Goal: Task Accomplishment & Management: Use online tool/utility

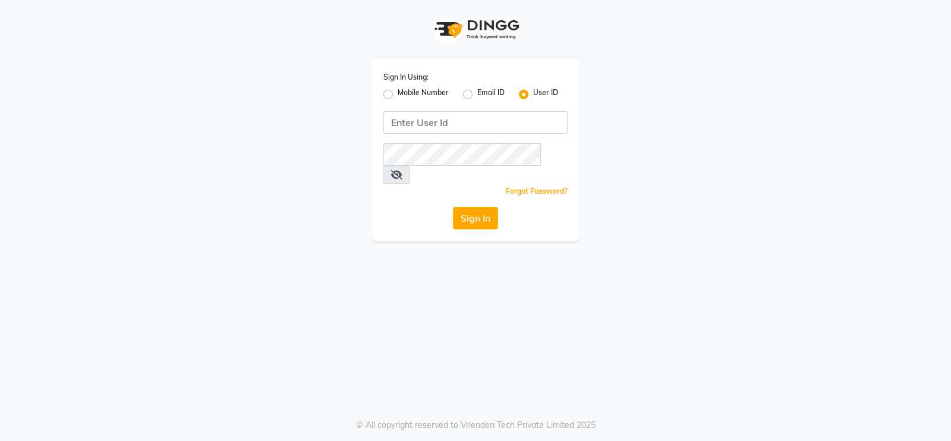
click at [398, 93] on label "Mobile Number" at bounding box center [423, 94] width 51 height 14
click at [398, 93] on input "Mobile Number" at bounding box center [402, 91] width 8 height 8
radio input "true"
radio input "false"
click at [469, 124] on input "Username" at bounding box center [495, 122] width 144 height 23
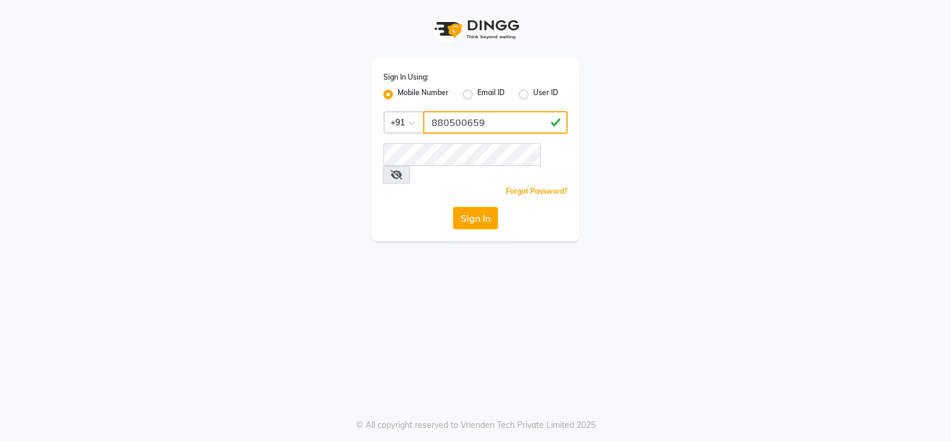
click at [458, 127] on input "880500659" at bounding box center [495, 122] width 144 height 23
type input "8805000659"
click at [461, 207] on button "Sign In" at bounding box center [475, 218] width 45 height 23
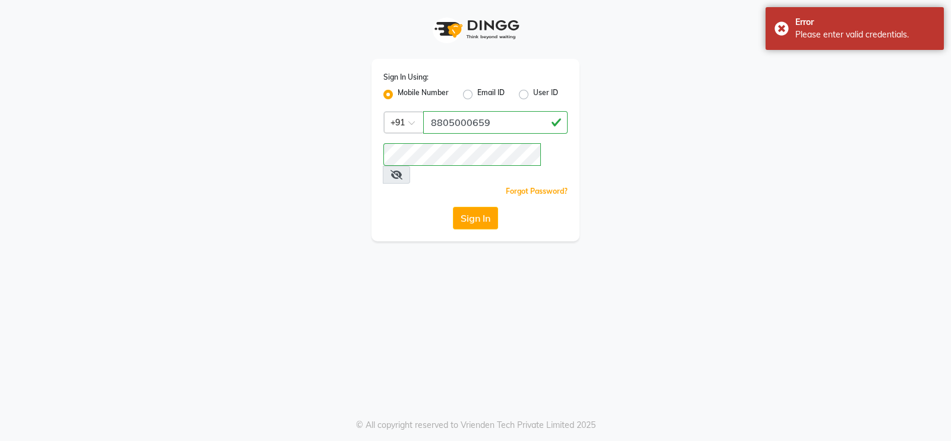
click at [402, 170] on icon at bounding box center [397, 175] width 12 height 10
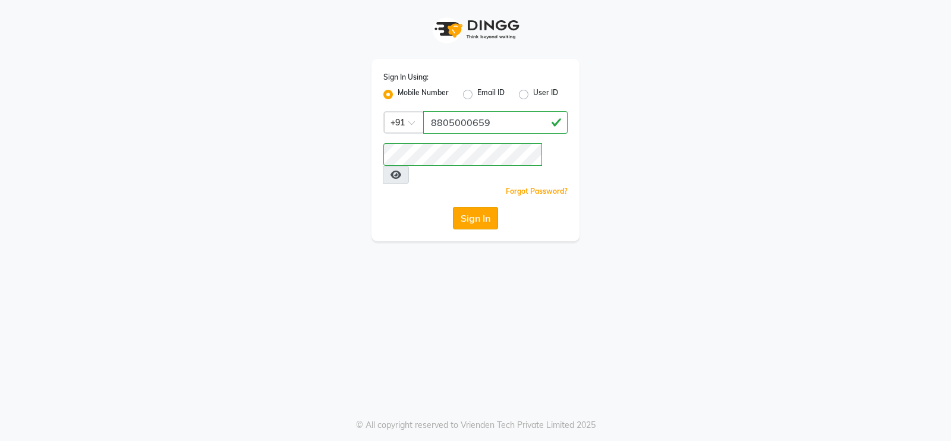
click at [482, 209] on button "Sign In" at bounding box center [475, 218] width 45 height 23
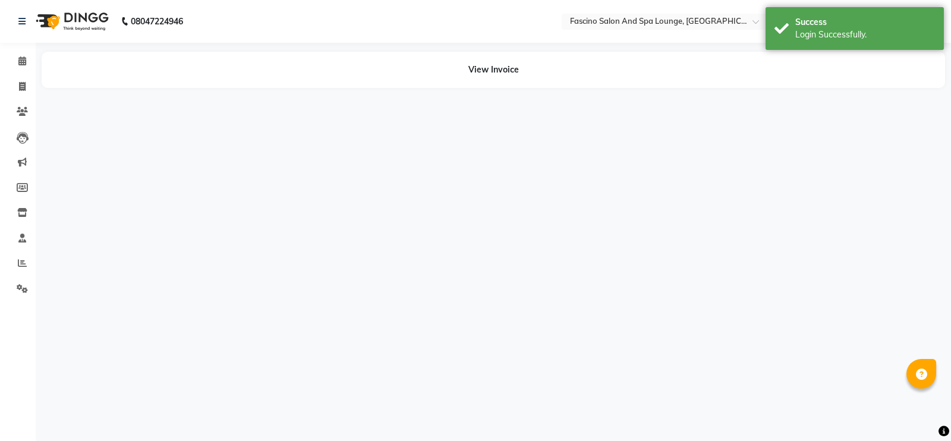
select select "en"
click at [19, 86] on icon at bounding box center [22, 86] width 7 height 9
select select "service"
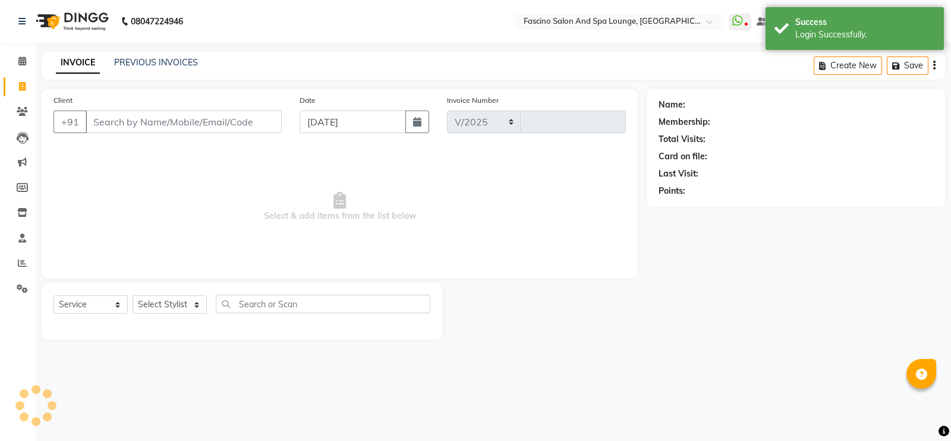
select select "129"
type input "6367"
click at [410, 120] on button "button" at bounding box center [417, 122] width 24 height 23
select select "9"
select select "2025"
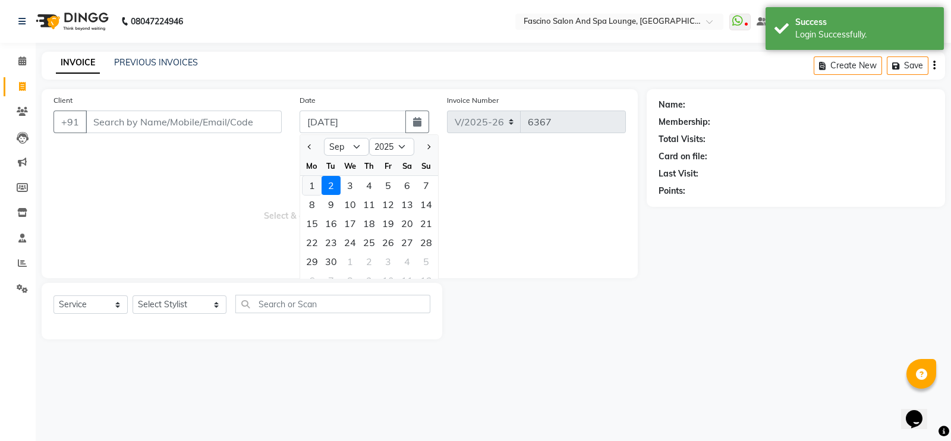
click at [316, 181] on div "1" at bounding box center [312, 185] width 19 height 19
type input "[DATE]"
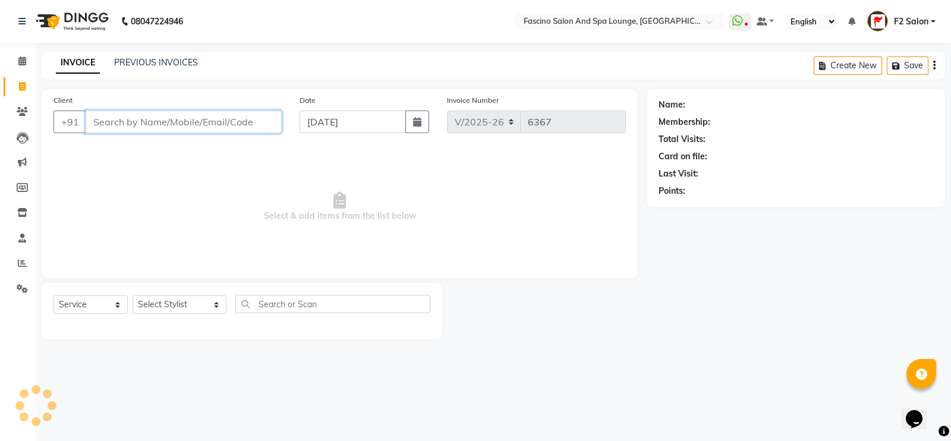
click at [187, 127] on input "Client" at bounding box center [184, 122] width 196 height 23
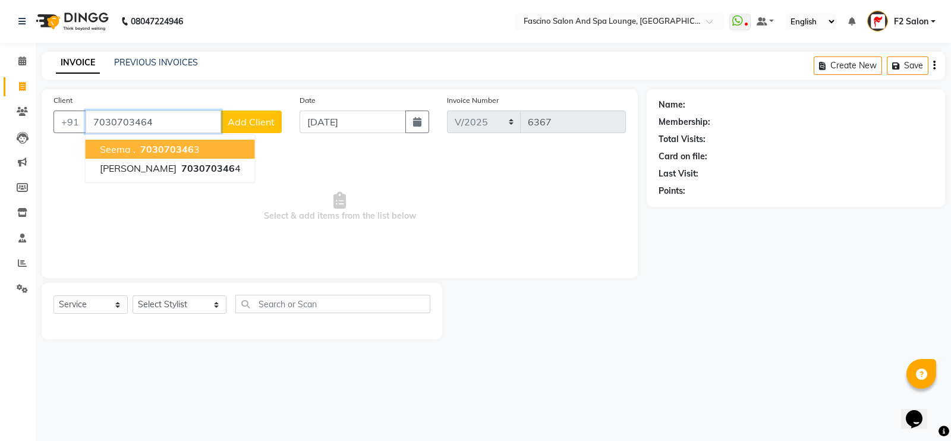
type input "7030703464"
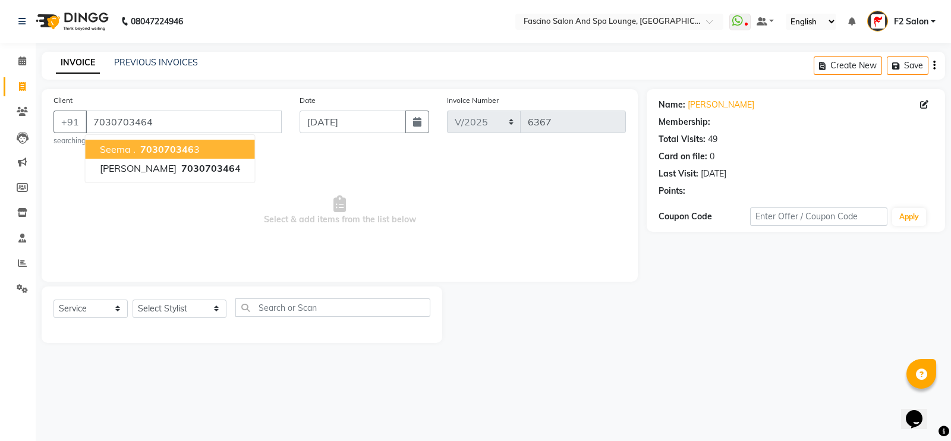
select select "1: Object"
click at [178, 144] on span "703070346" at bounding box center [167, 149] width 54 height 12
type input "7030703463"
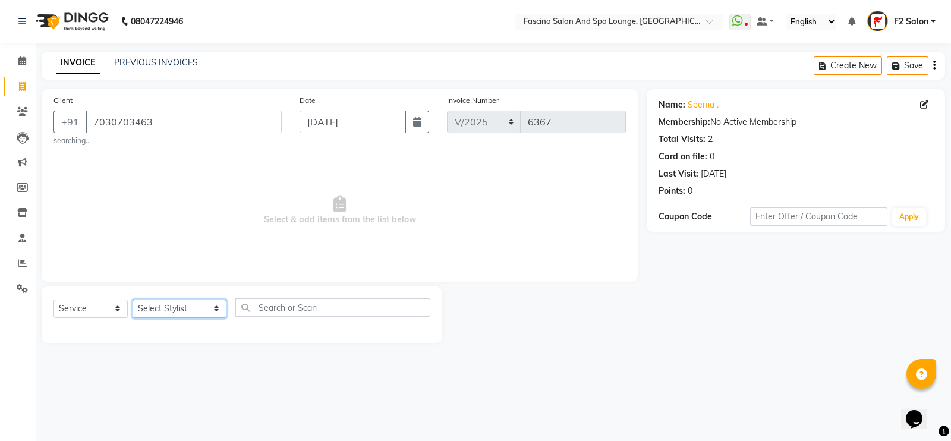
click at [189, 307] on select "Select Stylist akash F3 Asma Shaikh Ayan Kureshi Bhushan Thakare Chanda Mam Dee…" at bounding box center [180, 309] width 94 height 18
select select "16063"
click at [133, 300] on select "Select Stylist akash F3 Asma Shaikh Ayan Kureshi Bhushan Thakare Chanda Mam Dee…" at bounding box center [180, 309] width 94 height 18
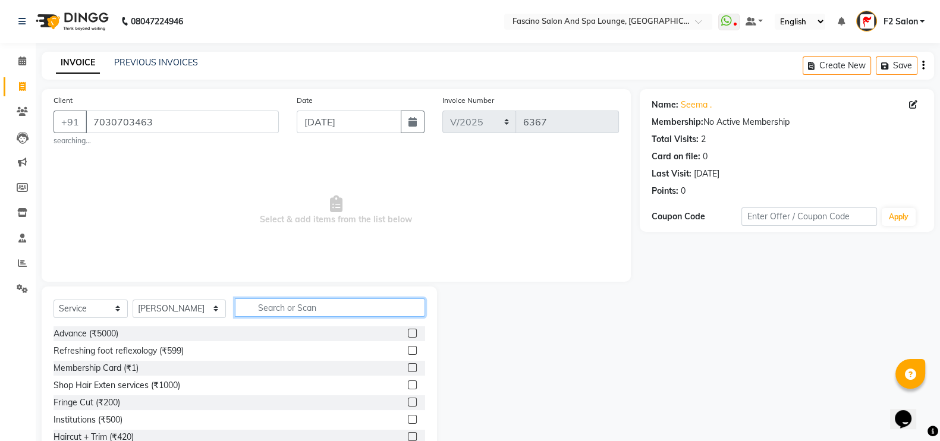
click at [250, 306] on input "text" at bounding box center [330, 307] width 191 height 18
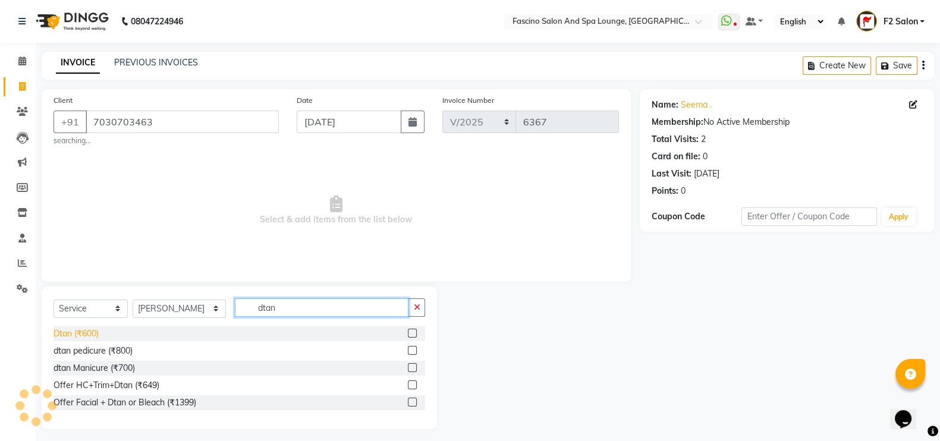
type input "dtan"
click at [94, 334] on div "Dtan (₹600)" at bounding box center [76, 334] width 45 height 12
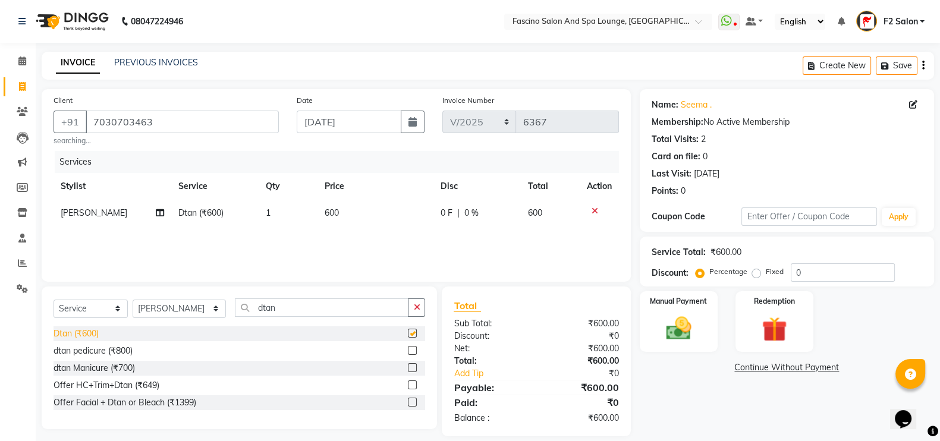
checkbox input "false"
click at [280, 306] on input "dtan" at bounding box center [322, 307] width 174 height 18
type input "d"
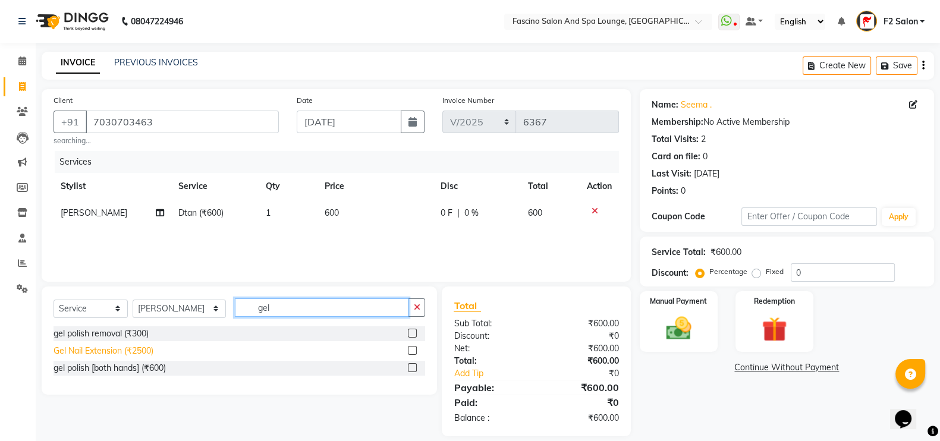
type input "gel"
click at [149, 349] on div "Gel Nail Extension (₹2500)" at bounding box center [104, 351] width 100 height 12
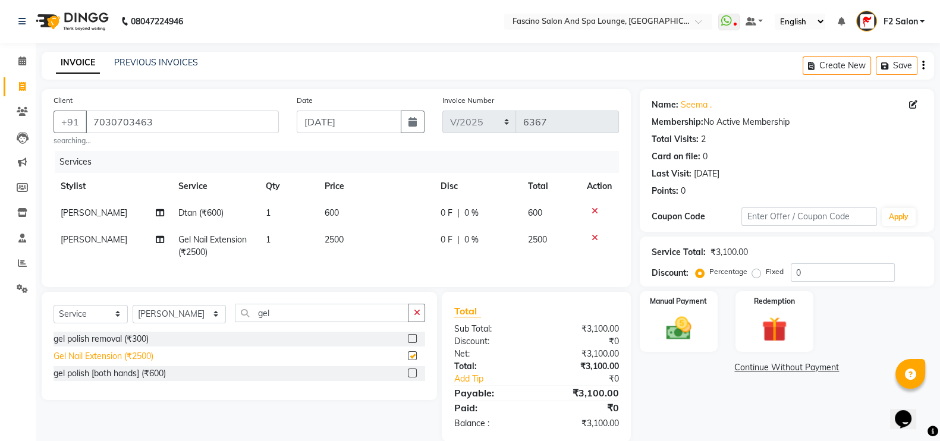
checkbox input "false"
click at [131, 380] on div "gel polish [both hands] (₹600)" at bounding box center [110, 373] width 112 height 12
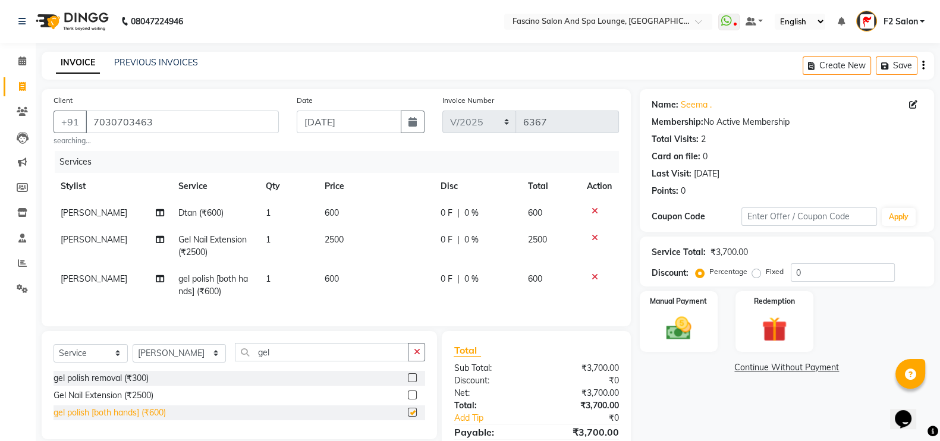
checkbox input "false"
click at [592, 240] on icon at bounding box center [595, 238] width 7 height 8
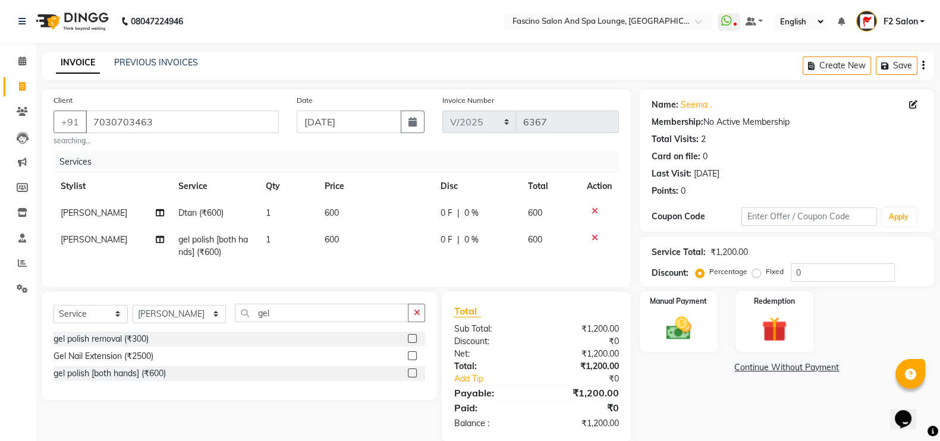
click at [338, 241] on td "600" at bounding box center [375, 246] width 116 height 39
select select "16063"
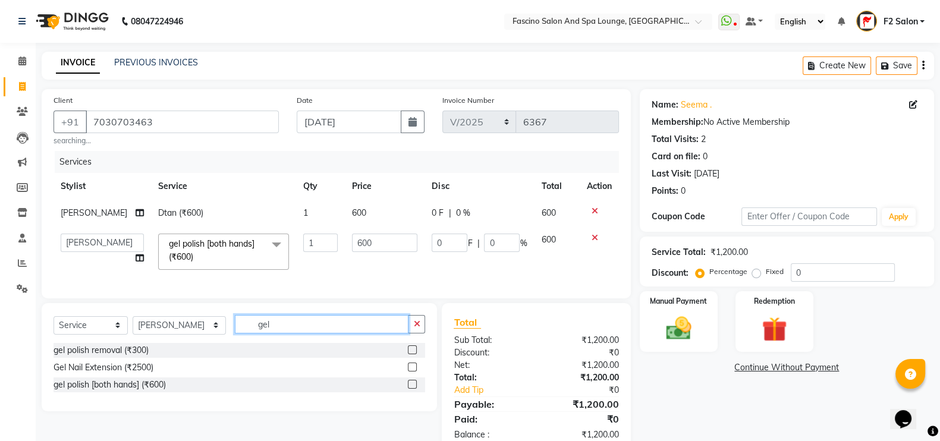
click at [284, 330] on input "gel" at bounding box center [322, 324] width 174 height 18
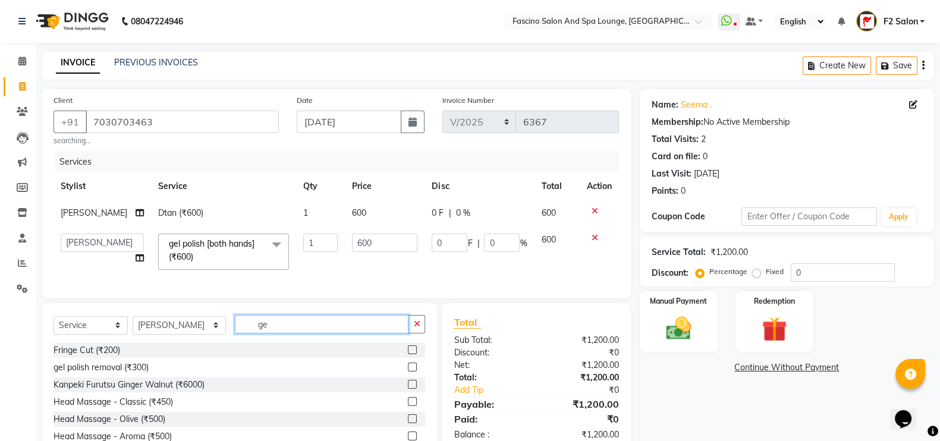
type input "g"
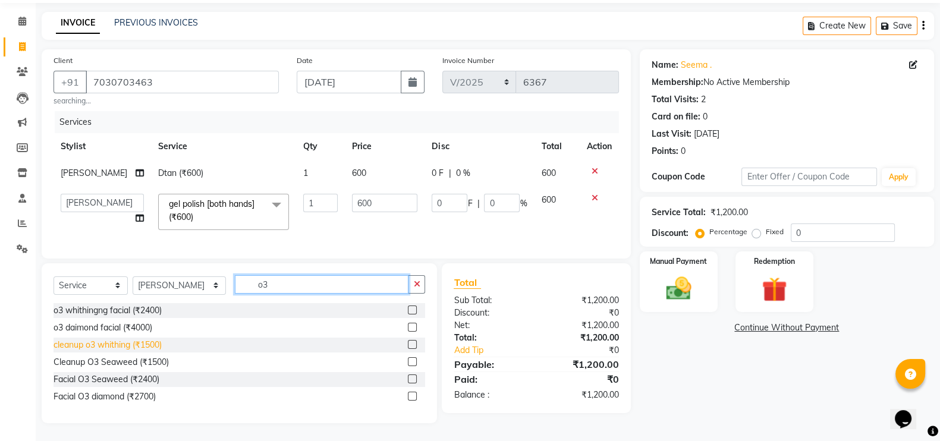
type input "o3"
click at [87, 397] on div "Facial O3 diamond (₹2700)" at bounding box center [105, 397] width 102 height 12
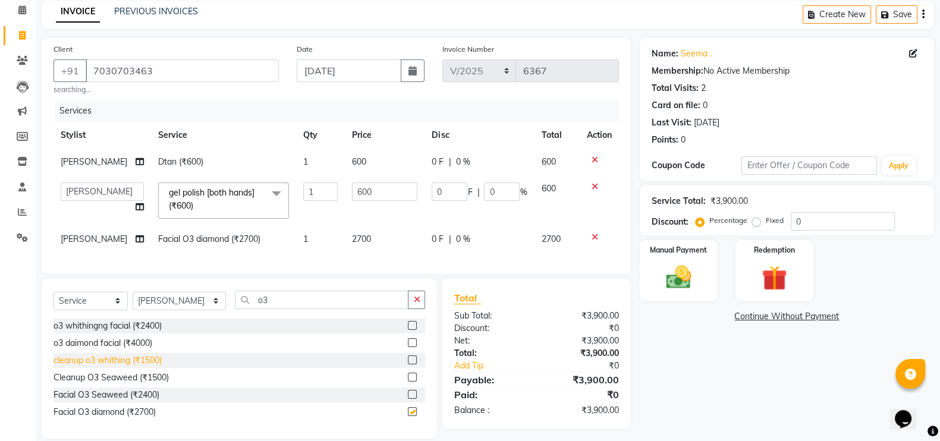
checkbox input "false"
click at [254, 309] on input "o3" at bounding box center [322, 300] width 174 height 18
type input "o"
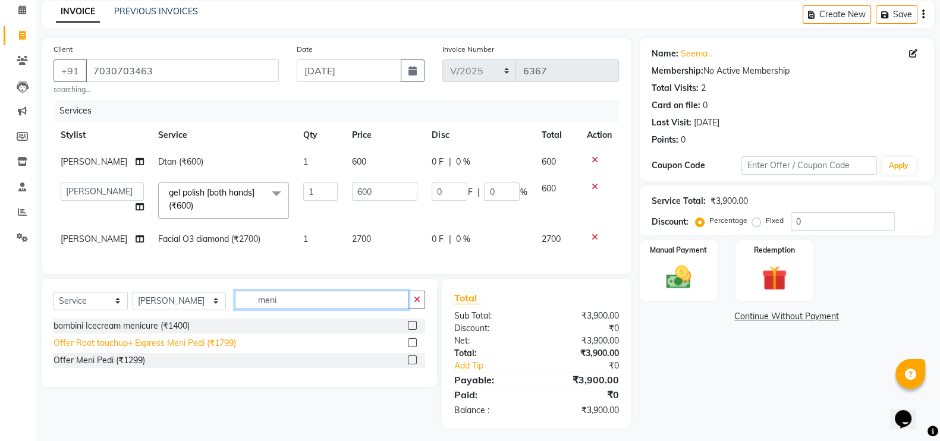
type input "meni"
click at [166, 350] on div "Offer Root touchup+ Express Meni Pedi (₹1799)" at bounding box center [145, 343] width 183 height 12
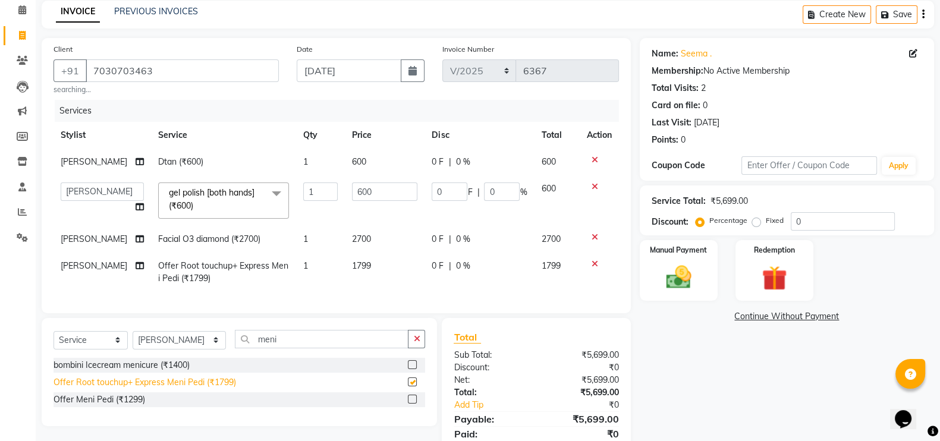
checkbox input "false"
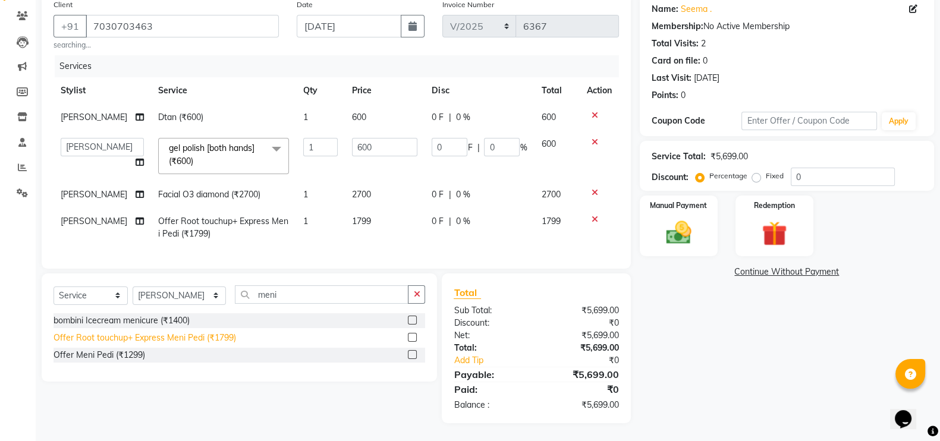
scroll to position [107, 0]
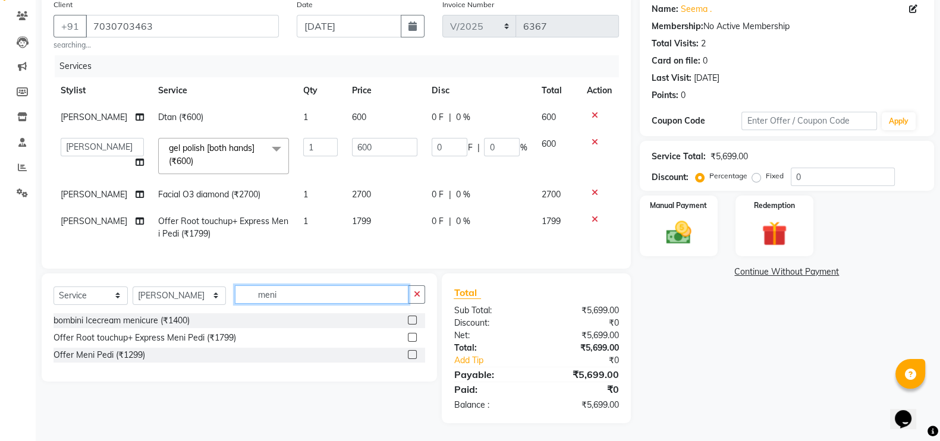
click at [268, 295] on input "meni" at bounding box center [322, 294] width 174 height 18
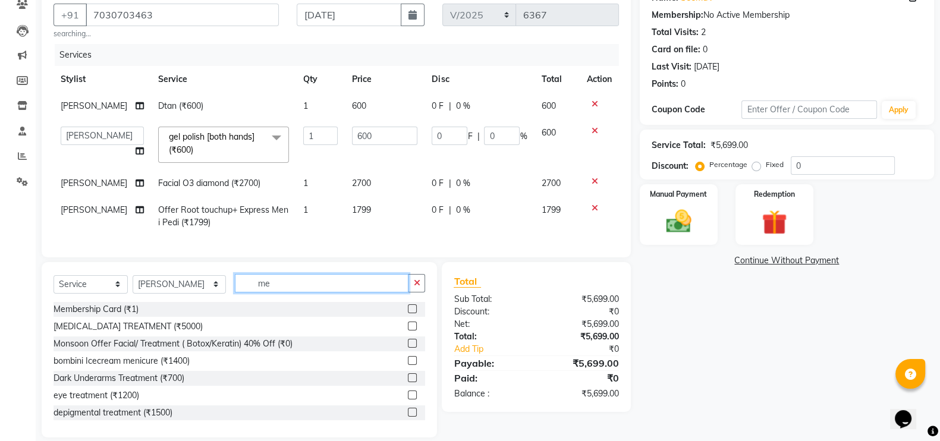
type input "m"
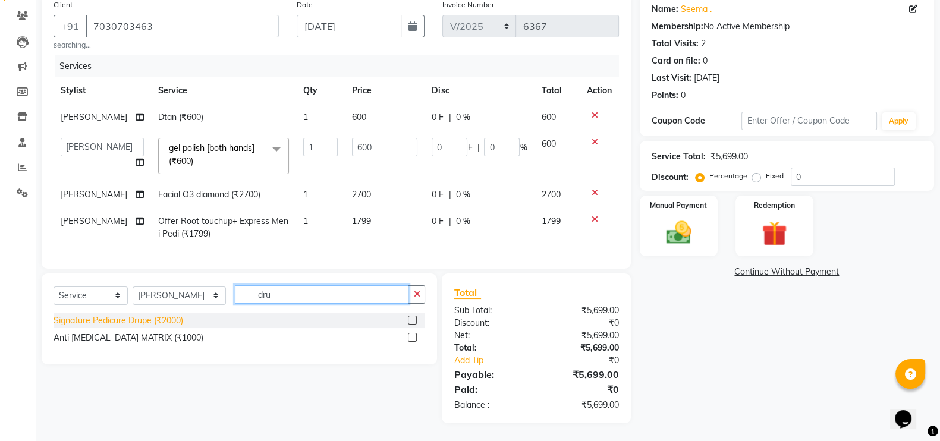
type input "dru"
click at [176, 317] on div "Signature Pedicure Drupe (₹2000)" at bounding box center [119, 321] width 130 height 12
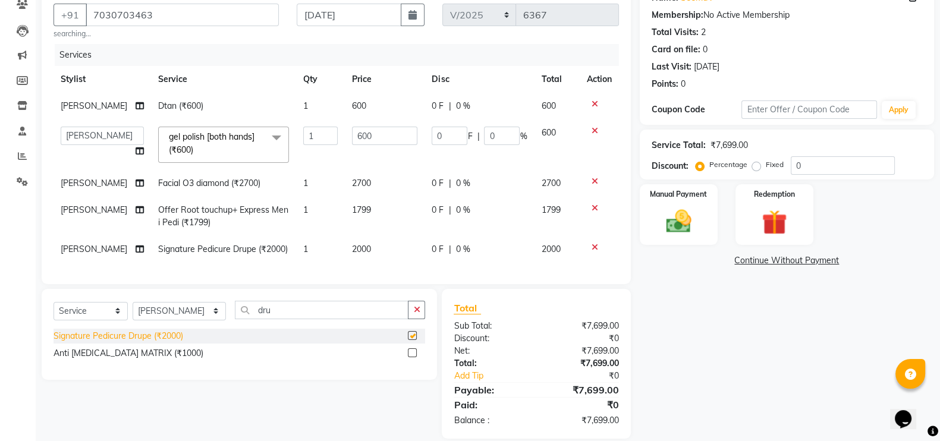
checkbox input "false"
click at [253, 319] on input "dru" at bounding box center [322, 310] width 174 height 18
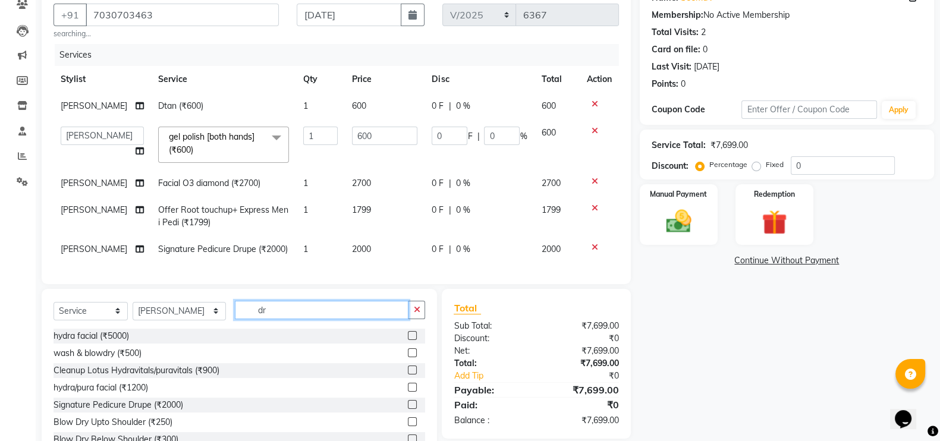
type input "d"
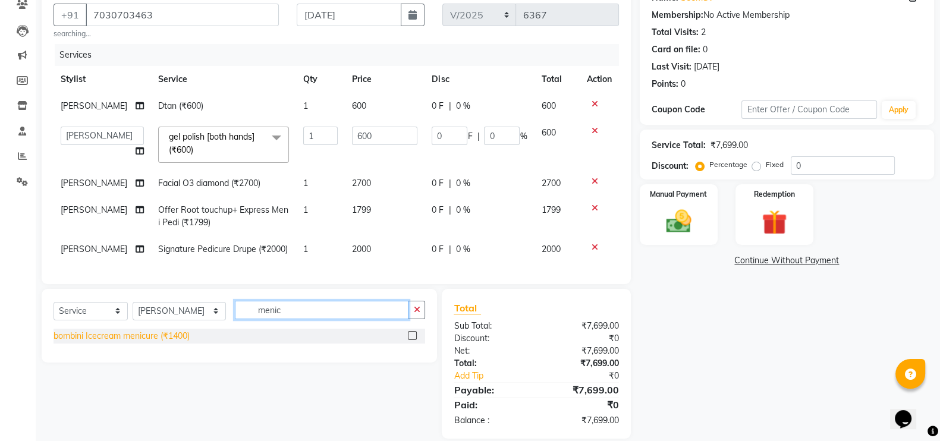
type input "menic"
click at [134, 342] on div "bombini Icecream menicure (₹1400)" at bounding box center [122, 336] width 136 height 12
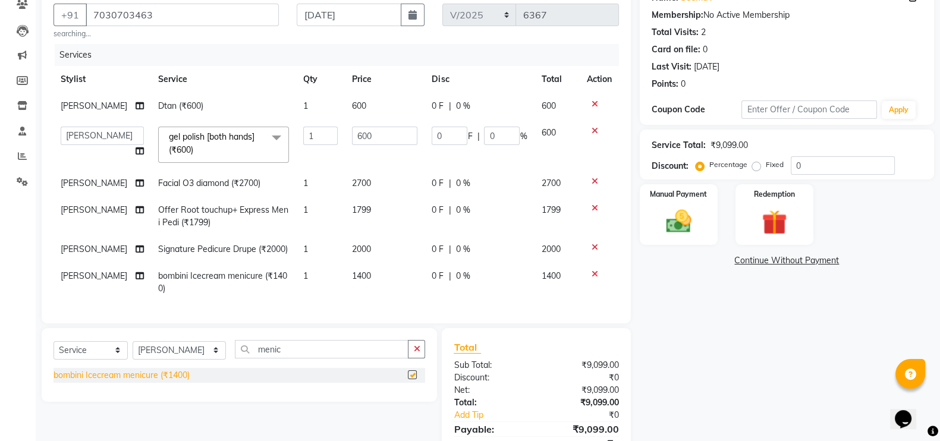
checkbox input "false"
click at [360, 183] on span "2700" at bounding box center [361, 183] width 19 height 11
select select "16063"
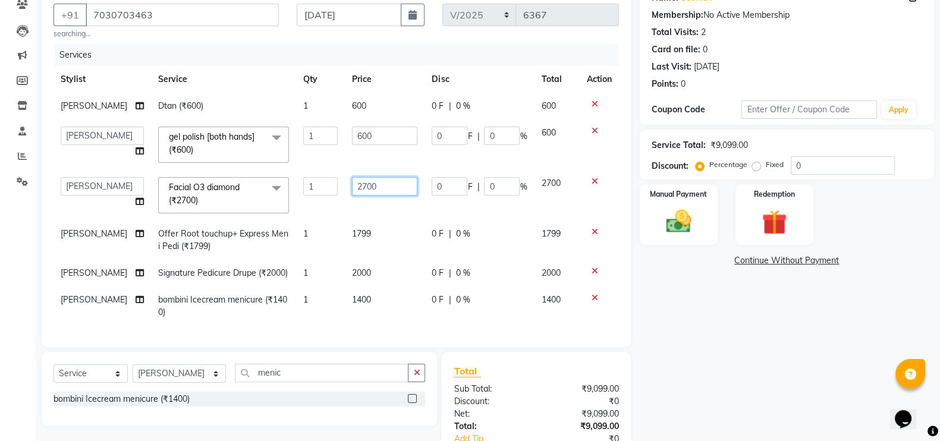
click at [381, 196] on input "2700" at bounding box center [384, 186] width 65 height 18
type input "2"
type input "3"
type input "3200"
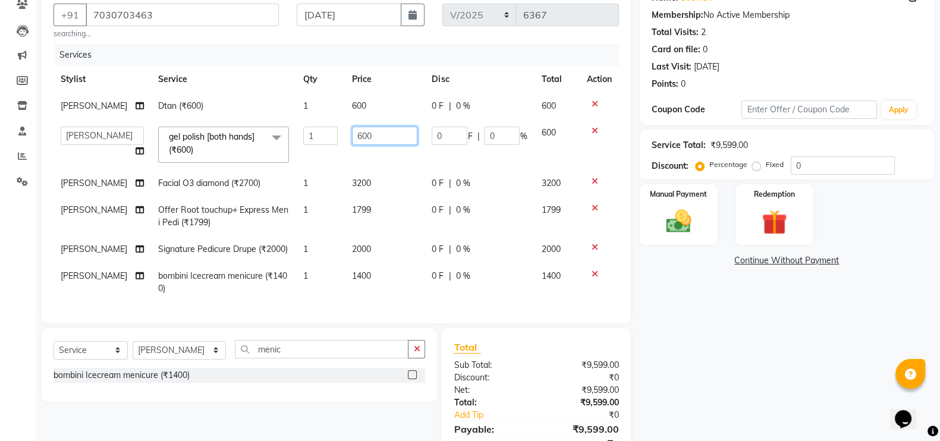
click at [364, 144] on input "600" at bounding box center [384, 136] width 65 height 18
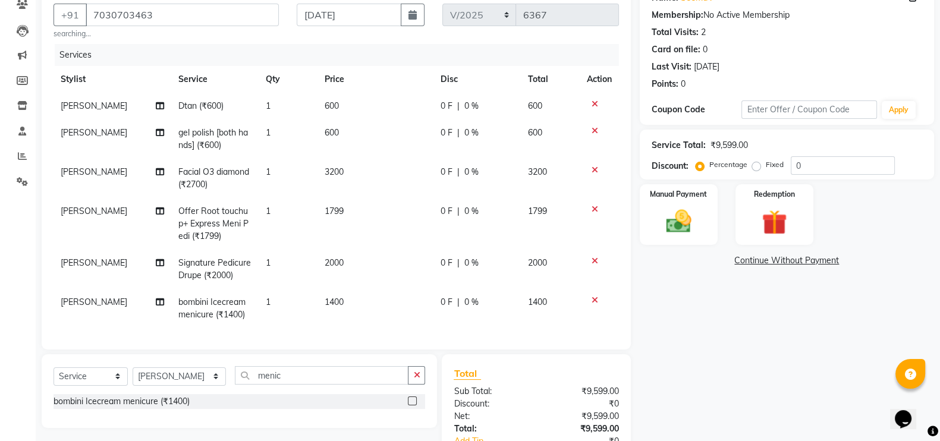
click at [354, 103] on td "600" at bounding box center [375, 106] width 116 height 27
select select "16063"
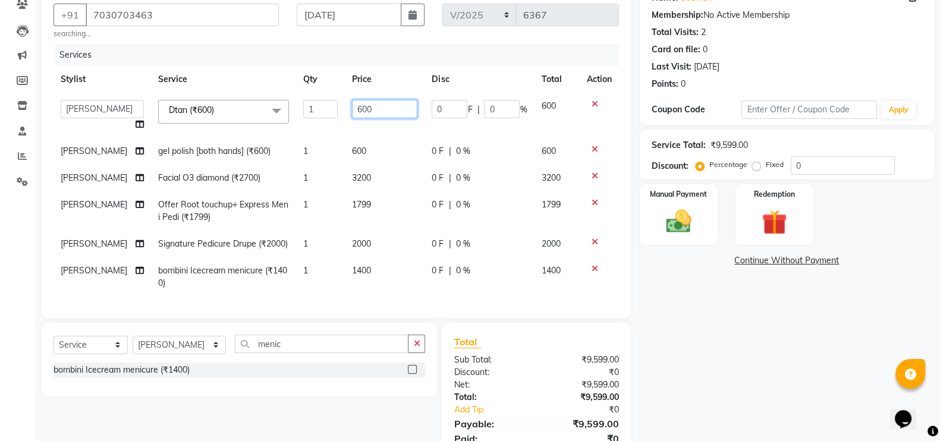
click at [375, 114] on input "600" at bounding box center [384, 109] width 65 height 18
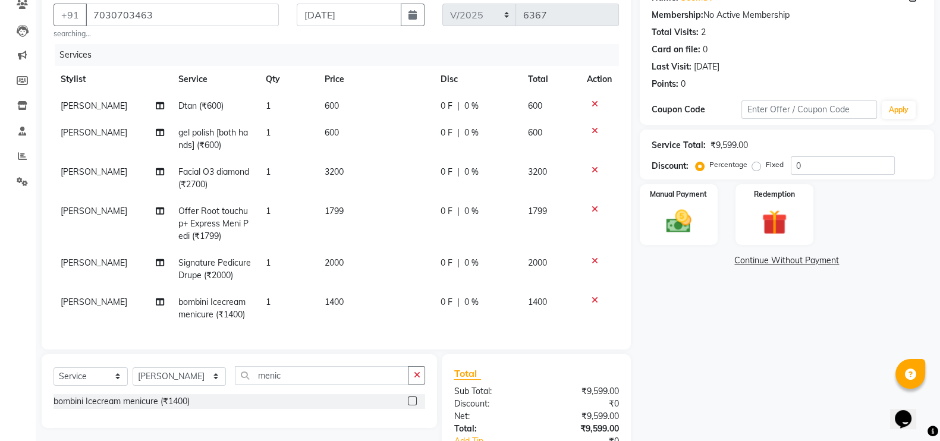
click at [393, 168] on td "3200" at bounding box center [375, 178] width 116 height 39
select select "16063"
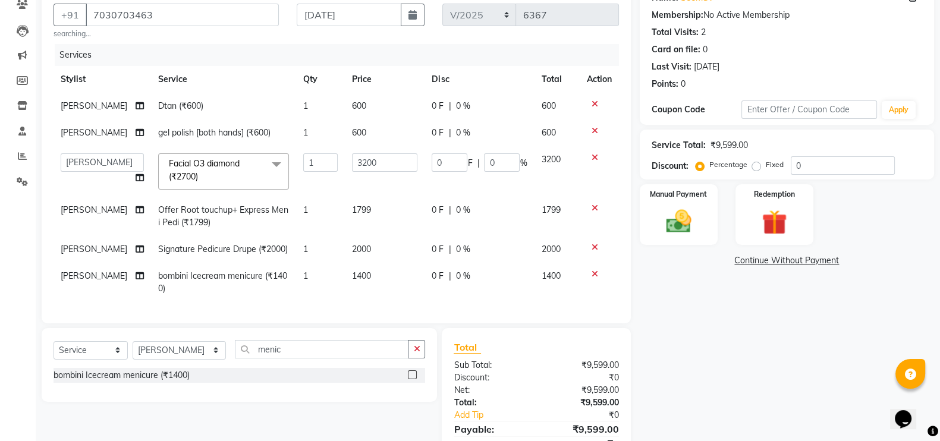
click at [363, 302] on td "1400" at bounding box center [385, 282] width 80 height 39
select select "16063"
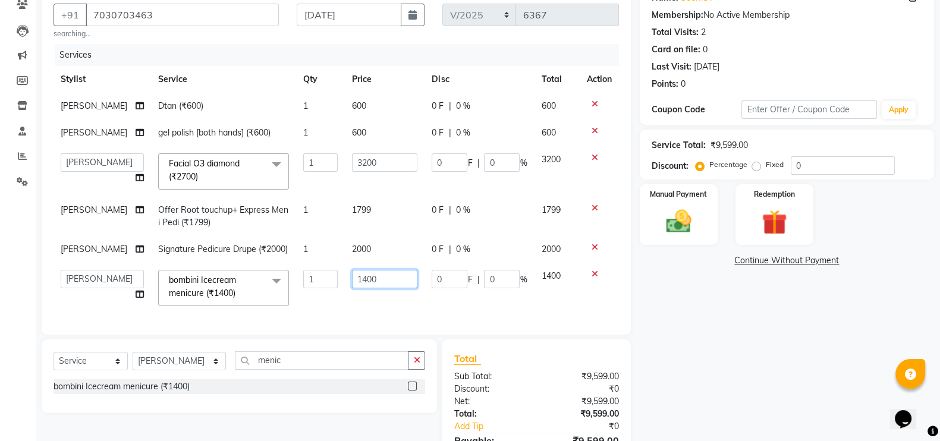
click at [371, 288] on input "1400" at bounding box center [384, 279] width 65 height 18
type input "1"
type input "1500"
click at [400, 263] on td "2000" at bounding box center [385, 249] width 80 height 27
select select "16063"
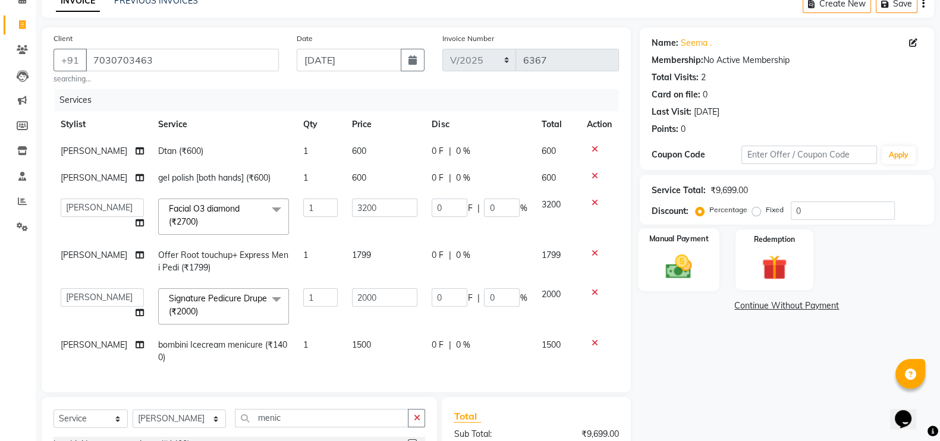
scroll to position [0, 0]
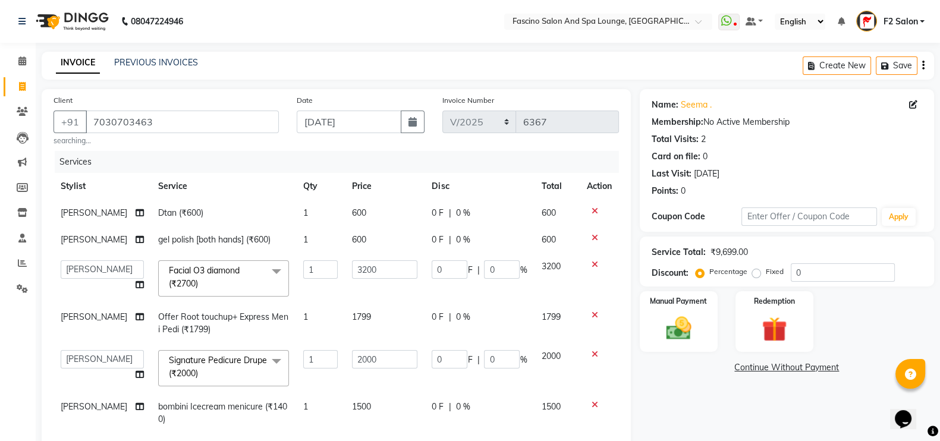
click at [361, 340] on td "1799" at bounding box center [385, 323] width 80 height 39
select select "16063"
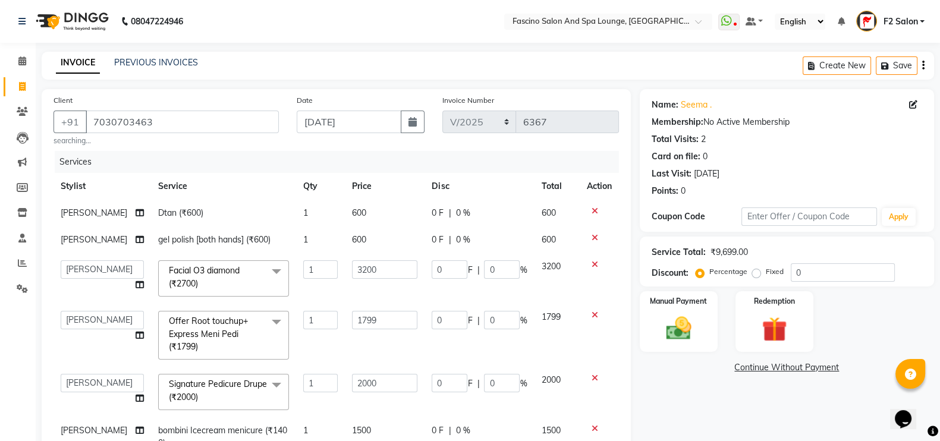
scroll to position [54, 0]
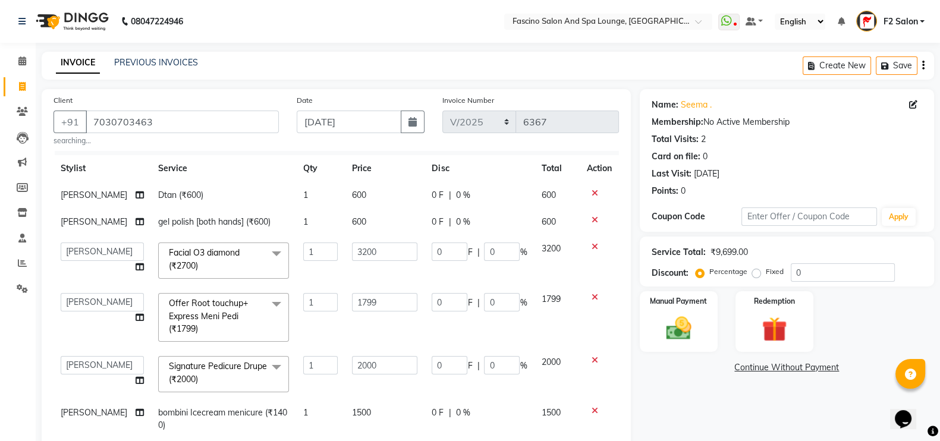
click at [592, 293] on icon at bounding box center [595, 297] width 7 height 8
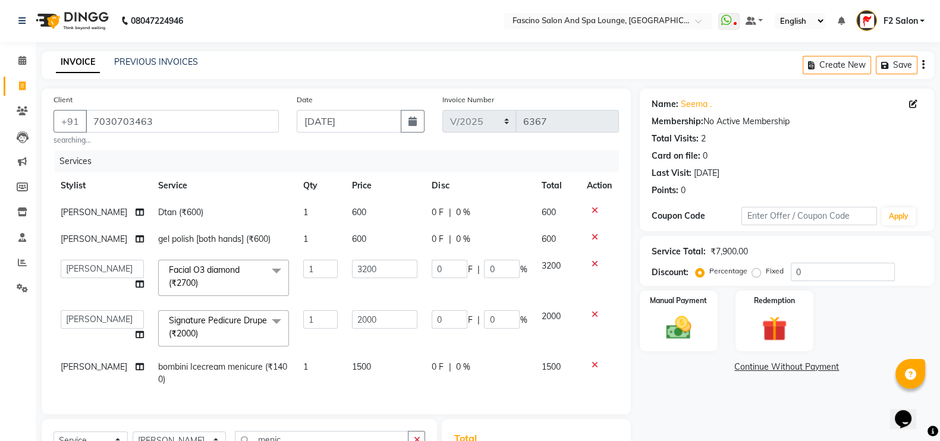
scroll to position [0, 0]
click at [370, 238] on td "600" at bounding box center [385, 240] width 80 height 27
select select "16063"
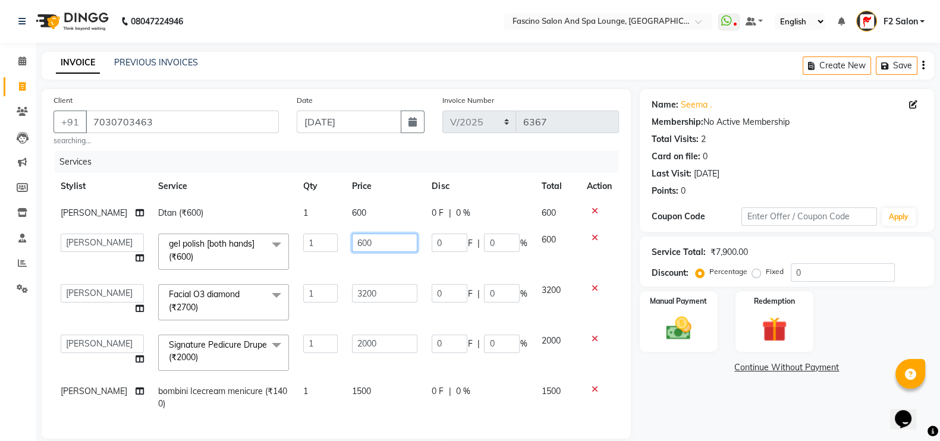
click at [372, 240] on input "600" at bounding box center [384, 243] width 65 height 18
type input "6"
type input "1200"
click at [368, 262] on tbody "Komal Shivtare Dtan (₹600) 1 600 0 F | 0 % 600 akash F3 Asma Shaikh Ayan Kuresh…" at bounding box center [336, 308] width 565 height 217
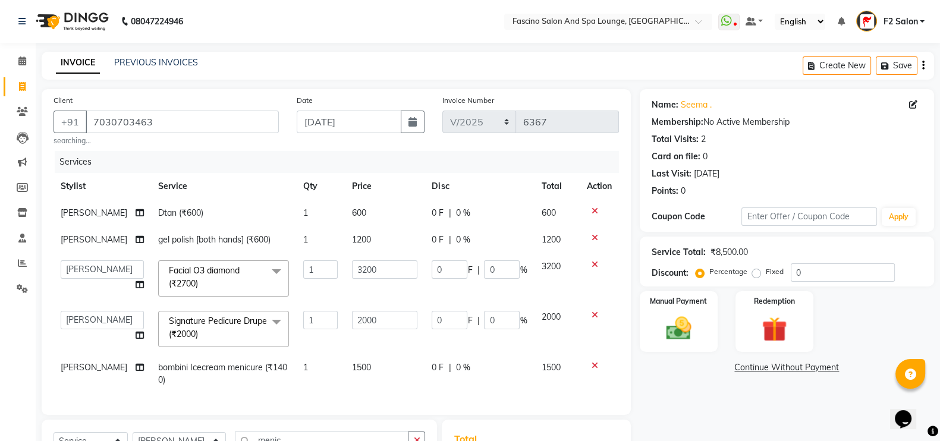
click at [361, 219] on td "600" at bounding box center [385, 213] width 80 height 27
select select "16063"
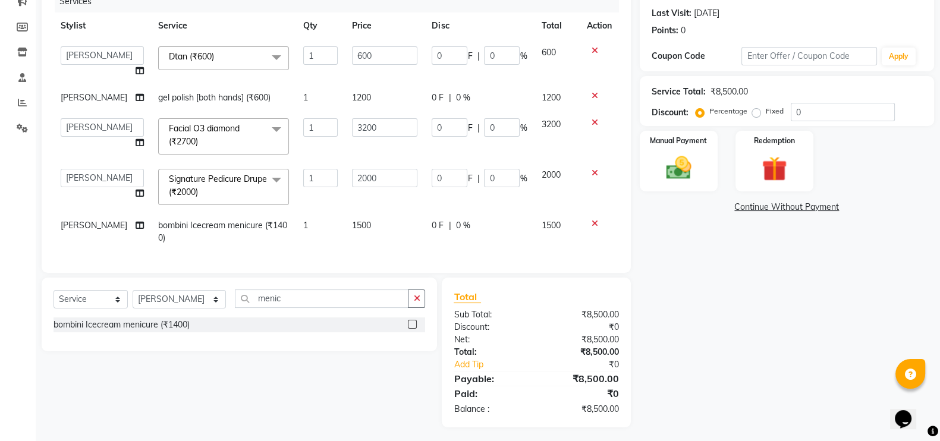
scroll to position [175, 0]
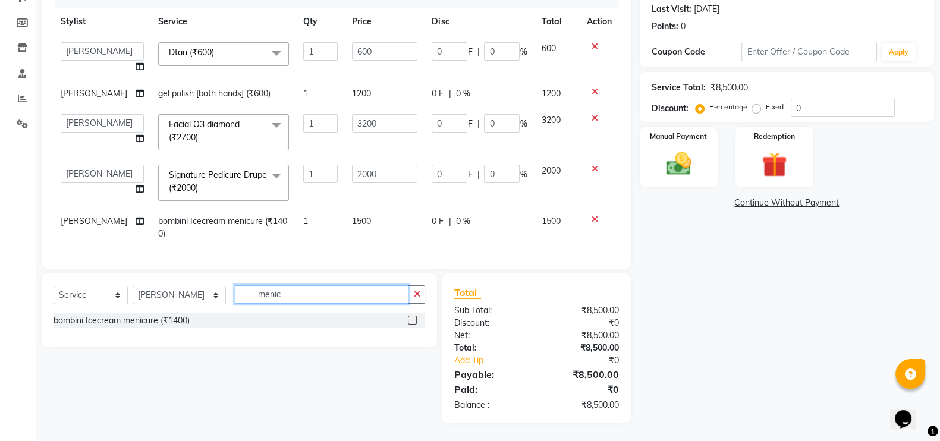
click at [268, 291] on input "menic" at bounding box center [322, 294] width 174 height 18
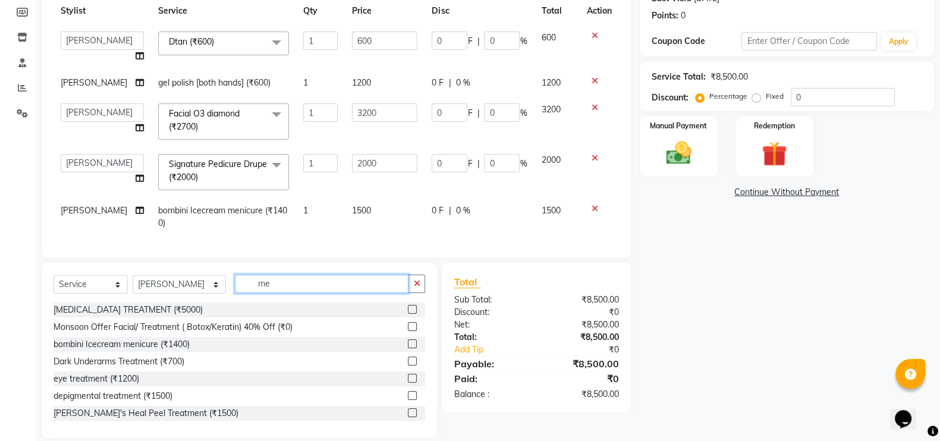
type input "m"
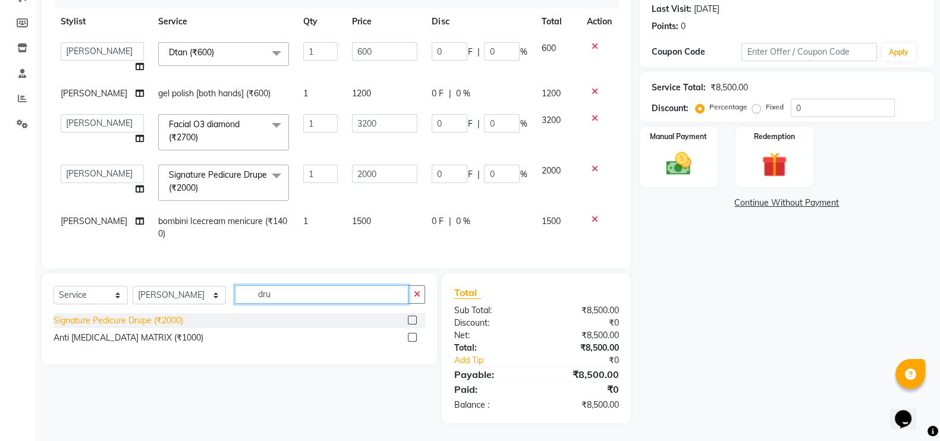
type input "dru"
click at [181, 318] on div "Signature Pedicure Drupe (₹2000)" at bounding box center [119, 321] width 130 height 12
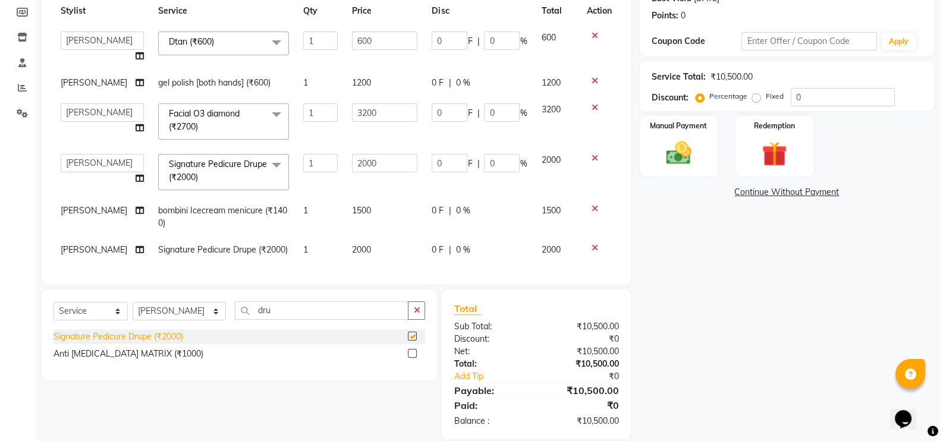
checkbox input "false"
click at [592, 213] on icon at bounding box center [595, 209] width 7 height 8
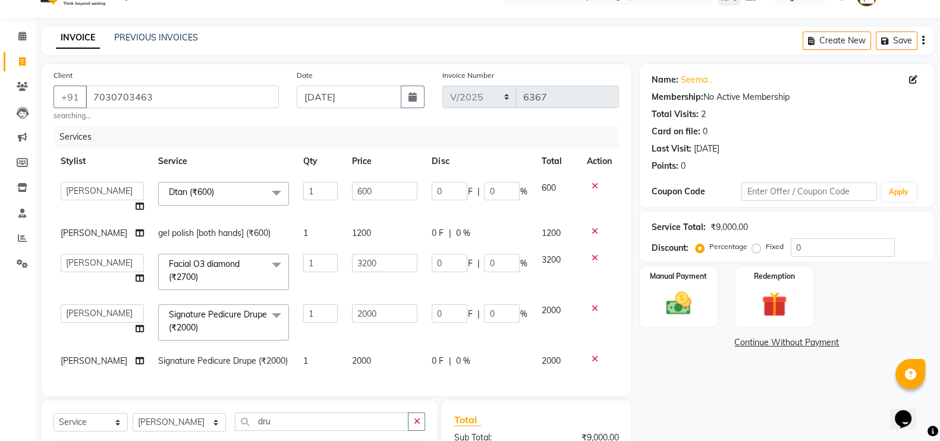
scroll to position [24, 0]
click at [374, 195] on input "600" at bounding box center [384, 192] width 65 height 18
type input "6"
type input "1200"
click at [360, 208] on tbody "akash F3 Asma Shaikh Ayan Kureshi Bhushan Thakare Chanda Mam Deepak Shinde Deep…" at bounding box center [336, 275] width 565 height 200
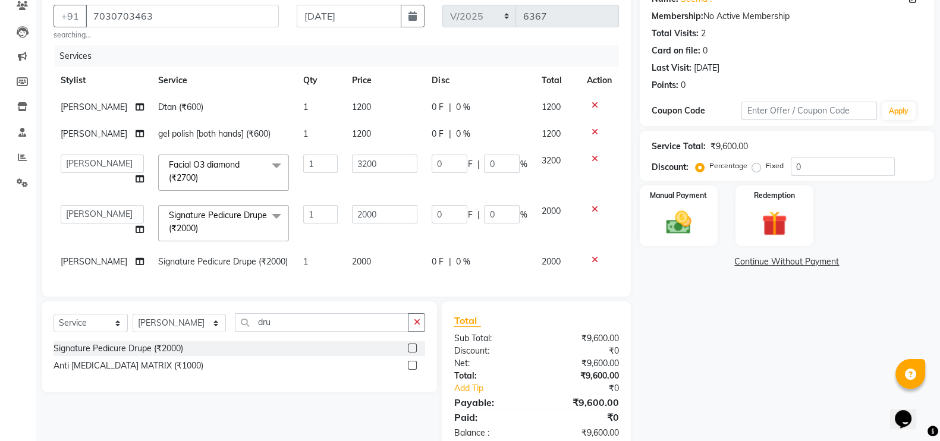
scroll to position [109, 0]
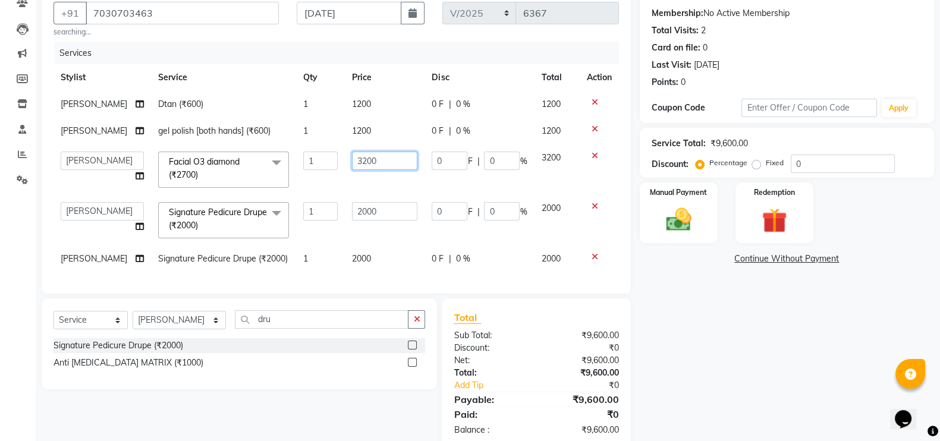
click at [361, 157] on input "3200" at bounding box center [384, 161] width 65 height 18
click at [359, 162] on input "3200" at bounding box center [384, 161] width 65 height 18
type input "3300"
click at [357, 181] on tbody "Komal Shivtare Dtan (₹600) 1 1200 0 F | 0 % 1200 Komal Shivtare gel polish [bot…" at bounding box center [336, 181] width 565 height 181
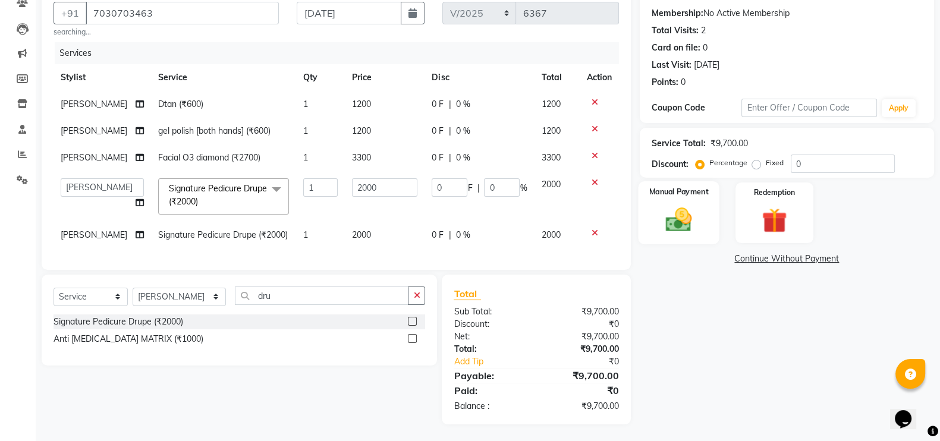
click at [687, 218] on img at bounding box center [679, 220] width 42 height 30
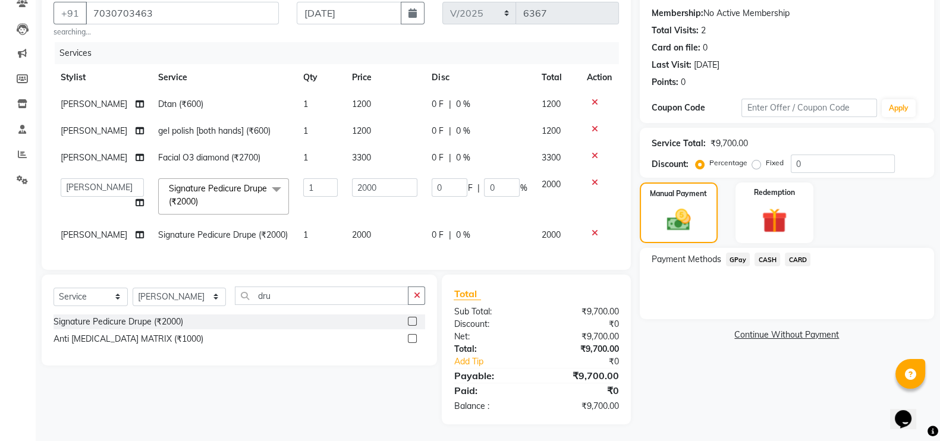
click at [744, 257] on span "GPay" at bounding box center [738, 260] width 24 height 14
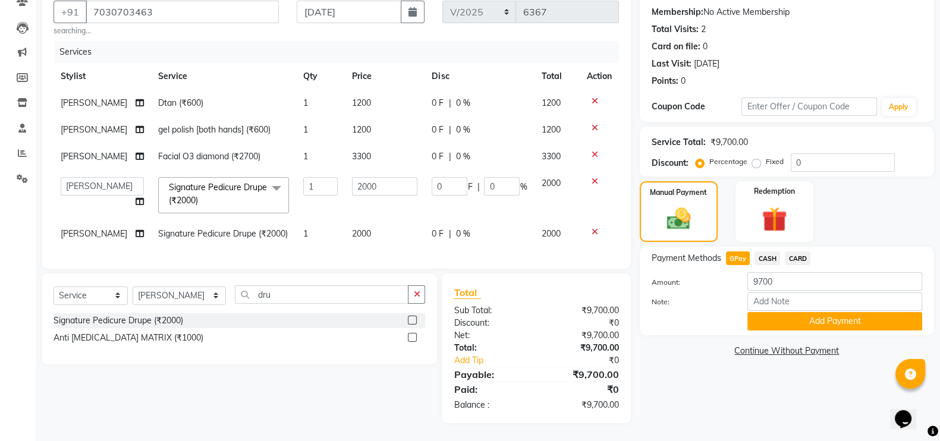
scroll to position [117, 0]
click at [795, 315] on button "Add Payment" at bounding box center [834, 321] width 175 height 18
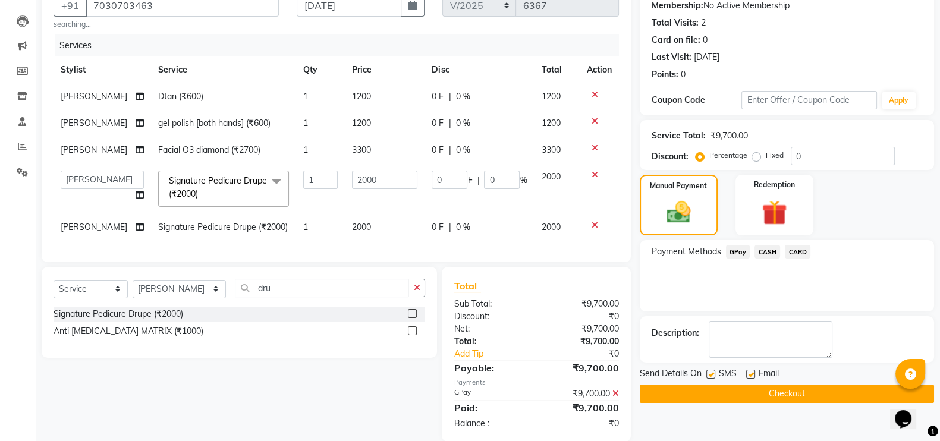
scroll to position [146, 0]
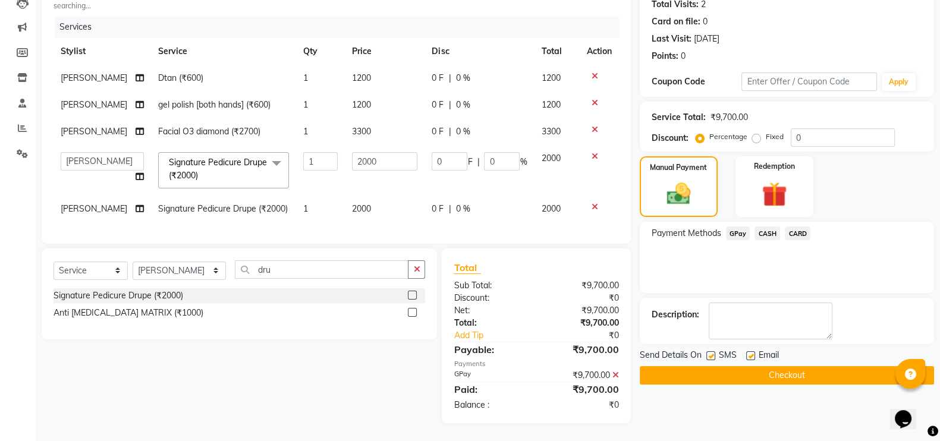
click at [705, 349] on div "Send Details On SMS Email" at bounding box center [787, 356] width 294 height 15
click at [709, 351] on label at bounding box center [710, 355] width 9 height 9
click at [709, 353] on input "checkbox" at bounding box center [710, 357] width 8 height 8
checkbox input "false"
click at [718, 366] on button "Checkout" at bounding box center [787, 375] width 294 height 18
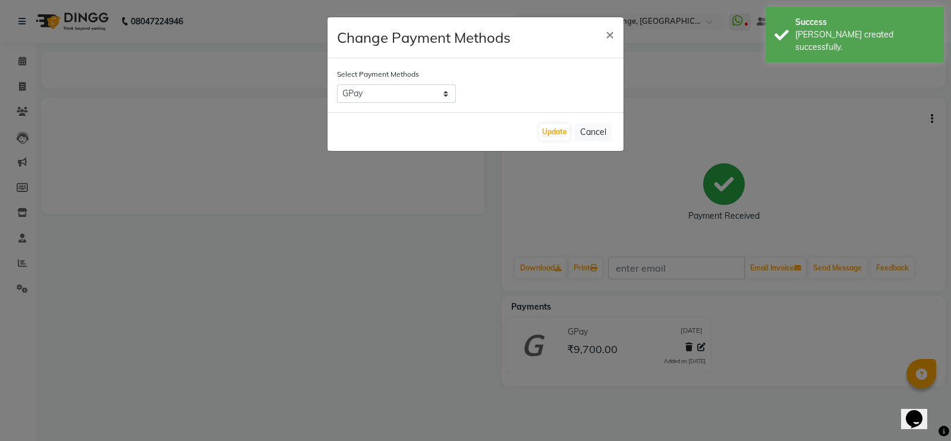
click at [423, 112] on div "Update Cancel" at bounding box center [476, 131] width 296 height 39
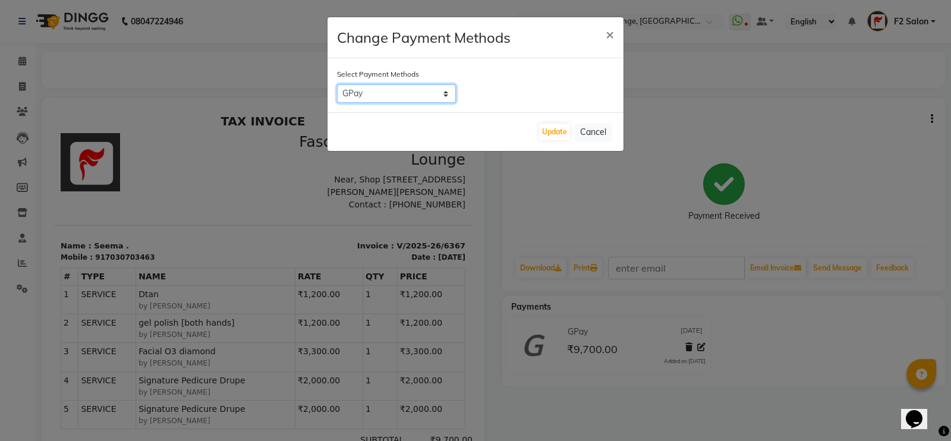
click at [420, 93] on select "GPay CASH CARD" at bounding box center [396, 93] width 119 height 18
select select "2"
click at [337, 84] on select "GPay CASH CARD" at bounding box center [396, 93] width 119 height 18
click at [553, 133] on button "Update" at bounding box center [554, 132] width 31 height 17
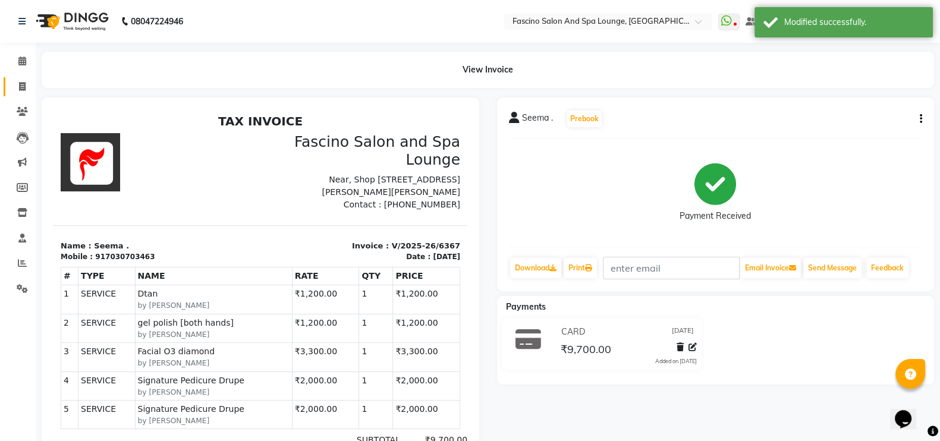
click at [24, 82] on icon at bounding box center [22, 86] width 7 height 9
select select "129"
select select "service"
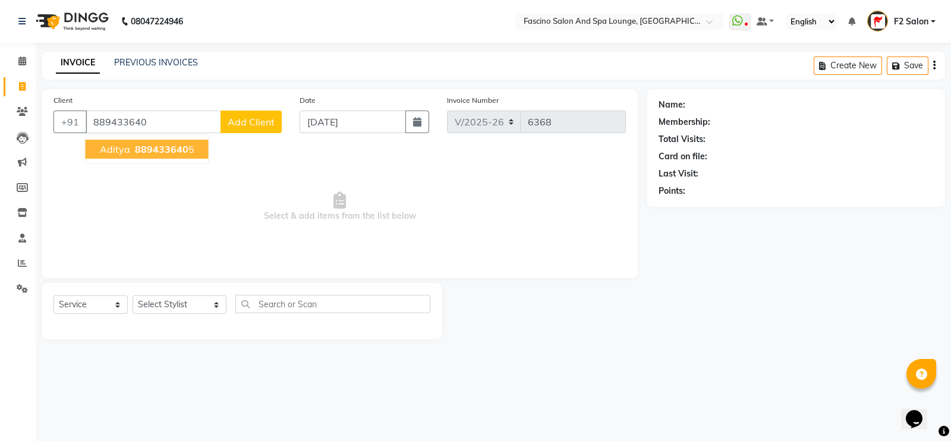
click at [137, 146] on span "889433640" at bounding box center [162, 149] width 54 height 12
type input "8894336405"
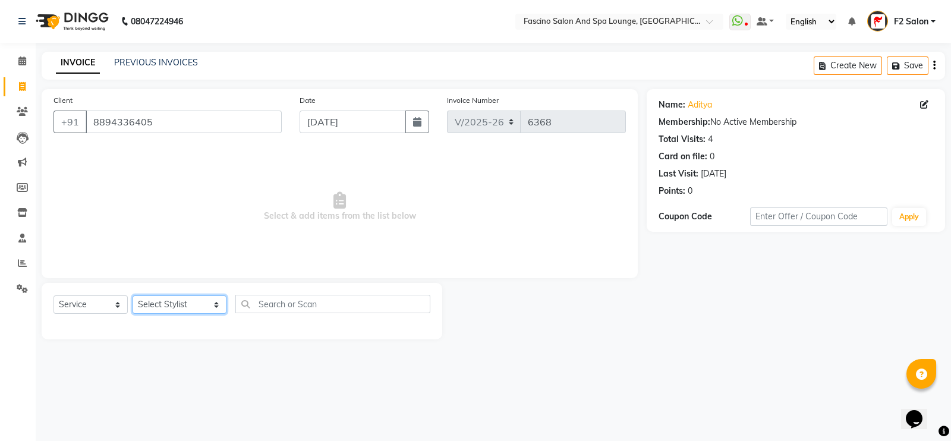
click at [181, 312] on select "Select Stylist akash F3 [PERSON_NAME] [PERSON_NAME] Bhushan [PERSON_NAME] Mam […" at bounding box center [180, 304] width 94 height 18
select select "25247"
click at [133, 296] on select "Select Stylist akash F3 [PERSON_NAME] [PERSON_NAME] Bhushan [PERSON_NAME] Mam […" at bounding box center [180, 304] width 94 height 18
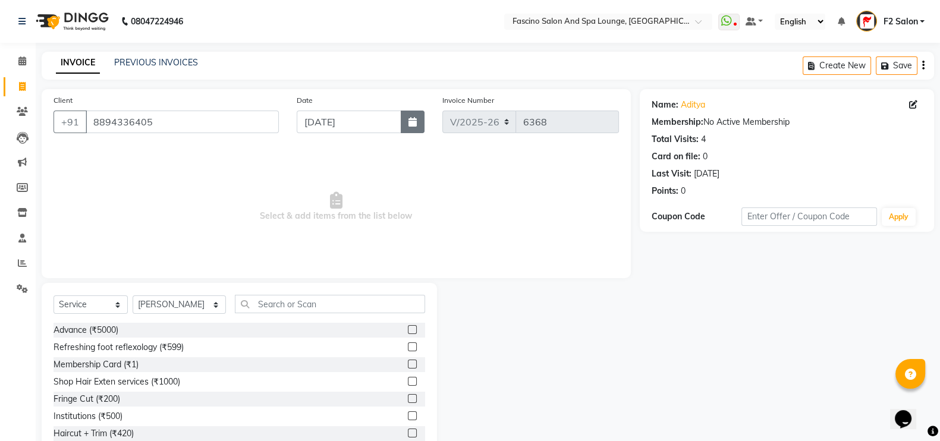
click at [411, 124] on icon "button" at bounding box center [412, 122] width 8 height 10
select select "9"
select select "2025"
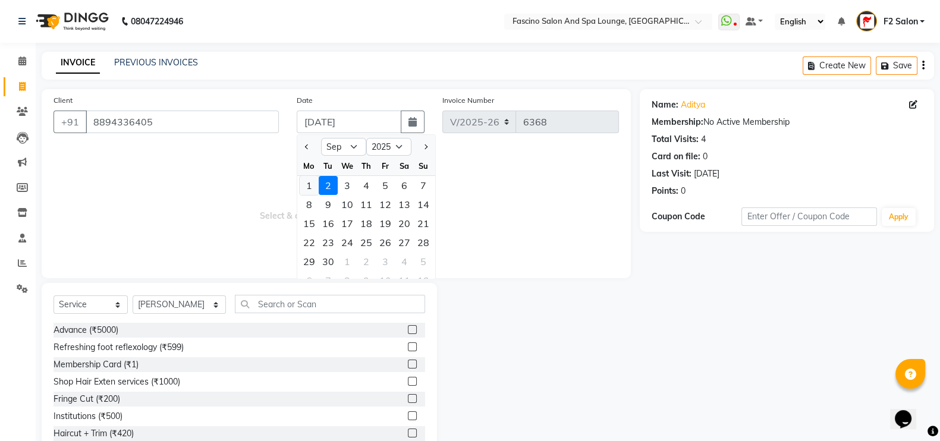
click at [312, 183] on div "1" at bounding box center [309, 185] width 19 height 19
type input "[DATE]"
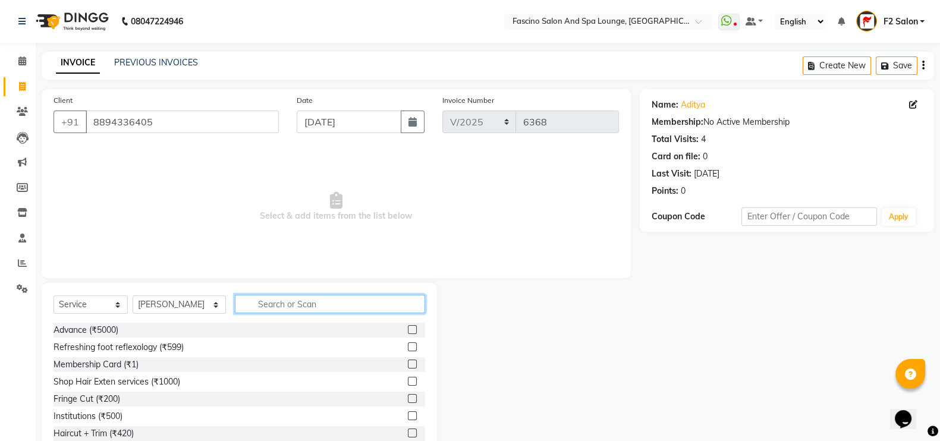
click at [278, 297] on input "text" at bounding box center [330, 304] width 191 height 18
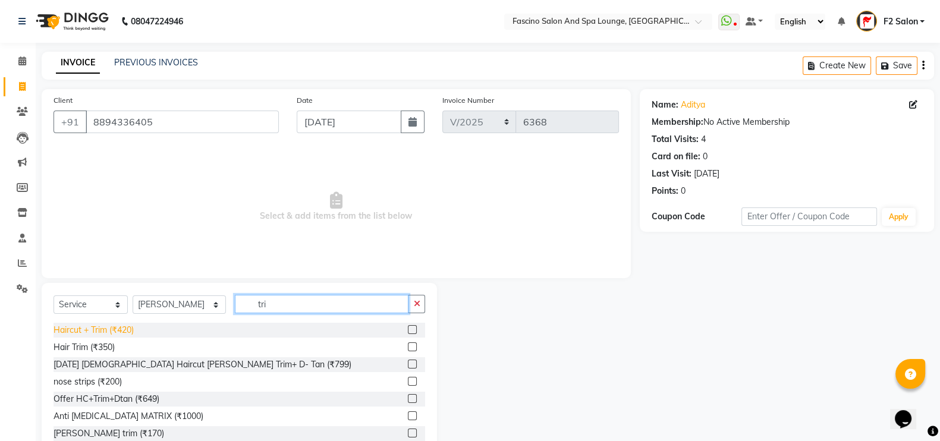
type input "tri"
click at [127, 331] on div "Haircut + Trim (₹420)" at bounding box center [94, 330] width 80 height 12
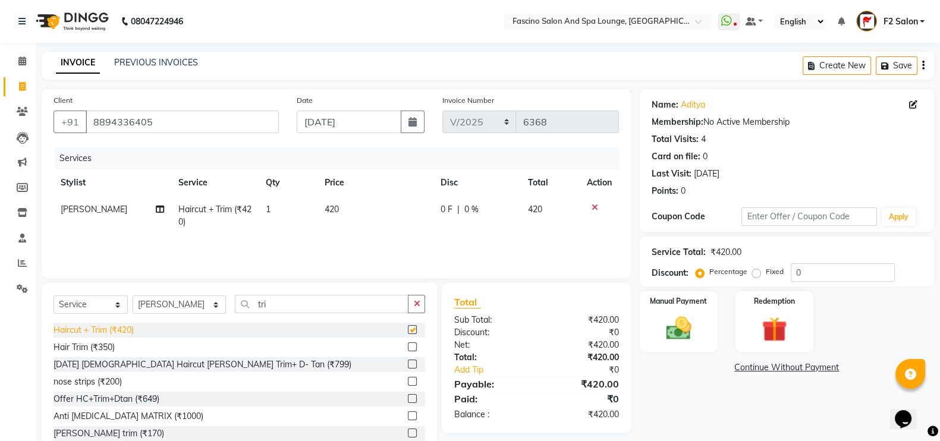
checkbox input "false"
click at [363, 203] on td "420" at bounding box center [375, 215] width 116 height 39
select select "25247"
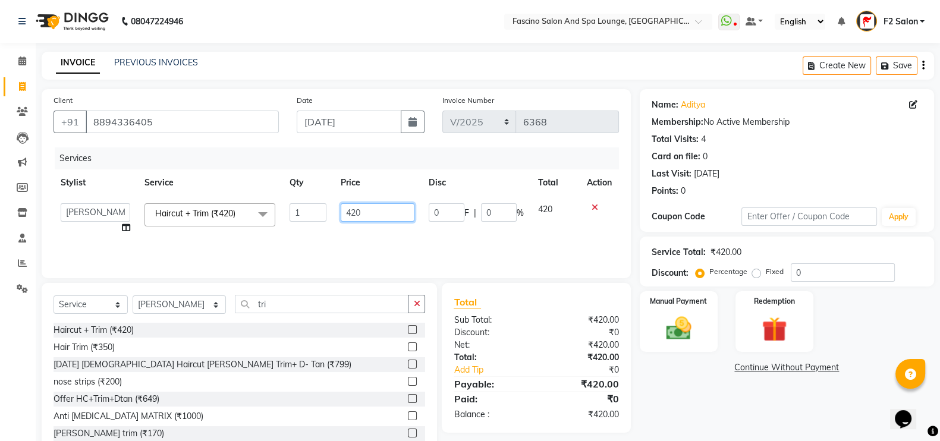
click at [364, 209] on input "420" at bounding box center [378, 212] width 74 height 18
type input "4"
type input "500"
click at [364, 234] on td "500" at bounding box center [378, 218] width 89 height 45
select select "25247"
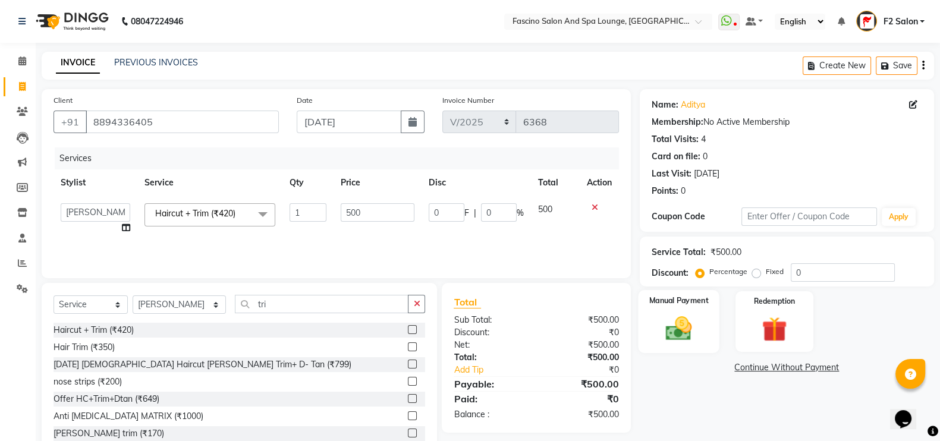
click at [672, 324] on img at bounding box center [679, 328] width 42 height 30
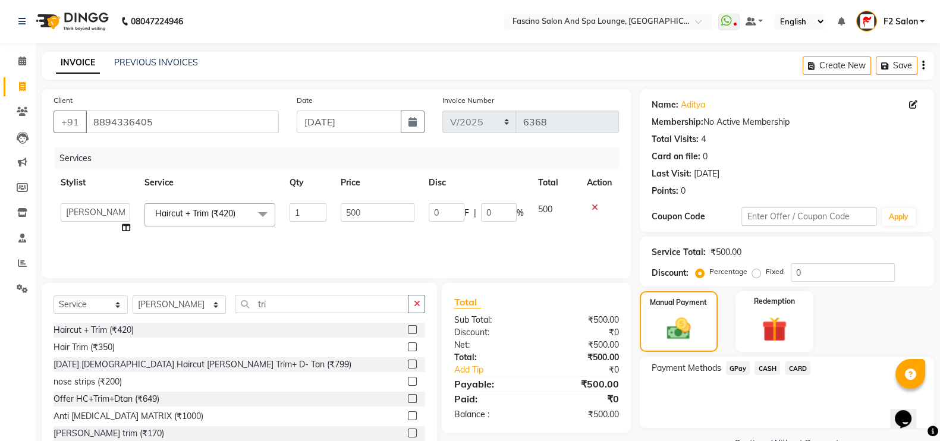
click at [738, 367] on span "GPay" at bounding box center [738, 368] width 24 height 14
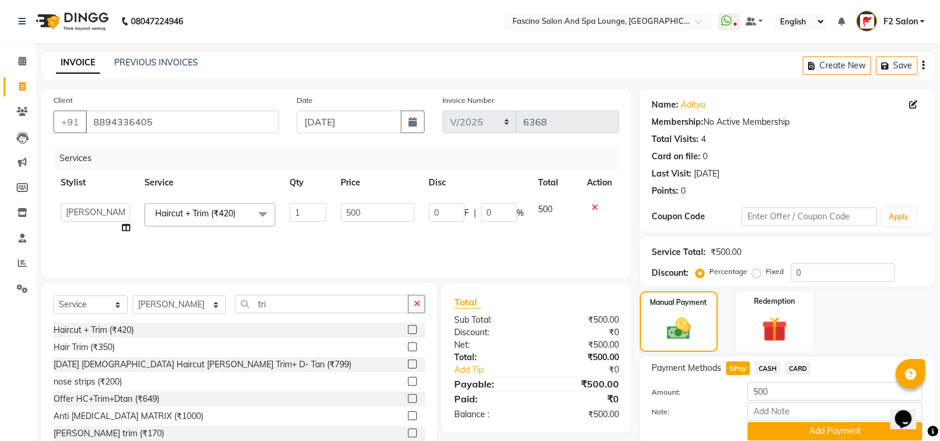
scroll to position [48, 0]
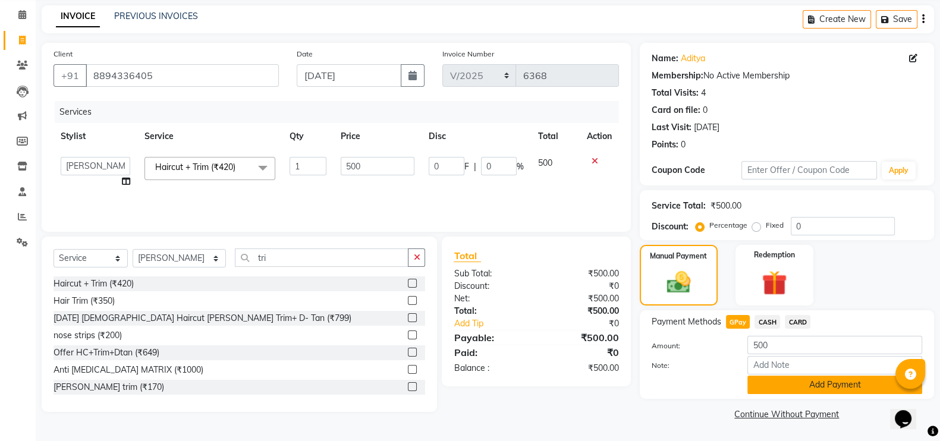
click at [787, 389] on button "Add Payment" at bounding box center [834, 385] width 175 height 18
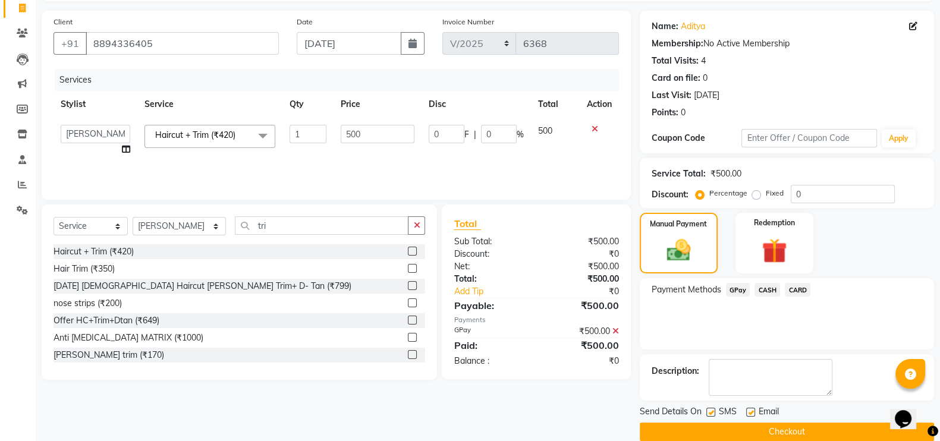
scroll to position [96, 0]
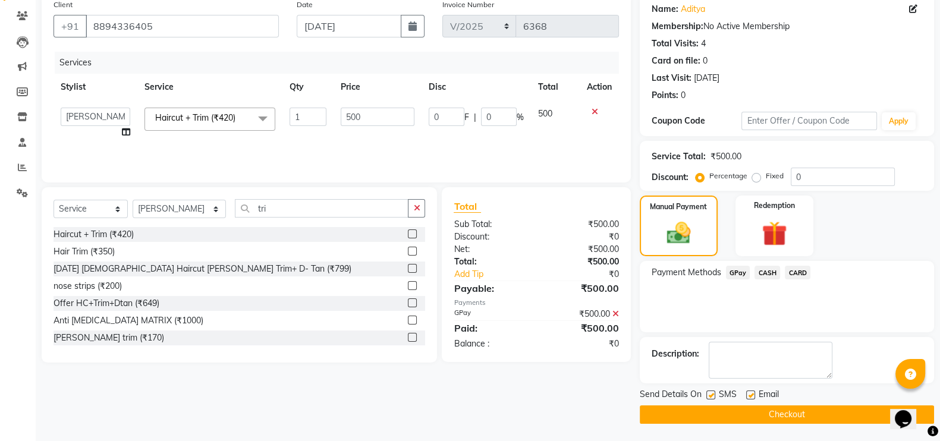
click at [715, 396] on label at bounding box center [710, 395] width 9 height 9
click at [714, 396] on input "checkbox" at bounding box center [710, 396] width 8 height 8
checkbox input "false"
click at [715, 407] on button "Checkout" at bounding box center [787, 414] width 294 height 18
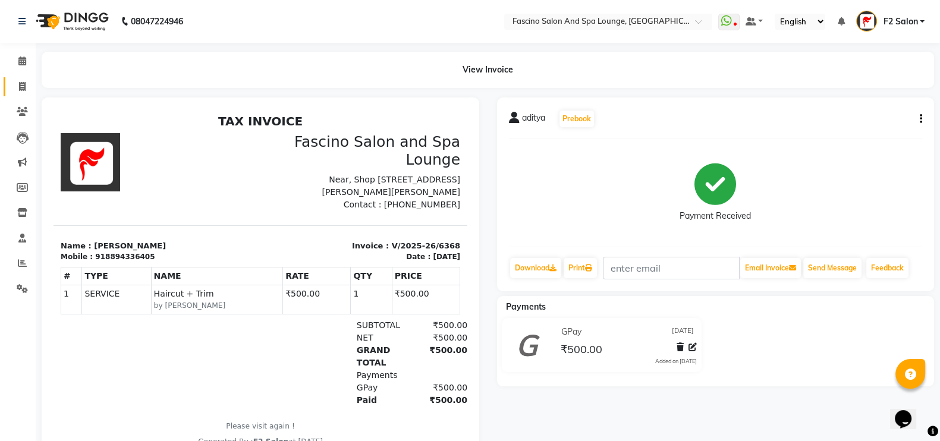
click at [25, 84] on icon at bounding box center [22, 86] width 7 height 9
select select "service"
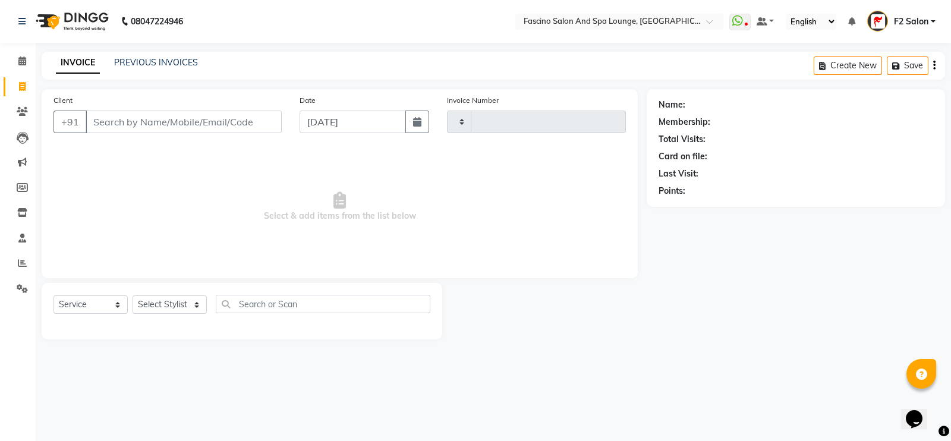
type input "6369"
select select "129"
click at [420, 114] on button "button" at bounding box center [417, 122] width 24 height 23
select select "9"
select select "2025"
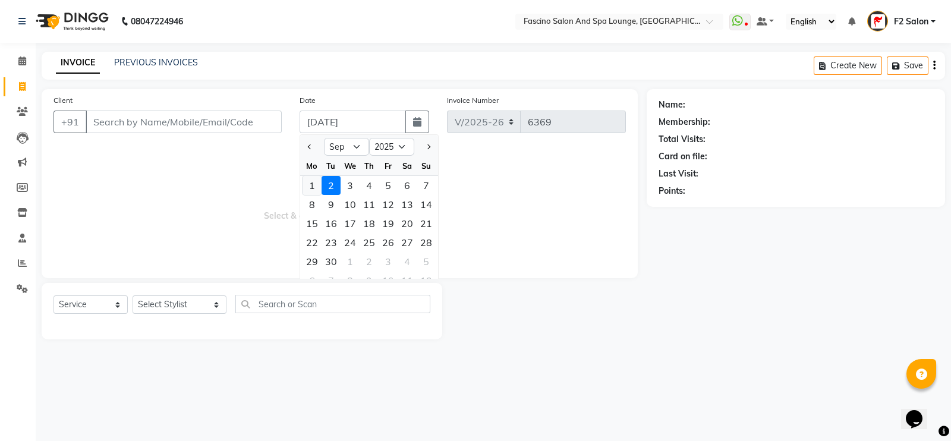
click at [314, 184] on div "1" at bounding box center [312, 185] width 19 height 19
type input "[DATE]"
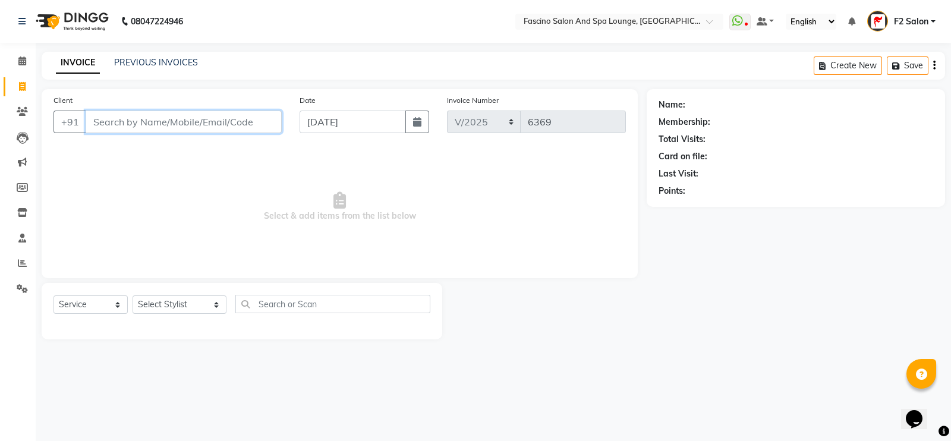
click at [152, 118] on input "Client" at bounding box center [184, 122] width 196 height 23
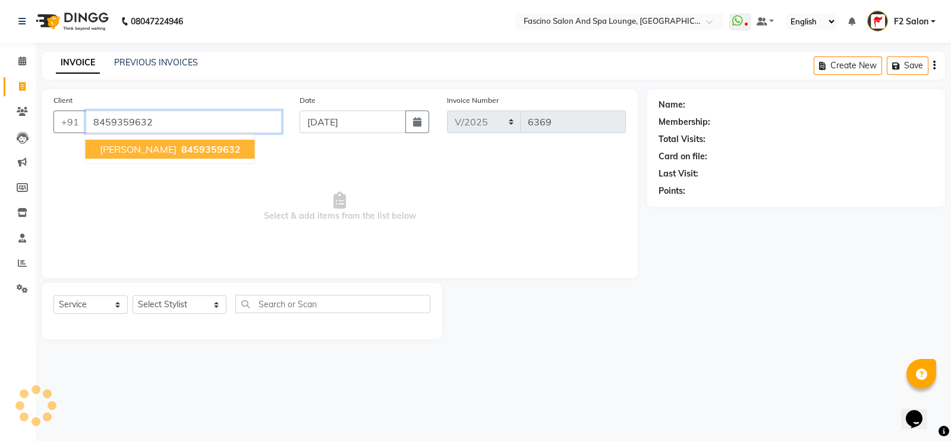
type input "8459359632"
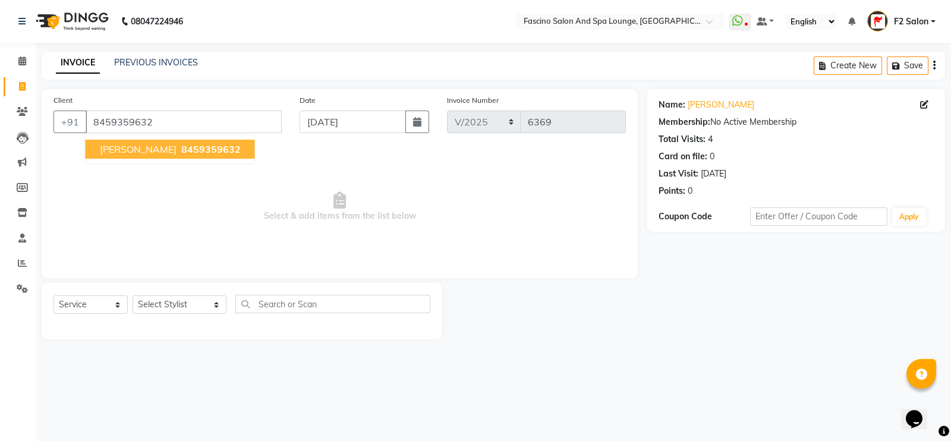
click at [181, 147] on span "8459359632" at bounding box center [210, 149] width 59 height 12
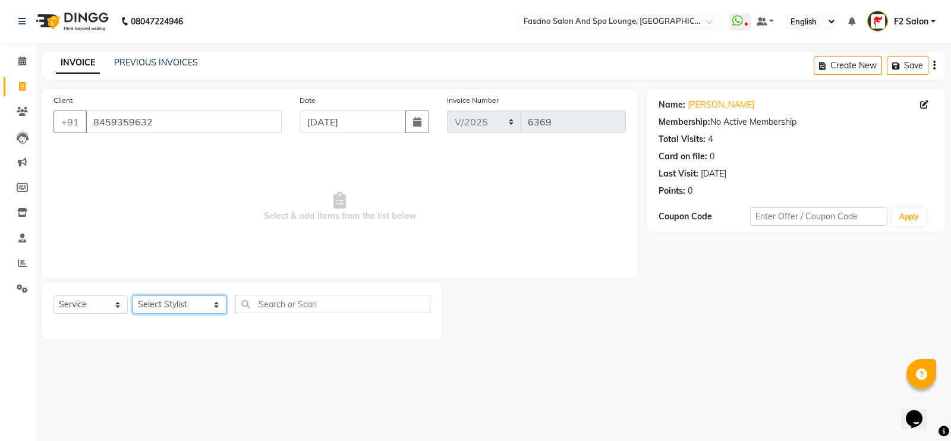
click at [175, 300] on select "Select Stylist akash F3 [PERSON_NAME] [PERSON_NAME] Bhushan [PERSON_NAME] Mam […" at bounding box center [180, 304] width 94 height 18
select select "23065"
click at [133, 296] on select "Select Stylist akash F3 [PERSON_NAME] [PERSON_NAME] Bhushan [PERSON_NAME] Mam […" at bounding box center [180, 304] width 94 height 18
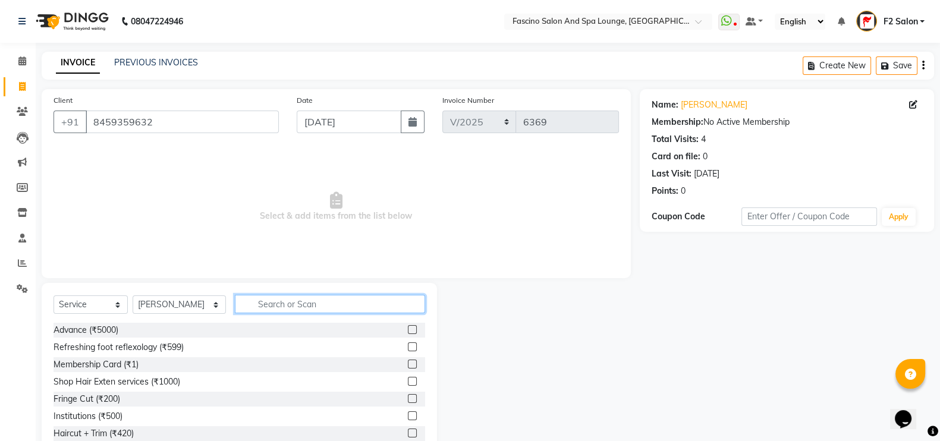
click at [289, 310] on input "text" at bounding box center [330, 304] width 191 height 18
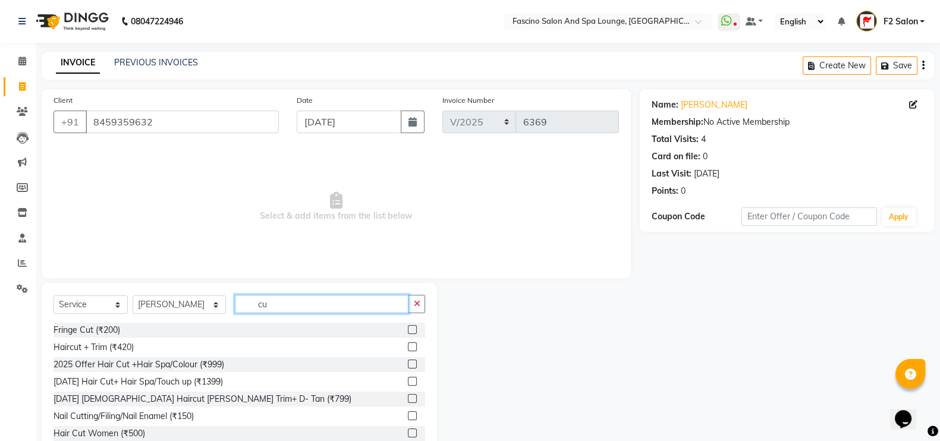
type input "c"
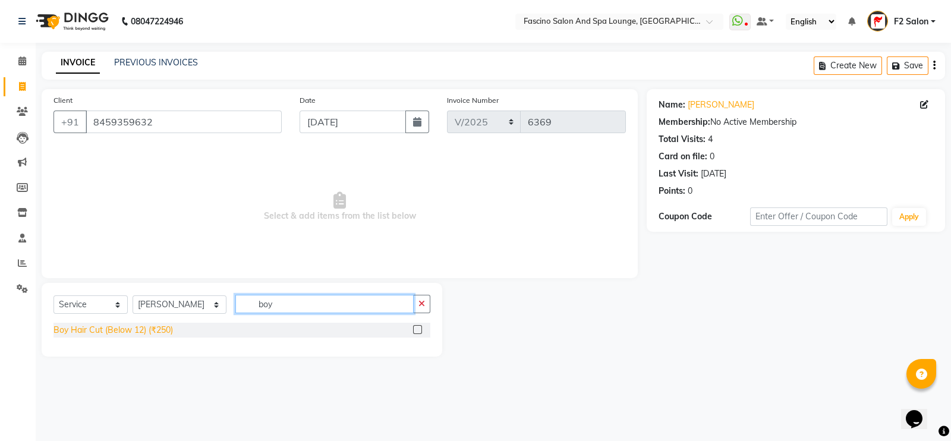
type input "boy"
click at [161, 324] on div "Boy Hair Cut (Below 12) (₹250)" at bounding box center [114, 330] width 120 height 12
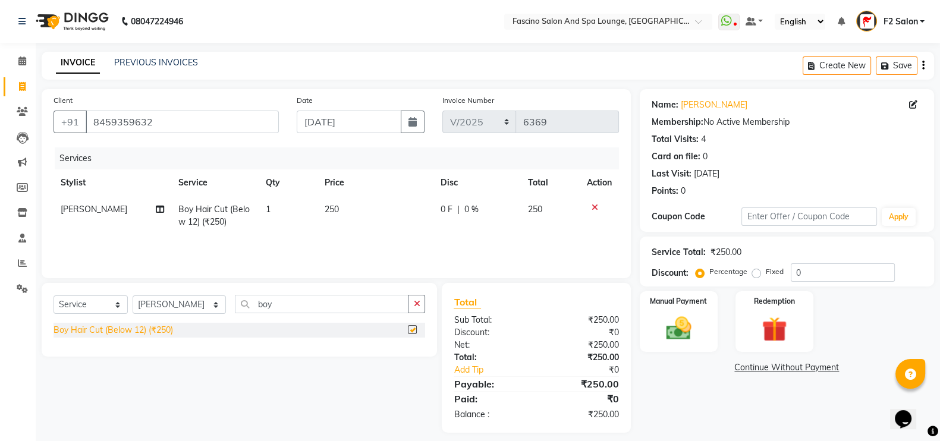
checkbox input "false"
click at [690, 304] on label "Manual Payment" at bounding box center [678, 300] width 59 height 11
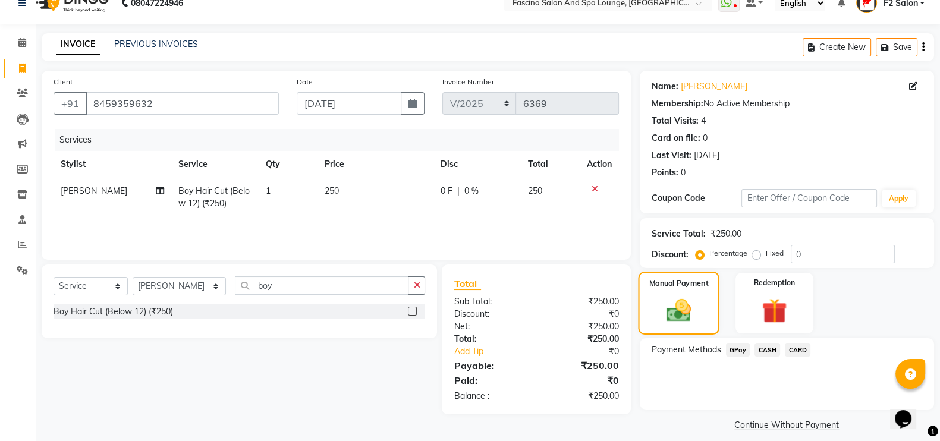
scroll to position [29, 0]
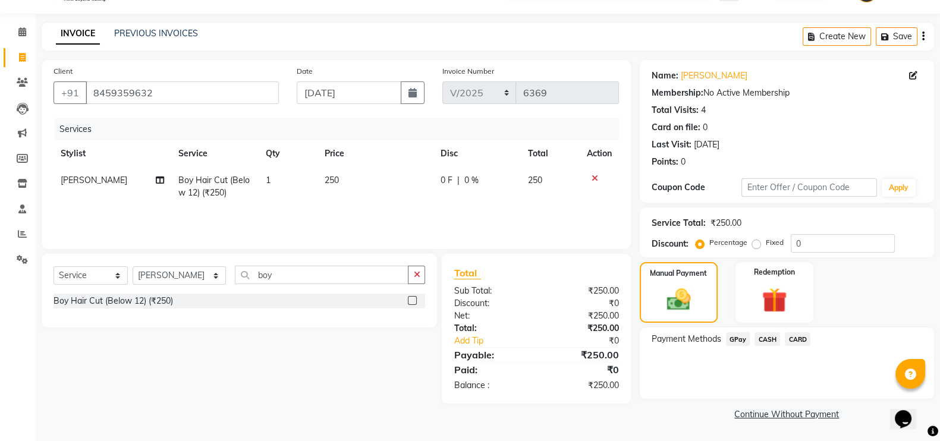
click at [735, 340] on span "GPay" at bounding box center [738, 339] width 24 height 14
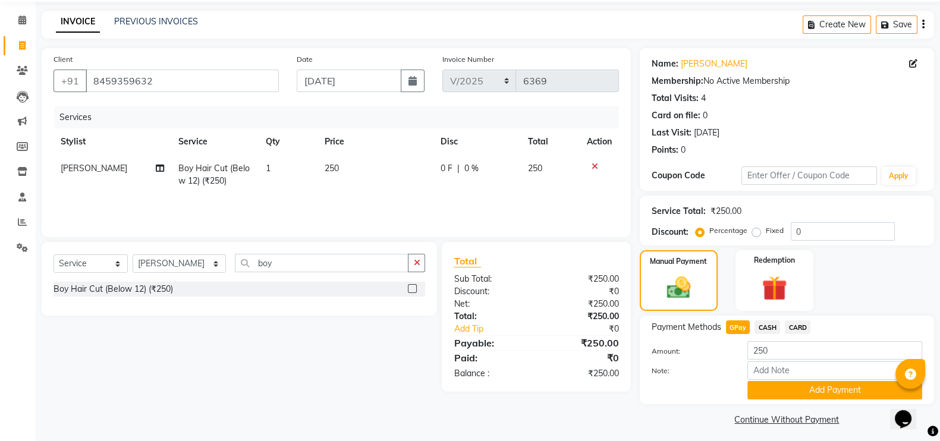
scroll to position [48, 0]
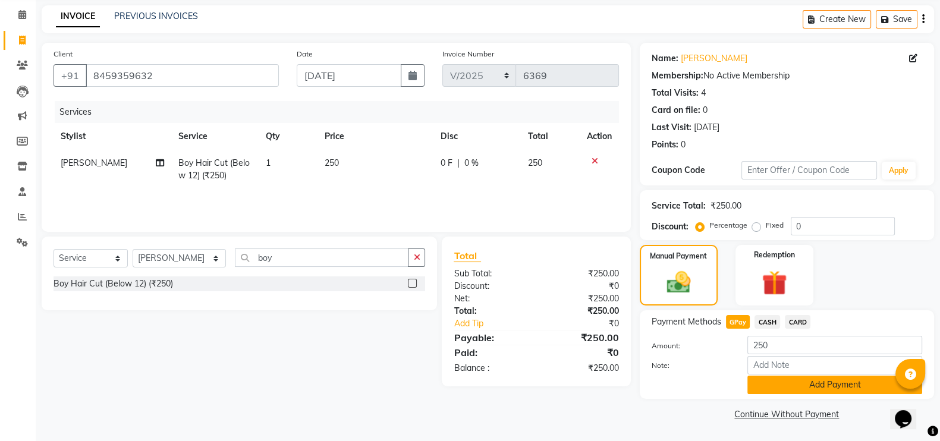
click at [810, 385] on button "Add Payment" at bounding box center [834, 385] width 175 height 18
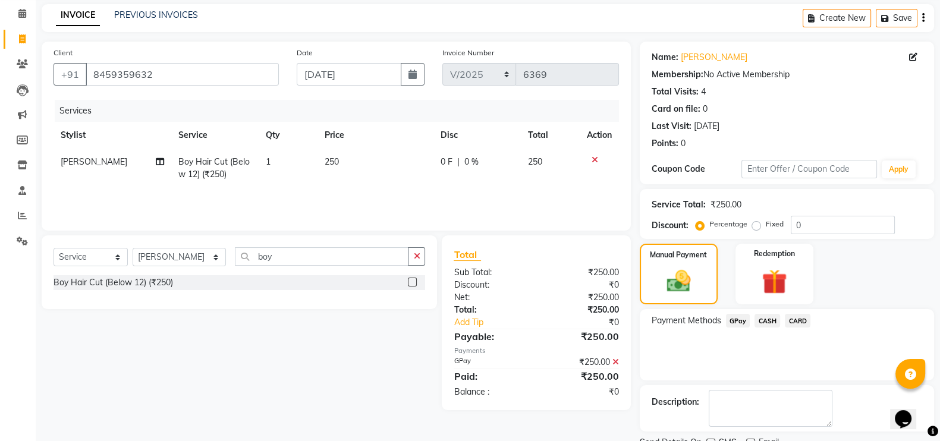
scroll to position [96, 0]
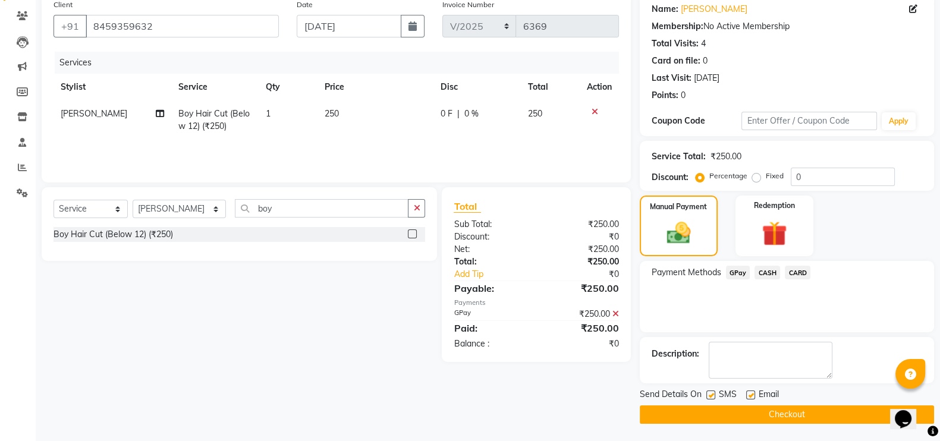
click at [713, 392] on label at bounding box center [710, 395] width 9 height 9
click at [713, 392] on input "checkbox" at bounding box center [710, 396] width 8 height 8
checkbox input "false"
click at [718, 406] on button "Checkout" at bounding box center [787, 414] width 294 height 18
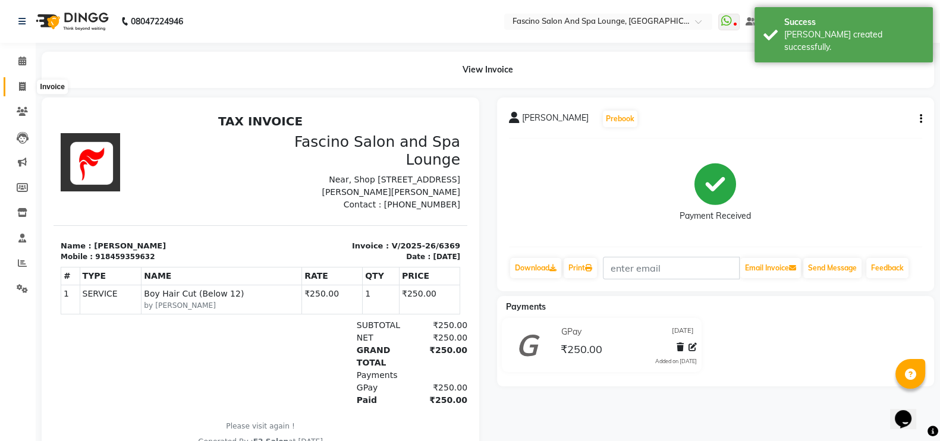
click at [26, 84] on span at bounding box center [22, 87] width 21 height 14
select select "service"
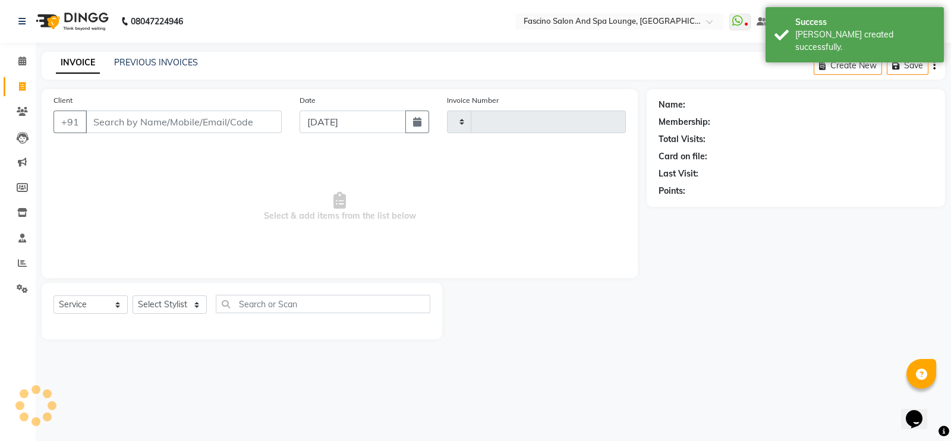
type input "6370"
select select "129"
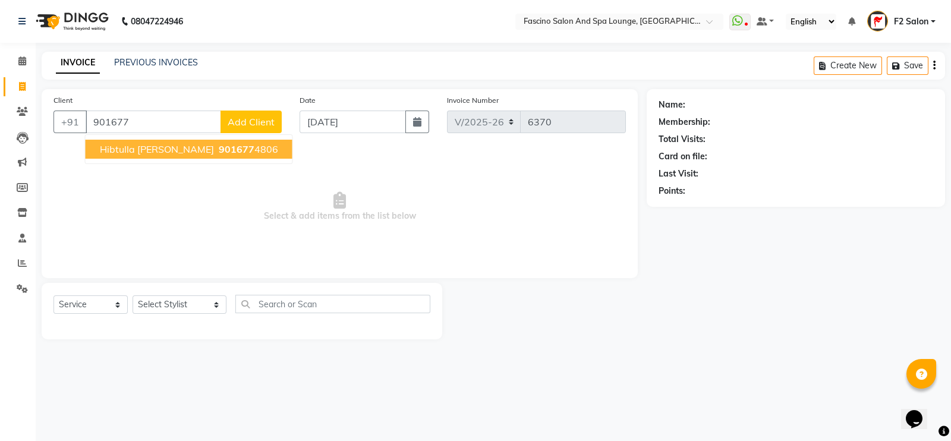
click at [136, 154] on span "Hibtulla bharmal" at bounding box center [157, 149] width 114 height 12
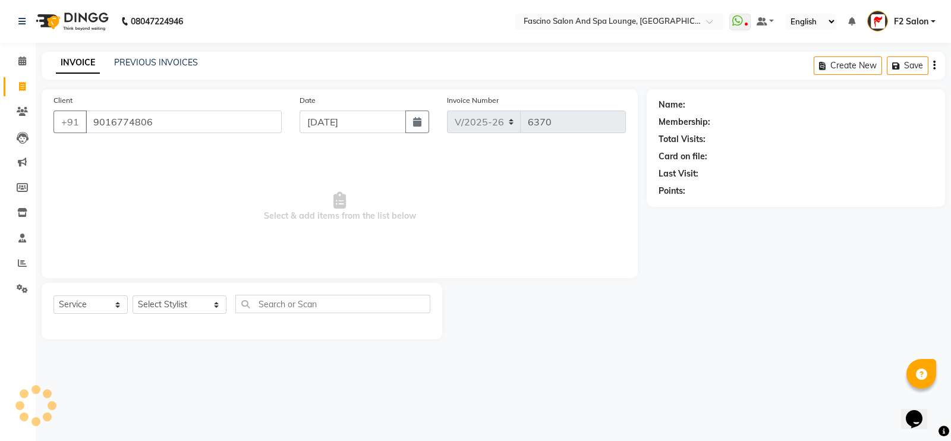
type input "9016774806"
select select "1: Object"
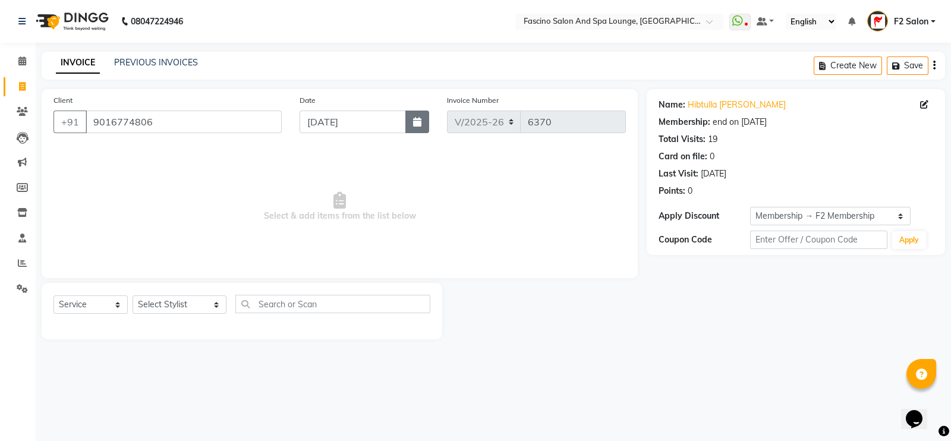
click at [422, 114] on button "button" at bounding box center [417, 122] width 24 height 23
select select "9"
select select "2025"
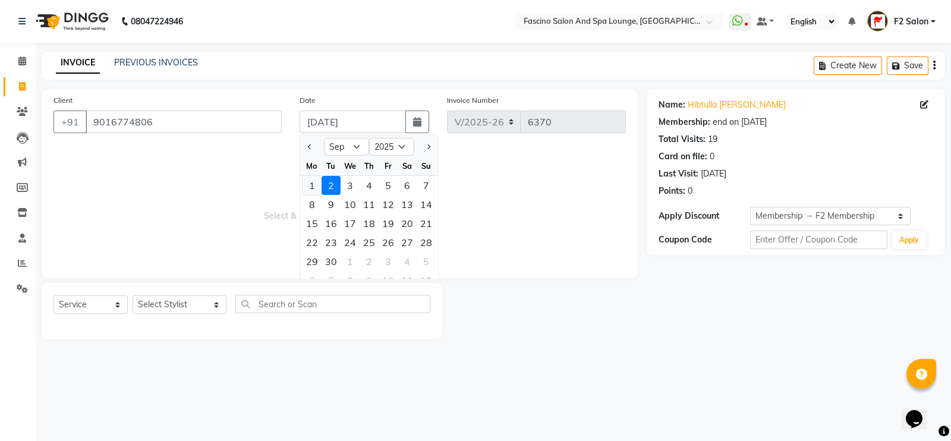
click at [316, 187] on div "1" at bounding box center [312, 185] width 19 height 19
type input "[DATE]"
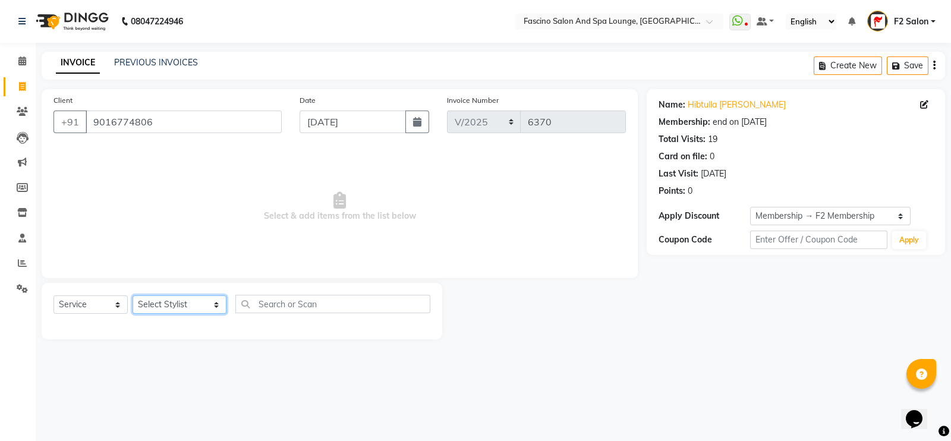
click at [151, 303] on select "Select Stylist akash F3 [PERSON_NAME] [PERSON_NAME] Bhushan [PERSON_NAME] Mam […" at bounding box center [180, 304] width 94 height 18
select select "74326"
click at [133, 296] on select "Select Stylist akash F3 [PERSON_NAME] [PERSON_NAME] Bhushan [PERSON_NAME] Mam […" at bounding box center [180, 304] width 94 height 18
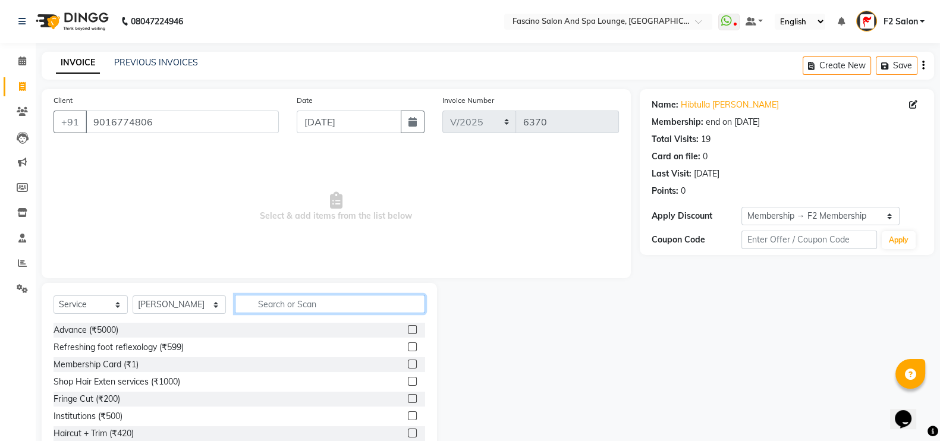
click at [329, 301] on input "text" at bounding box center [330, 304] width 191 height 18
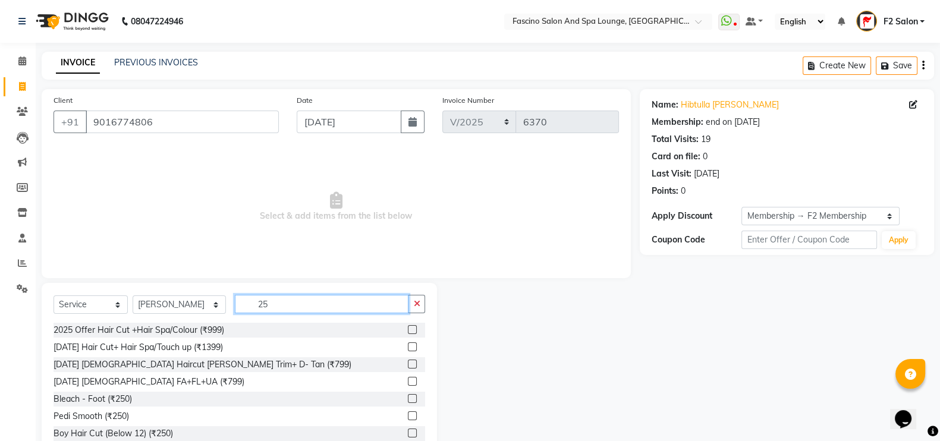
type input "2"
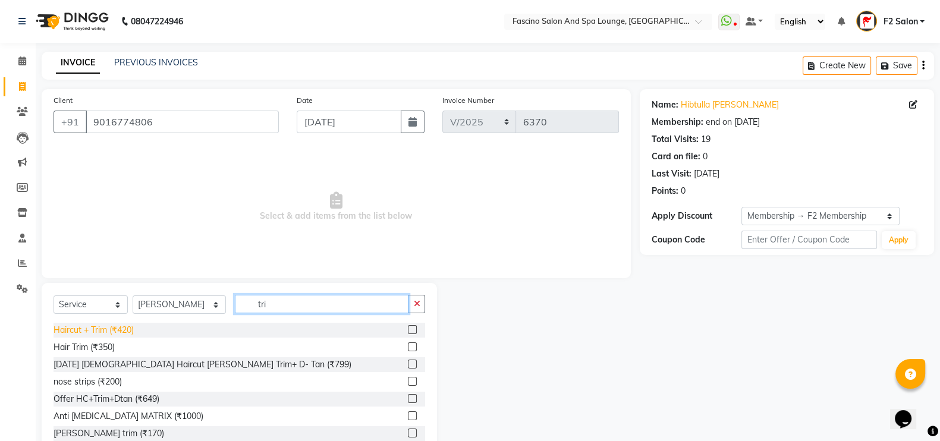
type input "tri"
click at [122, 331] on div "Haircut + Trim (₹420)" at bounding box center [94, 330] width 80 height 12
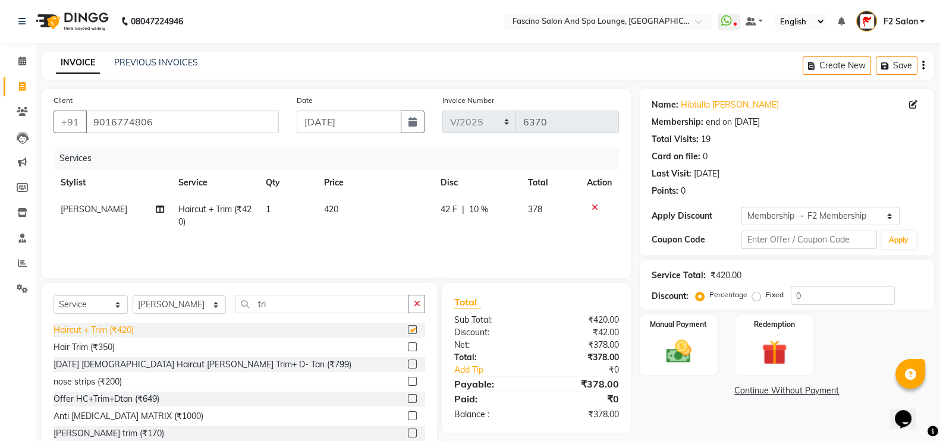
checkbox input "false"
click at [681, 325] on label "Manual Payment" at bounding box center [678, 323] width 59 height 11
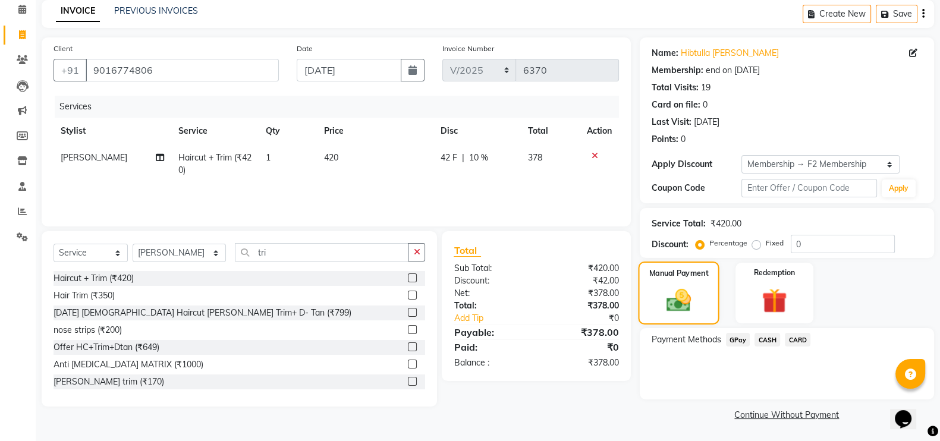
scroll to position [52, 0]
click at [458, 158] on div "42 F | 10 %" at bounding box center [477, 157] width 73 height 12
select select "74326"
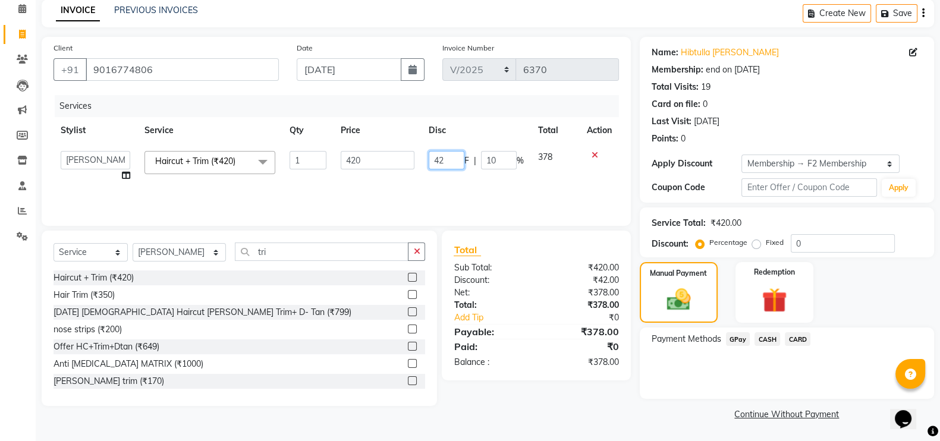
click at [455, 160] on input "42" at bounding box center [447, 160] width 36 height 18
type input "4"
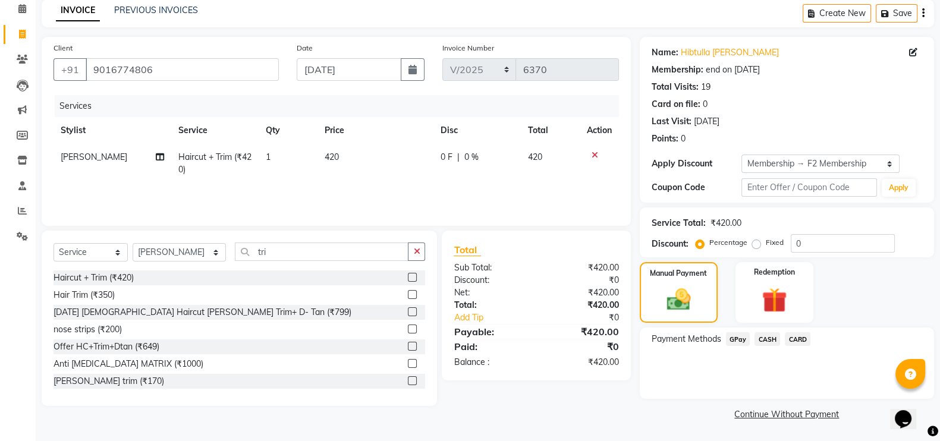
click at [458, 185] on div "Services Stylist Service Qty Price Disc Total Action Ayan Kureshi Haircut + Tri…" at bounding box center [336, 154] width 565 height 119
click at [740, 341] on span "GPay" at bounding box center [738, 339] width 24 height 14
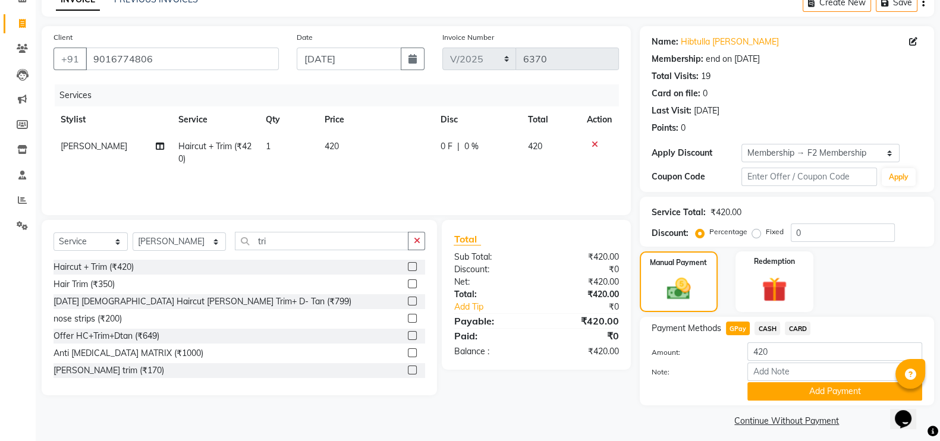
scroll to position [71, 0]
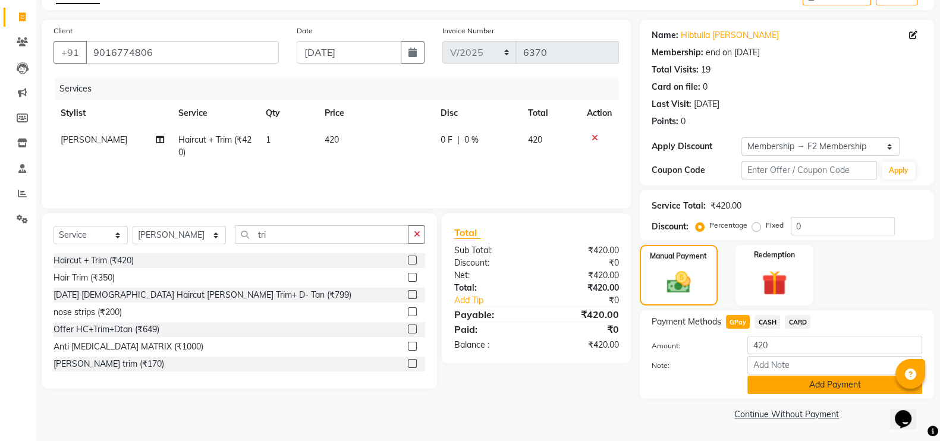
click at [847, 390] on button "Add Payment" at bounding box center [834, 385] width 175 height 18
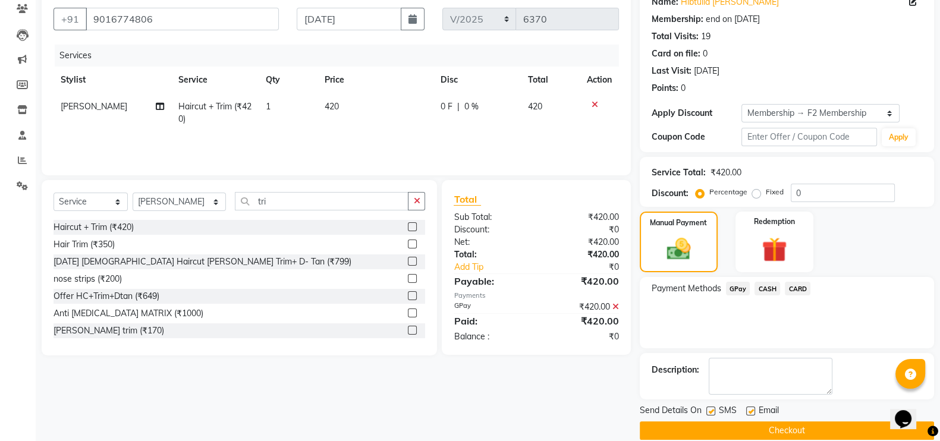
scroll to position [119, 0]
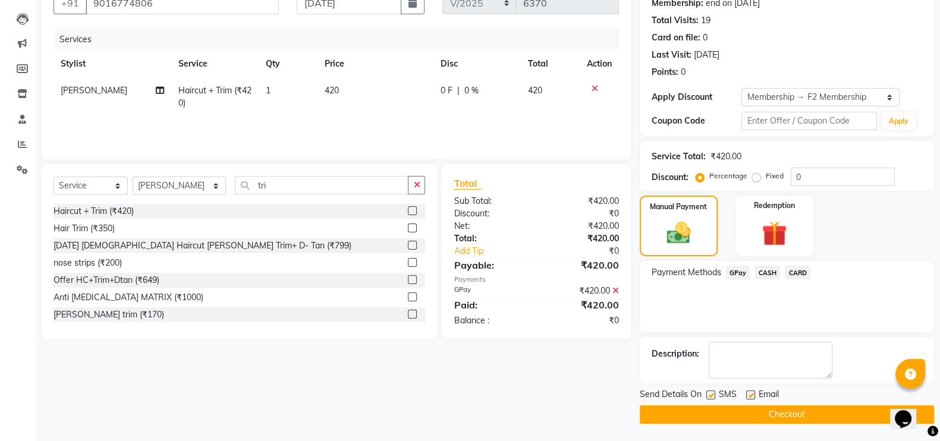
click at [710, 395] on label at bounding box center [710, 395] width 9 height 9
click at [710, 395] on input "checkbox" at bounding box center [710, 396] width 8 height 8
checkbox input "false"
click at [715, 411] on button "Checkout" at bounding box center [787, 414] width 294 height 18
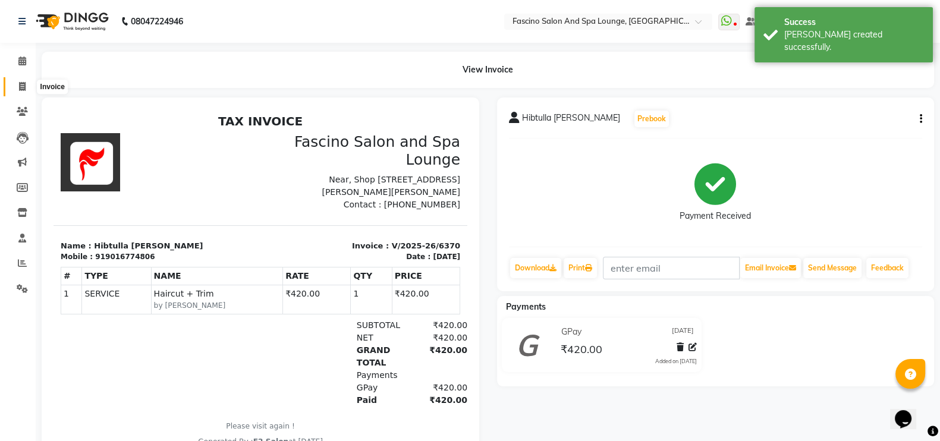
click at [29, 88] on span at bounding box center [22, 87] width 21 height 14
select select "service"
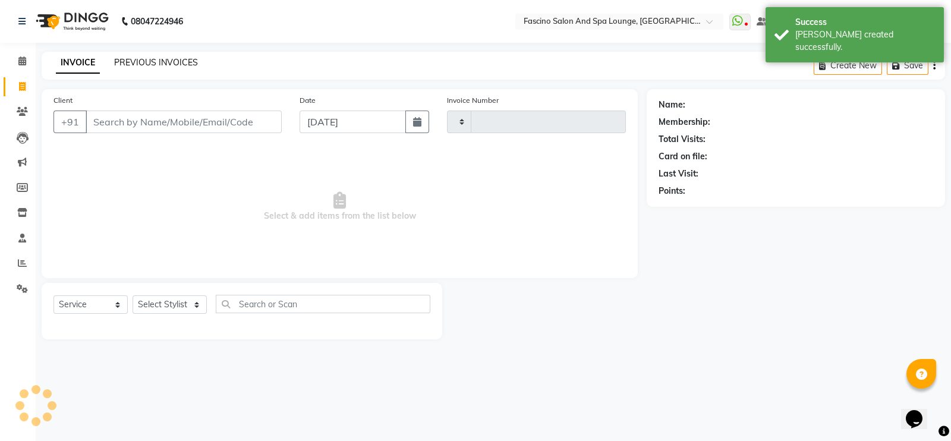
type input "6371"
select select "129"
click at [422, 116] on button "button" at bounding box center [417, 122] width 24 height 23
select select "9"
select select "2025"
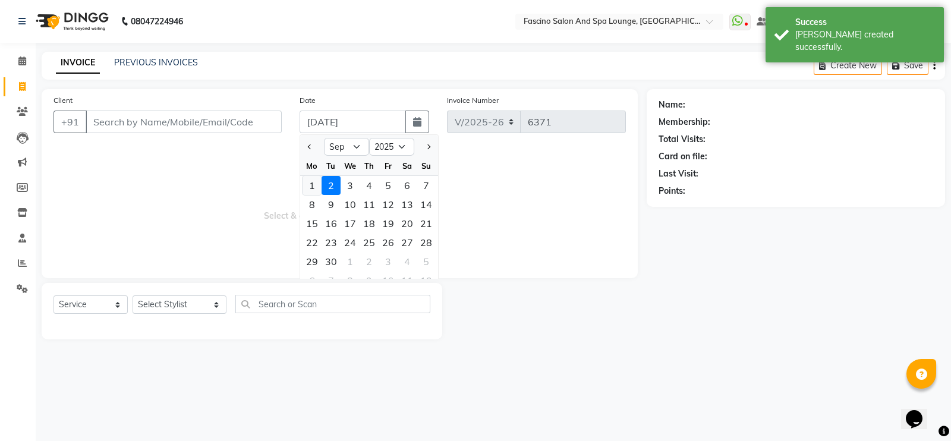
click at [312, 178] on div "1" at bounding box center [312, 185] width 19 height 19
type input "[DATE]"
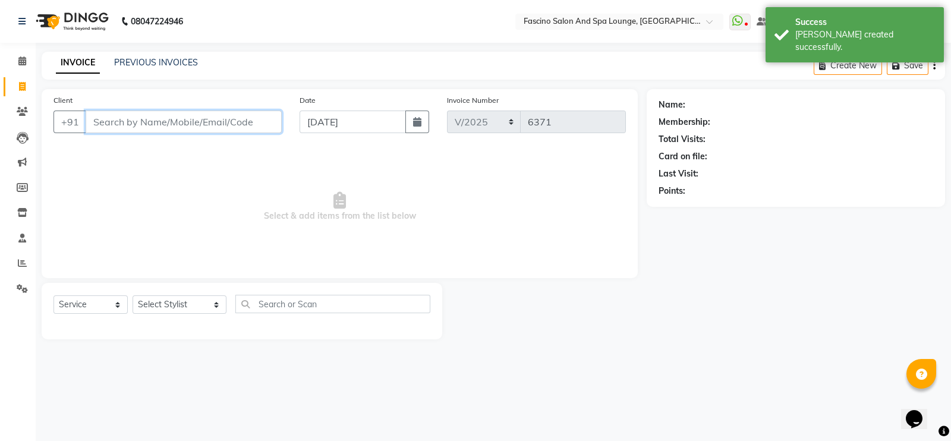
click at [170, 128] on input "Client" at bounding box center [184, 122] width 196 height 23
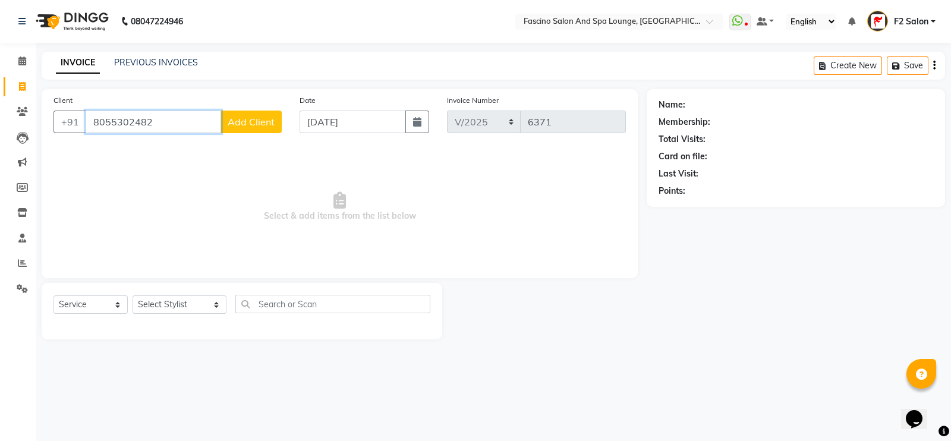
type input "8055302482"
click at [245, 125] on span "Add Client" at bounding box center [251, 122] width 47 height 12
select select "22"
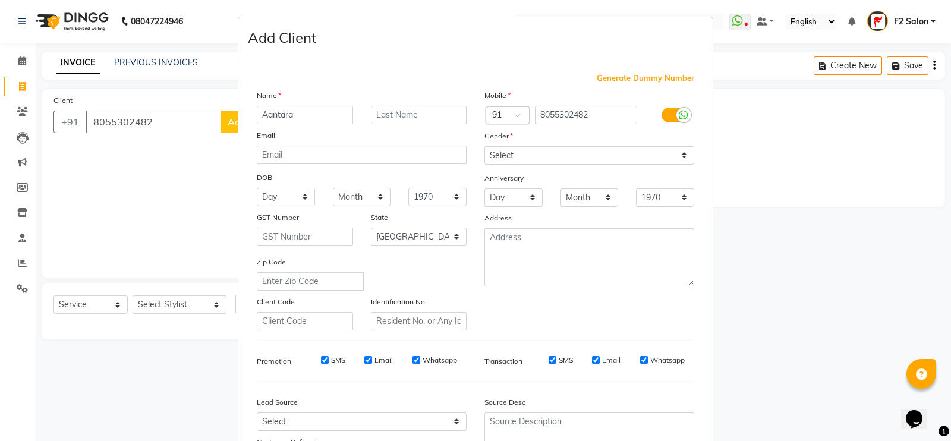
type input "Aantara"
click at [429, 117] on input "text" at bounding box center [419, 115] width 96 height 18
type input "Amit"
click at [547, 159] on select "Select Male Female Other Prefer Not To Say" at bounding box center [590, 155] width 210 height 18
select select "female"
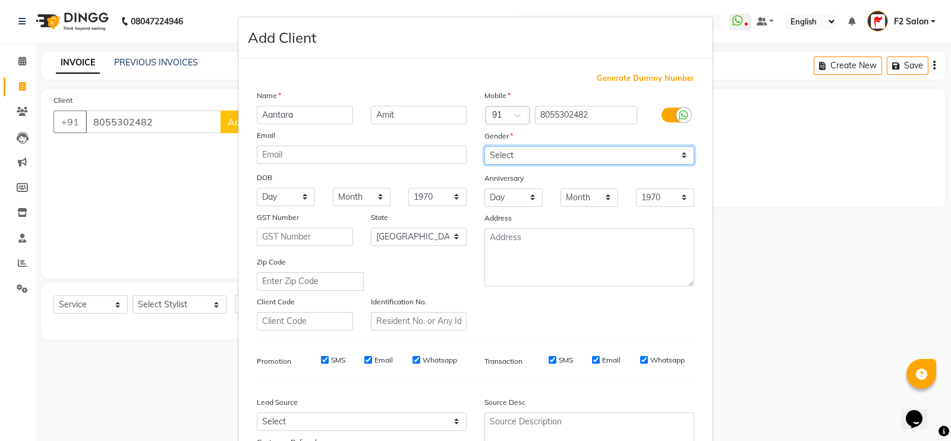
click at [485, 147] on select "Select Male Female Other Prefer Not To Say" at bounding box center [590, 155] width 210 height 18
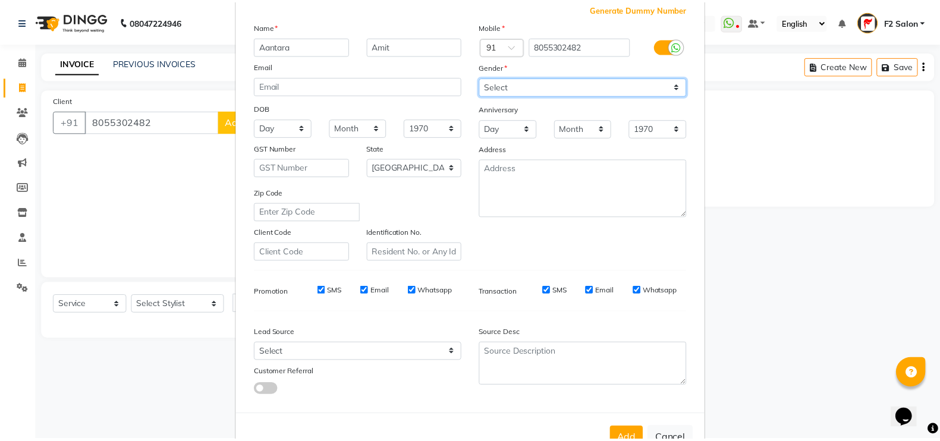
scroll to position [114, 0]
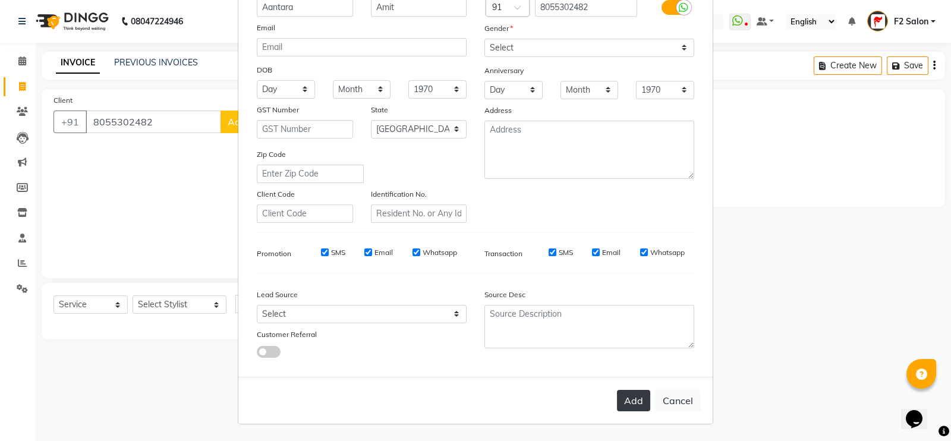
click at [627, 405] on button "Add" at bounding box center [633, 400] width 33 height 21
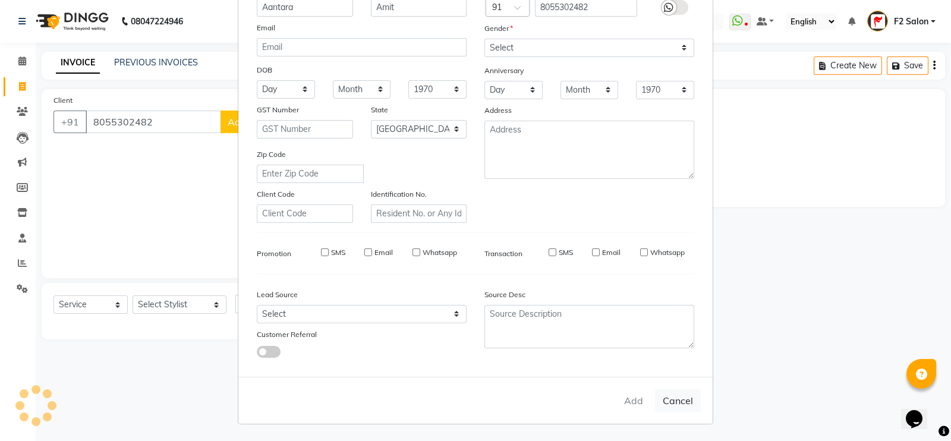
select select
select select "null"
select select
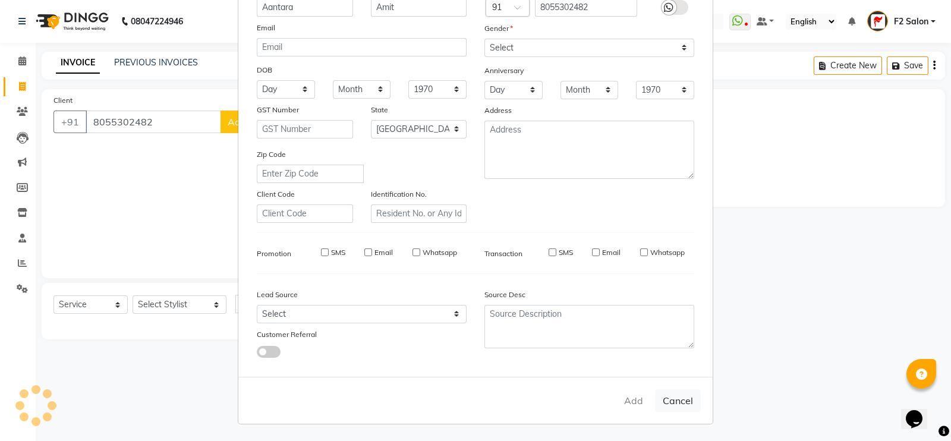
select select
checkbox input "false"
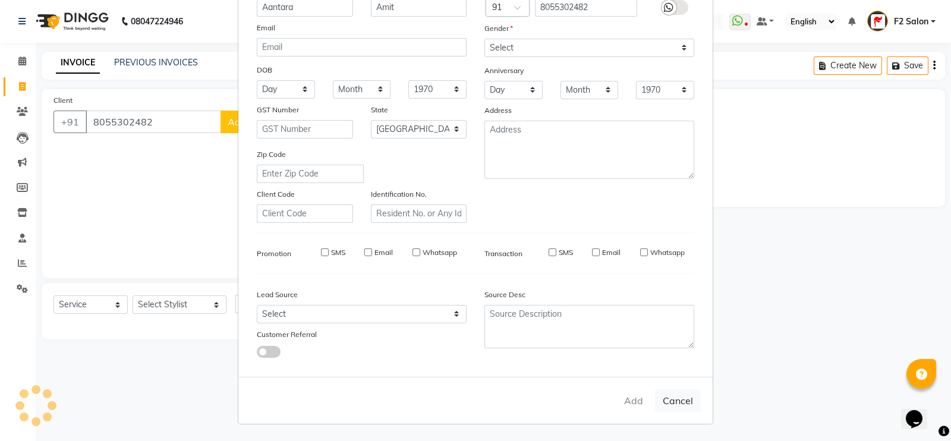
checkbox input "false"
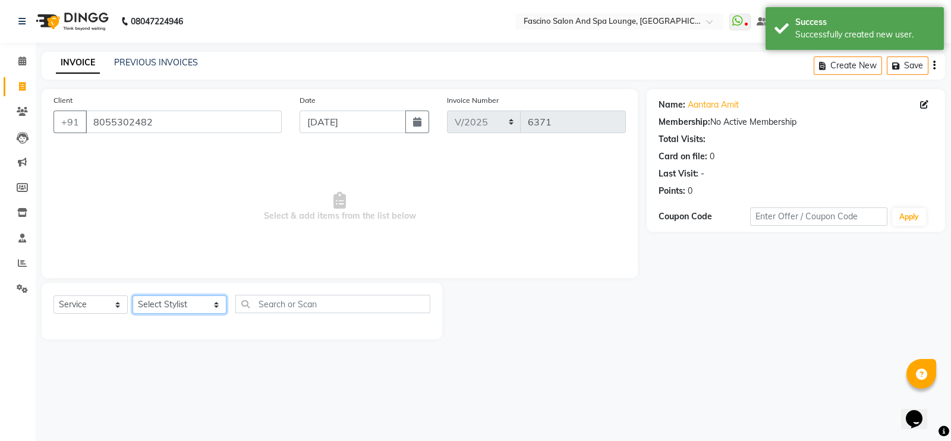
click at [163, 304] on select "Select Stylist akash F3 [PERSON_NAME] [PERSON_NAME] Bhushan [PERSON_NAME] Mam […" at bounding box center [180, 304] width 94 height 18
select select "25247"
click at [133, 296] on select "Select Stylist akash F3 [PERSON_NAME] [PERSON_NAME] Bhushan [PERSON_NAME] Mam […" at bounding box center [180, 304] width 94 height 18
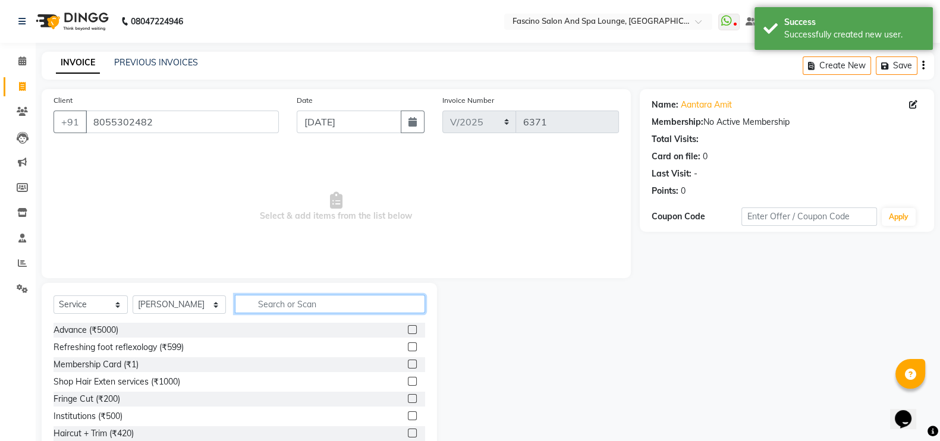
click at [273, 297] on input "text" at bounding box center [330, 304] width 191 height 18
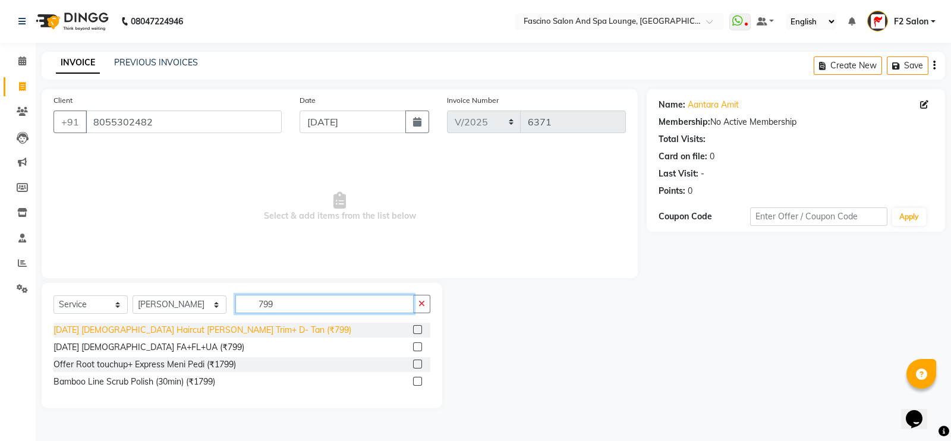
type input "799"
click at [238, 329] on div "[DATE] [DEMOGRAPHIC_DATA] Haircut [PERSON_NAME] Trim+ D- Tan (₹799)" at bounding box center [203, 330] width 298 height 12
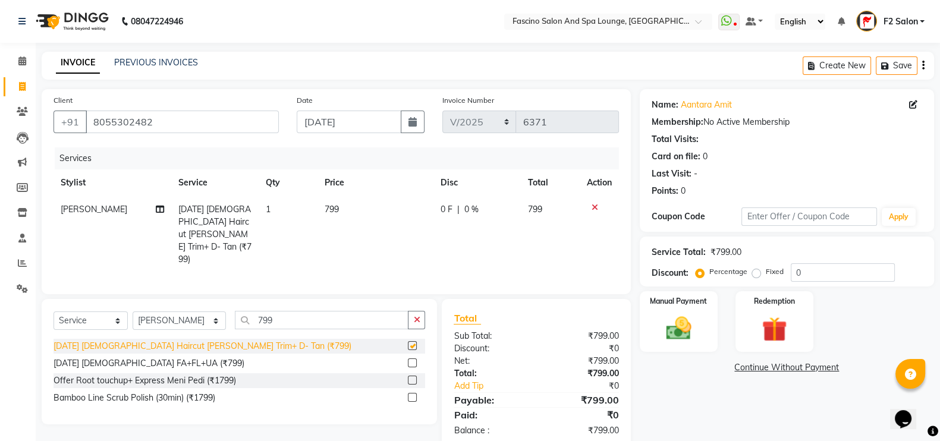
checkbox input "false"
click at [695, 331] on img at bounding box center [679, 328] width 42 height 30
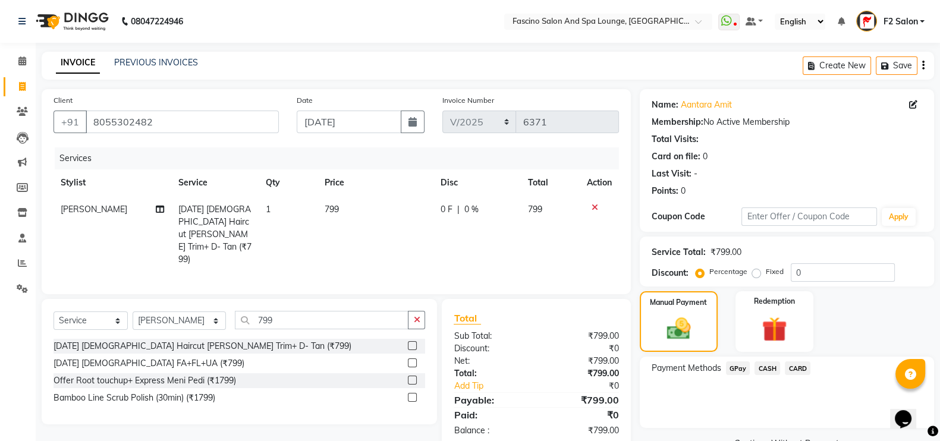
click at [738, 363] on span "GPay" at bounding box center [738, 368] width 24 height 14
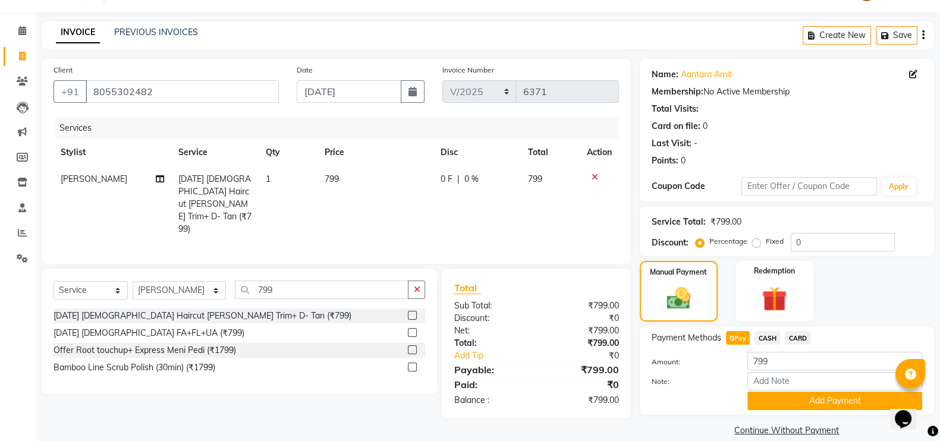
scroll to position [48, 0]
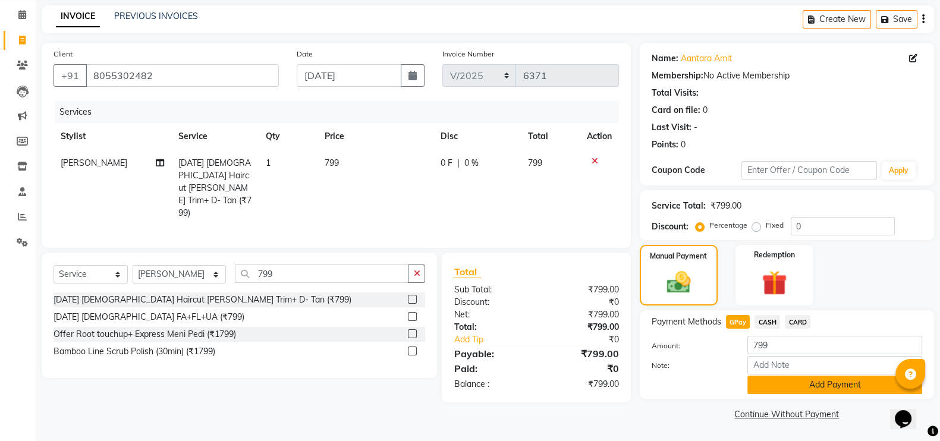
click at [807, 379] on button "Add Payment" at bounding box center [834, 385] width 175 height 18
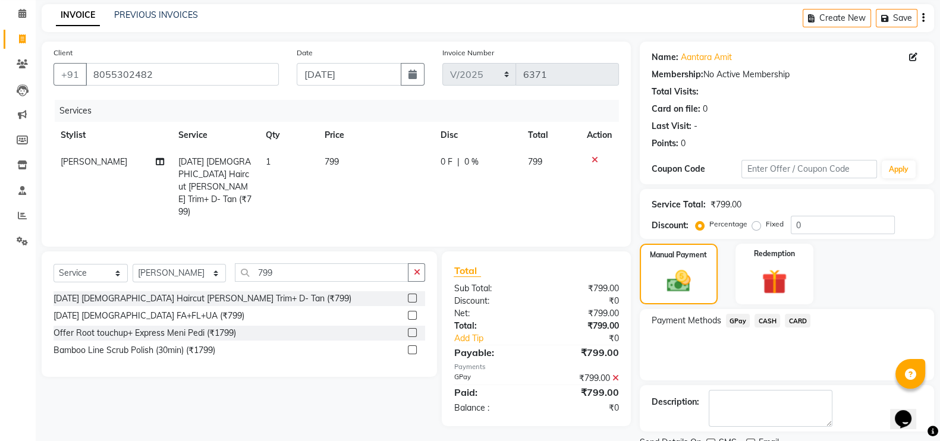
scroll to position [96, 0]
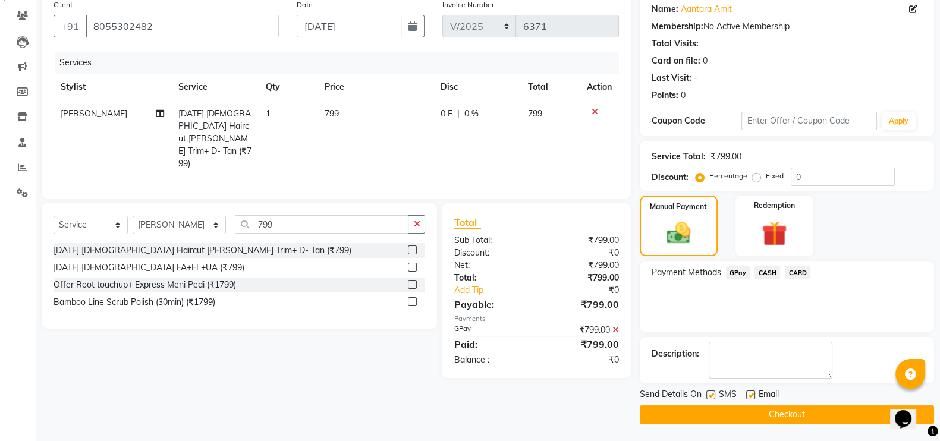
click at [706, 391] on label at bounding box center [710, 395] width 9 height 9
click at [706, 392] on input "checkbox" at bounding box center [710, 396] width 8 height 8
checkbox input "false"
click at [718, 408] on button "Checkout" at bounding box center [787, 414] width 294 height 18
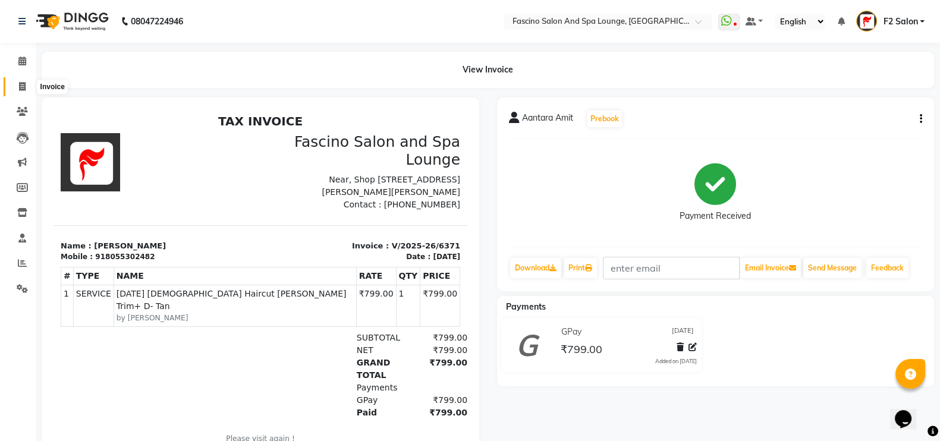
click at [16, 86] on span at bounding box center [22, 87] width 21 height 14
select select "service"
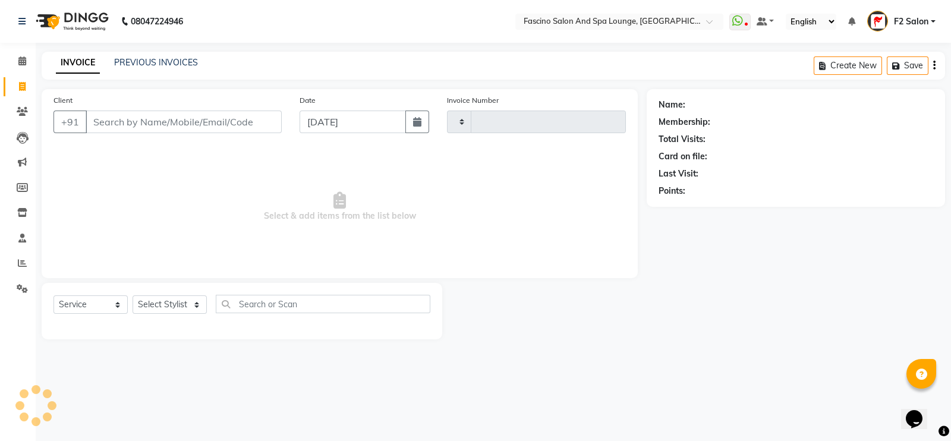
type input "6372"
select select "129"
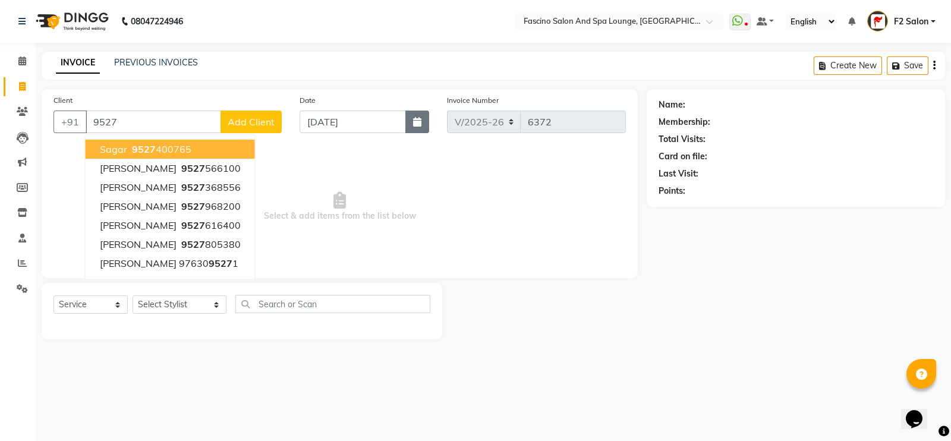
type input "9527"
click at [427, 118] on button "button" at bounding box center [417, 122] width 24 height 23
select select "9"
select select "2025"
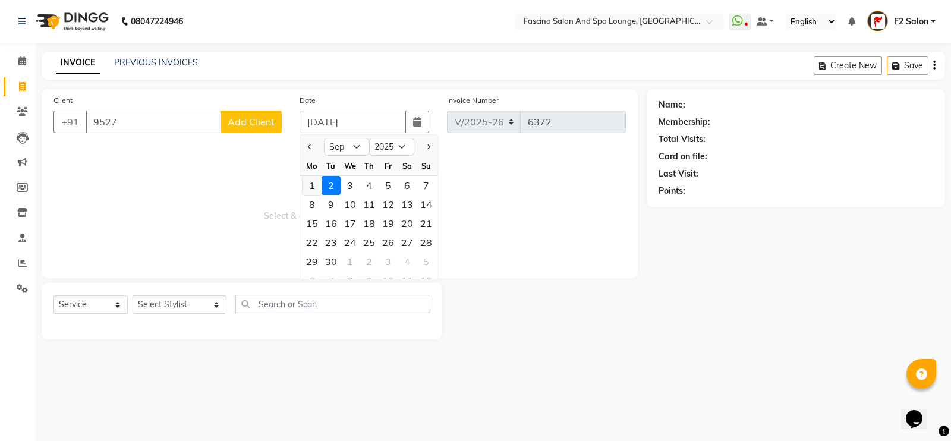
click at [317, 183] on div "1" at bounding box center [312, 185] width 19 height 19
type input "[DATE]"
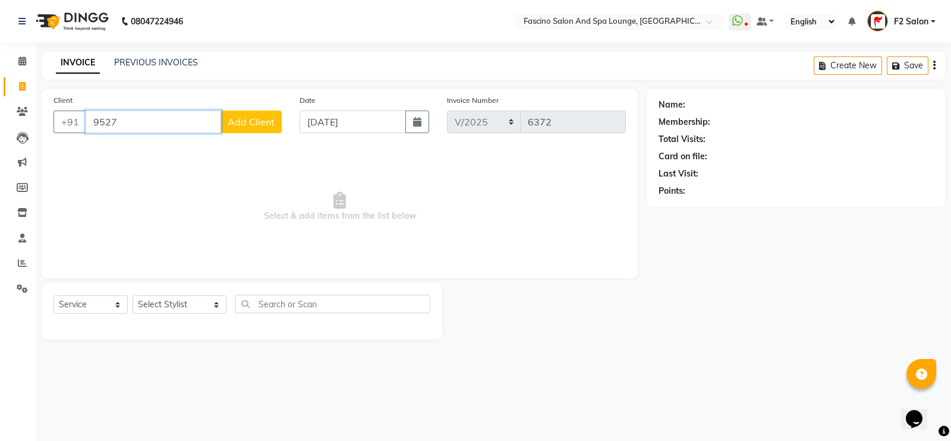
click at [155, 120] on input "9527" at bounding box center [154, 122] width 136 height 23
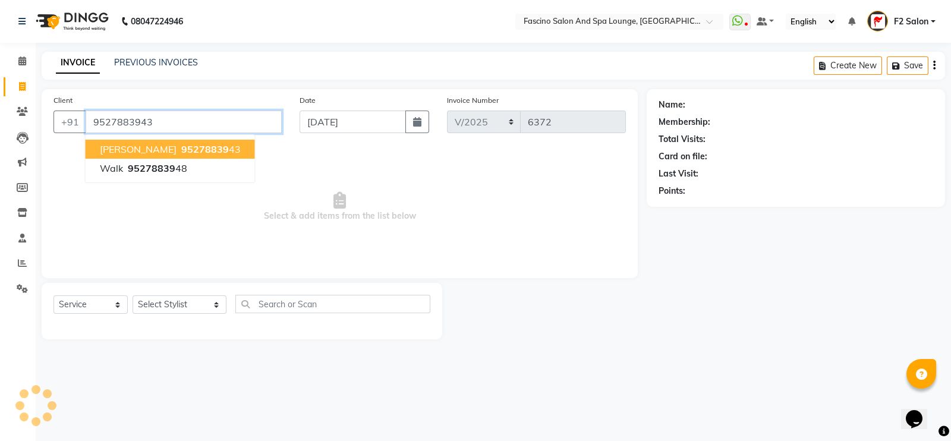
type input "9527883943"
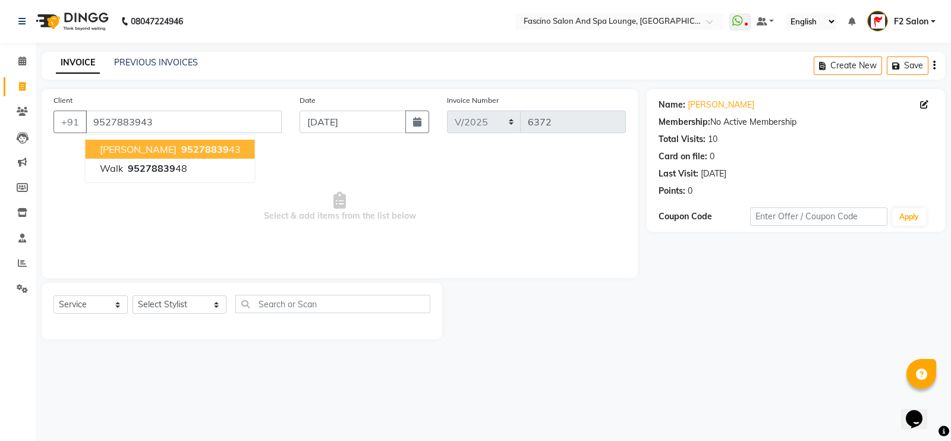
click at [181, 144] on span "95278839" at bounding box center [205, 149] width 48 height 12
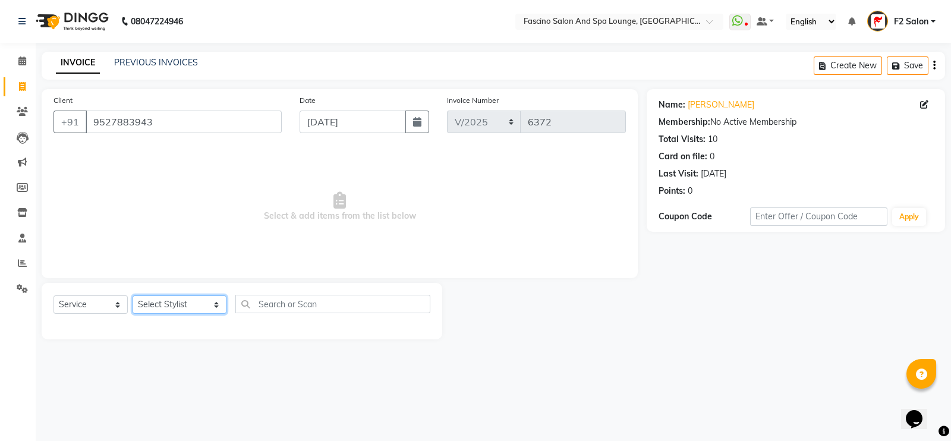
click at [173, 302] on select "Select Stylist akash F3 [PERSON_NAME] [PERSON_NAME] Bhushan [PERSON_NAME] Mam […" at bounding box center [180, 304] width 94 height 18
select select "76334"
click at [133, 296] on select "Select Stylist akash F3 [PERSON_NAME] [PERSON_NAME] Bhushan [PERSON_NAME] Mam […" at bounding box center [180, 304] width 94 height 18
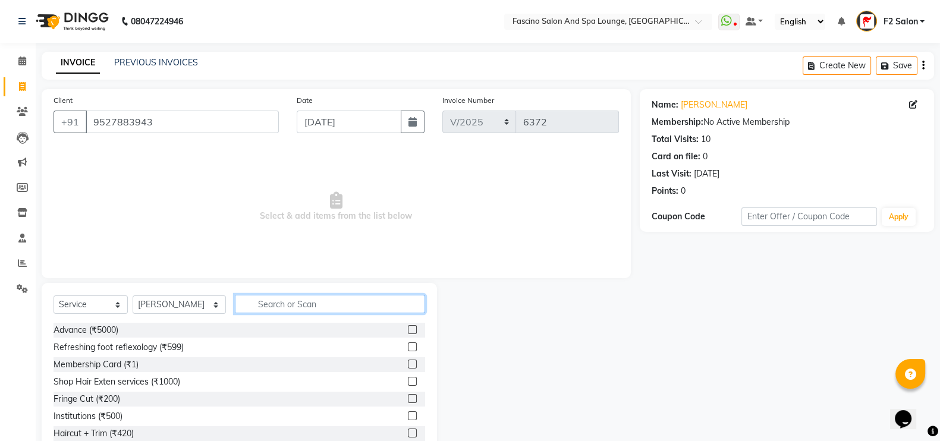
click at [276, 303] on input "text" at bounding box center [330, 304] width 191 height 18
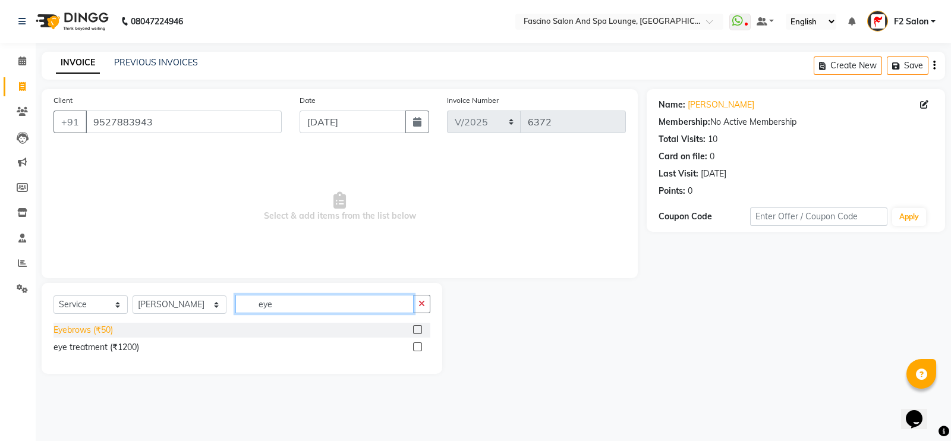
type input "eye"
click at [104, 328] on div "Eyebrows (₹50)" at bounding box center [83, 330] width 59 height 12
checkbox input "false"
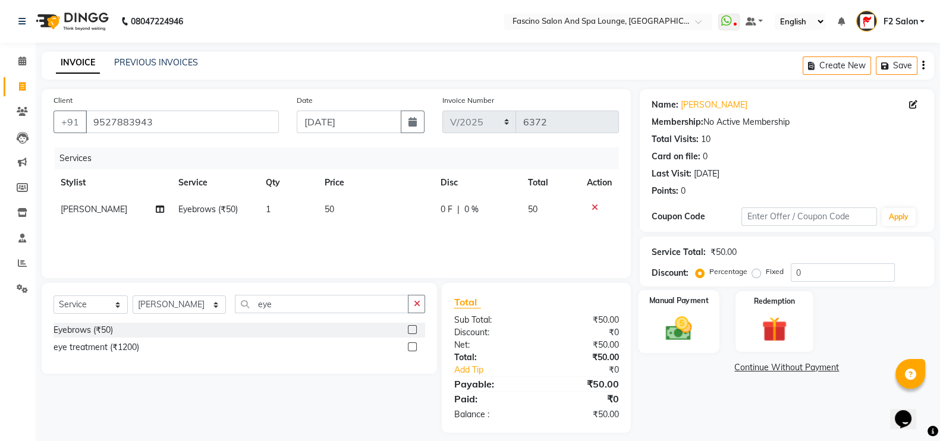
click at [672, 338] on img at bounding box center [679, 328] width 42 height 30
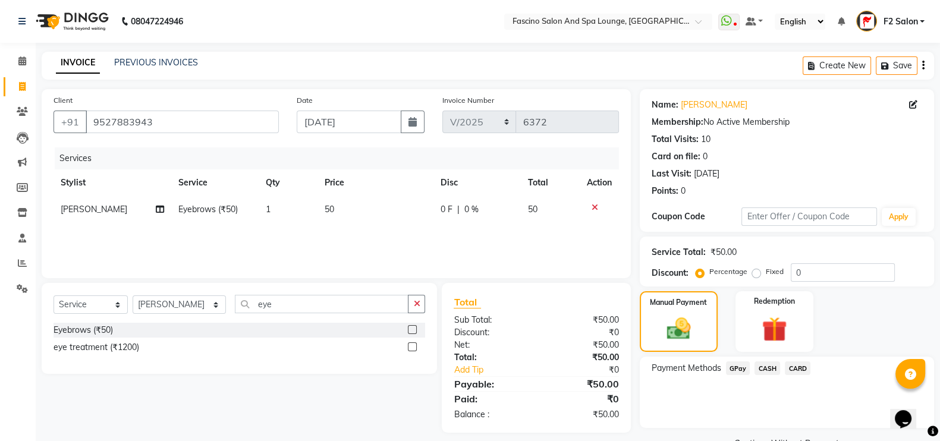
click at [768, 373] on span "CASH" at bounding box center [767, 368] width 26 height 14
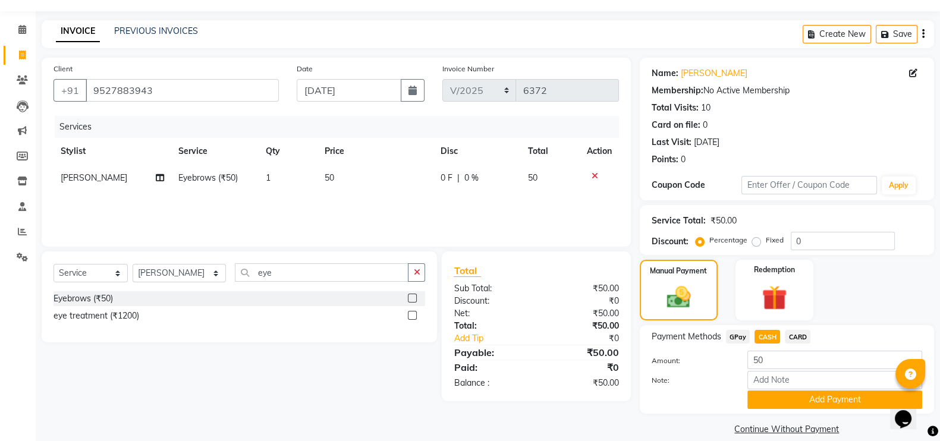
scroll to position [48, 0]
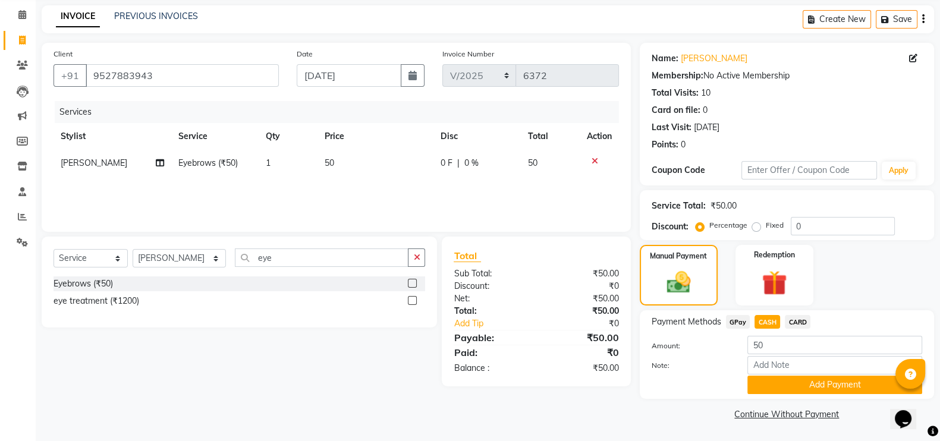
click at [771, 376] on button "Add Payment" at bounding box center [834, 385] width 175 height 18
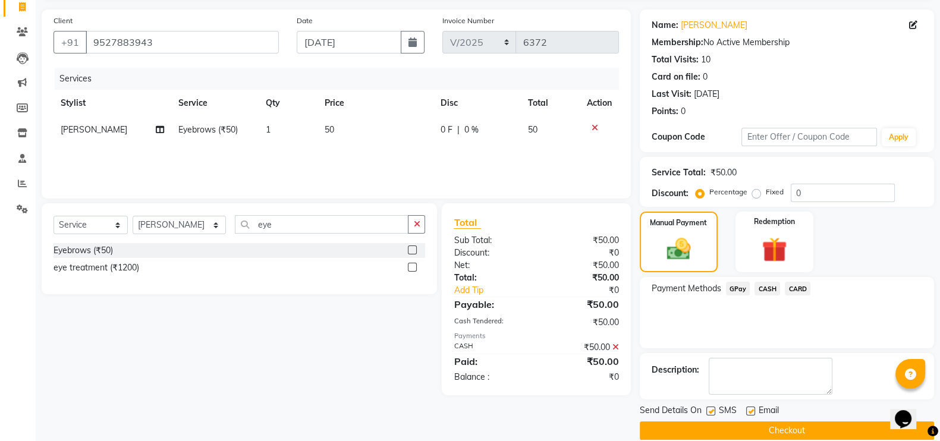
scroll to position [96, 0]
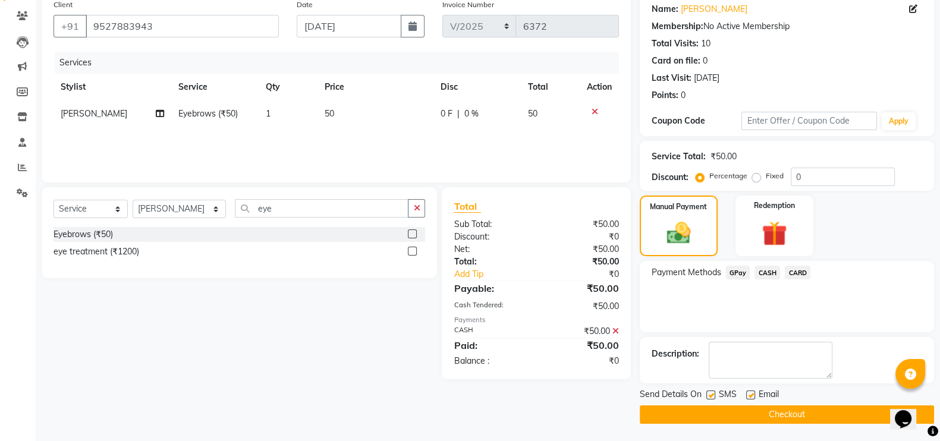
click at [705, 396] on div "Send Details On SMS Email" at bounding box center [787, 395] width 294 height 15
click at [712, 395] on label at bounding box center [710, 395] width 9 height 9
click at [712, 395] on input "checkbox" at bounding box center [710, 396] width 8 height 8
checkbox input "false"
click at [716, 408] on button "Checkout" at bounding box center [787, 414] width 294 height 18
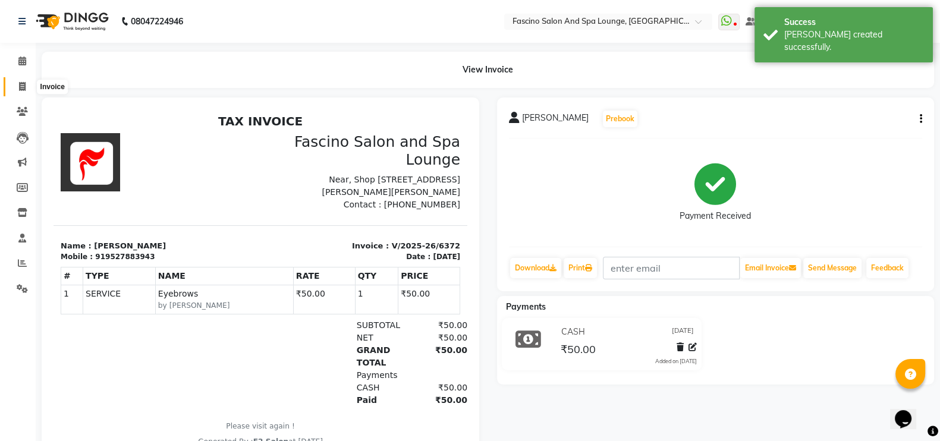
click at [20, 90] on icon at bounding box center [22, 86] width 7 height 9
select select "service"
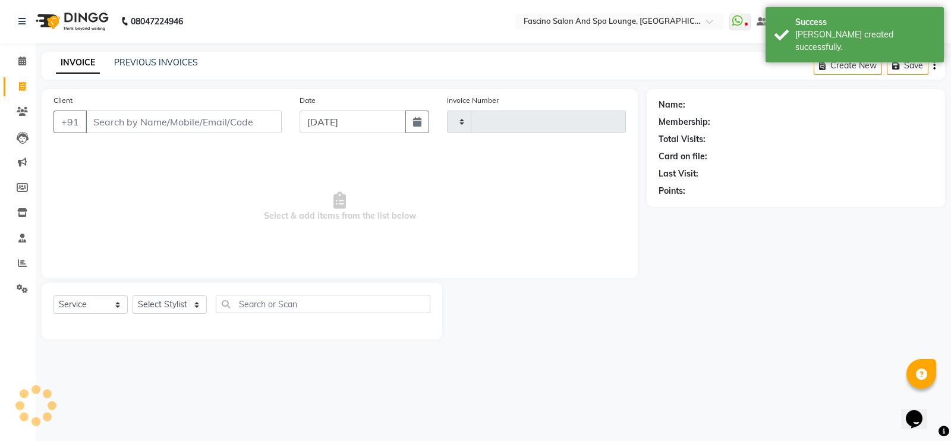
type input "6373"
select select "129"
click at [412, 124] on button "button" at bounding box center [417, 122] width 24 height 23
select select "9"
select select "2025"
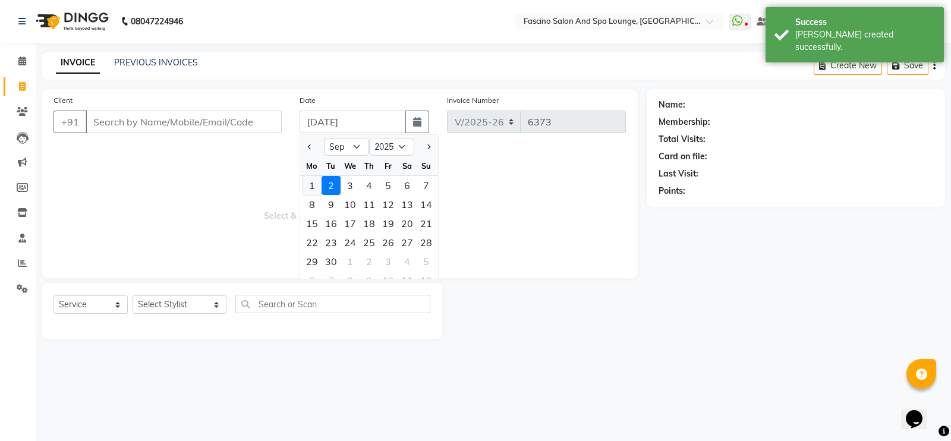
click at [312, 180] on div "1" at bounding box center [312, 185] width 19 height 19
type input "[DATE]"
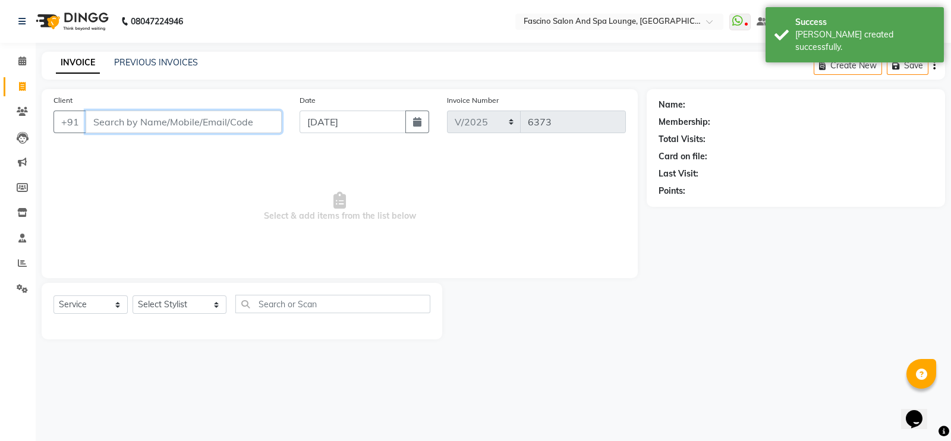
click at [179, 114] on input "Client" at bounding box center [184, 122] width 196 height 23
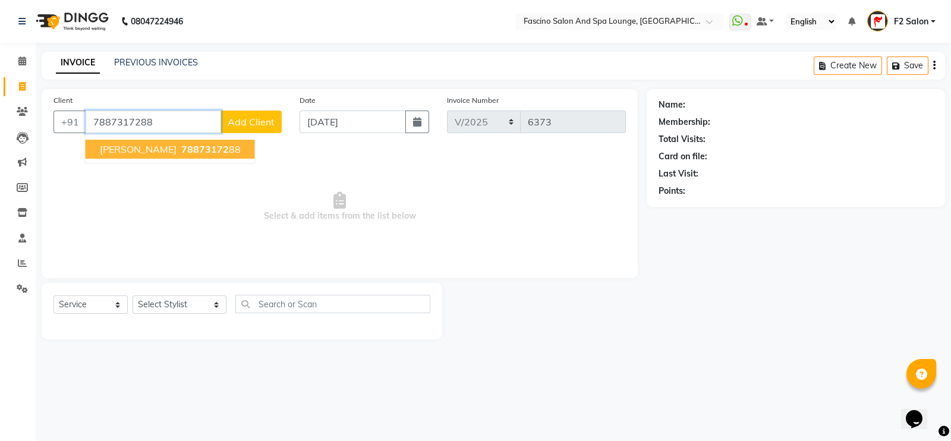
type input "7887317288"
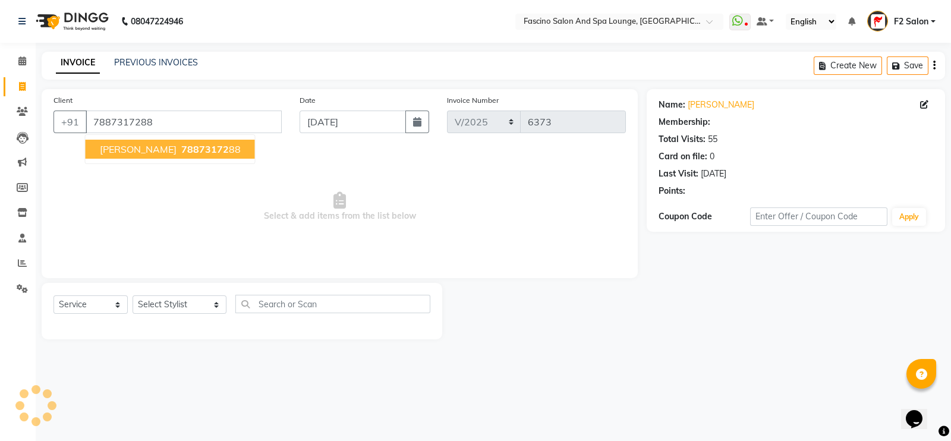
select select "1: Object"
click at [179, 141] on button "Anay Jagtap 78873172 88" at bounding box center [170, 149] width 169 height 19
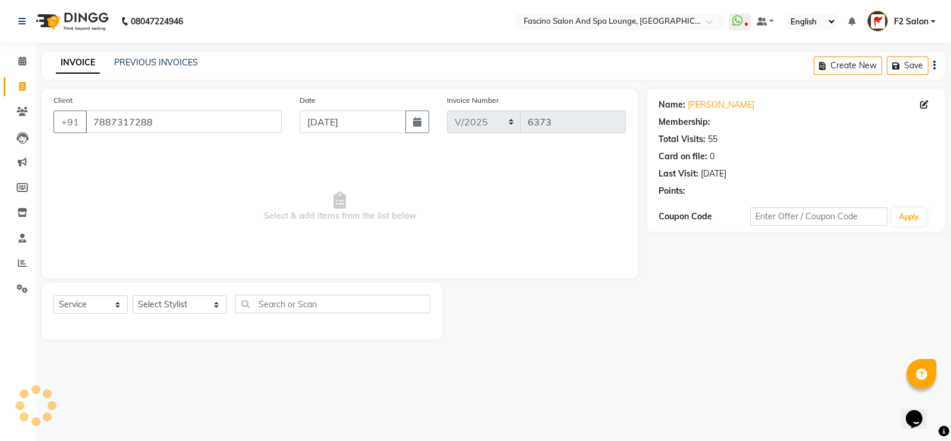
select select "1: Object"
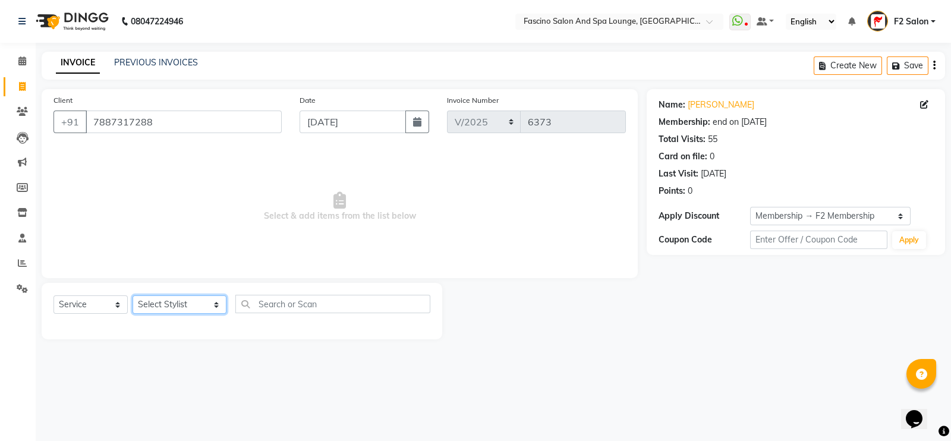
click at [175, 304] on select "Select Stylist akash F3 [PERSON_NAME] [PERSON_NAME] Bhushan [PERSON_NAME] Mam […" at bounding box center [180, 304] width 94 height 18
select select "74515"
click at [133, 296] on select "Select Stylist akash F3 [PERSON_NAME] [PERSON_NAME] Bhushan [PERSON_NAME] Mam […" at bounding box center [180, 304] width 94 height 18
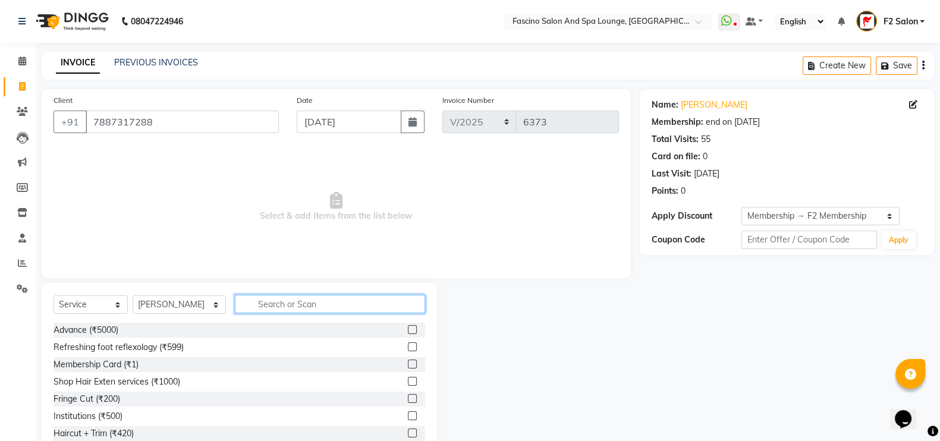
click at [307, 301] on input "text" at bounding box center [330, 304] width 191 height 18
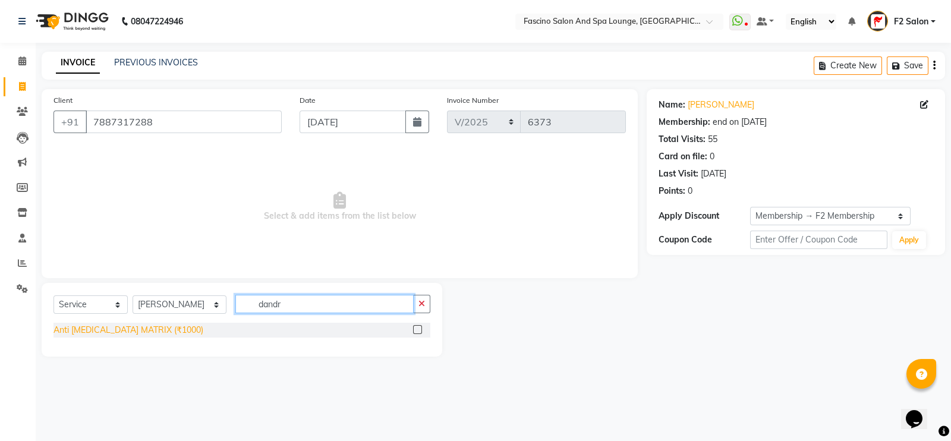
type input "dandr"
click at [155, 324] on div "Anti [MEDICAL_DATA] MATRIX (₹1000)" at bounding box center [129, 330] width 150 height 12
checkbox input "false"
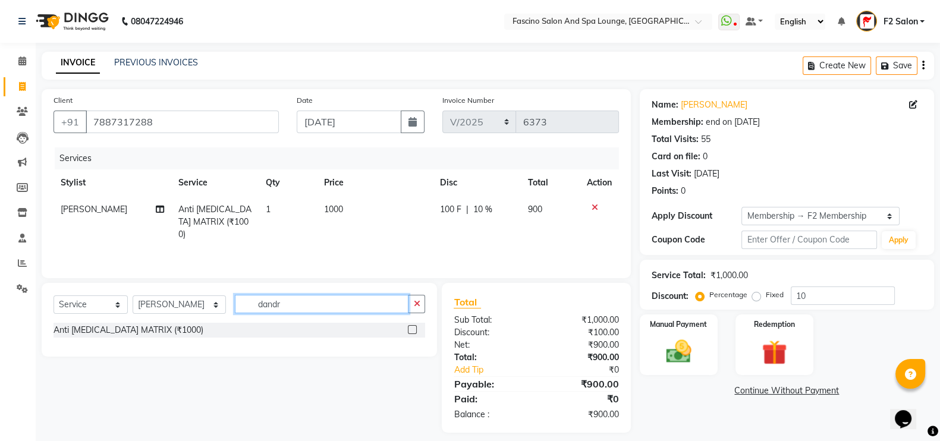
click at [278, 298] on input "dandr" at bounding box center [322, 304] width 174 height 18
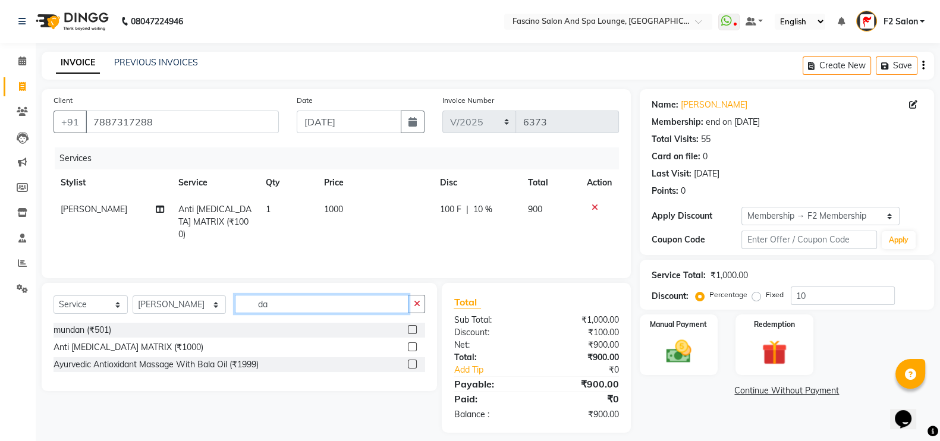
type input "d"
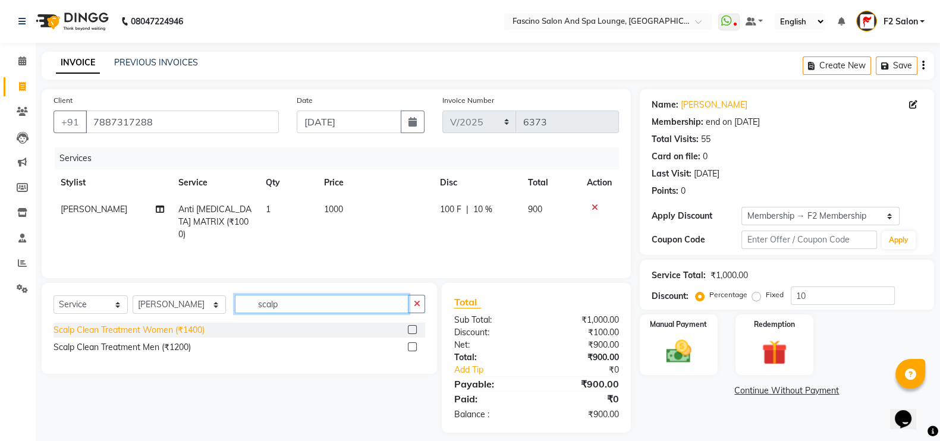
type input "scalp"
click at [160, 327] on div "Scalp Clean Treatment Women (₹1400)" at bounding box center [129, 330] width 151 height 12
checkbox input "false"
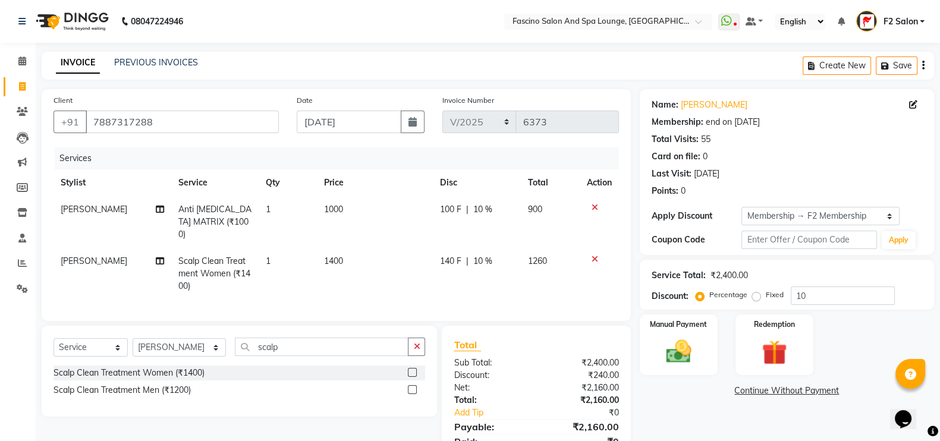
click at [598, 209] on div at bounding box center [599, 207] width 25 height 8
click at [595, 209] on icon at bounding box center [595, 207] width 7 height 8
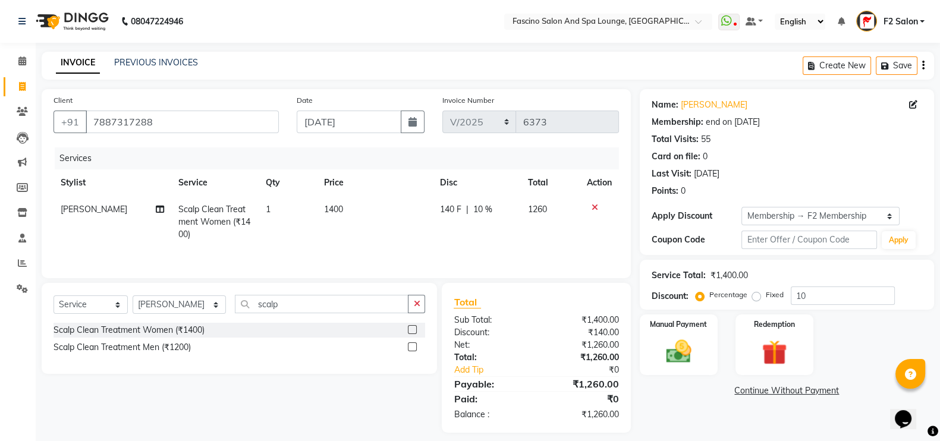
click at [332, 215] on span "1400" at bounding box center [333, 209] width 19 height 11
select select "74515"
click at [332, 215] on td "1" at bounding box center [307, 221] width 51 height 51
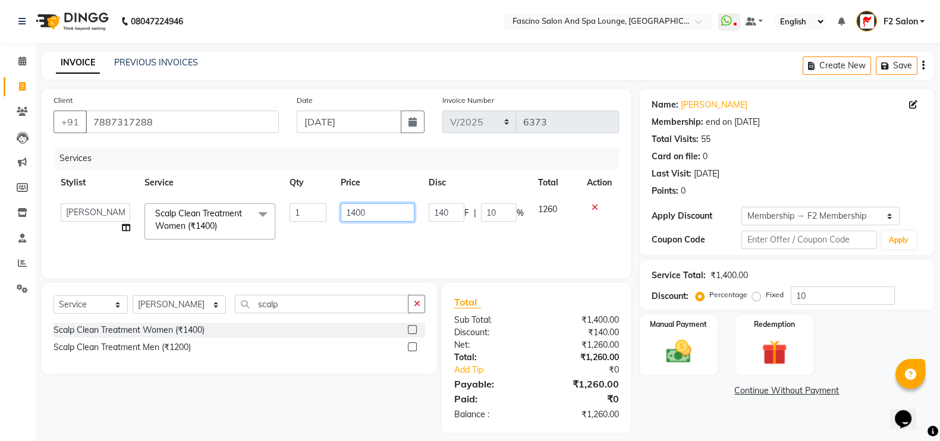
click at [383, 212] on input "1400" at bounding box center [378, 212] width 74 height 18
type input "1"
type input "1700"
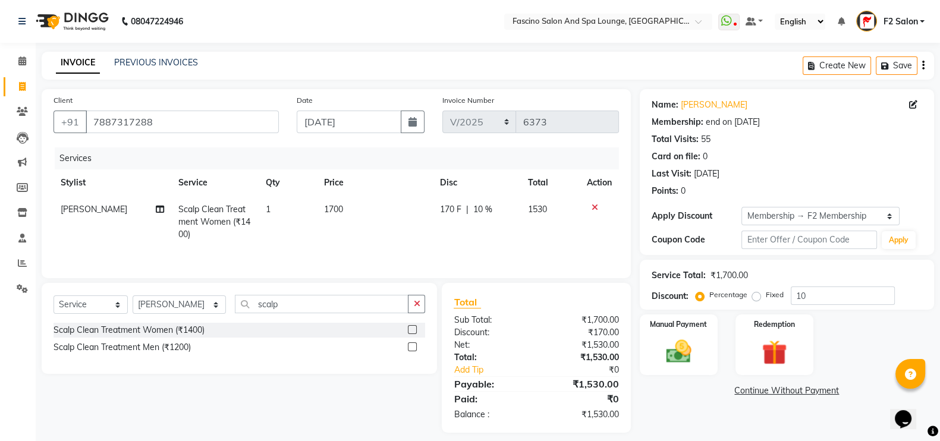
click at [384, 227] on td "1700" at bounding box center [375, 222] width 116 height 52
select select "74515"
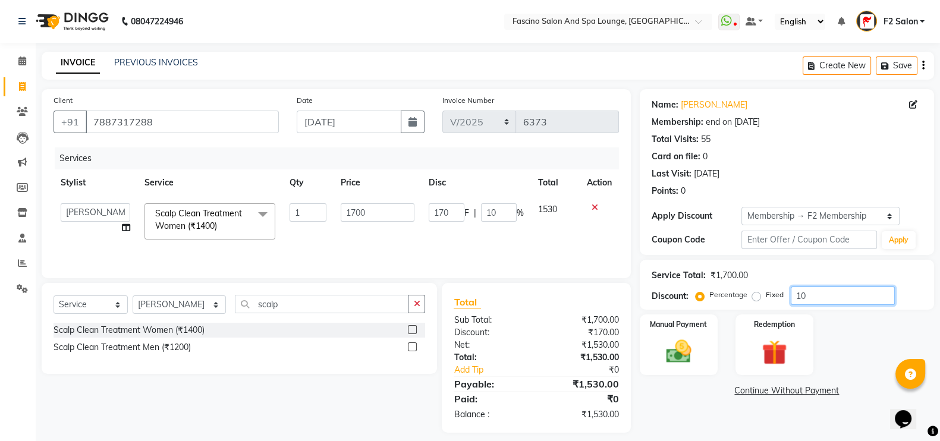
click at [816, 301] on input "10" at bounding box center [843, 296] width 104 height 18
type input "1"
type input "17"
type input "1"
type input "0"
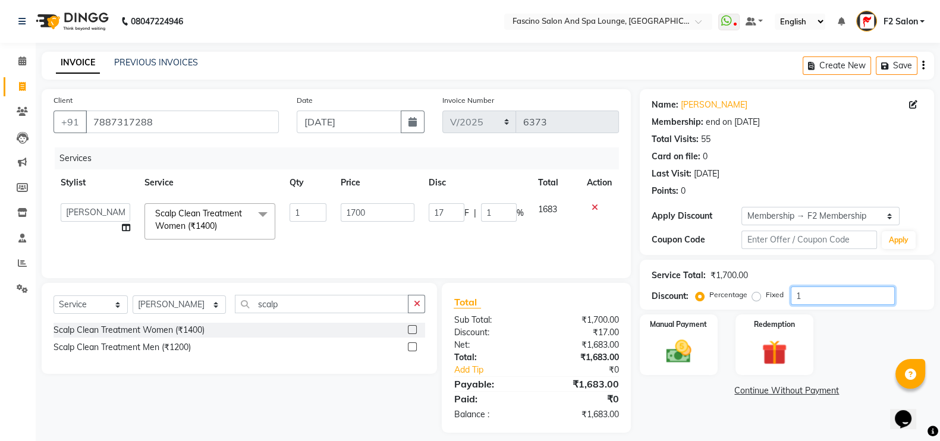
type input "0"
click at [687, 341] on img at bounding box center [679, 352] width 42 height 30
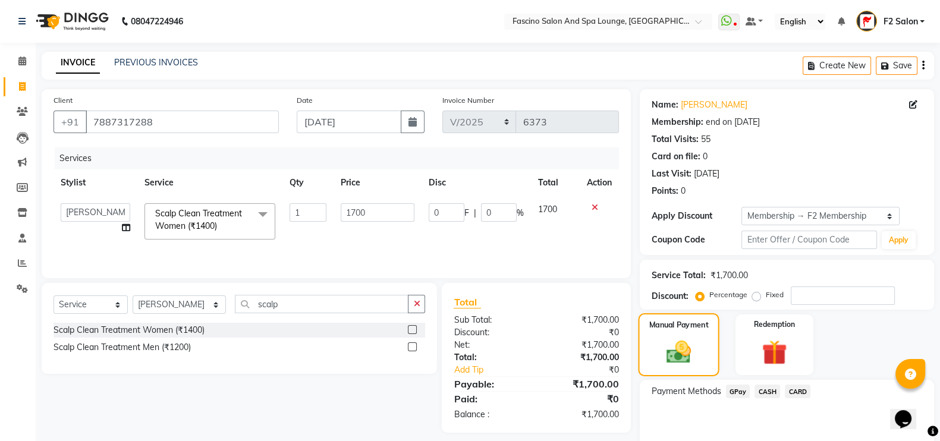
scroll to position [52, 0]
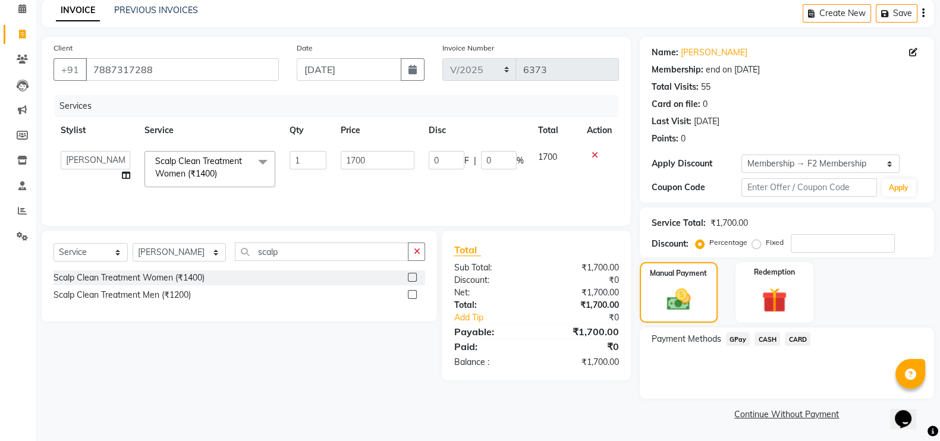
click at [739, 340] on span "GPay" at bounding box center [738, 339] width 24 height 14
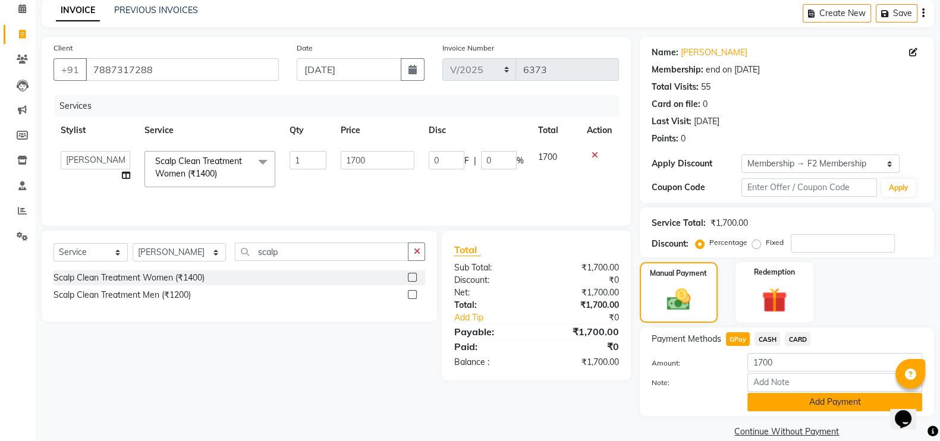
click at [831, 397] on button "Add Payment" at bounding box center [834, 402] width 175 height 18
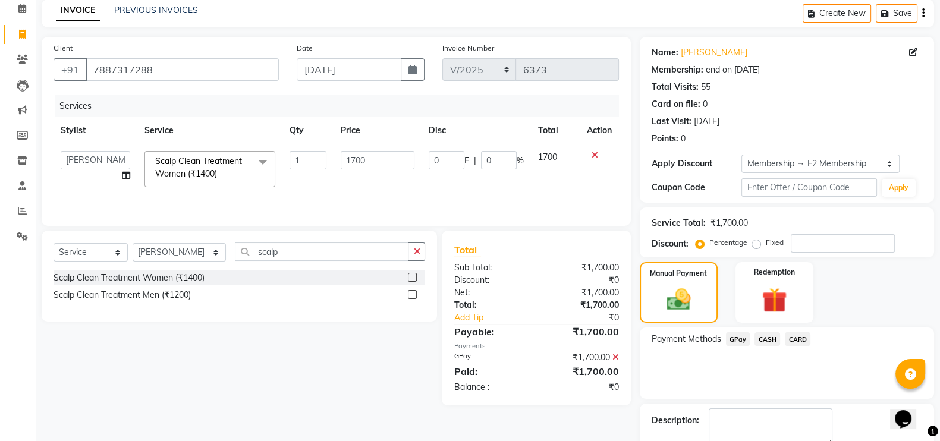
scroll to position [119, 0]
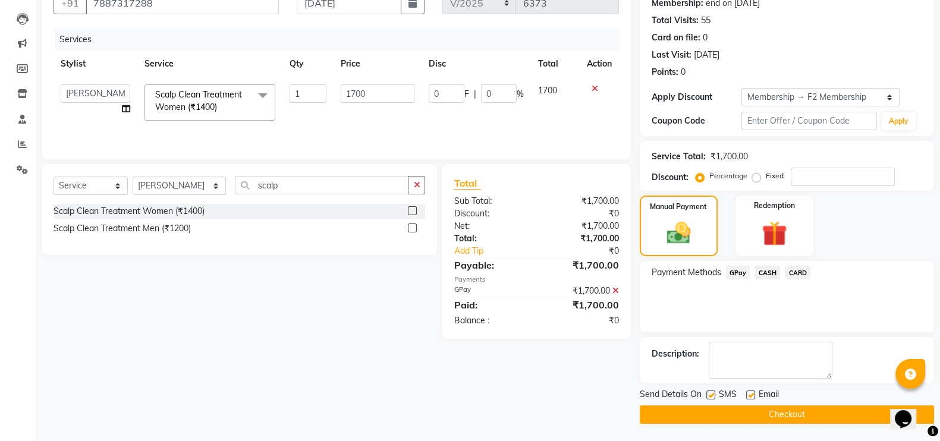
click at [713, 391] on label at bounding box center [710, 395] width 9 height 9
click at [713, 392] on input "checkbox" at bounding box center [710, 396] width 8 height 8
checkbox input "false"
click at [772, 419] on button "Checkout" at bounding box center [787, 414] width 294 height 18
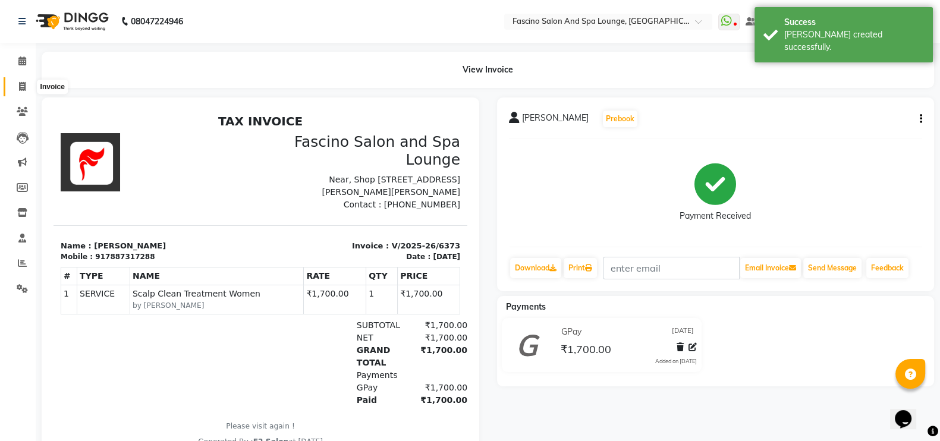
click at [14, 84] on span at bounding box center [22, 87] width 21 height 14
click at [14, 86] on span at bounding box center [22, 87] width 21 height 14
select select "service"
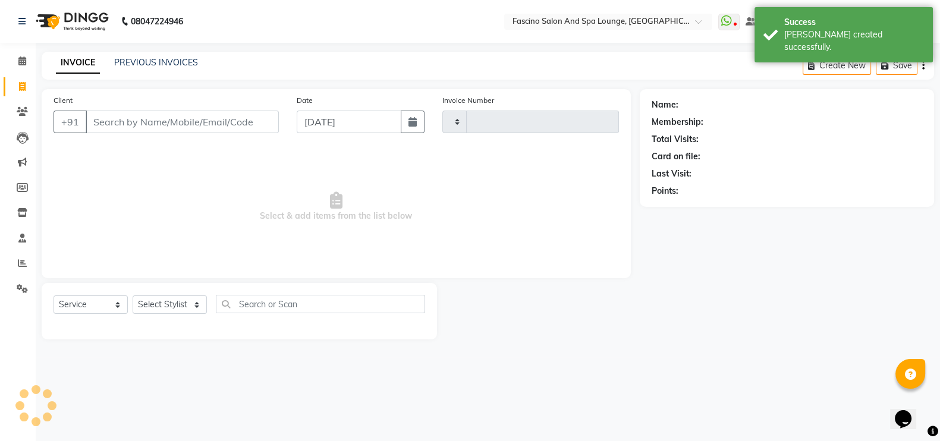
type input "6374"
select select "129"
click at [429, 120] on div "Date 02-09-2025" at bounding box center [364, 118] width 147 height 49
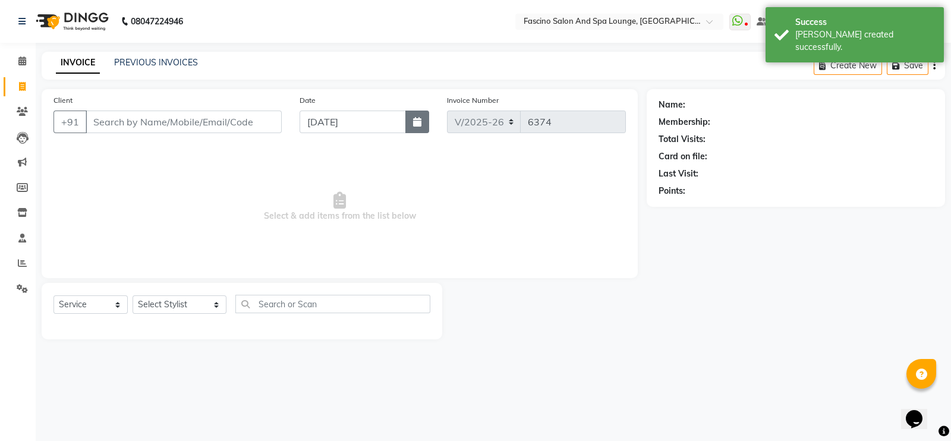
click at [415, 121] on icon "button" at bounding box center [417, 122] width 8 height 10
select select "9"
select select "2025"
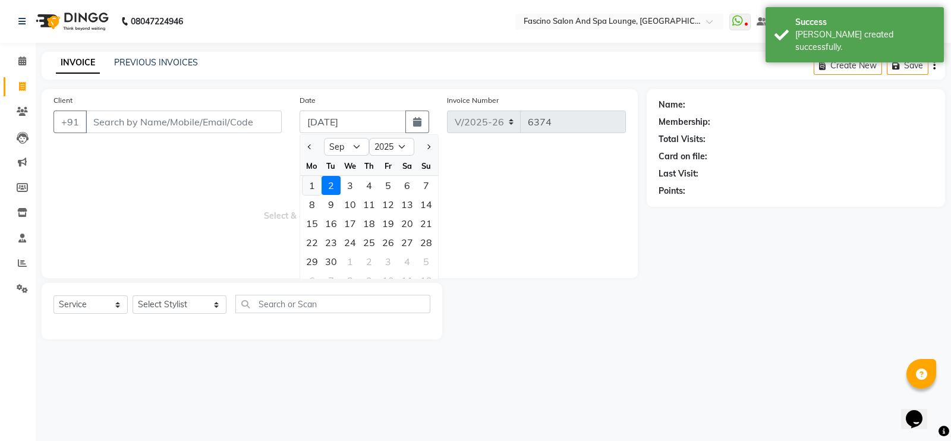
click at [314, 182] on div "1" at bounding box center [312, 185] width 19 height 19
type input "[DATE]"
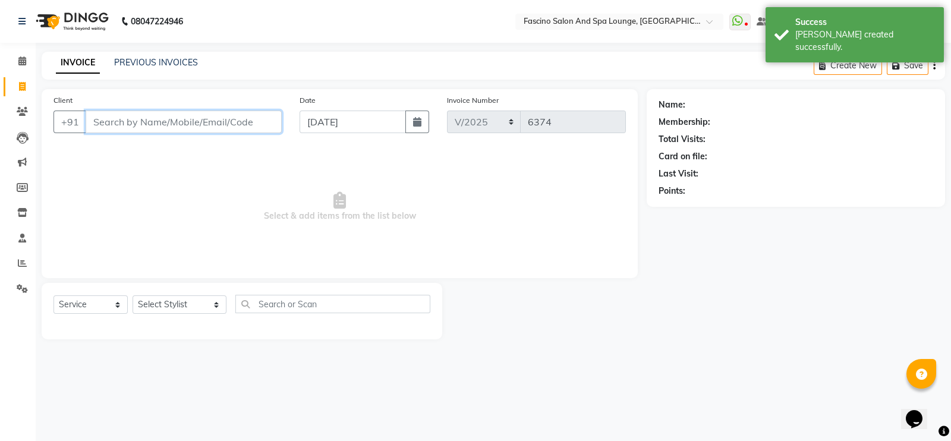
click at [167, 128] on input "Client" at bounding box center [184, 122] width 196 height 23
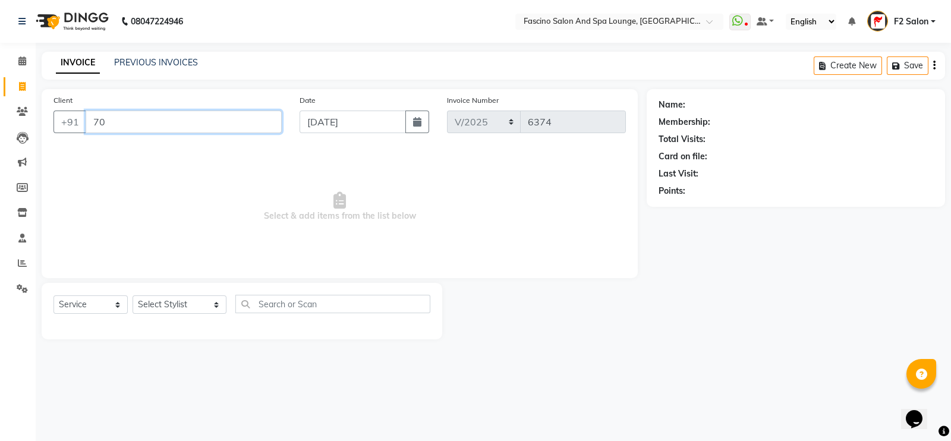
type input "7"
type input "7020730901"
click at [241, 122] on span "Add Client" at bounding box center [251, 122] width 47 height 12
select select "22"
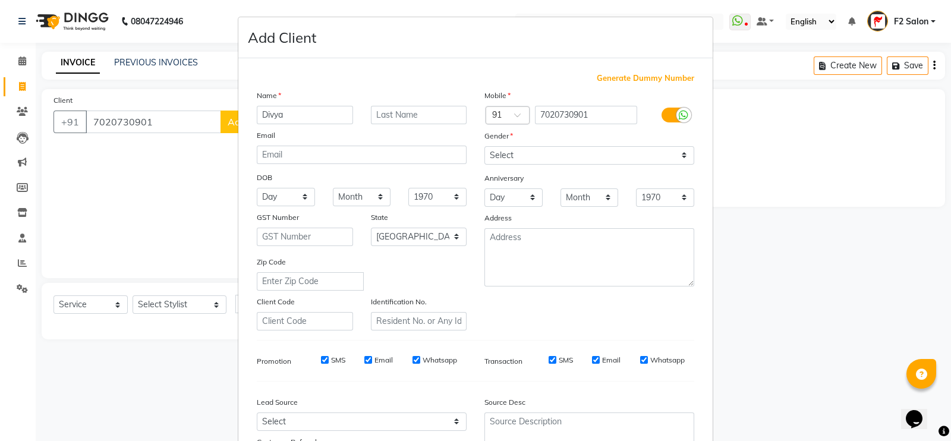
type input "Divya"
click at [521, 147] on select "Select Male Female Other Prefer Not To Say" at bounding box center [590, 155] width 210 height 18
select select "female"
click at [485, 147] on select "Select Male Female Other Prefer Not To Say" at bounding box center [590, 155] width 210 height 18
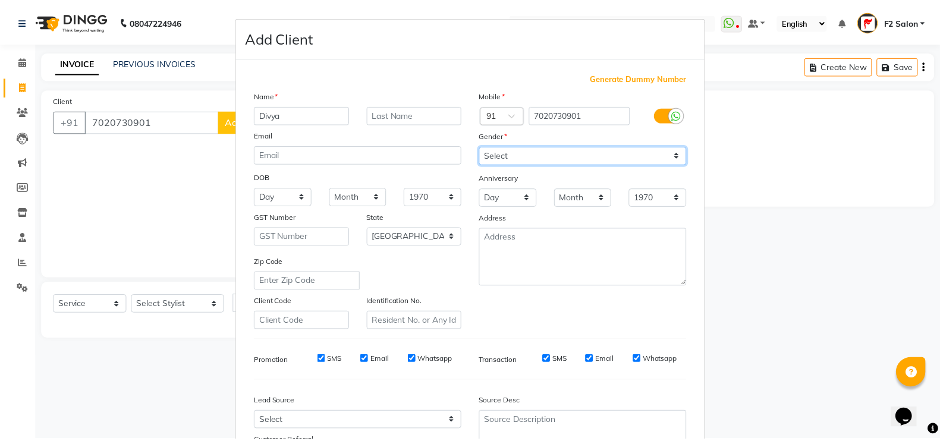
scroll to position [114, 0]
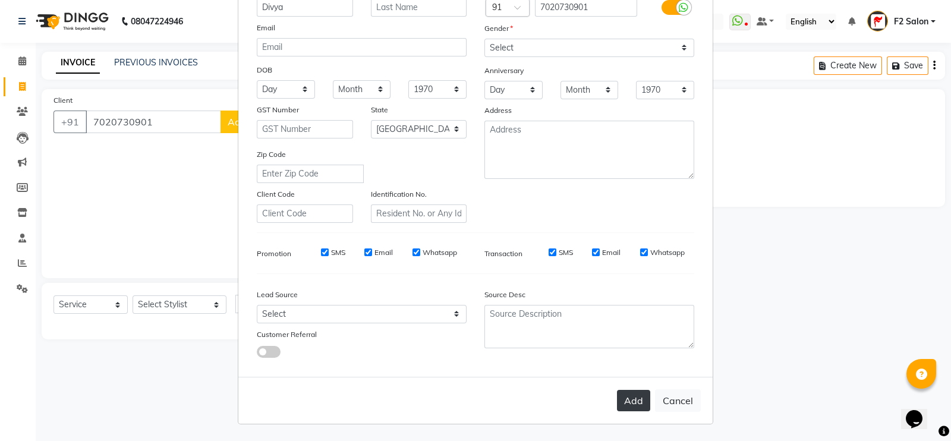
click at [621, 394] on button "Add" at bounding box center [633, 400] width 33 height 21
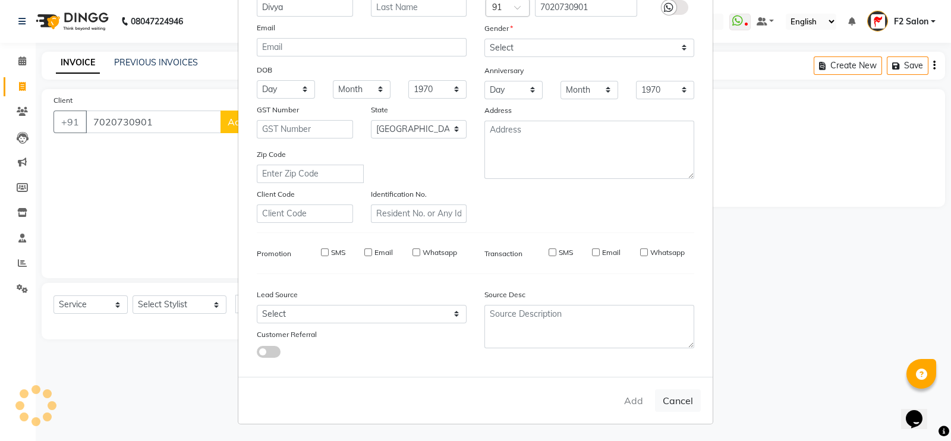
select select
select select "null"
select select
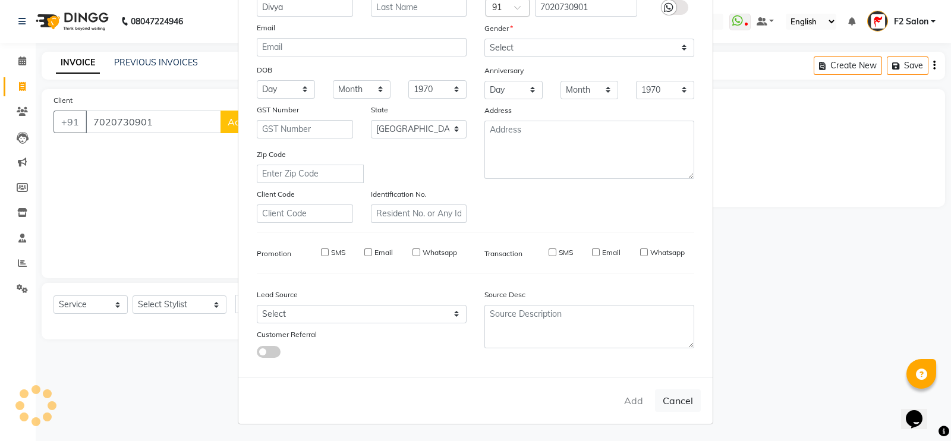
select select
checkbox input "false"
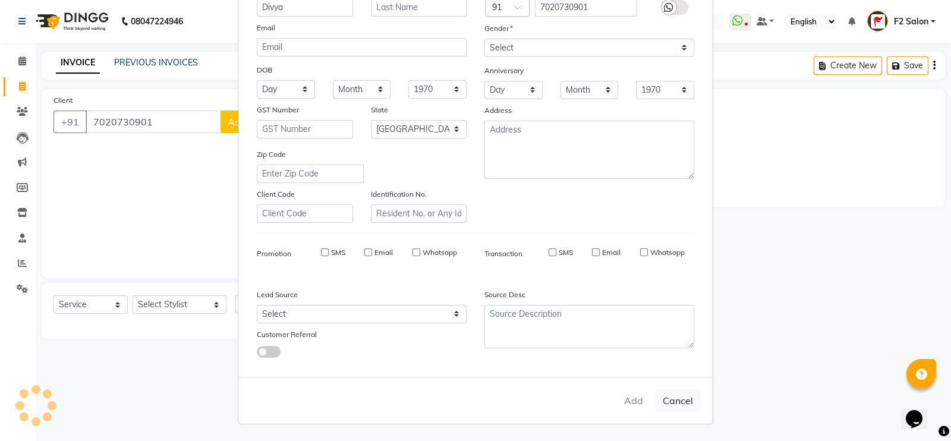
checkbox input "false"
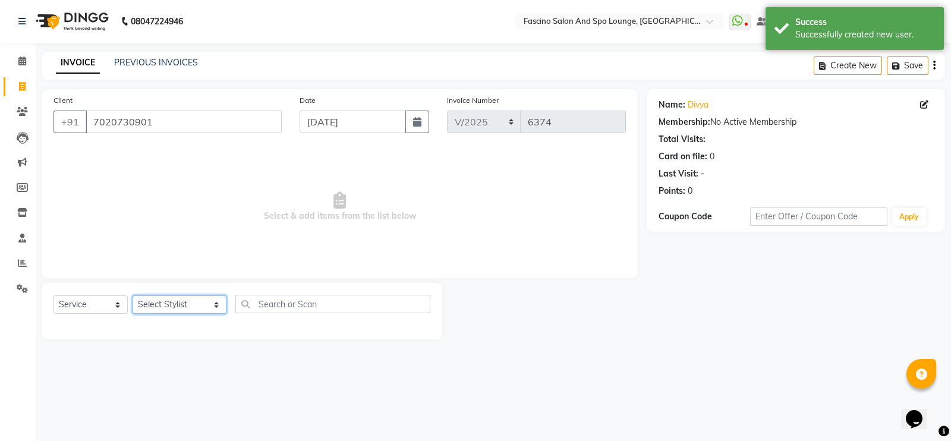
click at [169, 300] on select "Select Stylist akash F3 [PERSON_NAME] [PERSON_NAME] Bhushan [PERSON_NAME] Mam […" at bounding box center [180, 304] width 94 height 18
select select "23065"
click at [133, 296] on select "Select Stylist akash F3 [PERSON_NAME] [PERSON_NAME] Bhushan [PERSON_NAME] Mam […" at bounding box center [180, 304] width 94 height 18
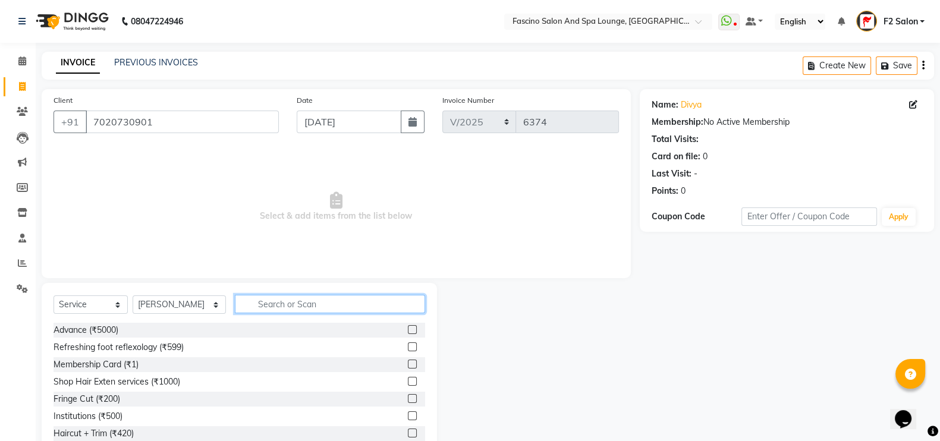
click at [262, 310] on input "text" at bounding box center [330, 304] width 191 height 18
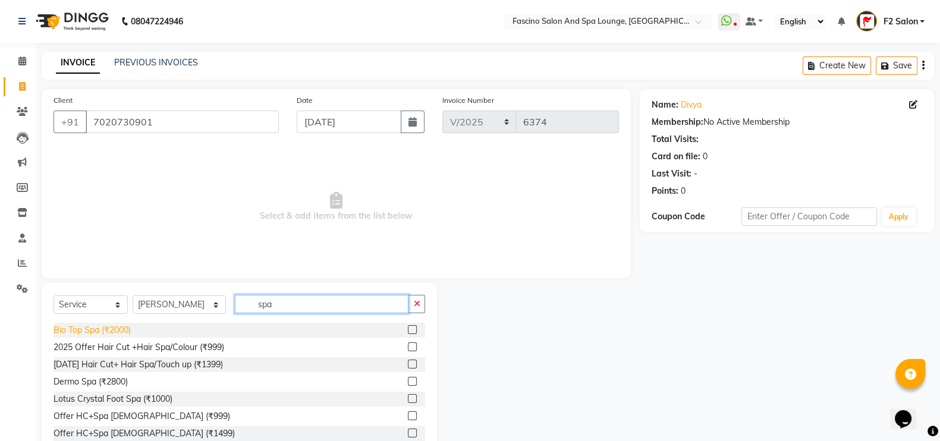
type input "spa"
click at [124, 331] on div "Bio Top Spa (₹2000)" at bounding box center [92, 330] width 77 height 12
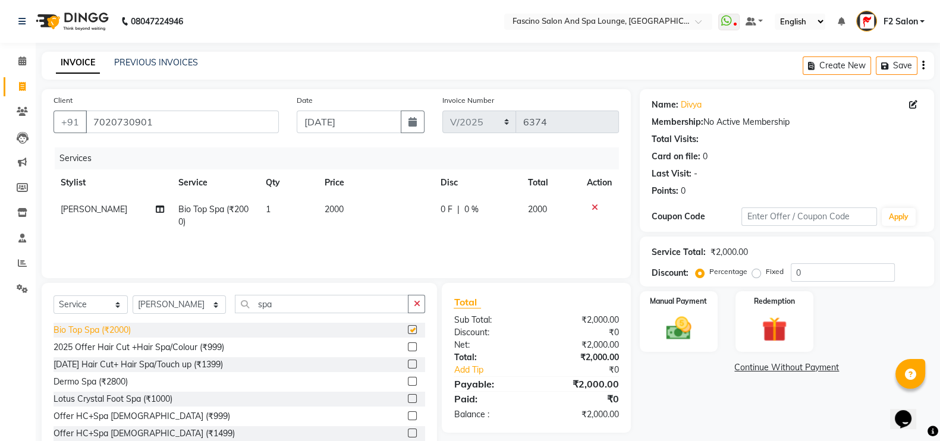
checkbox input "false"
click at [344, 212] on td "2000" at bounding box center [375, 215] width 116 height 39
select select "23065"
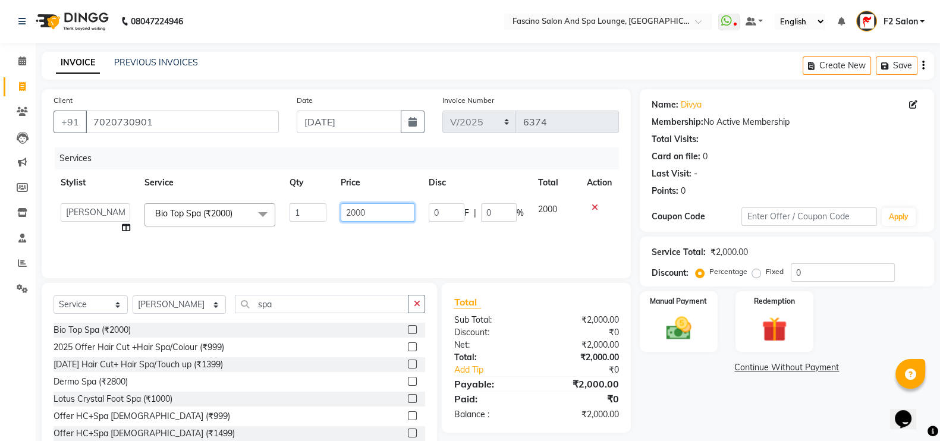
click at [381, 212] on input "2000" at bounding box center [378, 212] width 74 height 18
type input "2300"
click at [381, 237] on div "Services Stylist Service Qty Price Disc Total Action akash F3 Asma Shaikh Ayan …" at bounding box center [336, 206] width 565 height 119
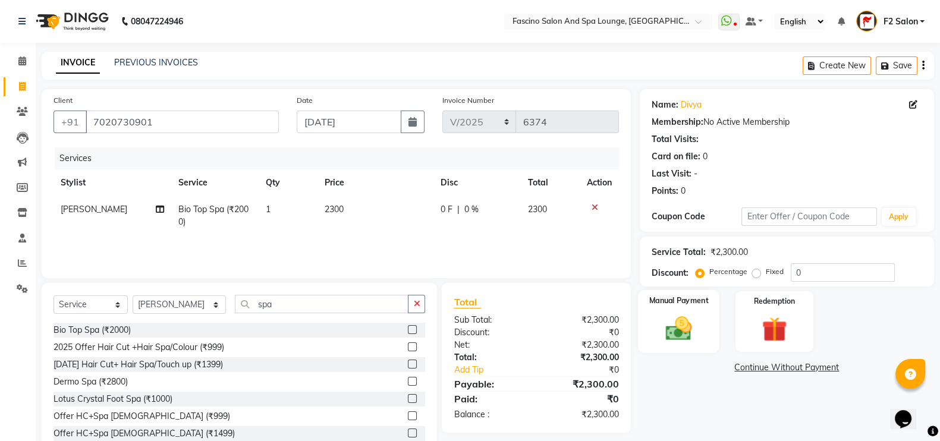
click at [678, 298] on label "Manual Payment" at bounding box center [678, 300] width 59 height 11
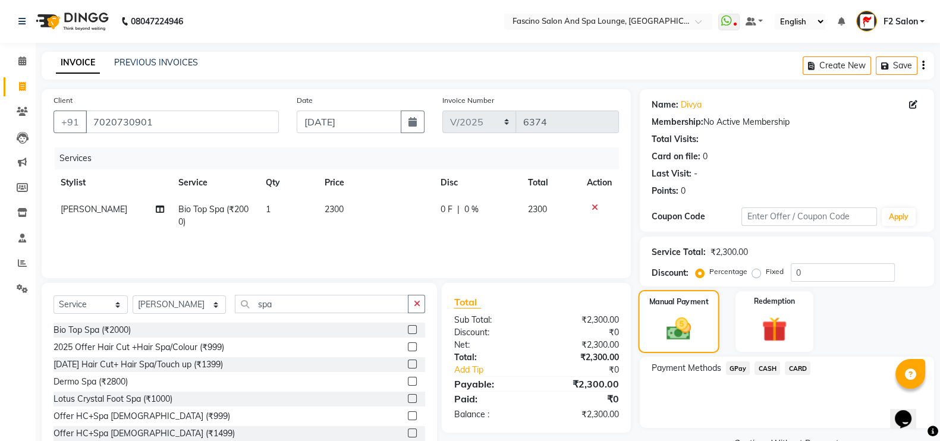
scroll to position [35, 0]
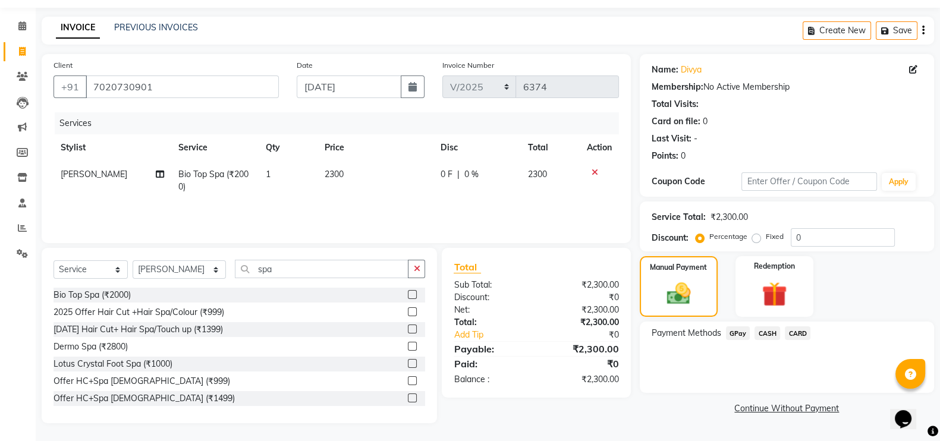
click at [737, 336] on span "GPay" at bounding box center [738, 333] width 24 height 14
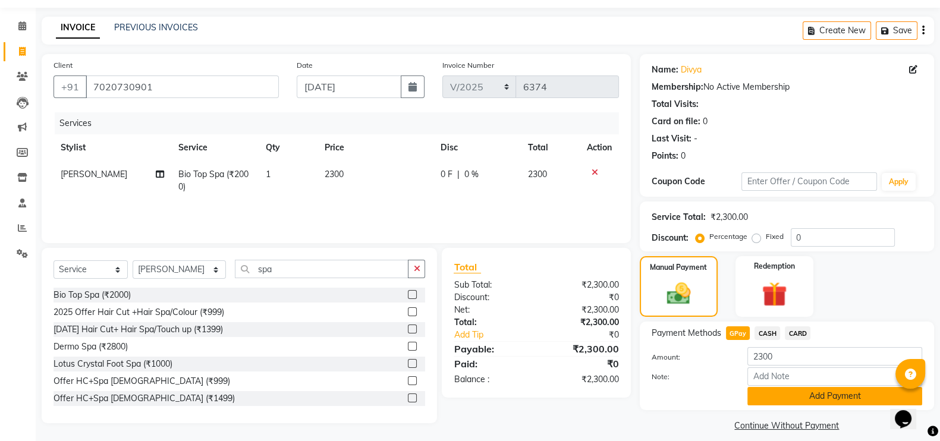
click at [806, 391] on button "Add Payment" at bounding box center [834, 396] width 175 height 18
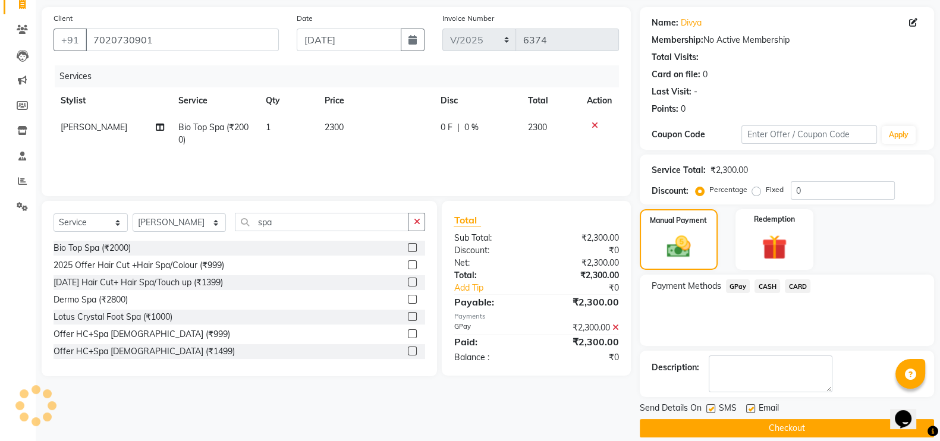
scroll to position [96, 0]
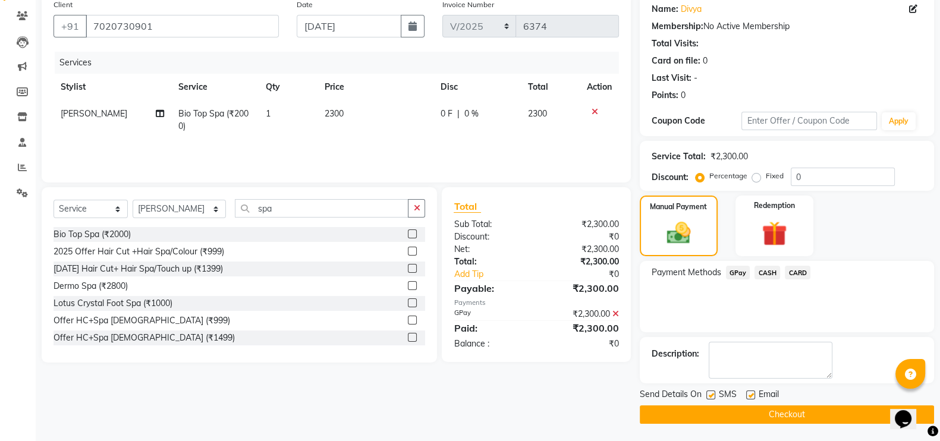
click at [791, 410] on button "Checkout" at bounding box center [787, 414] width 294 height 18
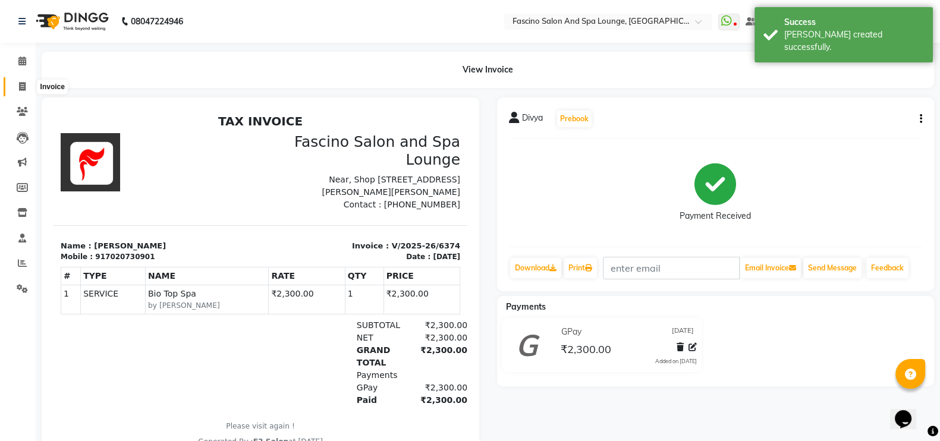
click at [15, 88] on span at bounding box center [22, 87] width 21 height 14
select select "service"
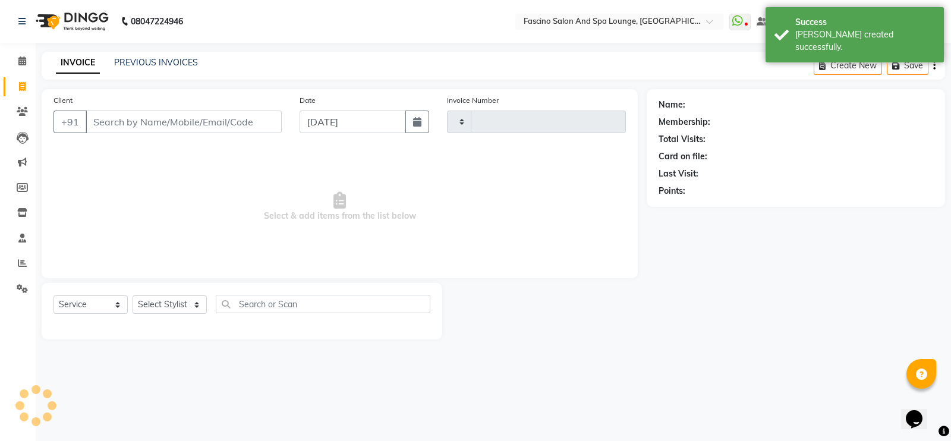
type input "6375"
select select "129"
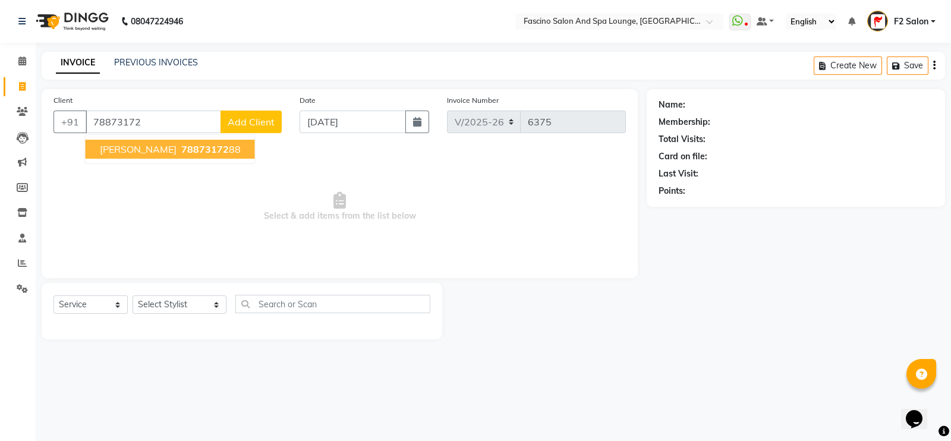
click at [188, 146] on span "78873172" at bounding box center [205, 149] width 48 height 12
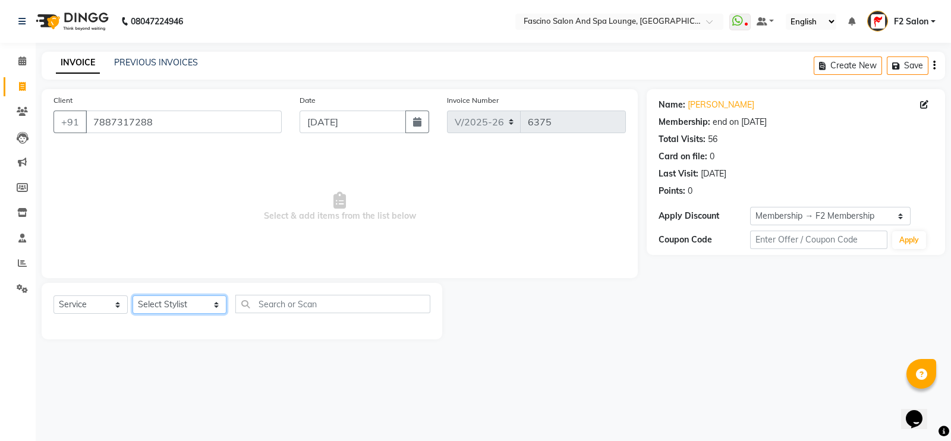
click at [163, 307] on select "Select Stylist akash F3 [PERSON_NAME] [PERSON_NAME] Bhushan [PERSON_NAME] Mam […" at bounding box center [180, 304] width 94 height 18
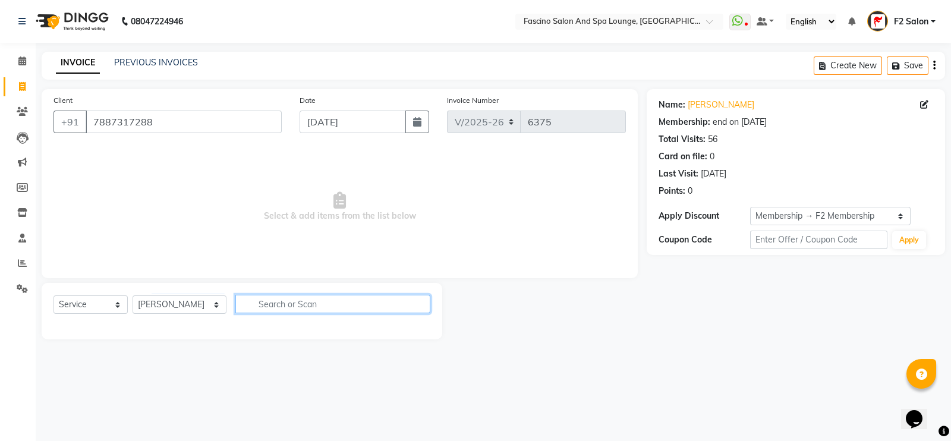
click at [278, 307] on input "text" at bounding box center [332, 304] width 195 height 18
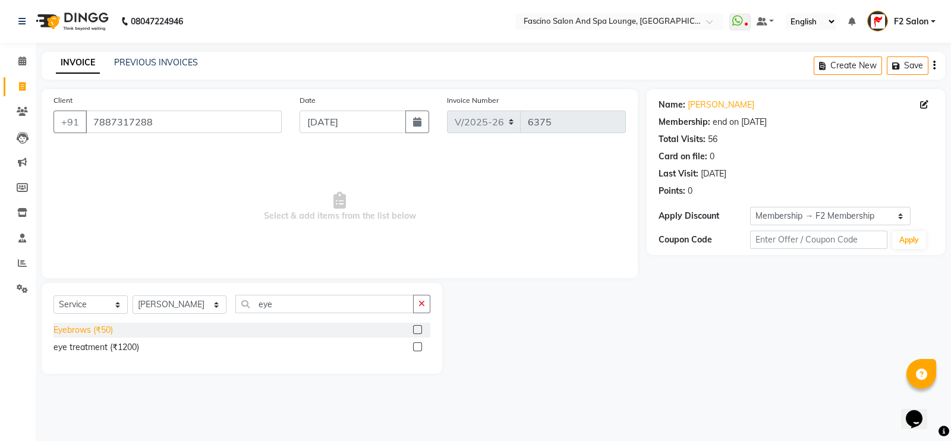
click at [71, 329] on div "Eyebrows (₹50)" at bounding box center [83, 330] width 59 height 12
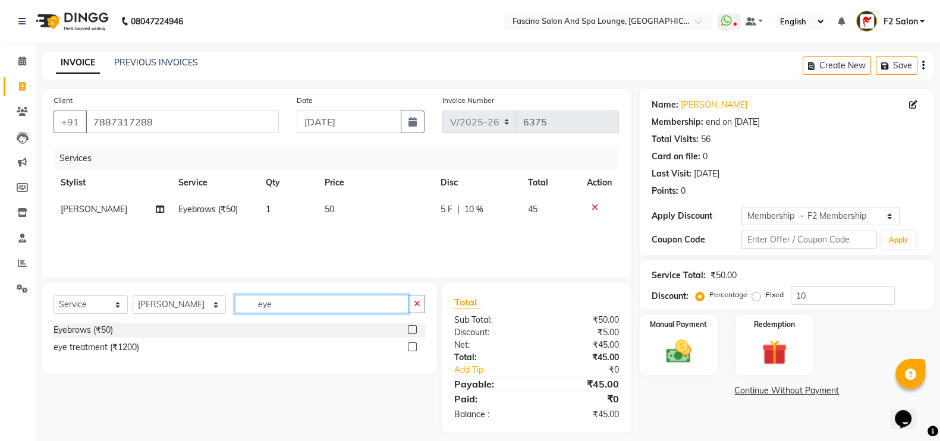
click at [285, 296] on input "eye" at bounding box center [322, 304] width 174 height 18
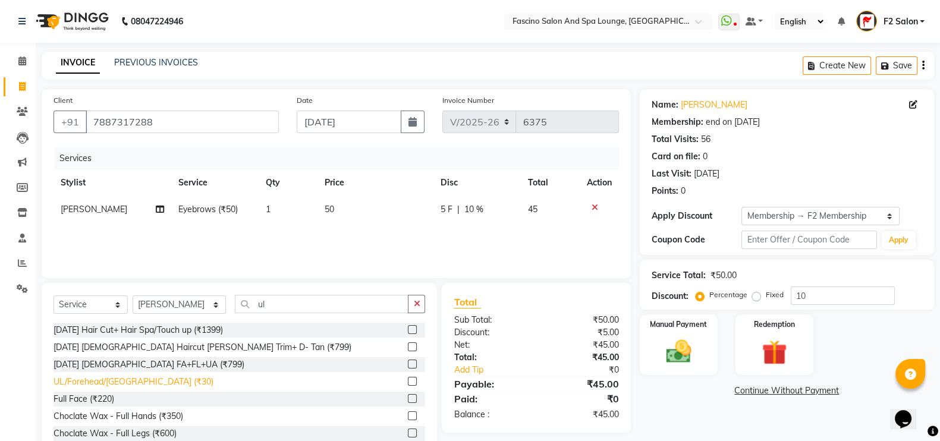
click at [125, 379] on div "UL/Forehead/[GEOGRAPHIC_DATA] (₹30)" at bounding box center [134, 382] width 160 height 12
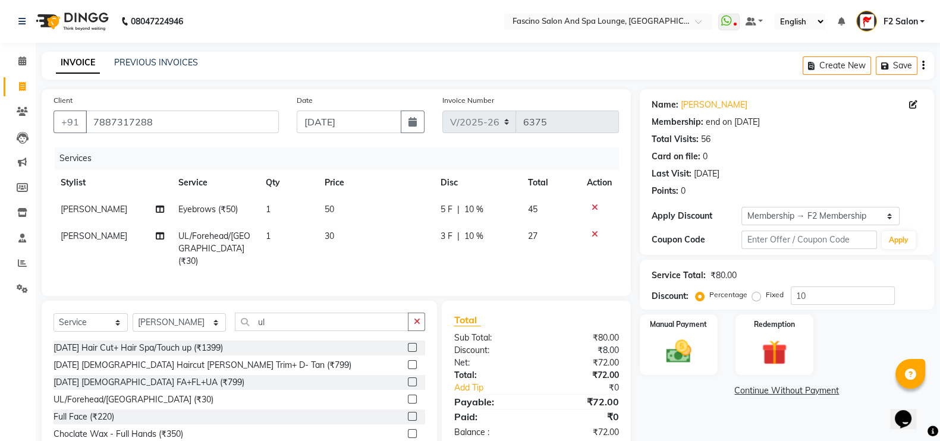
click at [341, 214] on td "50" at bounding box center [375, 209] width 116 height 27
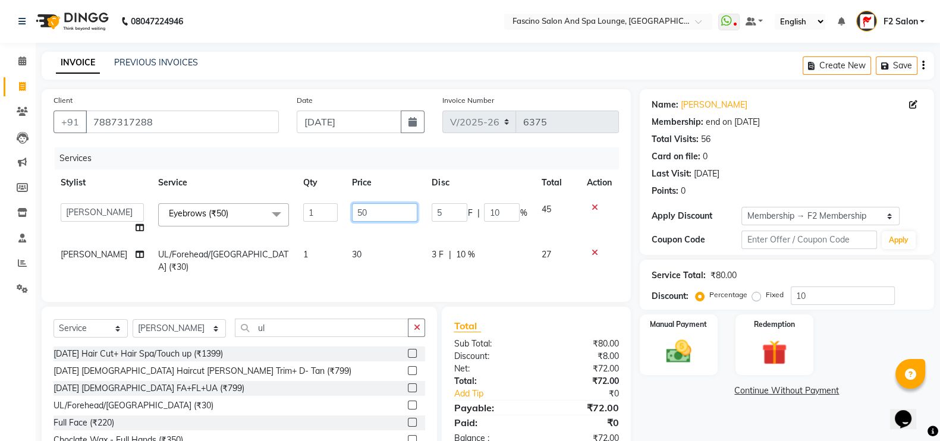
click at [369, 212] on input "50" at bounding box center [384, 212] width 65 height 18
click at [330, 243] on tr "Komal Shivtare UL/Forehead/Chin (₹30) 1 30 3 F | 10 % 27" at bounding box center [336, 260] width 565 height 39
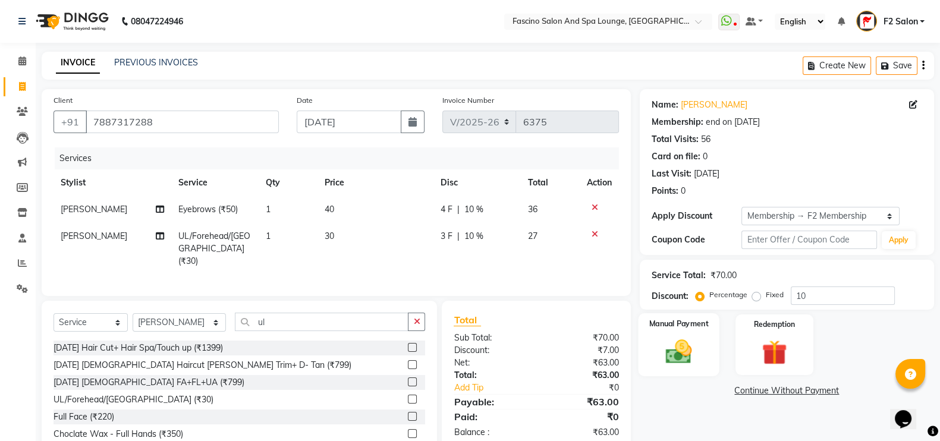
click at [681, 339] on img at bounding box center [679, 352] width 42 height 30
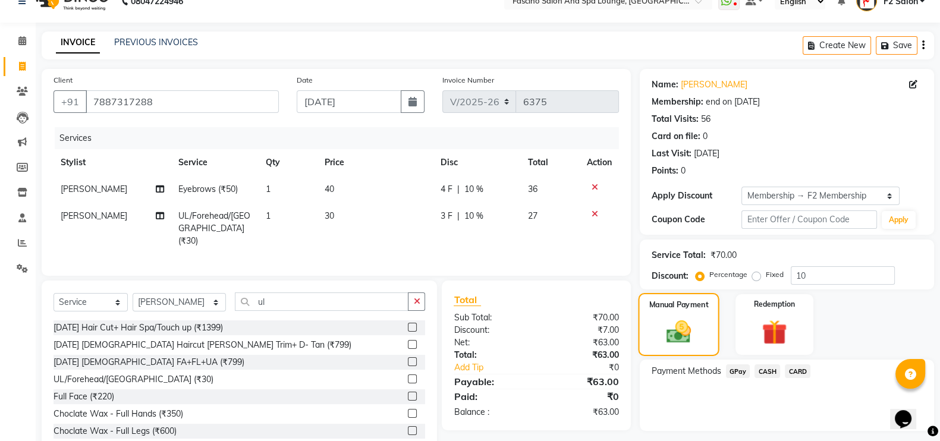
scroll to position [52, 0]
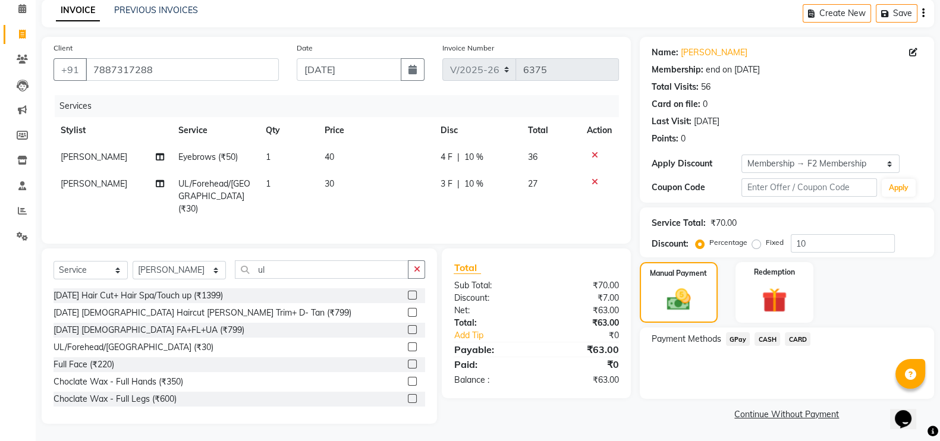
click at [731, 342] on span "GPay" at bounding box center [738, 339] width 24 height 14
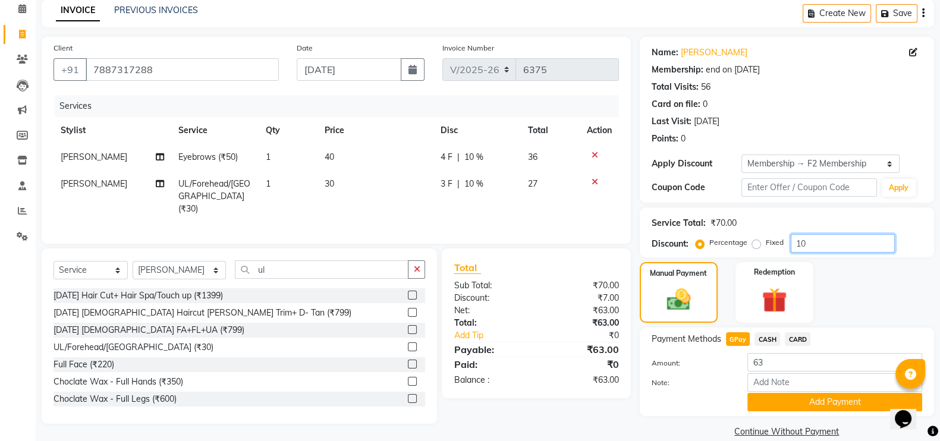
click at [820, 251] on input "10" at bounding box center [843, 243] width 104 height 18
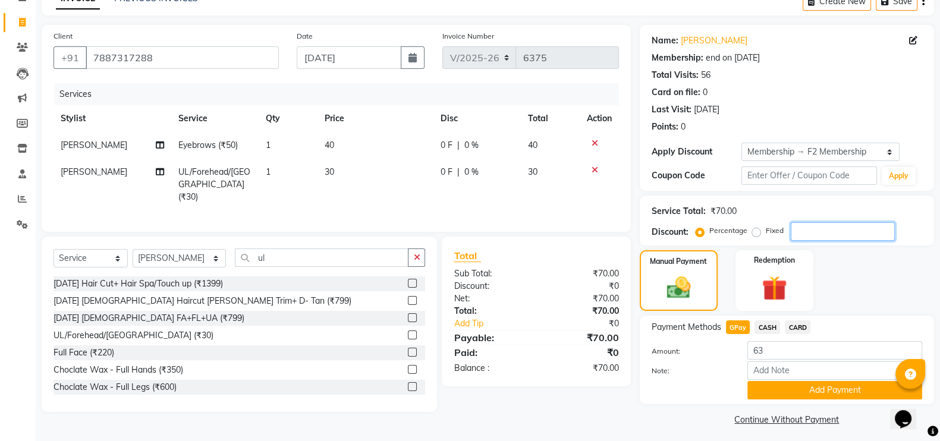
scroll to position [71, 0]
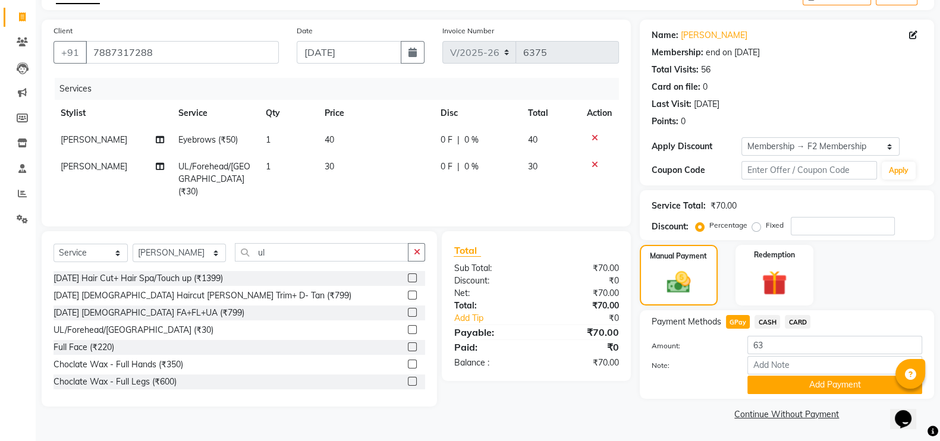
click at [740, 319] on span "GPay" at bounding box center [738, 322] width 24 height 14
click at [799, 376] on button "Add Payment" at bounding box center [834, 385] width 175 height 18
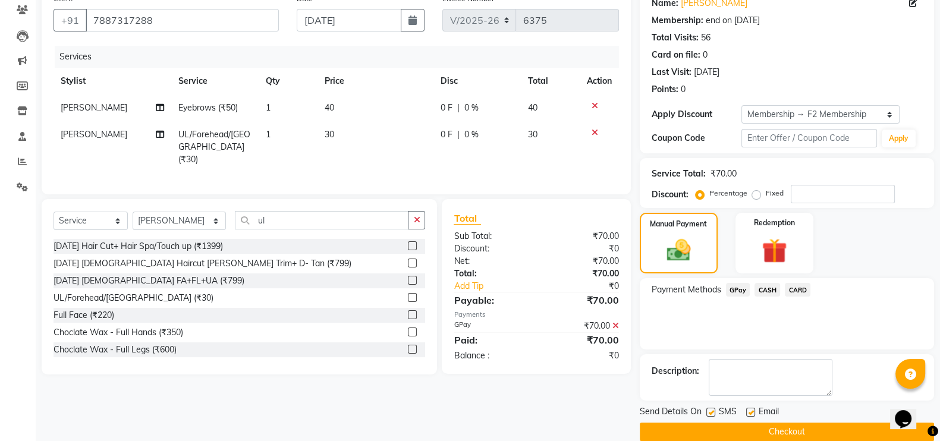
scroll to position [119, 0]
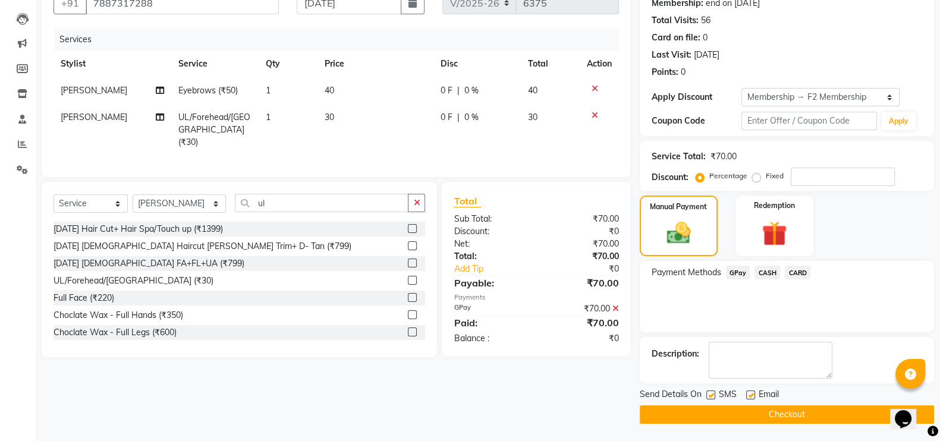
click at [712, 397] on label at bounding box center [710, 395] width 9 height 9
click at [712, 397] on input "checkbox" at bounding box center [710, 396] width 8 height 8
click at [712, 398] on label at bounding box center [710, 395] width 9 height 9
click at [712, 398] on input "checkbox" at bounding box center [710, 396] width 8 height 8
click at [721, 414] on button "Checkout" at bounding box center [787, 414] width 294 height 18
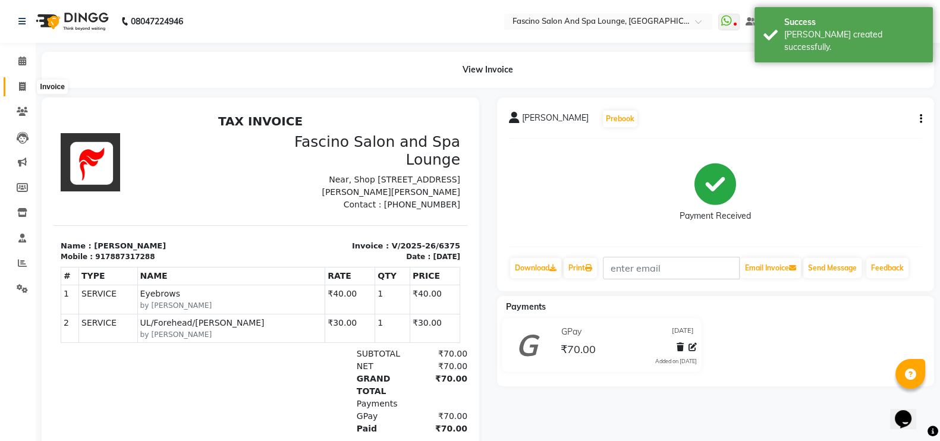
click at [24, 83] on icon at bounding box center [22, 86] width 7 height 9
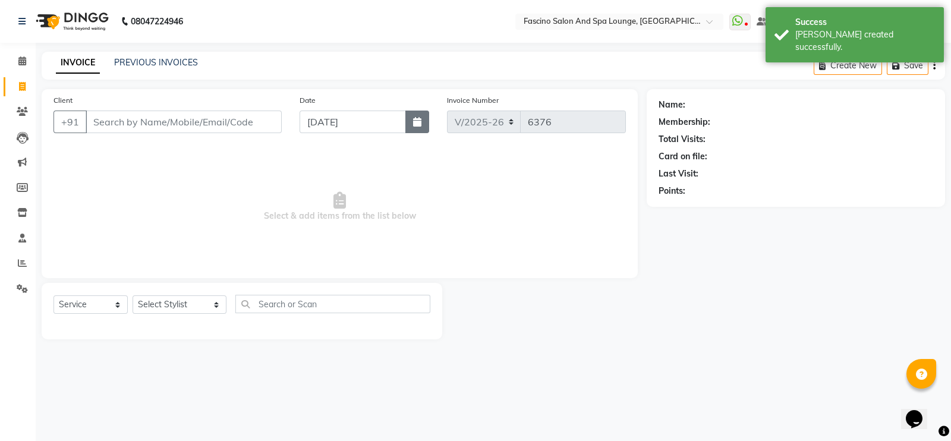
click at [421, 117] on icon "button" at bounding box center [417, 122] width 8 height 10
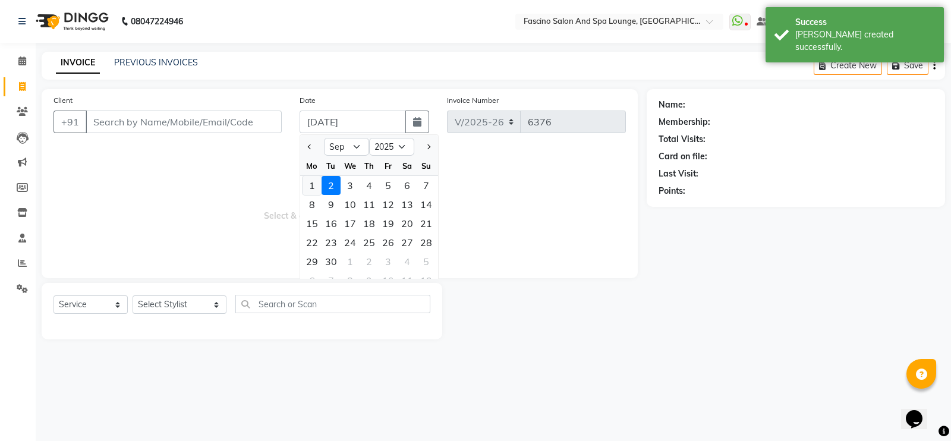
click at [312, 186] on div "1" at bounding box center [312, 185] width 19 height 19
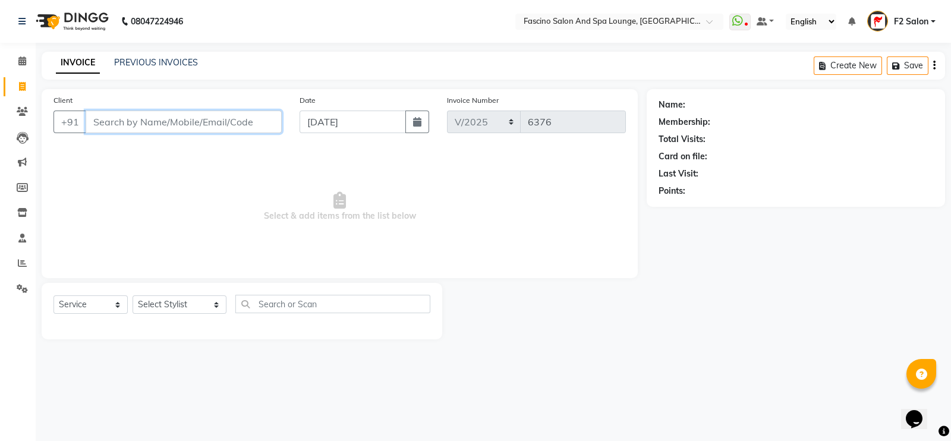
click at [167, 125] on input "Client" at bounding box center [184, 122] width 196 height 23
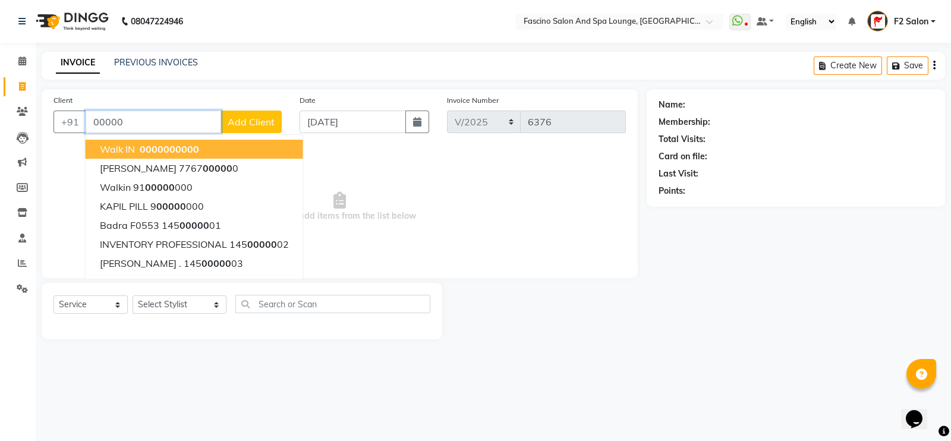
click at [163, 142] on button "Walk IN 00000 00000" at bounding box center [195, 149] width 218 height 19
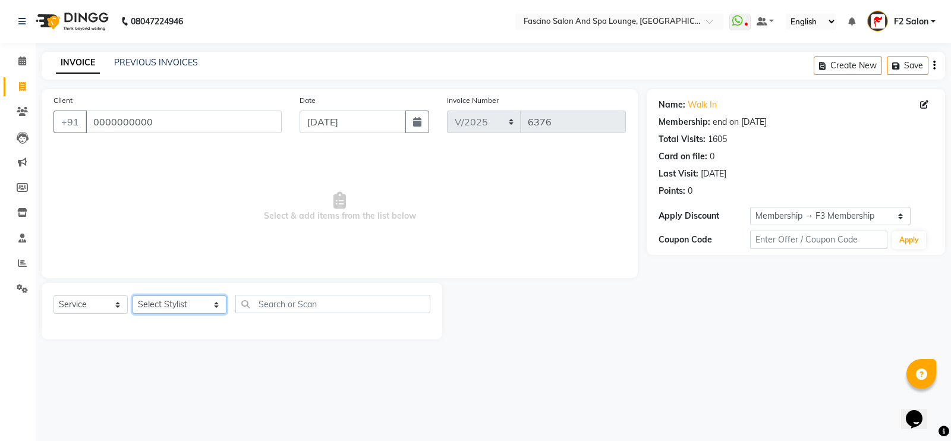
click at [157, 306] on select "Select Stylist akash F3 [PERSON_NAME] [PERSON_NAME] Bhushan [PERSON_NAME] Mam […" at bounding box center [180, 304] width 94 height 18
click at [133, 296] on select "Select Stylist akash F3 [PERSON_NAME] [PERSON_NAME] Bhushan [PERSON_NAME] Mam […" at bounding box center [180, 304] width 94 height 18
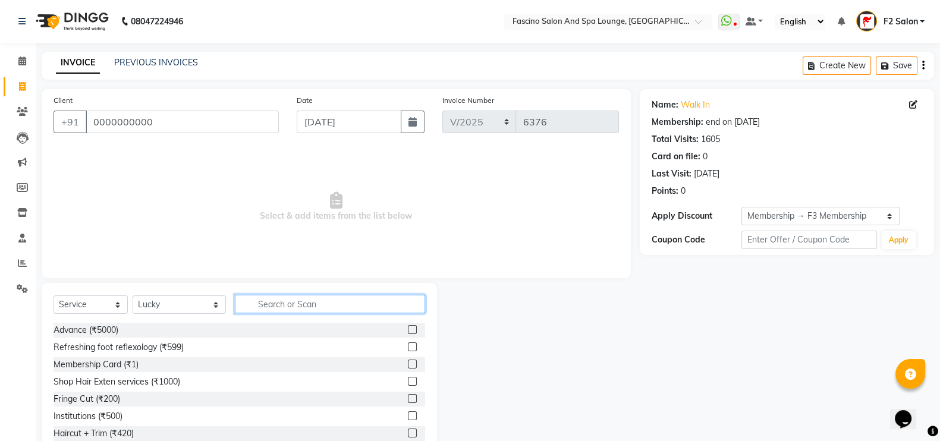
click at [283, 303] on input "text" at bounding box center [330, 304] width 191 height 18
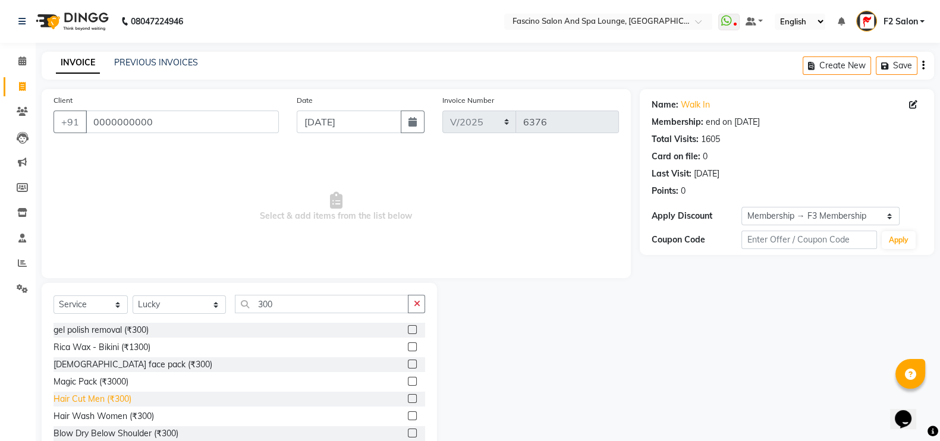
click at [122, 397] on div "Hair Cut Men (₹300)" at bounding box center [93, 399] width 78 height 12
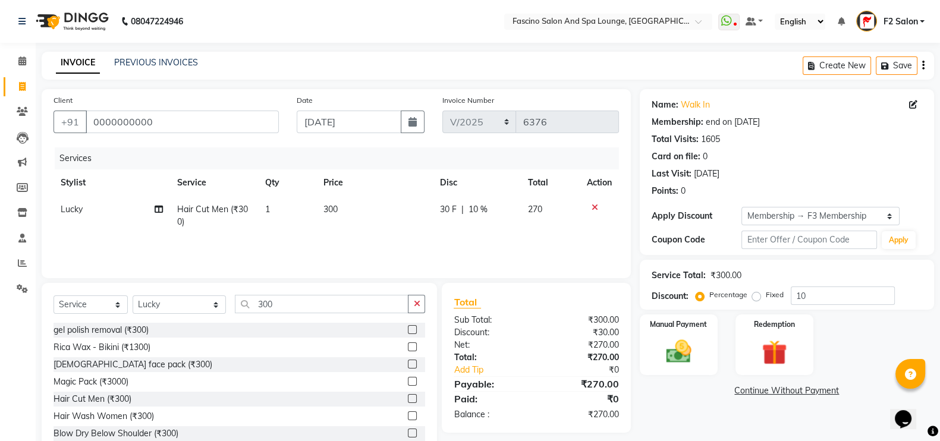
click at [592, 201] on td at bounding box center [599, 215] width 39 height 39
click at [593, 210] on icon at bounding box center [595, 207] width 7 height 8
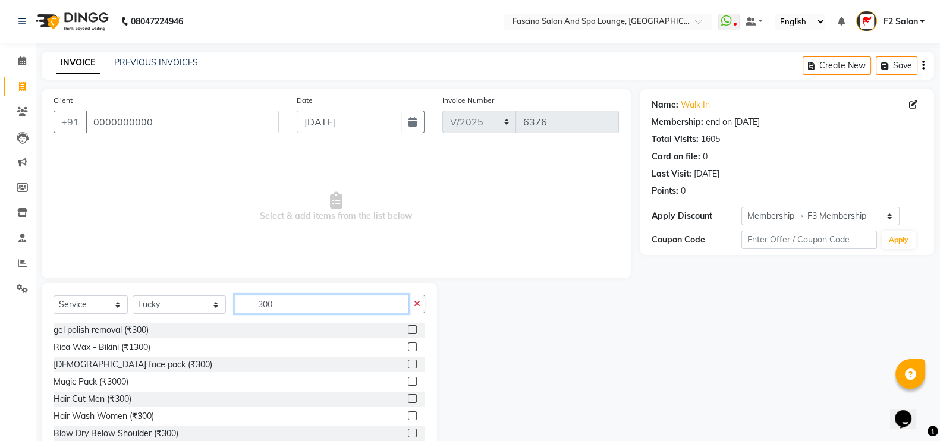
click at [263, 307] on input "300" at bounding box center [322, 304] width 174 height 18
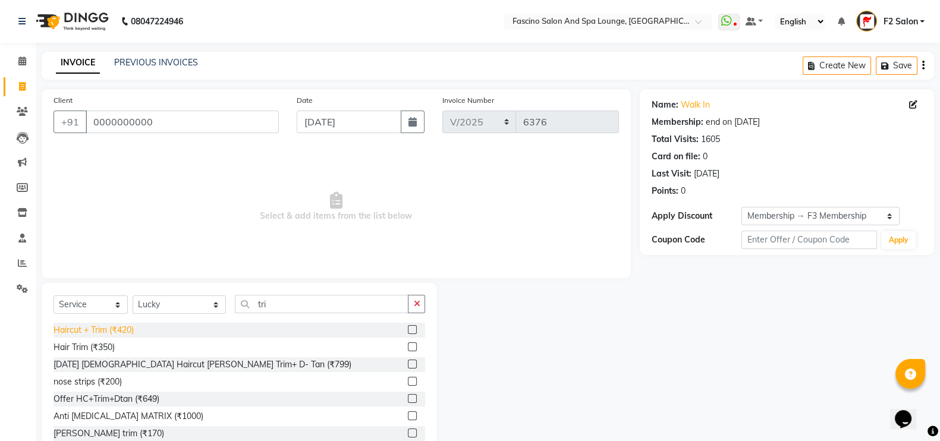
click at [65, 325] on div "Haircut + Trim (₹420)" at bounding box center [94, 330] width 80 height 12
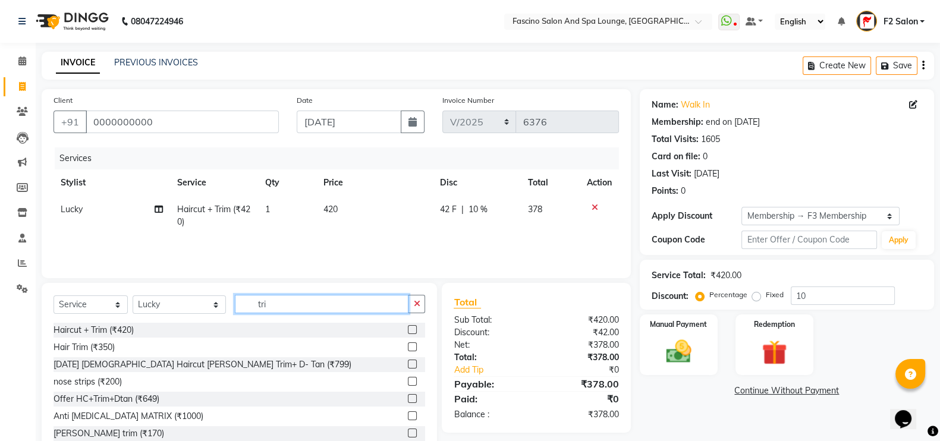
click at [254, 309] on input "tri" at bounding box center [322, 304] width 174 height 18
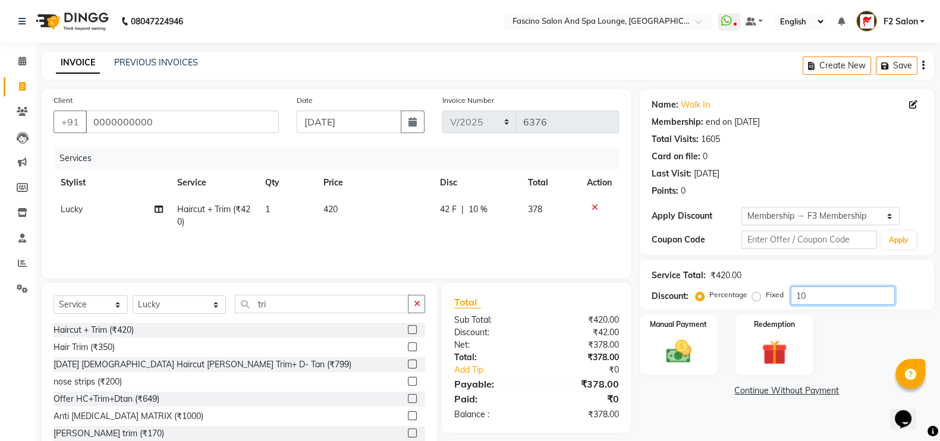
click at [823, 288] on input "10" at bounding box center [843, 296] width 104 height 18
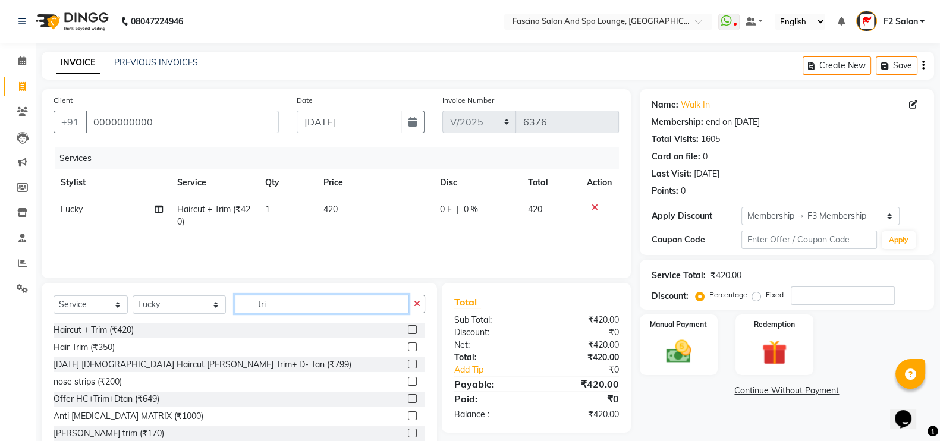
click at [252, 303] on input "tri" at bounding box center [322, 304] width 174 height 18
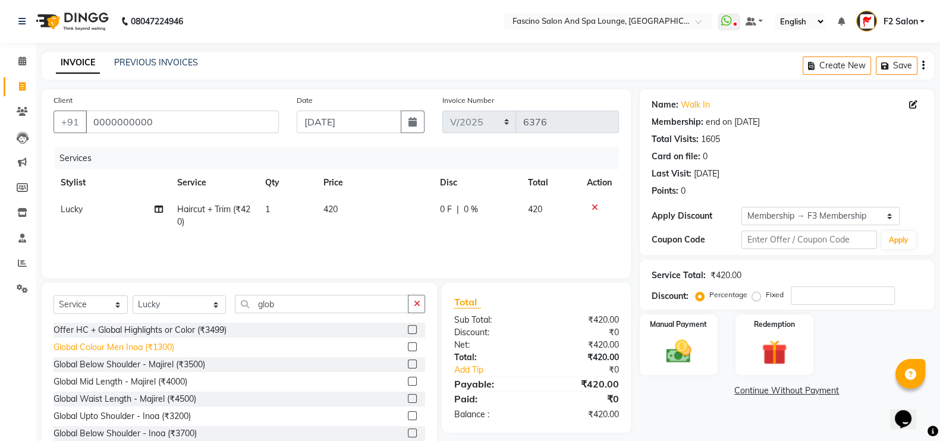
click at [136, 343] on div "Global Colour Men Inoa (₹1300)" at bounding box center [114, 347] width 121 height 12
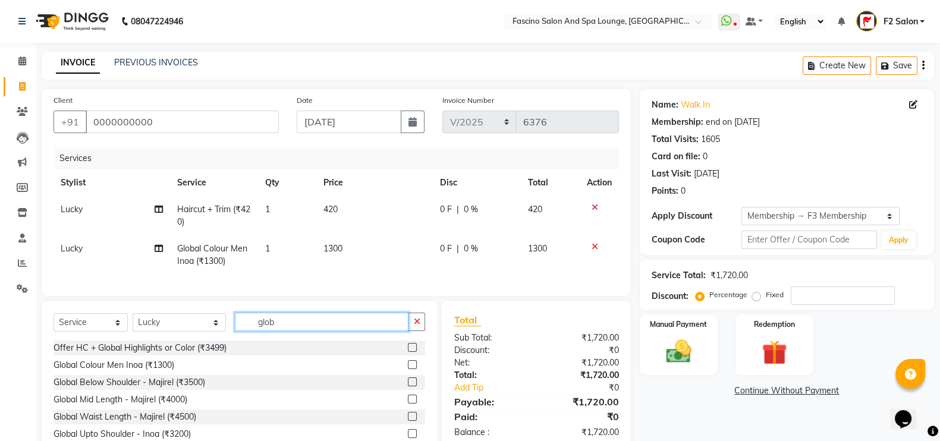
click at [278, 331] on input "glob" at bounding box center [322, 322] width 174 height 18
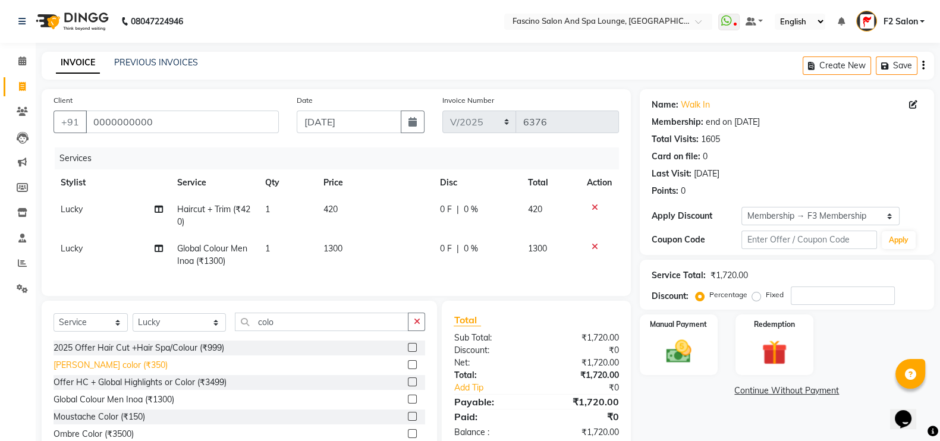
click at [112, 372] on div "[PERSON_NAME] color (₹350)" at bounding box center [111, 365] width 114 height 12
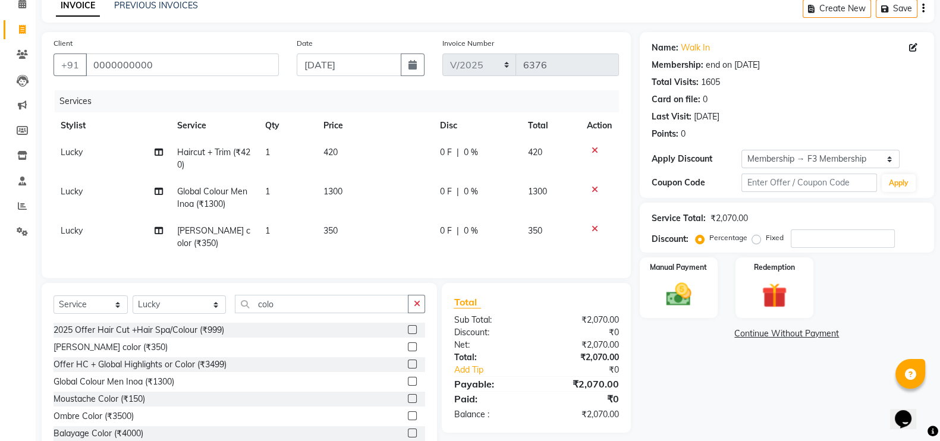
scroll to position [92, 0]
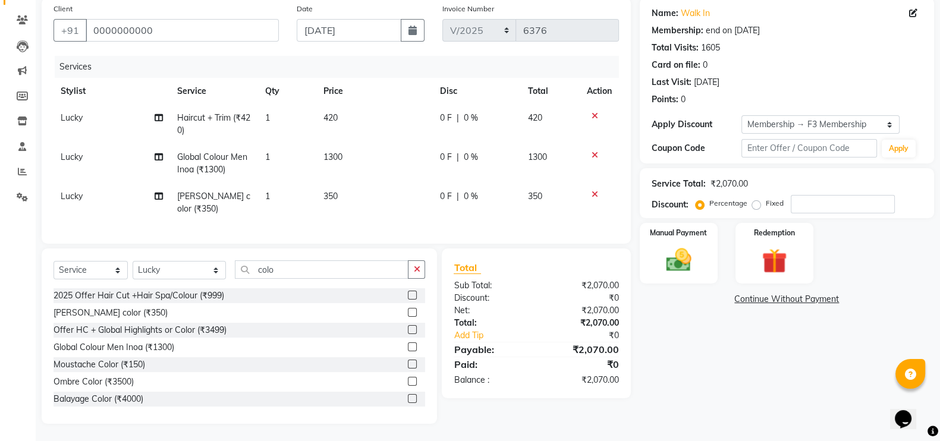
click at [348, 201] on td "350" at bounding box center [374, 202] width 117 height 39
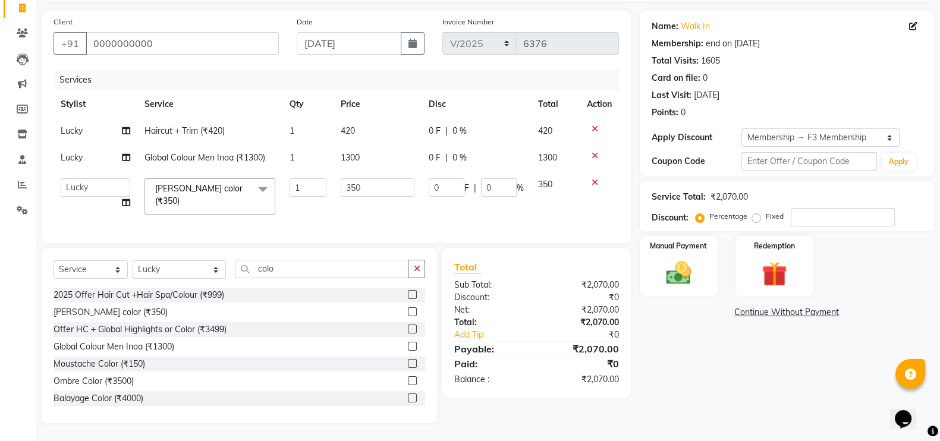
scroll to position [85, 0]
click at [363, 188] on input "350" at bounding box center [378, 187] width 74 height 18
click at [363, 202] on td "400" at bounding box center [378, 196] width 89 height 51
click at [363, 153] on td "1300" at bounding box center [378, 157] width 89 height 27
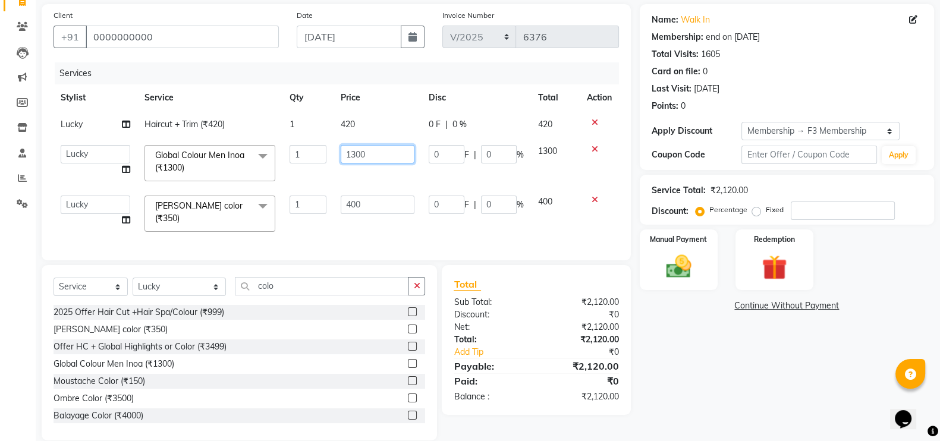
click at [369, 153] on input "1300" at bounding box center [378, 154] width 74 height 18
click at [371, 170] on tbody "Lucky Haircut + Trim (₹420) 1 420 0 F | 0 % 420 akash F3 Asma Shaikh Ayan Kures…" at bounding box center [336, 175] width 565 height 128
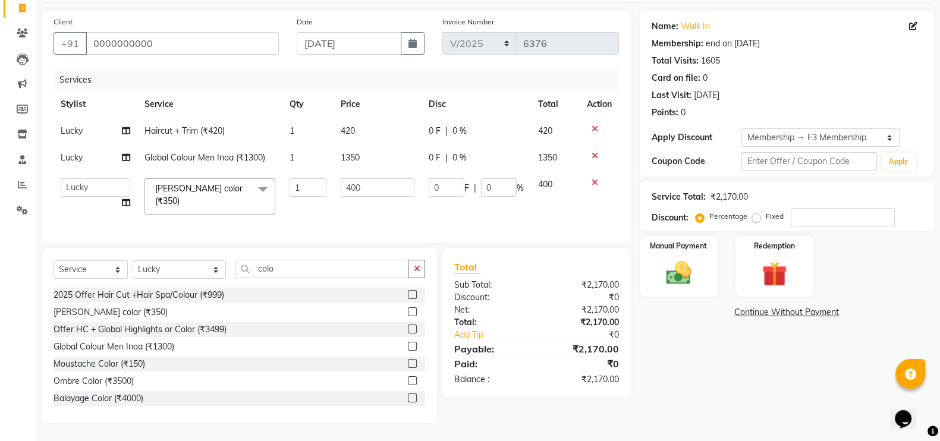
click at [360, 146] on td "1350" at bounding box center [378, 157] width 89 height 27
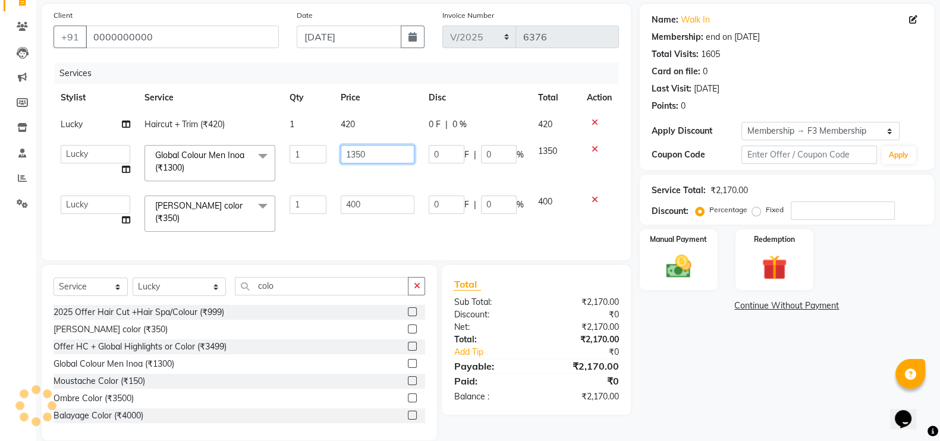
click at [370, 150] on input "1350" at bounding box center [378, 154] width 74 height 18
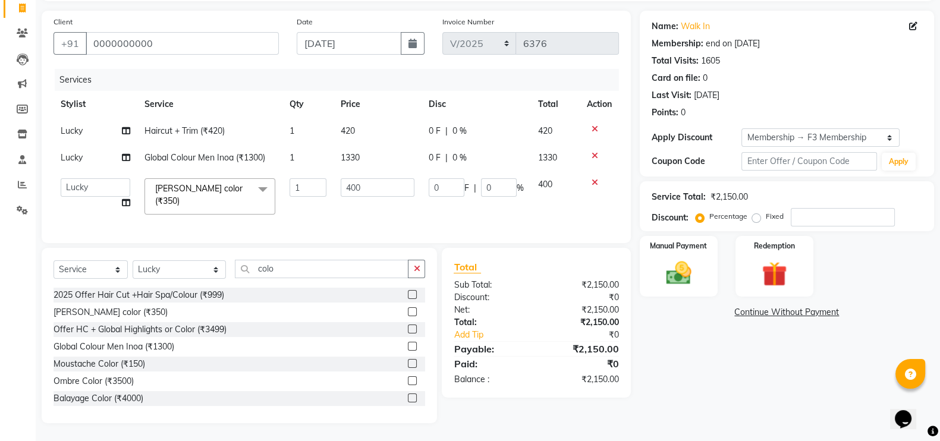
click at [370, 173] on tbody "Lucky Haircut + Trim (₹420) 1 420 0 F | 0 % 420 Lucky Global Colour Men Inoa (₹…" at bounding box center [336, 170] width 565 height 104
click at [360, 136] on td "420" at bounding box center [378, 131] width 89 height 27
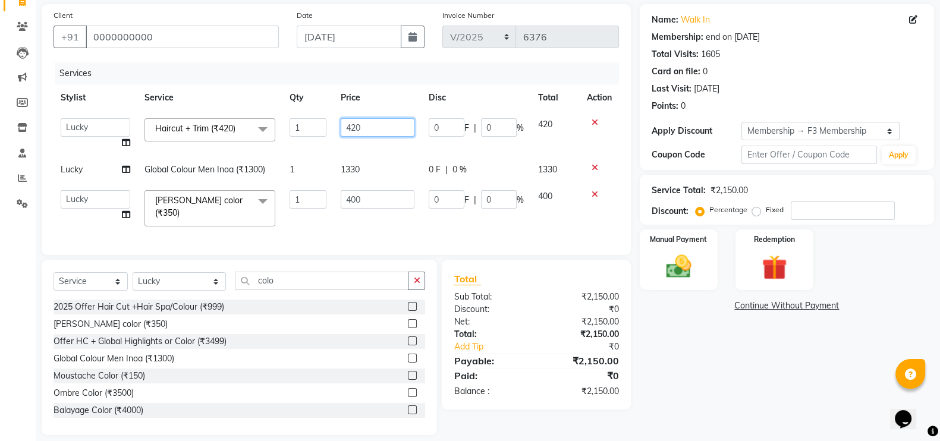
click at [368, 130] on input "420" at bounding box center [378, 127] width 74 height 18
click at [363, 171] on tbody "akash F3 Asma Shaikh Ayan Kureshi Bhushan Thakare Chanda Mam Deepak Shinde Deep…" at bounding box center [336, 172] width 565 height 122
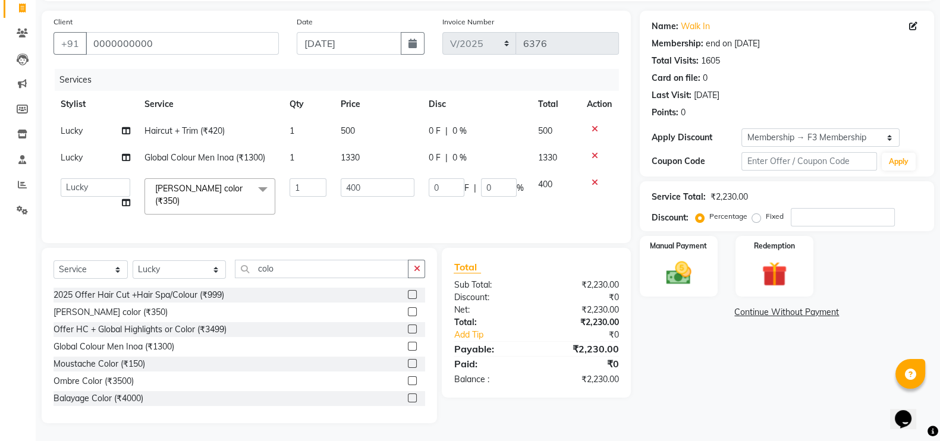
click at [367, 149] on td "1330" at bounding box center [378, 157] width 89 height 27
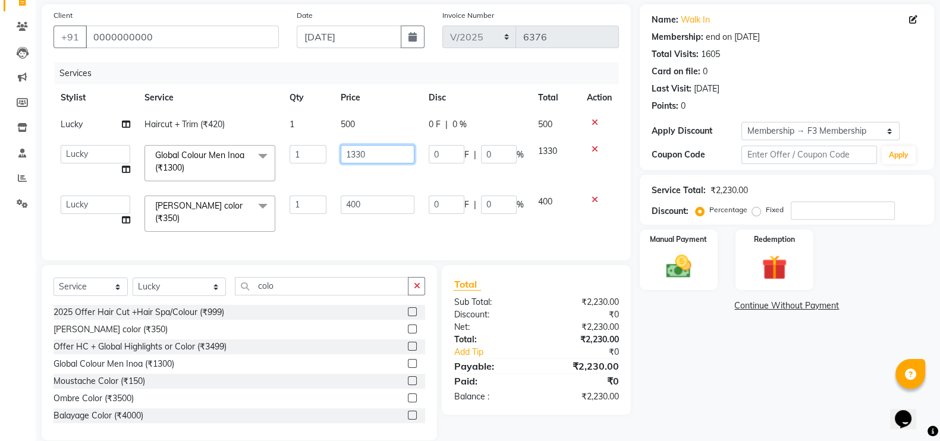
click at [369, 155] on input "1330" at bounding box center [378, 154] width 74 height 18
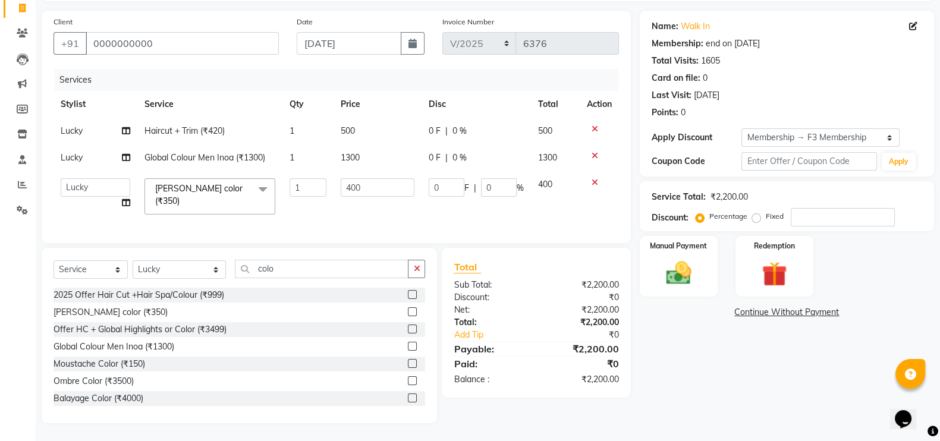
click at [373, 167] on tbody "Lucky Haircut + Trim (₹420) 1 500 0 F | 0 % 500 Lucky Global Colour Men Inoa (₹…" at bounding box center [336, 170] width 565 height 104
click at [372, 180] on input "400" at bounding box center [378, 187] width 74 height 18
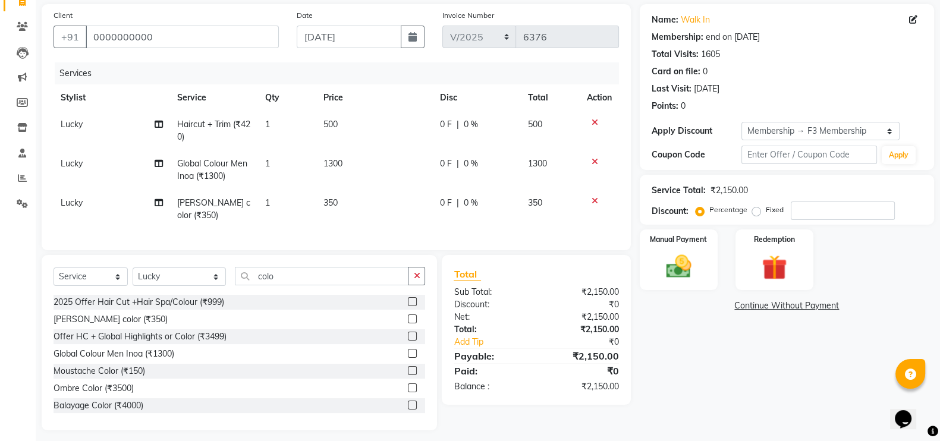
click at [370, 196] on td "350" at bounding box center [374, 209] width 117 height 39
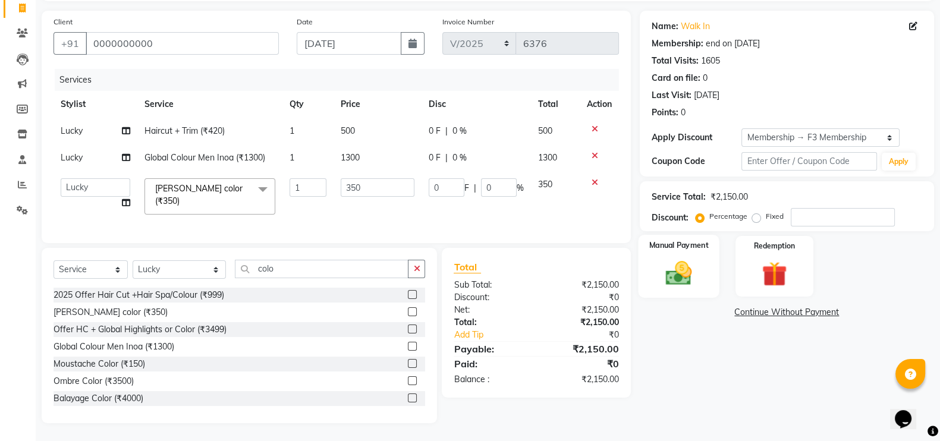
click at [689, 260] on img at bounding box center [679, 273] width 42 height 30
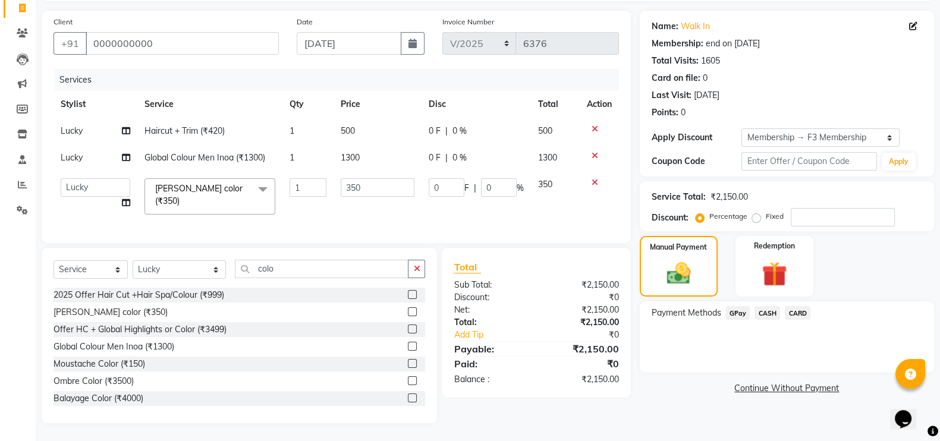
click at [742, 310] on span "GPay" at bounding box center [738, 313] width 24 height 14
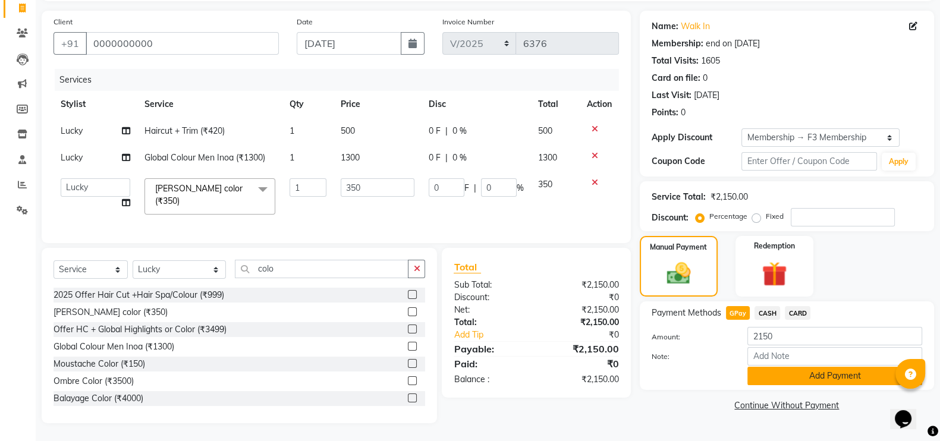
click at [800, 378] on button "Add Payment" at bounding box center [834, 376] width 175 height 18
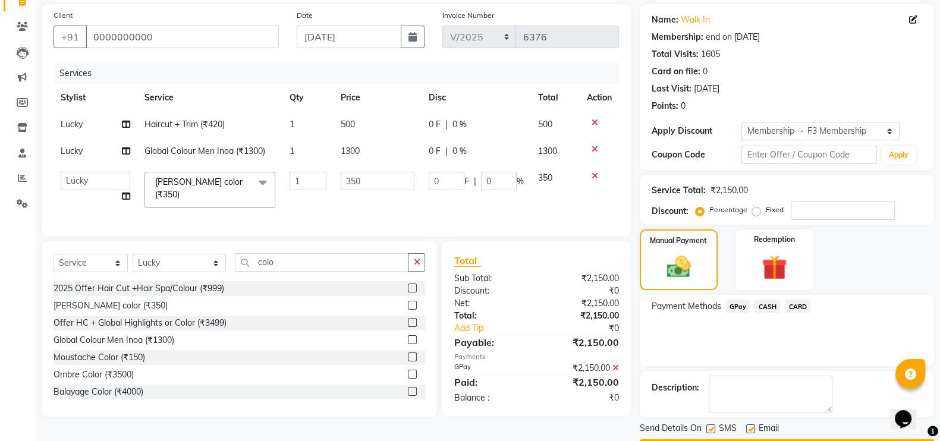
scroll to position [119, 0]
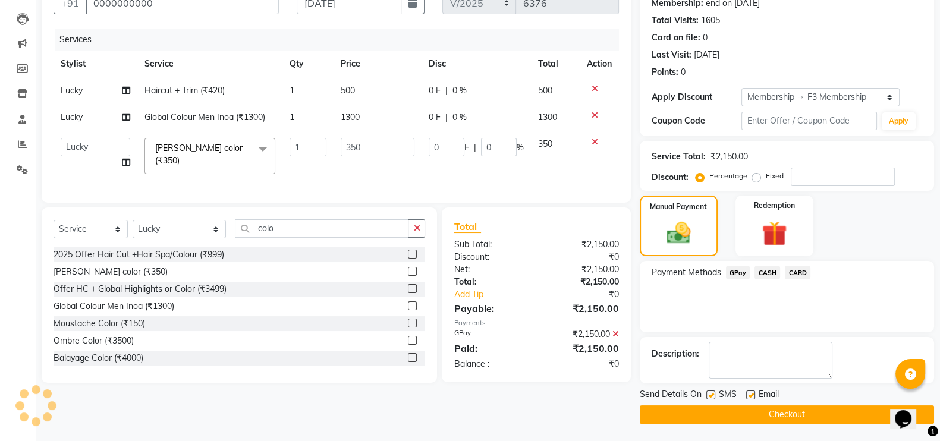
click at [791, 408] on button "Checkout" at bounding box center [787, 414] width 294 height 18
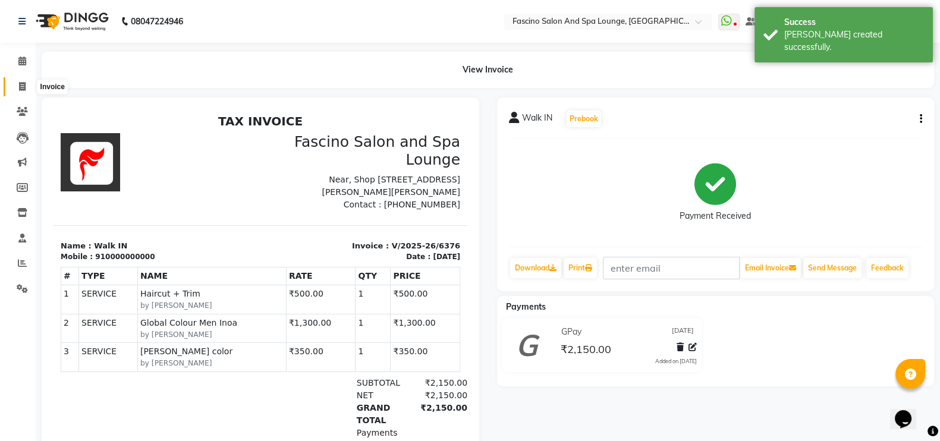
click at [20, 83] on icon at bounding box center [22, 86] width 7 height 9
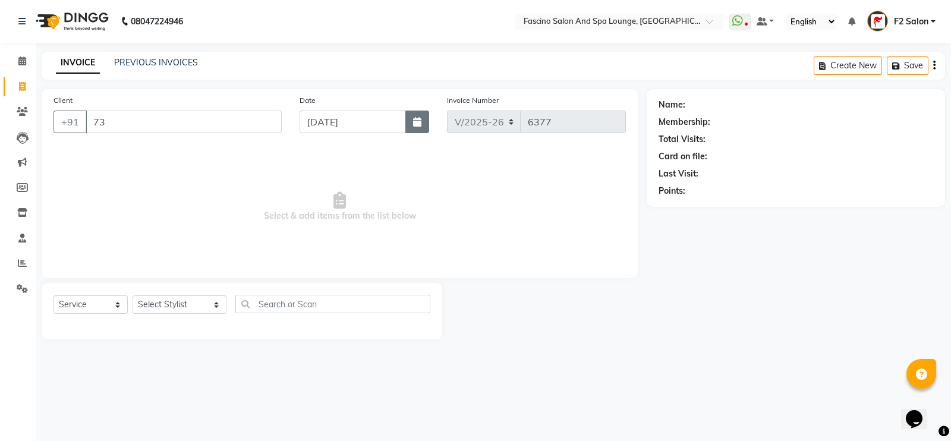
click at [414, 123] on icon "button" at bounding box center [417, 122] width 8 height 10
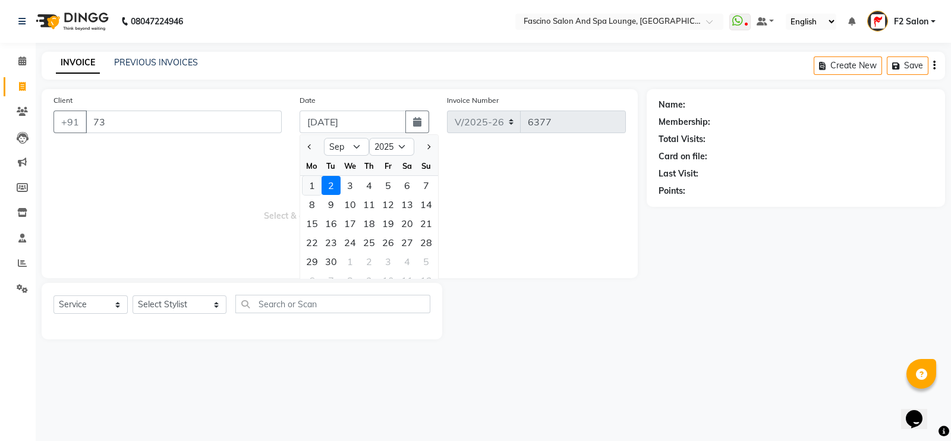
click at [310, 181] on div "1" at bounding box center [312, 185] width 19 height 19
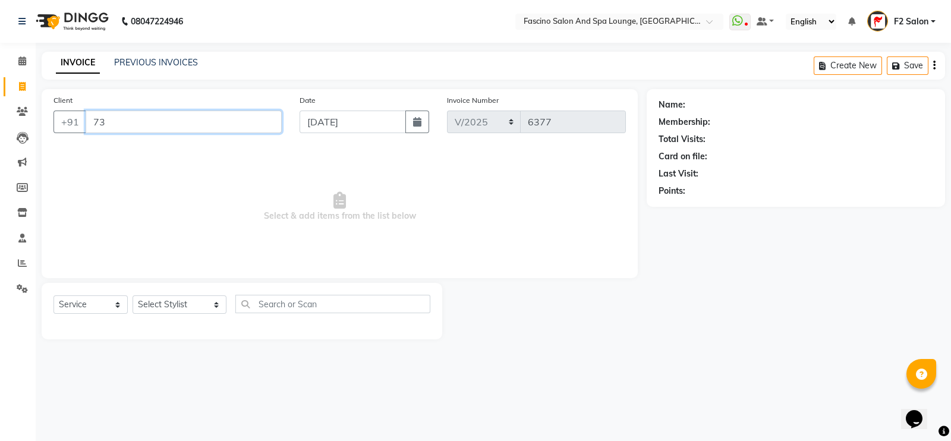
click at [186, 128] on input "73" at bounding box center [184, 122] width 196 height 23
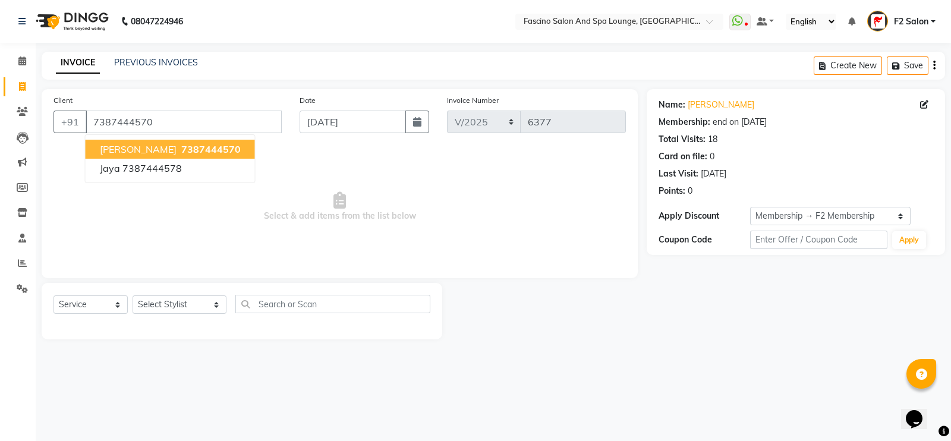
click at [186, 146] on span "7387444570" at bounding box center [210, 149] width 59 height 12
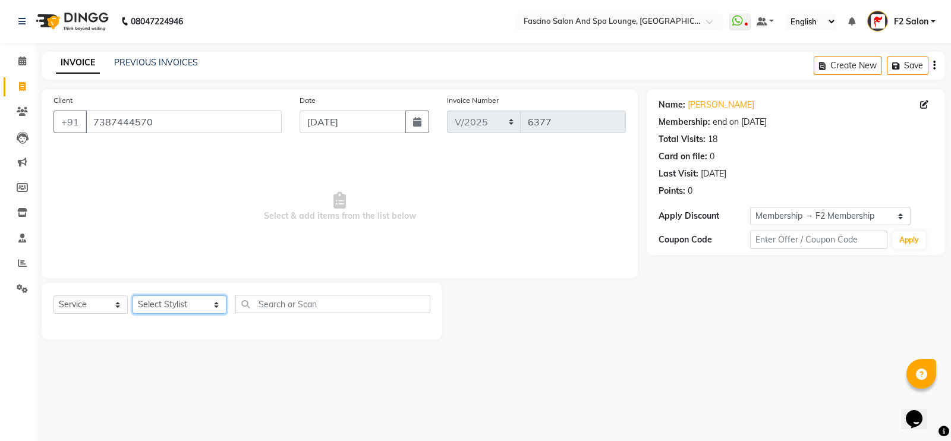
click at [162, 306] on select "Select Stylist akash F3 [PERSON_NAME] [PERSON_NAME] Bhushan [PERSON_NAME] Mam […" at bounding box center [180, 304] width 94 height 18
click at [133, 296] on select "Select Stylist akash F3 [PERSON_NAME] [PERSON_NAME] Bhushan [PERSON_NAME] Mam […" at bounding box center [180, 304] width 94 height 18
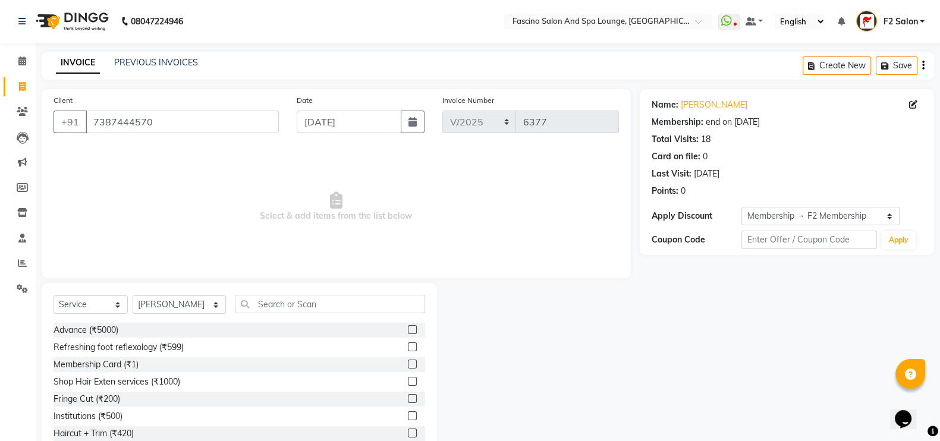
click at [317, 294] on div "Select Service Product Membership Package Voucher Prepaid Gift Card Select Styl…" at bounding box center [239, 370] width 395 height 175
click at [298, 300] on input "text" at bounding box center [330, 304] width 191 height 18
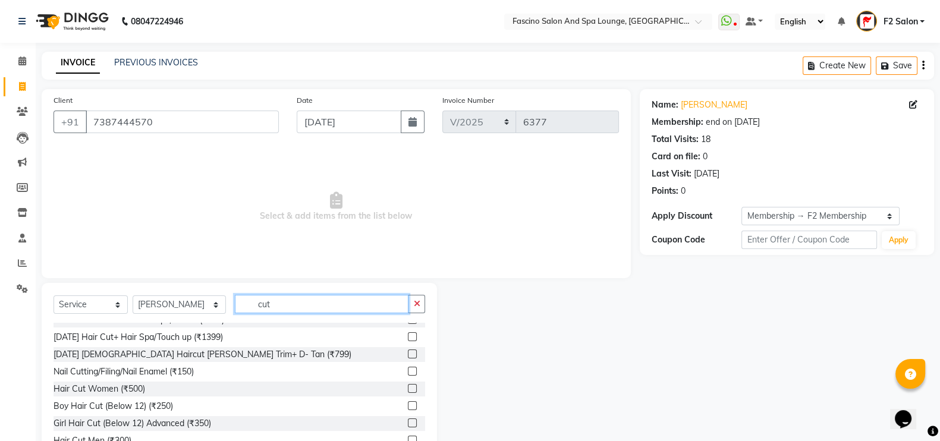
scroll to position [70, 0]
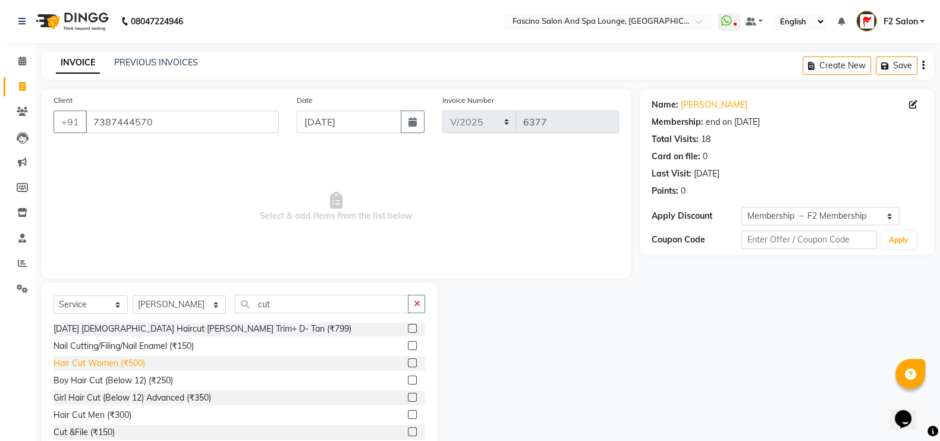
click at [133, 364] on div "Hair Cut Women (₹500)" at bounding box center [100, 363] width 92 height 12
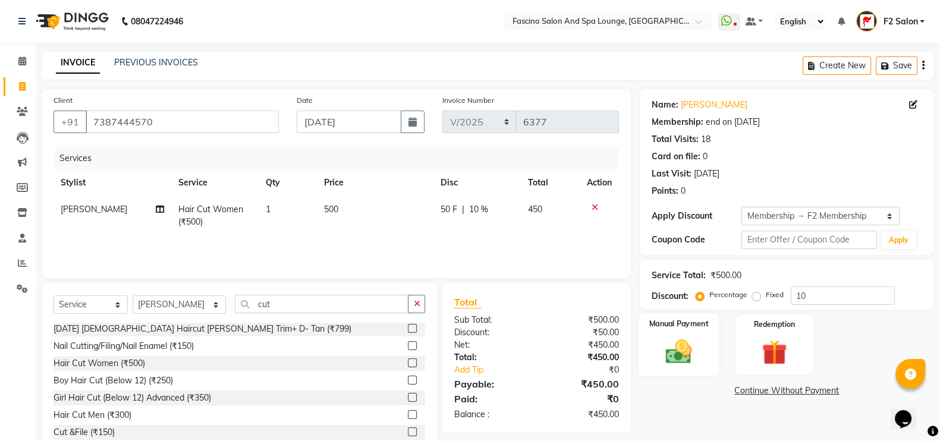
click at [683, 344] on img at bounding box center [679, 352] width 42 height 30
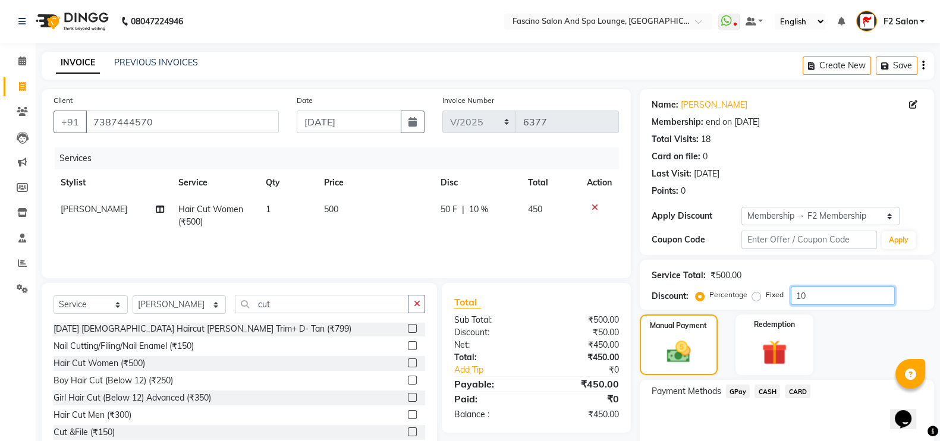
click at [845, 293] on input "10" at bounding box center [843, 296] width 104 height 18
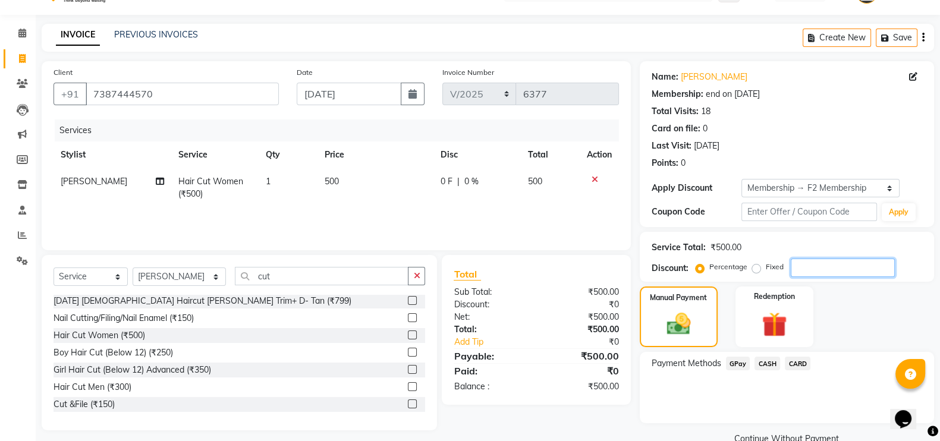
scroll to position [52, 0]
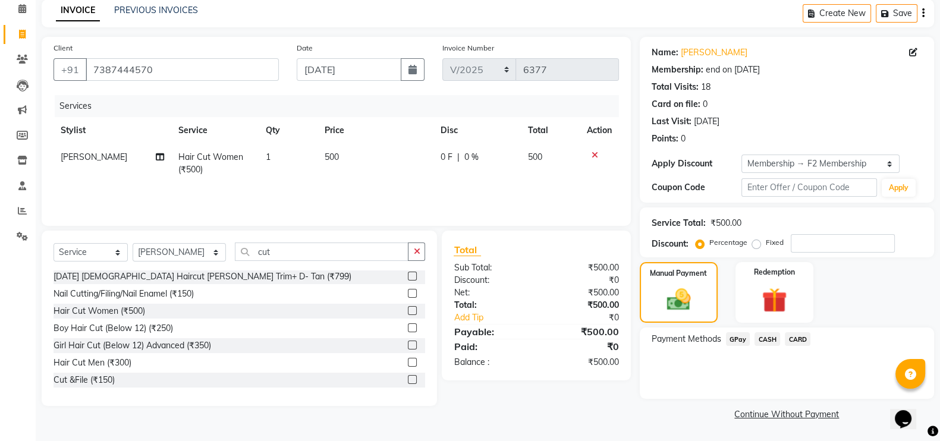
click at [741, 337] on span "GPay" at bounding box center [738, 339] width 24 height 14
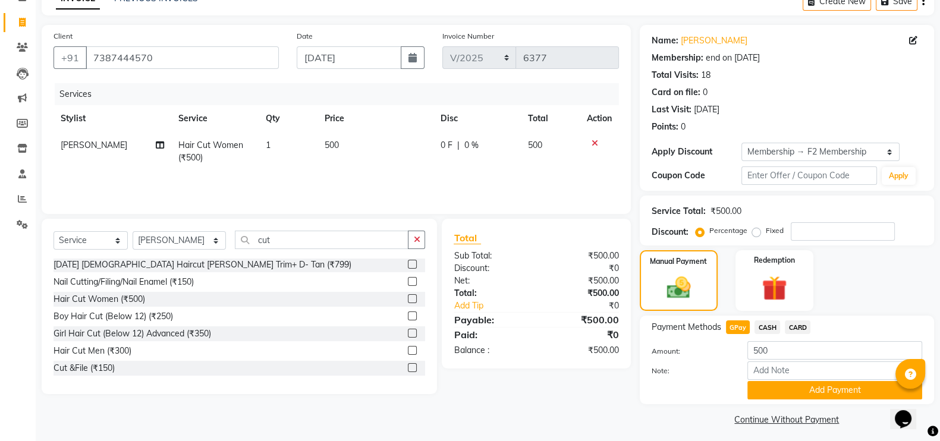
scroll to position [71, 0]
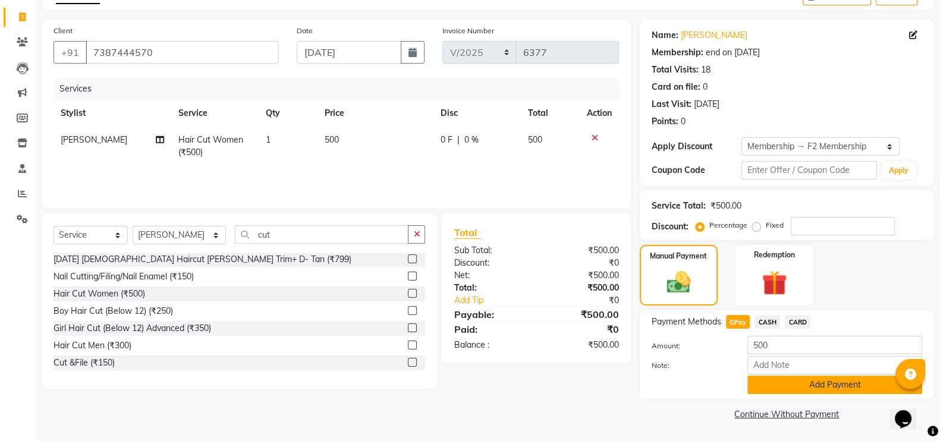
click at [788, 378] on button "Add Payment" at bounding box center [834, 385] width 175 height 18
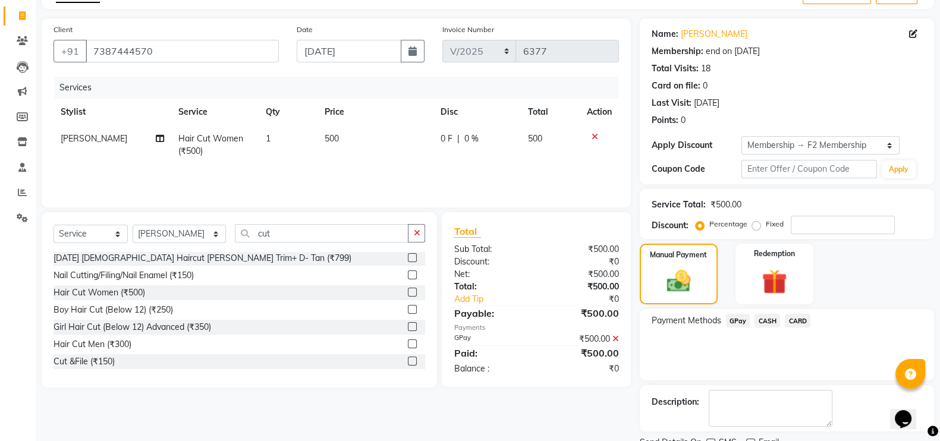
scroll to position [119, 0]
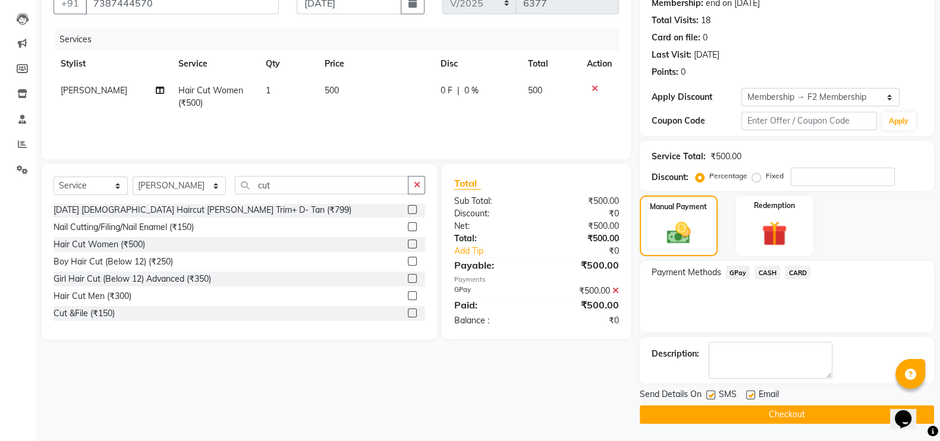
click at [716, 399] on div "SMS" at bounding box center [726, 395] width 40 height 15
click at [710, 394] on label at bounding box center [710, 395] width 9 height 9
click at [710, 394] on input "checkbox" at bounding box center [710, 396] width 8 height 8
click at [712, 413] on button "Checkout" at bounding box center [787, 414] width 294 height 18
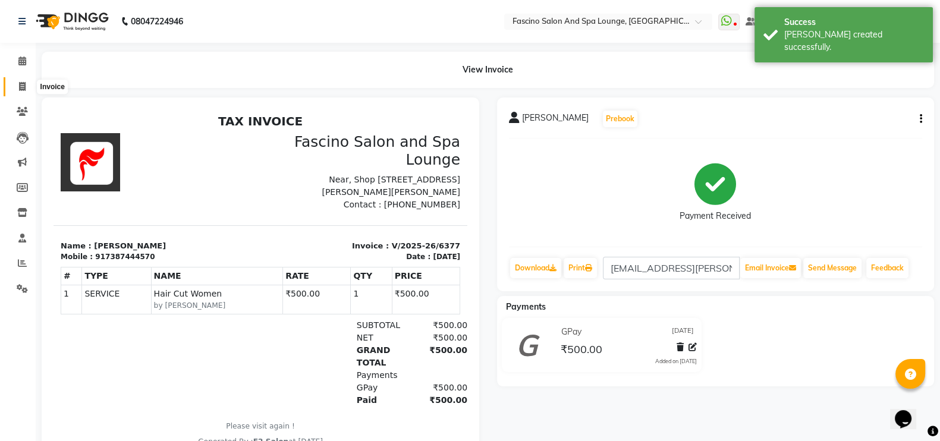
click at [23, 85] on icon at bounding box center [22, 86] width 7 height 9
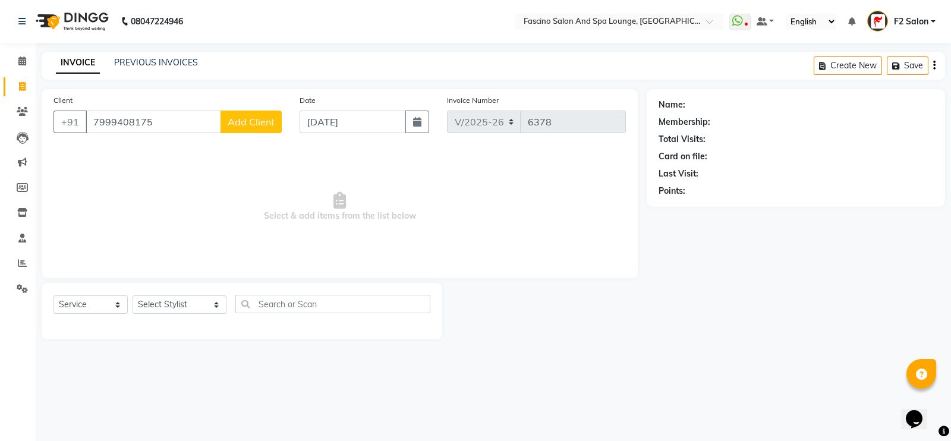
click at [261, 118] on span "Add Client" at bounding box center [251, 122] width 47 height 12
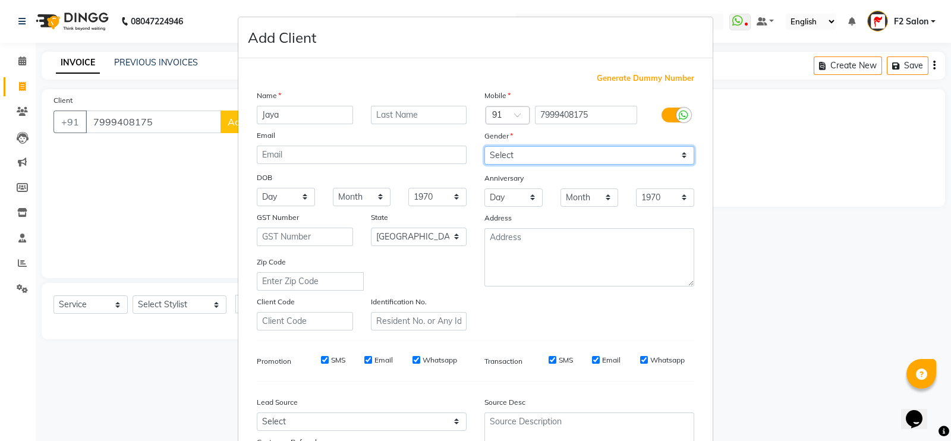
click at [498, 149] on select "Select Male Female Other Prefer Not To Say" at bounding box center [590, 155] width 210 height 18
click at [485, 147] on select "Select Male Female Other Prefer Not To Say" at bounding box center [590, 155] width 210 height 18
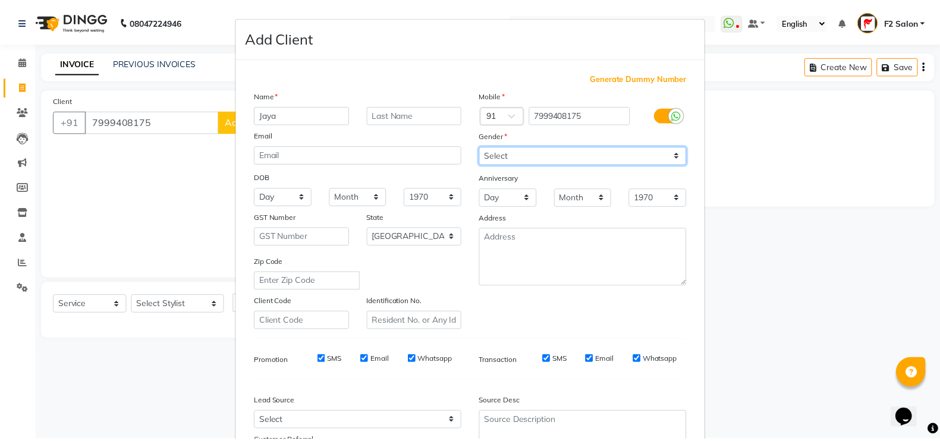
scroll to position [114, 0]
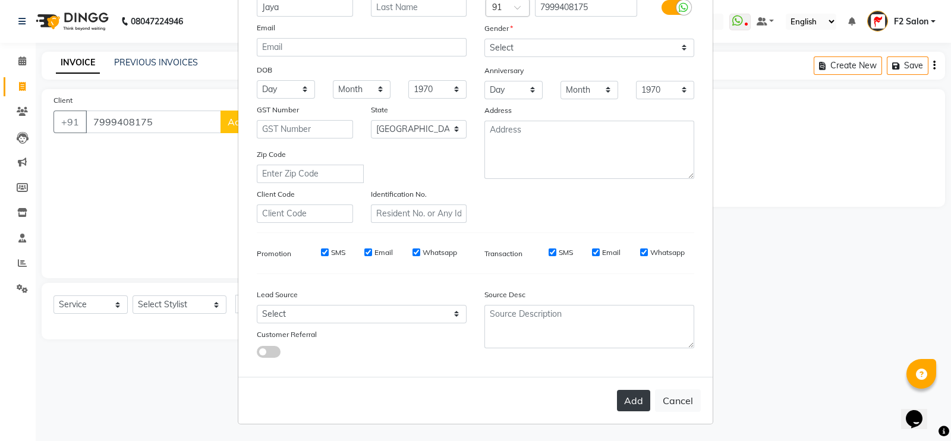
click at [617, 392] on button "Add" at bounding box center [633, 400] width 33 height 21
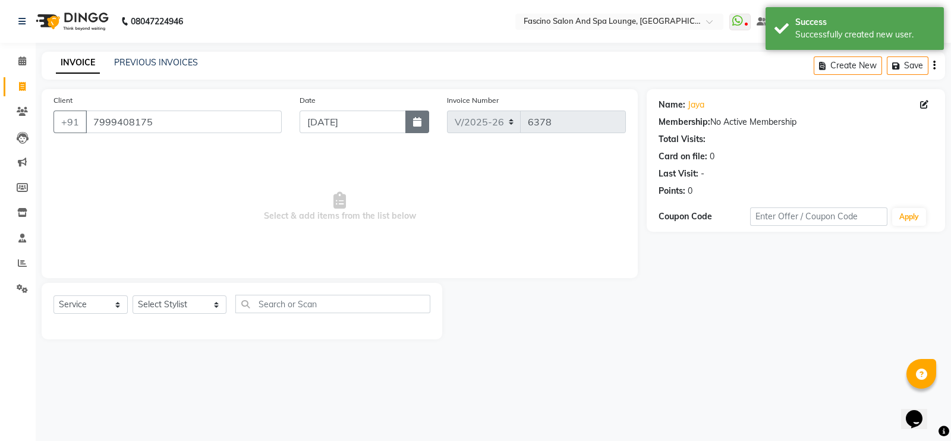
click at [420, 132] on button "button" at bounding box center [417, 122] width 24 height 23
click at [419, 125] on icon "button" at bounding box center [417, 122] width 8 height 10
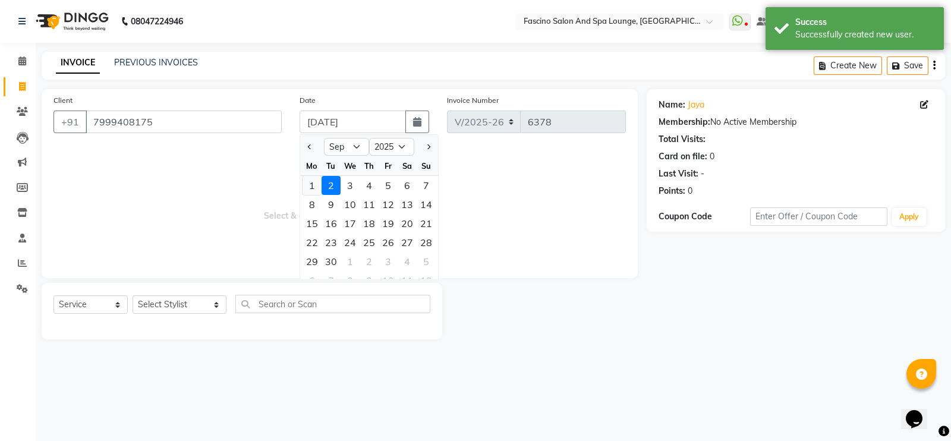
click at [316, 184] on div "1" at bounding box center [312, 185] width 19 height 19
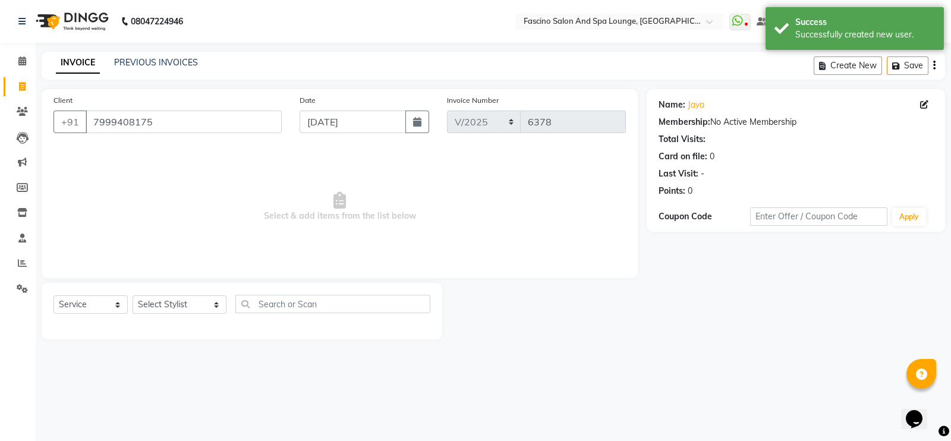
click at [184, 293] on div "Select Service Product Membership Package Voucher Prepaid Gift Card Select Styl…" at bounding box center [242, 311] width 401 height 56
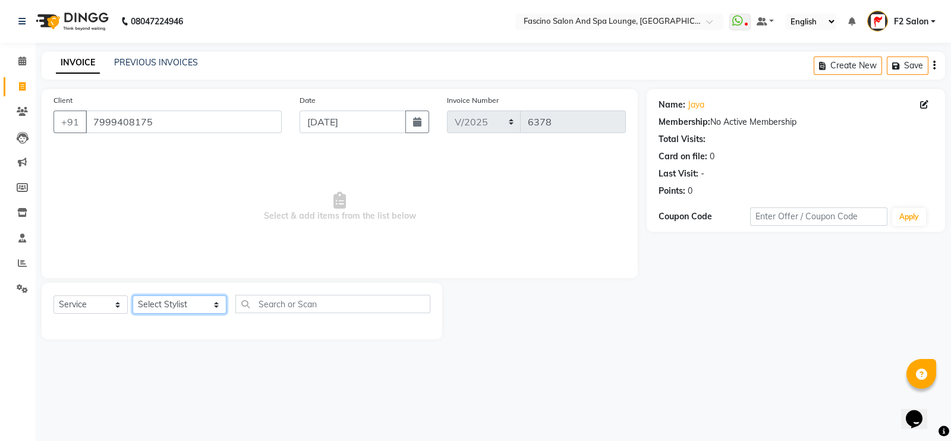
click at [171, 303] on select "Select Stylist akash F3 [PERSON_NAME] [PERSON_NAME] Bhushan [PERSON_NAME] Mam […" at bounding box center [180, 304] width 94 height 18
click at [133, 296] on select "Select Stylist akash F3 [PERSON_NAME] [PERSON_NAME] Bhushan [PERSON_NAME] Mam […" at bounding box center [180, 304] width 94 height 18
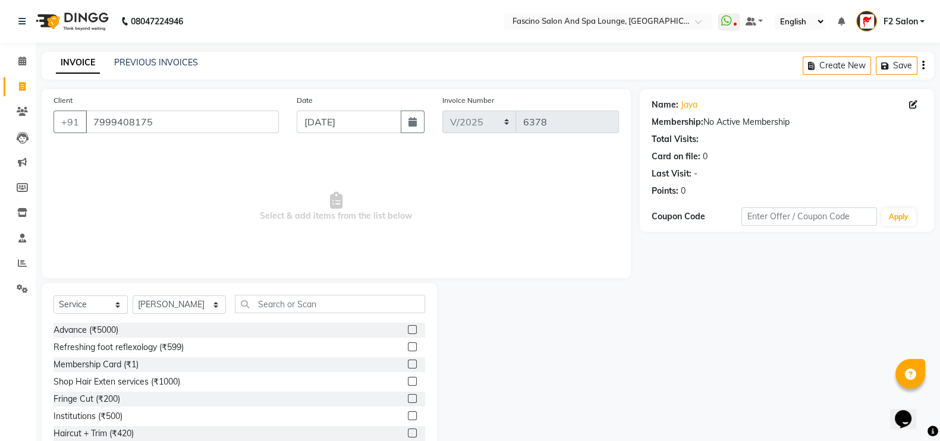
click at [307, 290] on div "Select Service Product Membership Package Voucher Prepaid Gift Card Select Styl…" at bounding box center [239, 370] width 395 height 175
click at [294, 299] on input "text" at bounding box center [330, 304] width 191 height 18
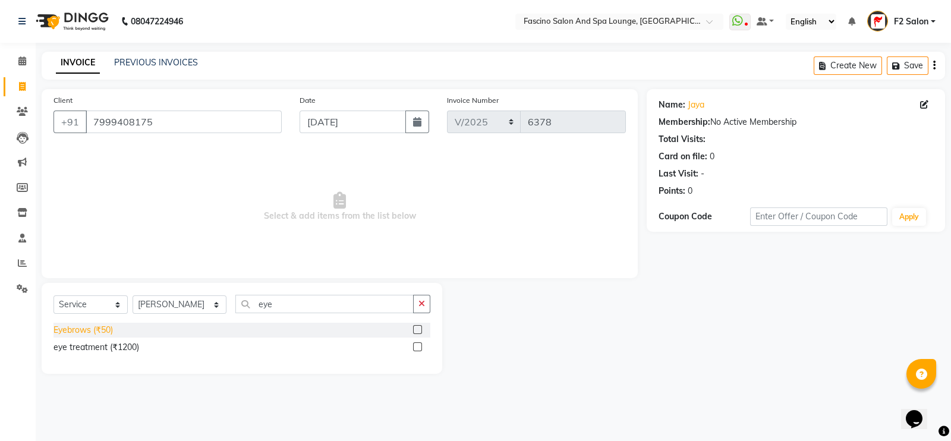
click at [92, 331] on div "Eyebrows (₹50)" at bounding box center [83, 330] width 59 height 12
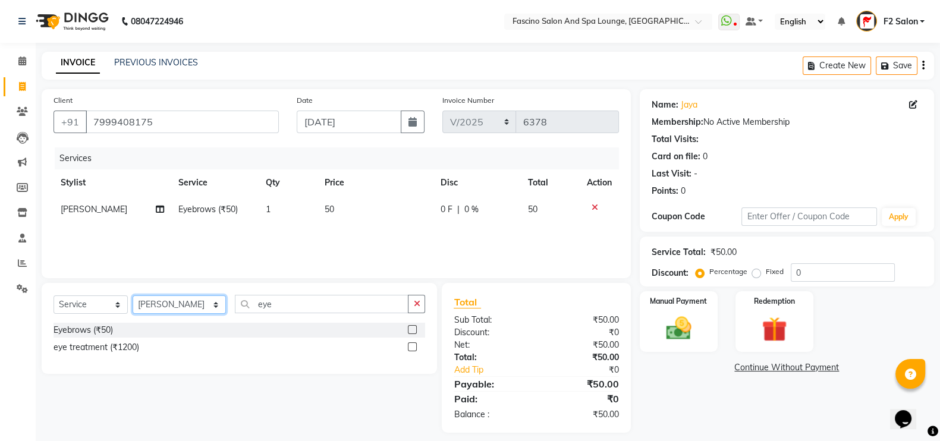
click at [146, 306] on select "Select Stylist akash F3 [PERSON_NAME] [PERSON_NAME] Bhushan [PERSON_NAME] Mam […" at bounding box center [179, 304] width 93 height 18
click at [133, 296] on select "Select Stylist akash F3 [PERSON_NAME] [PERSON_NAME] Bhushan [PERSON_NAME] Mam […" at bounding box center [179, 304] width 93 height 18
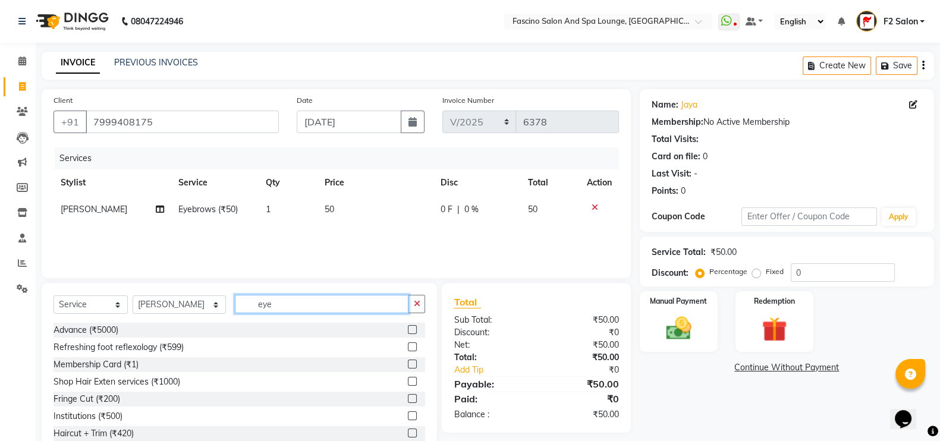
click at [279, 301] on input "eye" at bounding box center [322, 304] width 174 height 18
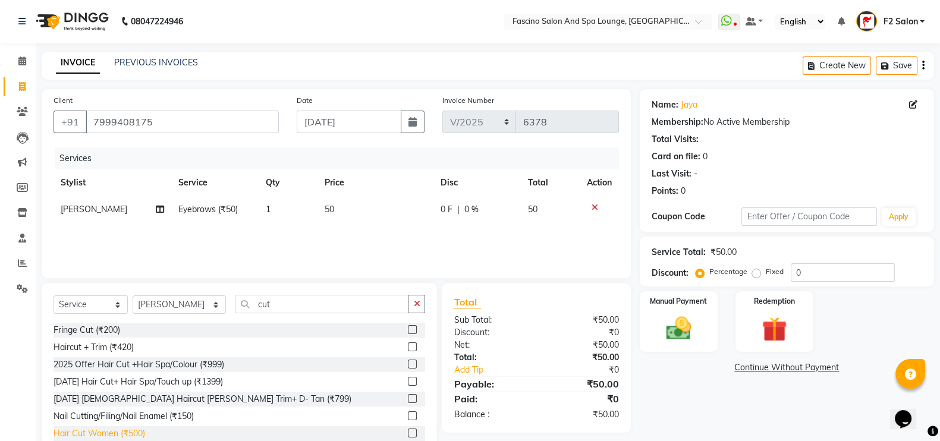
click at [124, 430] on div "Hair Cut Women (₹500)" at bounding box center [100, 433] width 92 height 12
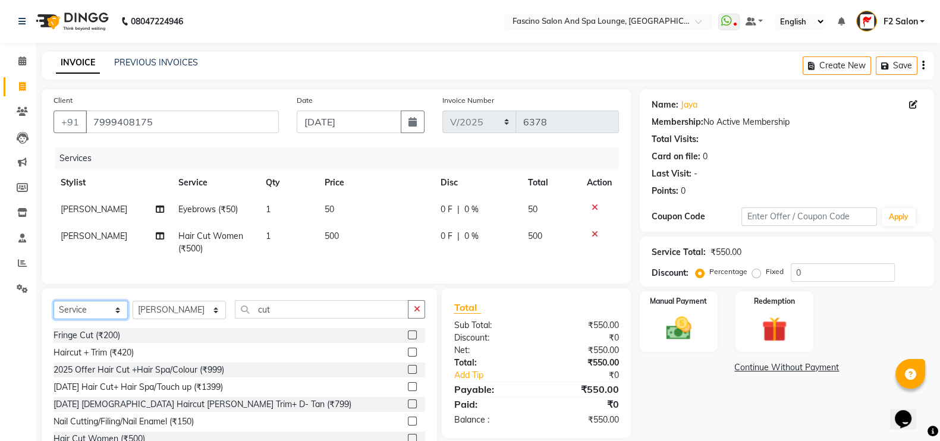
click at [86, 319] on select "Select Service Product Membership Package Voucher Prepaid Gift Card" at bounding box center [91, 310] width 74 height 18
click at [54, 313] on select "Select Service Product Membership Package Voucher Prepaid Gift Card" at bounding box center [91, 310] width 74 height 18
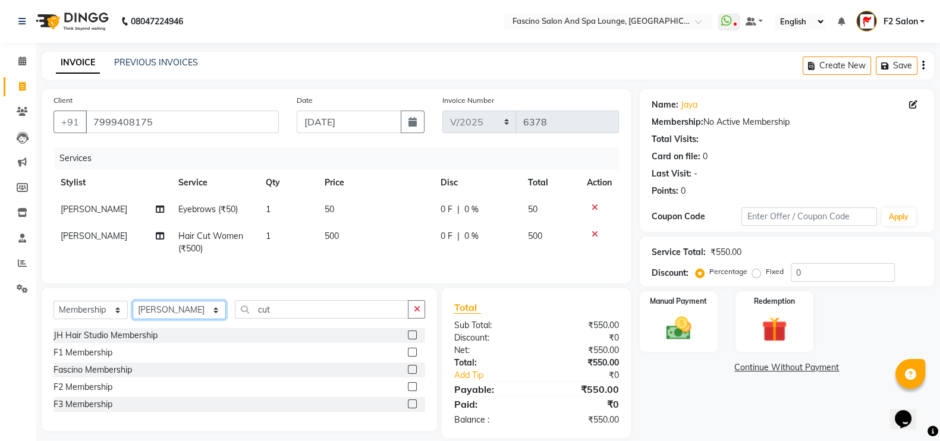
click at [171, 317] on select "Select Stylist akash F3 [PERSON_NAME] [PERSON_NAME] Bhushan [PERSON_NAME] Mam […" at bounding box center [179, 310] width 93 height 18
click at [133, 313] on select "Select Stylist akash F3 [PERSON_NAME] [PERSON_NAME] Bhushan [PERSON_NAME] Mam […" at bounding box center [179, 310] width 93 height 18
click at [293, 317] on input "cut" at bounding box center [322, 309] width 174 height 18
click at [84, 394] on div "F2 Membership" at bounding box center [83, 387] width 59 height 12
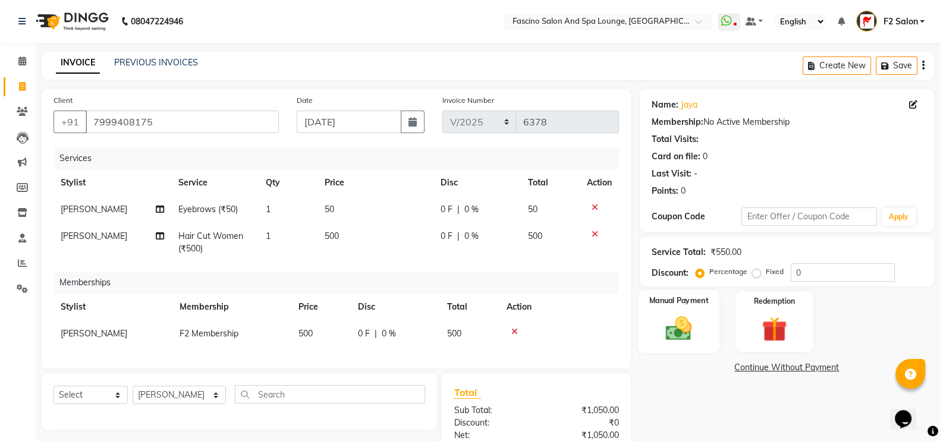
click at [699, 325] on img at bounding box center [679, 328] width 42 height 30
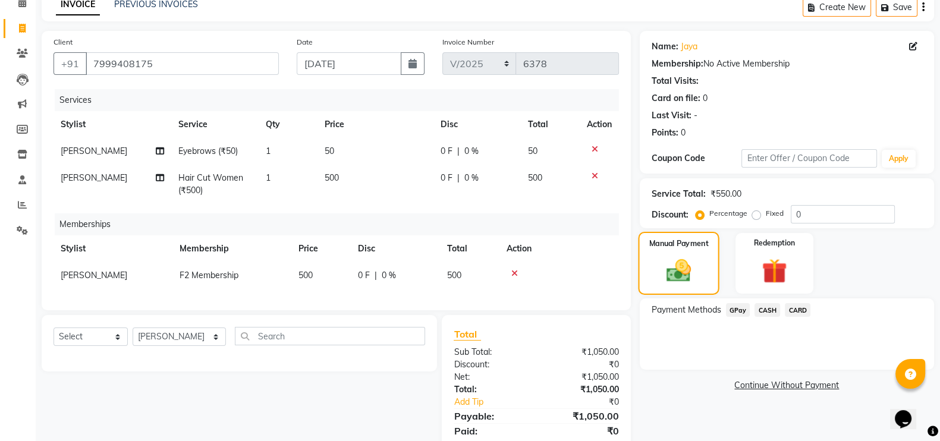
scroll to position [111, 0]
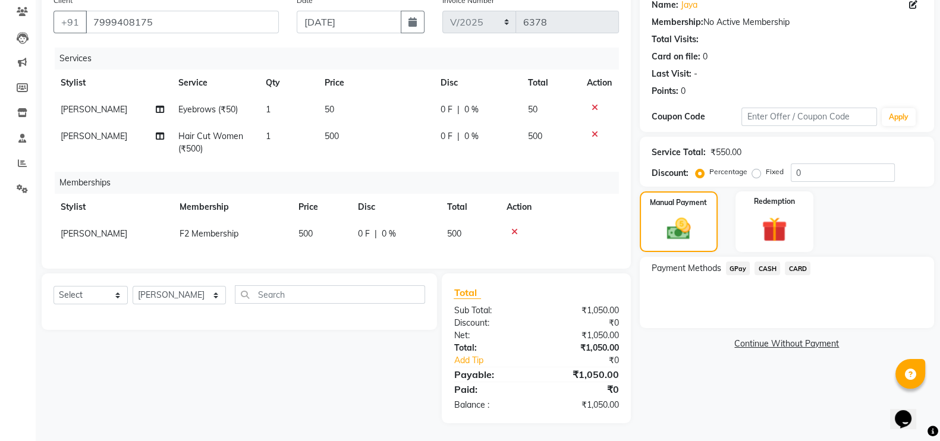
click at [737, 262] on span "GPay" at bounding box center [738, 269] width 24 height 14
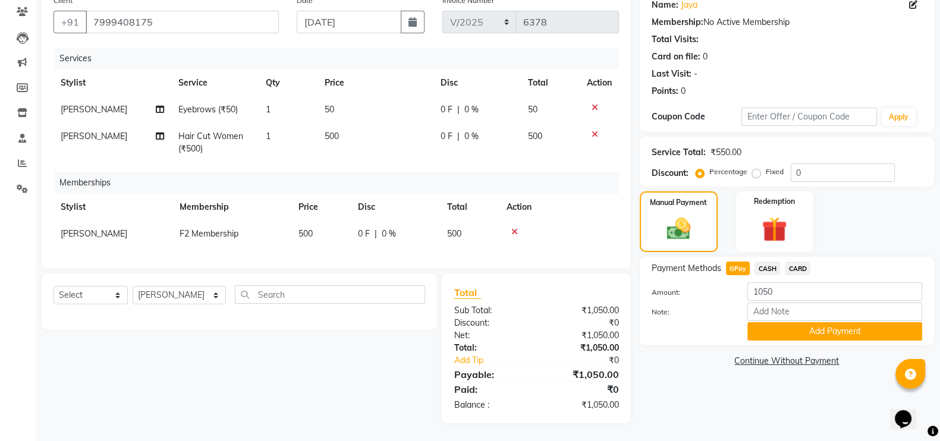
scroll to position [106, 0]
click at [803, 331] on button "Add Payment" at bounding box center [834, 331] width 175 height 18
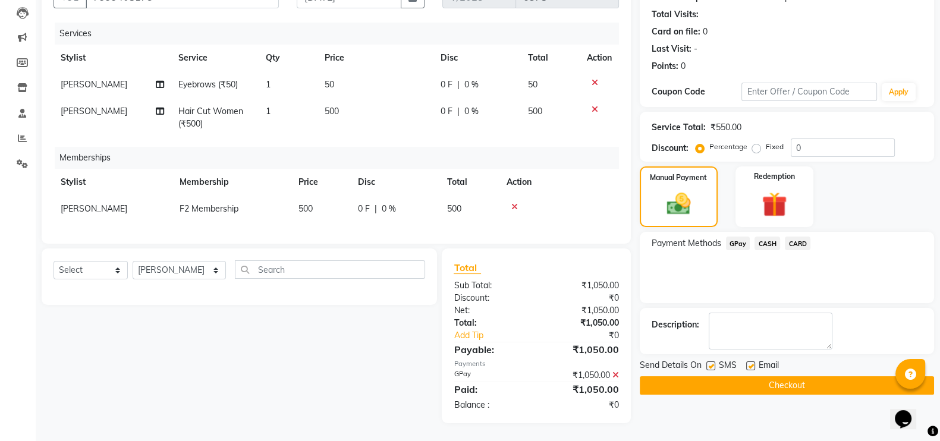
scroll to position [136, 0]
click at [713, 361] on label at bounding box center [710, 365] width 9 height 9
click at [713, 363] on input "checkbox" at bounding box center [710, 367] width 8 height 8
click at [718, 376] on button "Checkout" at bounding box center [787, 385] width 294 height 18
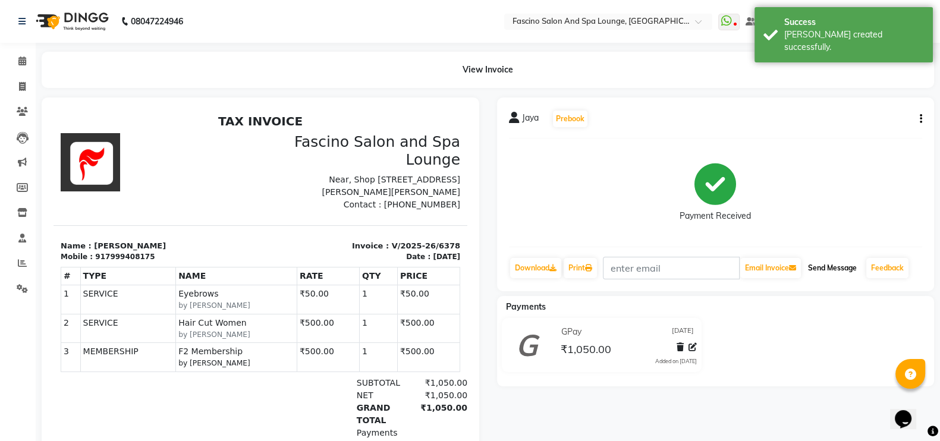
click at [838, 268] on button "Send Message" at bounding box center [832, 268] width 58 height 20
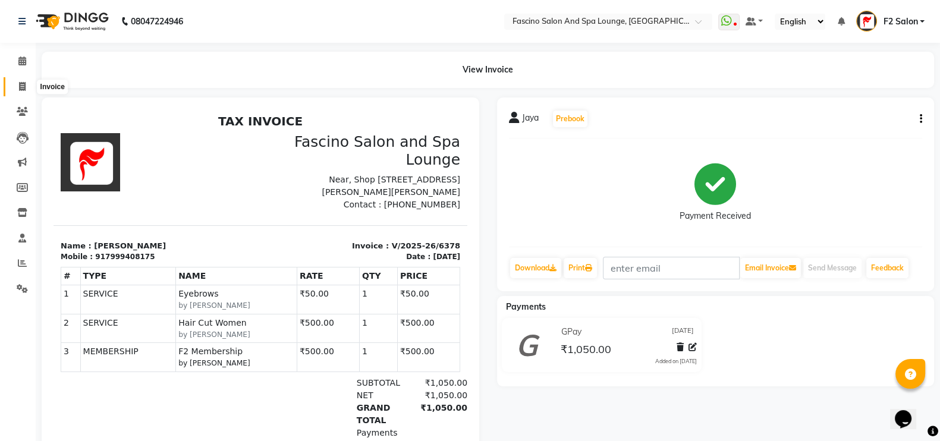
click at [19, 81] on span at bounding box center [22, 87] width 21 height 14
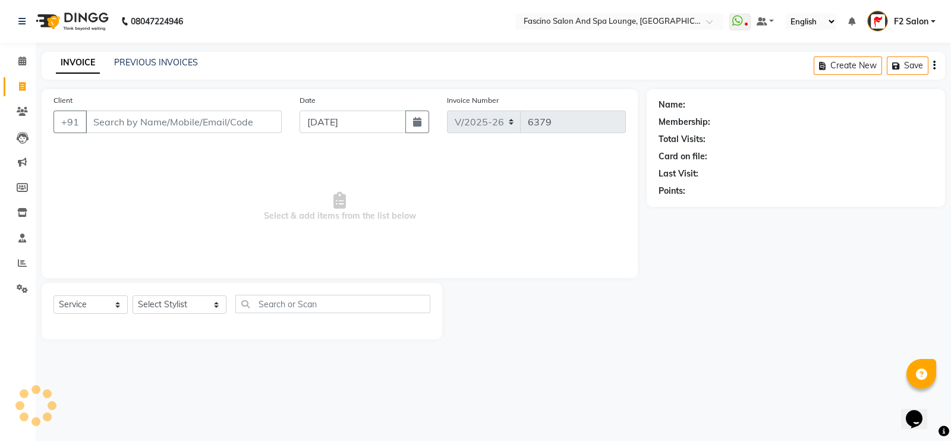
click at [131, 118] on input "Client" at bounding box center [184, 122] width 196 height 23
click at [415, 123] on icon "button" at bounding box center [417, 122] width 8 height 10
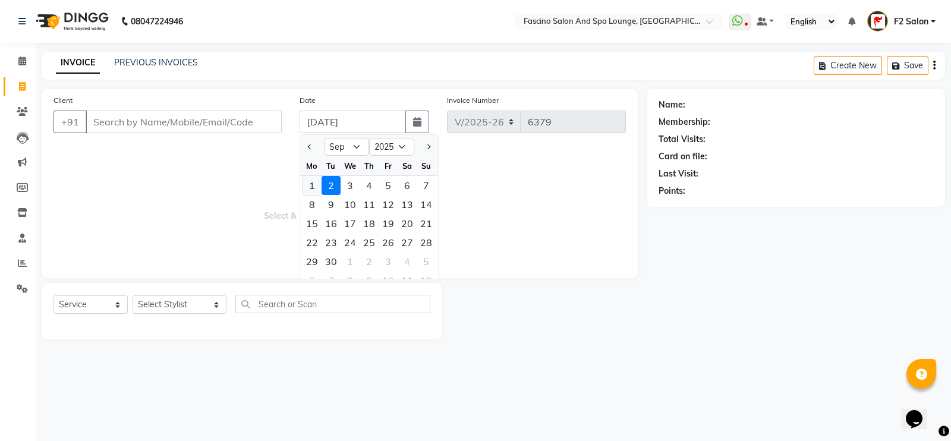
click at [307, 180] on div "1" at bounding box center [312, 185] width 19 height 19
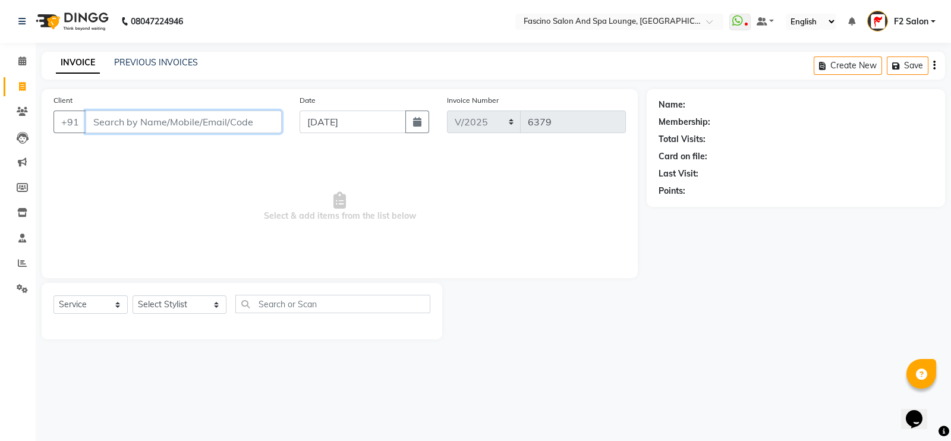
click at [144, 120] on input "Client" at bounding box center [184, 122] width 196 height 23
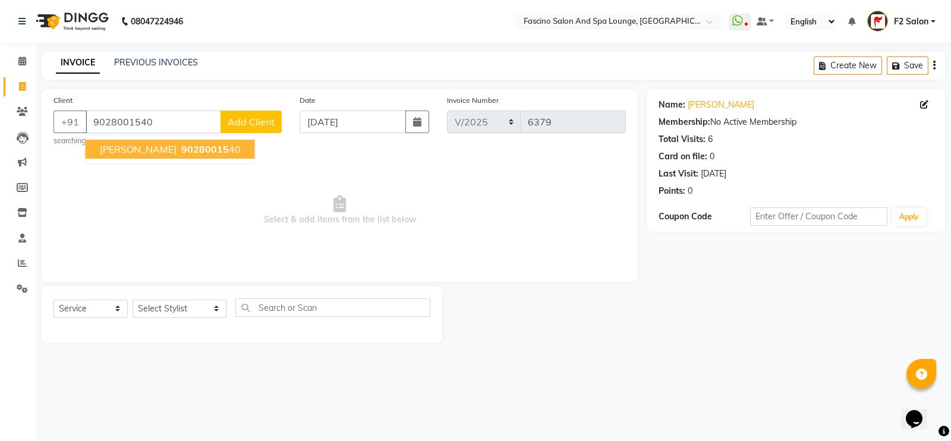
click at [134, 150] on span "loknath" at bounding box center [138, 149] width 77 height 12
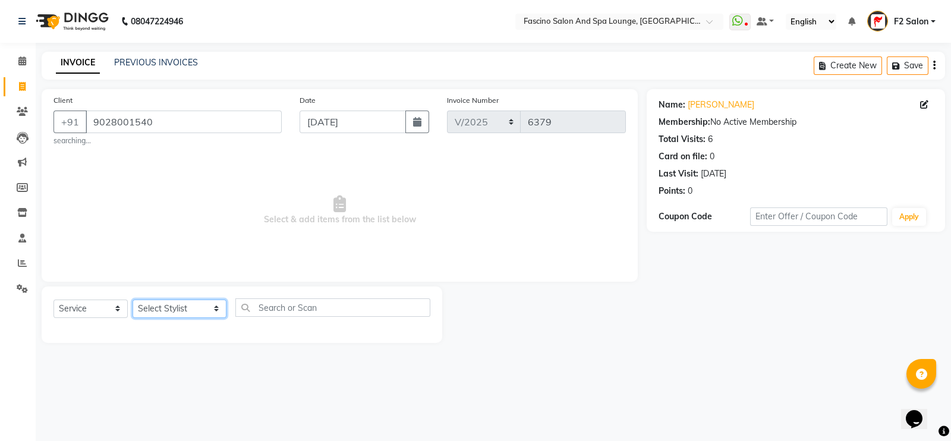
click at [156, 307] on select "Select Stylist akash F3 [PERSON_NAME] [PERSON_NAME] Bhushan [PERSON_NAME] Mam […" at bounding box center [180, 309] width 94 height 18
click at [133, 300] on select "Select Stylist akash F3 [PERSON_NAME] [PERSON_NAME] Bhushan [PERSON_NAME] Mam […" at bounding box center [180, 309] width 94 height 18
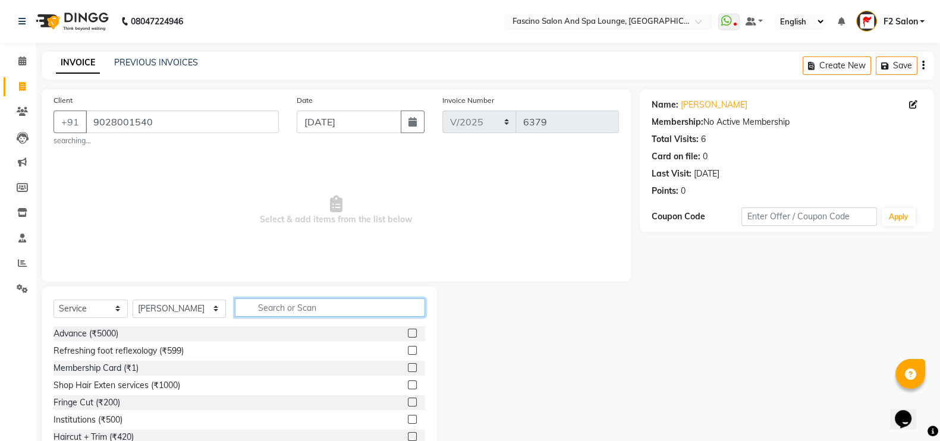
click at [247, 308] on input "text" at bounding box center [330, 307] width 191 height 18
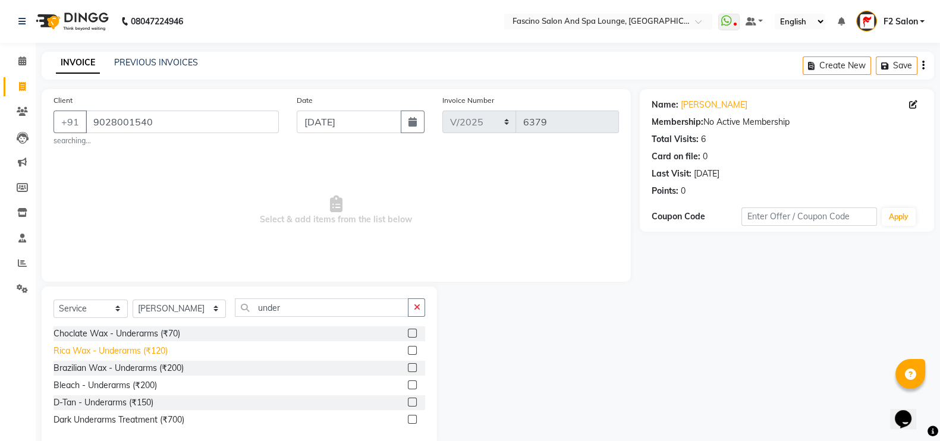
click at [149, 353] on div "Rica Wax - Underarms (₹120)" at bounding box center [111, 351] width 114 height 12
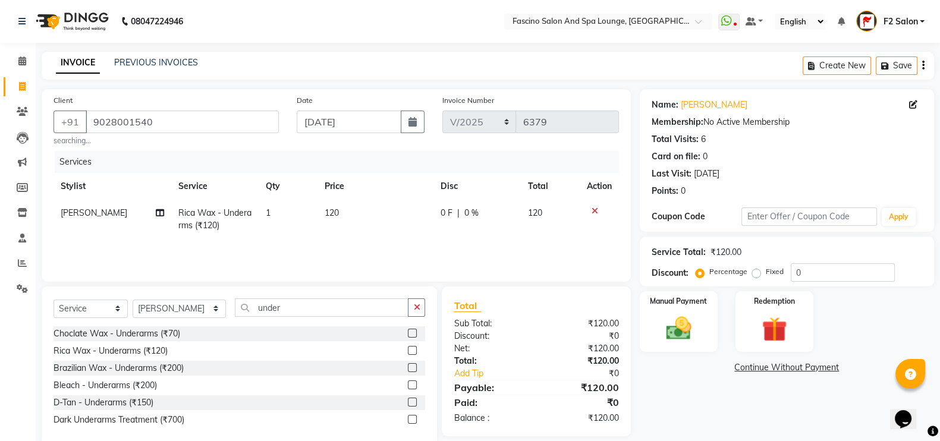
click at [356, 216] on td "120" at bounding box center [375, 219] width 116 height 39
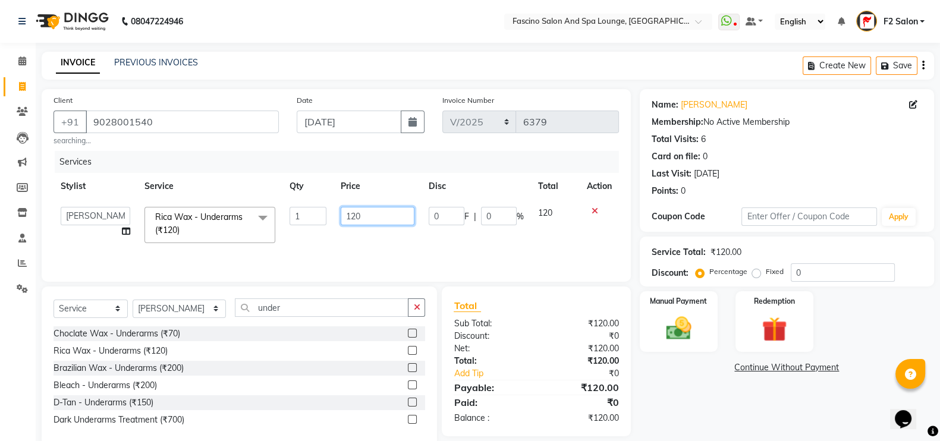
click at [368, 217] on input "120" at bounding box center [378, 216] width 74 height 18
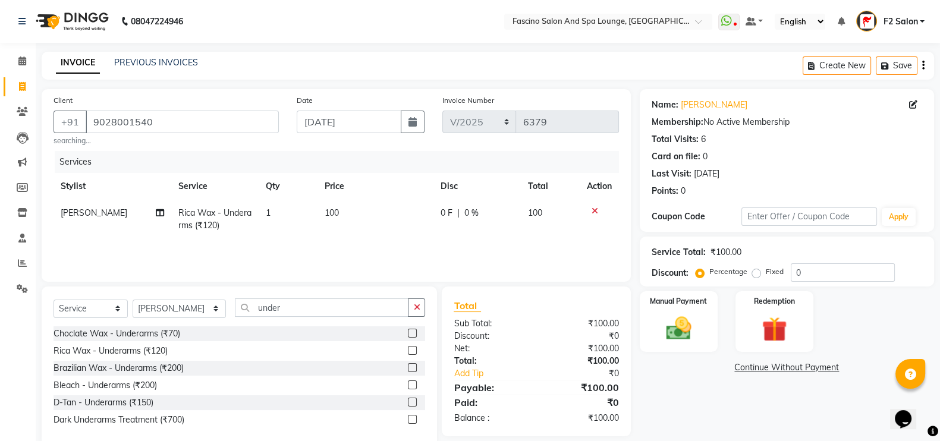
click at [371, 229] on td "100" at bounding box center [375, 219] width 116 height 39
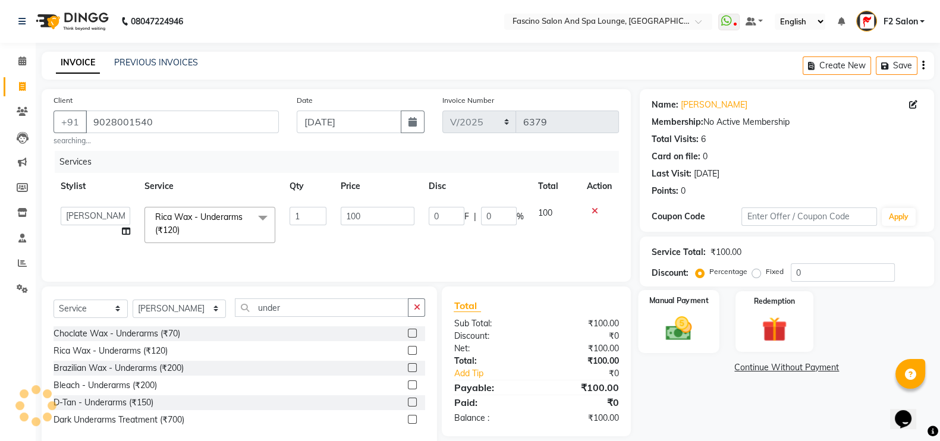
click at [665, 321] on img at bounding box center [679, 328] width 42 height 30
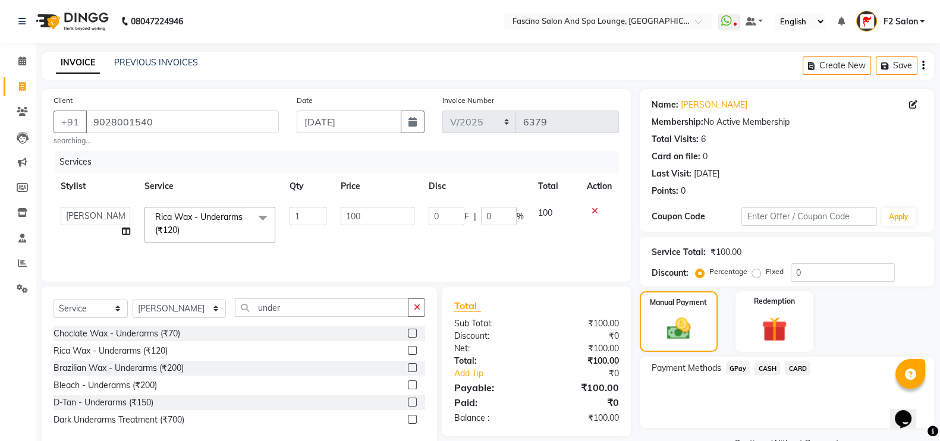
click at [738, 367] on span "GPay" at bounding box center [738, 368] width 24 height 14
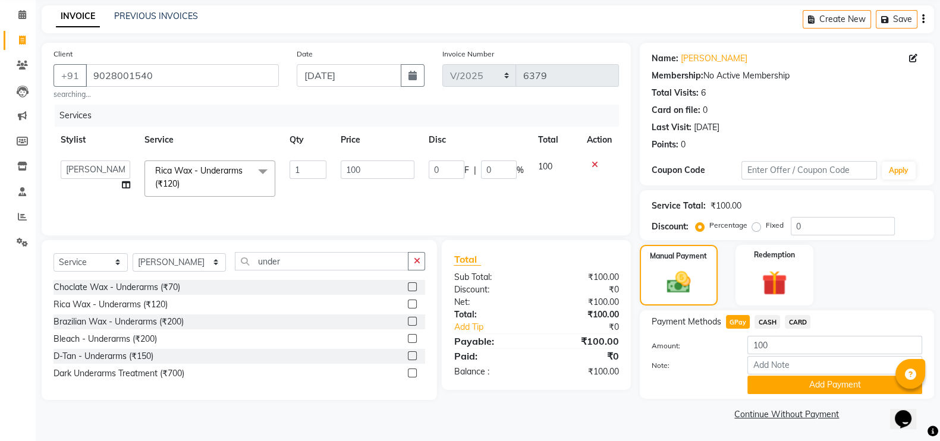
scroll to position [48, 0]
click at [786, 382] on button "Add Payment" at bounding box center [834, 385] width 175 height 18
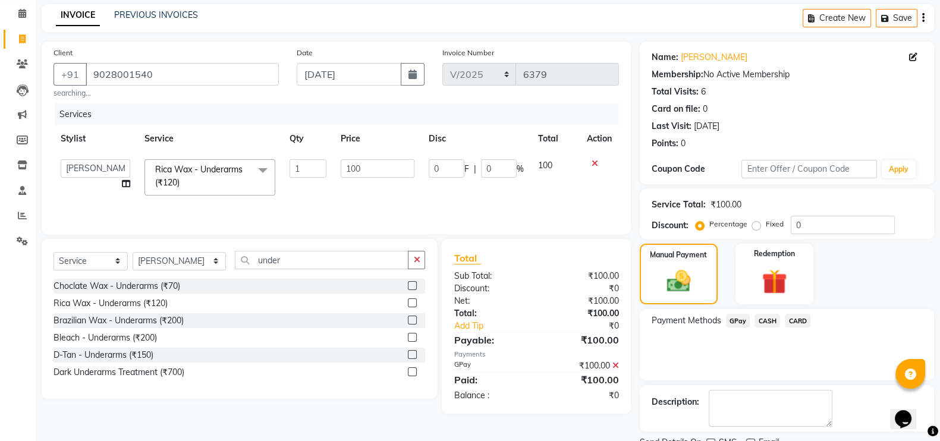
scroll to position [96, 0]
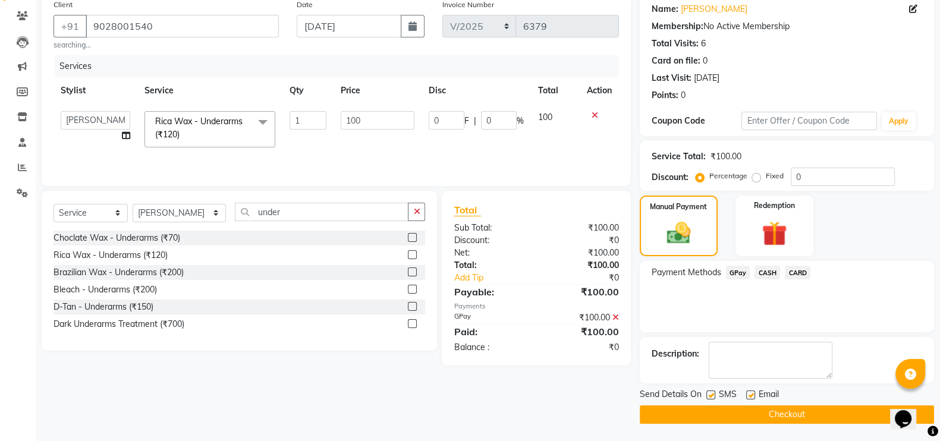
click at [710, 391] on label at bounding box center [710, 395] width 9 height 9
click at [710, 392] on input "checkbox" at bounding box center [710, 396] width 8 height 8
click at [711, 402] on div "Send Details On SMS Email Checkout" at bounding box center [787, 406] width 294 height 36
click at [711, 415] on button "Checkout" at bounding box center [787, 414] width 294 height 18
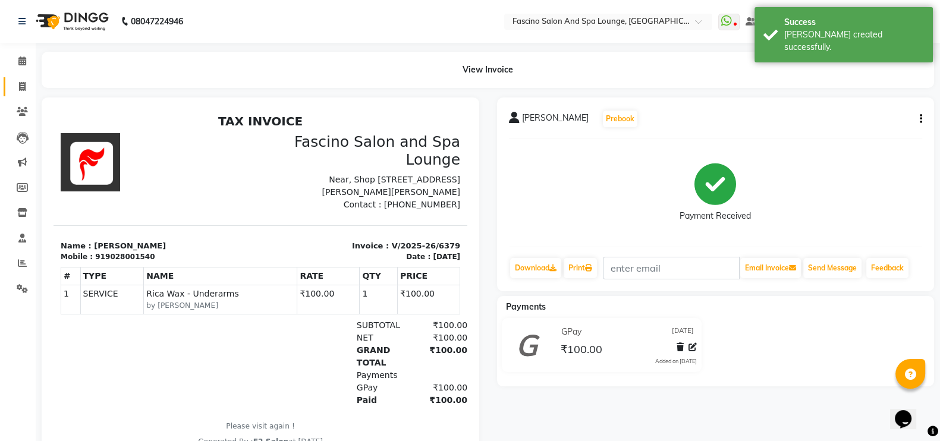
click at [26, 82] on span at bounding box center [22, 87] width 21 height 14
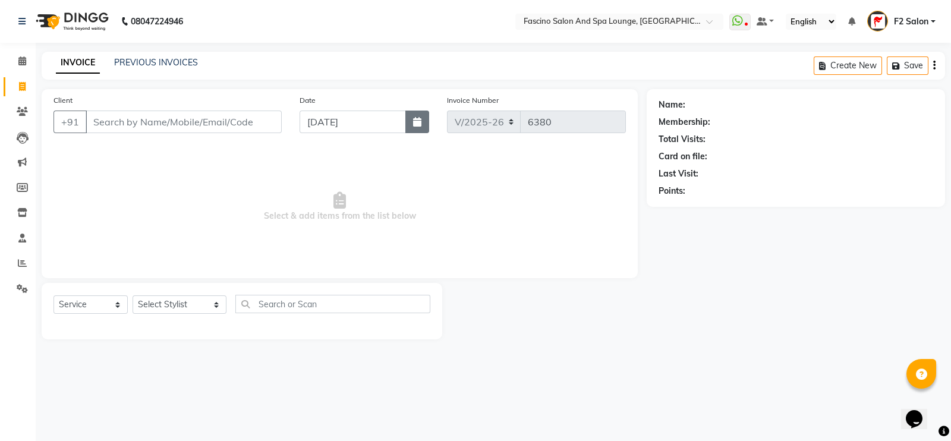
click at [424, 123] on button "button" at bounding box center [417, 122] width 24 height 23
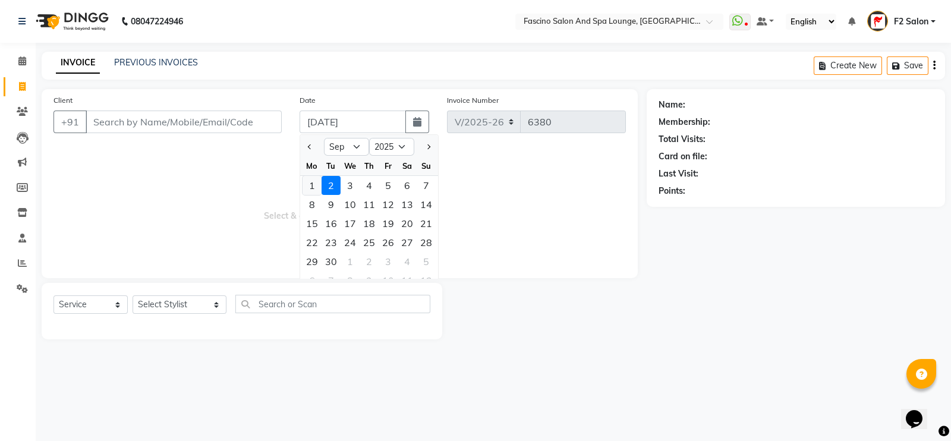
click at [318, 181] on div "1" at bounding box center [312, 185] width 19 height 19
click at [318, 181] on span "Select & add items from the list below" at bounding box center [340, 206] width 573 height 119
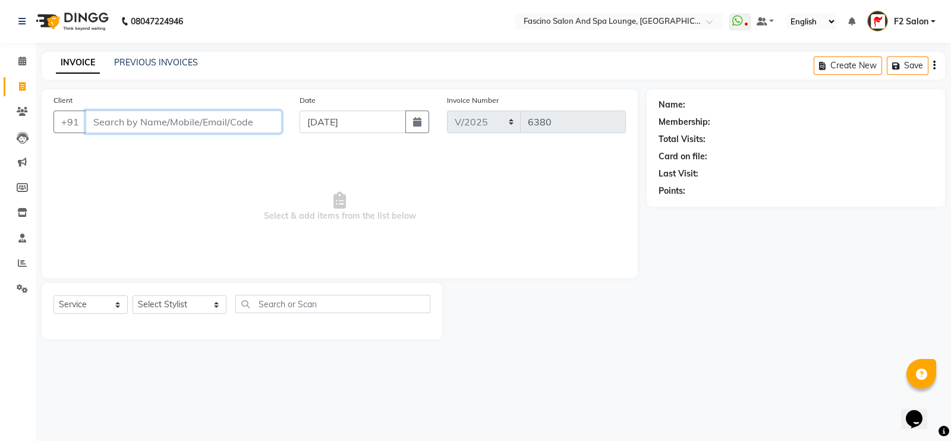
click at [188, 127] on input "Client" at bounding box center [184, 122] width 196 height 23
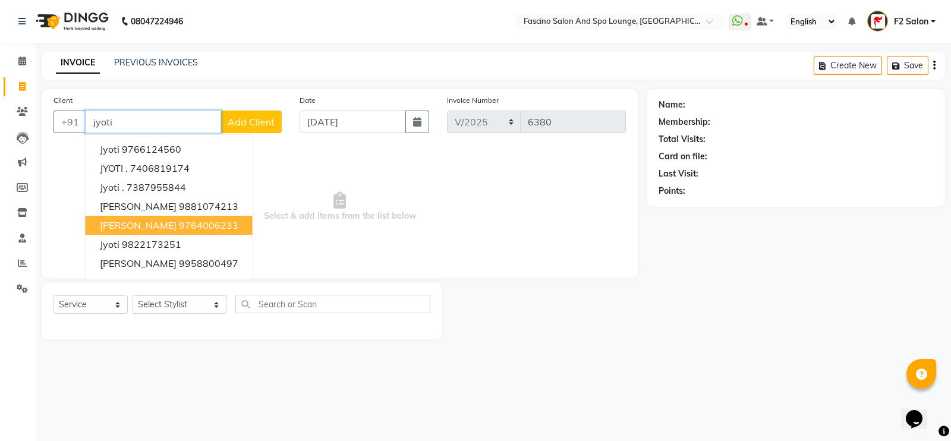
click at [179, 228] on ngb-highlight "9764006233" at bounding box center [208, 225] width 59 height 12
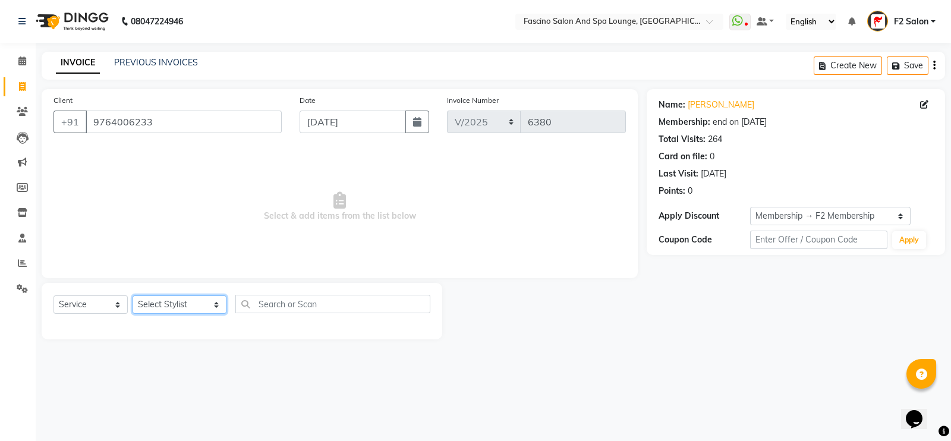
click at [178, 304] on select "Select Stylist akash F3 [PERSON_NAME] [PERSON_NAME] Bhushan [PERSON_NAME] Mam […" at bounding box center [180, 304] width 94 height 18
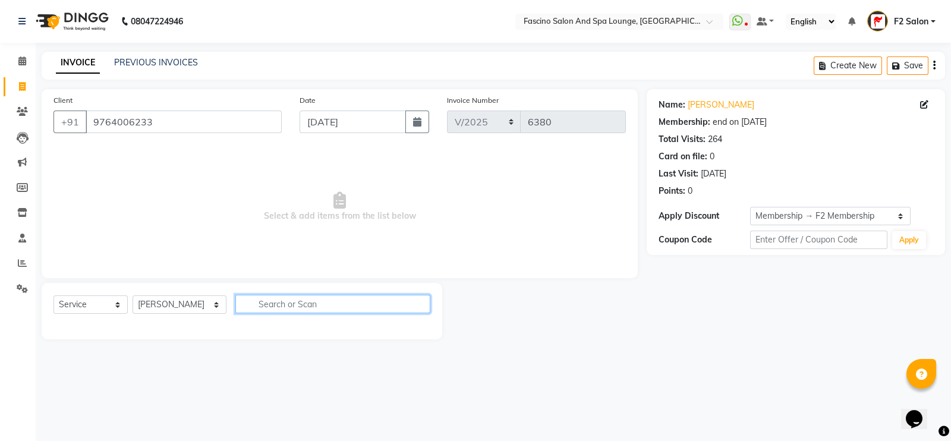
click at [281, 311] on input "text" at bounding box center [332, 304] width 195 height 18
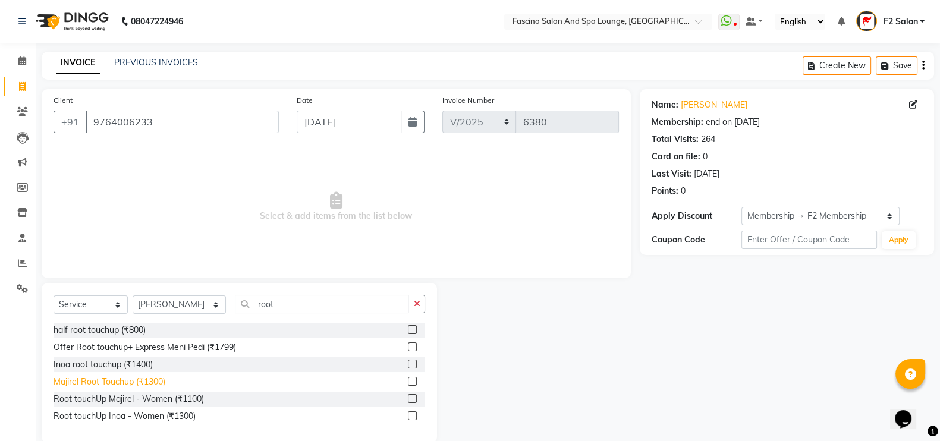
click at [153, 380] on div "Majirel Root Touchup (₹1300)" at bounding box center [110, 382] width 112 height 12
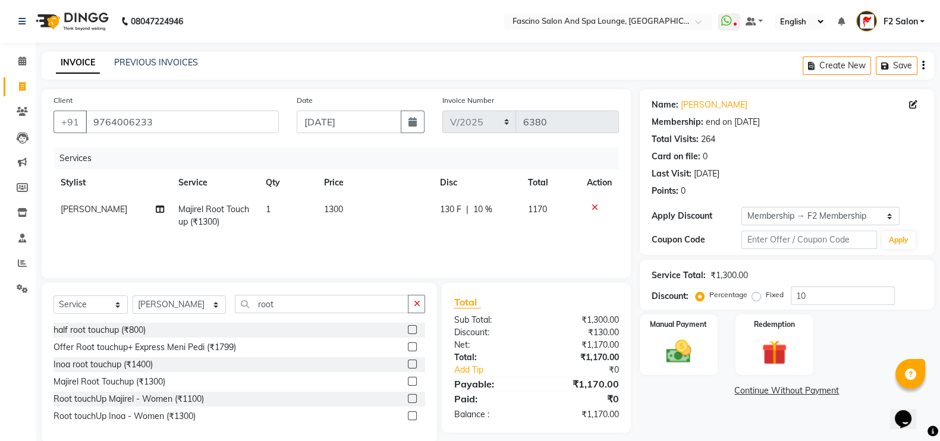
click at [336, 210] on span "1300" at bounding box center [333, 209] width 19 height 11
click at [336, 210] on td "1300" at bounding box center [375, 215] width 116 height 39
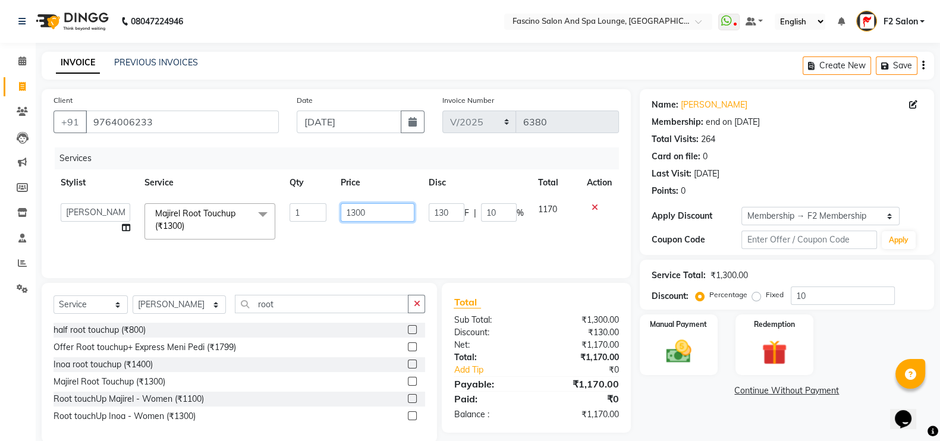
click at [372, 215] on input "1300" at bounding box center [378, 212] width 74 height 18
click at [367, 234] on td "1000" at bounding box center [378, 221] width 89 height 51
click at [848, 287] on input "10" at bounding box center [843, 296] width 104 height 18
click at [169, 313] on select "Select Stylist akash F3 [PERSON_NAME] [PERSON_NAME] Bhushan [PERSON_NAME] Mam […" at bounding box center [179, 304] width 93 height 18
click at [133, 297] on select "Select Stylist akash F3 [PERSON_NAME] [PERSON_NAME] Bhushan [PERSON_NAME] Mam […" at bounding box center [179, 304] width 93 height 18
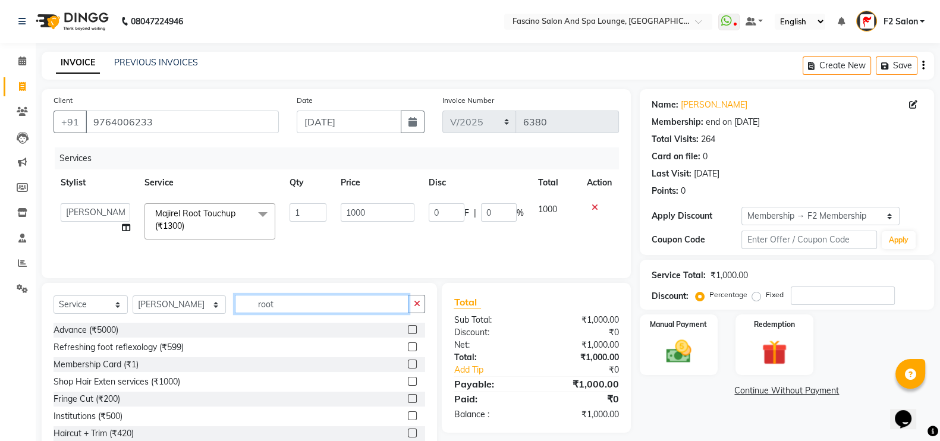
click at [276, 311] on input "root" at bounding box center [322, 304] width 174 height 18
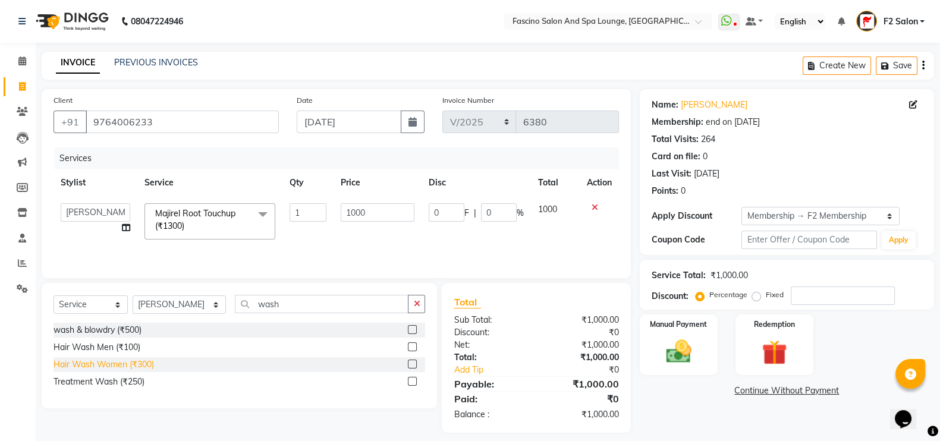
click at [136, 367] on div "Hair Wash Women (₹300)" at bounding box center [104, 365] width 100 height 12
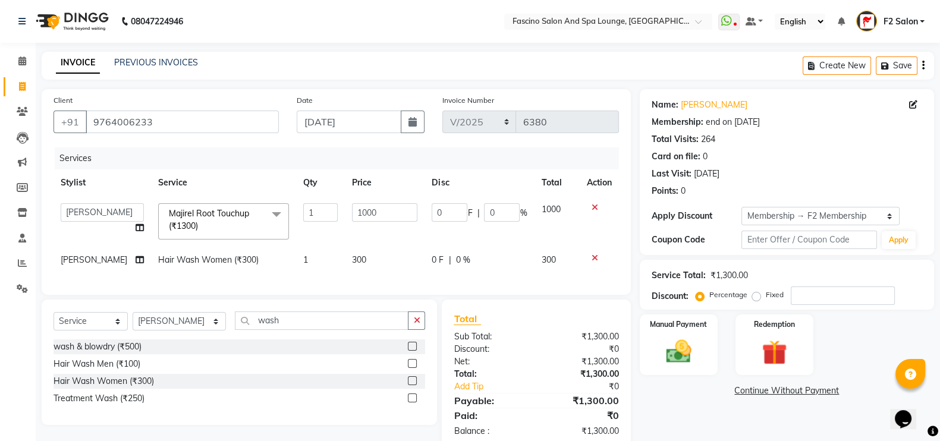
click at [364, 262] on td "300" at bounding box center [385, 260] width 80 height 27
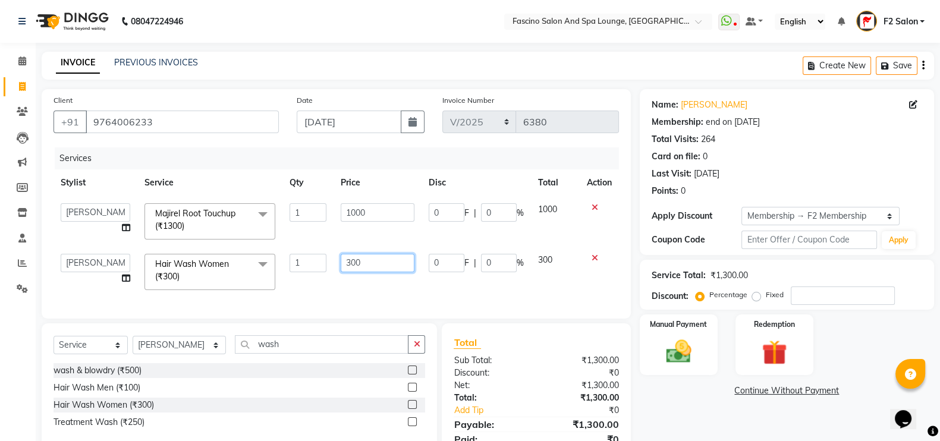
click at [364, 262] on input "300" at bounding box center [378, 263] width 74 height 18
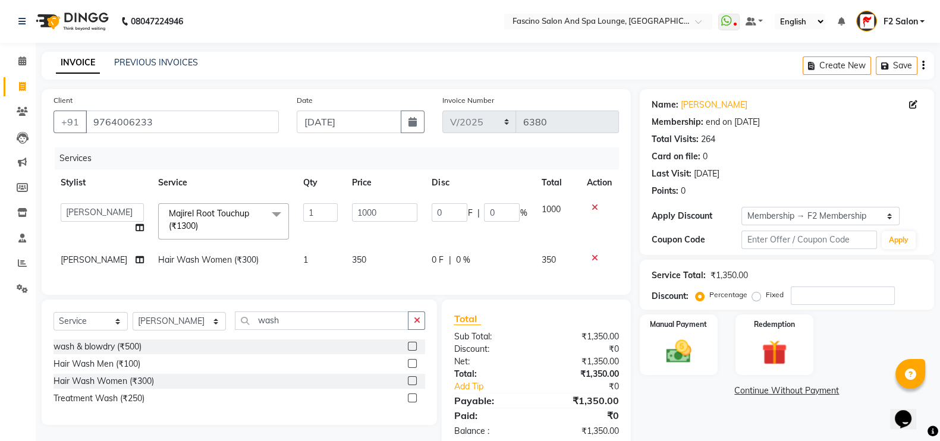
click at [361, 273] on td "350" at bounding box center [385, 260] width 80 height 27
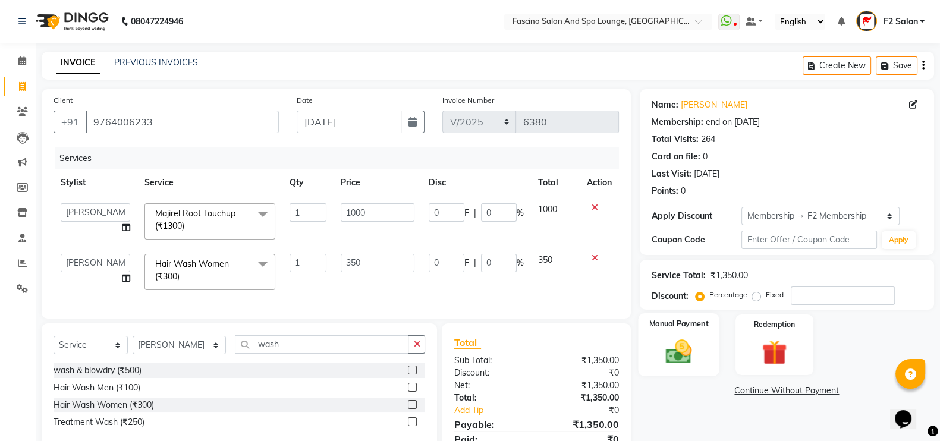
click at [666, 355] on img at bounding box center [679, 352] width 42 height 30
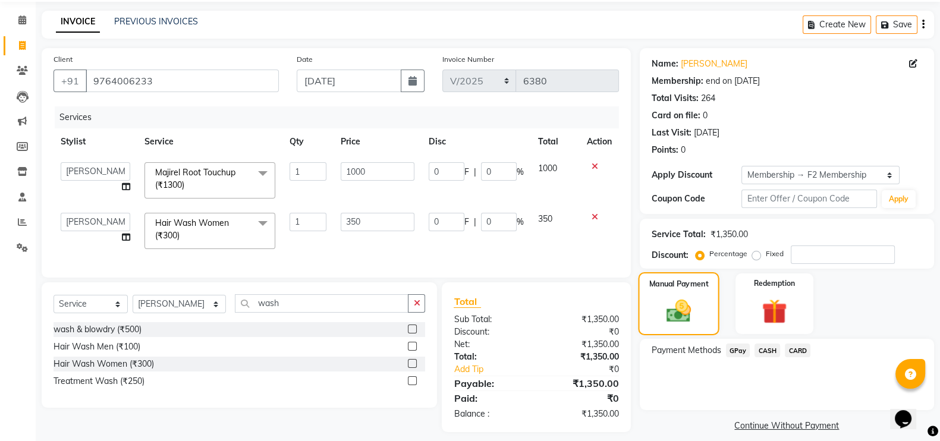
scroll to position [61, 0]
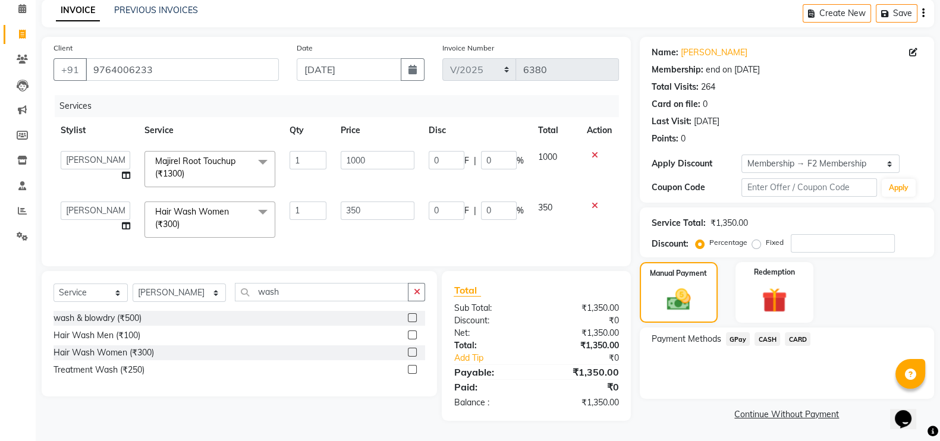
click at [735, 332] on span "GPay" at bounding box center [738, 339] width 24 height 14
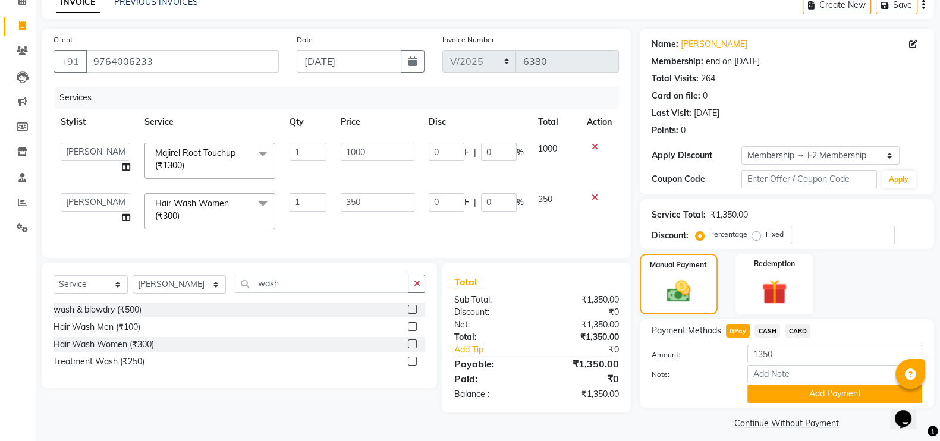
click at [804, 332] on span "CARD" at bounding box center [798, 331] width 26 height 14
click at [799, 388] on button "Add Payment" at bounding box center [834, 394] width 175 height 18
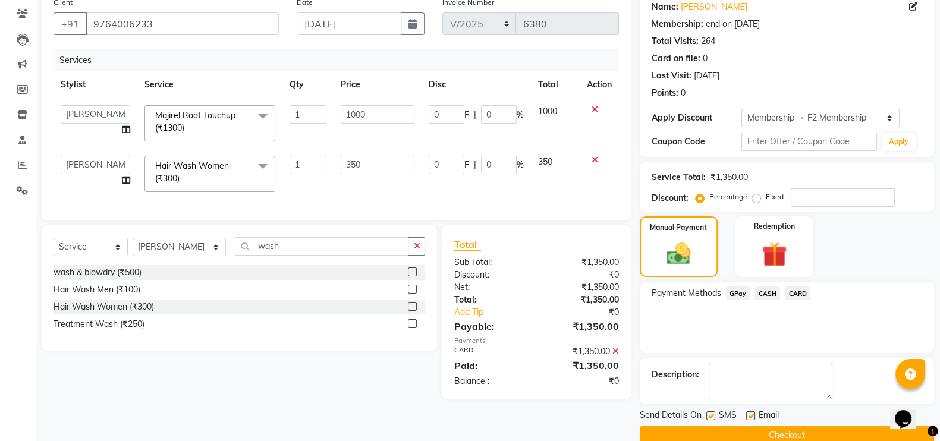
scroll to position [119, 0]
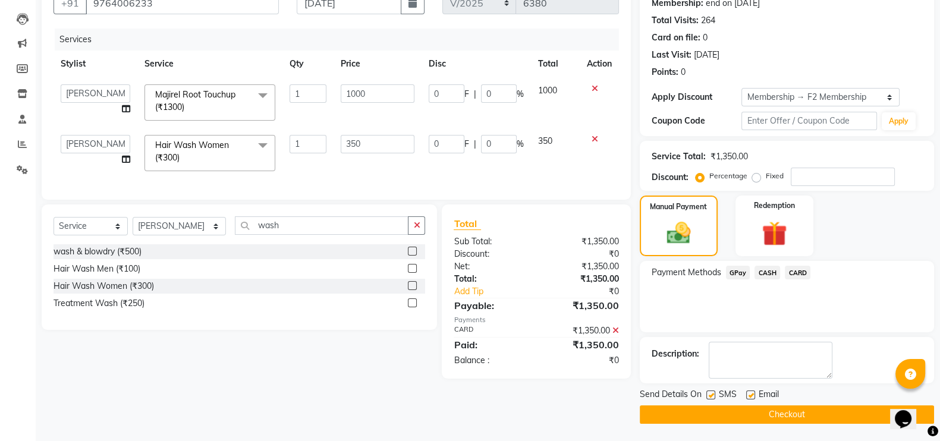
click at [717, 397] on div "SMS" at bounding box center [726, 395] width 40 height 15
click at [710, 395] on label at bounding box center [710, 395] width 9 height 9
click at [710, 395] on input "checkbox" at bounding box center [710, 396] width 8 height 8
click at [713, 411] on button "Checkout" at bounding box center [787, 414] width 294 height 18
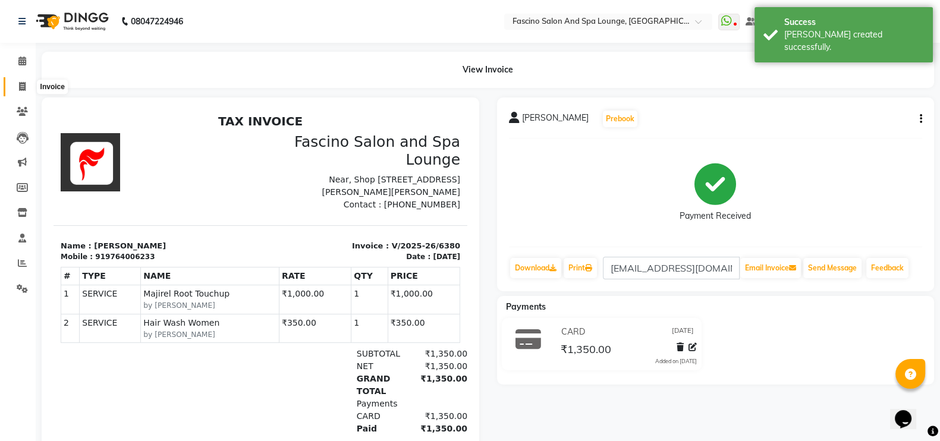
click at [19, 85] on icon at bounding box center [22, 86] width 7 height 9
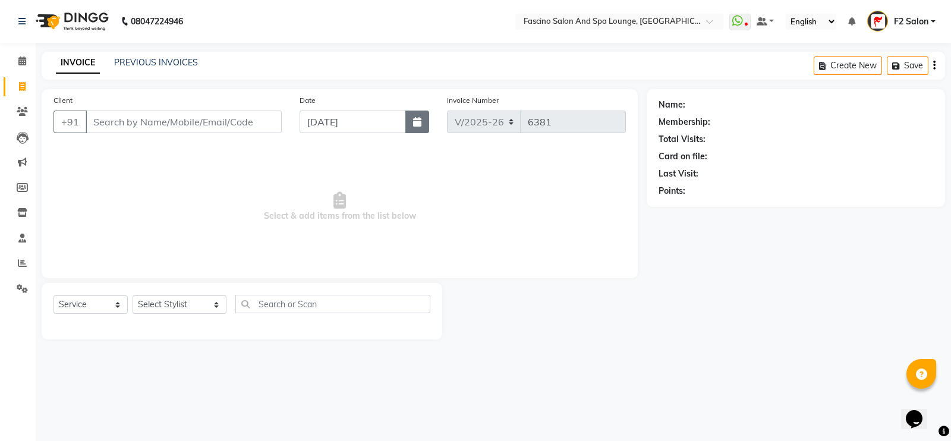
click at [407, 117] on button "button" at bounding box center [417, 122] width 24 height 23
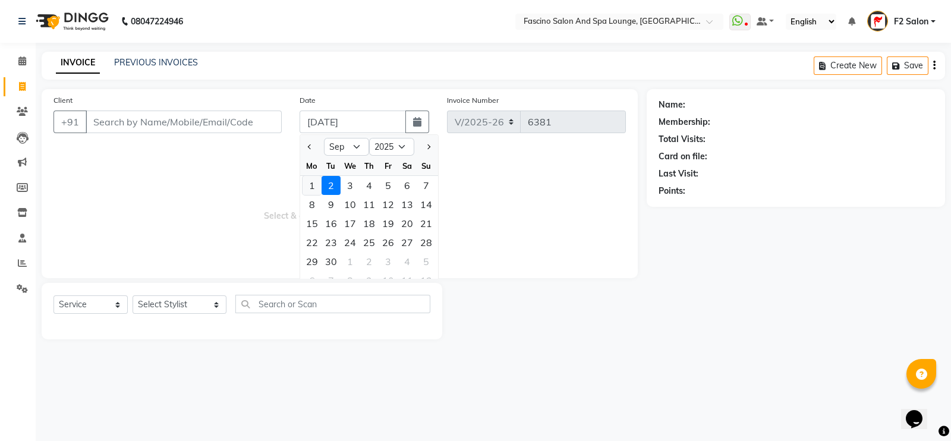
click at [315, 184] on div "1" at bounding box center [312, 185] width 19 height 19
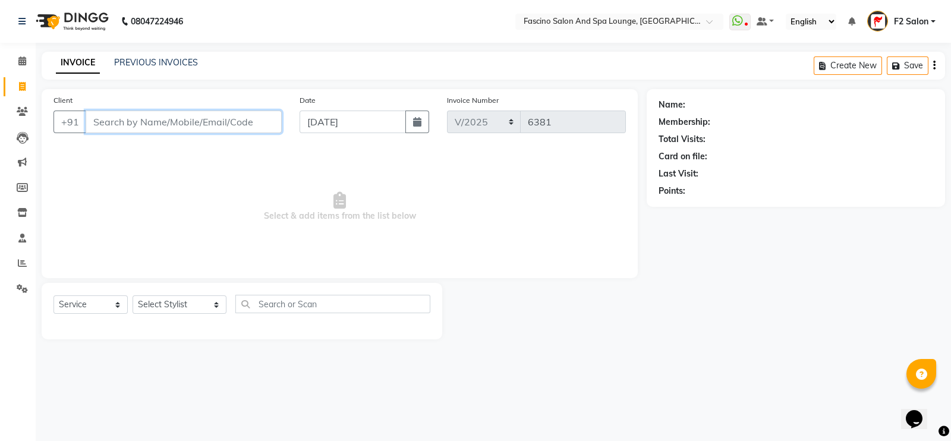
click at [200, 129] on input "Client" at bounding box center [184, 122] width 196 height 23
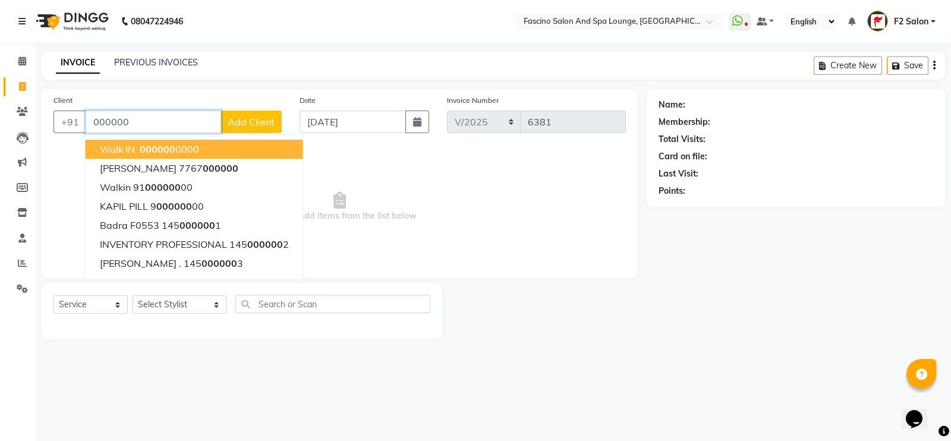
click at [177, 149] on ngb-highlight "000000 0000" at bounding box center [168, 149] width 62 height 12
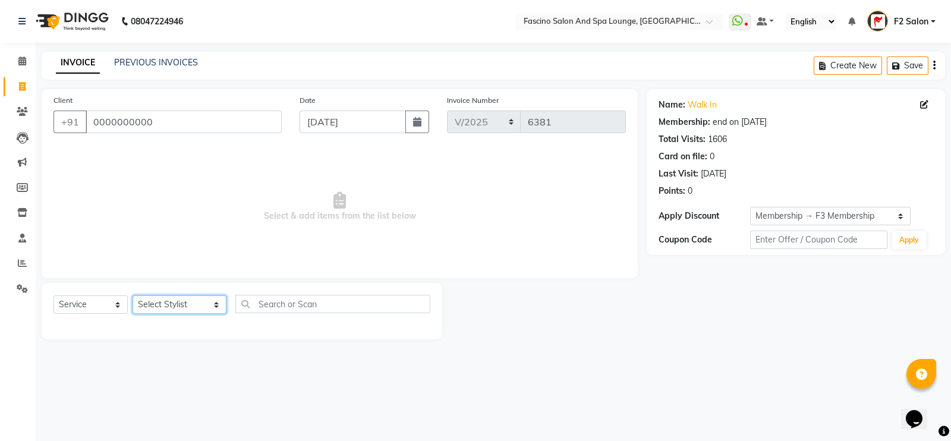
click at [180, 310] on select "Select Stylist akash F3 [PERSON_NAME] [PERSON_NAME] Bhushan [PERSON_NAME] Mam […" at bounding box center [180, 304] width 94 height 18
click at [133, 296] on select "Select Stylist akash F3 [PERSON_NAME] [PERSON_NAME] Bhushan [PERSON_NAME] Mam […" at bounding box center [180, 304] width 94 height 18
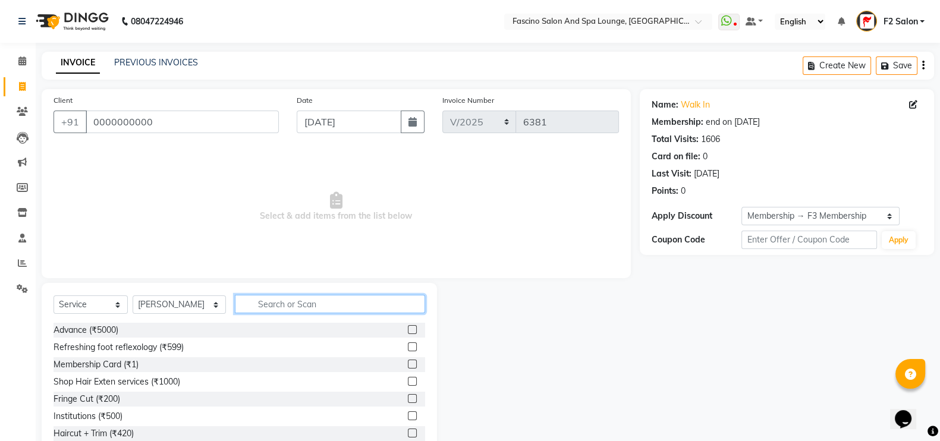
click at [241, 304] on input "text" at bounding box center [330, 304] width 191 height 18
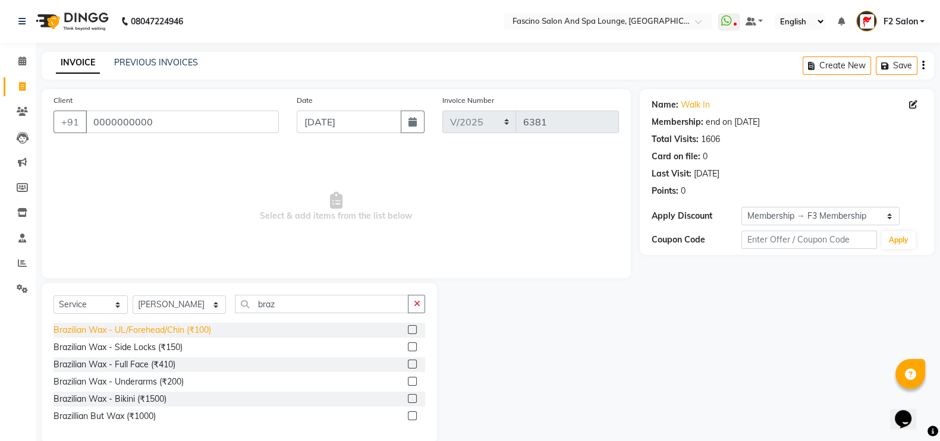
click at [189, 325] on div "Brazilian Wax - UL/Forehead/Chin (₹100)" at bounding box center [133, 330] width 158 height 12
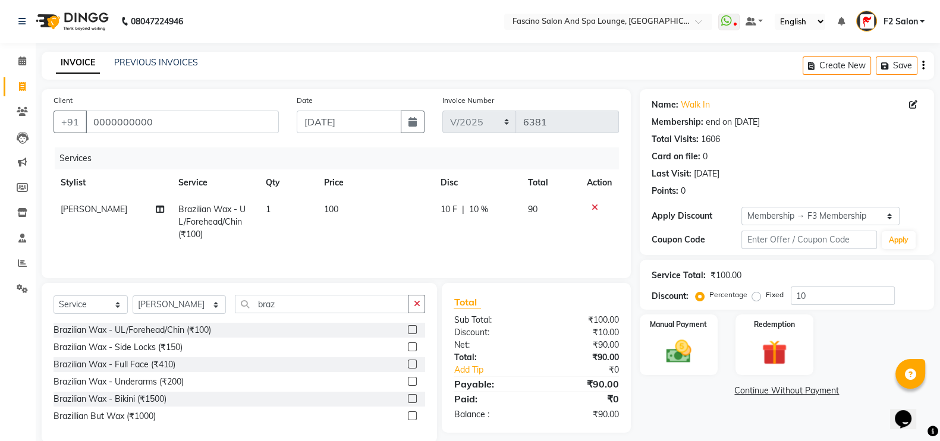
click at [335, 216] on td "100" at bounding box center [375, 222] width 116 height 52
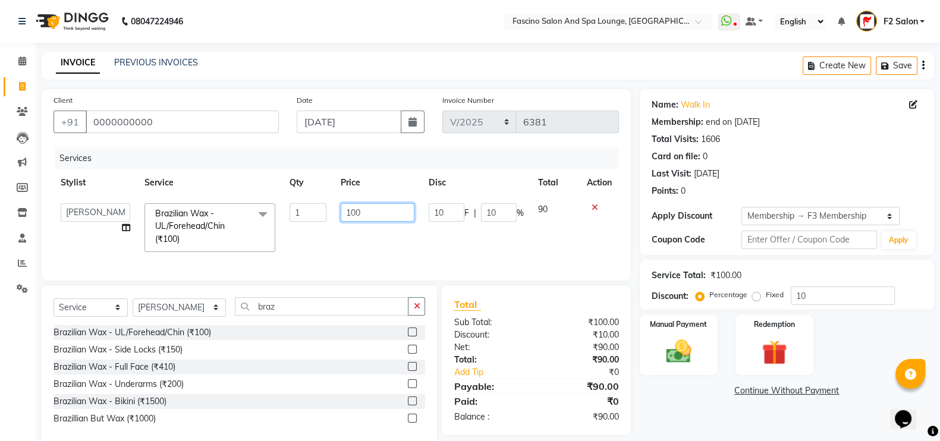
click at [366, 211] on input "100" at bounding box center [378, 212] width 74 height 18
click at [309, 241] on td "1" at bounding box center [307, 227] width 51 height 63
click at [830, 293] on input "10" at bounding box center [843, 296] width 104 height 18
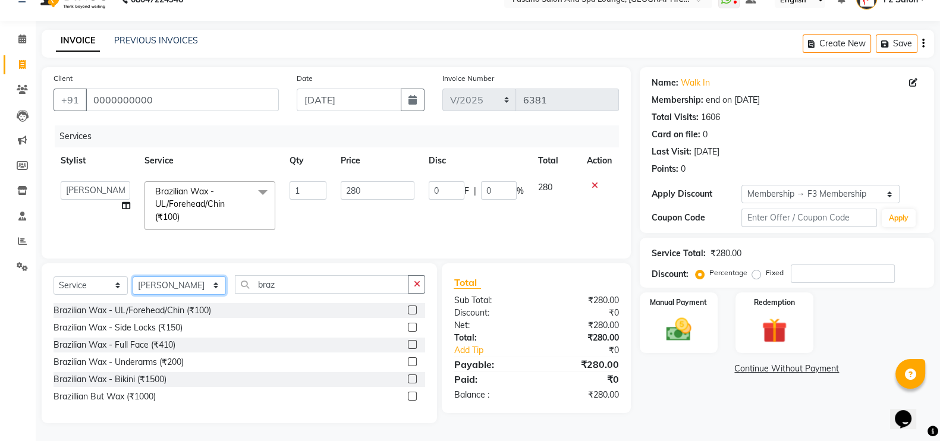
click at [168, 287] on select "Select Stylist akash F3 [PERSON_NAME] [PERSON_NAME] Bhushan [PERSON_NAME] Mam […" at bounding box center [179, 285] width 93 height 18
click at [133, 276] on select "Select Stylist akash F3 [PERSON_NAME] [PERSON_NAME] Bhushan [PERSON_NAME] Mam […" at bounding box center [179, 285] width 93 height 18
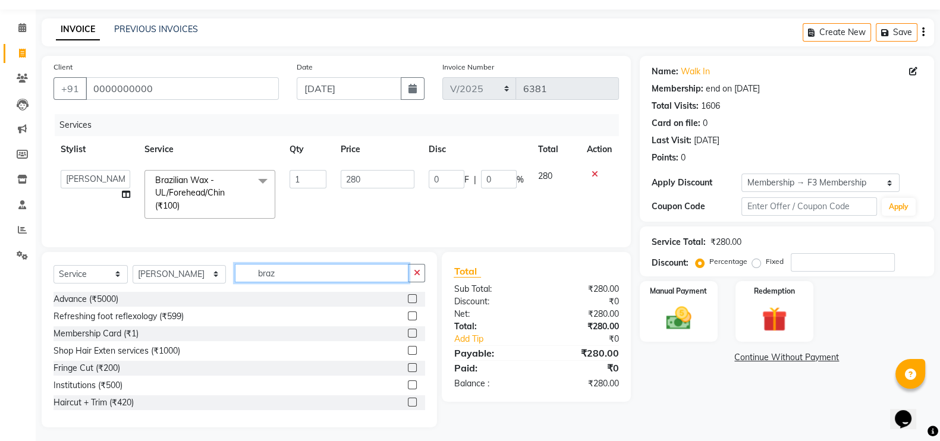
click at [297, 278] on input "braz" at bounding box center [322, 273] width 174 height 18
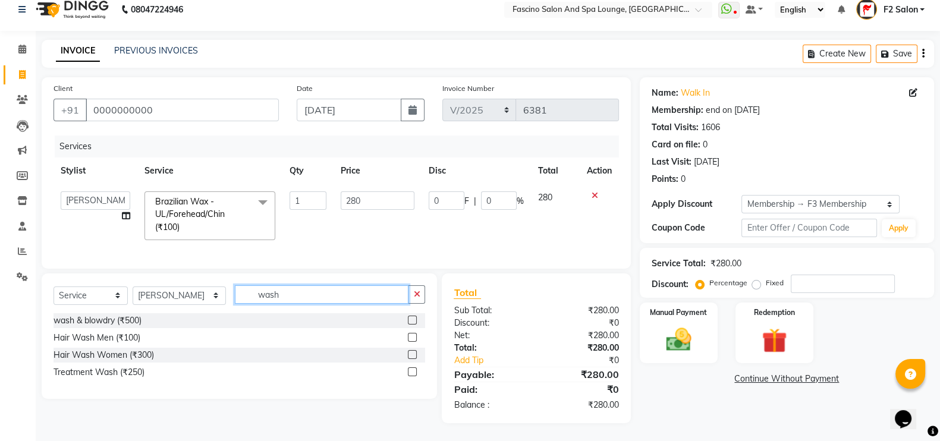
scroll to position [24, 0]
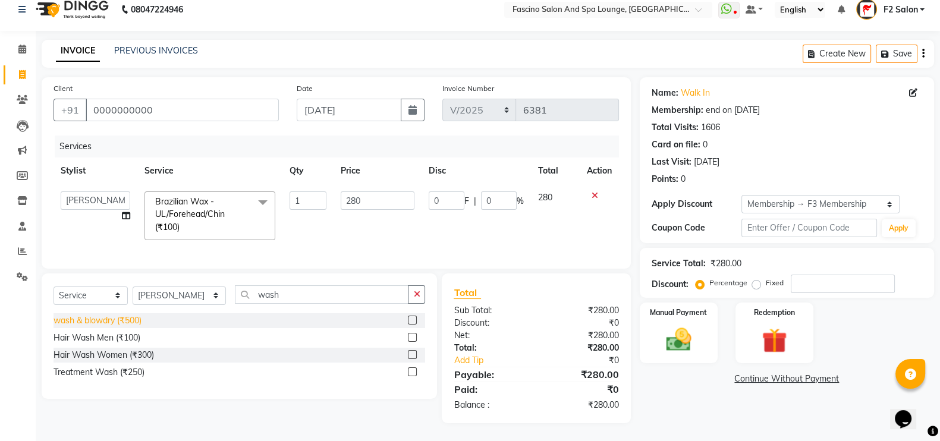
click at [105, 319] on div "wash & blowdry (₹500)" at bounding box center [98, 321] width 88 height 12
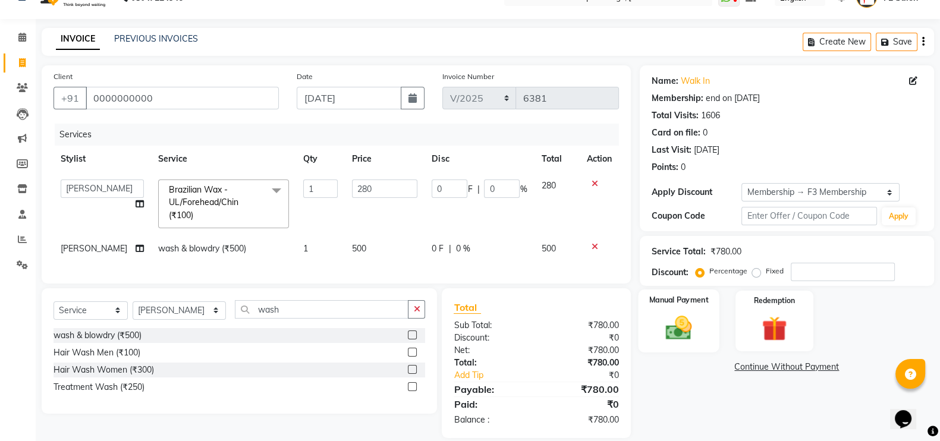
click at [675, 319] on img at bounding box center [679, 328] width 42 height 30
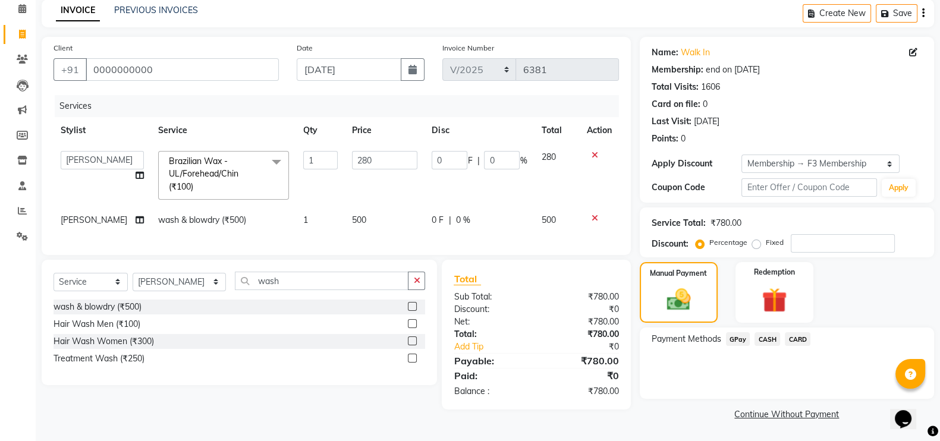
click at [735, 337] on span "GPay" at bounding box center [738, 339] width 24 height 14
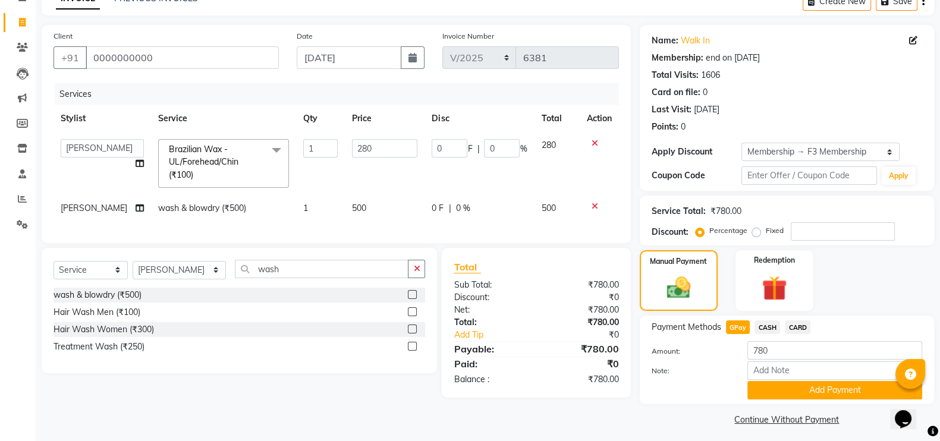
scroll to position [71, 0]
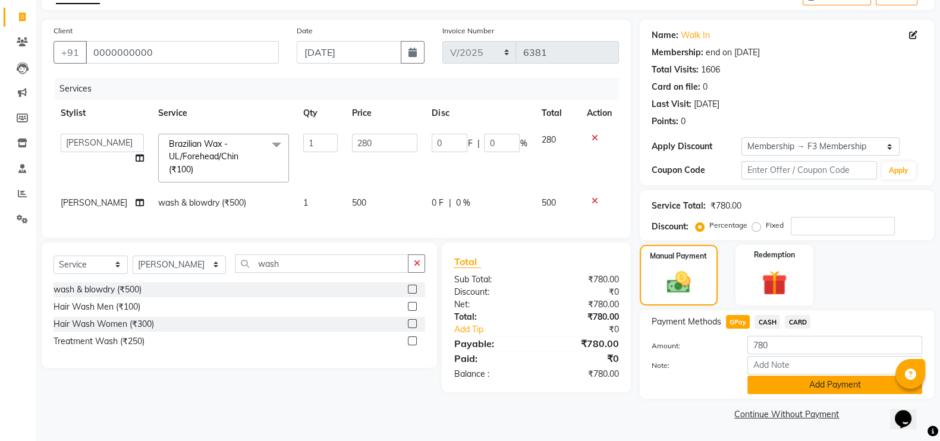
click at [812, 381] on button "Add Payment" at bounding box center [834, 385] width 175 height 18
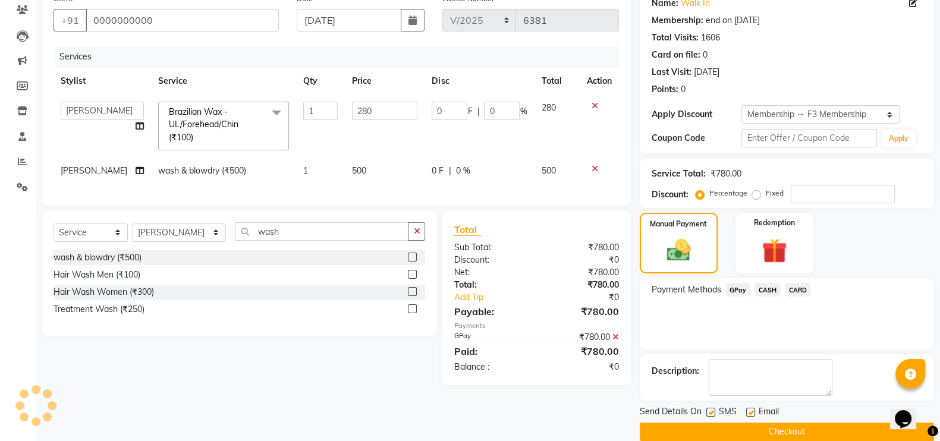
scroll to position [119, 0]
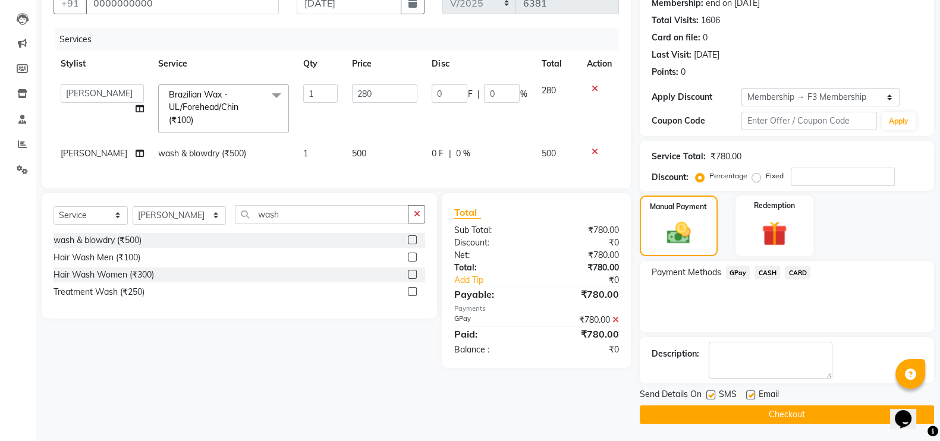
click at [715, 395] on label at bounding box center [710, 395] width 9 height 9
click at [714, 395] on input "checkbox" at bounding box center [710, 396] width 8 height 8
drag, startPoint x: 714, startPoint y: 413, endPoint x: 817, endPoint y: 351, distance: 120.0
click at [817, 351] on textarea at bounding box center [771, 360] width 124 height 37
drag, startPoint x: 815, startPoint y: 325, endPoint x: 809, endPoint y: 290, distance: 36.1
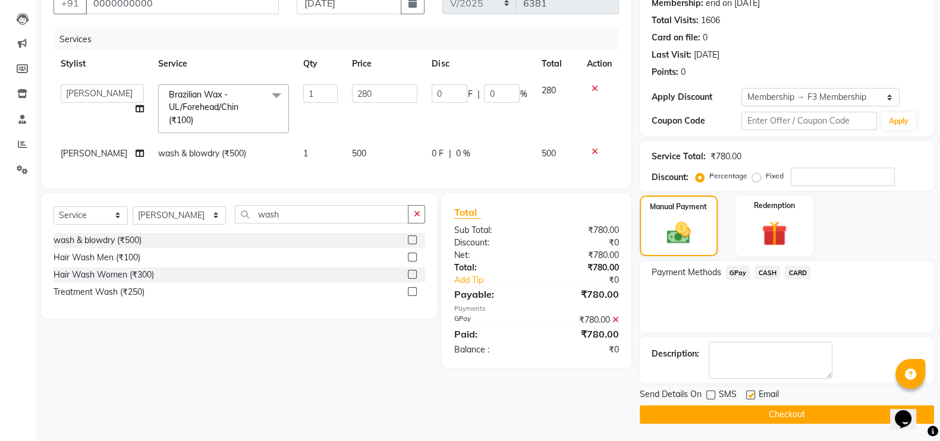
click at [767, 411] on button "Checkout" at bounding box center [787, 414] width 294 height 18
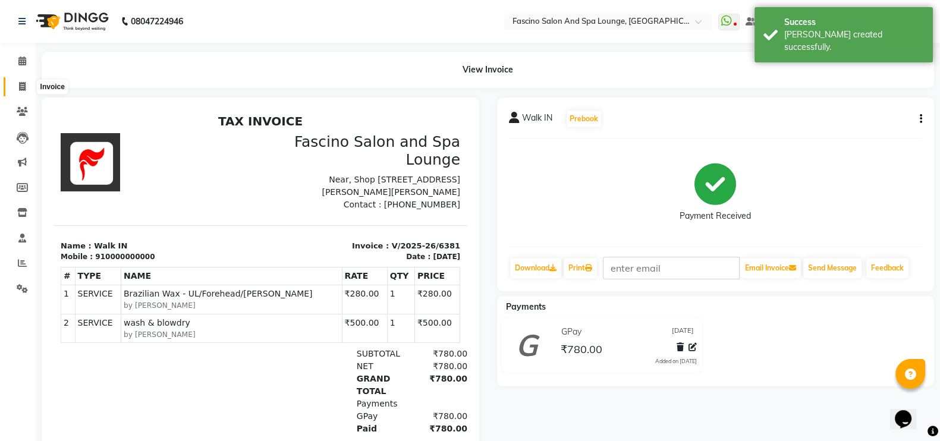
click at [21, 83] on icon at bounding box center [22, 86] width 7 height 9
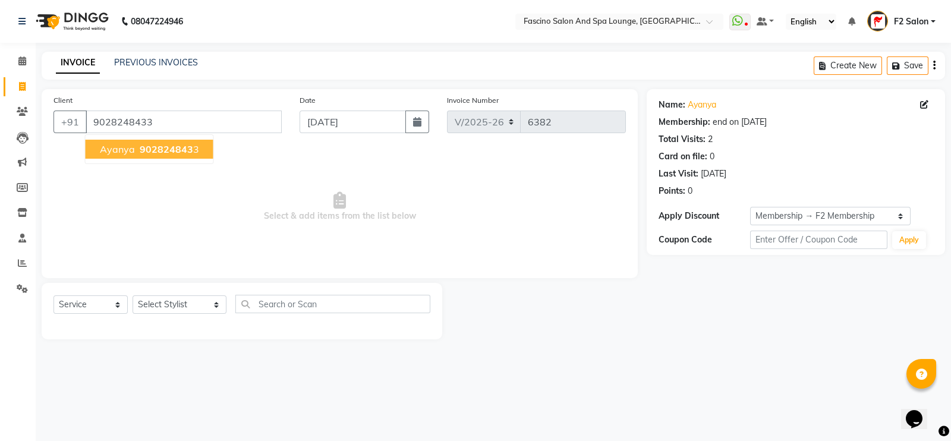
click at [127, 147] on span "ayanya" at bounding box center [117, 149] width 35 height 12
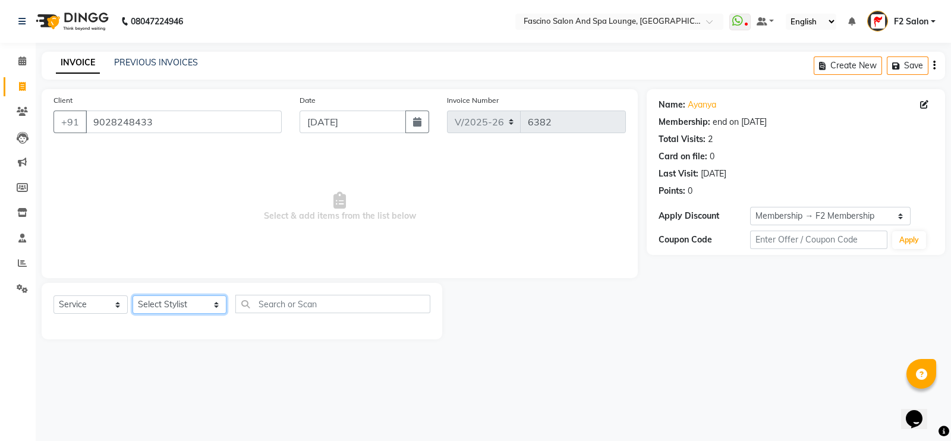
click at [165, 307] on select "Select Stylist akash F3 [PERSON_NAME] [PERSON_NAME] Bhushan [PERSON_NAME] Mam […" at bounding box center [180, 304] width 94 height 18
click at [425, 120] on button "button" at bounding box center [417, 122] width 24 height 23
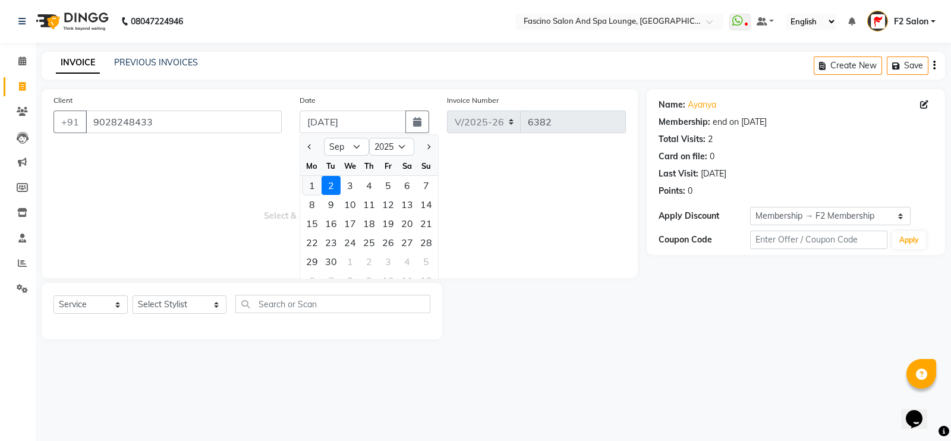
click at [316, 181] on div "1" at bounding box center [312, 185] width 19 height 19
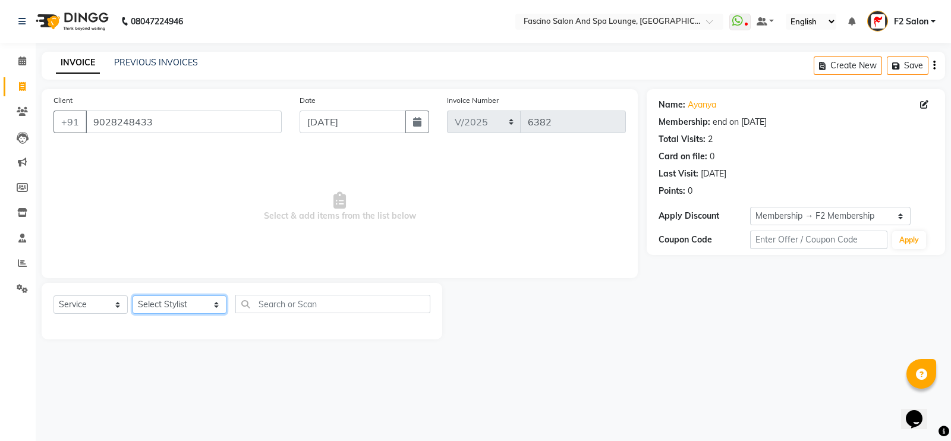
click at [162, 314] on select "Select Stylist akash F3 [PERSON_NAME] [PERSON_NAME] Bhushan [PERSON_NAME] Mam […" at bounding box center [180, 304] width 94 height 18
click at [133, 296] on select "Select Stylist akash F3 [PERSON_NAME] [PERSON_NAME] Bhushan [PERSON_NAME] Mam […" at bounding box center [180, 304] width 94 height 18
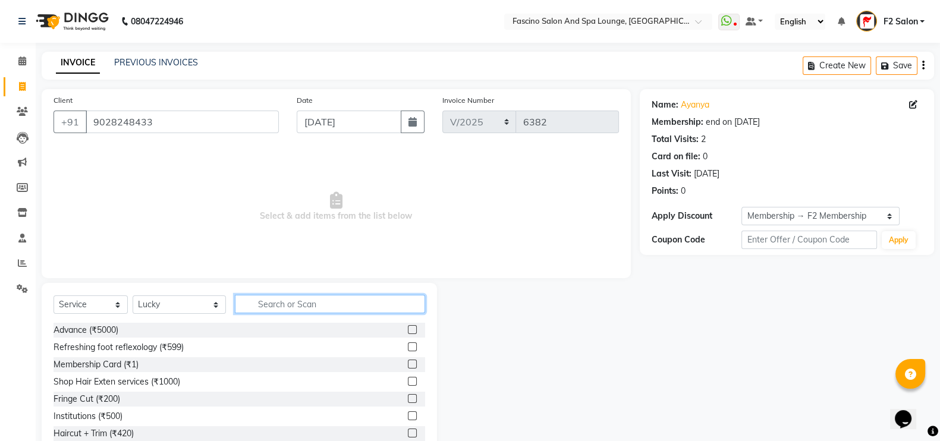
click at [280, 296] on input "text" at bounding box center [330, 304] width 191 height 18
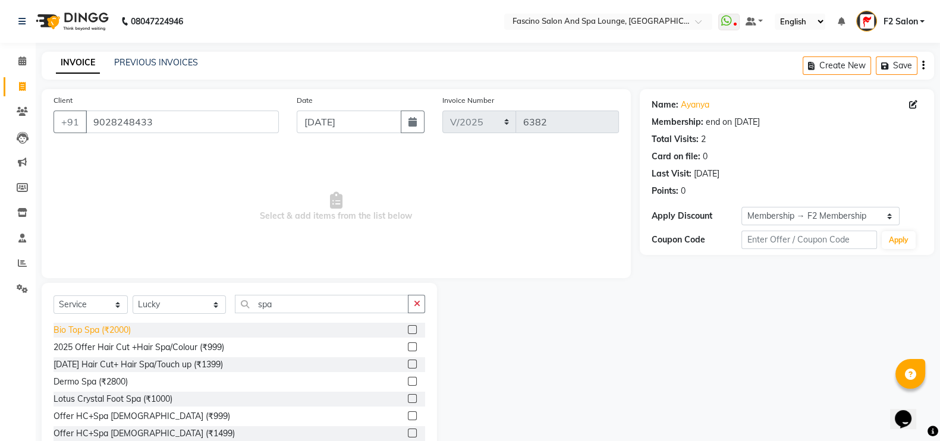
click at [104, 331] on div "Bio Top Spa (₹2000)" at bounding box center [92, 330] width 77 height 12
click at [104, 332] on div "Bio Top Spa (₹2000)" at bounding box center [92, 330] width 77 height 12
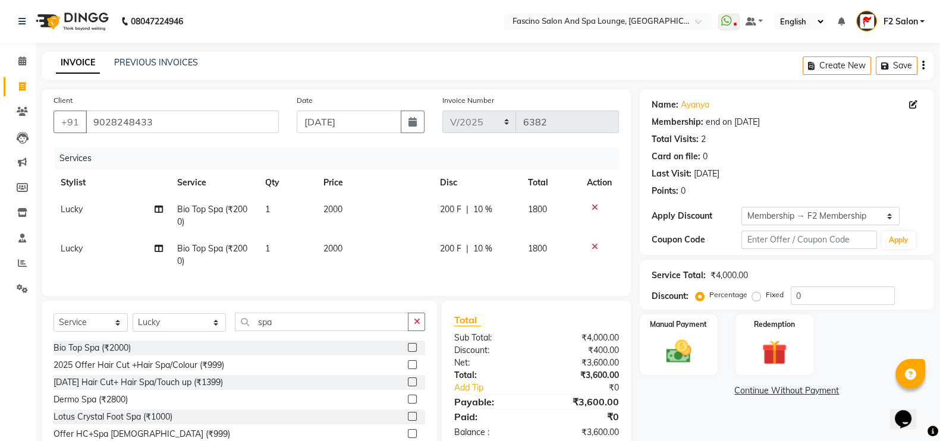
click at [592, 250] on icon at bounding box center [595, 247] width 7 height 8
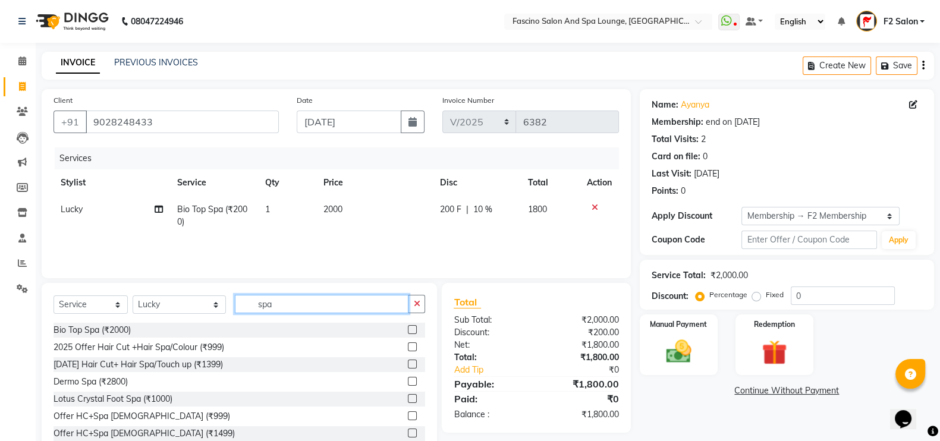
click at [334, 304] on input "spa" at bounding box center [322, 304] width 174 height 18
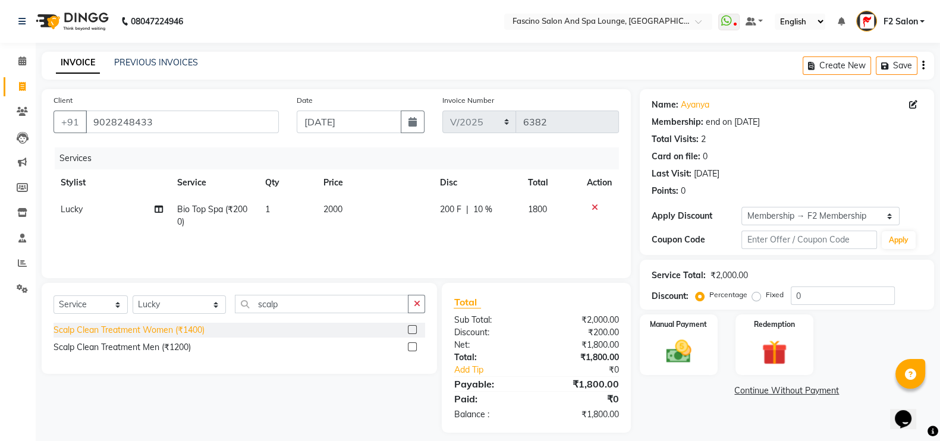
click at [202, 331] on div "Scalp Clean Treatment Women (₹1400)" at bounding box center [129, 330] width 151 height 12
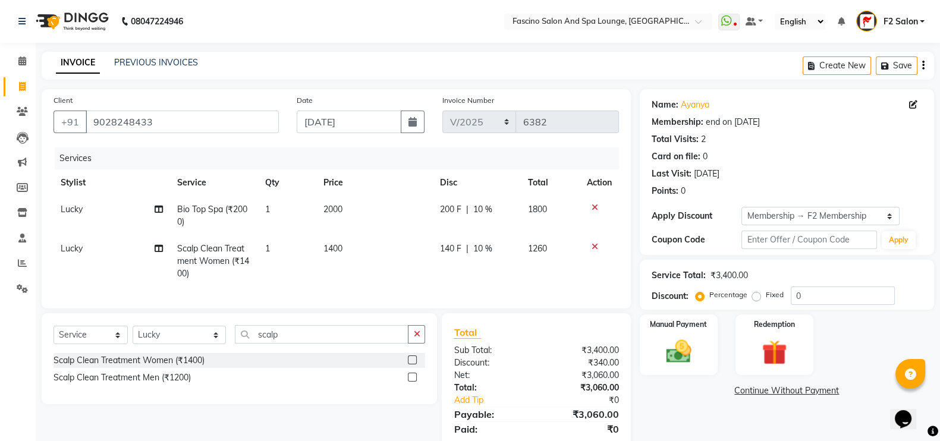
click at [341, 251] on span "1400" at bounding box center [332, 248] width 19 height 11
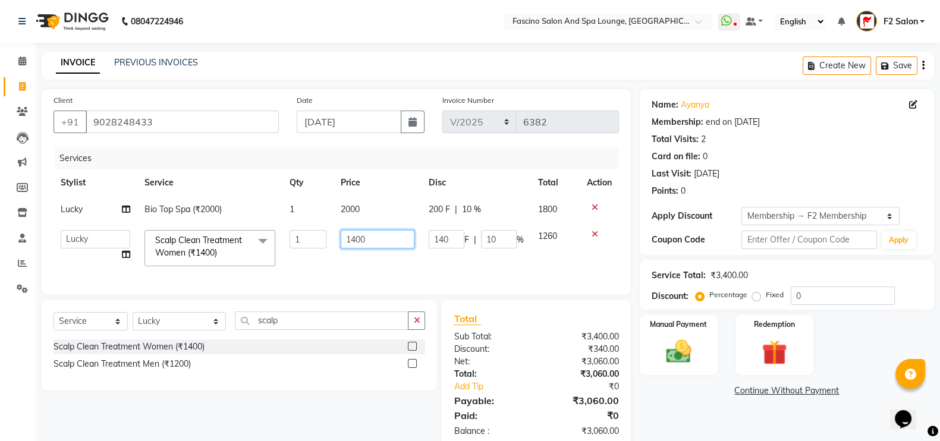
click at [370, 246] on input "1400" at bounding box center [378, 239] width 74 height 18
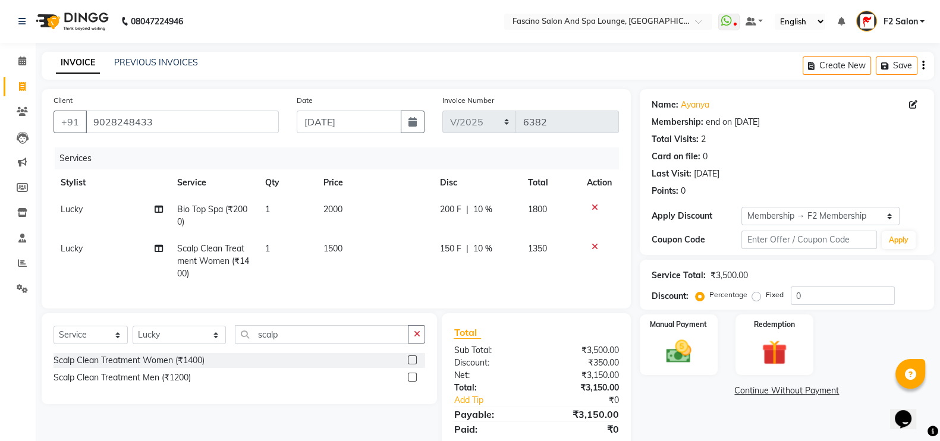
click at [365, 271] on td "1500" at bounding box center [374, 261] width 117 height 52
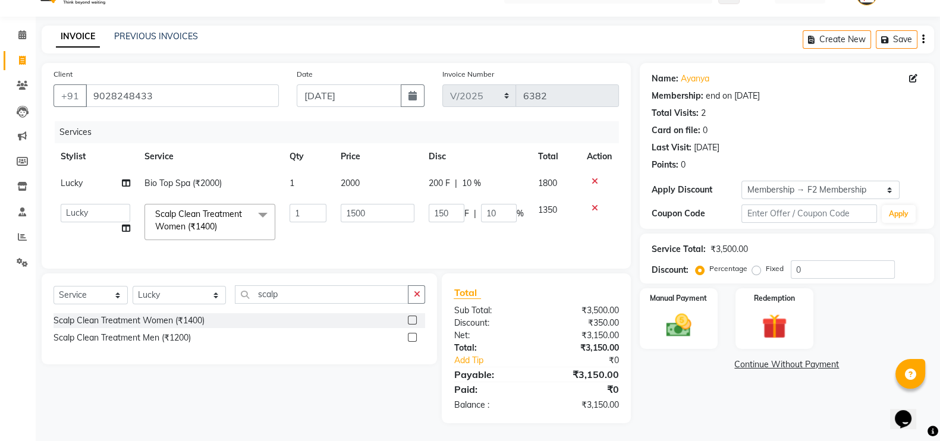
scroll to position [37, 0]
click at [479, 177] on span "10 %" at bounding box center [471, 183] width 19 height 12
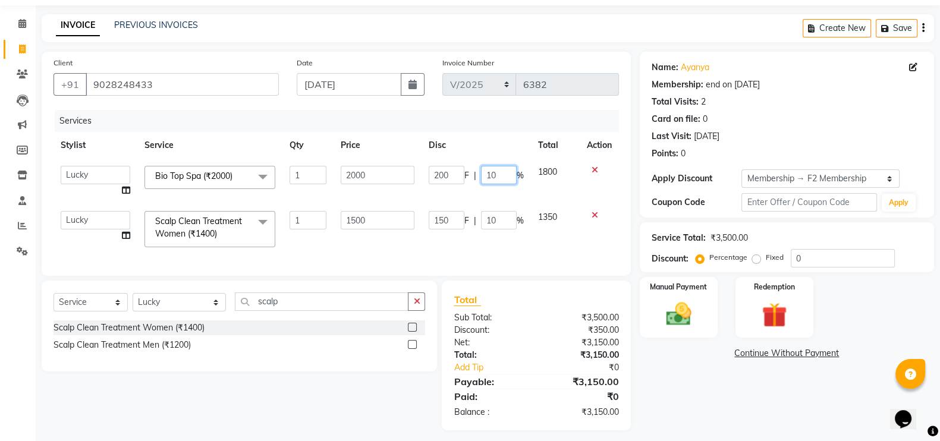
click at [495, 173] on input "10" at bounding box center [499, 175] width 36 height 18
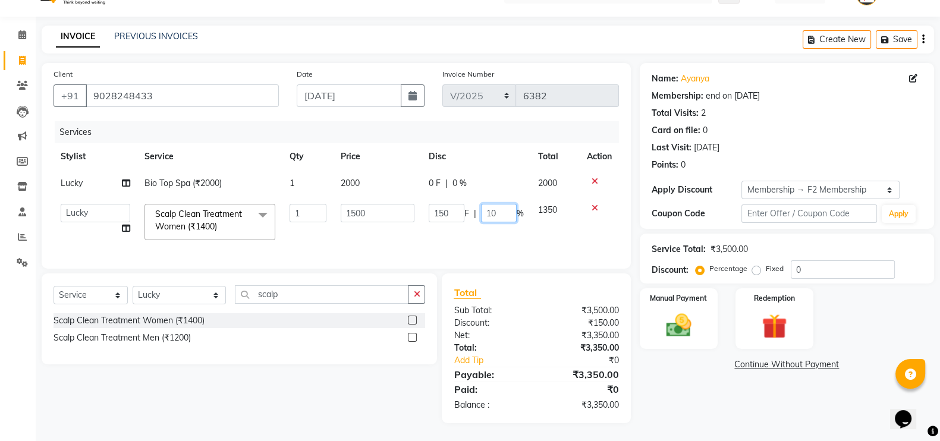
click at [502, 213] on td "150 F | 10 %" at bounding box center [476, 222] width 109 height 51
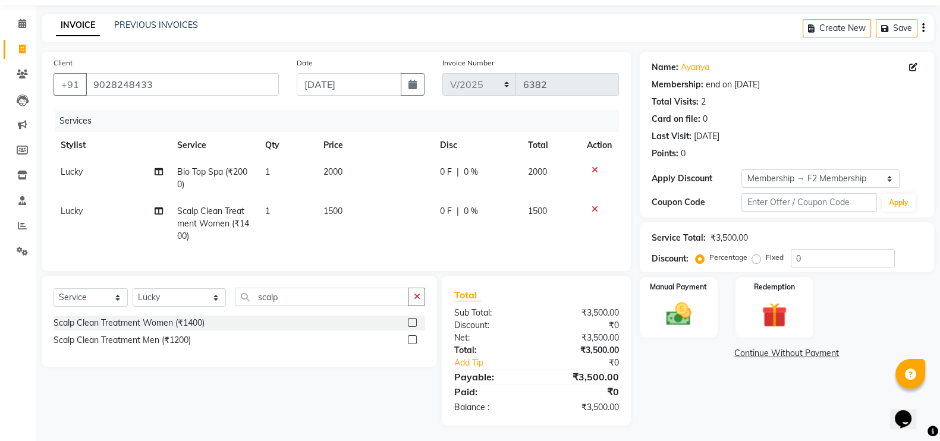
click at [504, 224] on td "0 F | 0 %" at bounding box center [477, 224] width 88 height 52
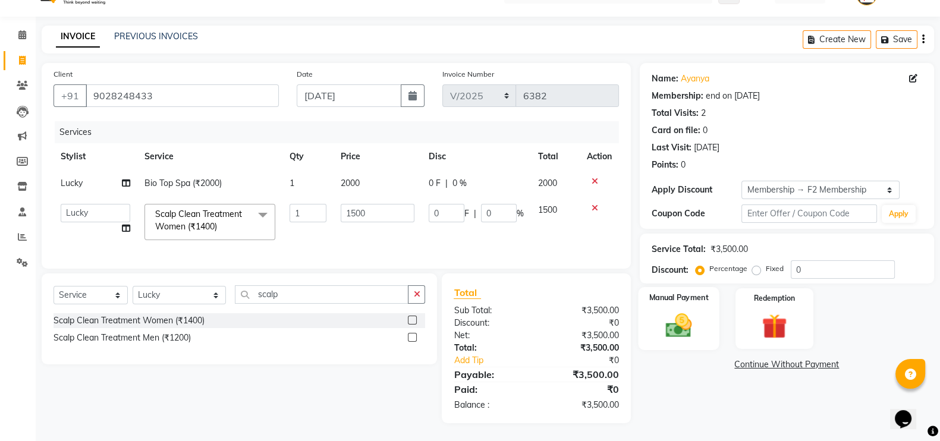
click at [684, 310] on img at bounding box center [679, 325] width 42 height 30
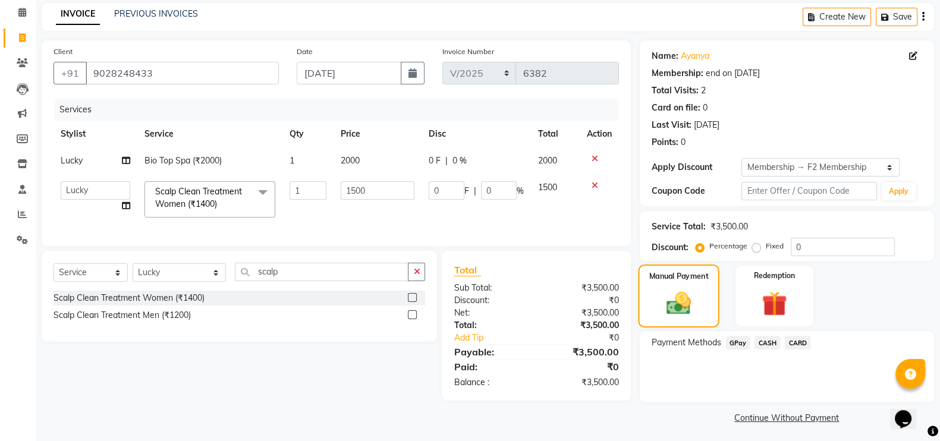
scroll to position [52, 0]
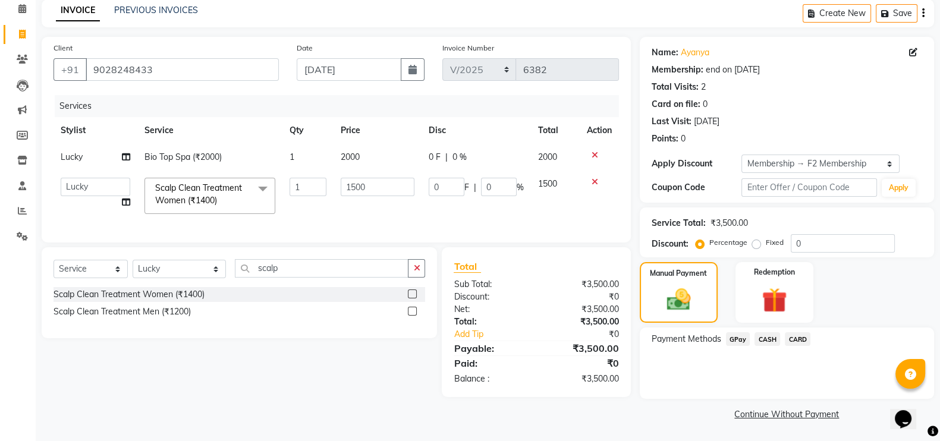
click at [737, 340] on span "GPay" at bounding box center [738, 339] width 24 height 14
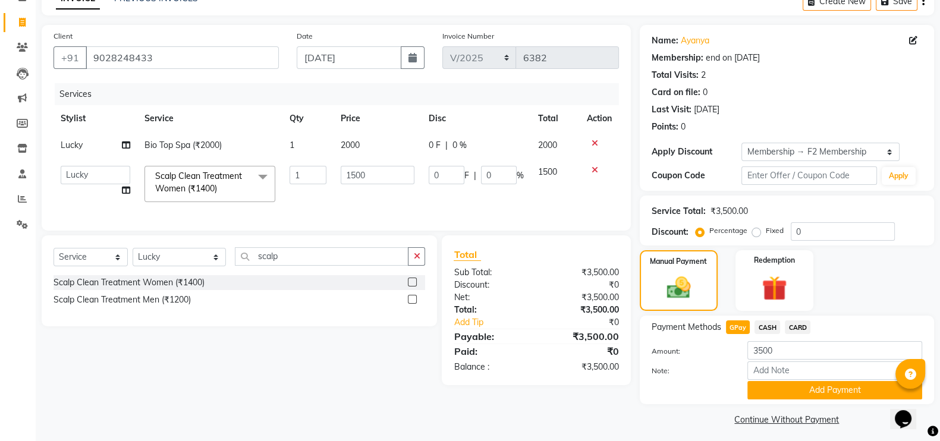
scroll to position [71, 0]
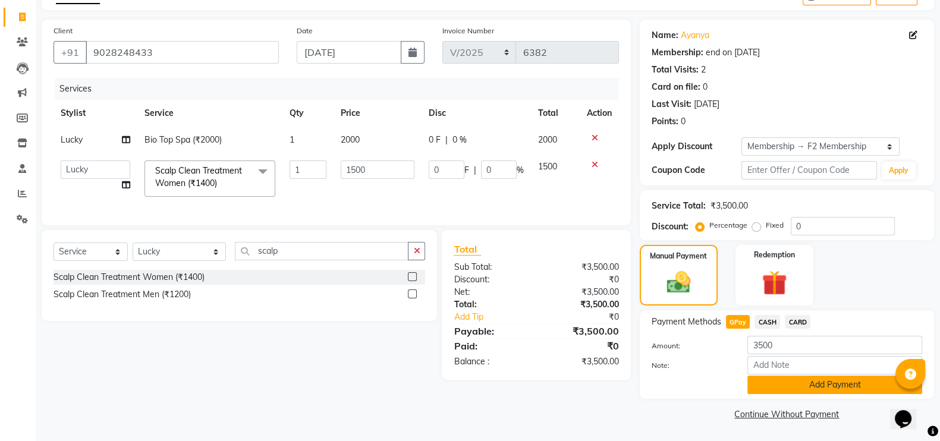
click at [791, 392] on button "Add Payment" at bounding box center [834, 385] width 175 height 18
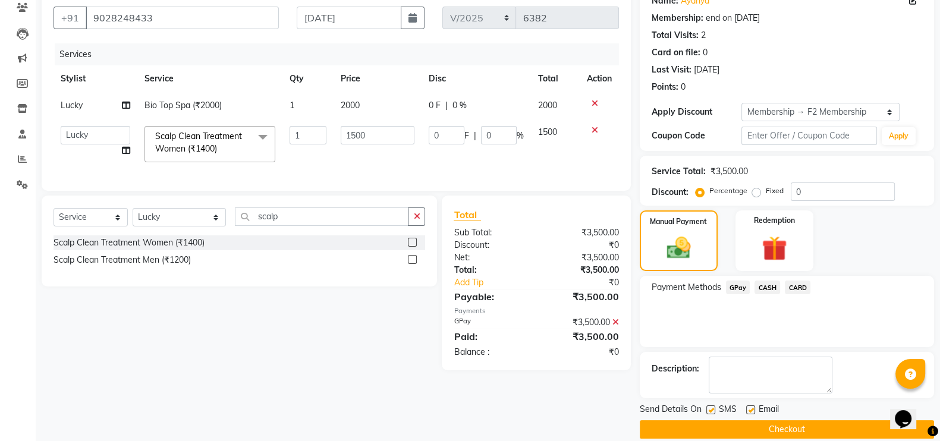
scroll to position [119, 0]
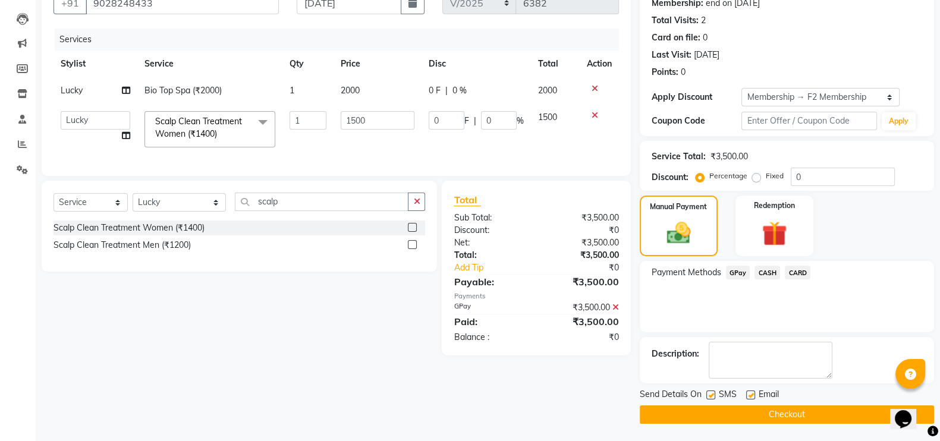
click at [713, 392] on label at bounding box center [710, 395] width 9 height 9
click at [713, 392] on input "checkbox" at bounding box center [710, 396] width 8 height 8
click at [715, 411] on button "Checkout" at bounding box center [787, 414] width 294 height 18
click at [715, 411] on div "Checkout" at bounding box center [787, 414] width 294 height 18
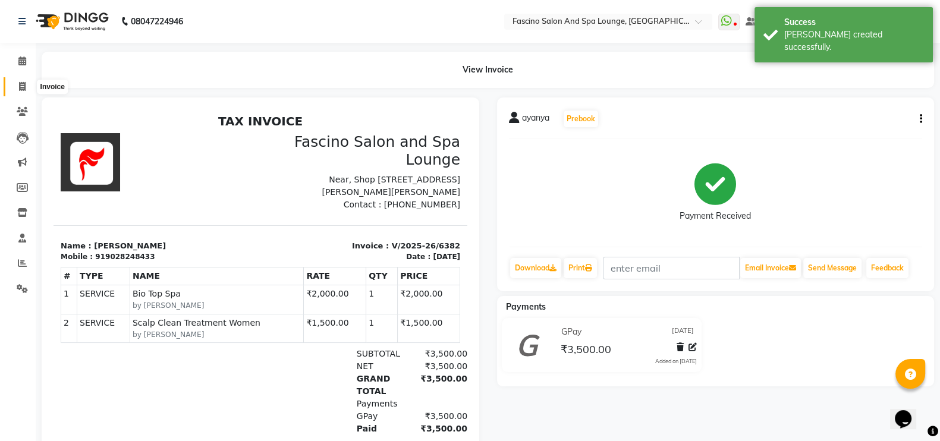
click at [17, 81] on span at bounding box center [22, 87] width 21 height 14
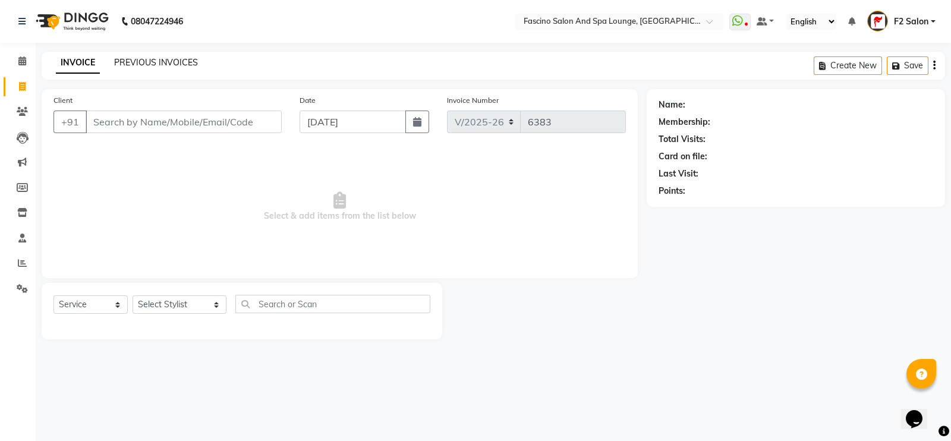
click at [136, 61] on link "PREVIOUS INVOICES" at bounding box center [156, 62] width 84 height 11
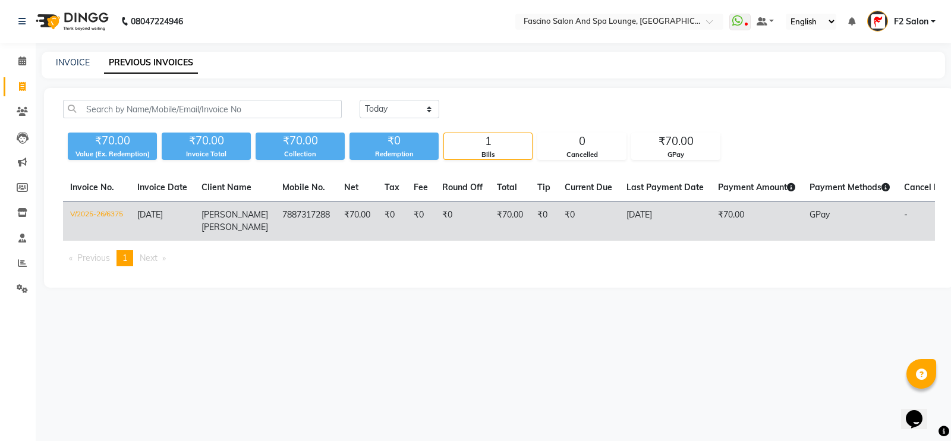
click at [810, 213] on span "GPay" at bounding box center [820, 214] width 20 height 11
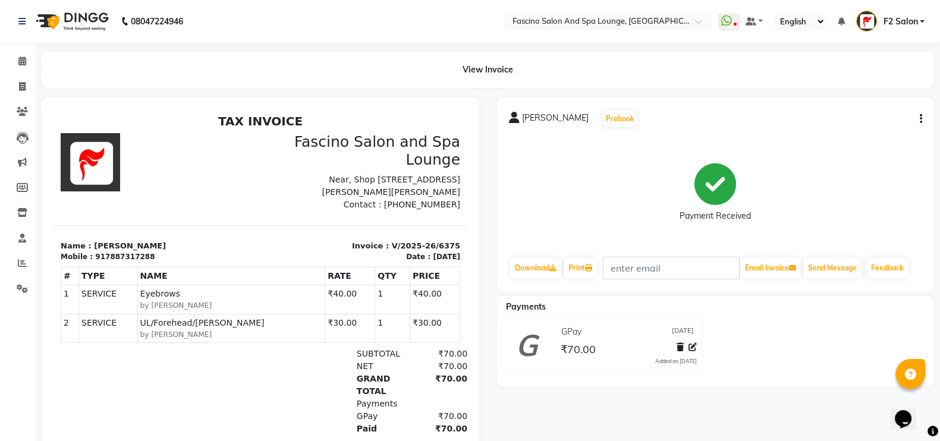
click at [920, 120] on icon "button" at bounding box center [921, 119] width 2 height 1
click at [851, 95] on div "Cancel Invoice" at bounding box center [860, 96] width 81 height 15
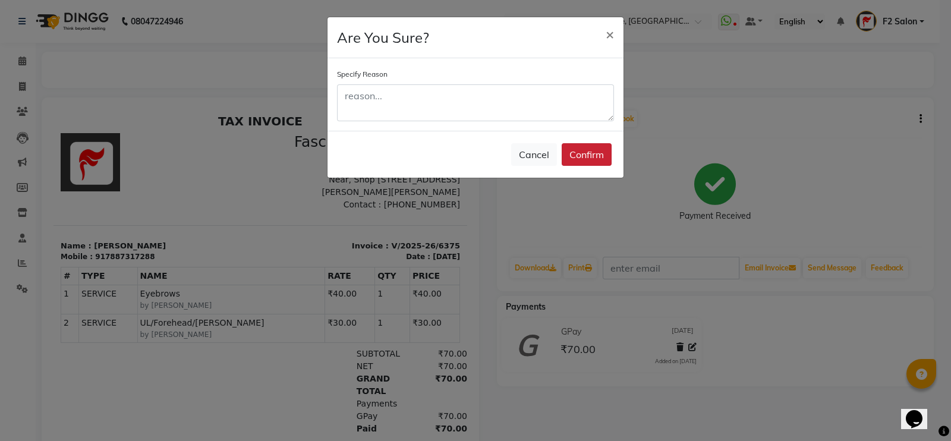
click at [589, 152] on button "Confirm" at bounding box center [587, 154] width 50 height 23
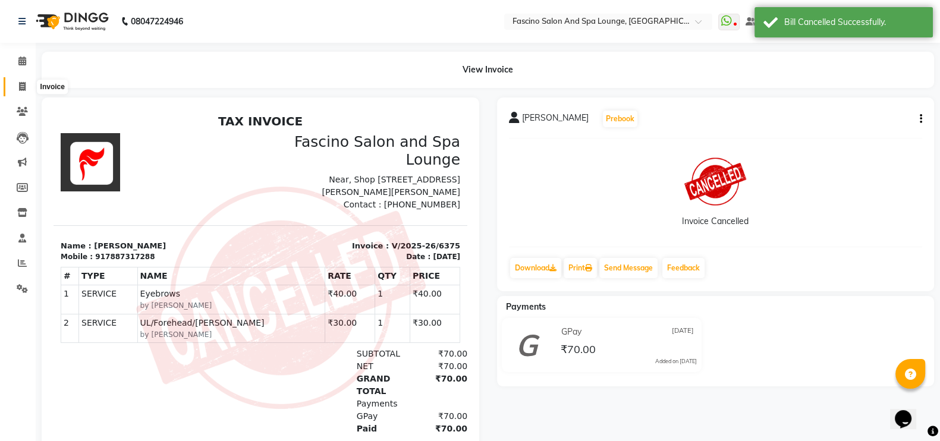
click at [15, 81] on span at bounding box center [22, 87] width 21 height 14
select select "129"
select select "service"
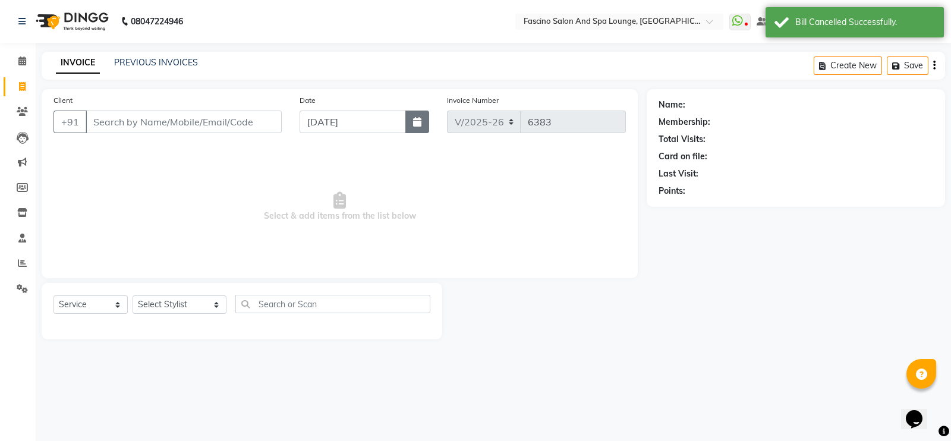
click at [420, 127] on icon "button" at bounding box center [417, 122] width 8 height 10
select select "9"
select select "2025"
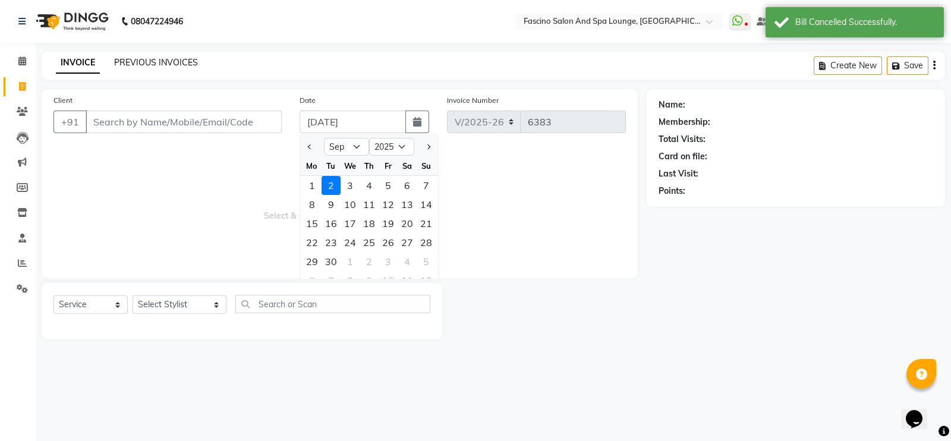
click at [175, 60] on link "PREVIOUS INVOICES" at bounding box center [156, 62] width 84 height 11
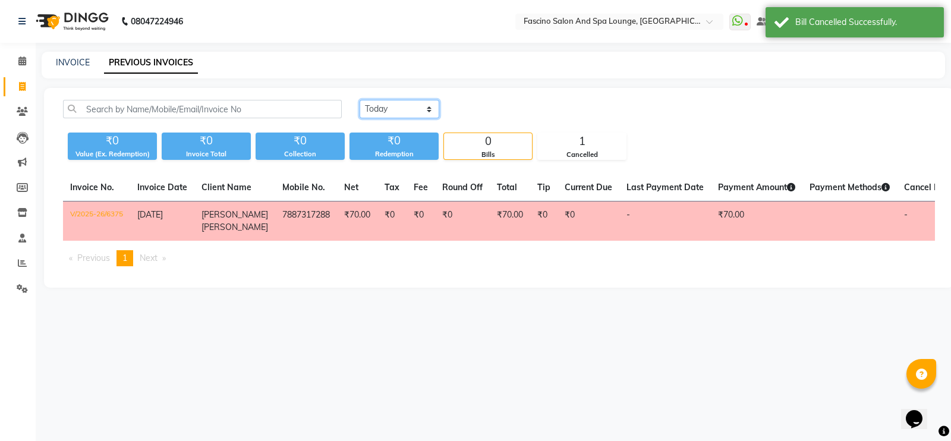
click at [381, 110] on select "Today Yesterday Custom Range" at bounding box center [400, 109] width 80 height 18
select select "yesterday"
click at [360, 100] on select "Today Yesterday Custom Range" at bounding box center [400, 109] width 80 height 18
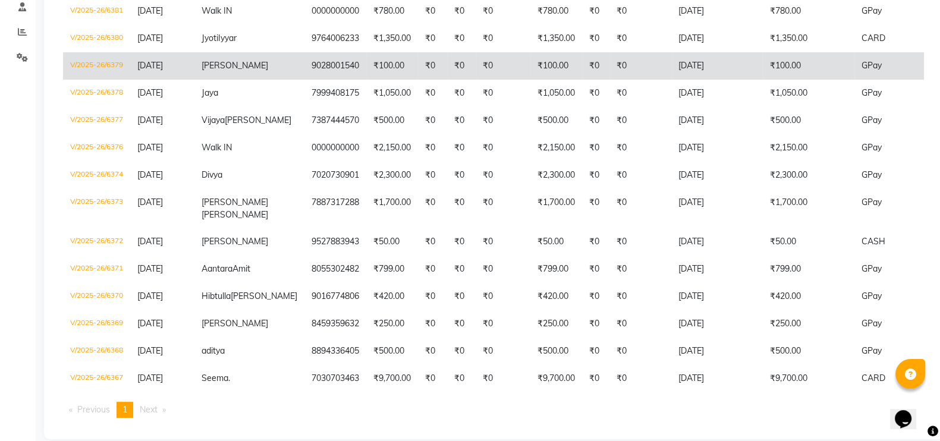
scroll to position [237, 0]
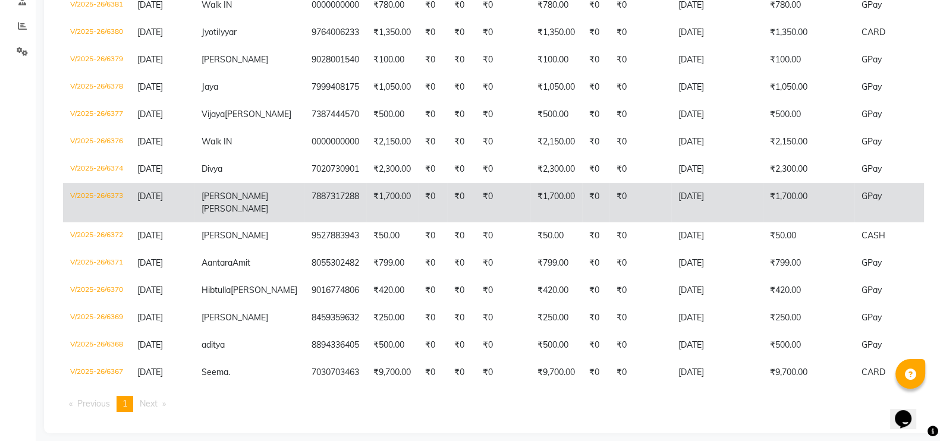
click at [105, 210] on td "V/2025-26/6373" at bounding box center [96, 202] width 67 height 39
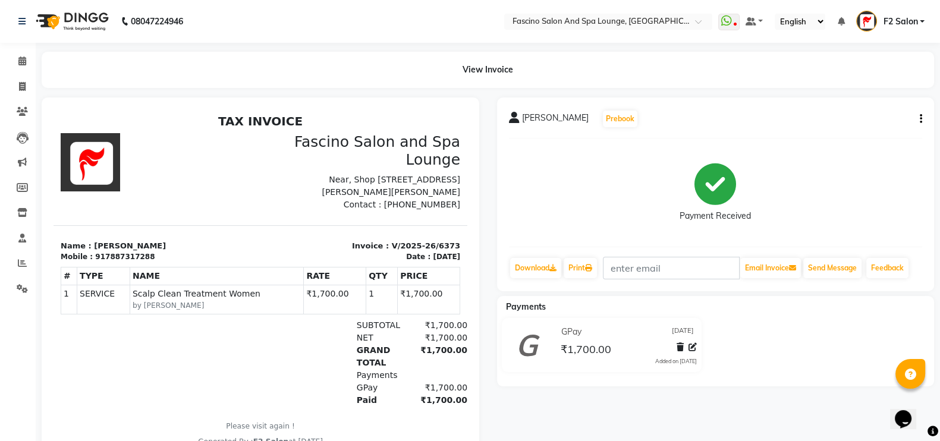
click at [922, 121] on div "[PERSON_NAME] Prebook Payment Received Download Print Email Invoice Send Messag…" at bounding box center [716, 195] width 438 height 194
click at [922, 114] on div "[PERSON_NAME] Prebook Payment Received Download Print Email Invoice Send Messag…" at bounding box center [716, 195] width 438 height 194
click at [920, 119] on icon "button" at bounding box center [921, 119] width 2 height 1
click at [838, 127] on div "Edit Invoice" at bounding box center [860, 126] width 81 height 15
select select "service"
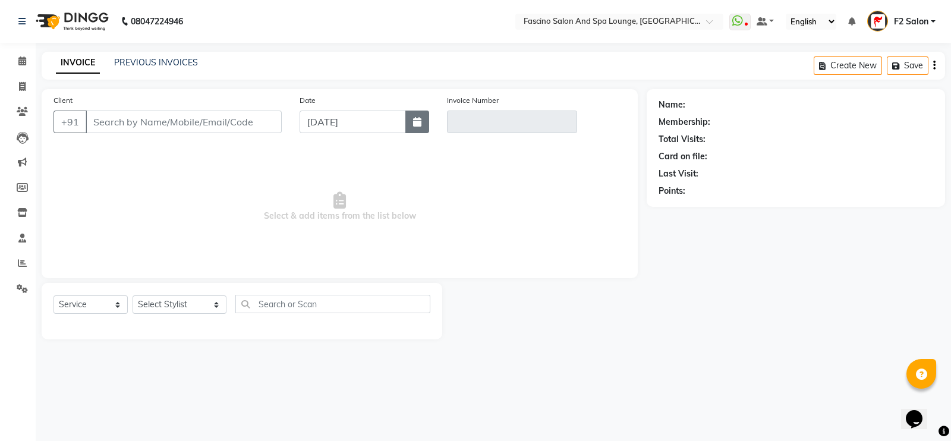
click at [418, 122] on icon "button" at bounding box center [417, 122] width 8 height 10
select select "9"
select select "2025"
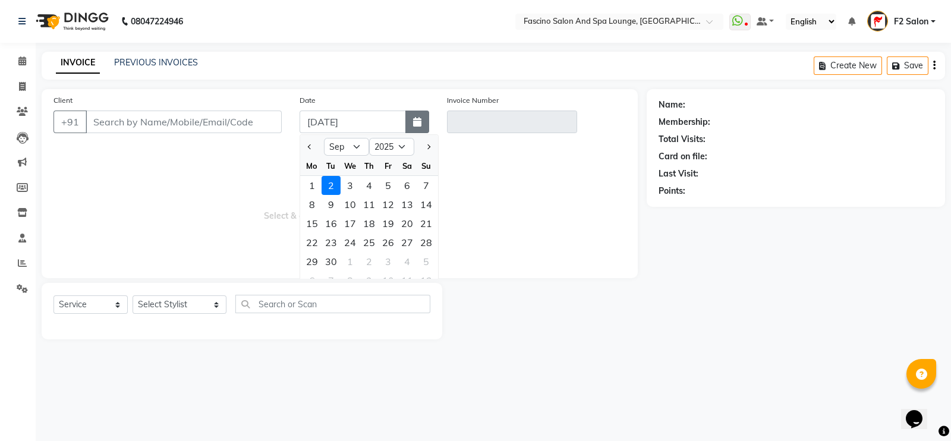
type input "7887317288"
type input "V/2025-26/6373"
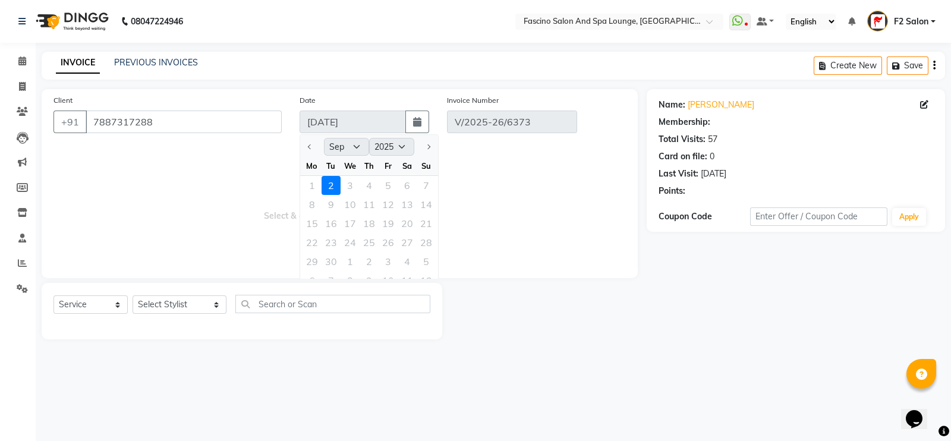
type input "[DATE]"
select select "select"
select select "1: Object"
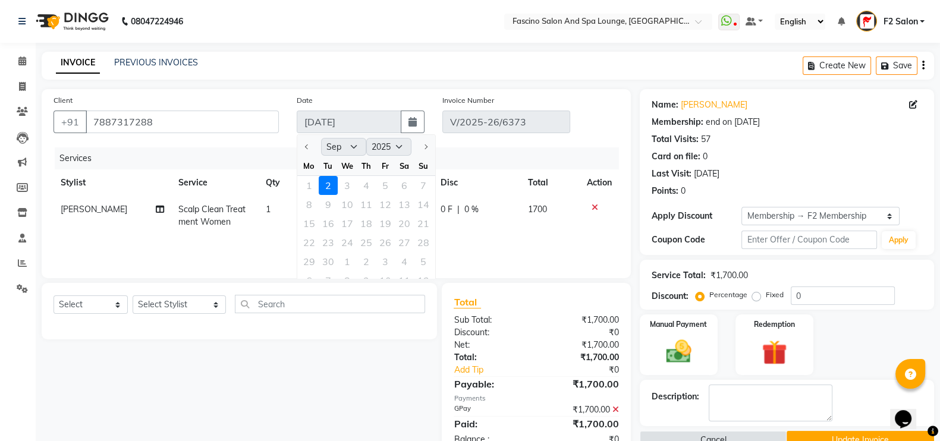
type input "10"
click at [246, 168] on div "Services" at bounding box center [341, 158] width 573 height 22
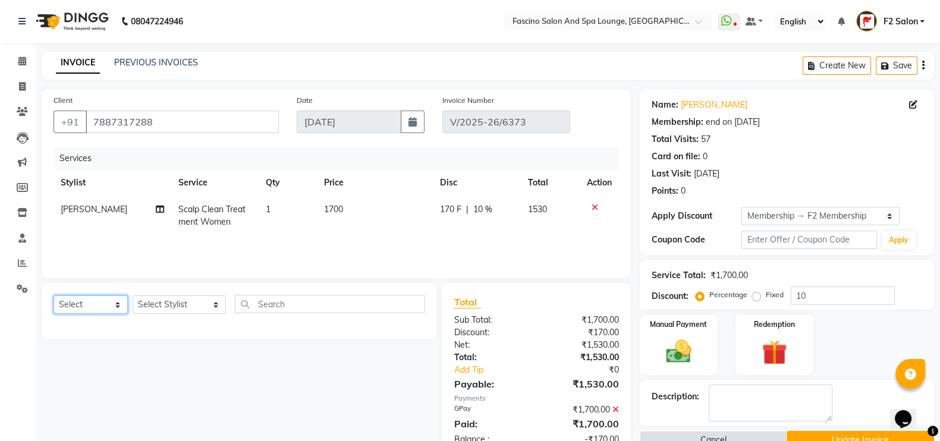
click at [88, 306] on select "Select Service Product Membership Package Voucher Prepaid Gift Card" at bounding box center [91, 304] width 74 height 18
select select "service"
click at [54, 296] on select "Select Service Product Membership Package Voucher Prepaid Gift Card" at bounding box center [91, 304] width 74 height 18
click at [176, 303] on select "Select Stylist akash F3 Asma Shaikh Ayan Kureshi Bhushan Thakare Chanda Mam Dee…" at bounding box center [179, 304] width 93 height 18
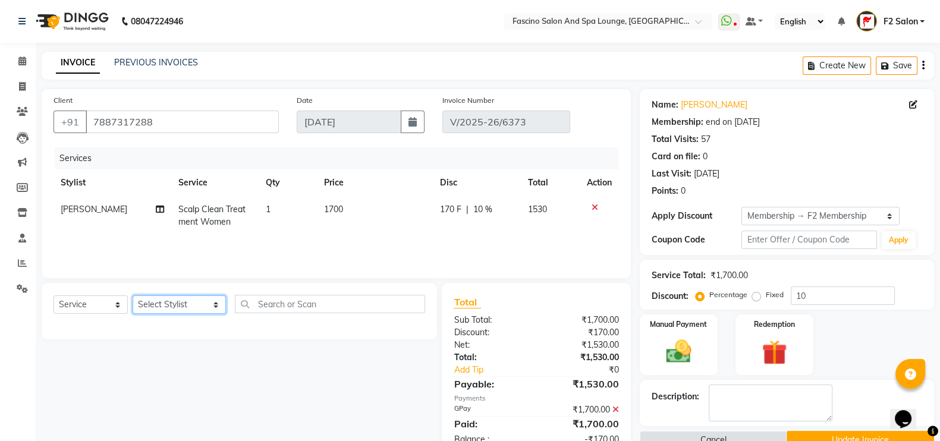
select select "16063"
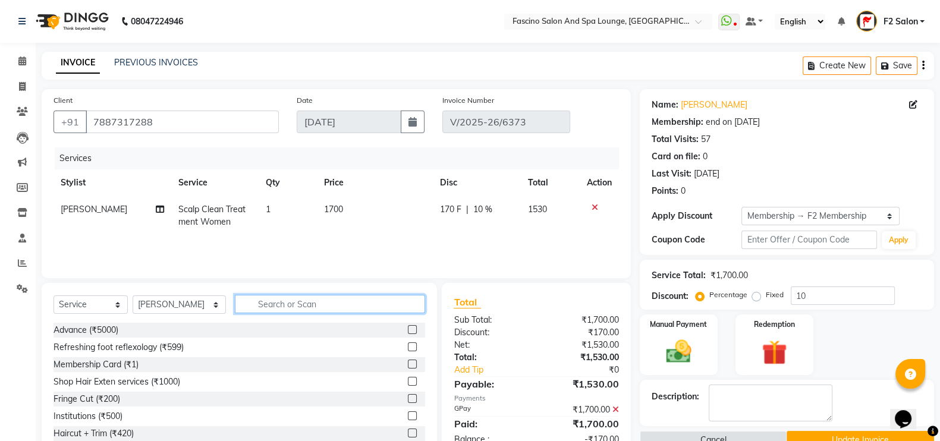
click at [270, 310] on input "text" at bounding box center [330, 304] width 191 height 18
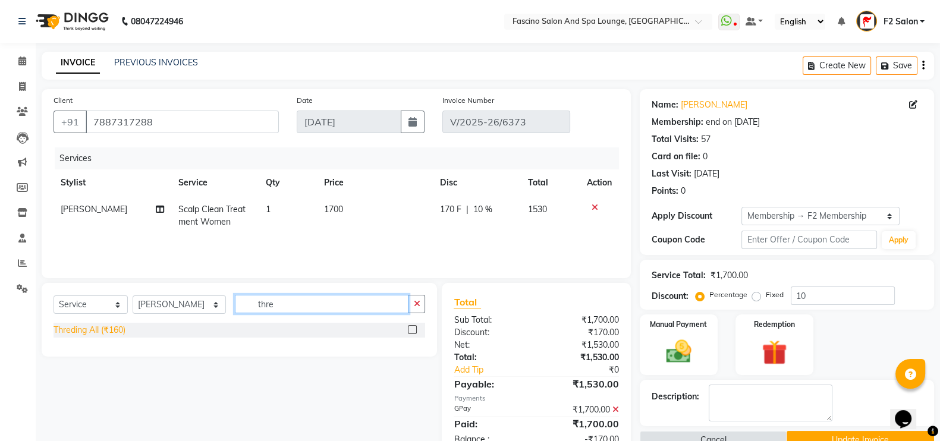
type input "thre"
click at [112, 328] on div "Threding All (₹160)" at bounding box center [90, 330] width 72 height 12
checkbox input "false"
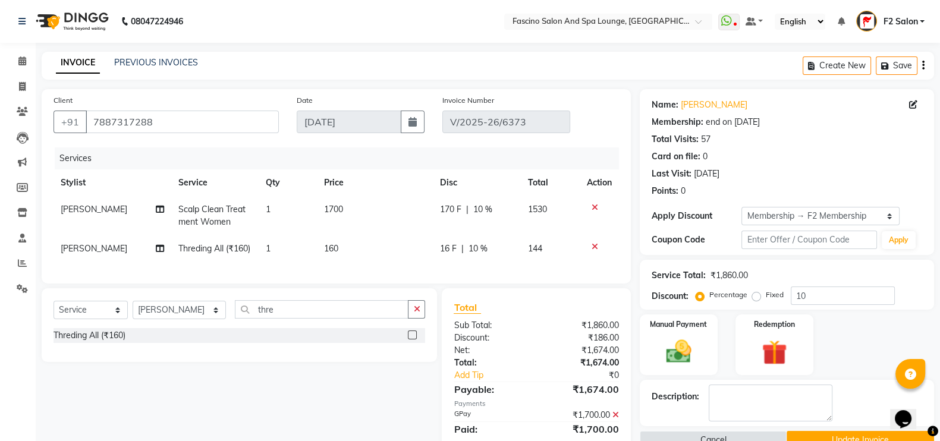
click at [336, 254] on td "160" at bounding box center [375, 248] width 116 height 27
select select "16063"
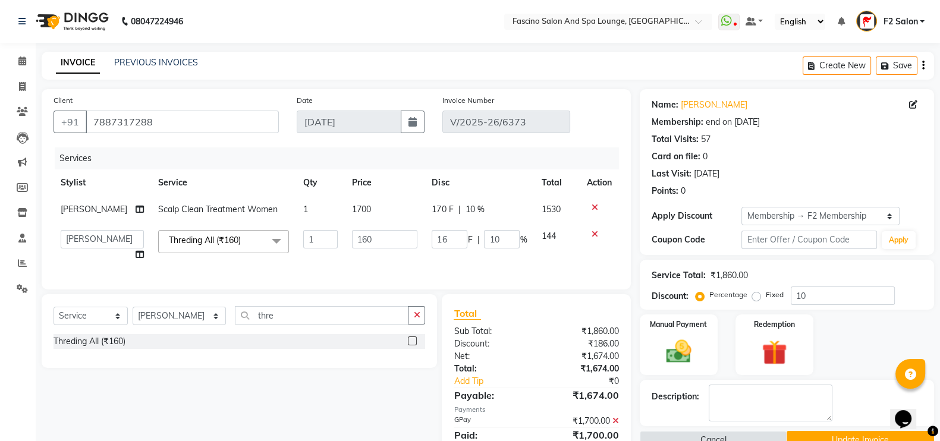
click at [407, 224] on td "160" at bounding box center [385, 245] width 80 height 45
click at [378, 246] on input "160" at bounding box center [384, 239] width 65 height 18
type input "1"
type input "70"
click at [379, 263] on td "70" at bounding box center [385, 245] width 80 height 45
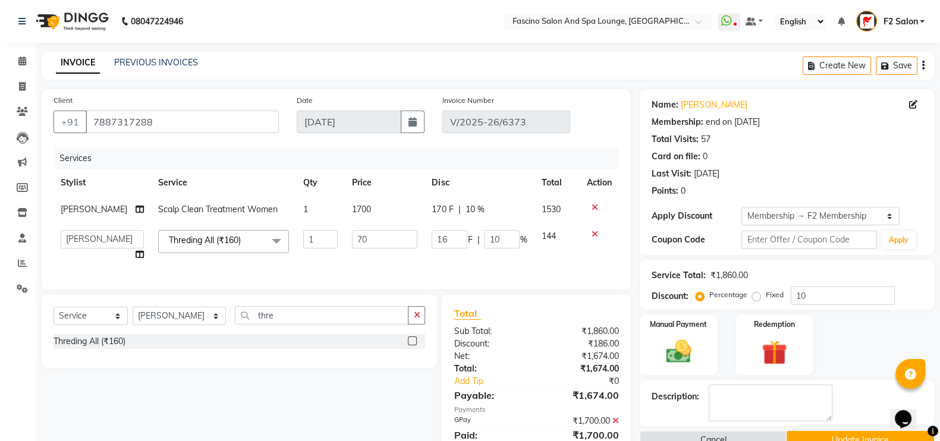
select select "16063"
click at [688, 361] on img at bounding box center [679, 352] width 42 height 30
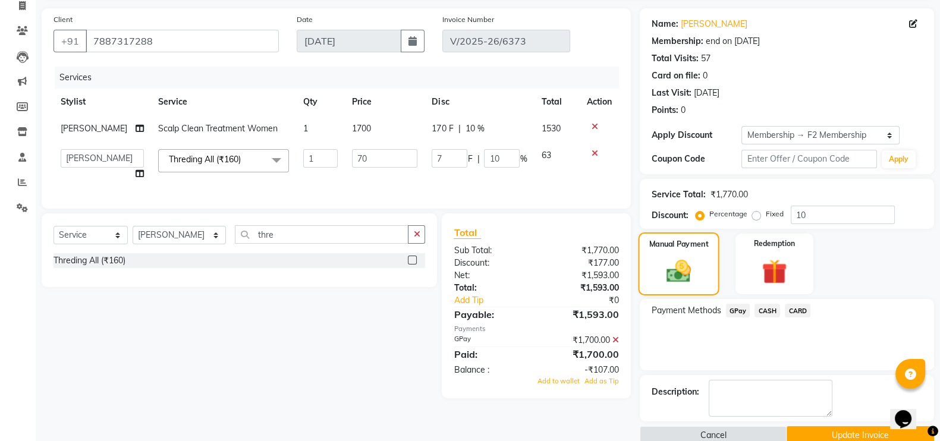
scroll to position [102, 0]
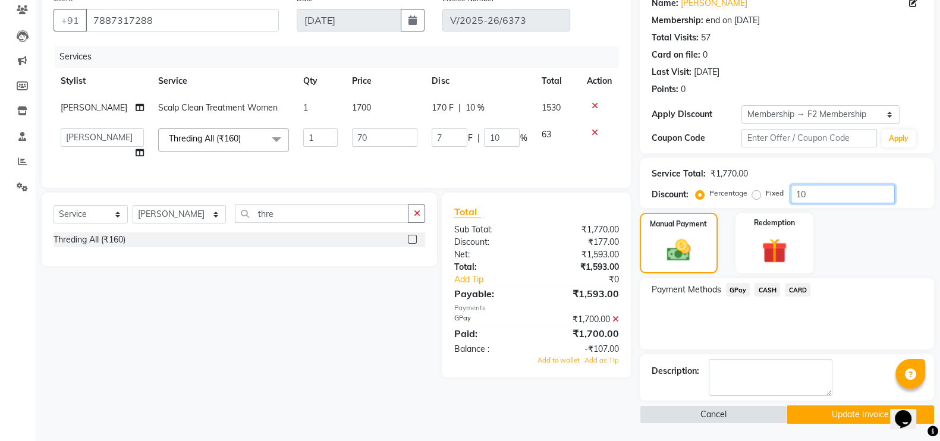
click at [820, 196] on input "10" at bounding box center [843, 194] width 104 height 18
type input "1"
type input "0.7"
type input "1"
type input "0"
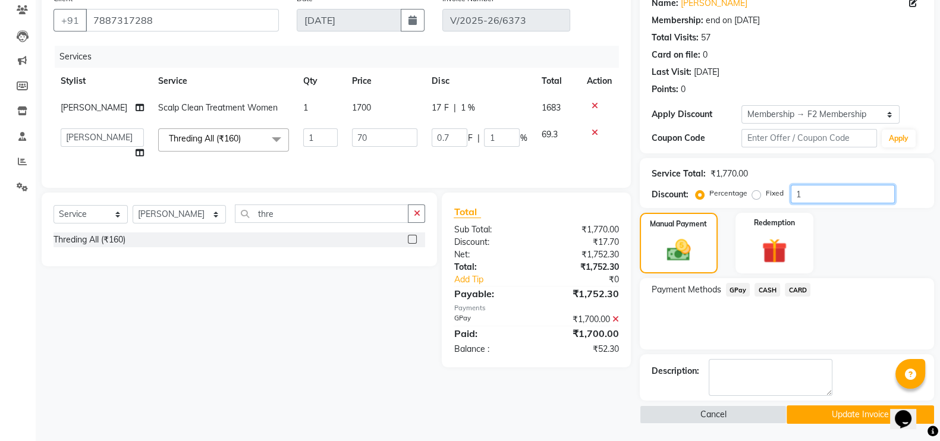
type input "0"
click at [739, 287] on span "GPay" at bounding box center [738, 290] width 24 height 14
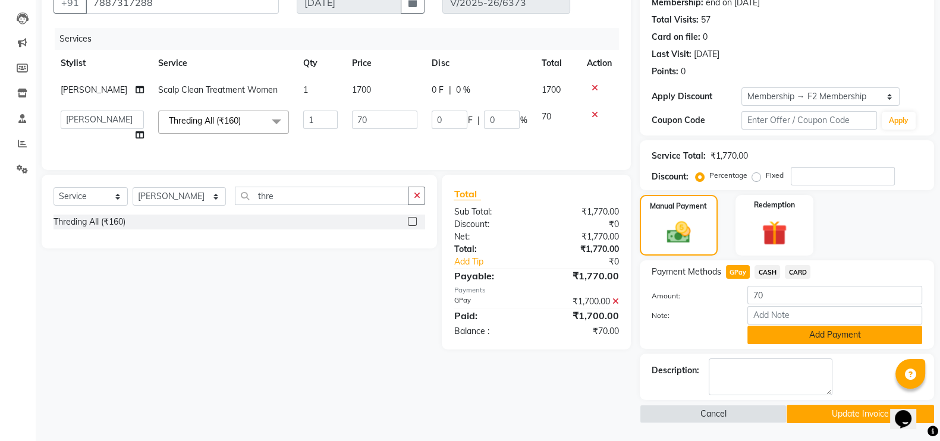
click at [788, 335] on button "Add Payment" at bounding box center [834, 335] width 175 height 18
click at [788, 335] on div "Payment Methods GPay CASH CARD Amount: 70 Note: Add Payment" at bounding box center [787, 304] width 294 height 89
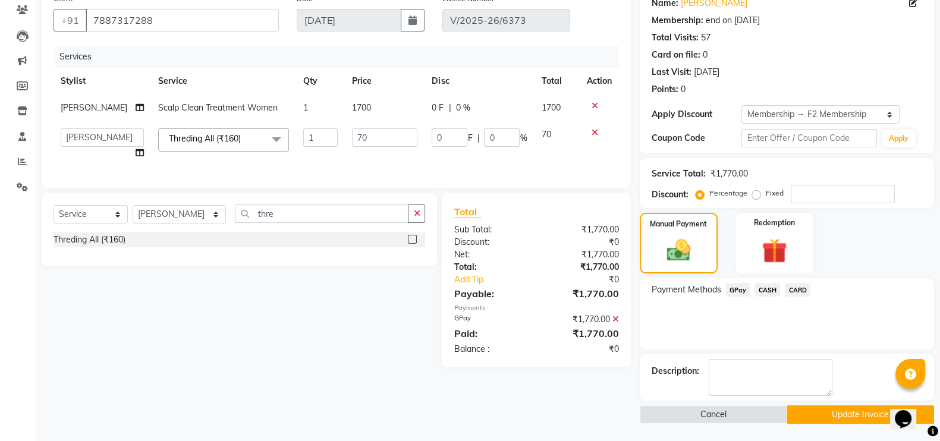
click at [829, 416] on button "Update Invoice" at bounding box center [860, 414] width 147 height 18
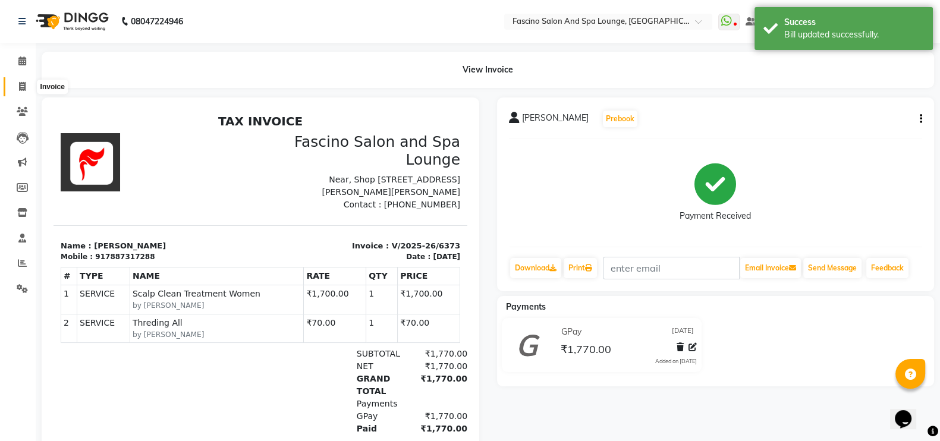
click at [19, 80] on span at bounding box center [22, 87] width 21 height 14
select select "129"
select select "service"
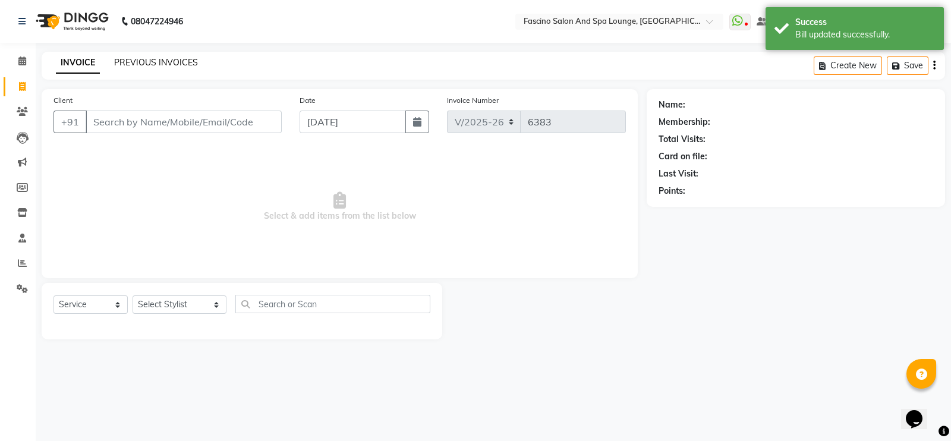
click at [143, 58] on link "PREVIOUS INVOICES" at bounding box center [156, 62] width 84 height 11
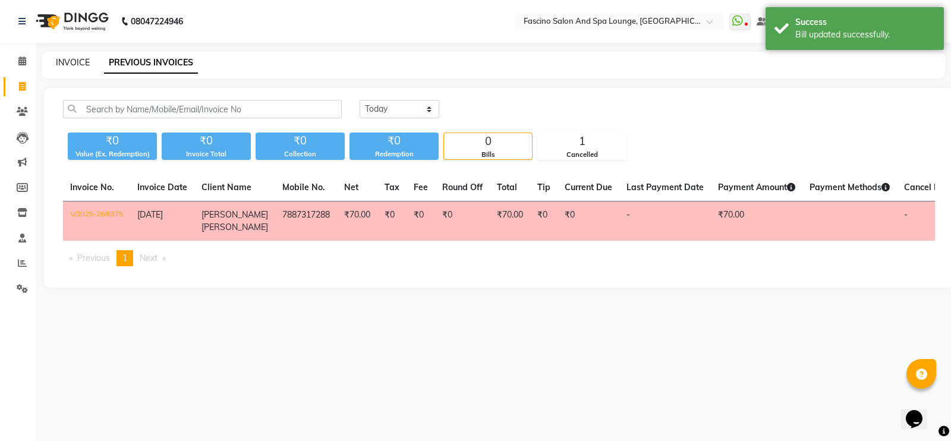
click at [86, 61] on link "INVOICE" at bounding box center [73, 62] width 34 height 11
select select "129"
select select "service"
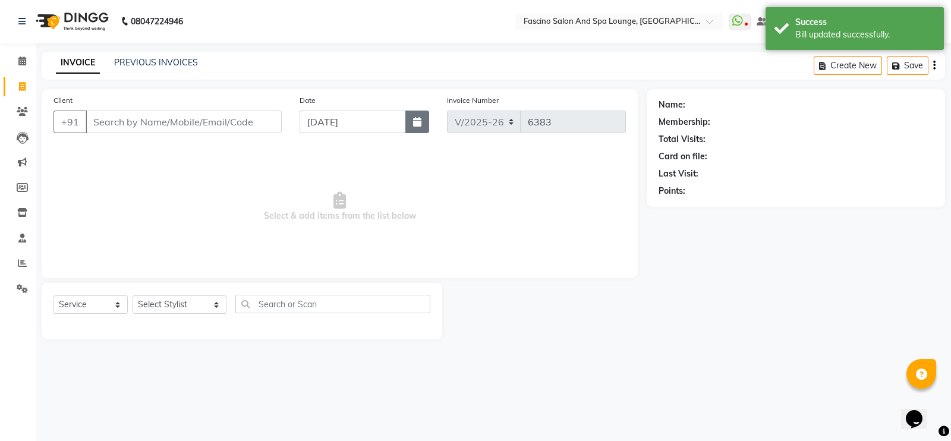
click at [412, 123] on button "button" at bounding box center [417, 122] width 24 height 23
select select "9"
select select "2025"
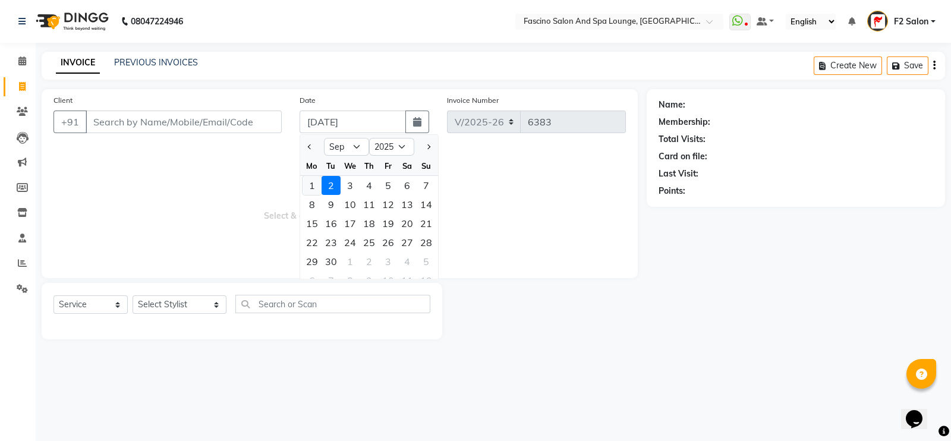
click at [311, 183] on div "1" at bounding box center [312, 185] width 19 height 19
type input "[DATE]"
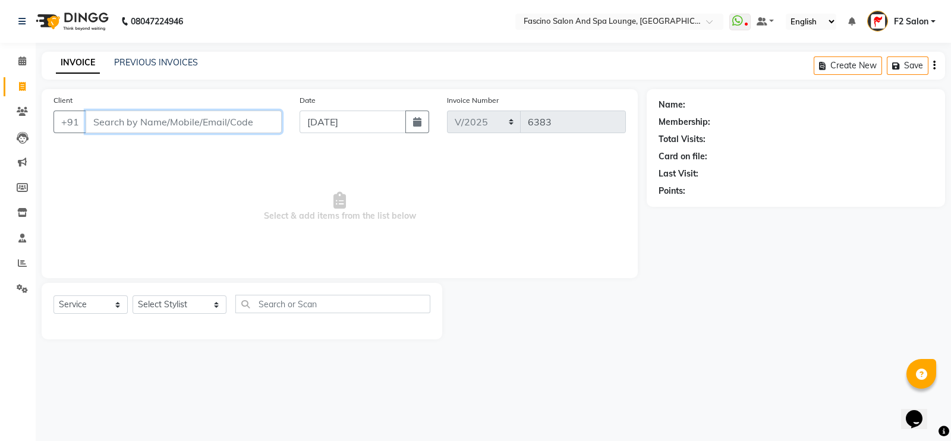
click at [205, 123] on input "Client" at bounding box center [184, 122] width 196 height 23
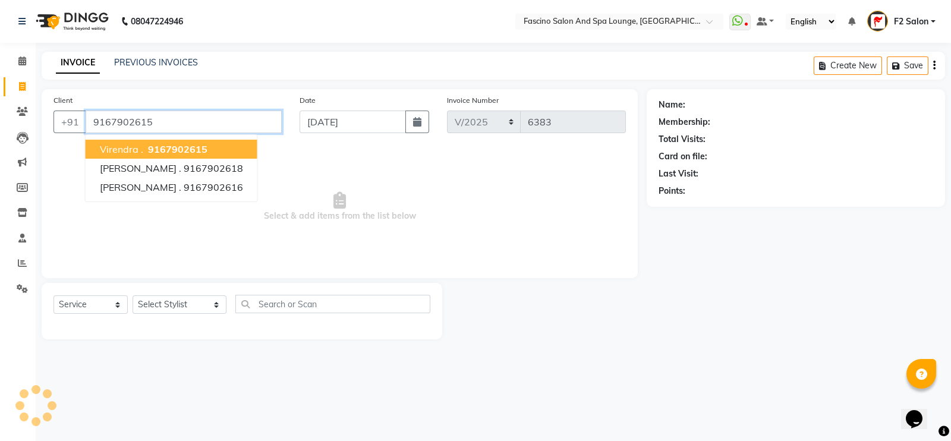
type input "9167902615"
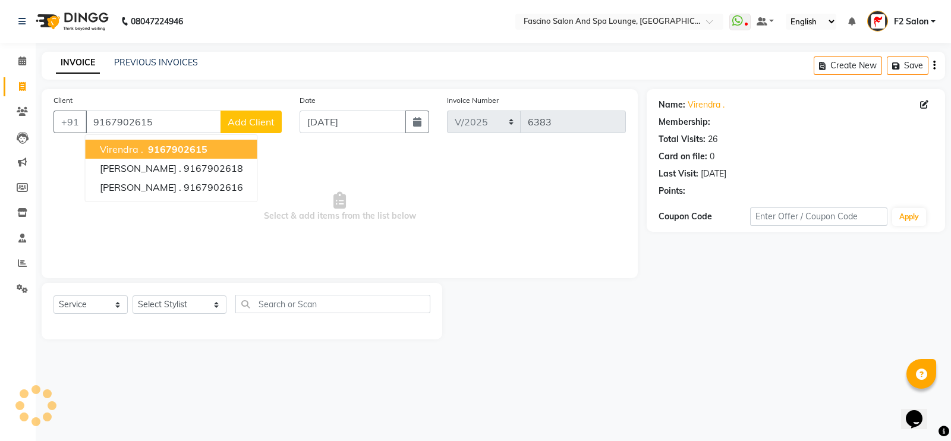
select select "1: Object"
click at [194, 153] on span "9167902615" at bounding box center [177, 149] width 59 height 12
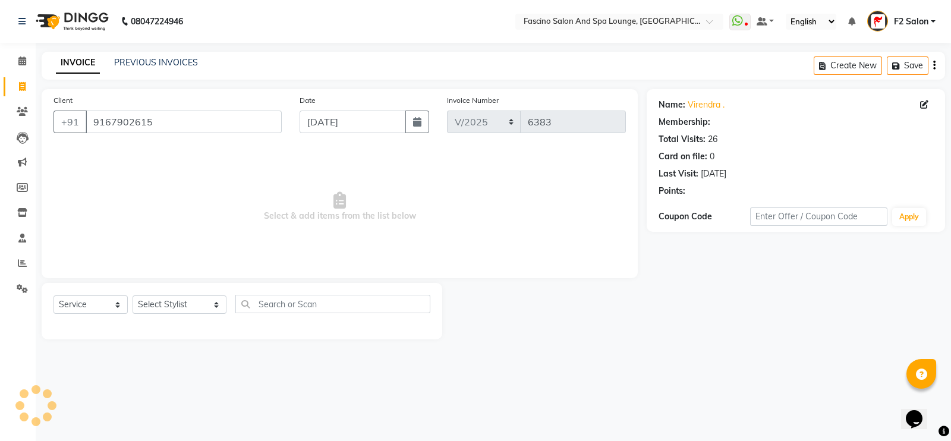
select select "1: Object"
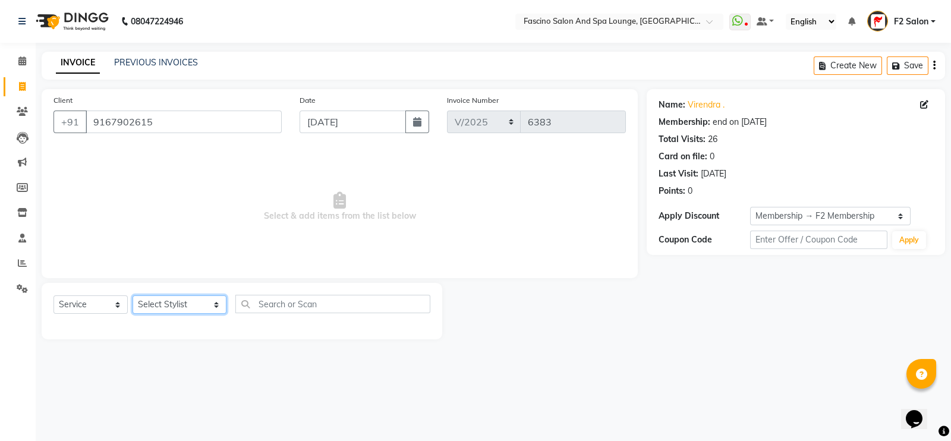
click at [152, 296] on select "Select Stylist akash F3 Asma Shaikh Ayan Kureshi Bhushan Thakare Chanda Mam Dee…" at bounding box center [180, 304] width 94 height 18
select select "74326"
click at [133, 296] on select "Select Stylist akash F3 Asma Shaikh Ayan Kureshi Bhushan Thakare Chanda Mam Dee…" at bounding box center [180, 304] width 94 height 18
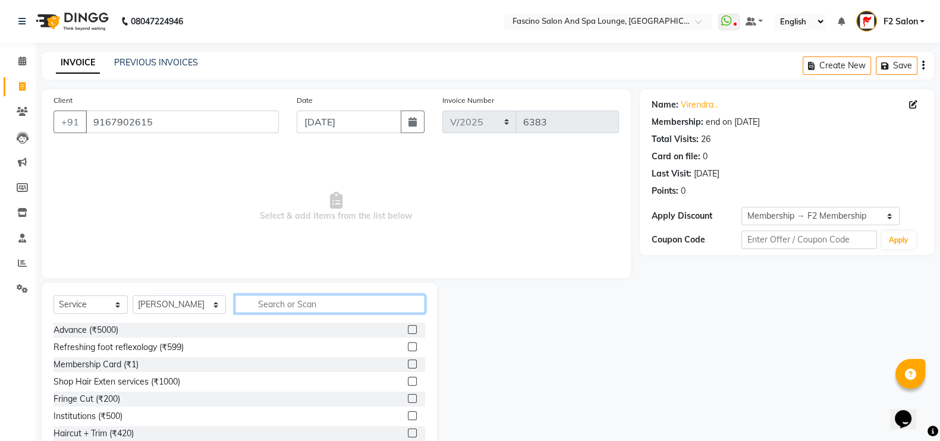
click at [289, 302] on input "text" at bounding box center [330, 304] width 191 height 18
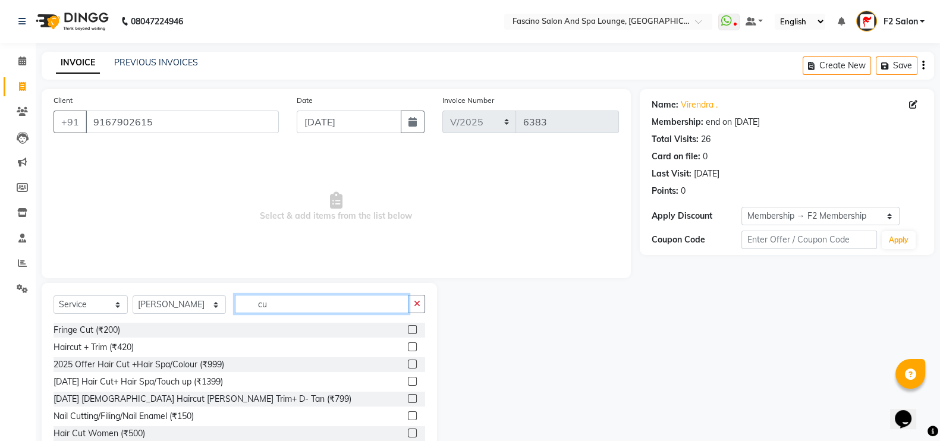
type input "c"
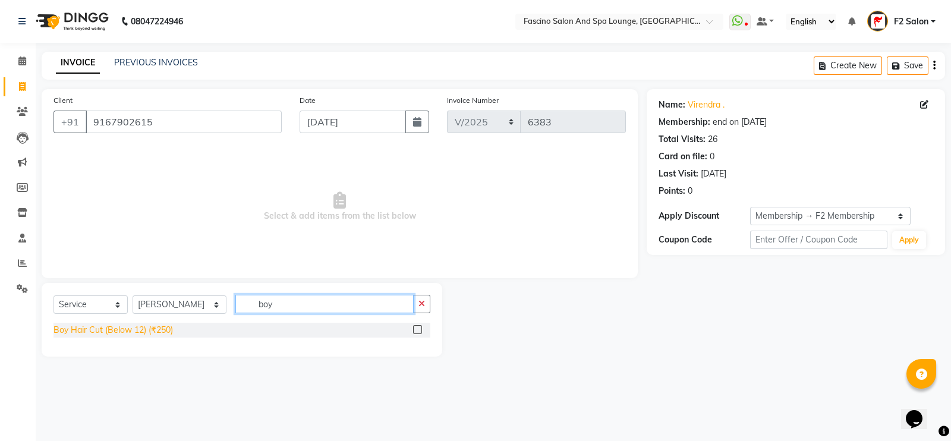
type input "boy"
click at [159, 329] on div "Boy Hair Cut (Below 12) (₹250)" at bounding box center [114, 330] width 120 height 12
checkbox input "false"
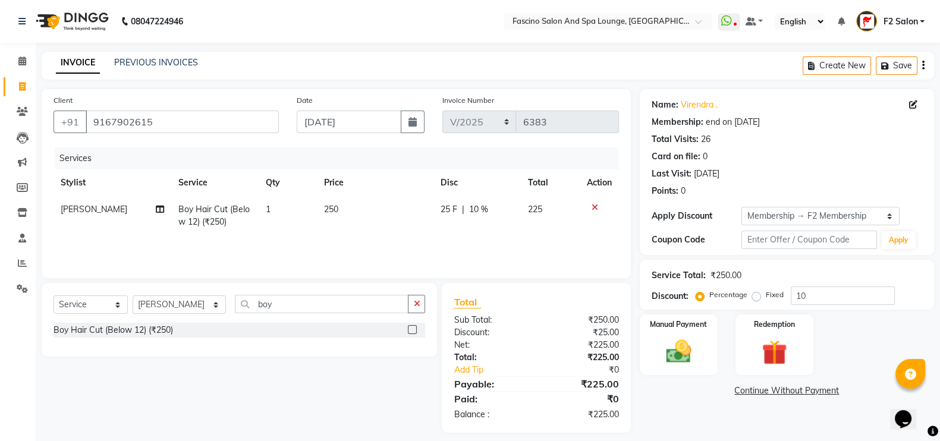
click at [345, 213] on td "250" at bounding box center [375, 215] width 116 height 39
select select "74326"
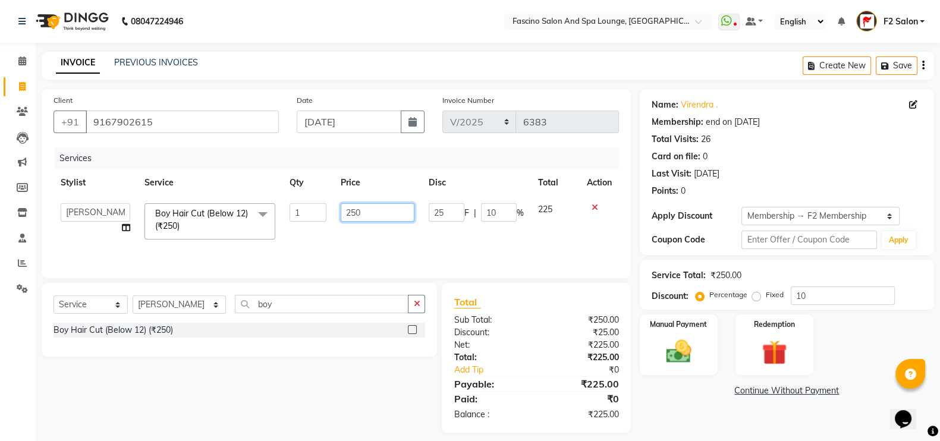
click at [379, 209] on input "250" at bounding box center [378, 212] width 74 height 18
type input "200"
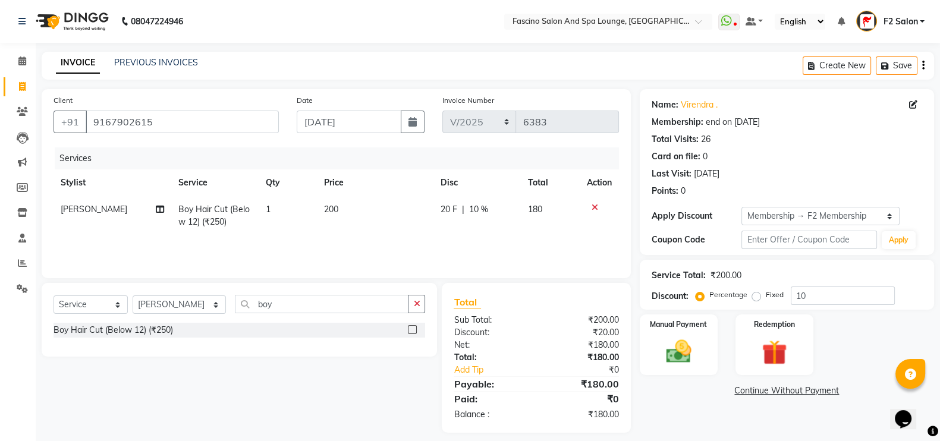
click at [379, 239] on div "Services Stylist Service Qty Price Disc Total Action Ayan Kureshi Boy Hair Cut …" at bounding box center [336, 206] width 565 height 119
click at [841, 298] on input "10" at bounding box center [843, 296] width 104 height 18
type input "1"
click at [667, 352] on img at bounding box center [679, 352] width 42 height 30
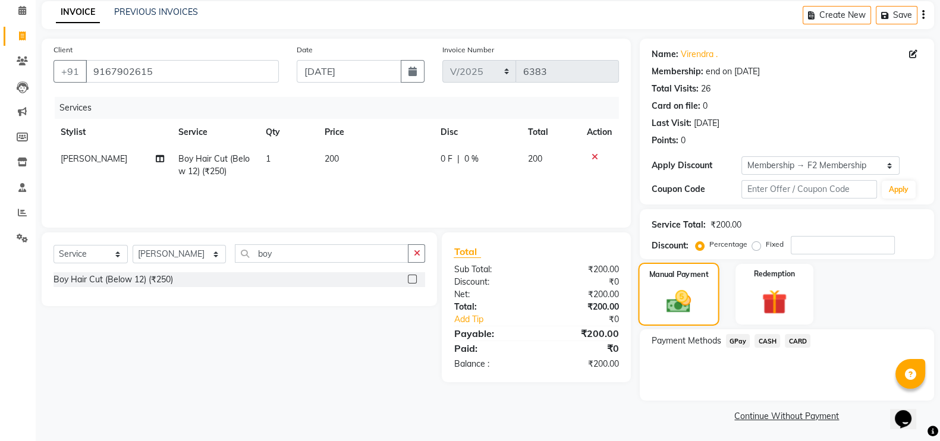
scroll to position [52, 0]
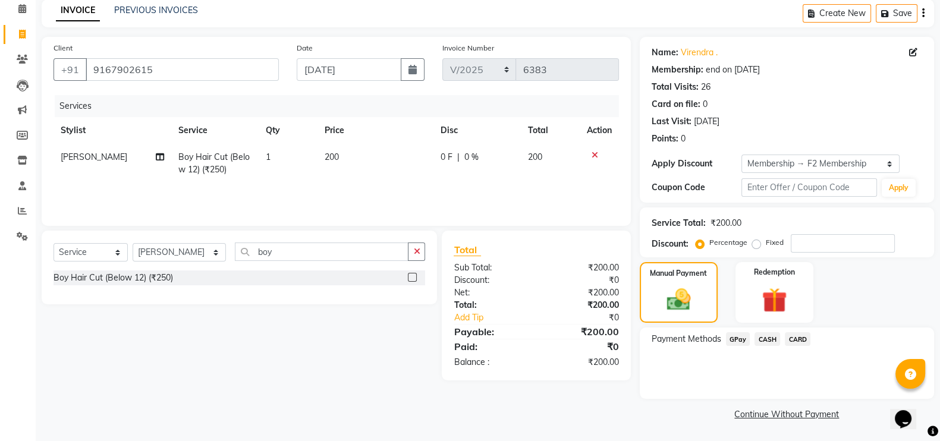
click at [743, 337] on span "GPay" at bounding box center [738, 339] width 24 height 14
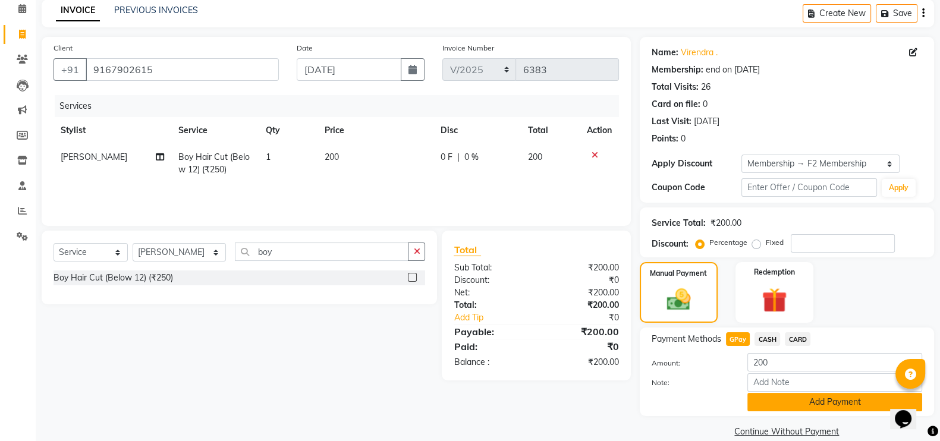
click at [815, 399] on button "Add Payment" at bounding box center [834, 402] width 175 height 18
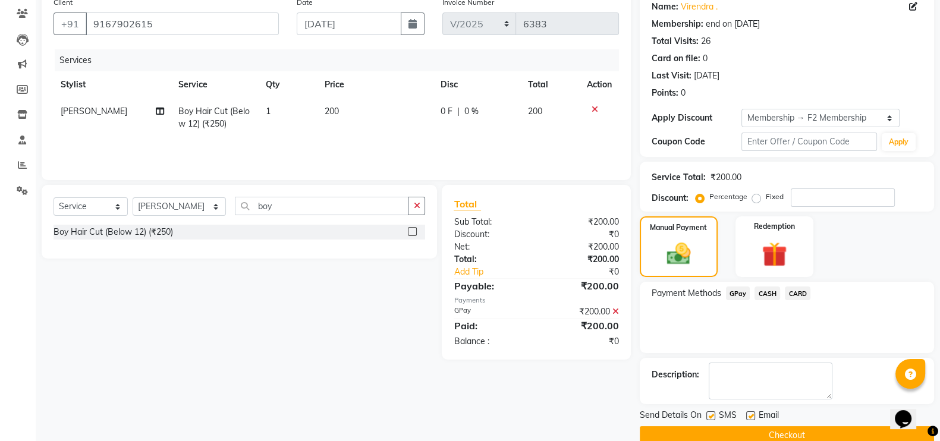
scroll to position [119, 0]
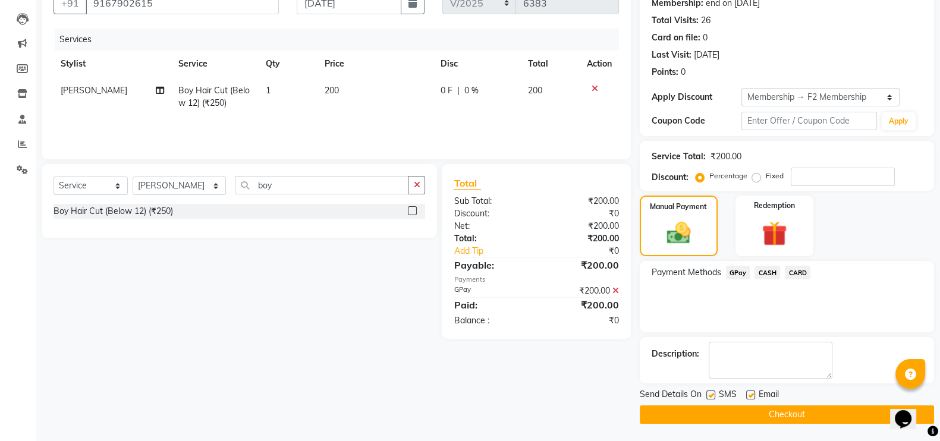
click at [746, 408] on button "Checkout" at bounding box center [787, 414] width 294 height 18
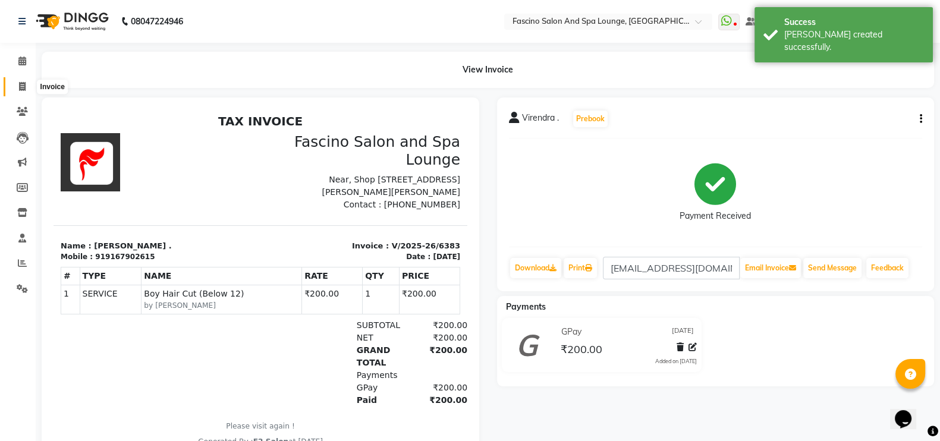
click at [22, 83] on icon at bounding box center [22, 86] width 7 height 9
select select "129"
select select "service"
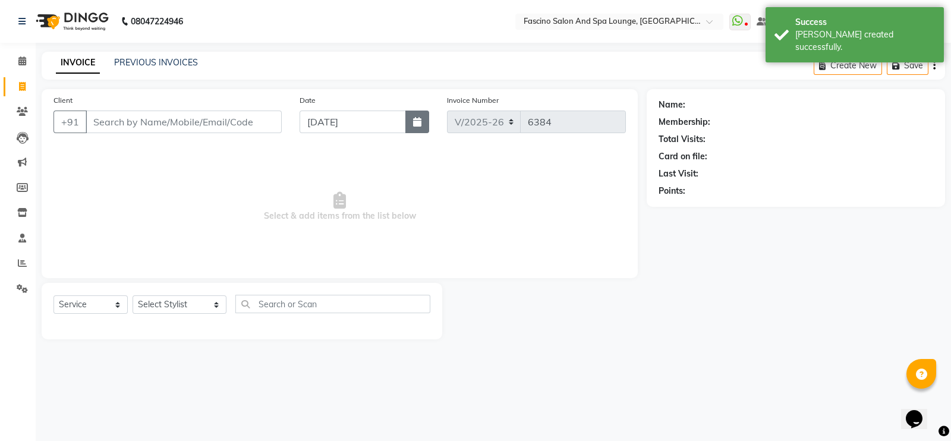
drag, startPoint x: 125, startPoint y: 111, endPoint x: 415, endPoint y: 116, distance: 290.2
click at [415, 116] on button "button" at bounding box center [417, 122] width 24 height 23
select select "9"
select select "2025"
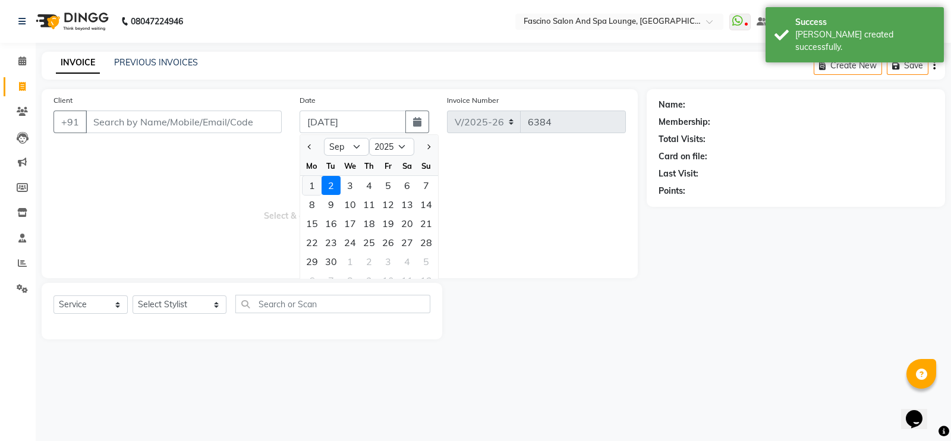
click at [318, 182] on div "1" at bounding box center [312, 185] width 19 height 19
type input "[DATE]"
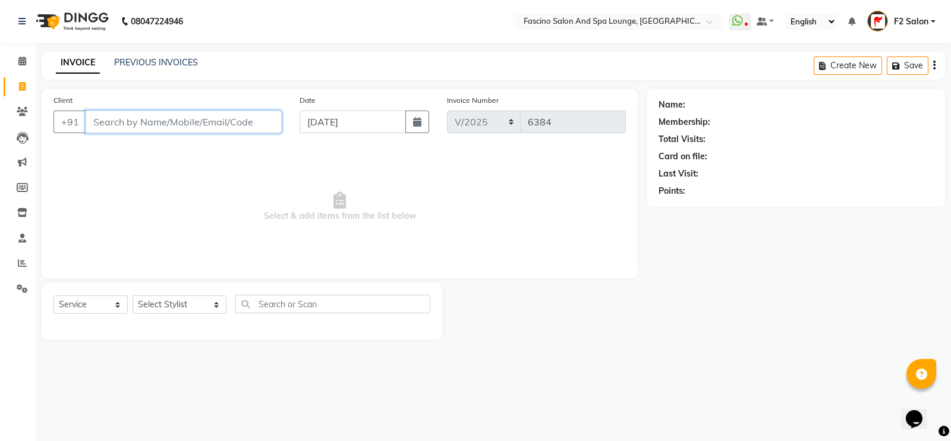
click at [203, 122] on input "Client" at bounding box center [184, 122] width 196 height 23
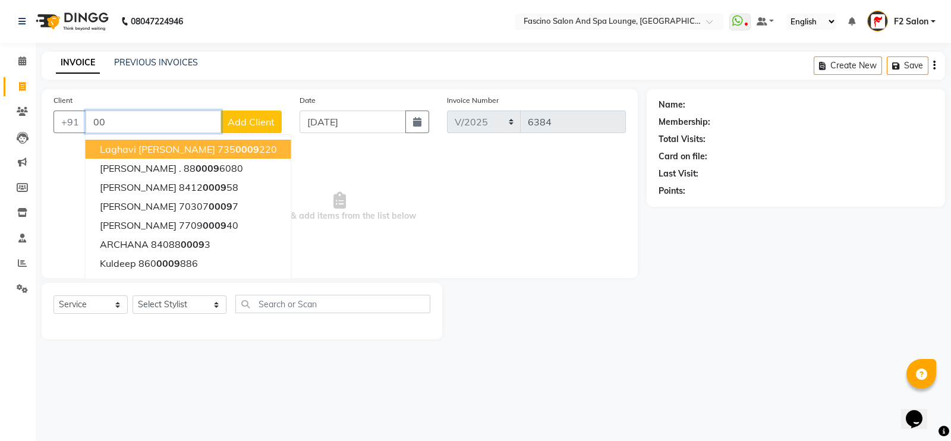
type input "0"
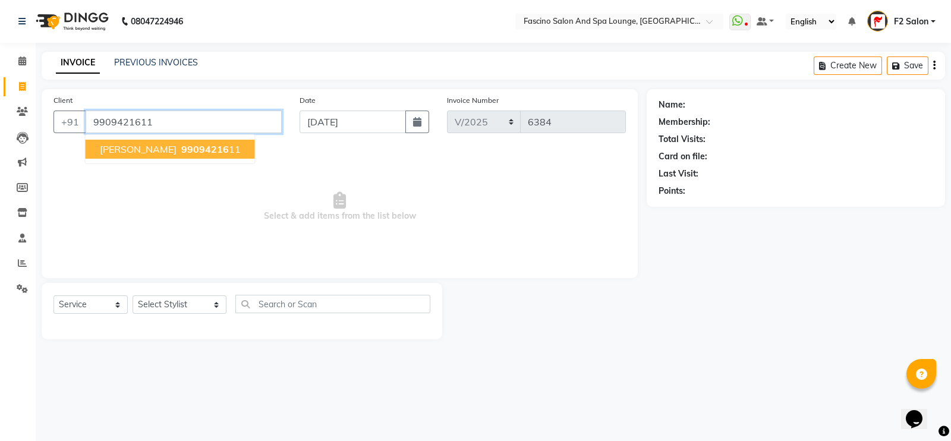
type input "9909421611"
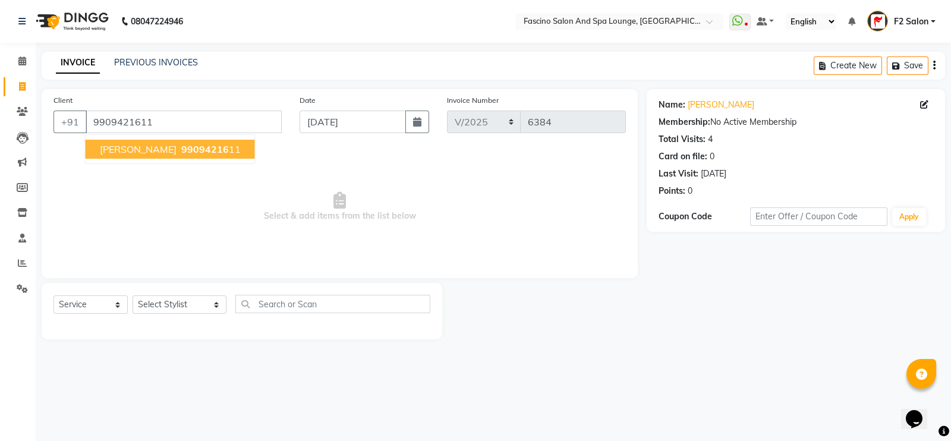
click at [203, 144] on span "99094216" at bounding box center [205, 149] width 48 height 12
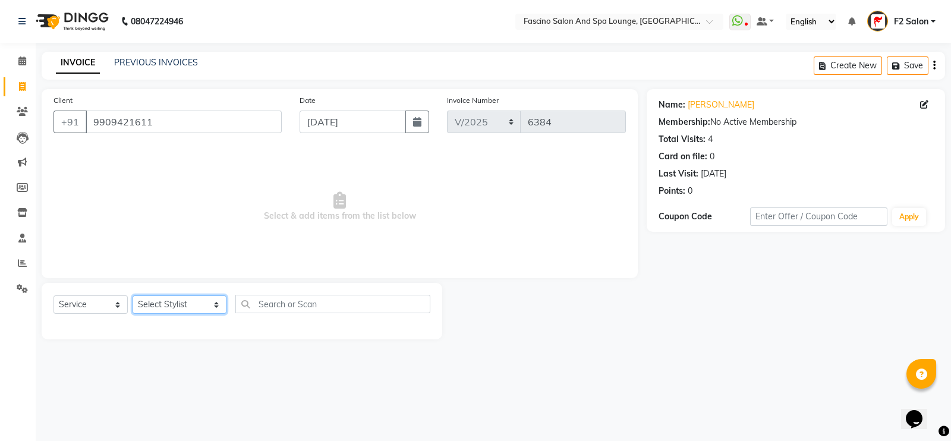
click at [178, 304] on select "Select Stylist akash F3 Asma Shaikh Ayan Kureshi Bhushan Thakare Chanda Mam Dee…" at bounding box center [180, 304] width 94 height 18
select select "76334"
click at [133, 296] on select "Select Stylist akash F3 Asma Shaikh Ayan Kureshi Bhushan Thakare Chanda Mam Dee…" at bounding box center [180, 304] width 94 height 18
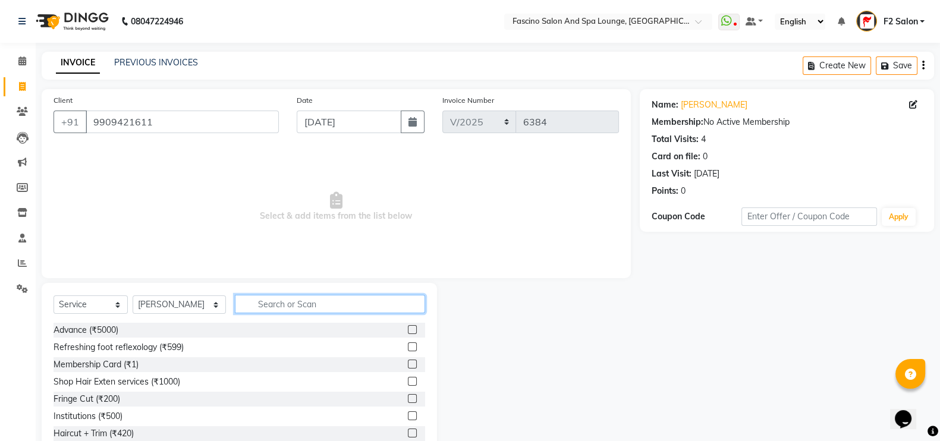
click at [238, 309] on input "text" at bounding box center [330, 304] width 191 height 18
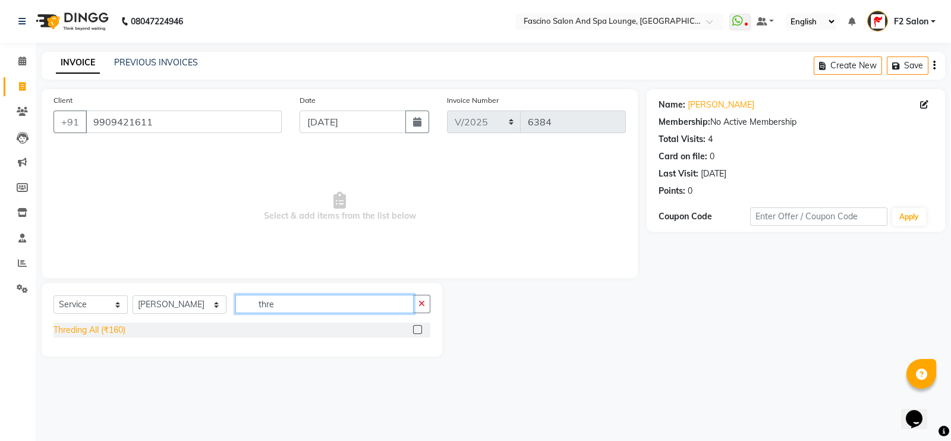
type input "thre"
click at [90, 335] on div "Threding All (₹160)" at bounding box center [90, 330] width 72 height 12
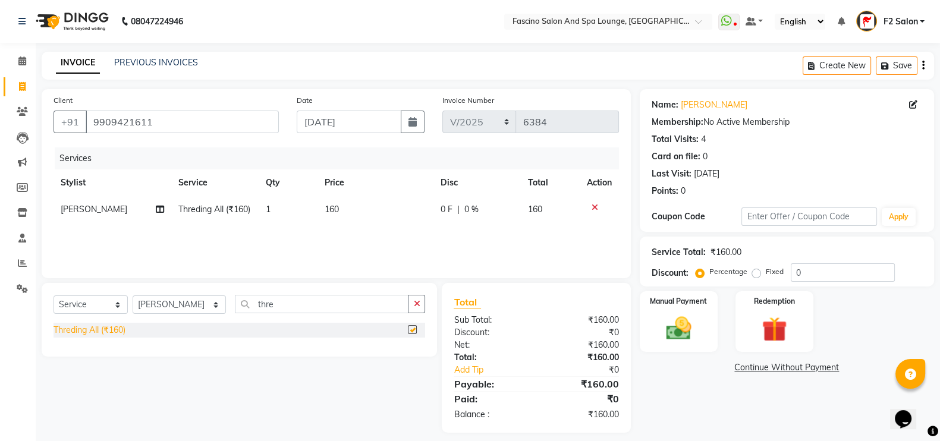
checkbox input "false"
click at [345, 208] on td "160" at bounding box center [375, 209] width 116 height 27
select select "76334"
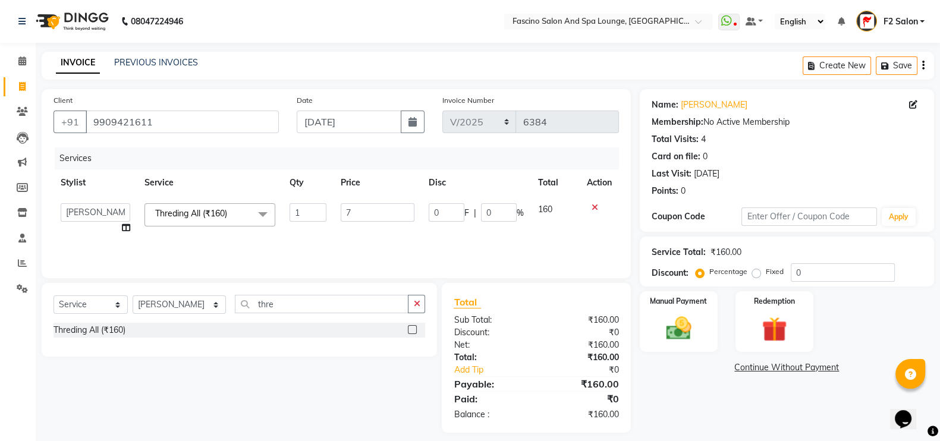
type input "70"
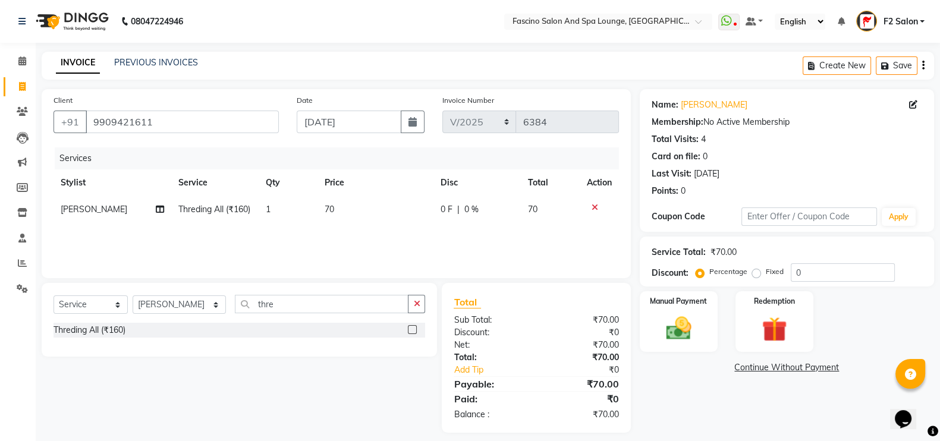
click at [352, 223] on td "70" at bounding box center [375, 209] width 116 height 27
select select "76334"
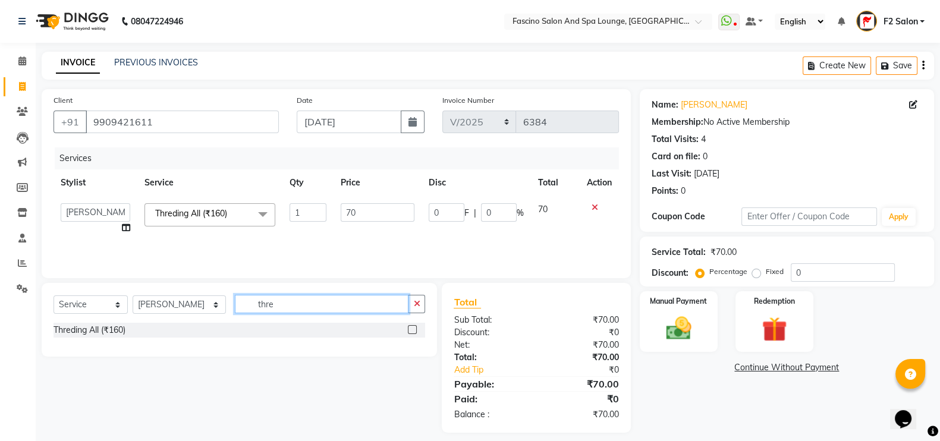
click at [265, 307] on input "thre" at bounding box center [322, 304] width 174 height 18
type input "t"
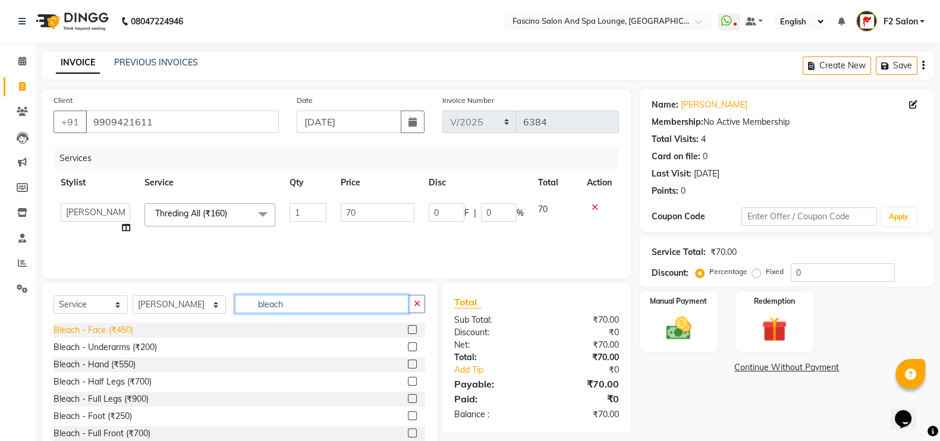
type input "bleach"
click at [117, 335] on div "Bleach - Face (₹450)" at bounding box center [94, 330] width 80 height 12
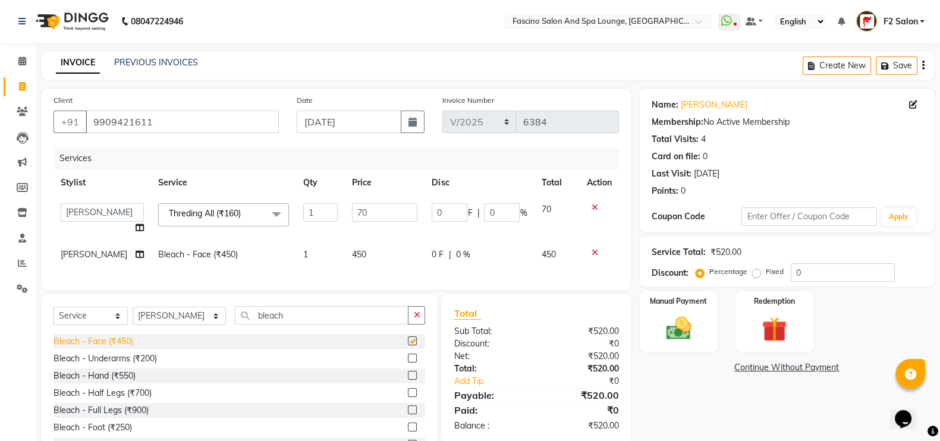
checkbox input "false"
click at [369, 260] on td "450" at bounding box center [385, 254] width 80 height 27
select select "76334"
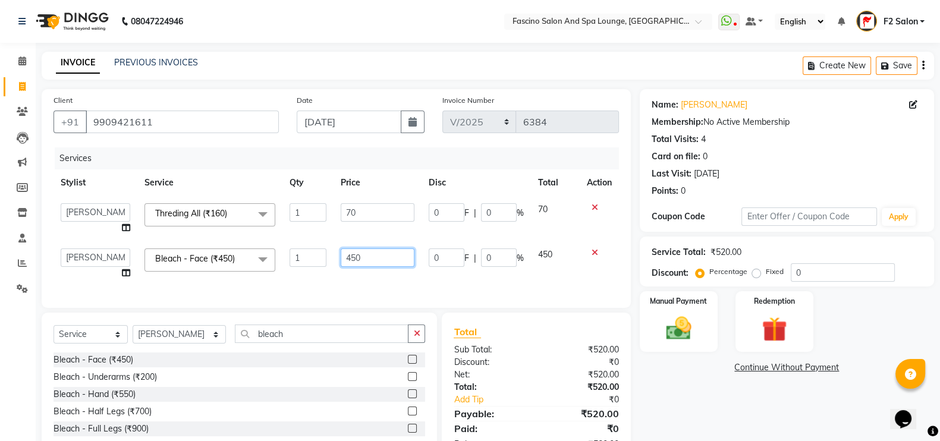
click at [370, 260] on input "450" at bounding box center [378, 258] width 74 height 18
type input "4"
type input "400"
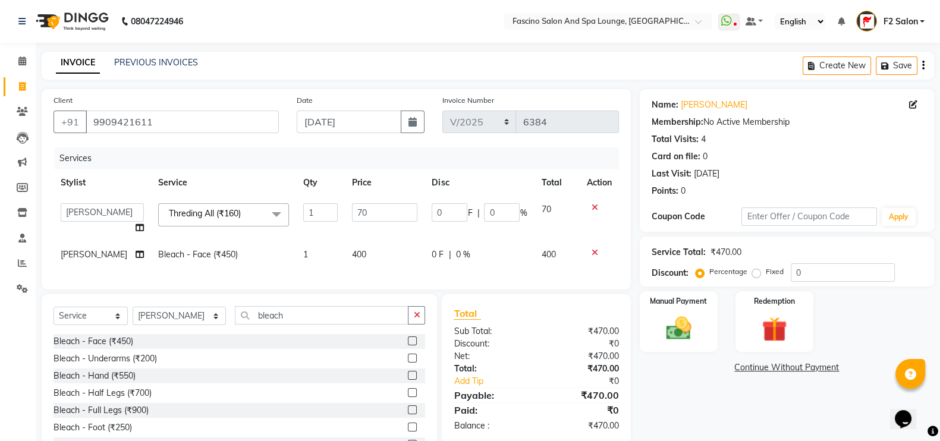
click at [365, 278] on div "Services Stylist Service Qty Price Disc Total Action akash F3 [PERSON_NAME] [PE…" at bounding box center [336, 212] width 565 height 130
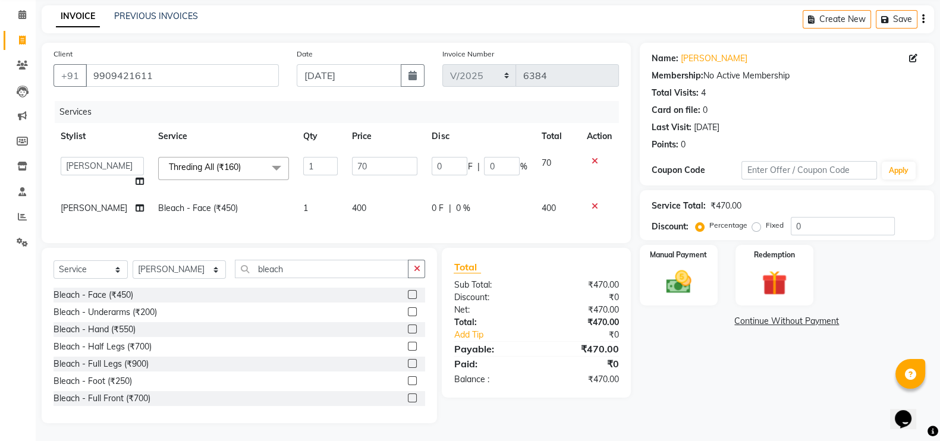
scroll to position [71, 0]
click at [288, 265] on input "bleach" at bounding box center [322, 269] width 174 height 18
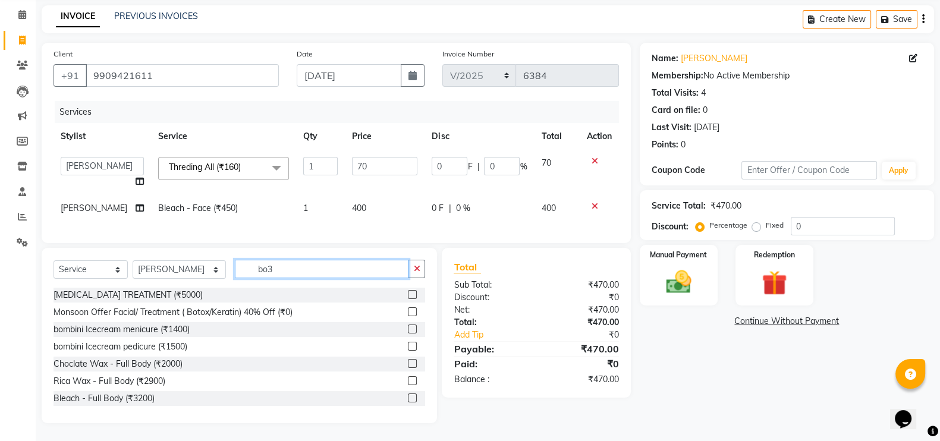
scroll to position [45, 0]
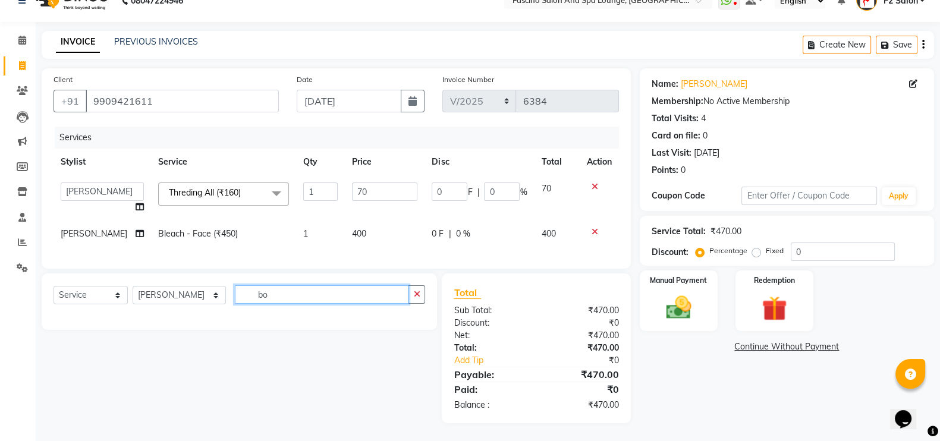
type input "b"
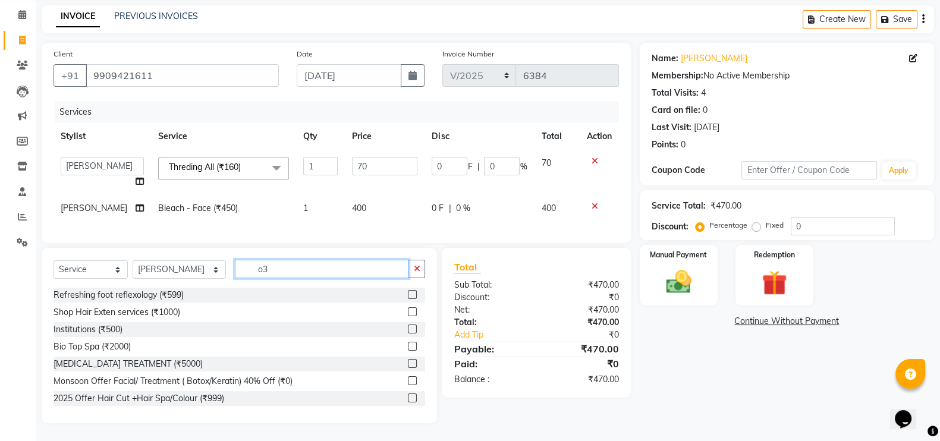
scroll to position [55, 0]
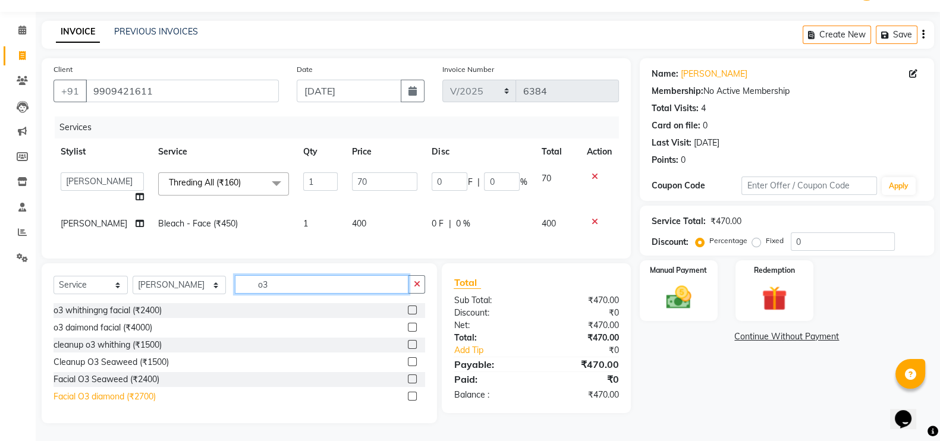
type input "o3"
click at [140, 398] on div "Facial O3 diamond (₹2700)" at bounding box center [105, 397] width 102 height 12
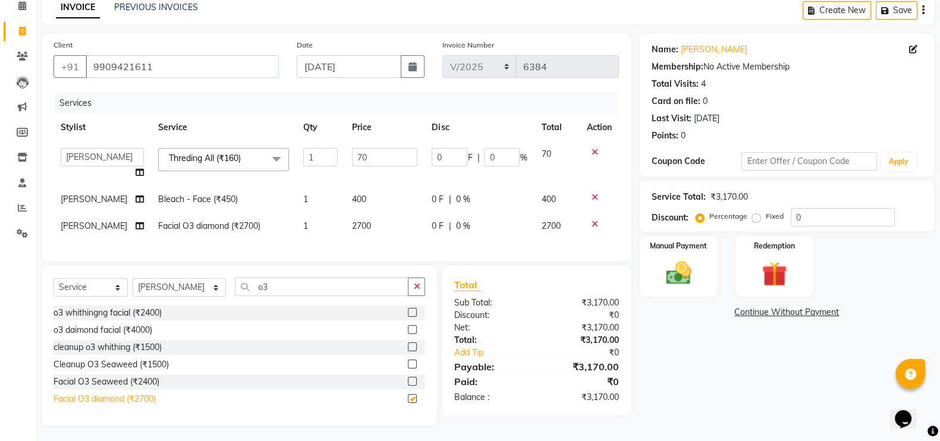
checkbox input "false"
click at [371, 240] on td "2700" at bounding box center [385, 226] width 80 height 27
select select "76334"
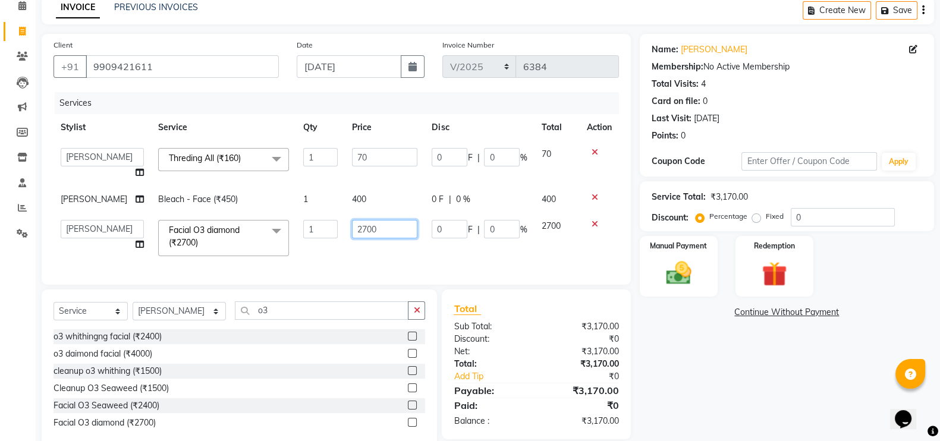
click at [381, 238] on input "2700" at bounding box center [384, 229] width 65 height 18
type input "2"
type input "3200"
click at [376, 263] on td "3200" at bounding box center [385, 238] width 80 height 51
select select "76334"
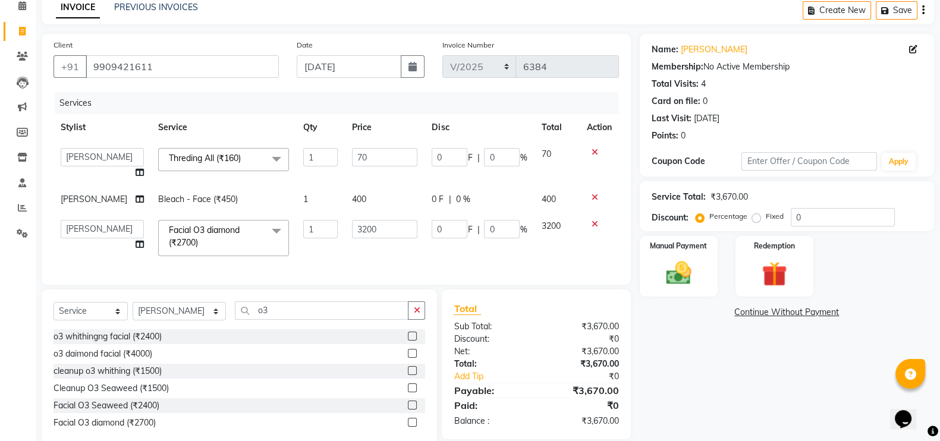
click at [369, 200] on td "400" at bounding box center [385, 199] width 80 height 27
select select "76334"
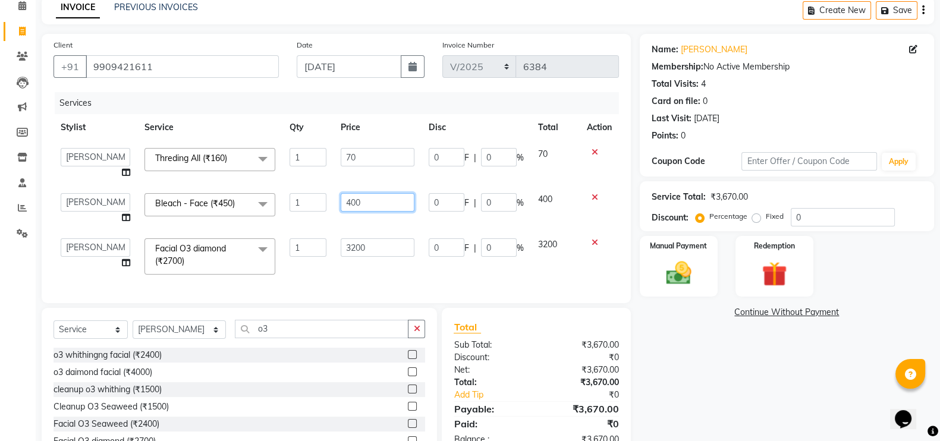
click at [369, 200] on input "400" at bounding box center [378, 202] width 74 height 18
type input "450"
click at [364, 221] on td "450" at bounding box center [378, 208] width 89 height 45
select select "76334"
click at [369, 205] on input "450" at bounding box center [378, 202] width 74 height 18
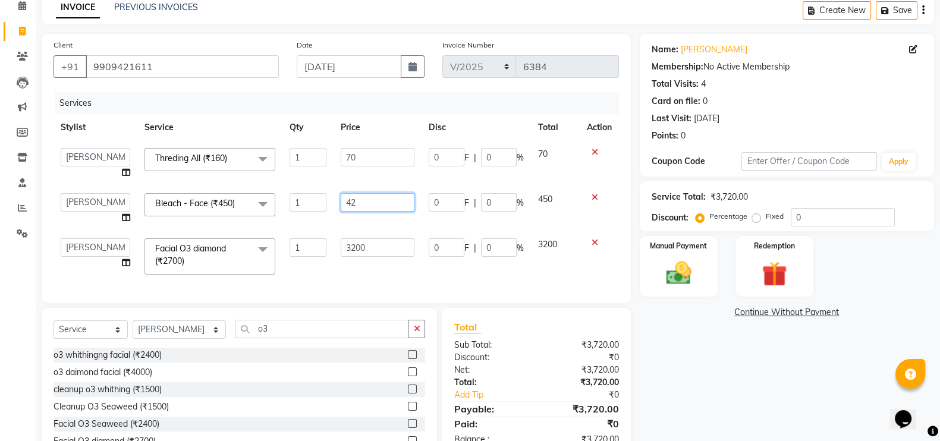
type input "420"
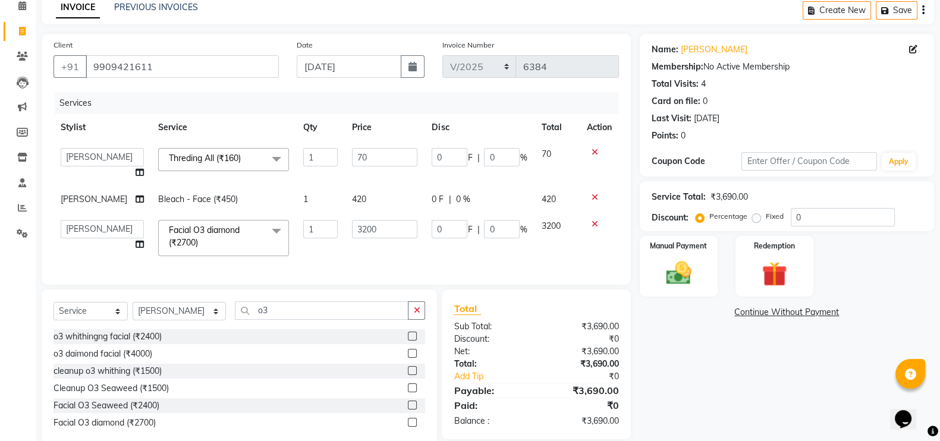
click at [369, 213] on td "420" at bounding box center [385, 199] width 80 height 27
select select "76334"
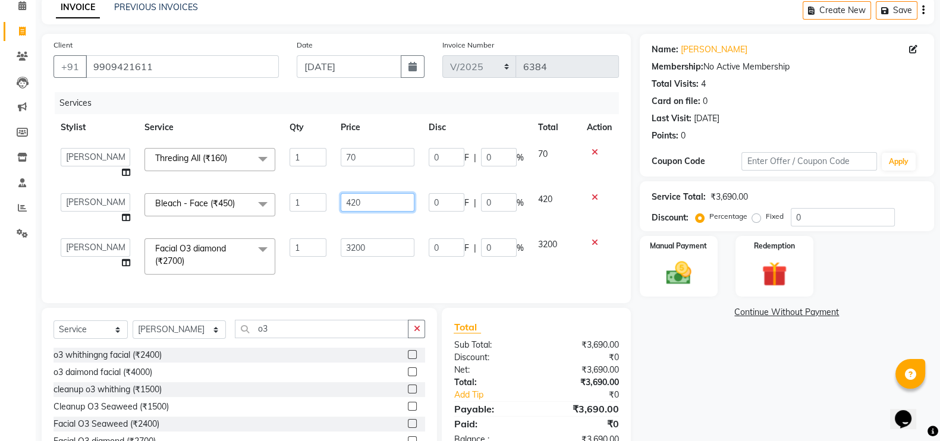
click at [372, 206] on input "420" at bounding box center [378, 202] width 74 height 18
type input "430"
click at [370, 227] on tbody "akash F3 Asma Shaikh Ayan Kureshi Bhushan Thakare Chanda Mam Deepak Shinde Deep…" at bounding box center [336, 211] width 565 height 141
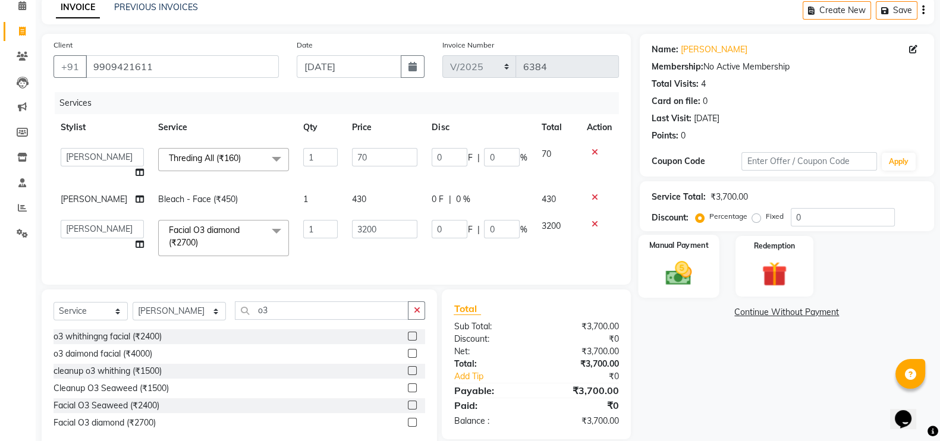
click at [685, 249] on label "Manual Payment" at bounding box center [678, 245] width 59 height 11
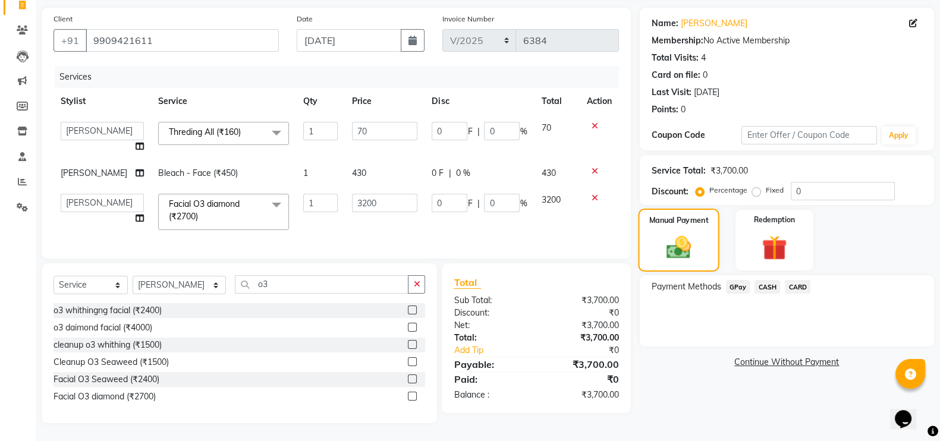
scroll to position [105, 0]
click at [738, 280] on span "GPay" at bounding box center [738, 287] width 24 height 14
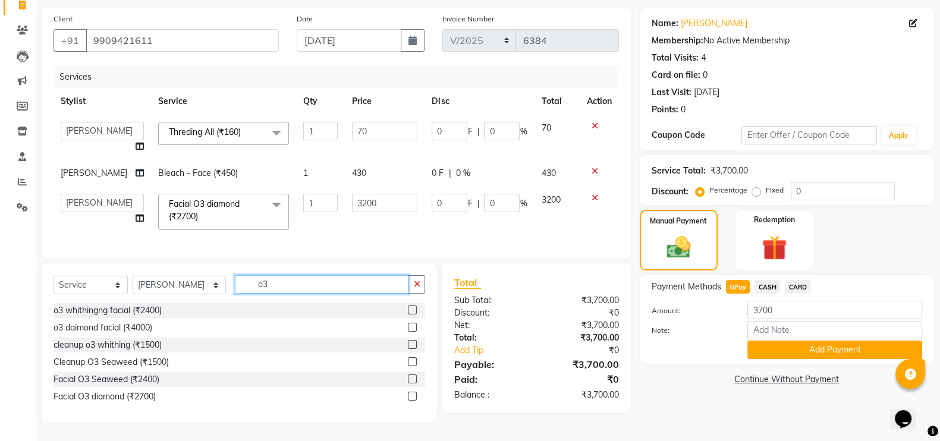
click at [265, 282] on input "o3" at bounding box center [322, 284] width 174 height 18
type input "o"
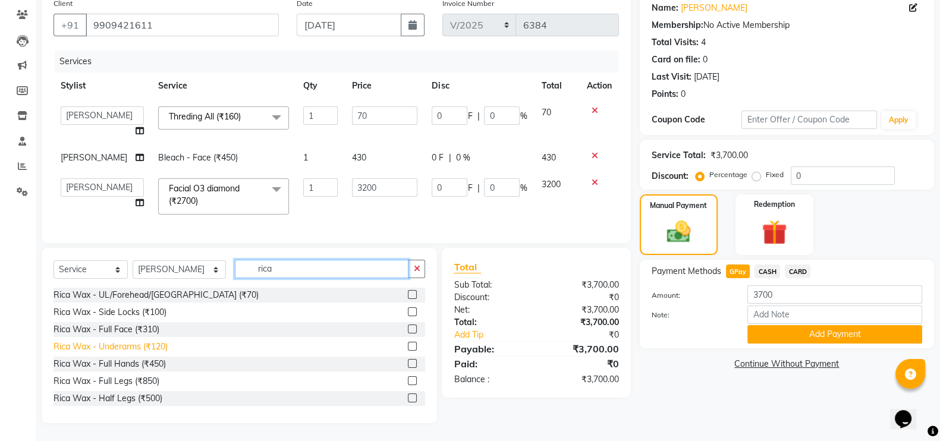
type input "rica"
click at [131, 353] on div "Rica Wax - Underarms (₹120)" at bounding box center [111, 347] width 114 height 12
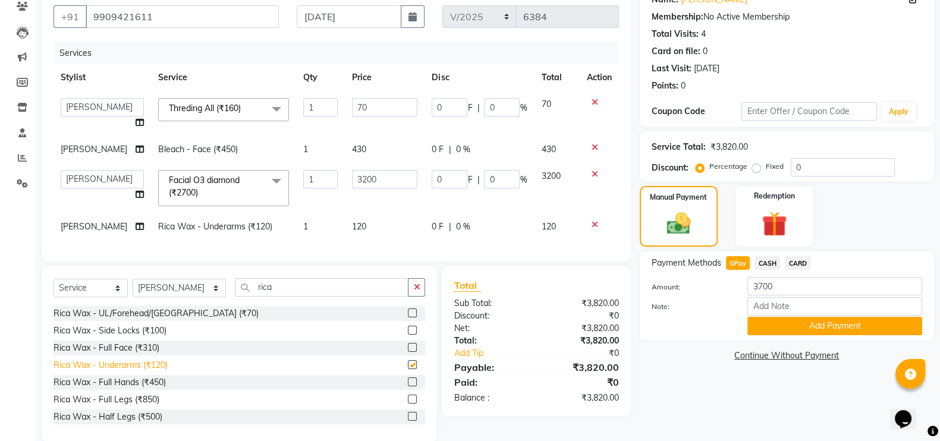
checkbox input "false"
click at [134, 354] on div "Rica Wax - Full Hands (₹450)" at bounding box center [110, 348] width 112 height 12
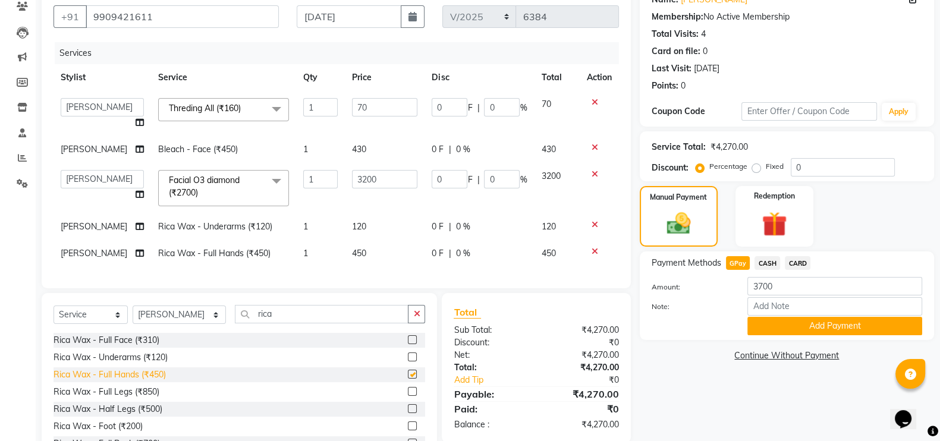
checkbox input "false"
click at [376, 237] on td "120" at bounding box center [385, 226] width 80 height 27
select select "76334"
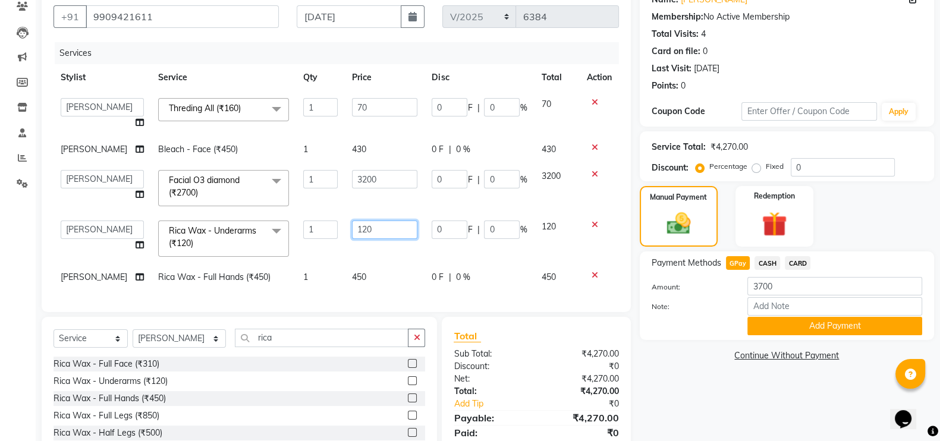
click at [375, 238] on input "120" at bounding box center [384, 230] width 65 height 18
click at [594, 229] on icon at bounding box center [595, 225] width 7 height 8
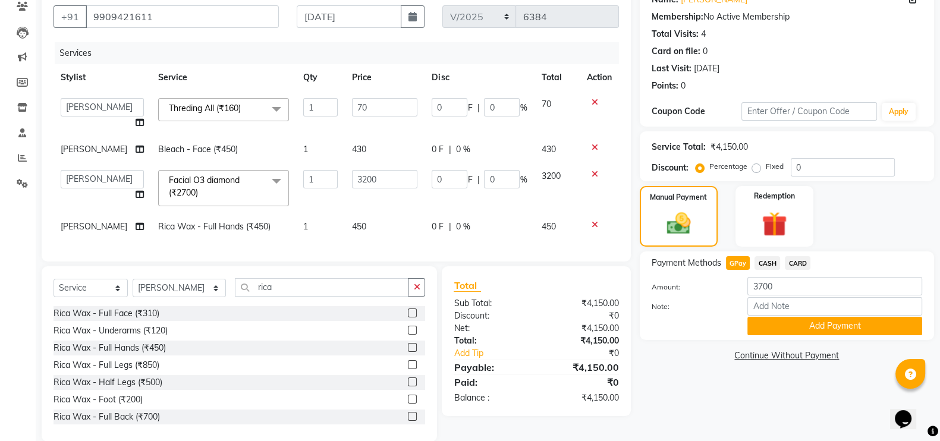
click at [740, 265] on span "GPay" at bounding box center [738, 263] width 24 height 14
type input "4150"
click at [808, 319] on button "Add Payment" at bounding box center [834, 326] width 175 height 18
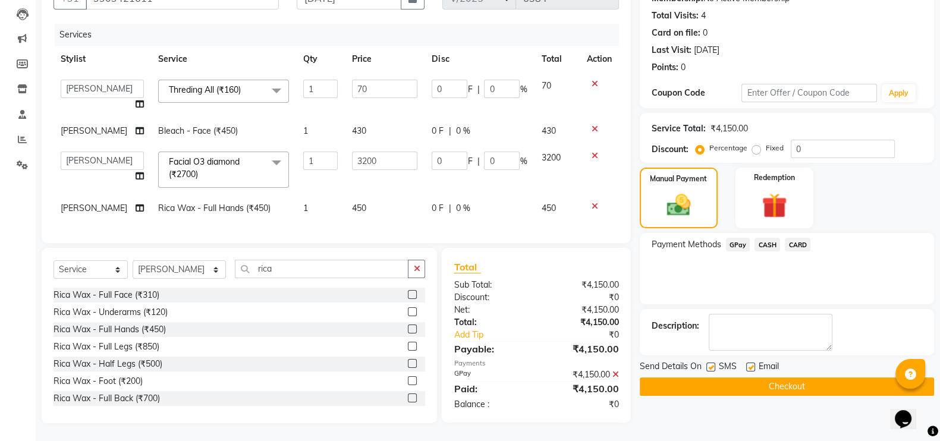
scroll to position [161, 0]
click at [710, 363] on label at bounding box center [710, 367] width 9 height 9
click at [710, 364] on input "checkbox" at bounding box center [710, 368] width 8 height 8
checkbox input "false"
click at [710, 378] on button "Checkout" at bounding box center [787, 387] width 294 height 18
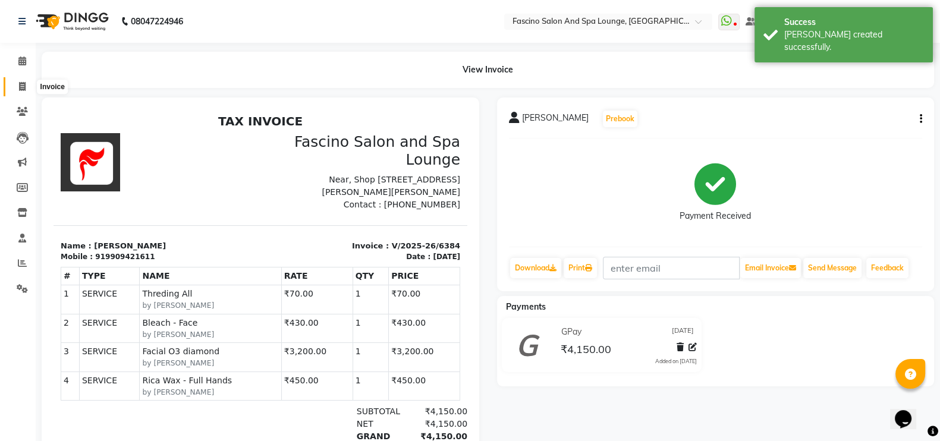
click at [14, 83] on span at bounding box center [22, 87] width 21 height 14
select select "service"
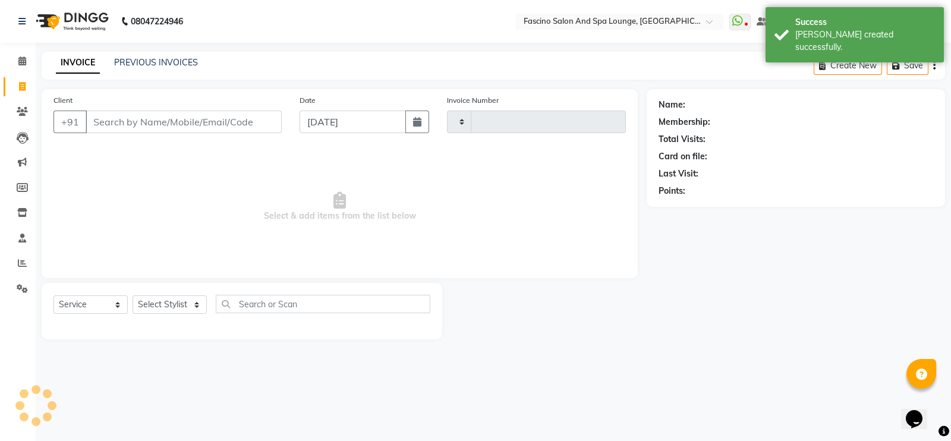
type input "6385"
select select "129"
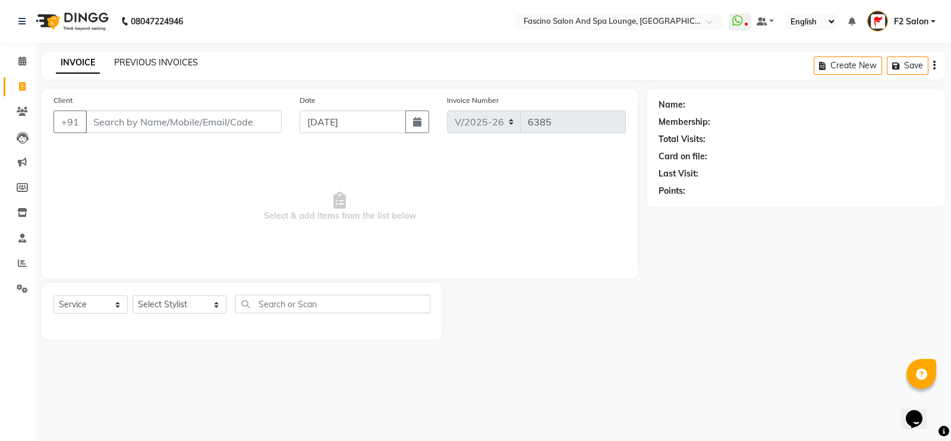
click at [137, 61] on link "PREVIOUS INVOICES" at bounding box center [156, 62] width 84 height 11
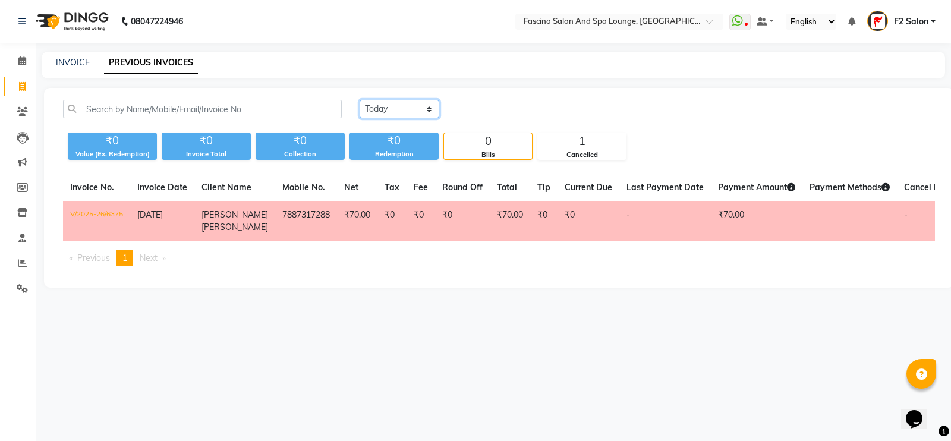
click at [431, 111] on select "Today Yesterday Custom Range" at bounding box center [400, 109] width 80 height 18
select select "yesterday"
click at [360, 100] on select "Today Yesterday Custom Range" at bounding box center [400, 109] width 80 height 18
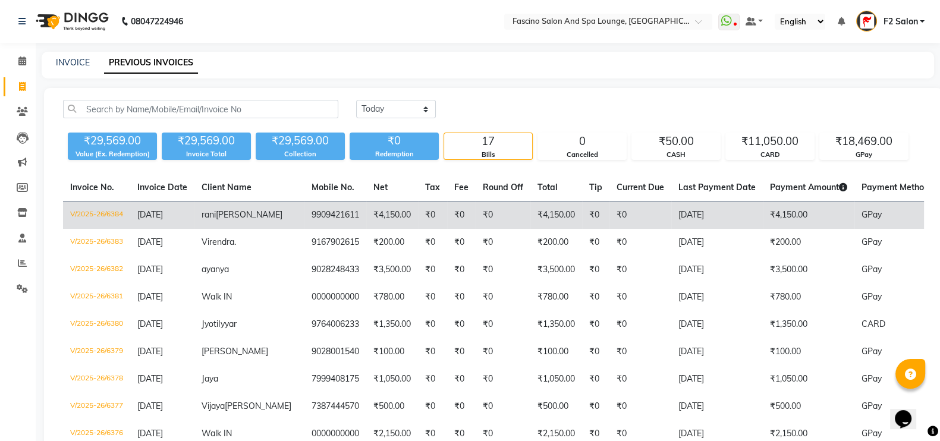
click at [107, 206] on td "V/2025-26/6384" at bounding box center [96, 216] width 67 height 28
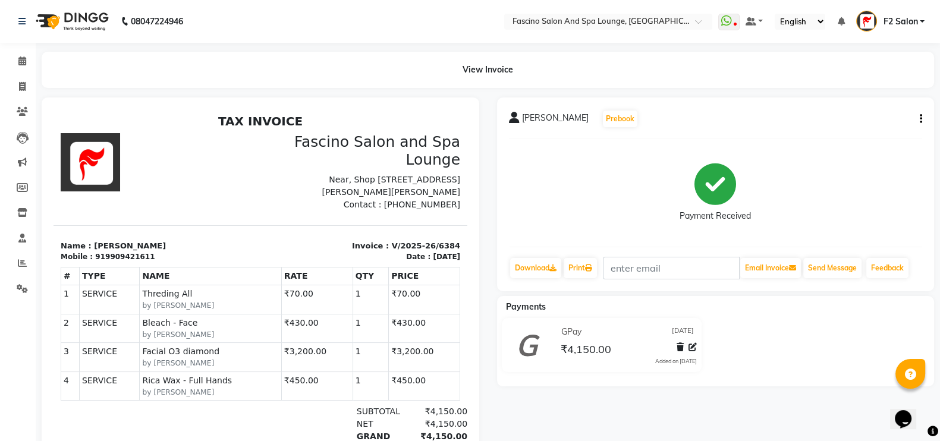
click at [920, 119] on icon "button" at bounding box center [921, 119] width 2 height 1
click at [860, 123] on div "Edit Invoice" at bounding box center [860, 126] width 81 height 15
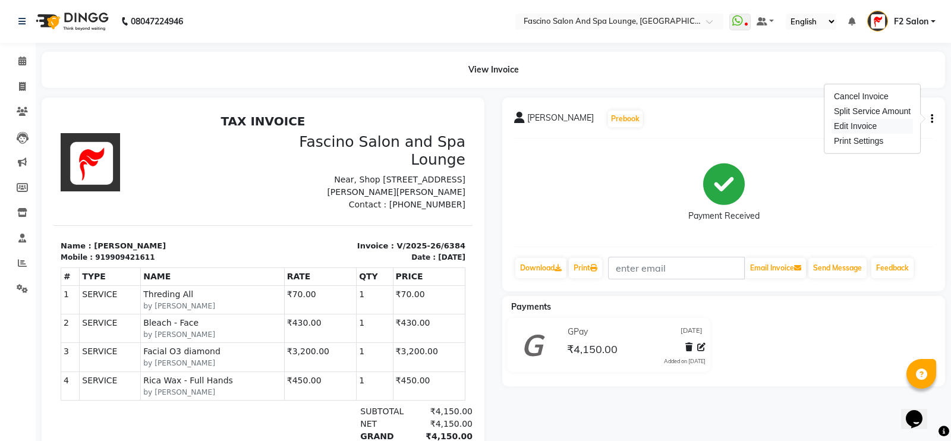
select select "service"
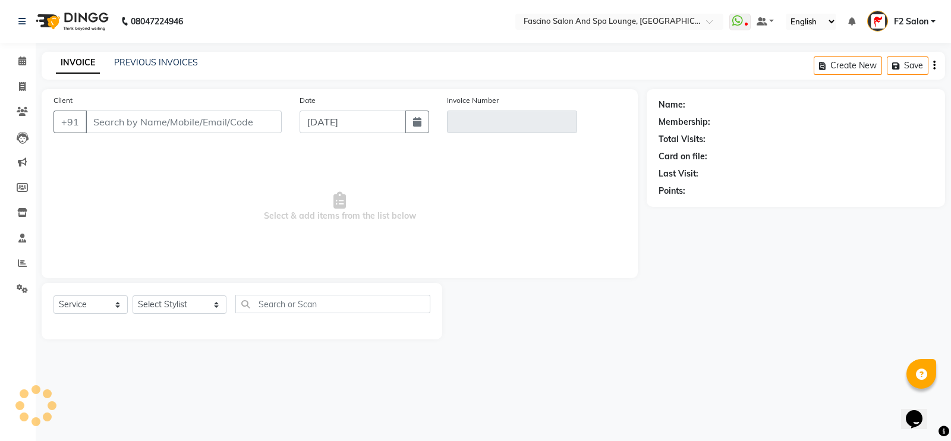
type input "9909421611"
type input "V/2025-26/6384"
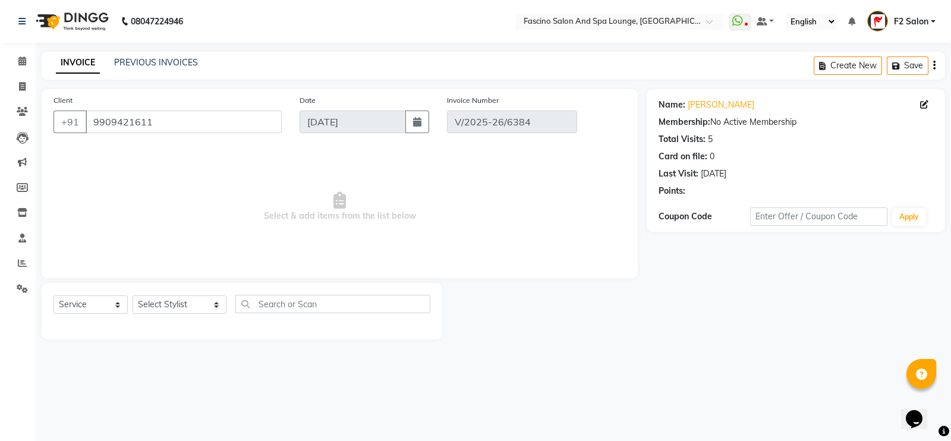
type input "[DATE]"
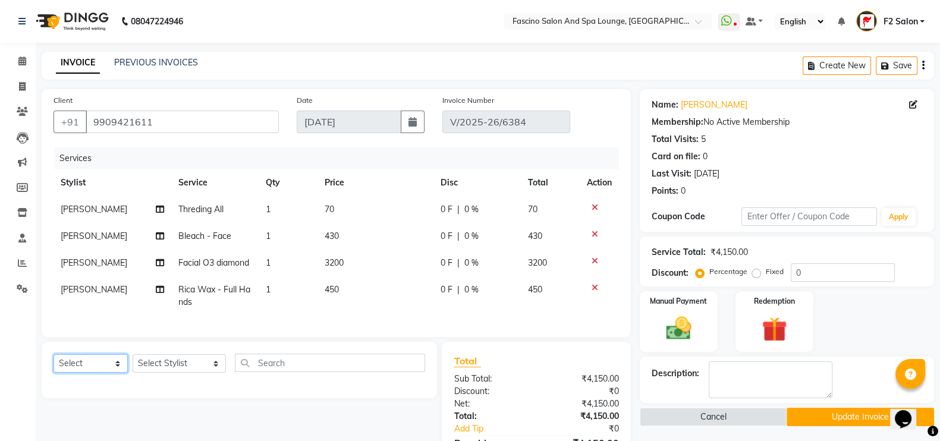
click at [89, 373] on select "Select Service Product Membership Package Voucher Prepaid Gift Card" at bounding box center [91, 363] width 74 height 18
select select "membership"
click at [54, 366] on select "Select Service Product Membership Package Voucher Prepaid Gift Card" at bounding box center [91, 363] width 74 height 18
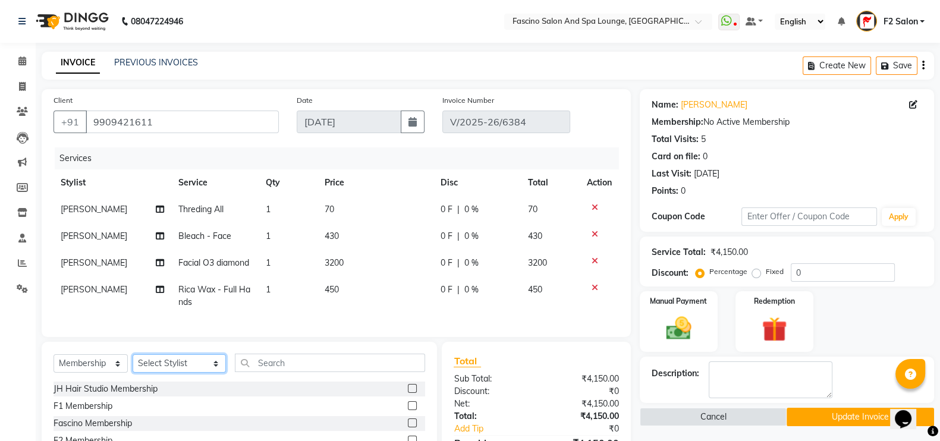
click at [169, 369] on select "Select Stylist akash F3 [PERSON_NAME] [PERSON_NAME] Bhushan [PERSON_NAME] Mam […" at bounding box center [179, 363] width 93 height 18
select select "76334"
click at [133, 366] on select "Select Stylist akash F3 [PERSON_NAME] [PERSON_NAME] Bhushan [PERSON_NAME] Mam […" at bounding box center [179, 363] width 93 height 18
click at [284, 372] on input "text" at bounding box center [330, 363] width 191 height 18
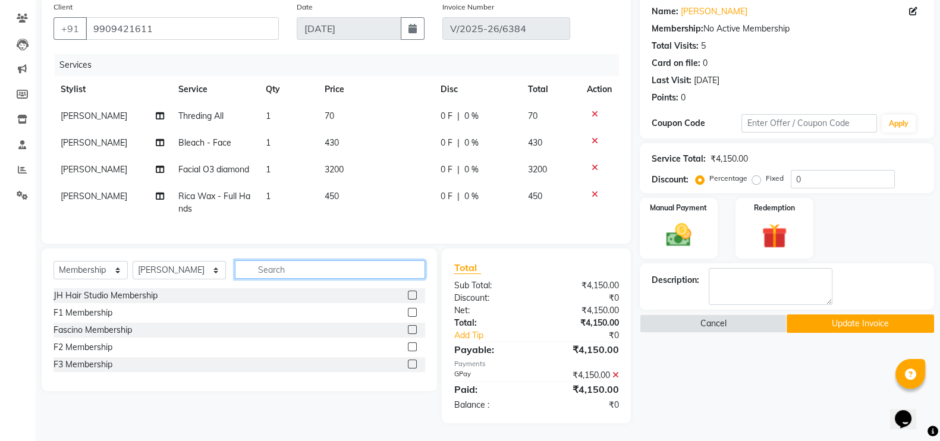
scroll to position [105, 0]
click at [103, 348] on div "F2 Membership" at bounding box center [83, 347] width 59 height 12
select select "select"
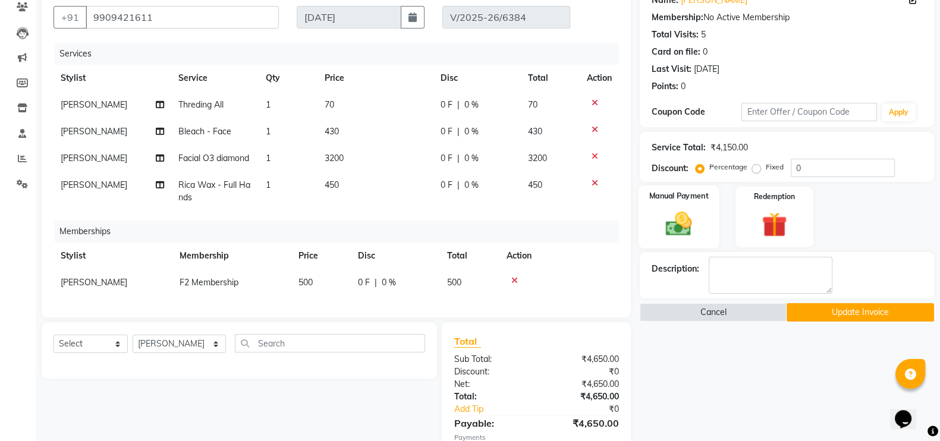
click at [685, 221] on img at bounding box center [679, 224] width 42 height 30
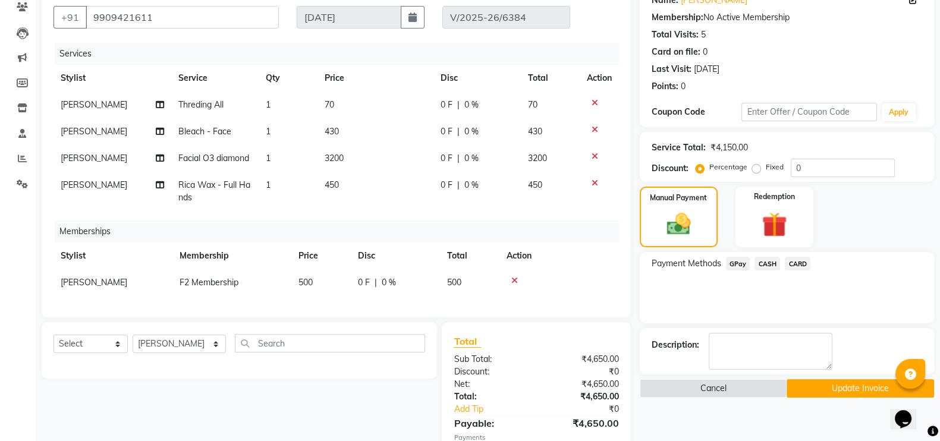
click at [737, 260] on span "GPay" at bounding box center [738, 264] width 24 height 14
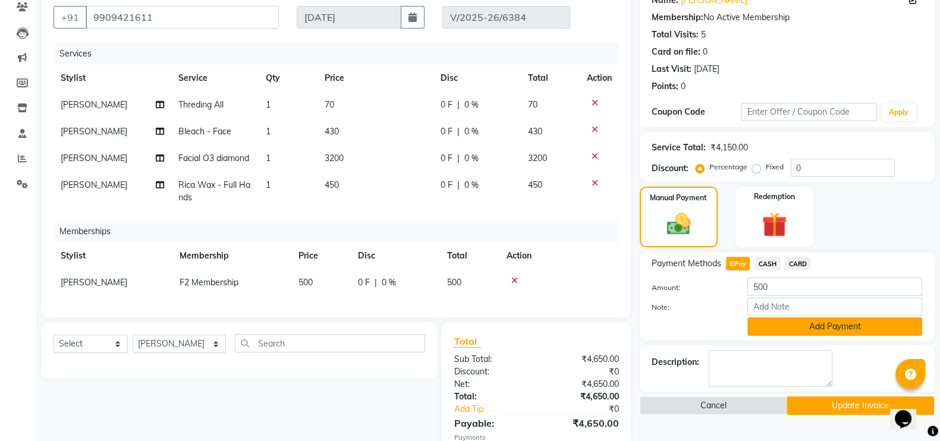
click at [857, 322] on button "Add Payment" at bounding box center [834, 326] width 175 height 18
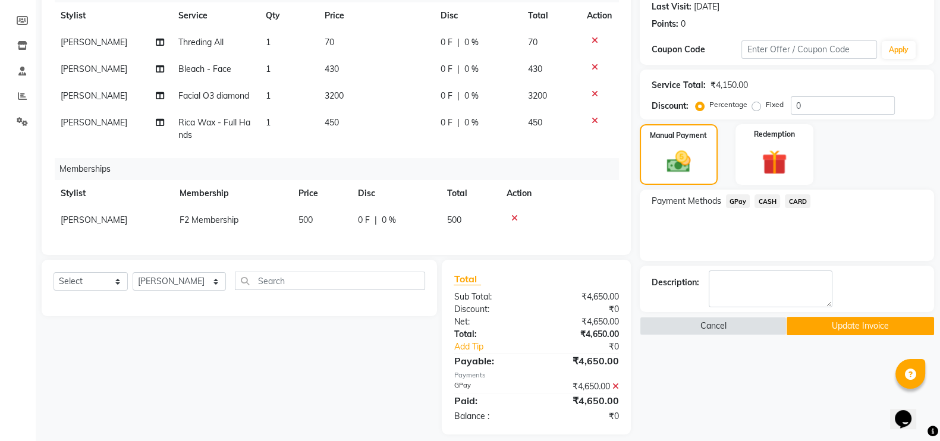
scroll to position [190, 0]
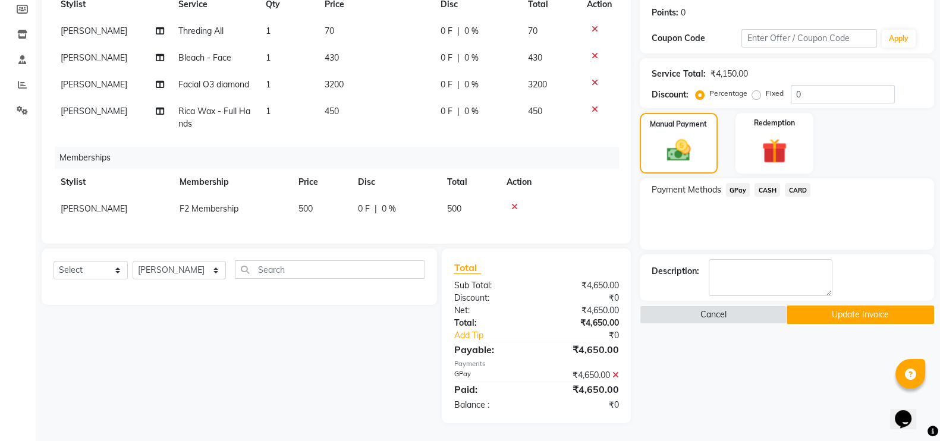
click at [845, 306] on button "Update Invoice" at bounding box center [860, 315] width 147 height 18
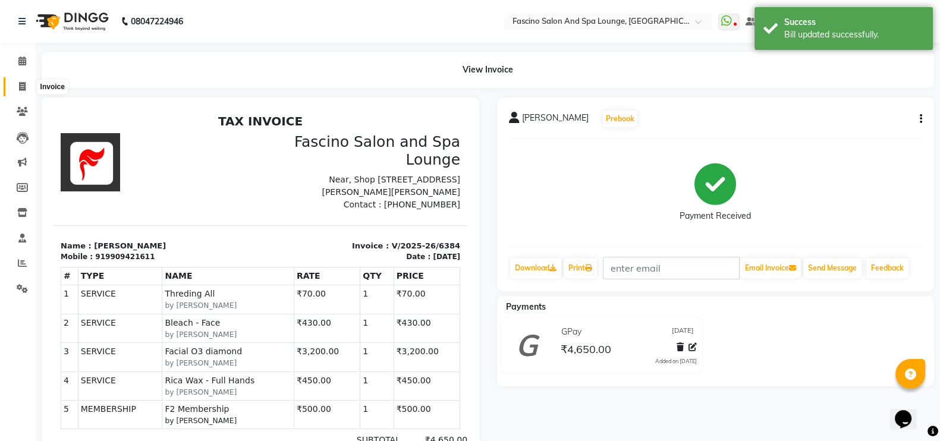
click at [24, 84] on icon at bounding box center [22, 86] width 7 height 9
select select "129"
select select "service"
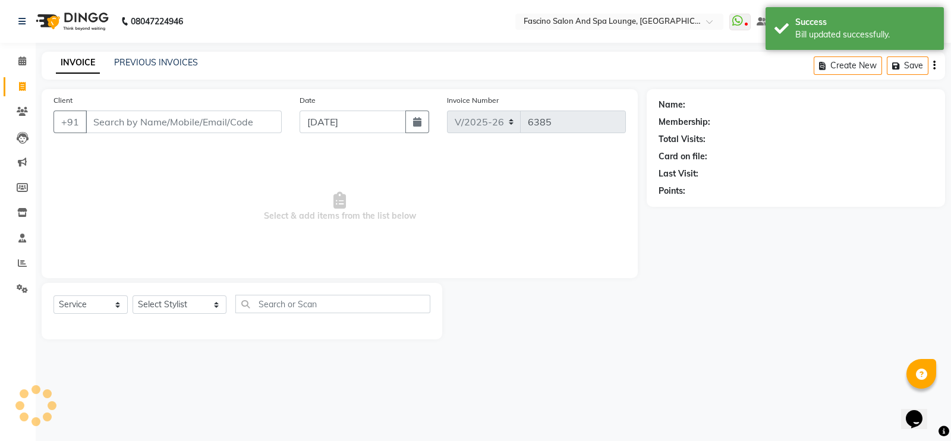
click at [146, 118] on input "Client" at bounding box center [184, 122] width 196 height 23
click at [413, 125] on button "button" at bounding box center [417, 122] width 24 height 23
select select "9"
select select "2025"
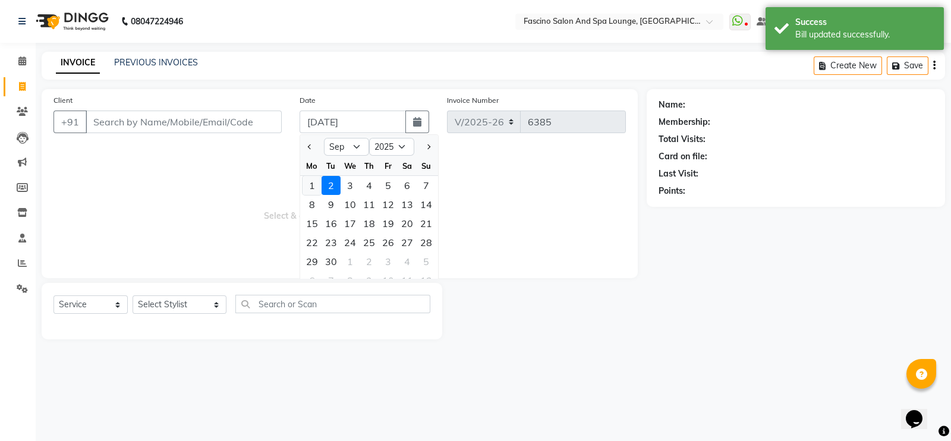
click at [309, 185] on div "1" at bounding box center [312, 185] width 19 height 19
type input "[DATE]"
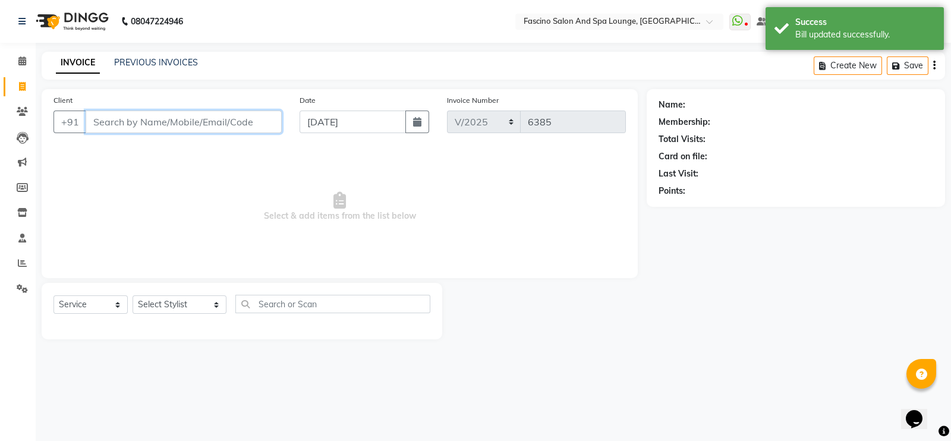
click at [166, 121] on input "Client" at bounding box center [184, 122] width 196 height 23
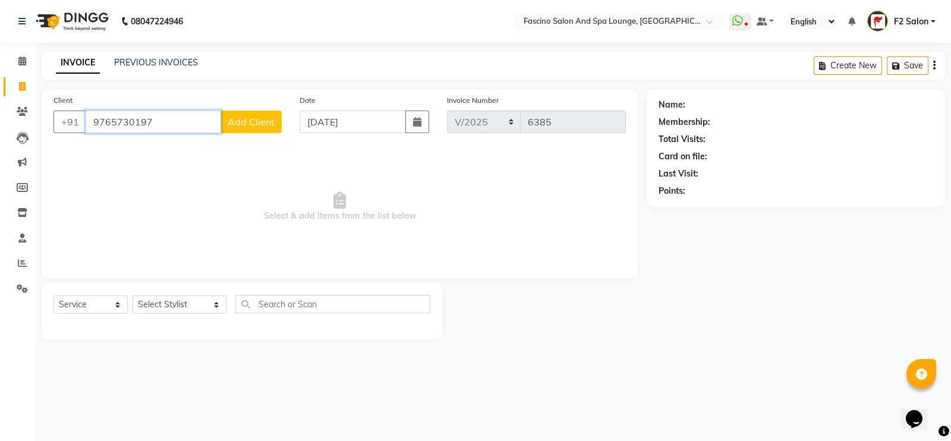
type input "9765730197"
click at [247, 124] on span "Add Client" at bounding box center [251, 122] width 47 height 12
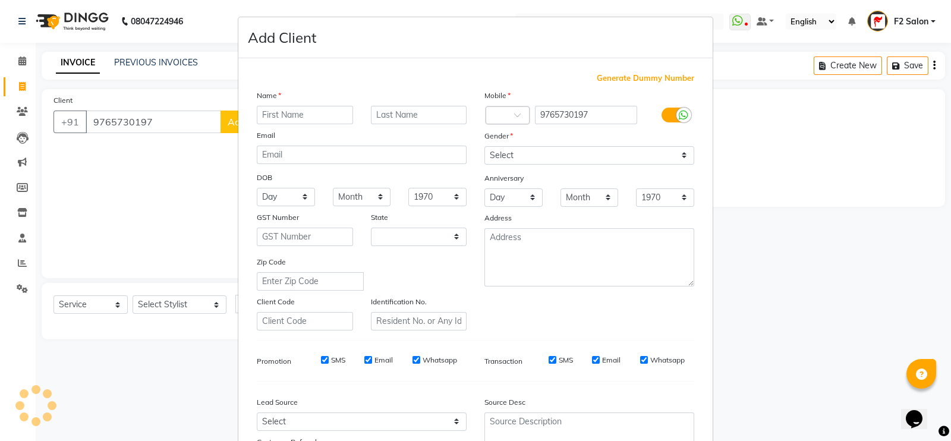
select select "22"
type input "l"
type input "Rohini"
click at [394, 120] on input "text" at bounding box center [419, 115] width 96 height 18
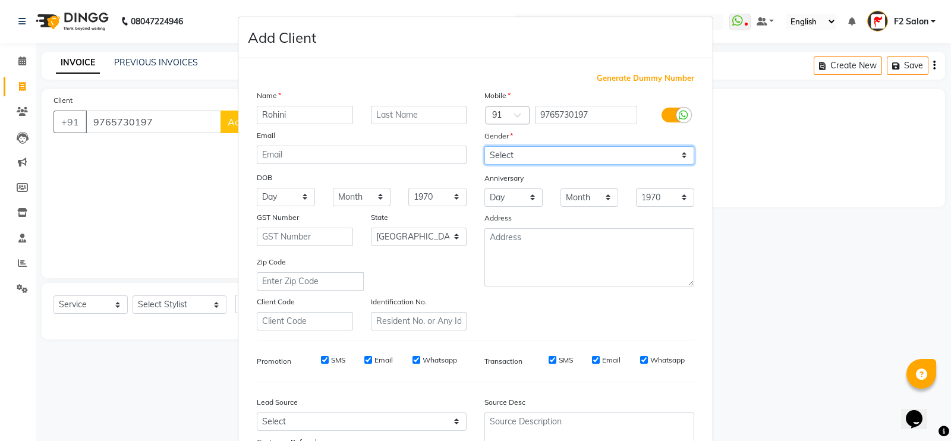
click at [490, 150] on select "Select Male Female Other Prefer Not To Say" at bounding box center [590, 155] width 210 height 18
select select "female"
click at [485, 147] on select "Select Male Female Other Prefer Not To Say" at bounding box center [590, 155] width 210 height 18
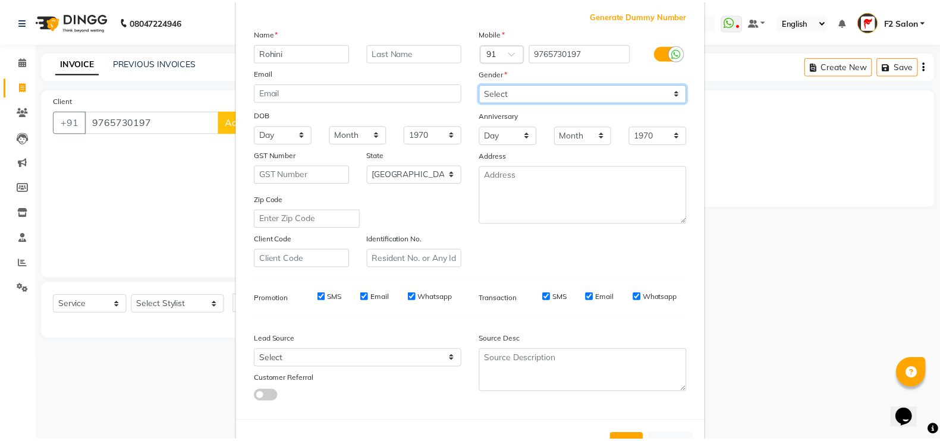
scroll to position [114, 0]
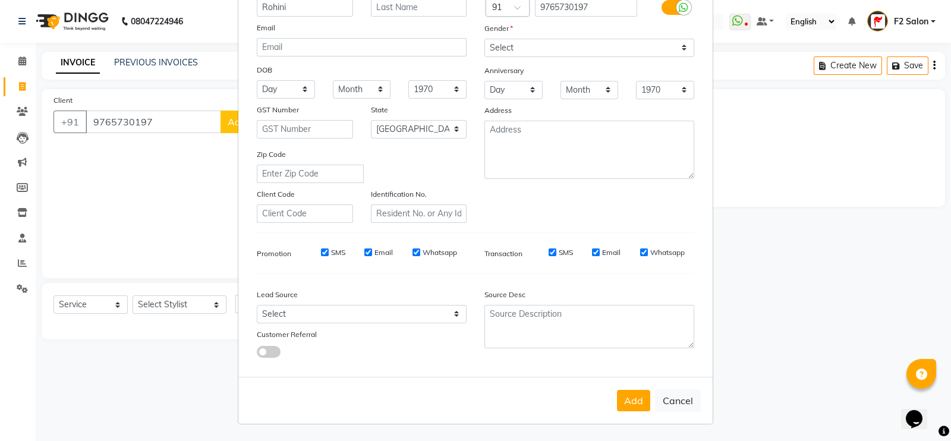
click at [630, 407] on button "Add" at bounding box center [633, 400] width 33 height 21
click at [630, 407] on div "Add Cancel" at bounding box center [475, 400] width 474 height 47
select select
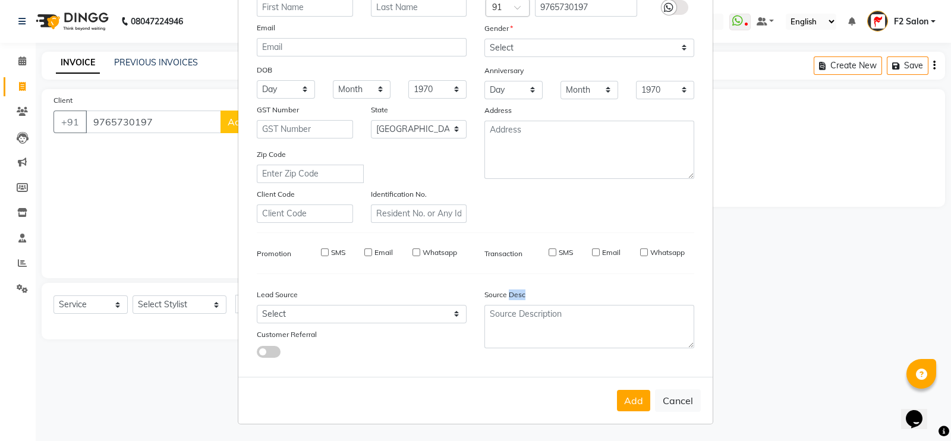
select select "null"
select select
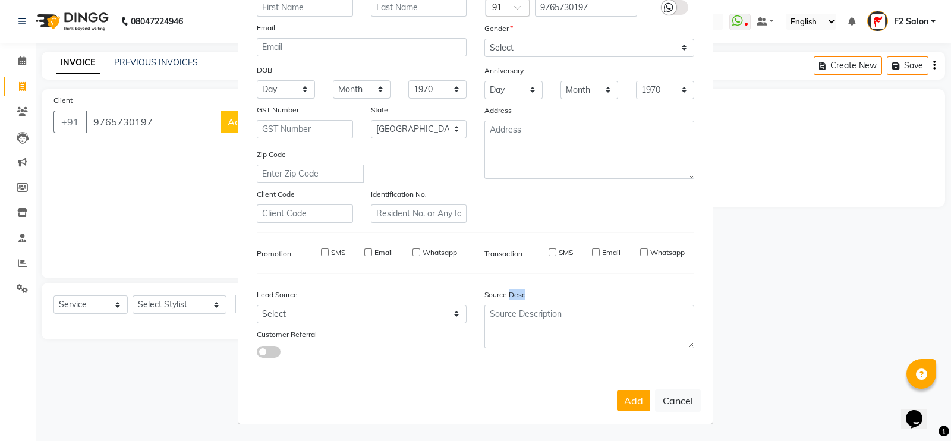
checkbox input "false"
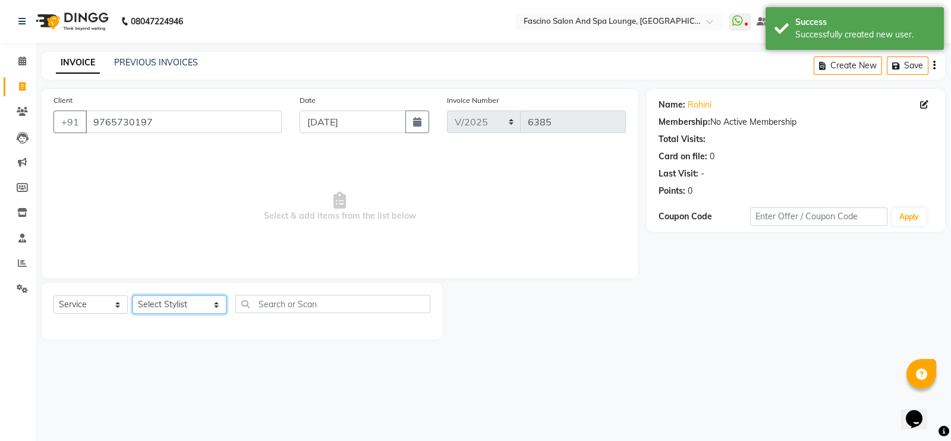
click at [173, 314] on select "Select Stylist akash F3 Asma Shaikh Ayan Kureshi Bhushan Thakare Chanda Mam Dee…" at bounding box center [180, 304] width 94 height 18
select select "72667"
click at [133, 296] on select "Select Stylist akash F3 Asma Shaikh Ayan Kureshi Bhushan Thakare Chanda Mam Dee…" at bounding box center [180, 304] width 94 height 18
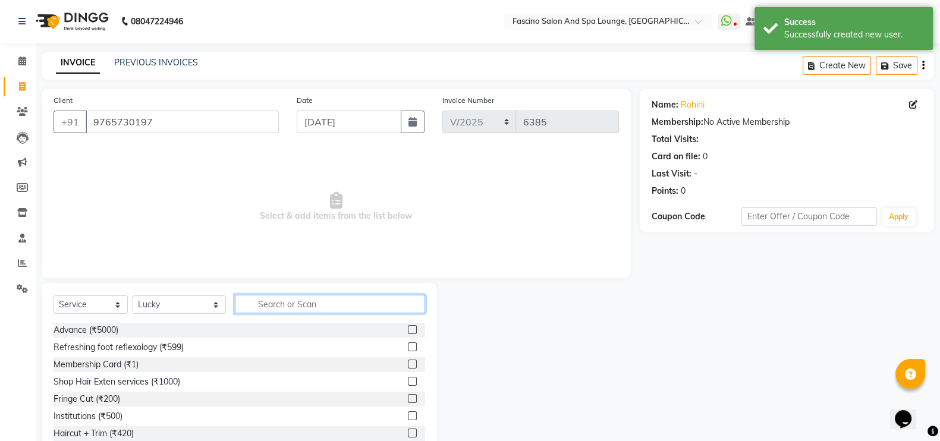
click at [246, 304] on input "text" at bounding box center [330, 304] width 191 height 18
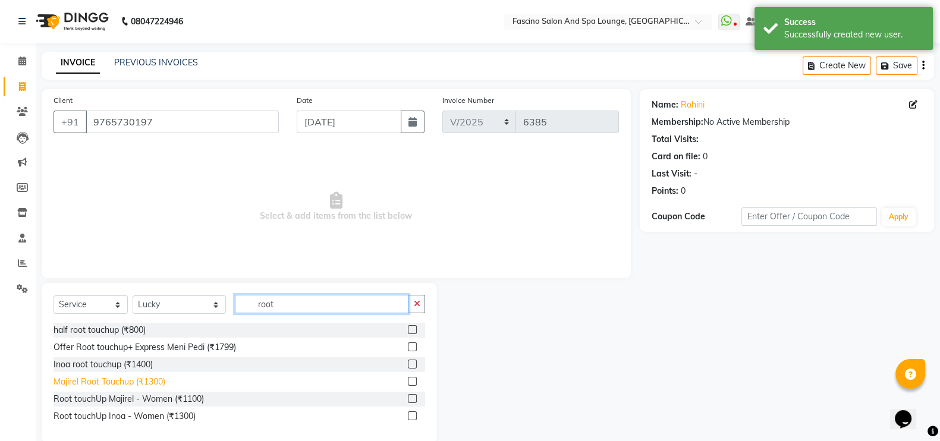
type input "root"
click at [136, 376] on div "Majirel Root Touchup (₹1300)" at bounding box center [110, 382] width 112 height 12
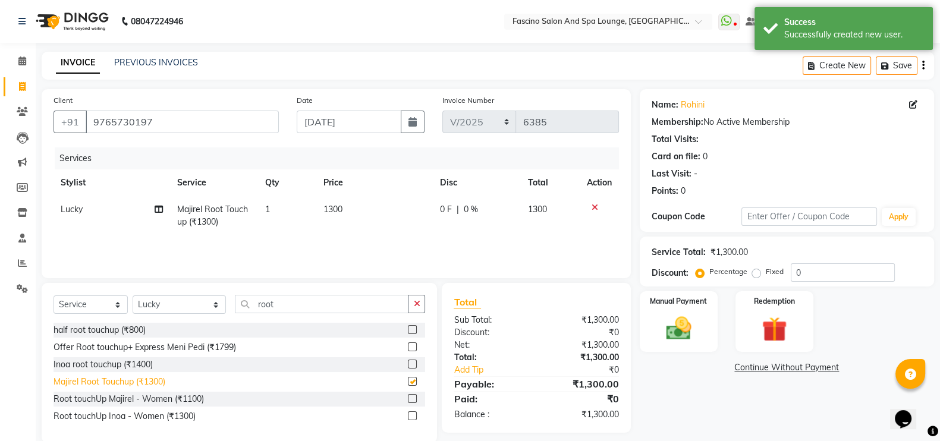
checkbox input "false"
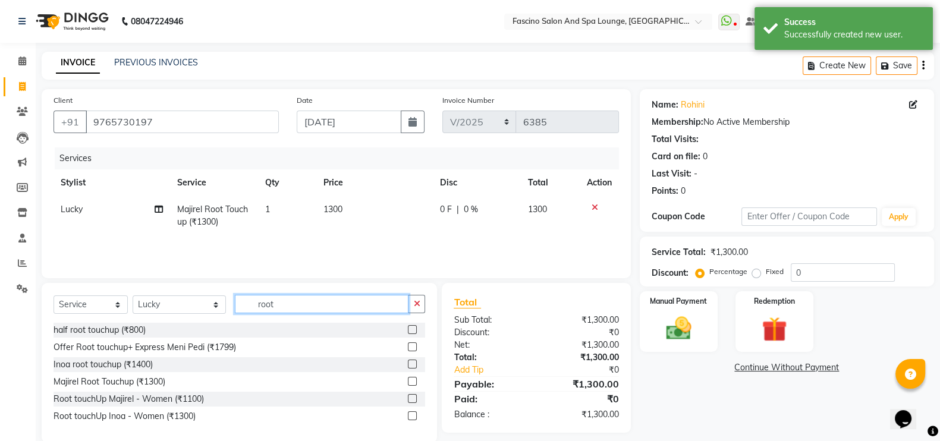
click at [268, 306] on input "root" at bounding box center [322, 304] width 174 height 18
type input "r"
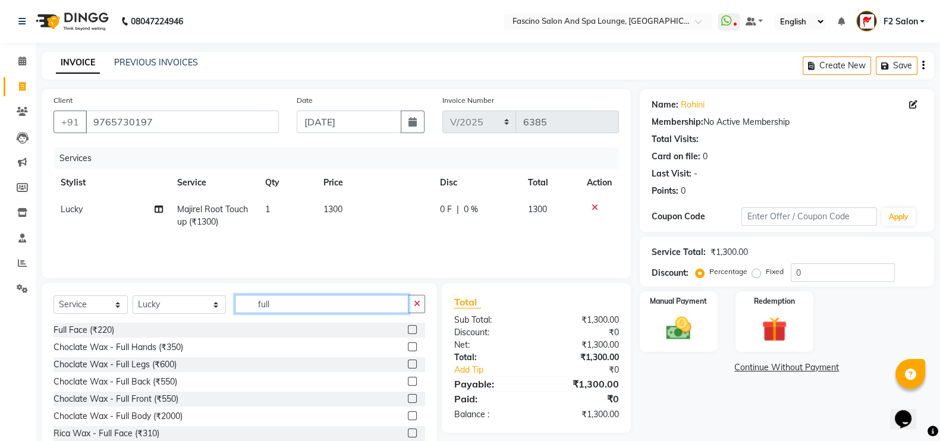
type input "full"
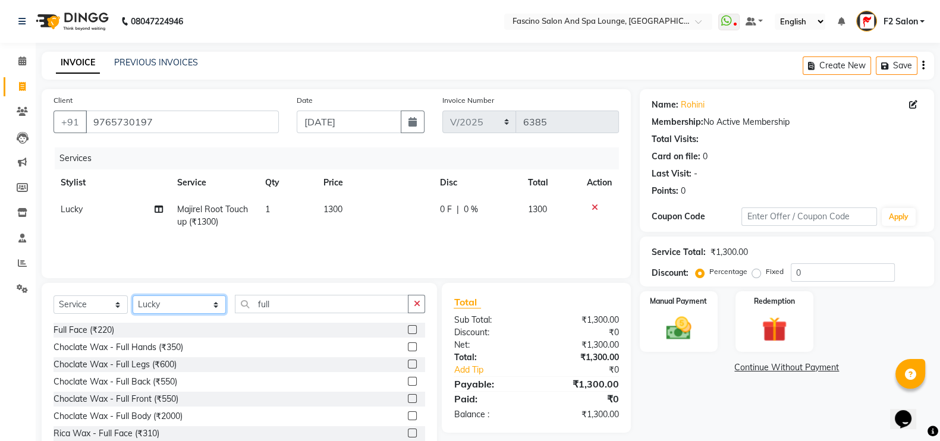
click at [151, 300] on select "Select Stylist akash F3 Asma Shaikh Ayan Kureshi Bhushan Thakare Chanda Mam Dee…" at bounding box center [179, 304] width 93 height 18
select select "76334"
click at [133, 296] on select "Select Stylist akash F3 Asma Shaikh Ayan Kureshi Bhushan Thakare Chanda Mam Dee…" at bounding box center [179, 304] width 93 height 18
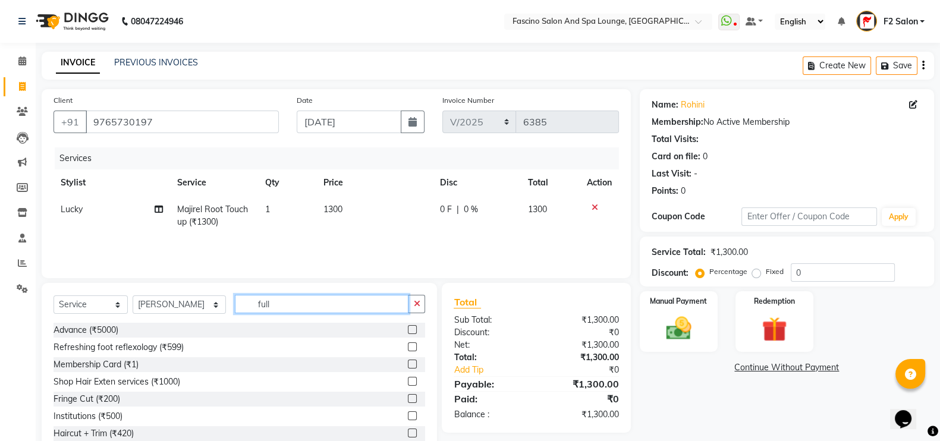
click at [297, 300] on input "full" at bounding box center [322, 304] width 174 height 18
type input "f"
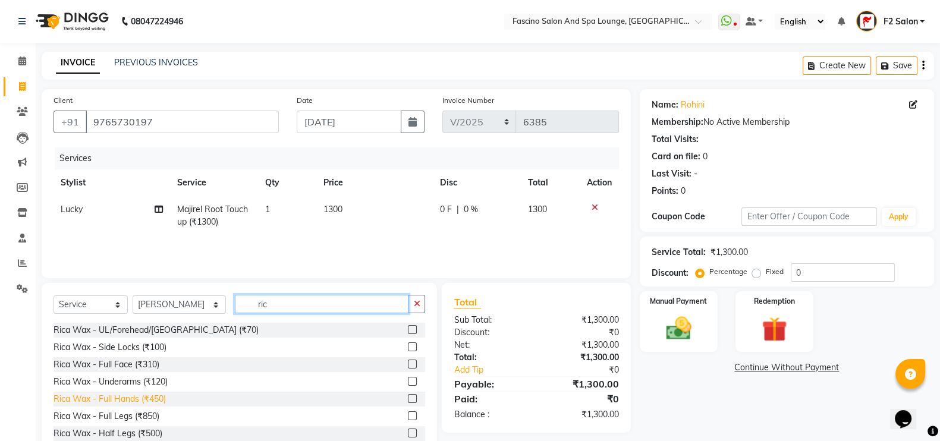
type input "ric"
click at [146, 397] on div "Rica Wax - Full Hands (₹450)" at bounding box center [110, 399] width 112 height 12
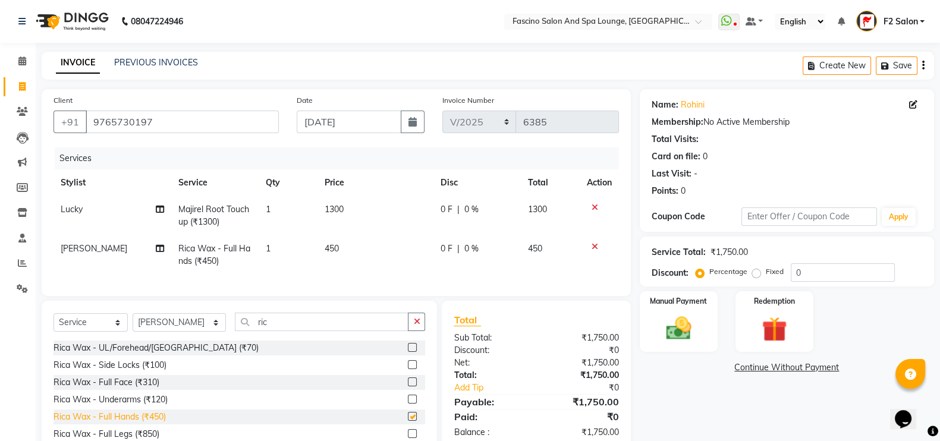
checkbox input "false"
drag, startPoint x: 667, startPoint y: 313, endPoint x: 680, endPoint y: 337, distance: 27.1
click at [680, 337] on img at bounding box center [679, 328] width 42 height 30
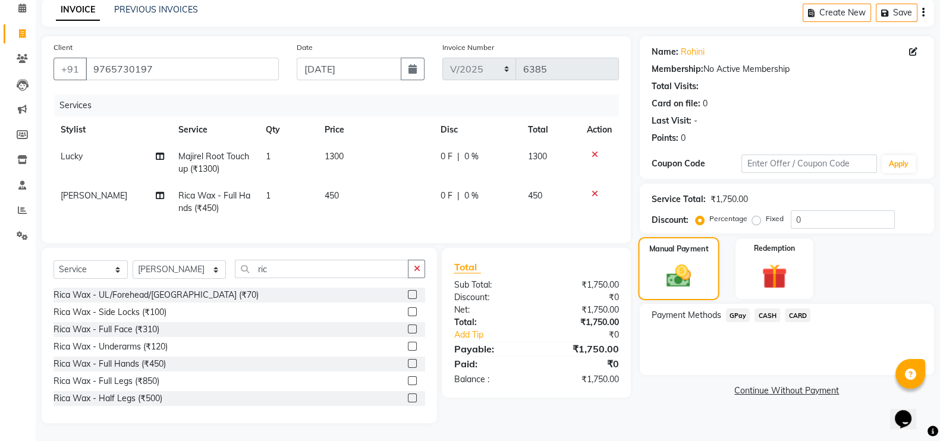
scroll to position [65, 0]
click at [741, 309] on span "GPay" at bounding box center [738, 316] width 24 height 14
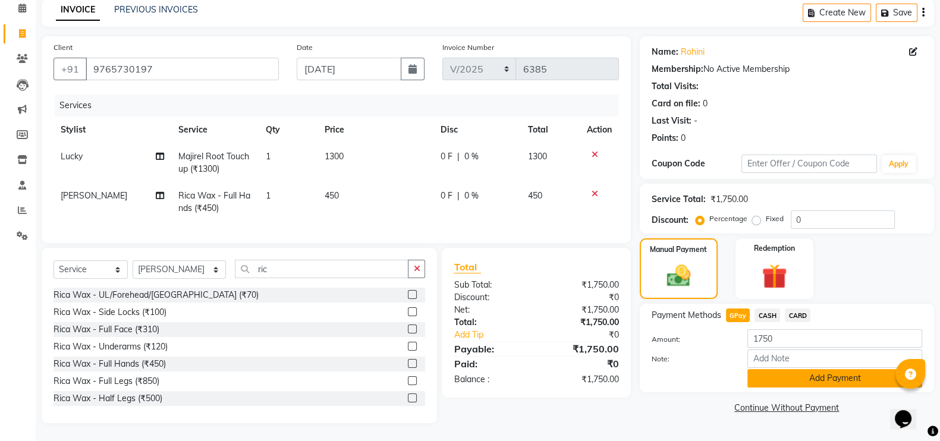
click at [794, 369] on button "Add Payment" at bounding box center [834, 378] width 175 height 18
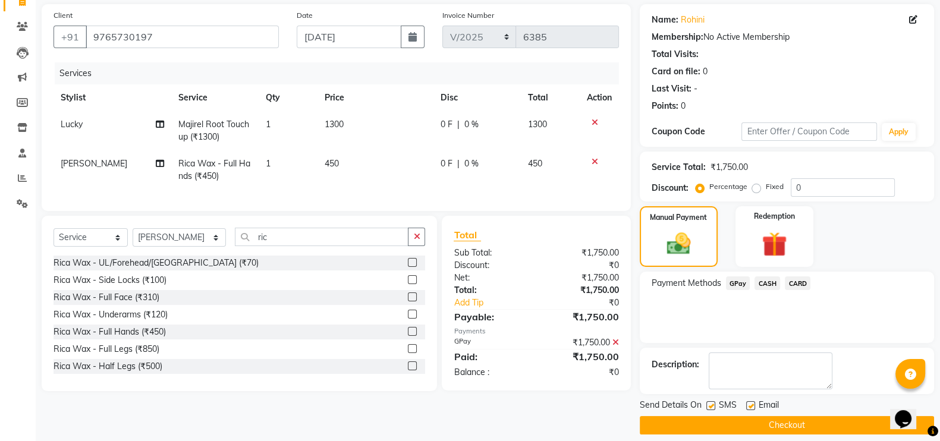
scroll to position [96, 0]
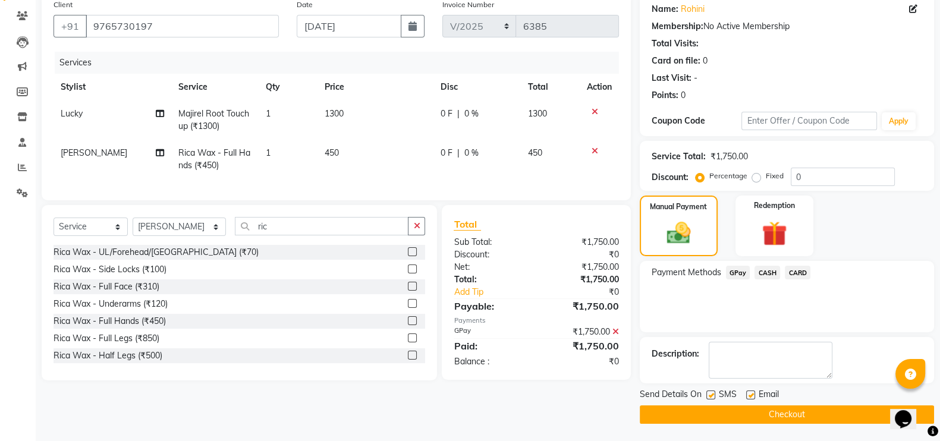
drag, startPoint x: 778, startPoint y: 407, endPoint x: 782, endPoint y: 418, distance: 11.8
click at [782, 418] on button "Checkout" at bounding box center [787, 414] width 294 height 18
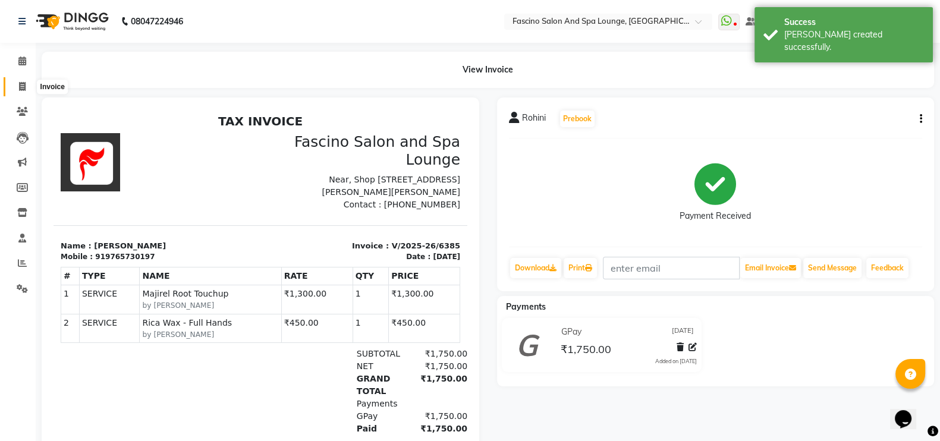
click at [20, 80] on span at bounding box center [22, 87] width 21 height 14
select select "129"
select select "service"
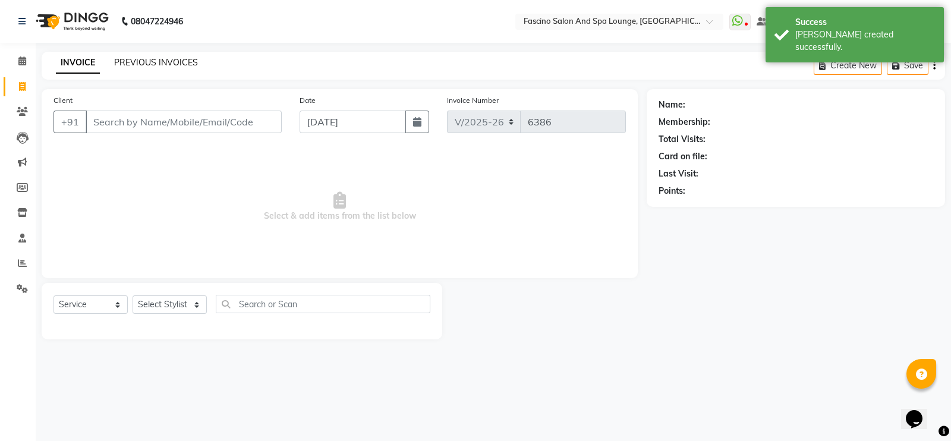
click at [152, 65] on link "PREVIOUS INVOICES" at bounding box center [156, 62] width 84 height 11
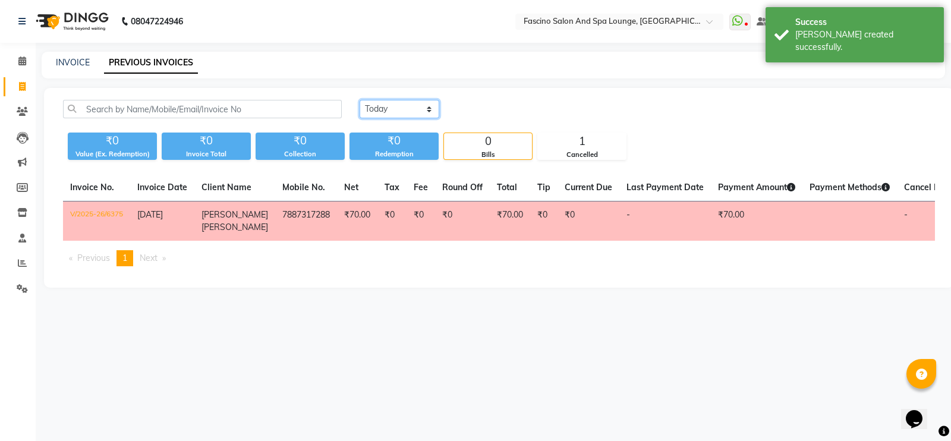
click at [416, 103] on select "[DATE] [DATE] Custom Range" at bounding box center [400, 109] width 80 height 18
select select "[DATE]"
click at [360, 100] on select "[DATE] [DATE] Custom Range" at bounding box center [400, 109] width 80 height 18
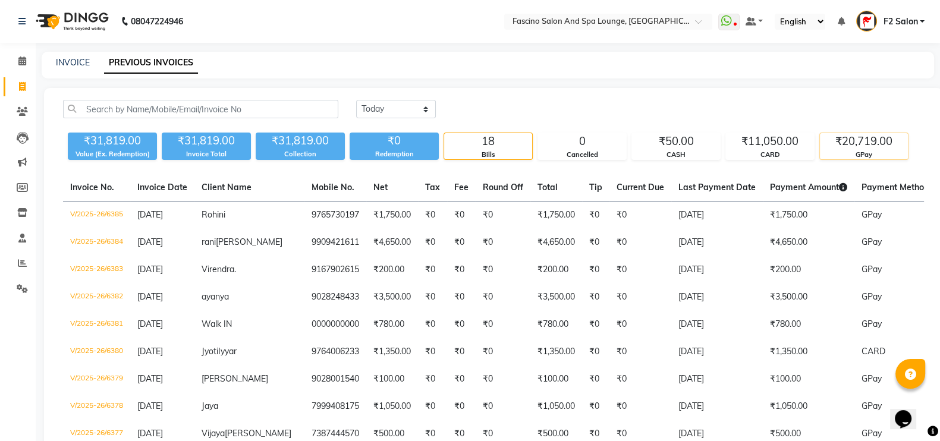
click at [857, 140] on div "₹20,719.00" at bounding box center [864, 141] width 88 height 17
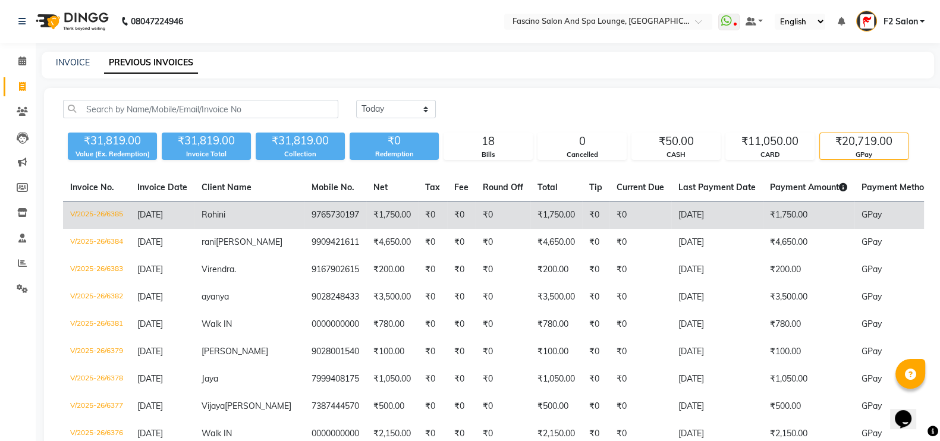
click at [83, 216] on td "V/2025-26/6385" at bounding box center [96, 216] width 67 height 28
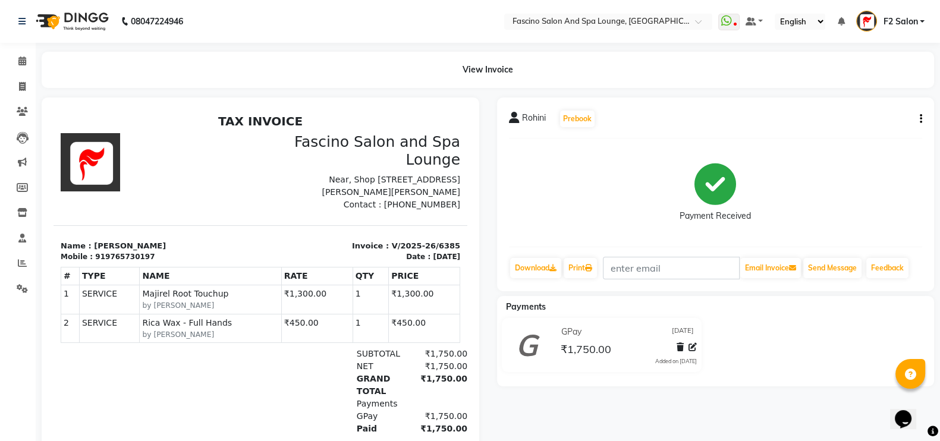
click at [915, 118] on button "button" at bounding box center [918, 119] width 7 height 12
click at [859, 122] on div "Edit Invoice" at bounding box center [860, 126] width 81 height 15
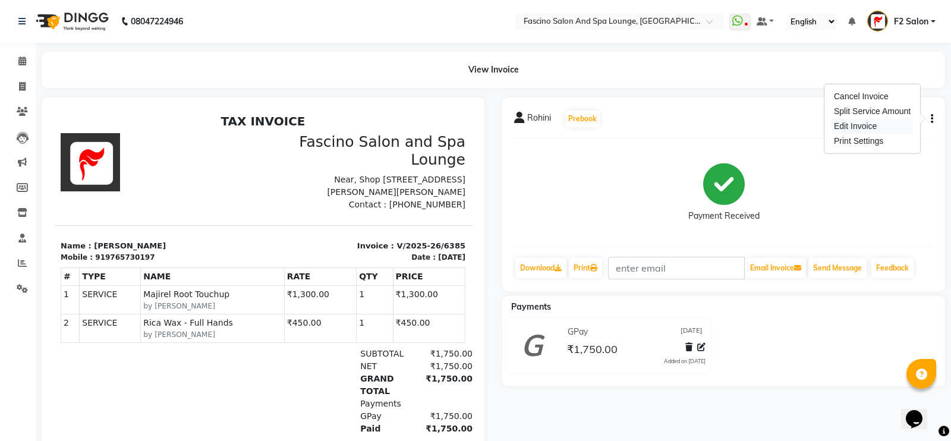
select select "service"
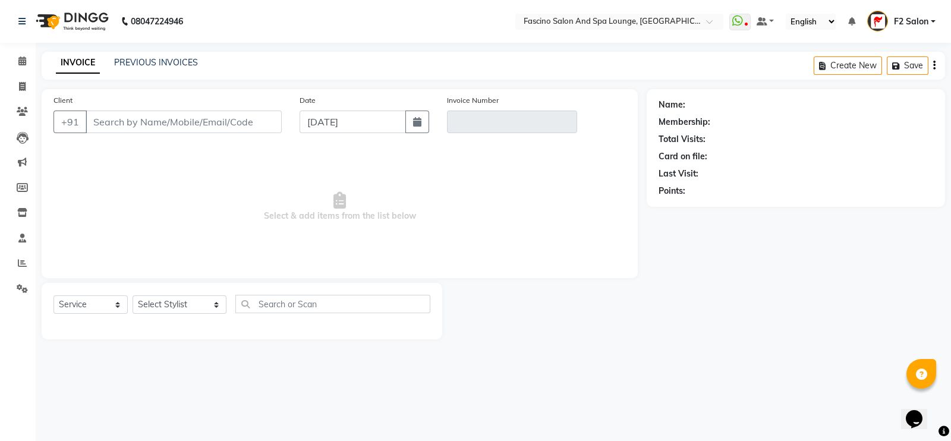
type input "9765730197"
type input "V/2025-26/6385"
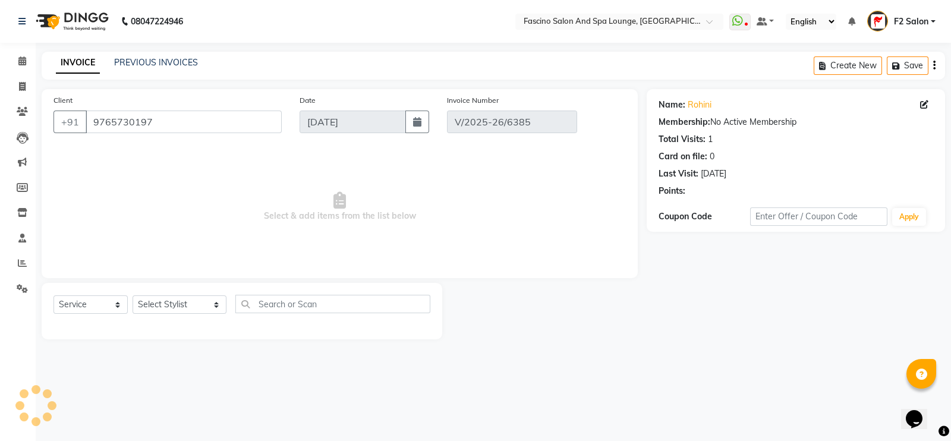
type input "[DATE]"
select select "select"
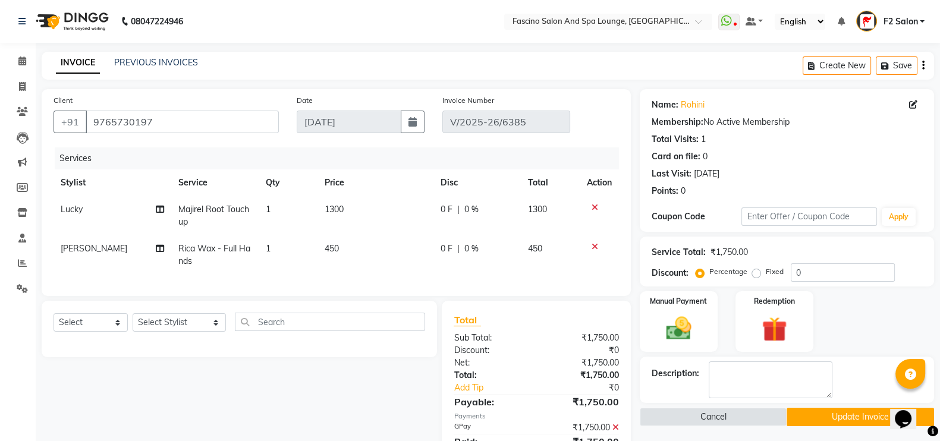
click at [353, 202] on td "1300" at bounding box center [375, 215] width 116 height 39
select select "72667"
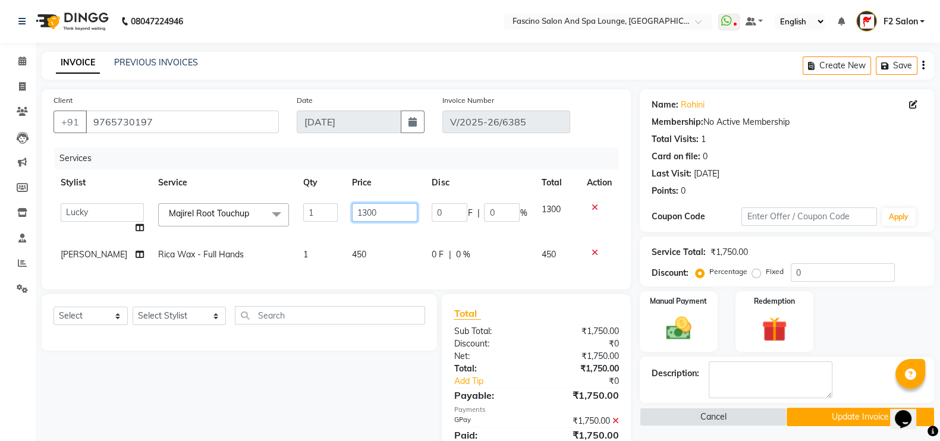
click at [373, 212] on input "1300" at bounding box center [384, 212] width 65 height 18
type input "1"
type input "6"
type input "800"
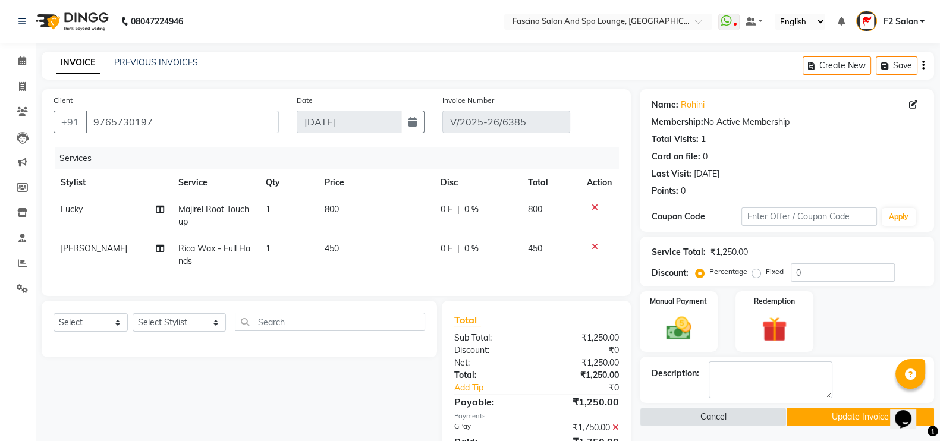
click at [370, 228] on td "800" at bounding box center [375, 215] width 116 height 39
select select "72667"
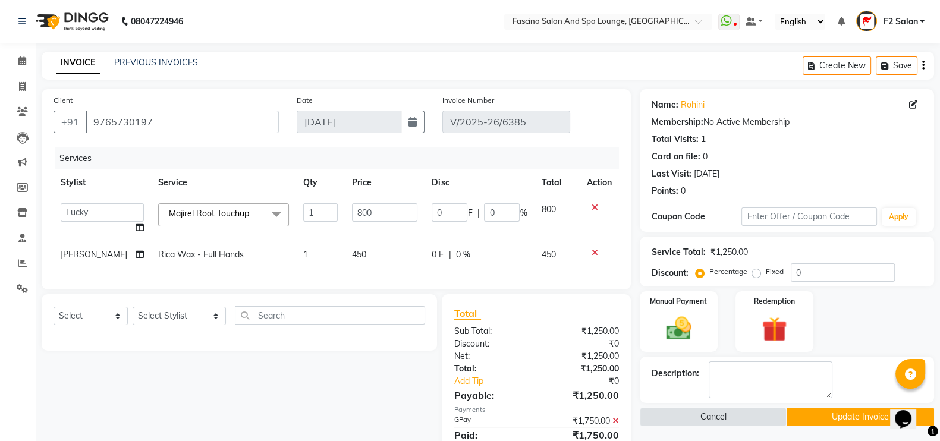
click at [837, 415] on button "Update Invoice" at bounding box center [860, 417] width 147 height 18
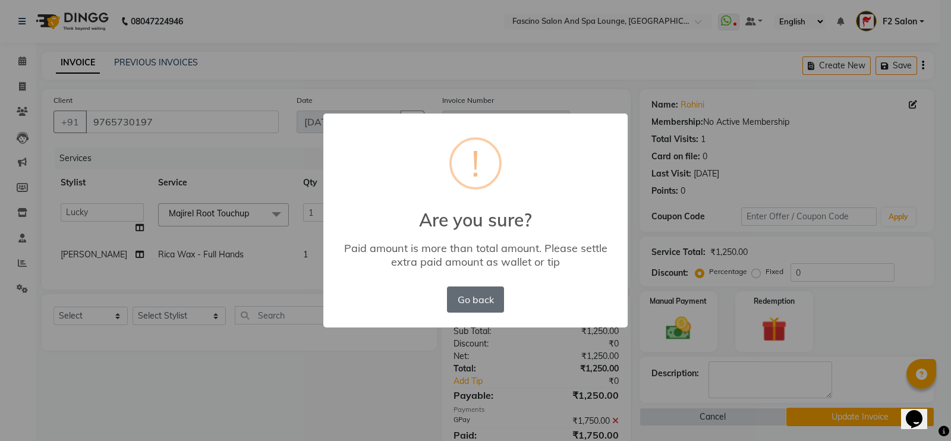
click at [494, 293] on button "Go back" at bounding box center [475, 300] width 57 height 26
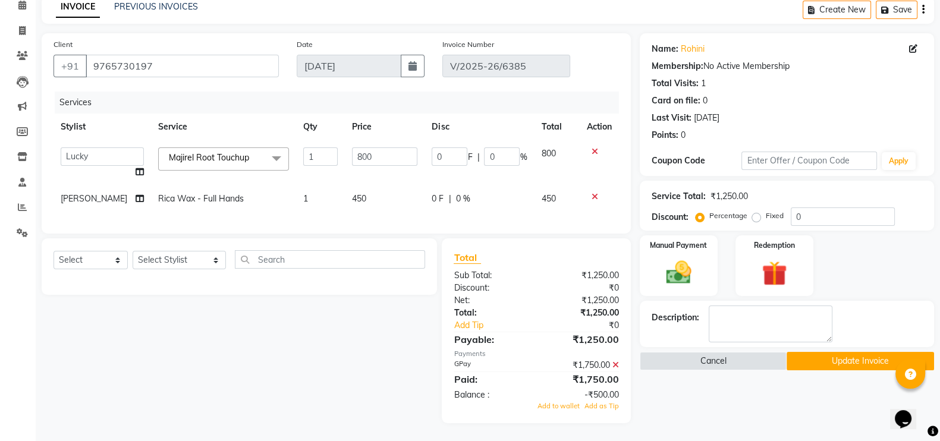
scroll to position [80, 0]
click at [616, 364] on icon at bounding box center [615, 365] width 7 height 8
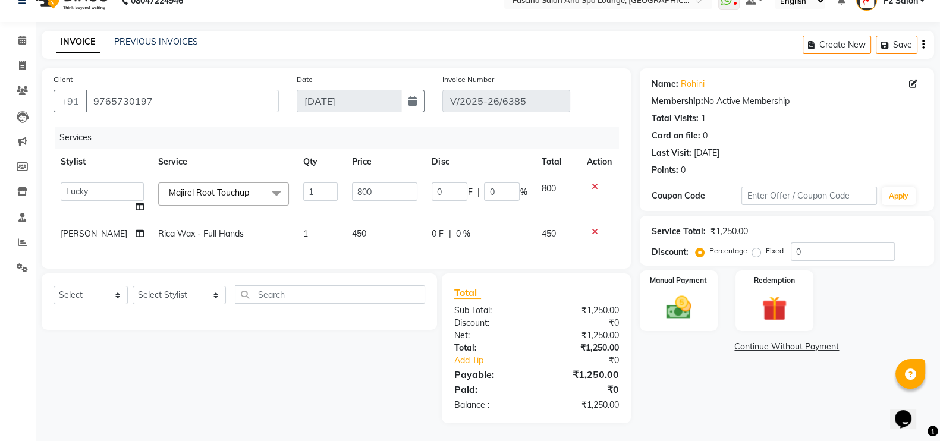
scroll to position [45, 0]
click at [675, 293] on img at bounding box center [679, 308] width 42 height 30
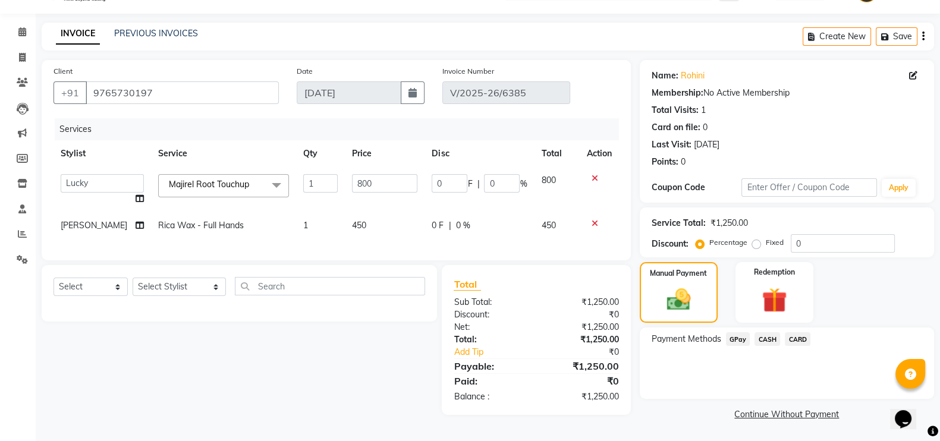
click at [740, 332] on span "GPay" at bounding box center [738, 339] width 24 height 14
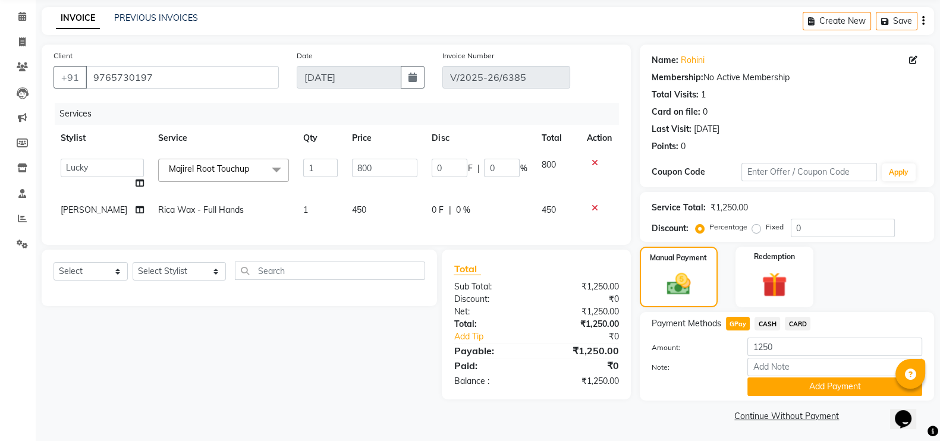
scroll to position [48, 0]
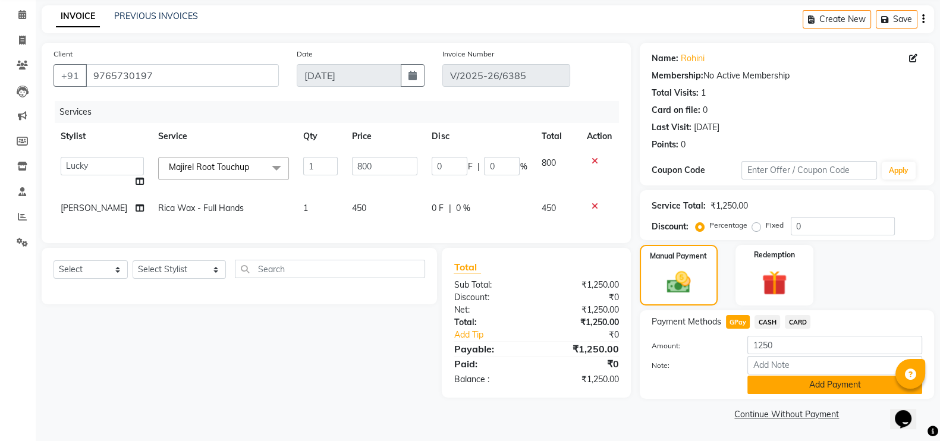
click at [803, 388] on button "Add Payment" at bounding box center [834, 385] width 175 height 18
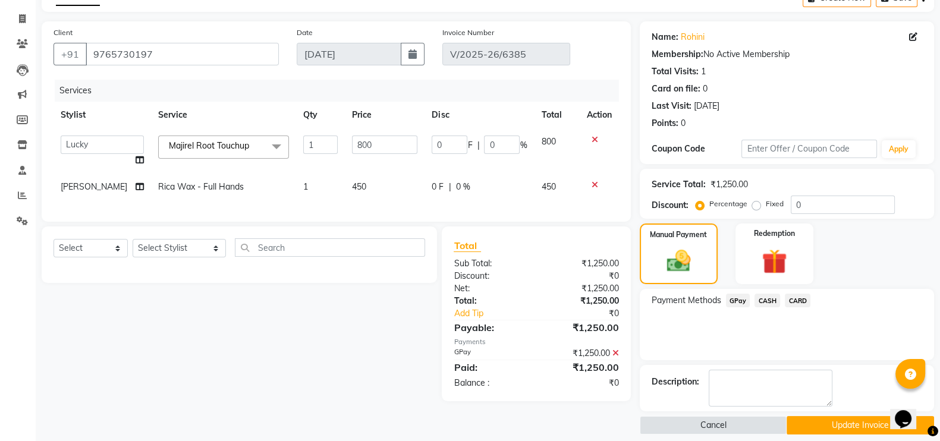
scroll to position [78, 0]
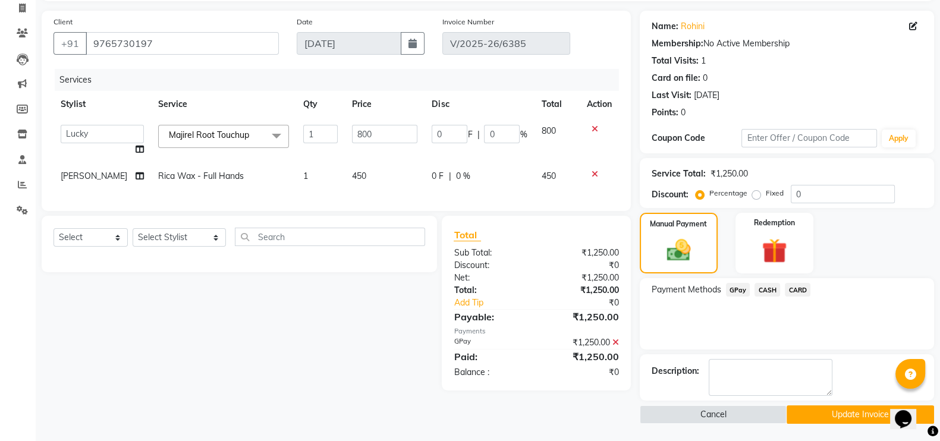
click at [818, 410] on button "Update Invoice" at bounding box center [860, 414] width 147 height 18
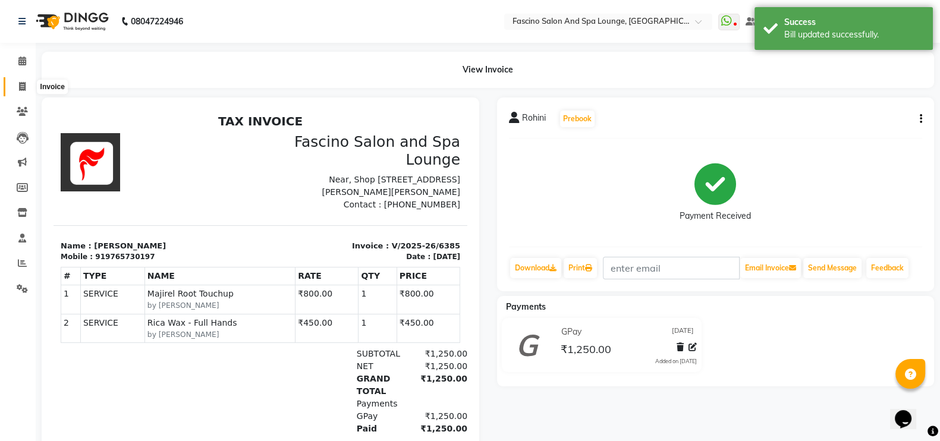
click at [21, 84] on icon at bounding box center [22, 86] width 7 height 9
select select "service"
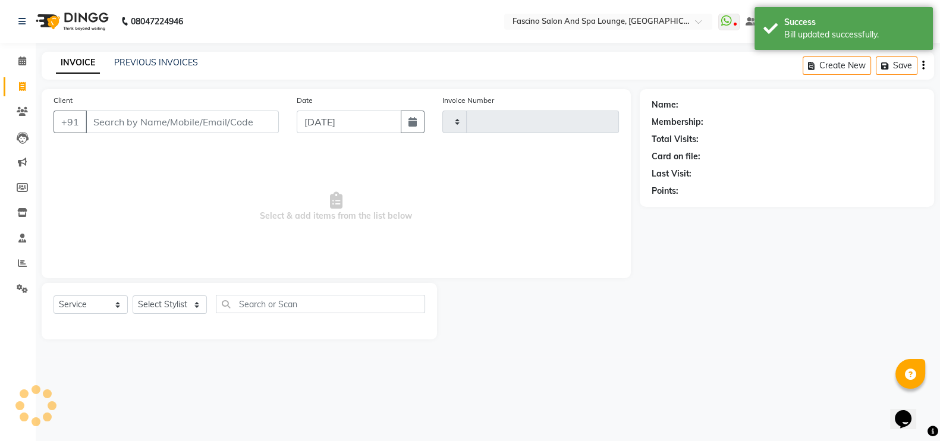
type input "6386"
select select "129"
click at [181, 70] on div "INVOICE PREVIOUS INVOICES" at bounding box center [127, 63] width 171 height 14
click at [172, 61] on link "PREVIOUS INVOICES" at bounding box center [156, 62] width 84 height 11
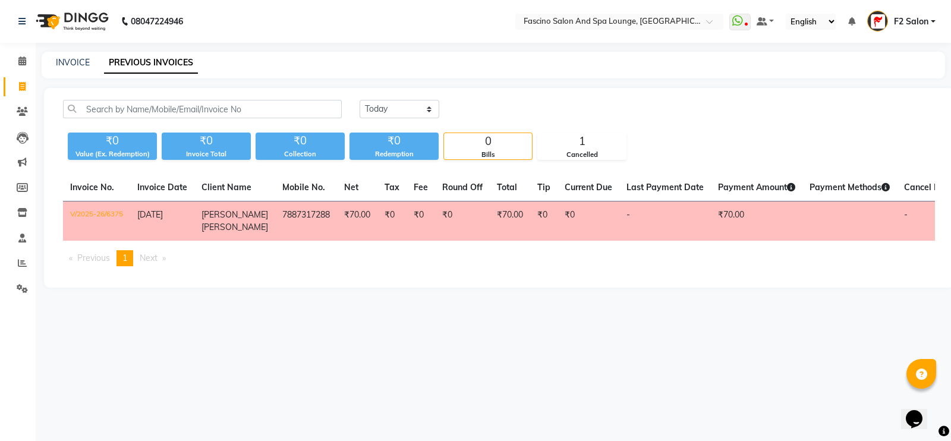
click at [77, 55] on div "INVOICE PREVIOUS INVOICES" at bounding box center [494, 65] width 904 height 27
click at [404, 108] on select "[DATE] [DATE] Custom Range" at bounding box center [400, 109] width 80 height 18
select select "[DATE]"
click at [360, 100] on select "[DATE] [DATE] Custom Range" at bounding box center [400, 109] width 80 height 18
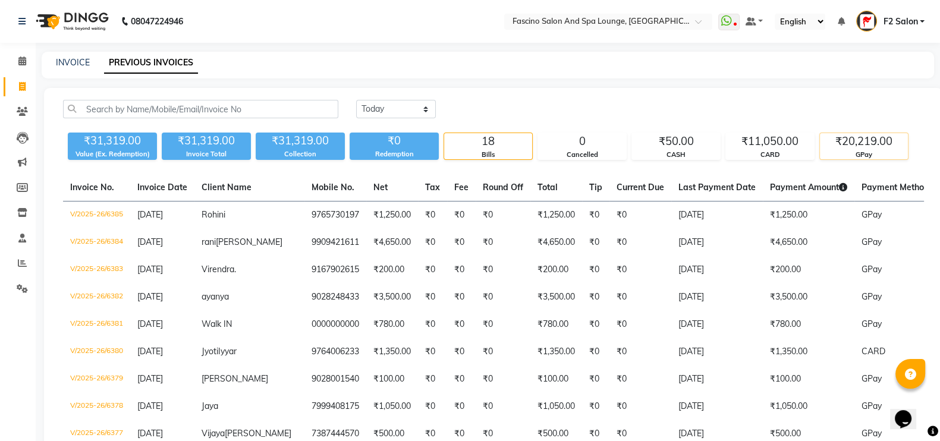
click at [870, 136] on div "₹20,219.00" at bounding box center [864, 141] width 88 height 17
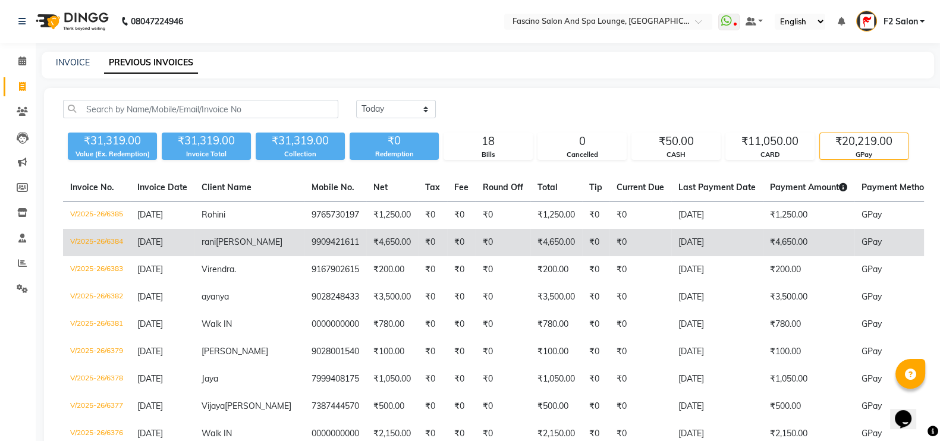
click at [104, 239] on td "V/2025-26/6384" at bounding box center [96, 242] width 67 height 27
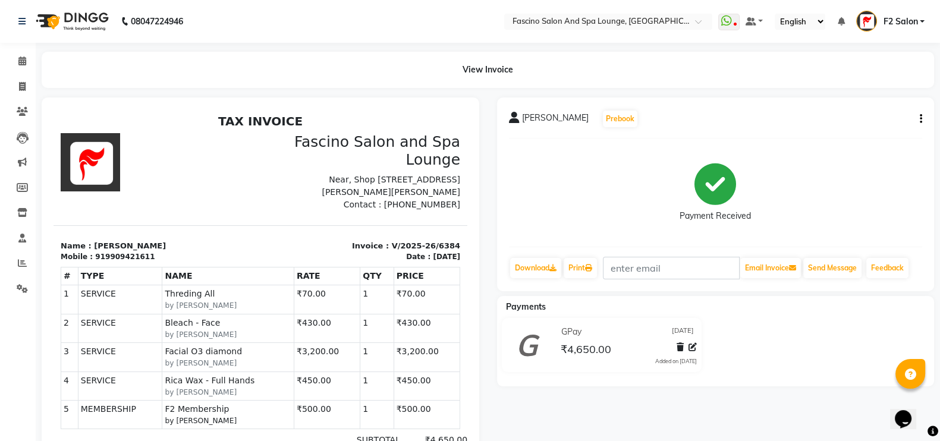
scroll to position [9, 0]
click at [104, 239] on div "TAX INVOICE Fascino Salon and [GEOGRAPHIC_DATA] Near, [STREET_ADDRESS][PERSON_N…" at bounding box center [261, 338] width 414 height 448
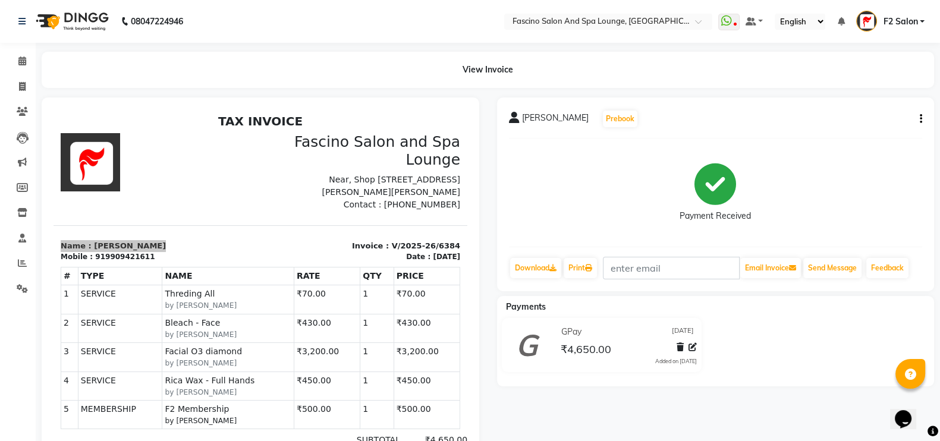
click at [921, 119] on icon "button" at bounding box center [921, 119] width 2 height 1
click at [845, 125] on div "Edit Invoice" at bounding box center [860, 126] width 81 height 15
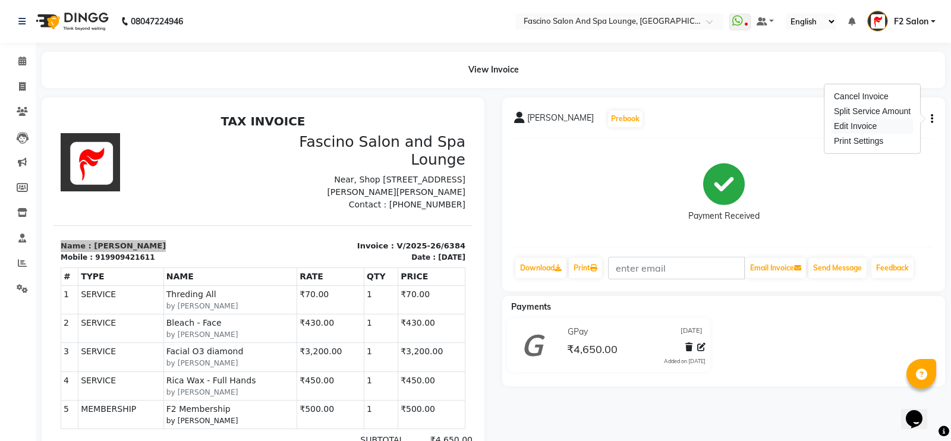
select select "service"
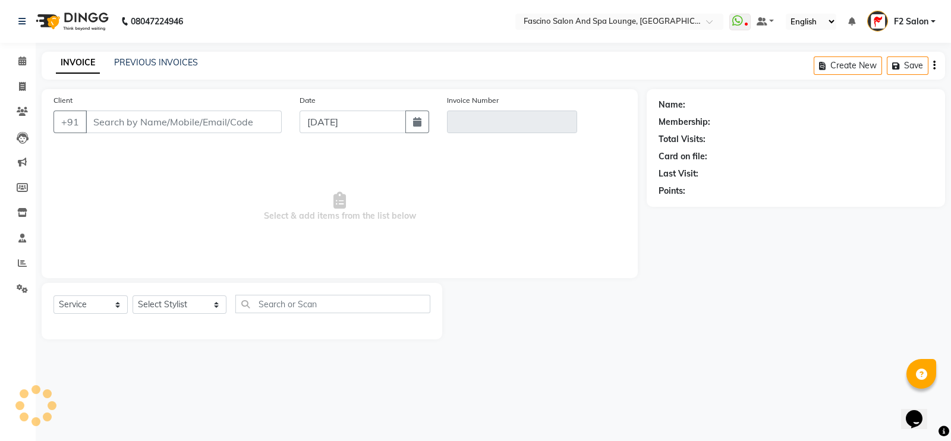
type input "9909421611"
type input "V/2025-26/6384"
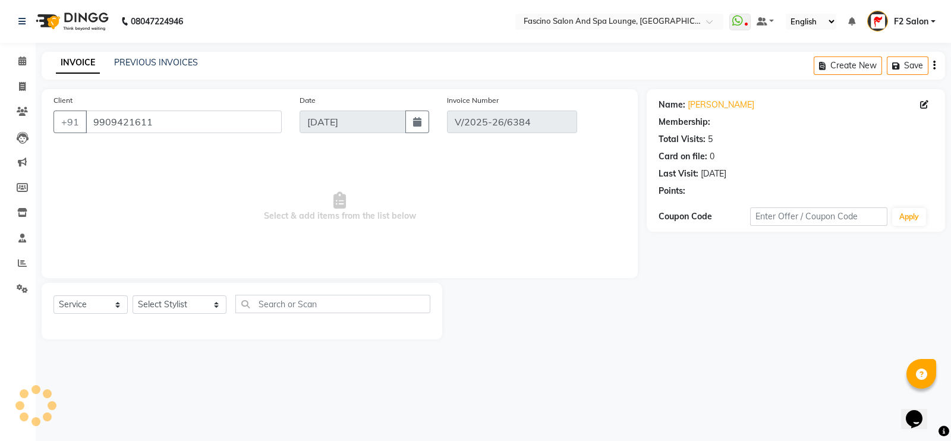
type input "[DATE]"
select select "select"
select select "1: Object"
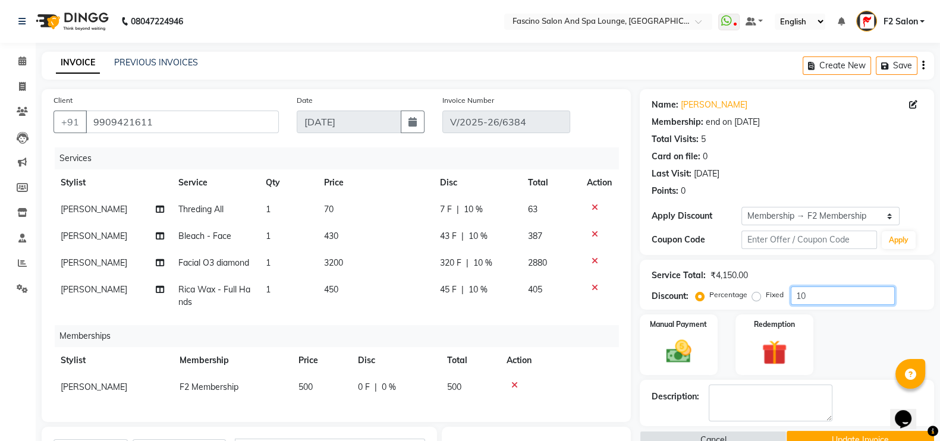
click at [814, 301] on input "10" at bounding box center [843, 296] width 104 height 18
type input "1"
click at [348, 287] on td "450" at bounding box center [375, 295] width 116 height 39
select select "76334"
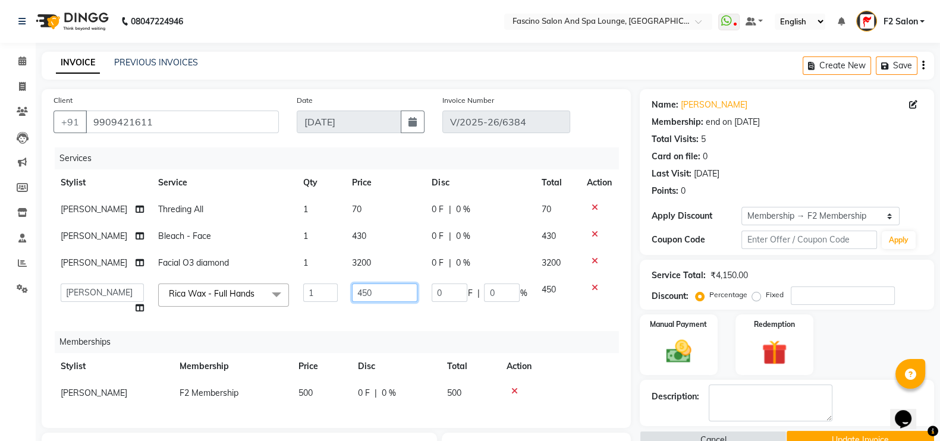
click at [369, 302] on input "450" at bounding box center [384, 293] width 65 height 18
type input "400"
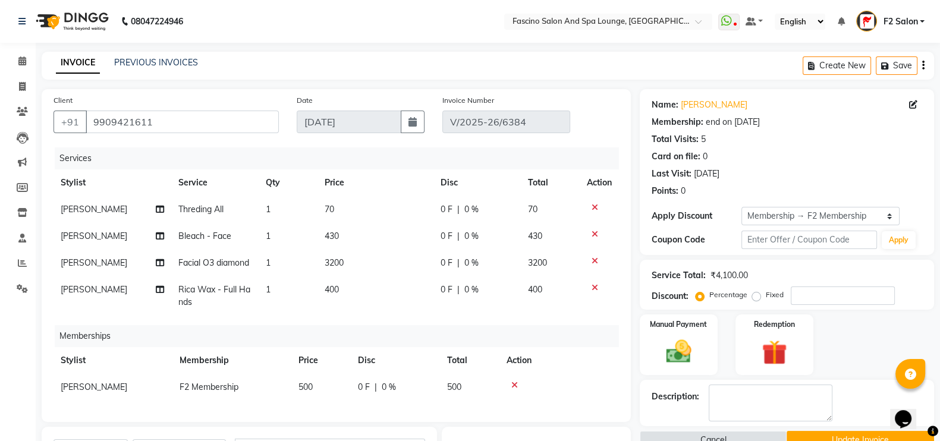
click at [355, 345] on div "Services Stylist Service Qty Price Disc Total Action Varsha Chandeliya Threding…" at bounding box center [336, 278] width 565 height 263
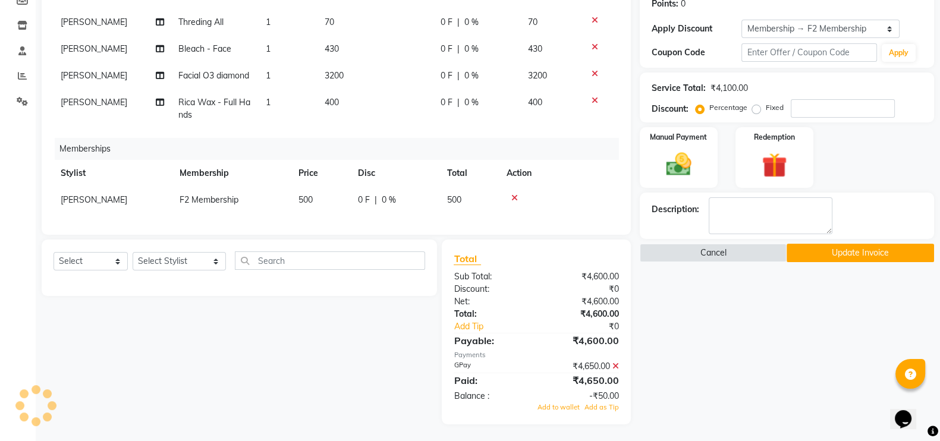
scroll to position [188, 0]
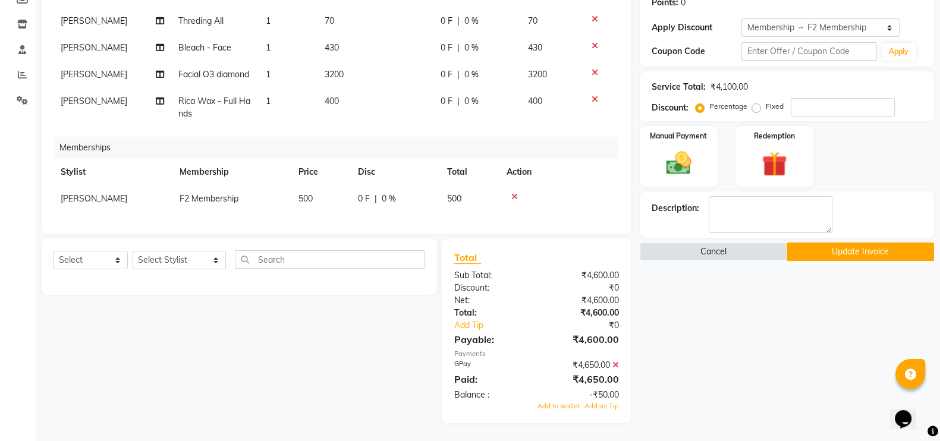
click at [617, 369] on icon at bounding box center [615, 365] width 7 height 8
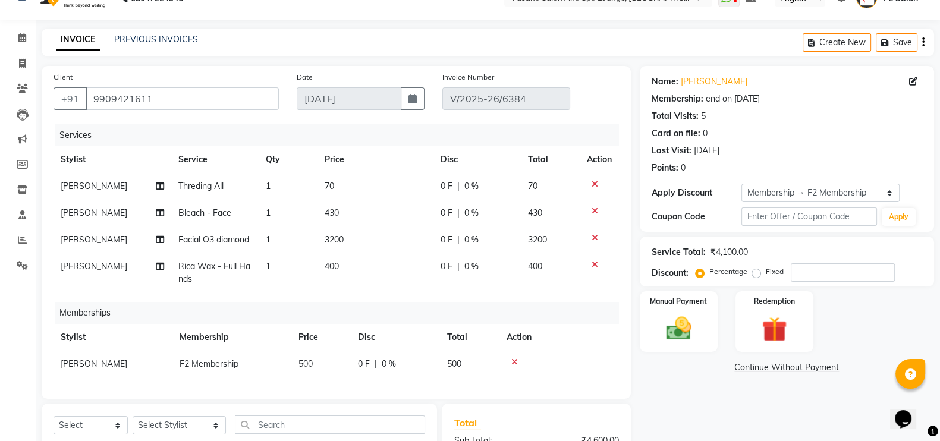
scroll to position [20, 0]
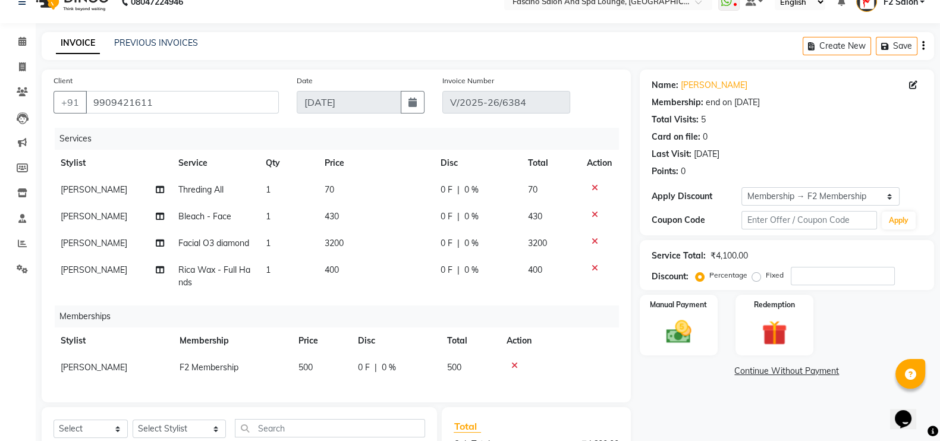
click at [344, 243] on td "3200" at bounding box center [375, 243] width 116 height 27
select select "76334"
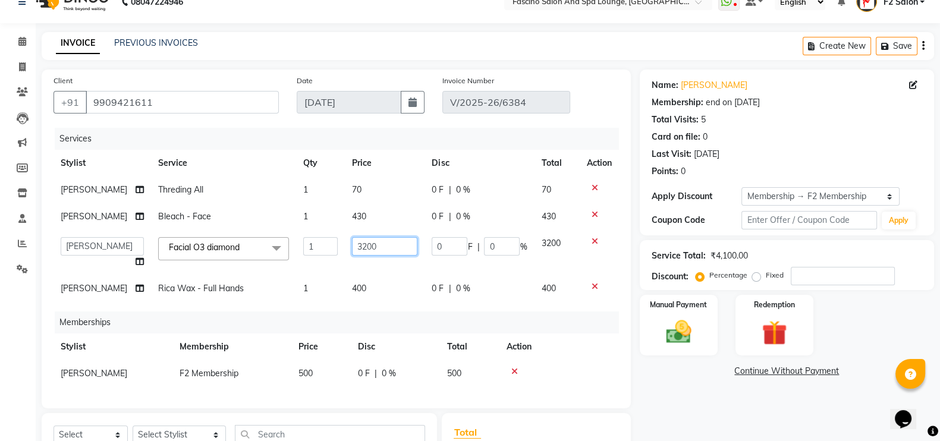
click at [366, 256] on input "3200" at bounding box center [384, 246] width 65 height 18
type input "3"
type input "4"
type input "3300"
click at [348, 281] on tbody "Varsha Chandeliya Threding All 1 70 0 F | 0 % 70 Varsha Chandeliya Bleach - Fac…" at bounding box center [336, 239] width 565 height 125
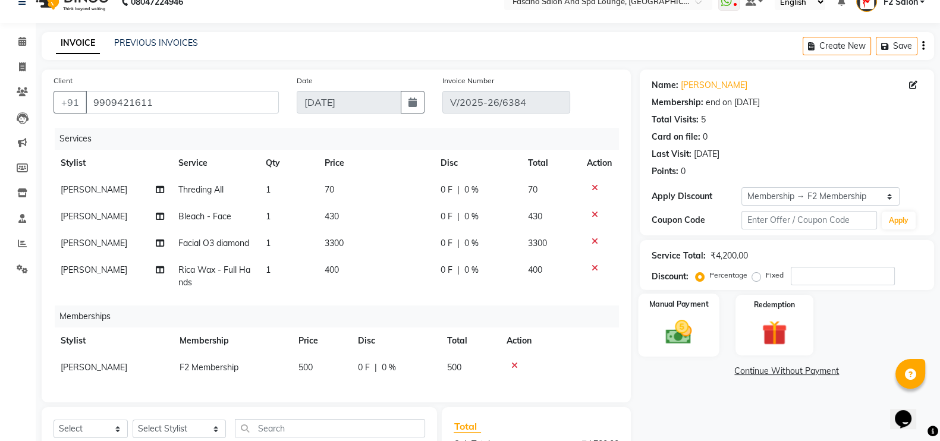
click at [676, 333] on img at bounding box center [679, 332] width 42 height 30
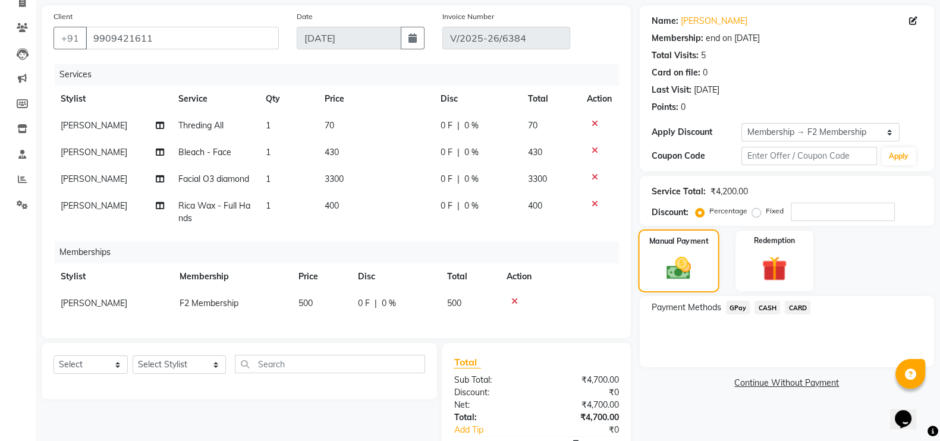
scroll to position [153, 0]
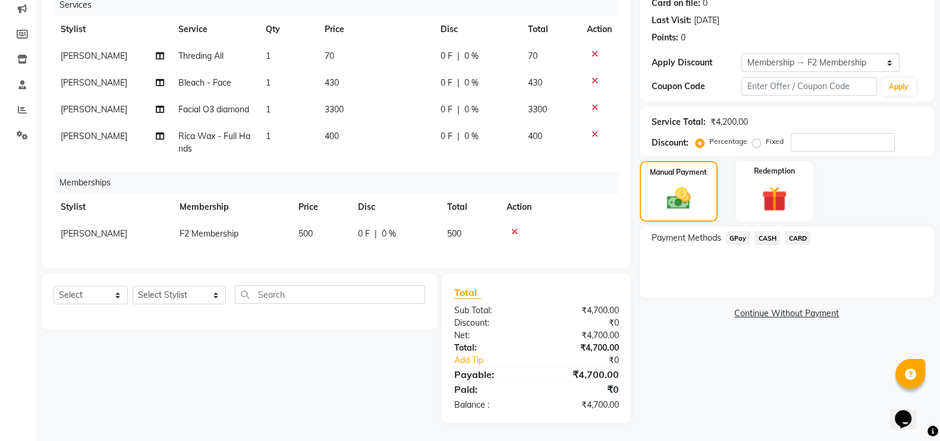
click at [736, 247] on div "Payment Methods GPay CASH CARD" at bounding box center [787, 262] width 294 height 71
click at [736, 241] on span "GPay" at bounding box center [738, 238] width 24 height 14
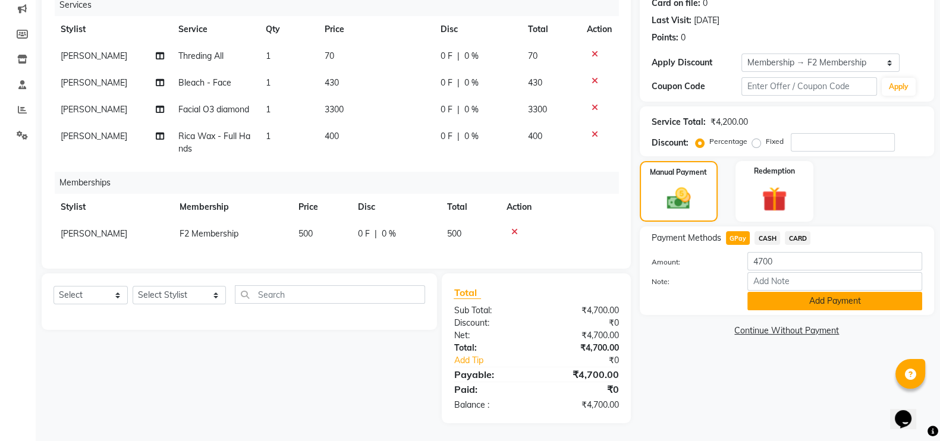
click at [832, 304] on button "Add Payment" at bounding box center [834, 301] width 175 height 18
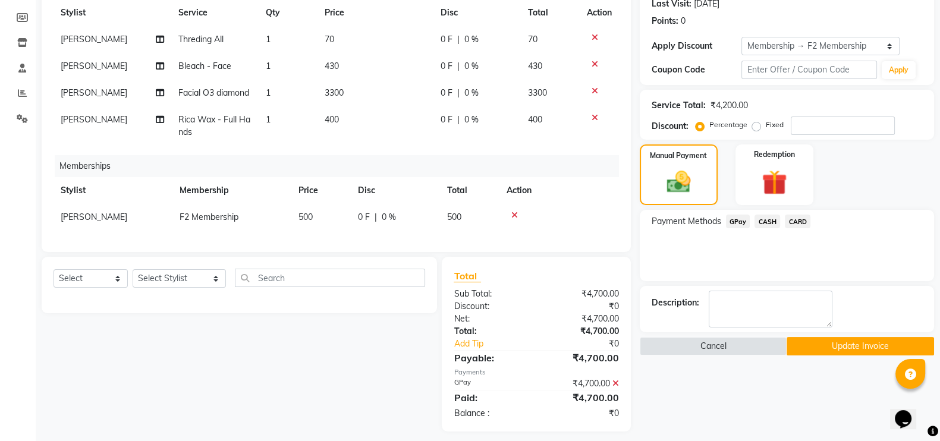
scroll to position [178, 0]
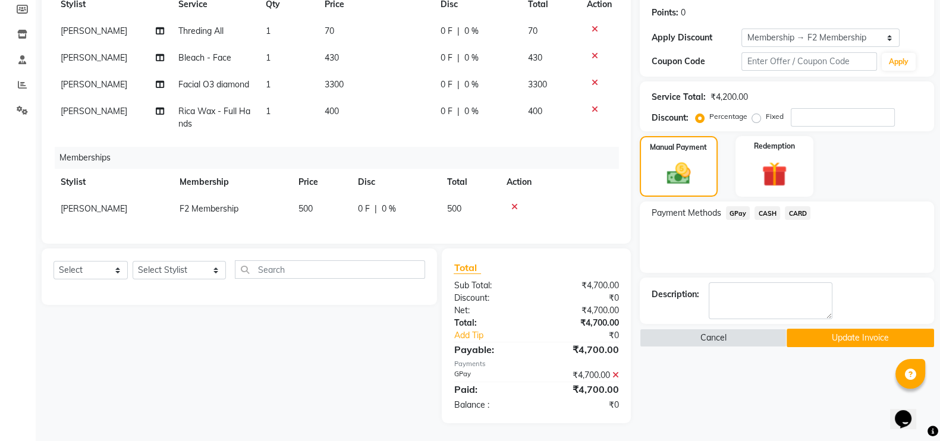
click at [832, 334] on button "Update Invoice" at bounding box center [860, 338] width 147 height 18
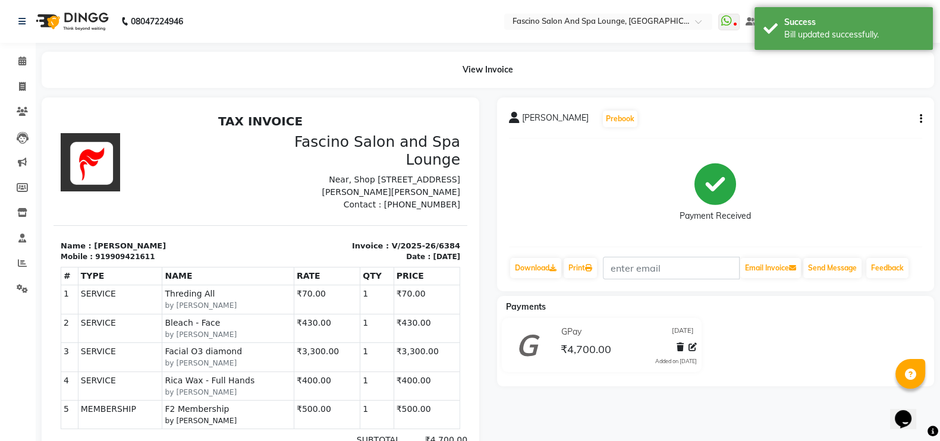
click at [920, 119] on icon "button" at bounding box center [921, 119] width 2 height 1
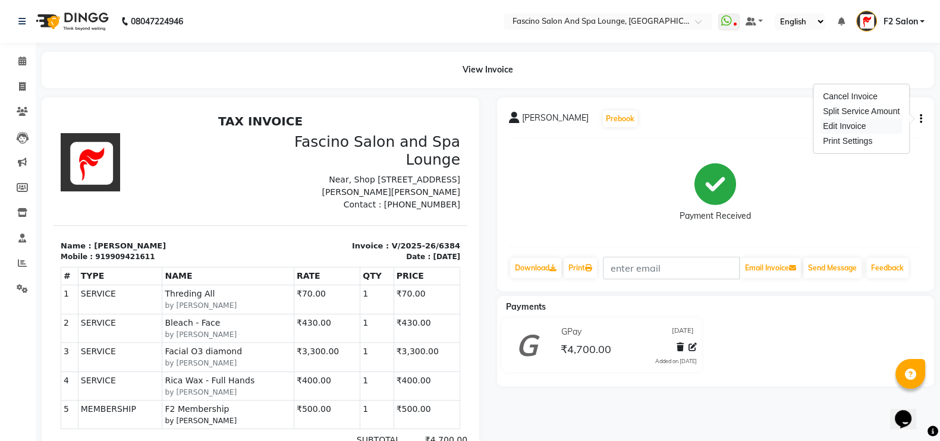
click at [863, 123] on div "Edit Invoice" at bounding box center [860, 126] width 81 height 15
select select "service"
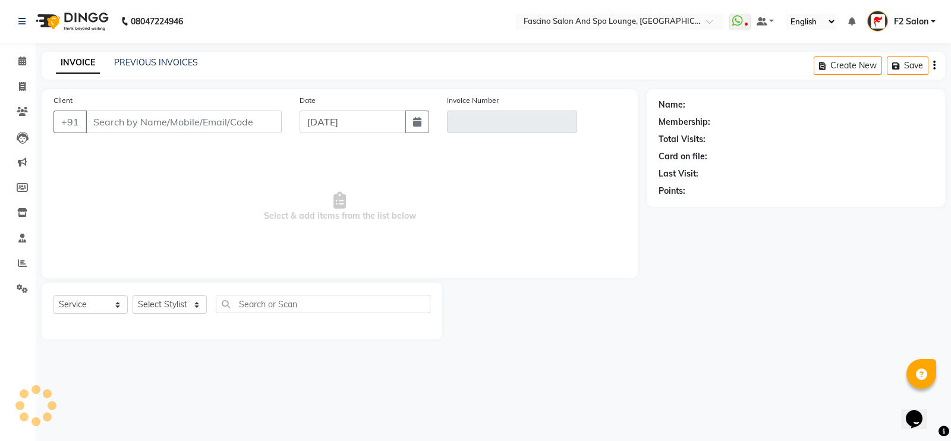
click at [863, 123] on div "Membership:" at bounding box center [796, 122] width 275 height 12
type input "9909421611"
type input "V/2025-26/6384"
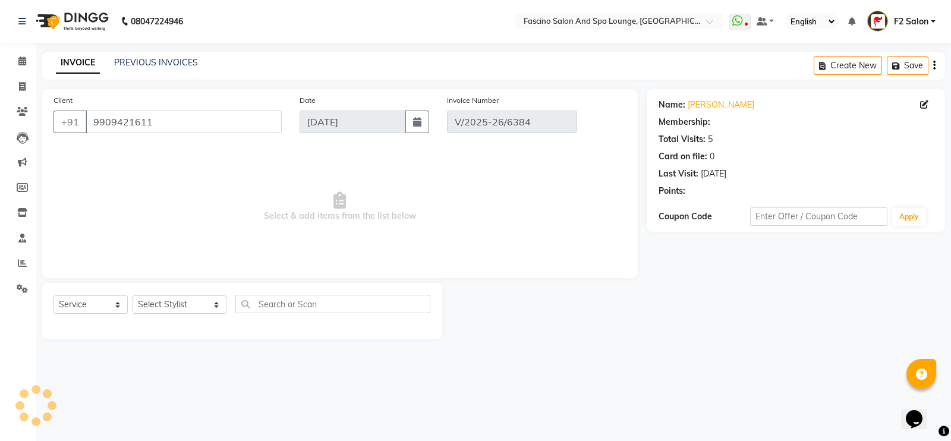
type input "[DATE]"
select select "select"
select select "1: Object"
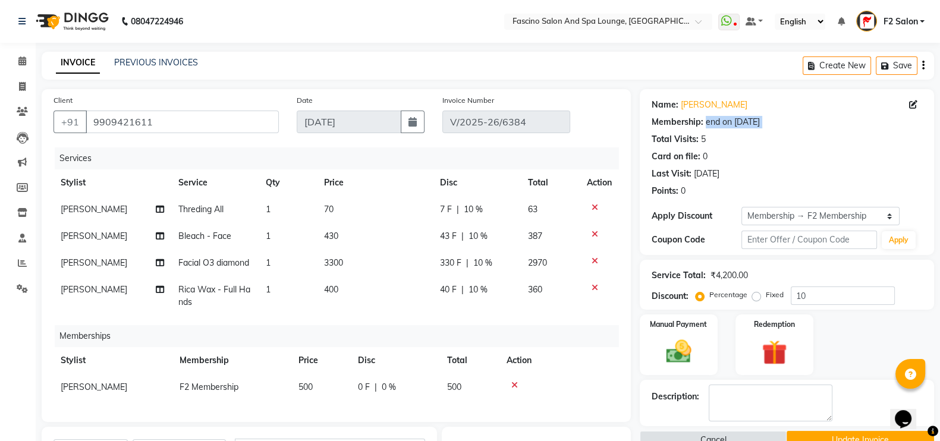
scroll to position [200, 0]
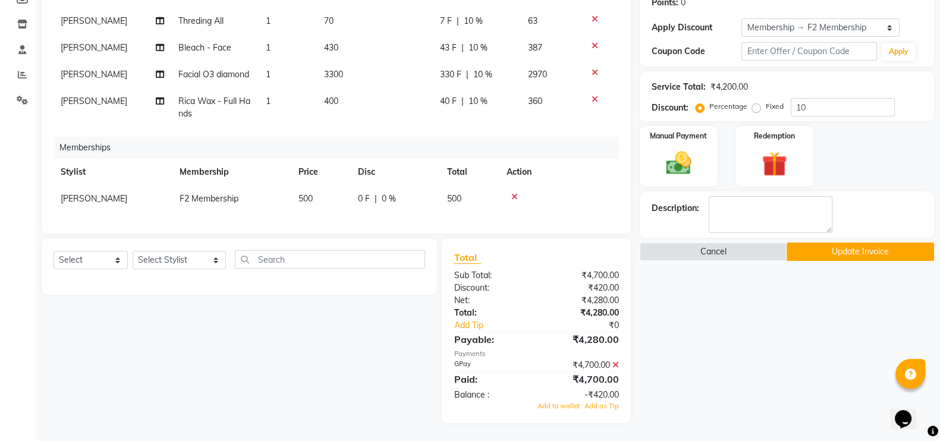
click at [615, 367] on icon at bounding box center [615, 365] width 7 height 8
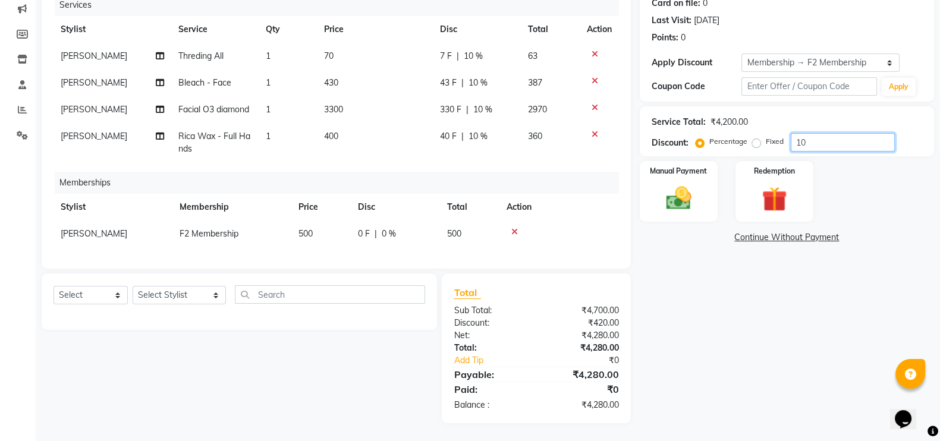
click at [820, 133] on input "10" at bounding box center [843, 142] width 104 height 18
type input "1"
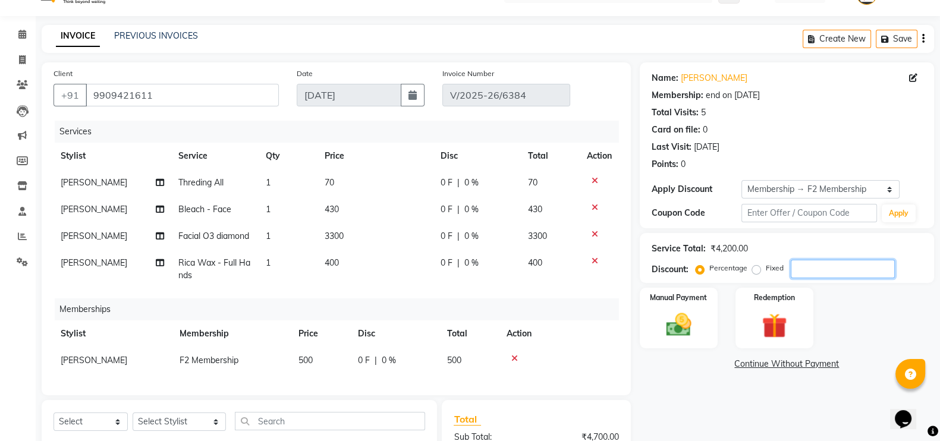
scroll to position [26, 0]
click at [592, 261] on icon at bounding box center [595, 261] width 7 height 8
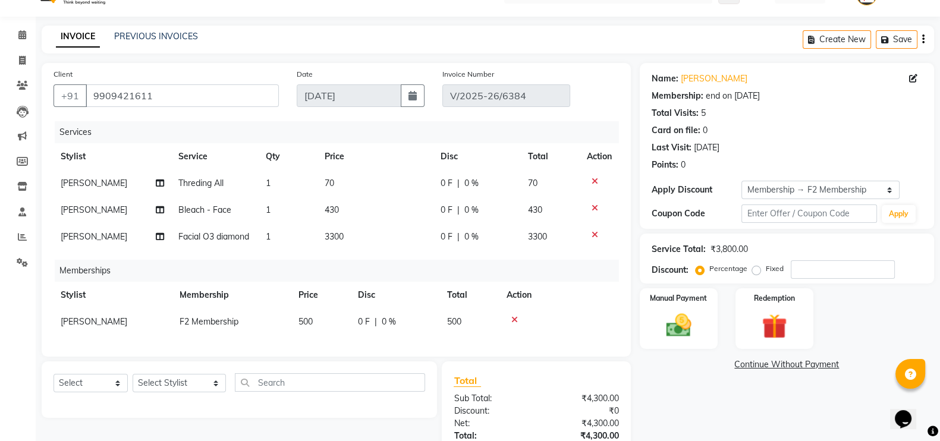
scroll to position [125, 0]
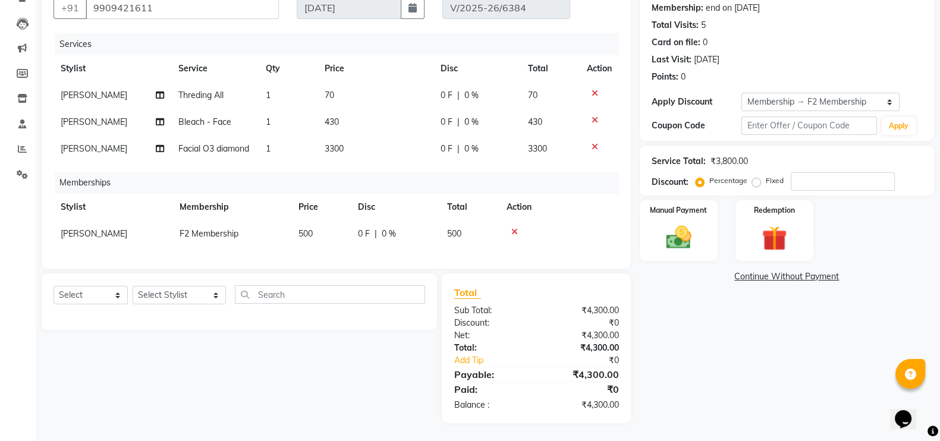
click at [347, 136] on td "3300" at bounding box center [375, 149] width 116 height 27
select select "76334"
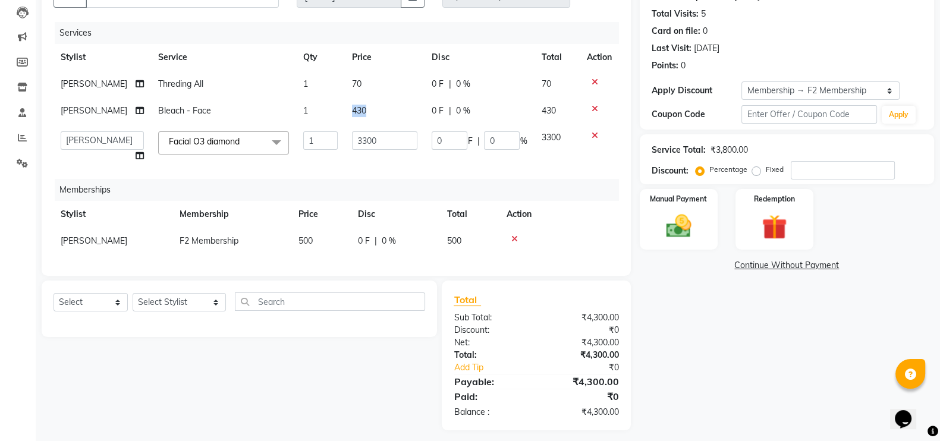
click at [347, 124] on td "430" at bounding box center [385, 111] width 80 height 27
select select "76334"
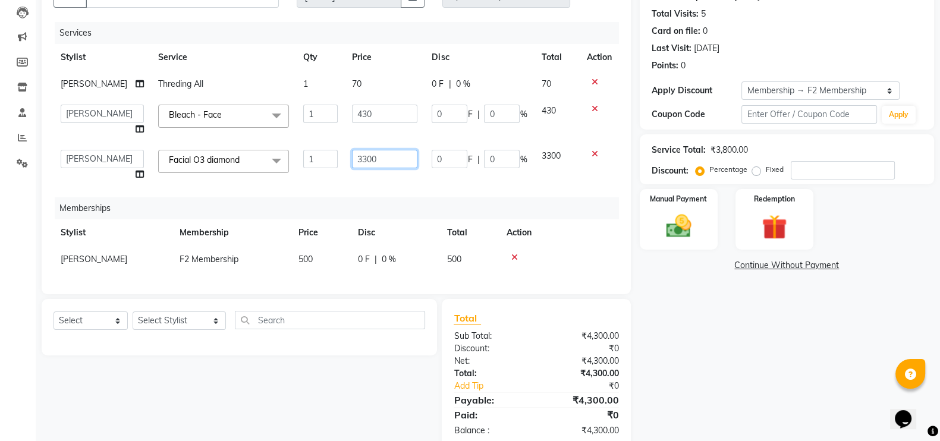
click at [376, 168] on input "3300" at bounding box center [384, 159] width 65 height 18
type input "3200"
click at [375, 188] on td "3200" at bounding box center [385, 165] width 80 height 45
select select "76334"
click at [687, 224] on img at bounding box center [679, 226] width 42 height 30
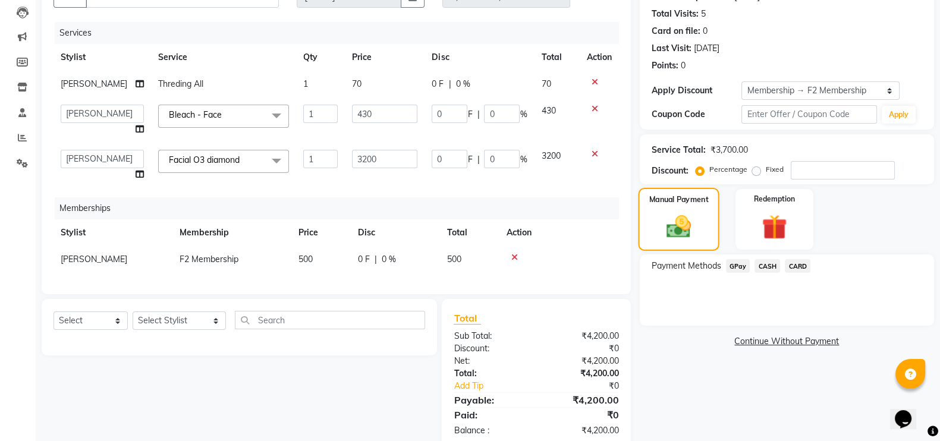
scroll to position [175, 0]
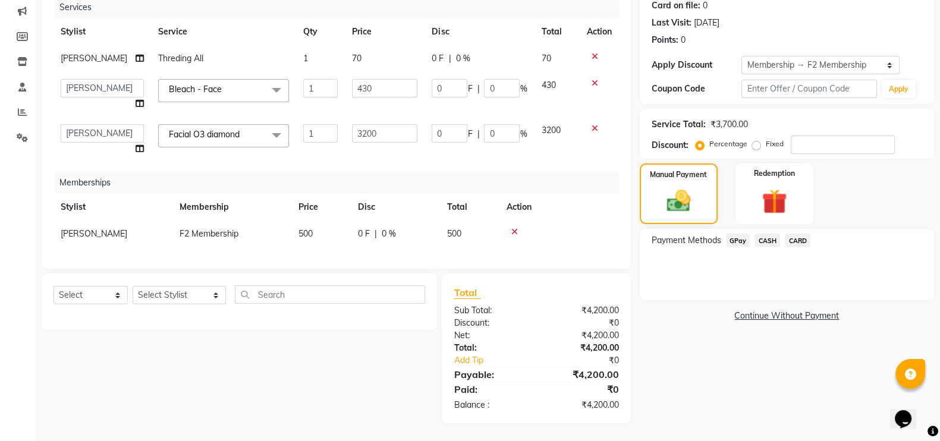
click at [737, 234] on span "GPay" at bounding box center [738, 241] width 24 height 14
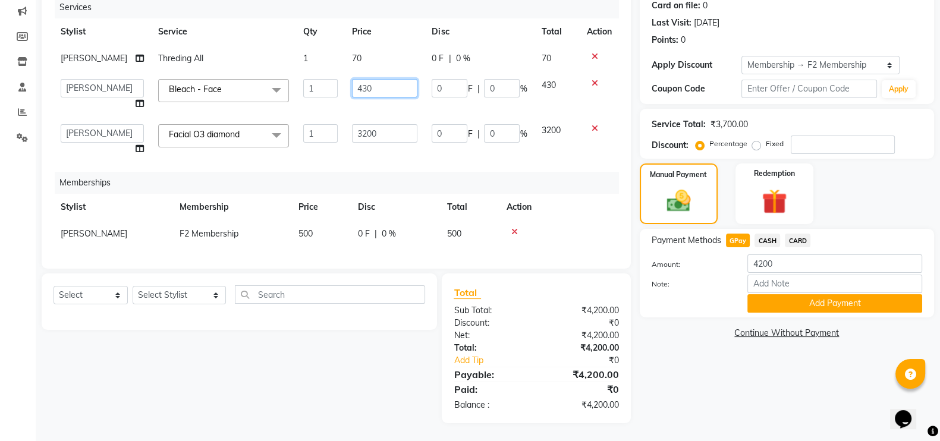
click at [392, 79] on input "430" at bounding box center [384, 88] width 65 height 18
type input "400"
click at [381, 45] on td "70" at bounding box center [385, 58] width 80 height 27
select select "76334"
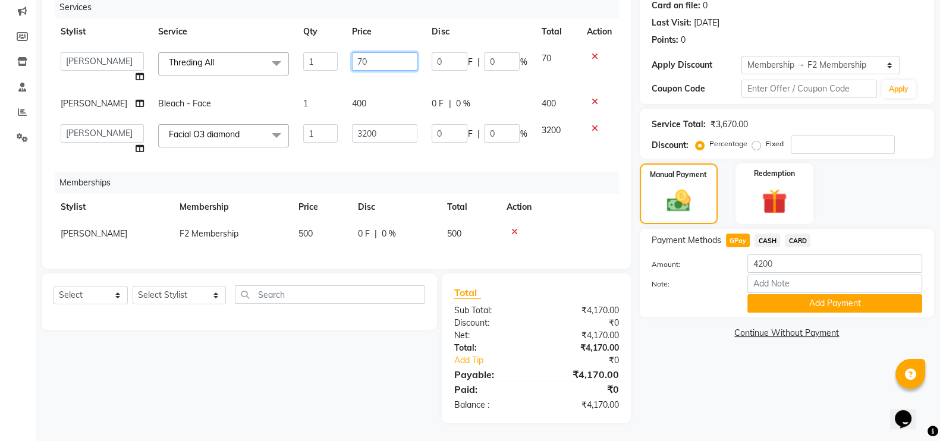
click at [373, 52] on input "70" at bounding box center [384, 61] width 65 height 18
type input "7"
type input "100"
click at [351, 61] on td "100" at bounding box center [385, 67] width 80 height 45
select select "76334"
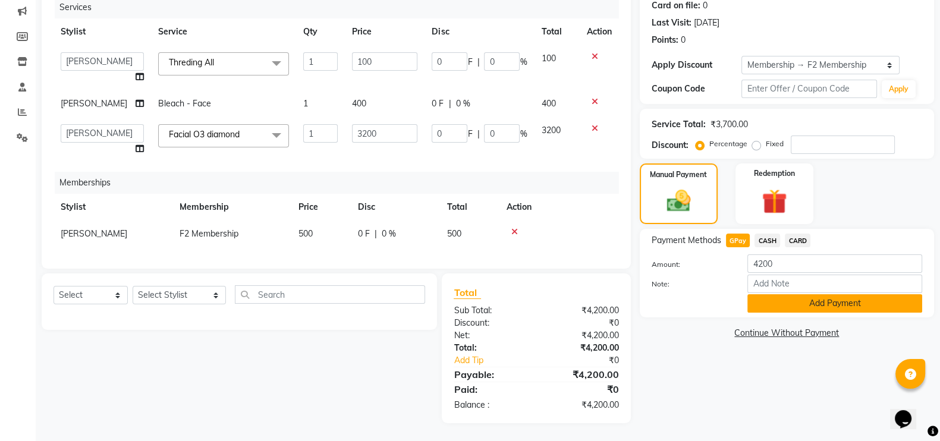
click at [790, 294] on button "Add Payment" at bounding box center [834, 303] width 175 height 18
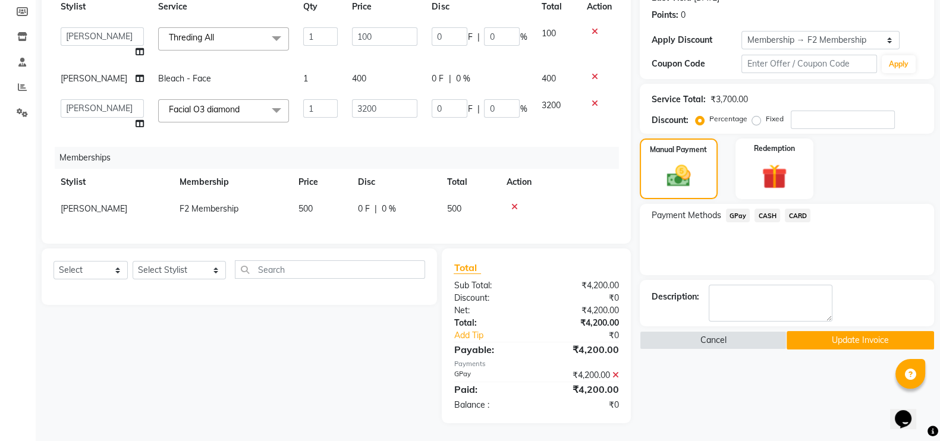
scroll to position [200, 0]
click at [825, 331] on button "Update Invoice" at bounding box center [860, 340] width 147 height 18
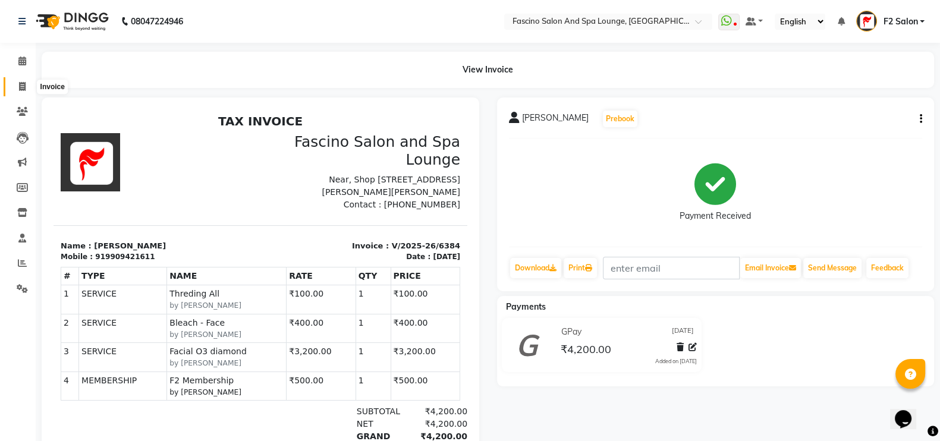
click at [22, 84] on icon at bounding box center [22, 86] width 7 height 9
select select "129"
select select "service"
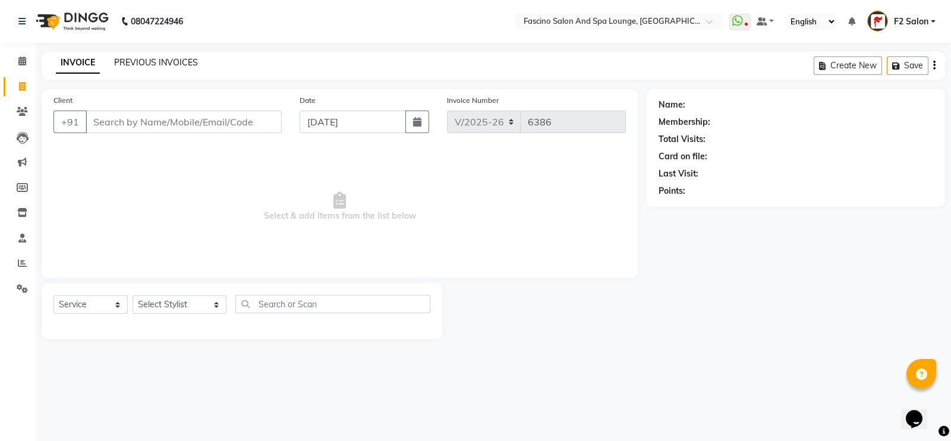
click at [163, 64] on link "PREVIOUS INVOICES" at bounding box center [156, 62] width 84 height 11
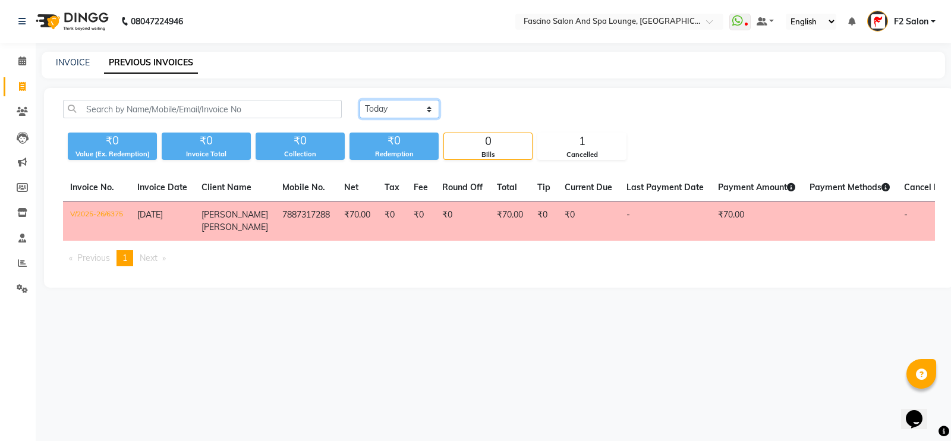
click at [395, 109] on select "[DATE] [DATE] Custom Range" at bounding box center [400, 109] width 80 height 18
select select "[DATE]"
click at [360, 100] on select "[DATE] [DATE] Custom Range" at bounding box center [400, 109] width 80 height 18
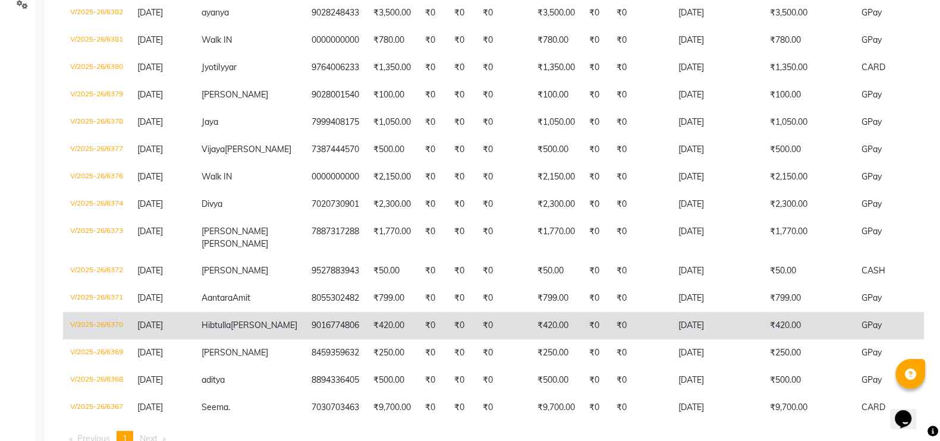
scroll to position [276, 0]
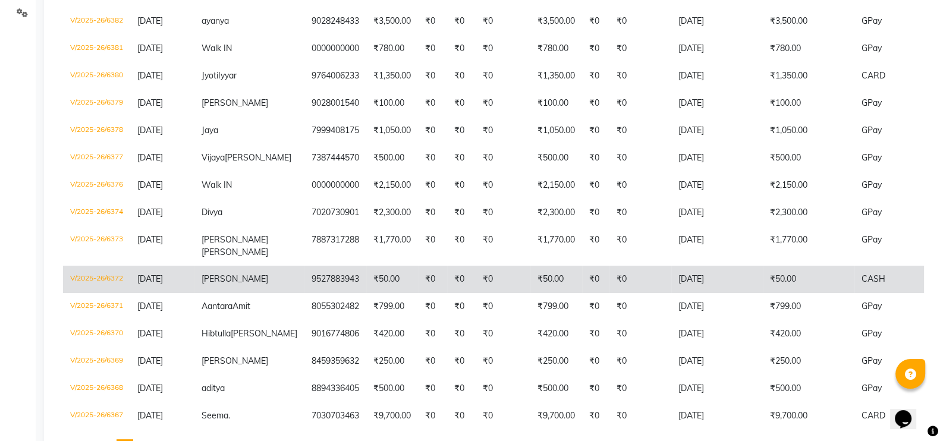
click at [96, 290] on td "V/2025-26/6372" at bounding box center [96, 279] width 67 height 27
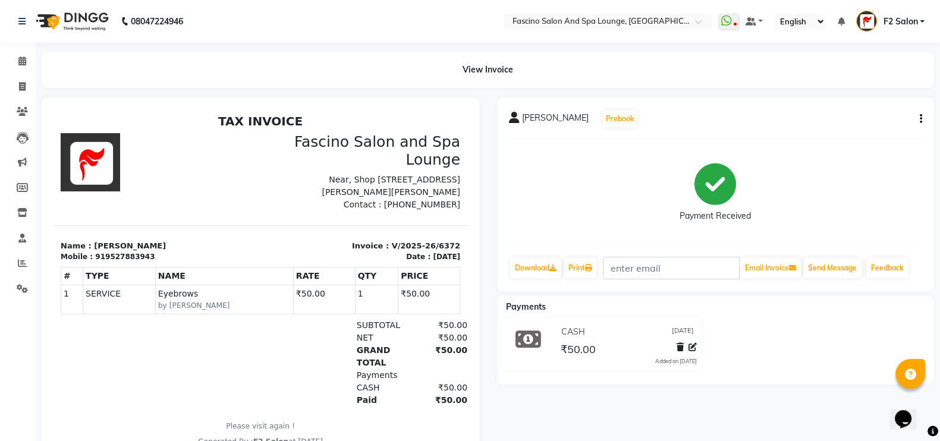
click at [920, 120] on icon "button" at bounding box center [921, 119] width 2 height 1
click at [854, 122] on div "Edit Invoice" at bounding box center [860, 126] width 81 height 15
select select "service"
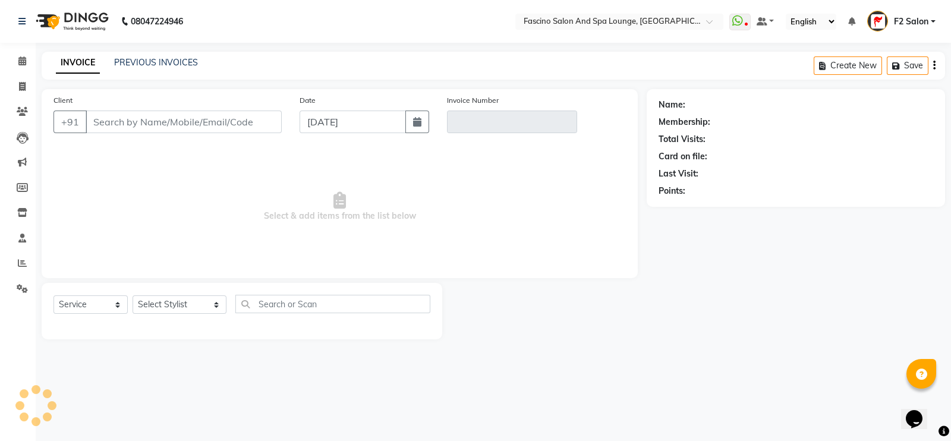
type input "9527883943"
type input "V/2025-26/6372"
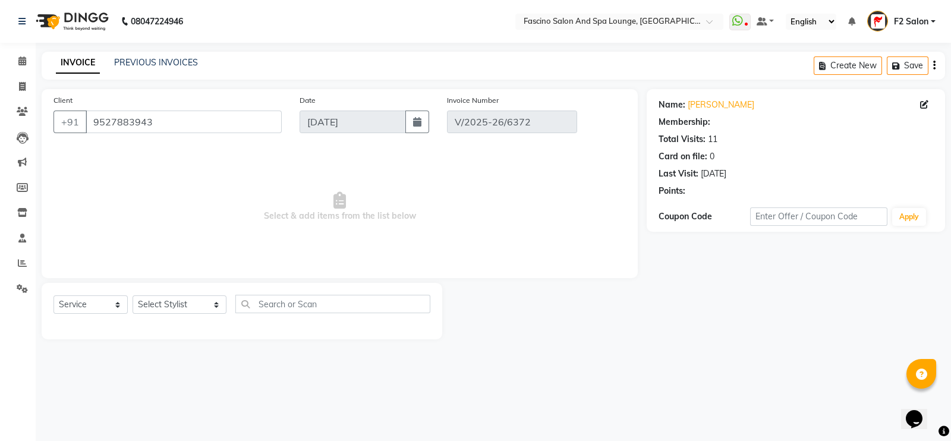
type input "[DATE]"
select select "select"
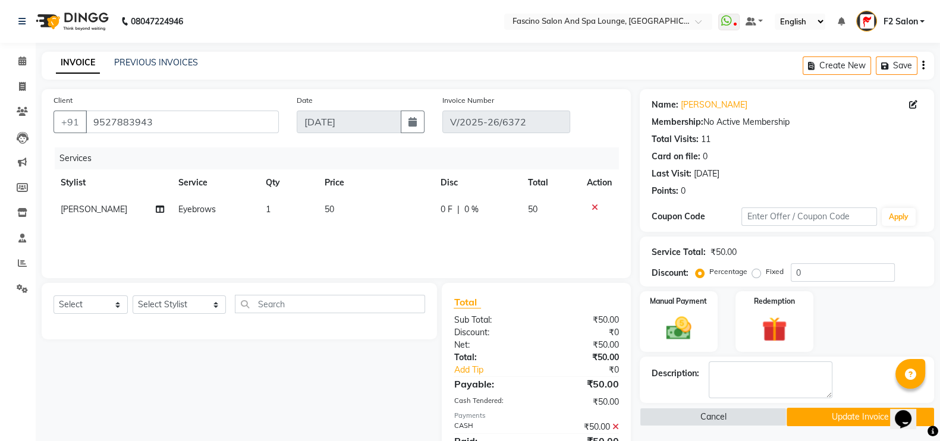
click at [86, 64] on link "INVOICE" at bounding box center [78, 62] width 44 height 21
click at [21, 82] on icon at bounding box center [22, 86] width 7 height 9
select select "service"
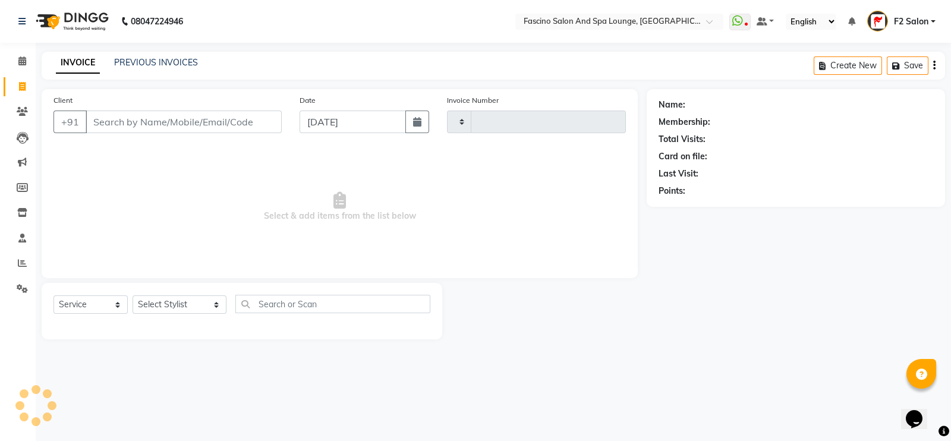
type input "6386"
select select "129"
click at [155, 64] on link "PREVIOUS INVOICES" at bounding box center [156, 62] width 84 height 11
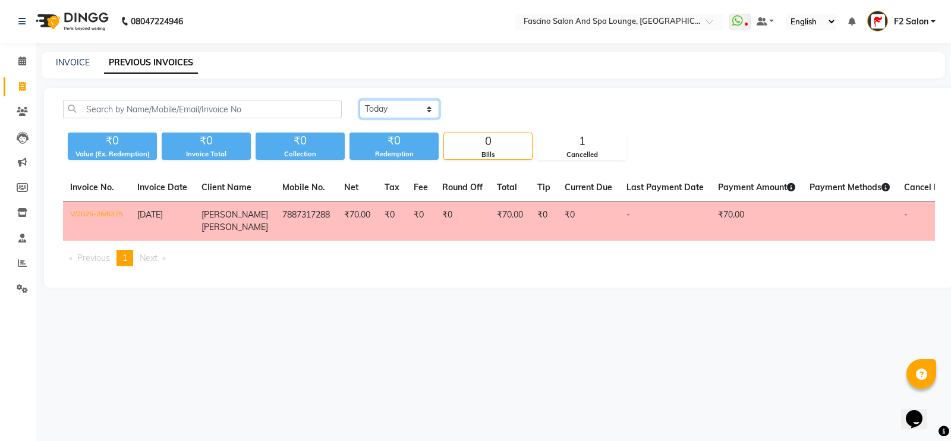
click at [413, 114] on select "[DATE] [DATE] Custom Range" at bounding box center [400, 109] width 80 height 18
select select "[DATE]"
click at [360, 100] on select "[DATE] [DATE] Custom Range" at bounding box center [400, 109] width 80 height 18
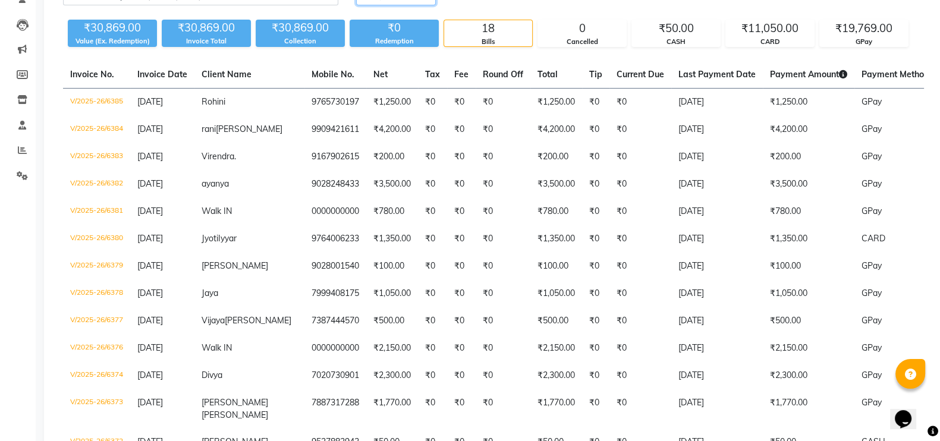
scroll to position [113, 0]
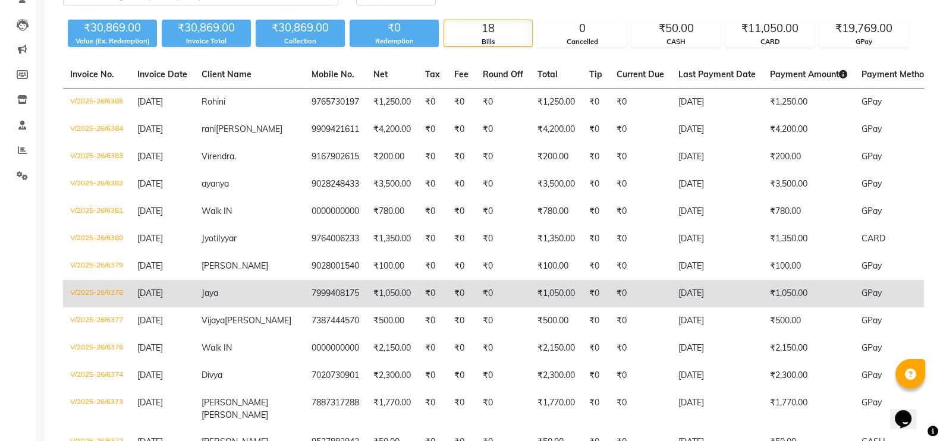
click at [109, 307] on td "V/2025-26/6378" at bounding box center [96, 293] width 67 height 27
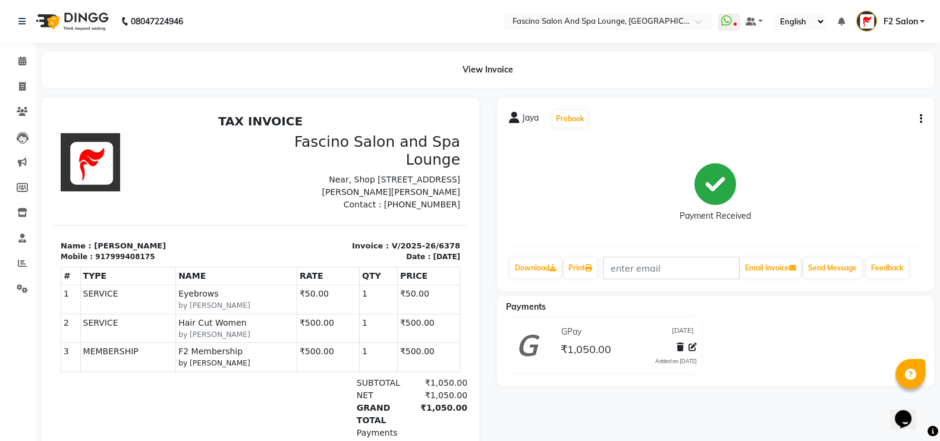
click at [922, 119] on icon "button" at bounding box center [921, 119] width 2 height 1
click at [853, 123] on div "Edit Invoice" at bounding box center [860, 126] width 81 height 15
select select "service"
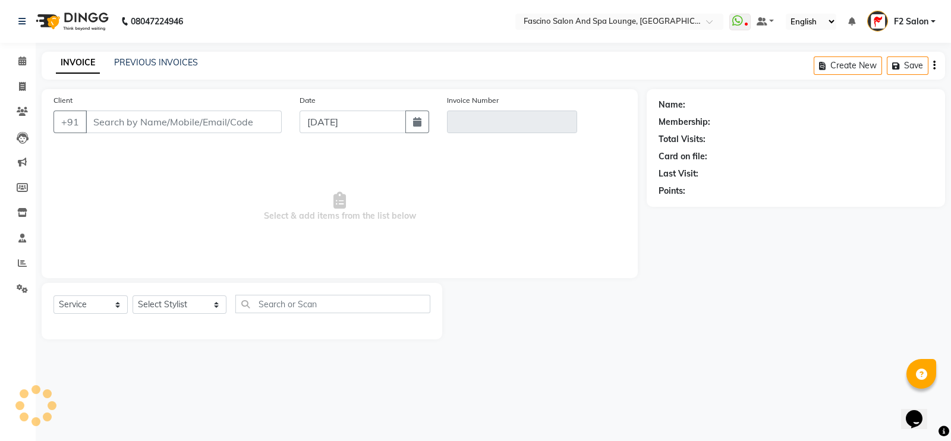
type input "7999408175"
type input "V/2025-26/6378"
select select "1: Object"
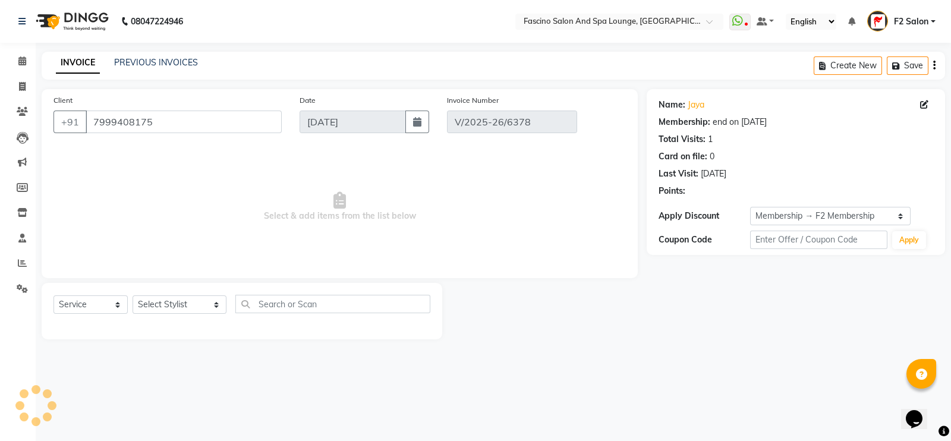
type input "[DATE]"
select select "select"
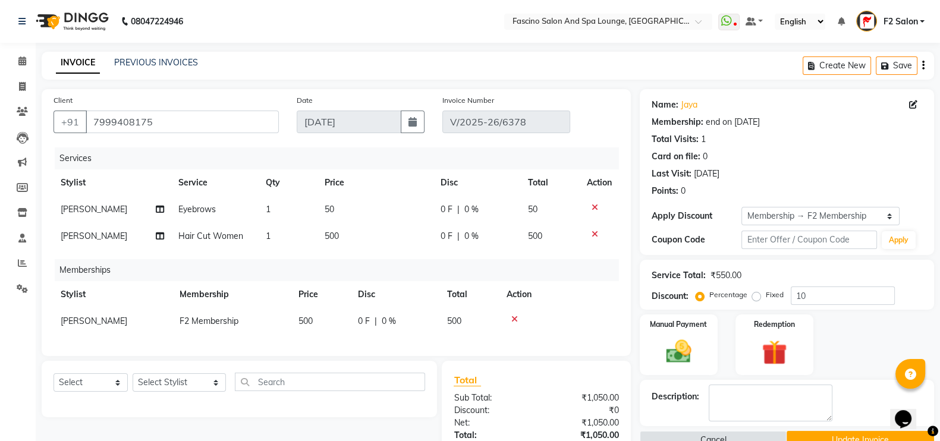
click at [331, 210] on span "50" at bounding box center [330, 209] width 10 height 11
select select "76334"
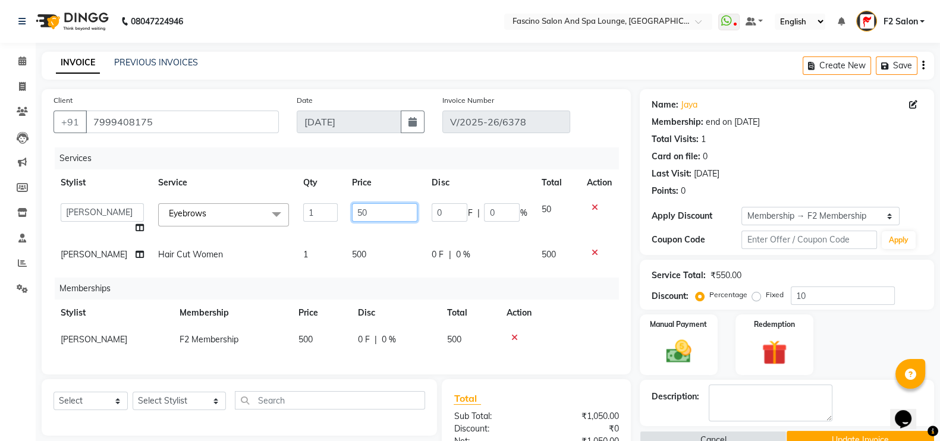
click at [360, 215] on input "50" at bounding box center [384, 212] width 65 height 18
type input "5"
type input "40"
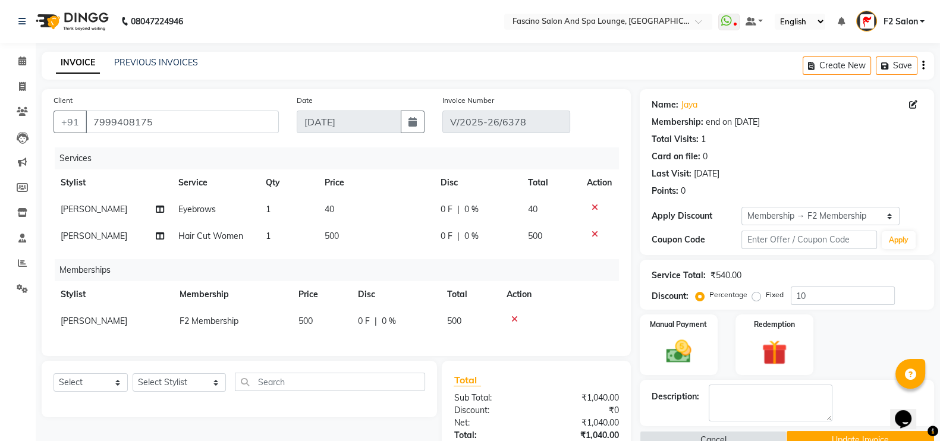
click at [358, 237] on tbody "[PERSON_NAME] Eyebrows 1 40 0 F | 0 % 40 [PERSON_NAME] Hair Cut Women 1 500 0 F…" at bounding box center [336, 223] width 565 height 54
click at [683, 334] on div "Manual Payment" at bounding box center [678, 344] width 81 height 63
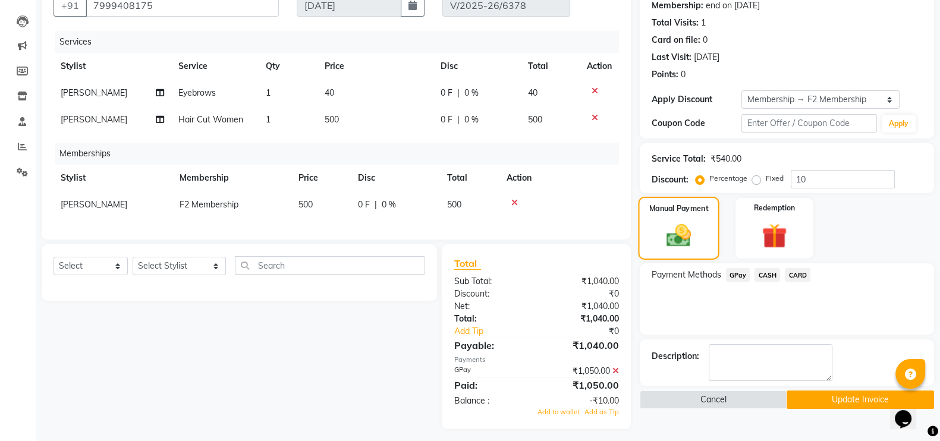
scroll to position [133, 0]
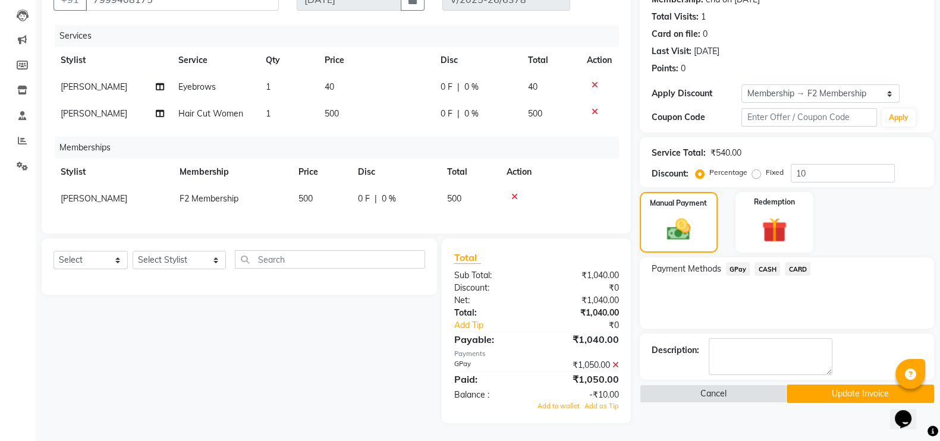
click at [621, 361] on div "₹1,050.00" at bounding box center [582, 365] width 92 height 12
click at [615, 364] on icon at bounding box center [615, 365] width 7 height 8
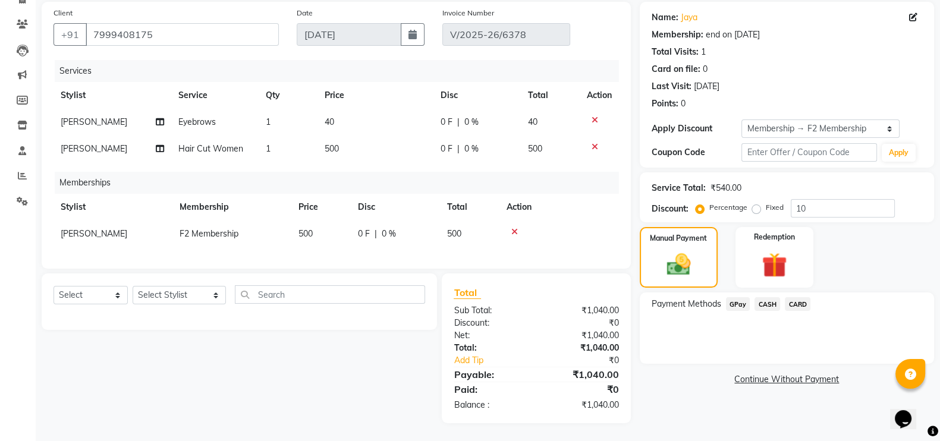
scroll to position [99, 0]
click at [740, 297] on span "GPay" at bounding box center [738, 304] width 24 height 14
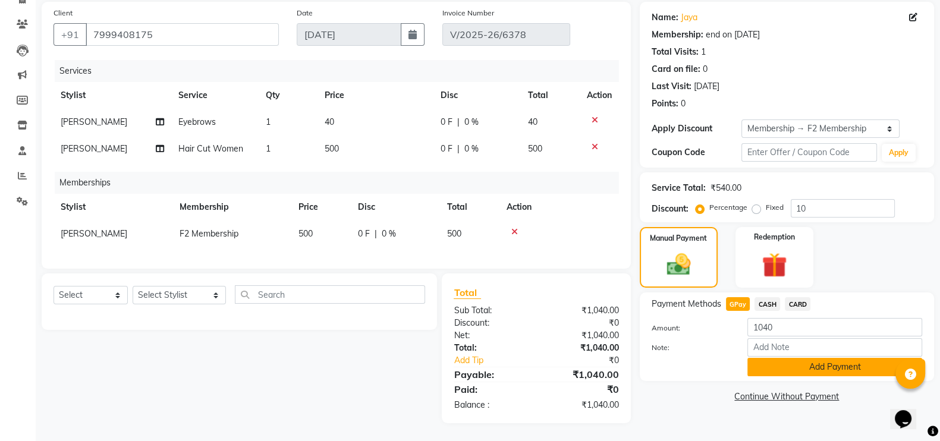
click at [785, 358] on button "Add Payment" at bounding box center [834, 367] width 175 height 18
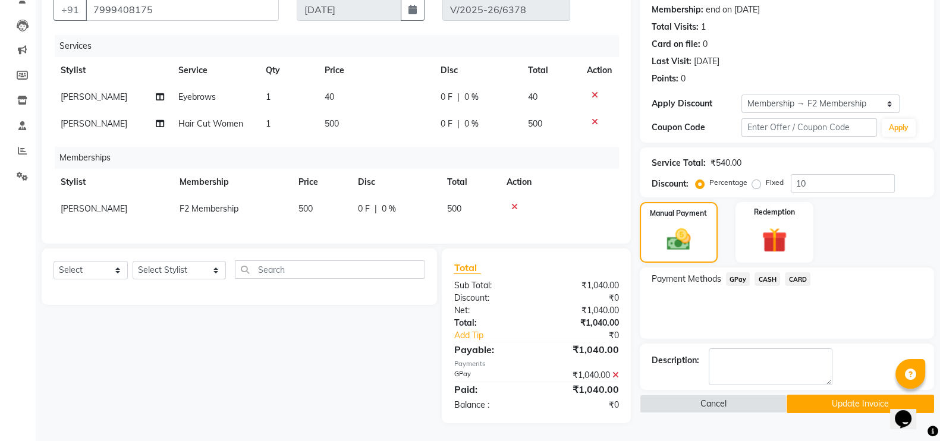
scroll to position [124, 0]
click at [820, 395] on button "Update Invoice" at bounding box center [860, 404] width 147 height 18
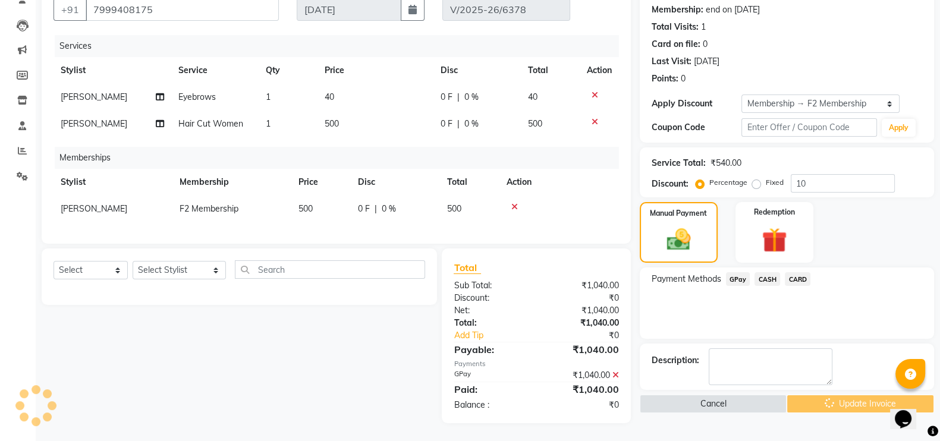
click at [829, 395] on div "Cancel Update Invoice" at bounding box center [787, 404] width 294 height 18
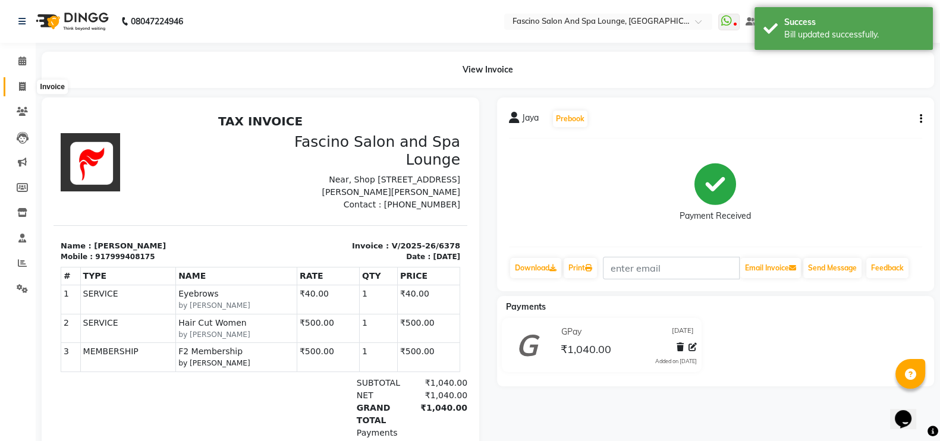
click at [17, 81] on span at bounding box center [22, 87] width 21 height 14
select select "129"
select select "service"
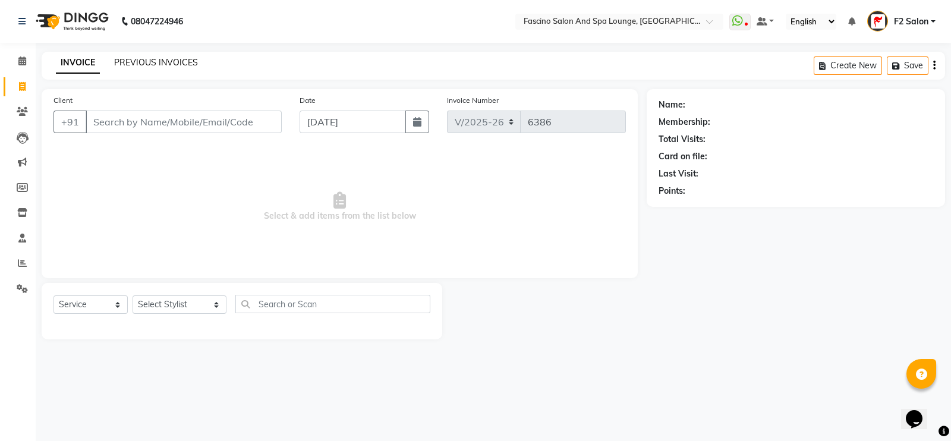
click at [167, 60] on link "PREVIOUS INVOICES" at bounding box center [156, 62] width 84 height 11
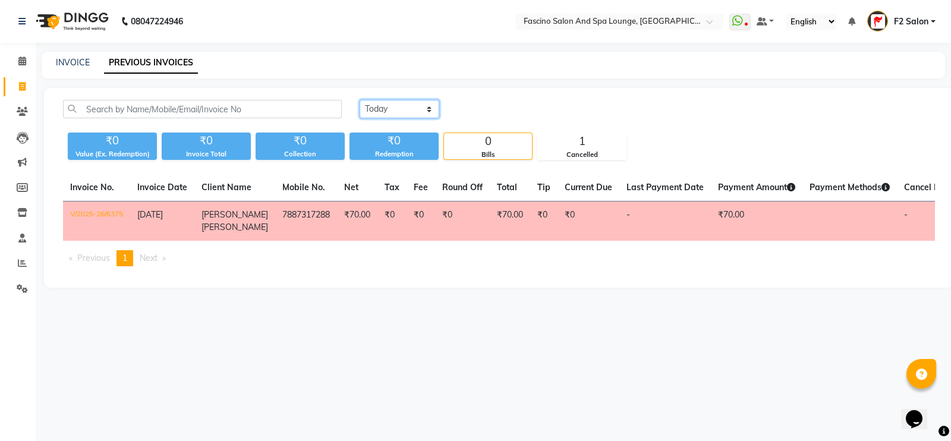
click at [373, 108] on select "[DATE] [DATE] Custom Range" at bounding box center [400, 109] width 80 height 18
select select "[DATE]"
click at [360, 100] on select "[DATE] [DATE] Custom Range" at bounding box center [400, 109] width 80 height 18
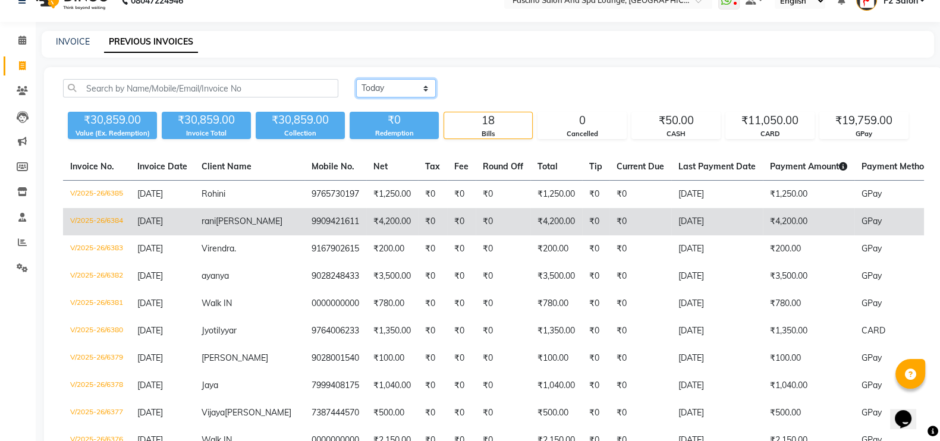
scroll to position [20, 0]
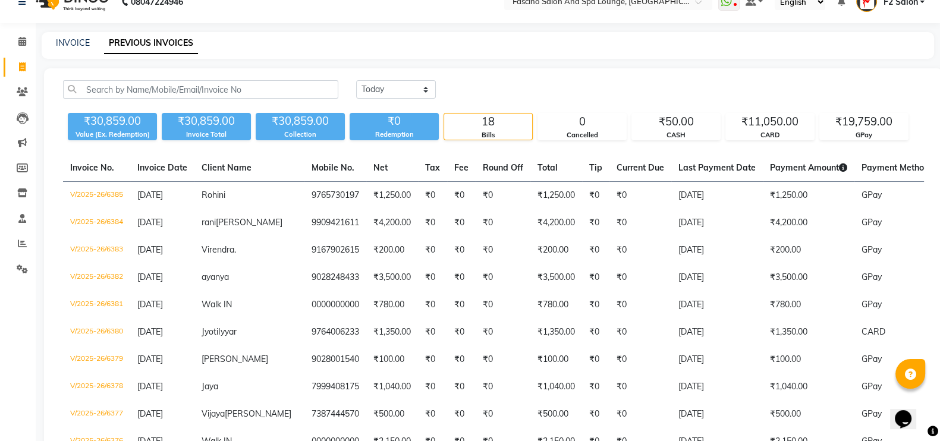
click at [78, 51] on div "INVOICE PREVIOUS INVOICES" at bounding box center [488, 45] width 892 height 27
click at [74, 39] on link "INVOICE" at bounding box center [73, 42] width 34 height 11
select select "service"
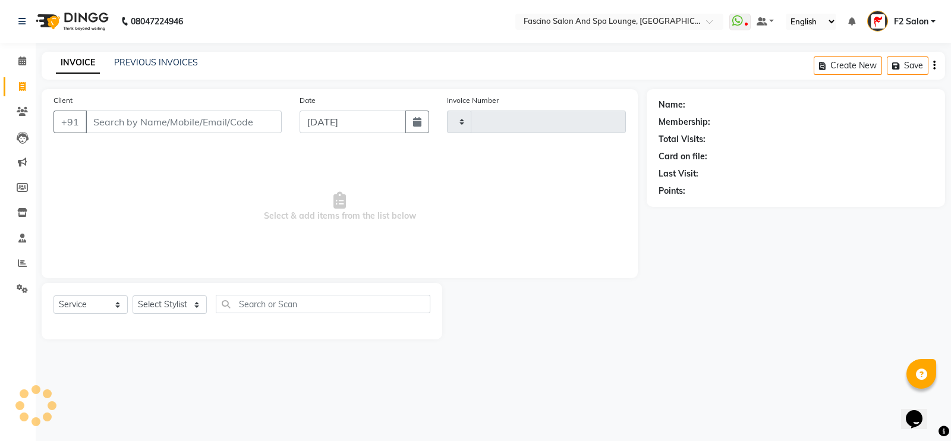
type input "6386"
select select "129"
click at [149, 119] on input "Client" at bounding box center [184, 122] width 196 height 23
type input "9"
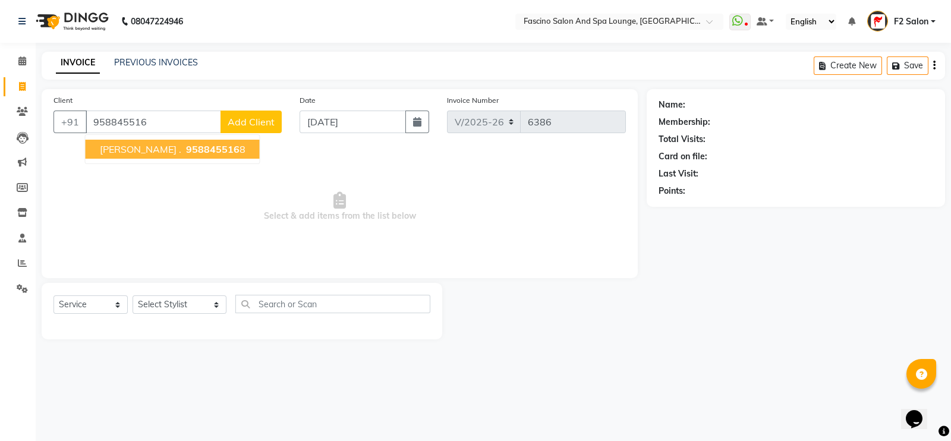
click at [186, 144] on span "958845516" at bounding box center [213, 149] width 54 height 12
type input "9588455168"
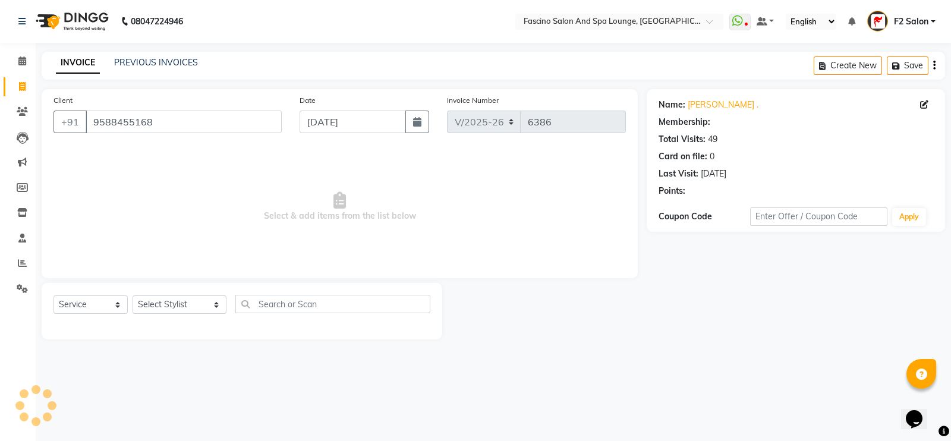
select select "1: Object"
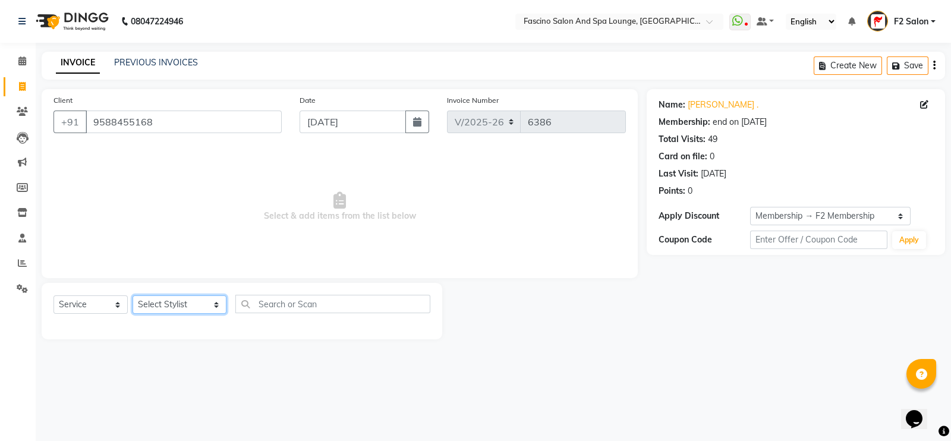
click at [163, 301] on select "Select Stylist akash F3 [PERSON_NAME] [PERSON_NAME] Bhushan [PERSON_NAME] Mam […" at bounding box center [180, 304] width 94 height 18
select select "19687"
click at [133, 296] on select "Select Stylist akash F3 [PERSON_NAME] [PERSON_NAME] Bhushan [PERSON_NAME] Mam […" at bounding box center [180, 304] width 94 height 18
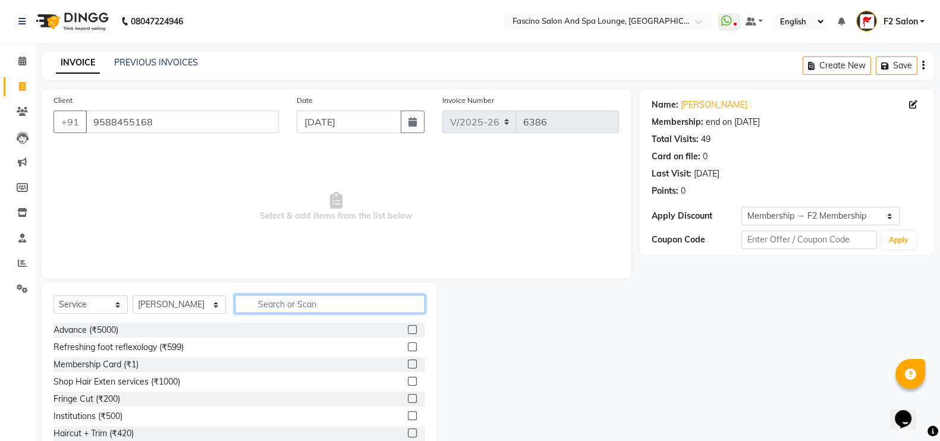
click at [276, 302] on input "text" at bounding box center [330, 304] width 191 height 18
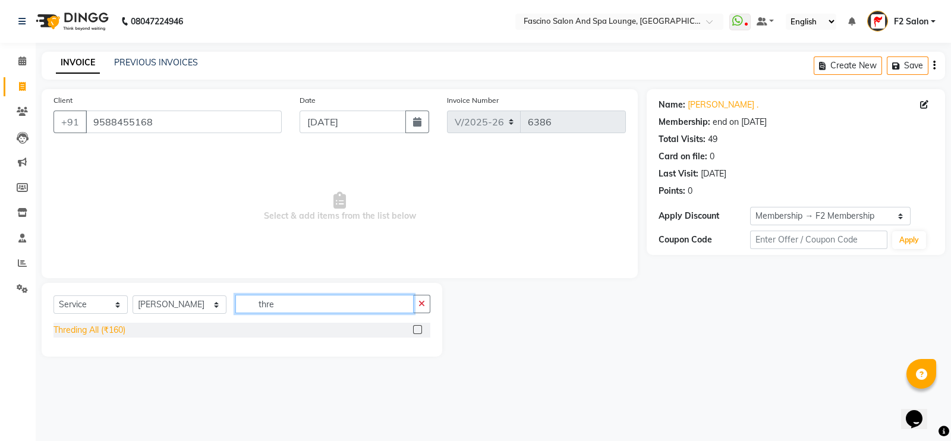
type input "thre"
click at [119, 333] on div "Threding All (₹160)" at bounding box center [90, 330] width 72 height 12
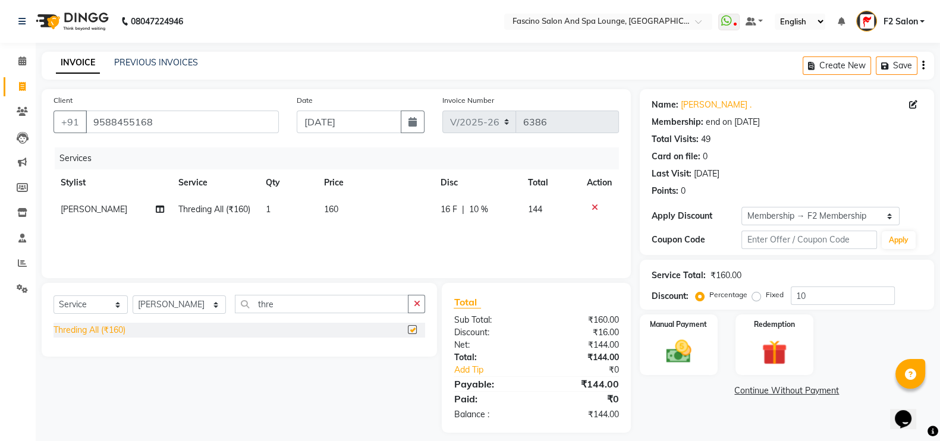
checkbox input "false"
click at [339, 209] on td "160" at bounding box center [375, 209] width 116 height 27
select select "19687"
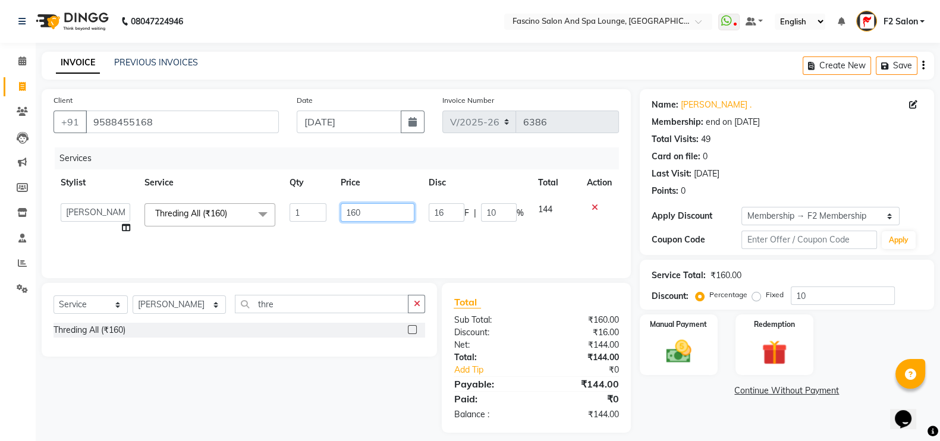
click at [350, 213] on input "160" at bounding box center [378, 212] width 74 height 18
type input "60"
click at [357, 241] on div "Services Stylist Service Qty Price Disc Total Action akash F3 [PERSON_NAME] [PE…" at bounding box center [336, 206] width 565 height 119
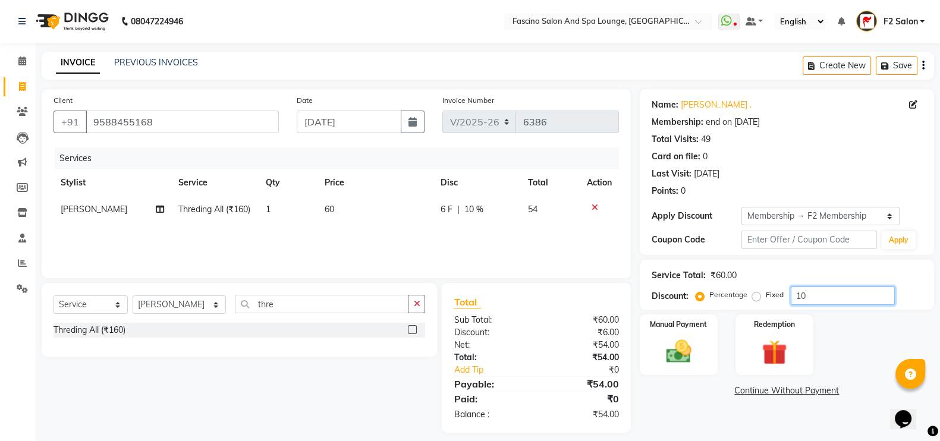
click at [823, 297] on input "10" at bounding box center [843, 296] width 104 height 18
type input "1"
click at [681, 337] on img at bounding box center [679, 352] width 42 height 30
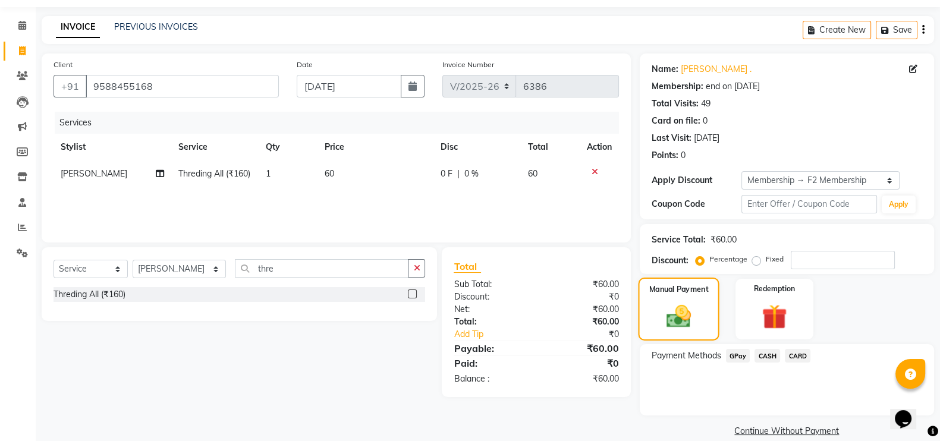
scroll to position [52, 0]
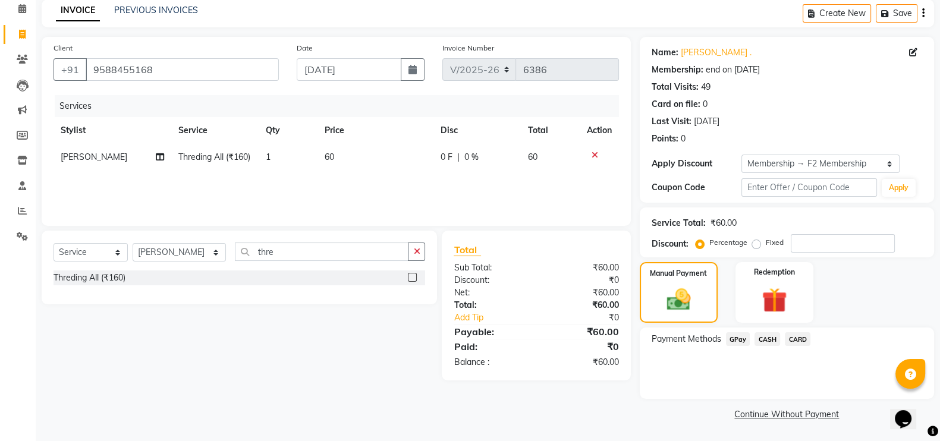
click at [737, 339] on span "GPay" at bounding box center [738, 339] width 24 height 14
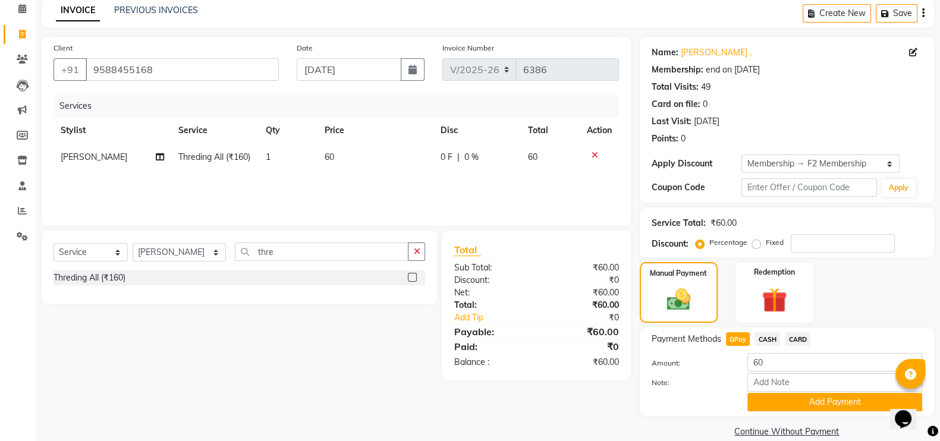
scroll to position [71, 0]
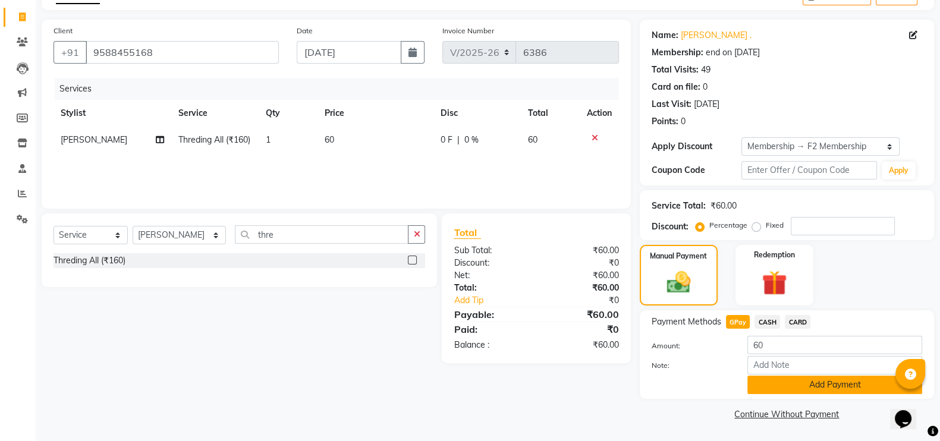
click at [800, 382] on button "Add Payment" at bounding box center [834, 385] width 175 height 18
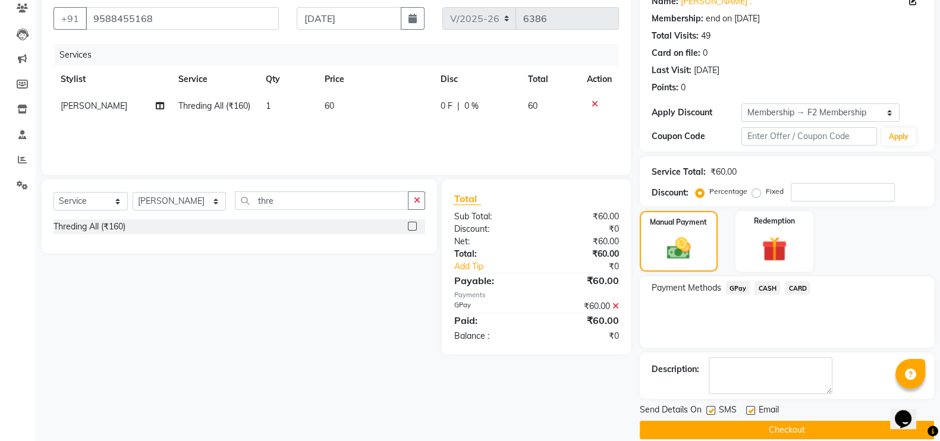
scroll to position [119, 0]
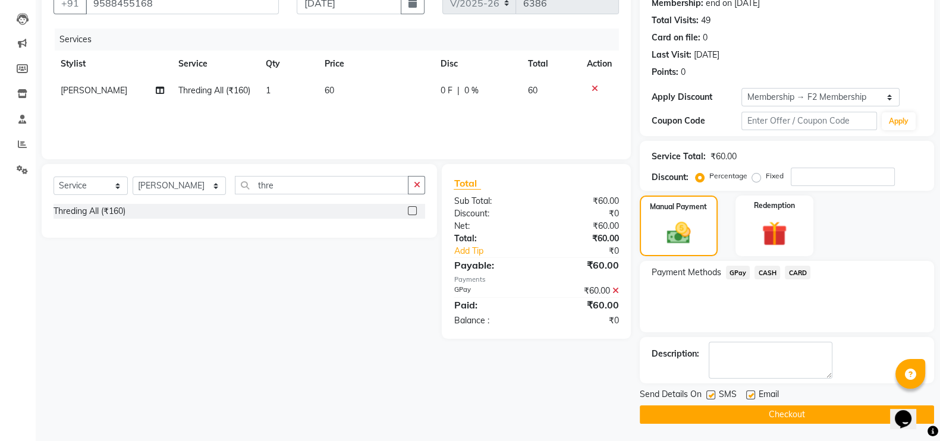
click at [709, 393] on label at bounding box center [710, 395] width 9 height 9
click at [709, 393] on input "checkbox" at bounding box center [710, 396] width 8 height 8
checkbox input "false"
click at [714, 405] on button "Checkout" at bounding box center [787, 414] width 294 height 18
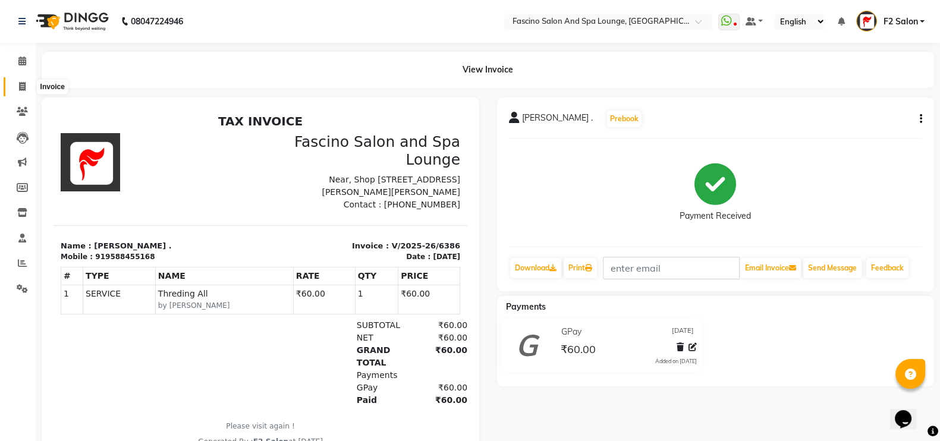
click at [21, 81] on span at bounding box center [22, 87] width 21 height 14
select select "service"
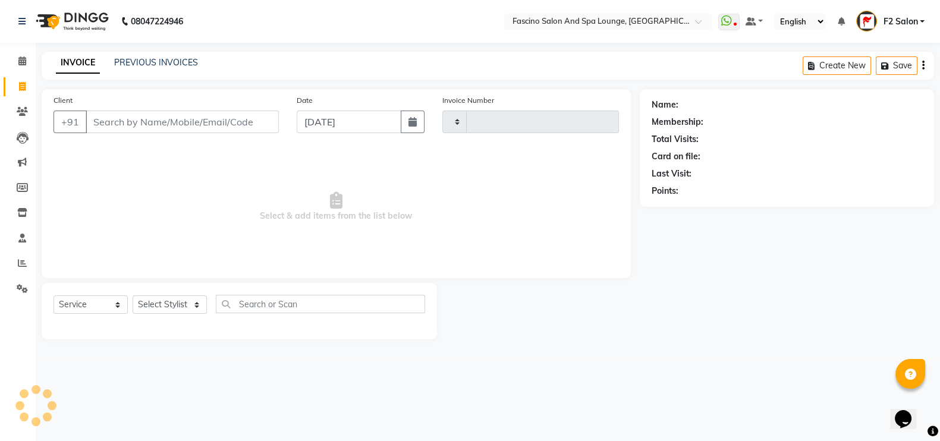
type input "6387"
select select "129"
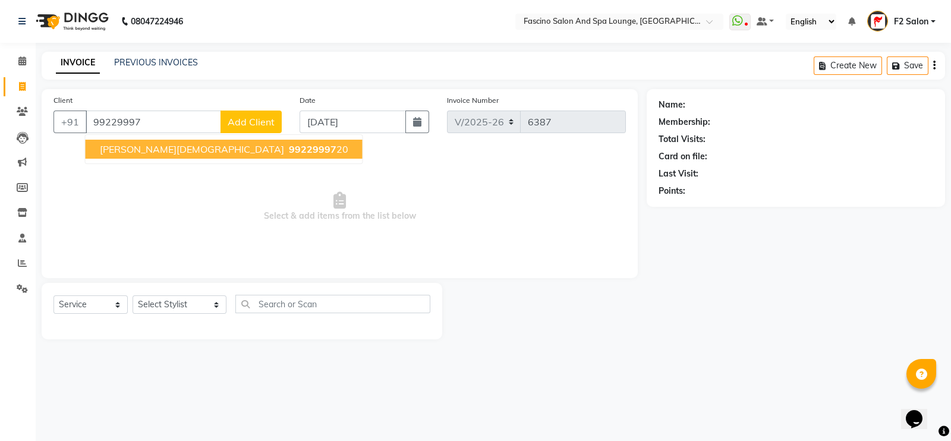
click at [136, 156] on button "RAKHI JAIN 99229997 20" at bounding box center [224, 149] width 277 height 19
type input "9922999720"
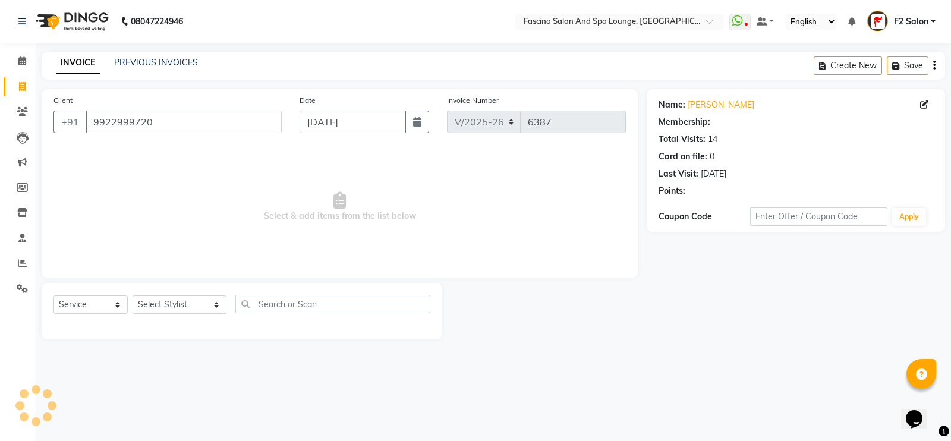
select select "1: Object"
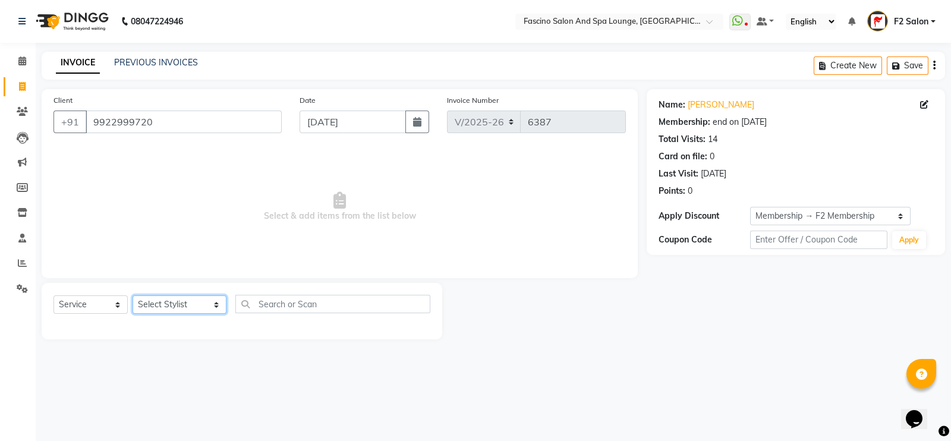
click at [156, 304] on select "Select Stylist akash F3 [PERSON_NAME] [PERSON_NAME] Bhushan [PERSON_NAME] Mam […" at bounding box center [180, 304] width 94 height 18
select select "25247"
click at [133, 296] on select "Select Stylist akash F3 [PERSON_NAME] [PERSON_NAME] Bhushan [PERSON_NAME] Mam […" at bounding box center [180, 304] width 94 height 18
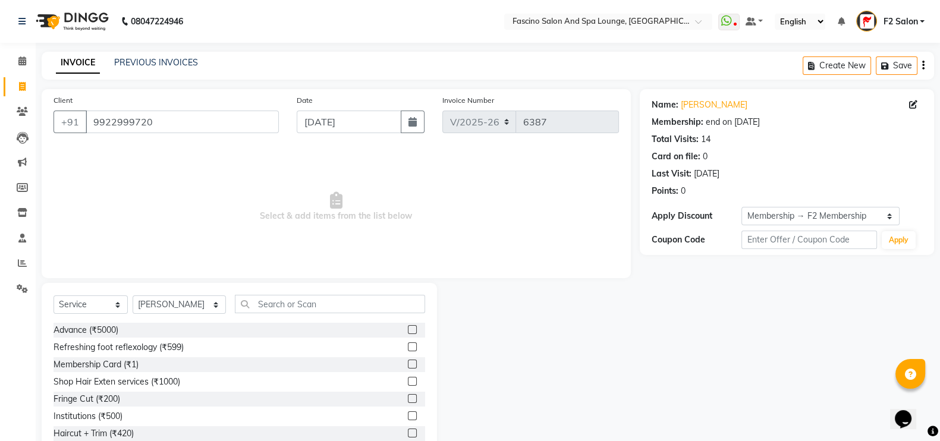
click at [269, 294] on div "Select Service Product Membership Package Voucher Prepaid Gift Card Select Styl…" at bounding box center [239, 370] width 395 height 175
click at [266, 306] on input "text" at bounding box center [330, 304] width 191 height 18
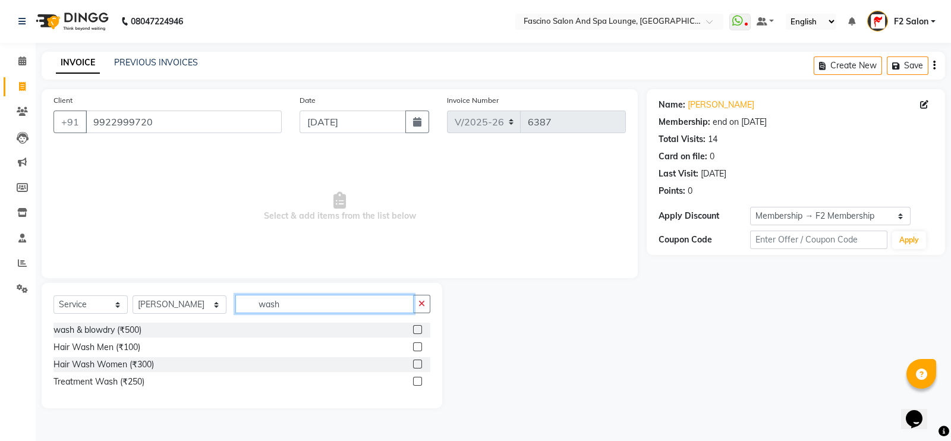
type input "wash"
click at [103, 337] on div "wash & blowdry (₹500)" at bounding box center [242, 330] width 377 height 15
click at [249, 328] on div "wash & blowdry (₹500)" at bounding box center [242, 330] width 377 height 15
click at [128, 332] on div "wash & blowdry (₹500)" at bounding box center [98, 330] width 88 height 12
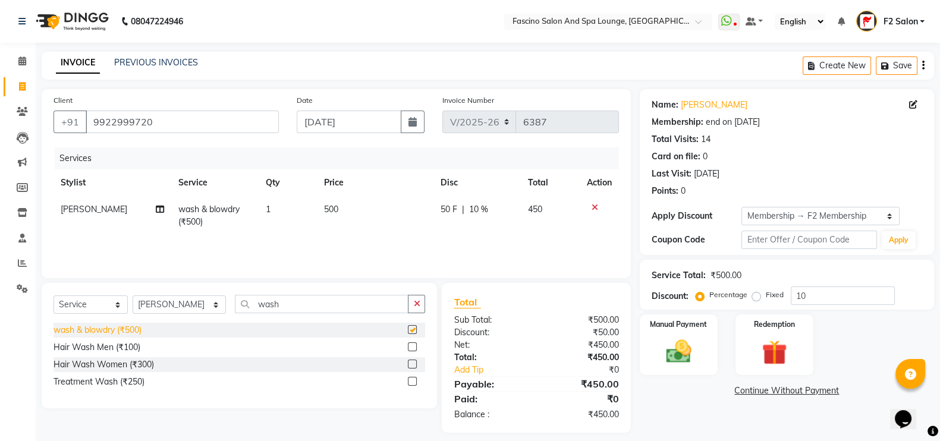
checkbox input "false"
click at [169, 302] on select "Select Stylist akash F3 [PERSON_NAME] [PERSON_NAME] Bhushan [PERSON_NAME] Mam […" at bounding box center [179, 304] width 93 height 18
select select "19687"
click at [133, 296] on select "Select Stylist akash F3 [PERSON_NAME] [PERSON_NAME] Bhushan [PERSON_NAME] Mam […" at bounding box center [179, 304] width 93 height 18
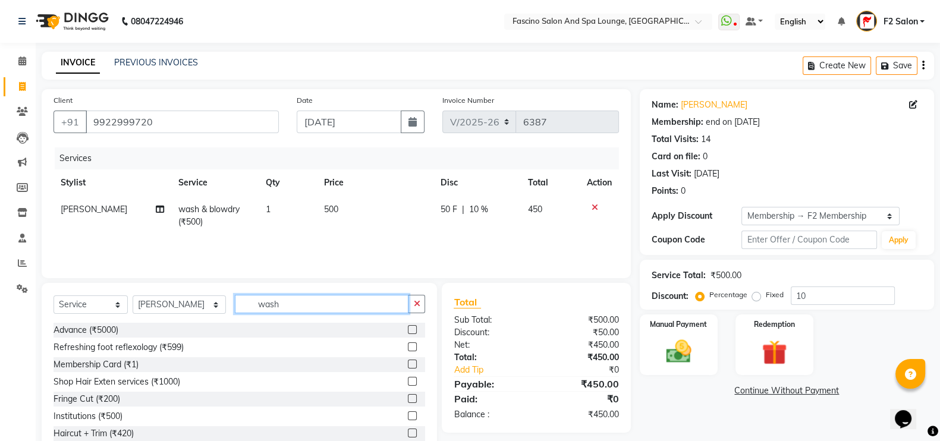
click at [262, 304] on input "wash" at bounding box center [322, 304] width 174 height 18
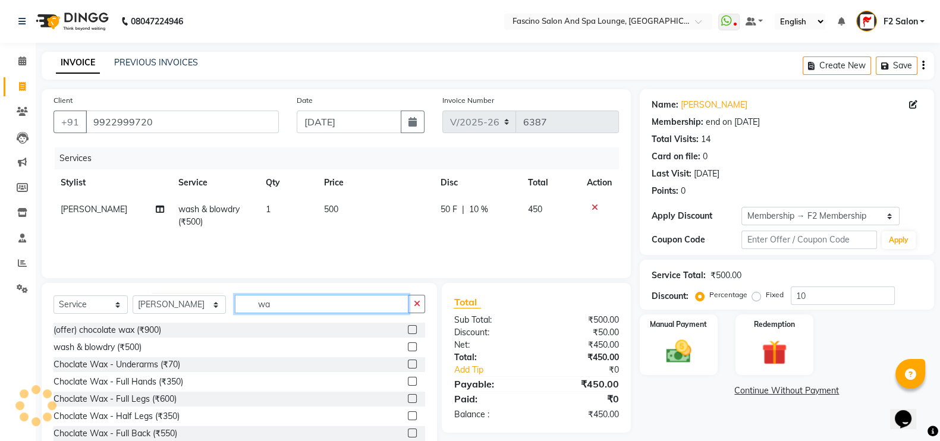
type input "w"
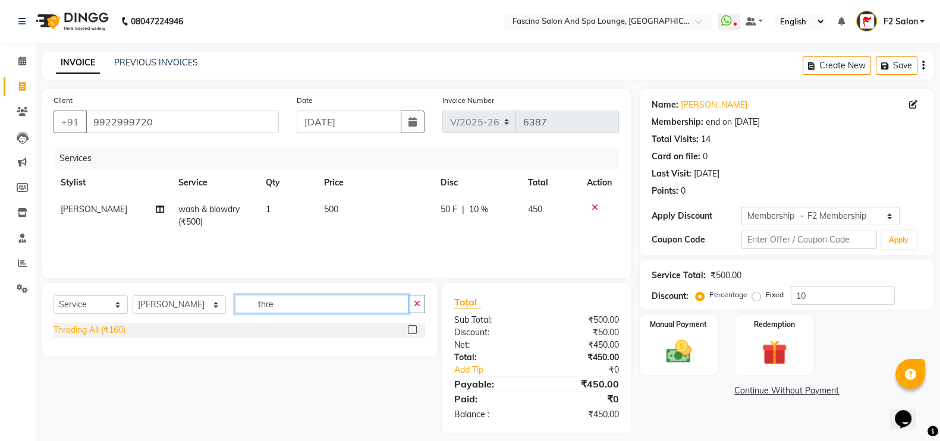
type input "thre"
click at [116, 332] on div "Threding All (₹160)" at bounding box center [90, 330] width 72 height 12
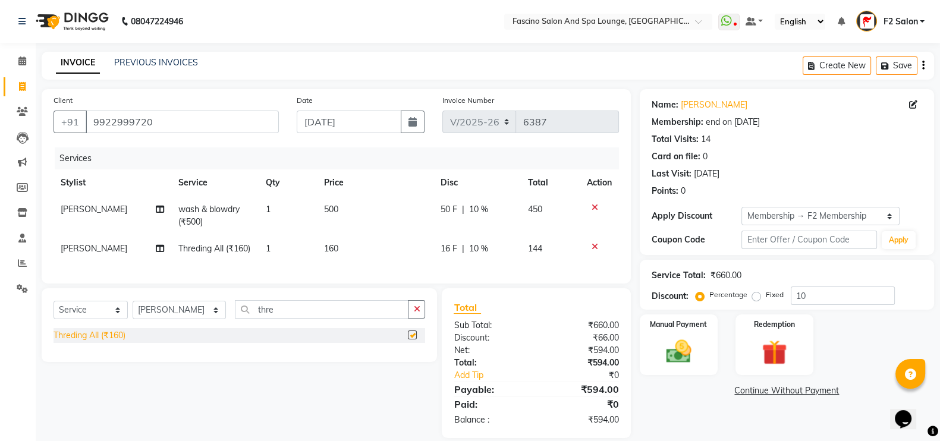
checkbox input "false"
click at [339, 250] on td "160" at bounding box center [375, 248] width 116 height 27
select select "19687"
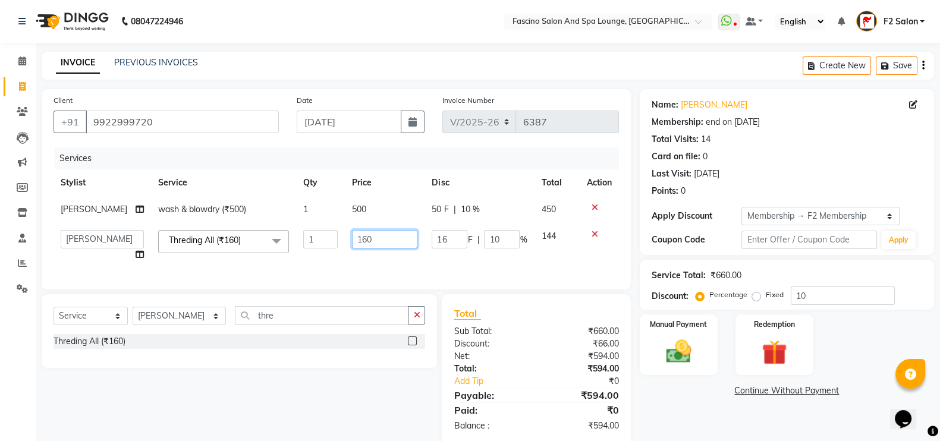
click at [370, 249] on input "160" at bounding box center [384, 239] width 65 height 18
type input "1"
type input "70"
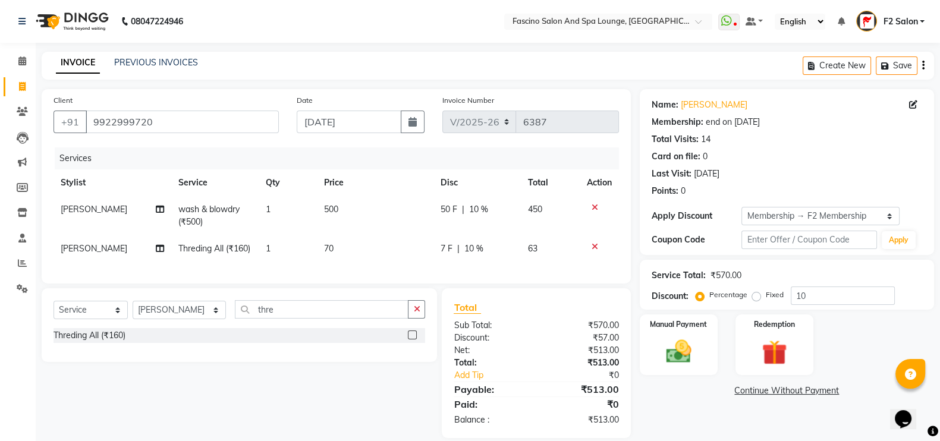
click at [367, 272] on div "Services Stylist Service Qty Price Disc Total Action Bhushan Thakare wash & blo…" at bounding box center [336, 209] width 565 height 124
click at [809, 295] on input "10" at bounding box center [843, 296] width 104 height 18
type input "1"
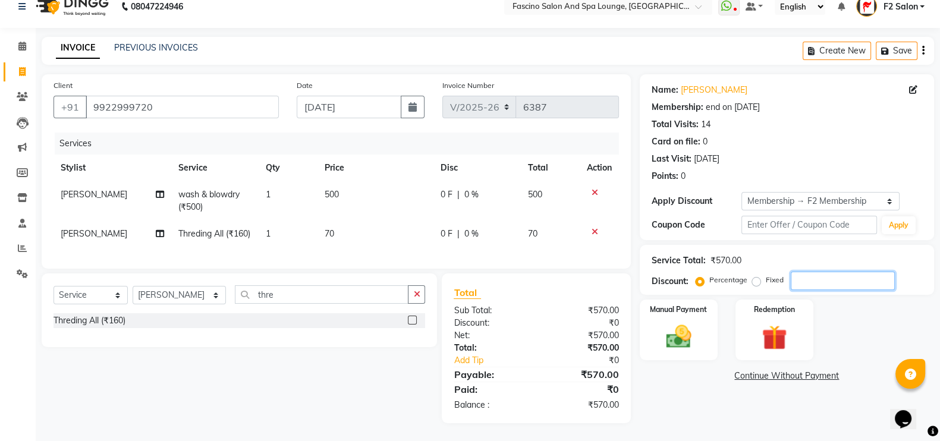
scroll to position [39, 0]
click at [676, 322] on img at bounding box center [679, 337] width 42 height 30
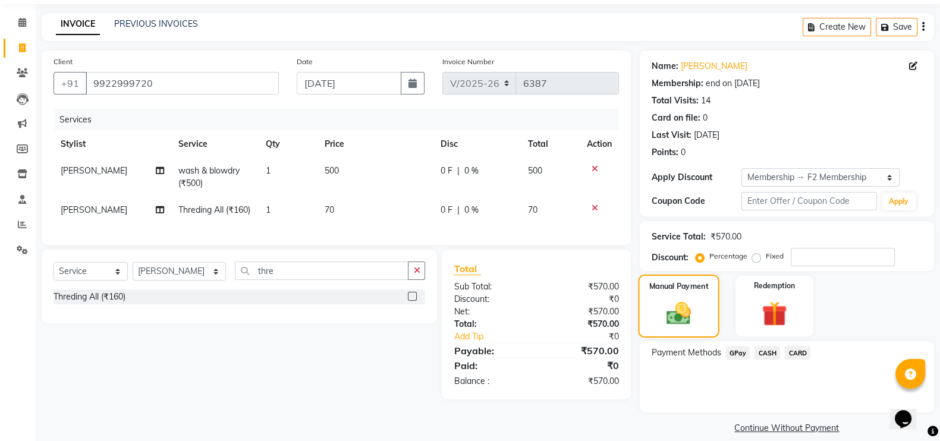
scroll to position [52, 0]
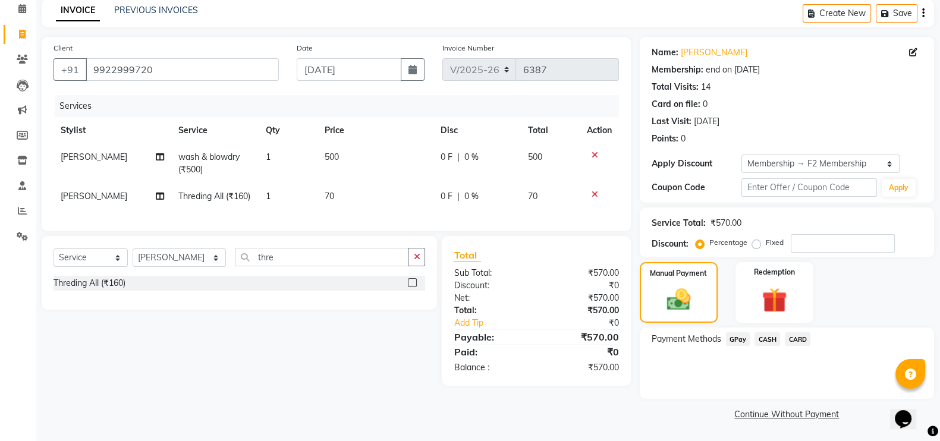
click at [736, 337] on span "GPay" at bounding box center [738, 339] width 24 height 14
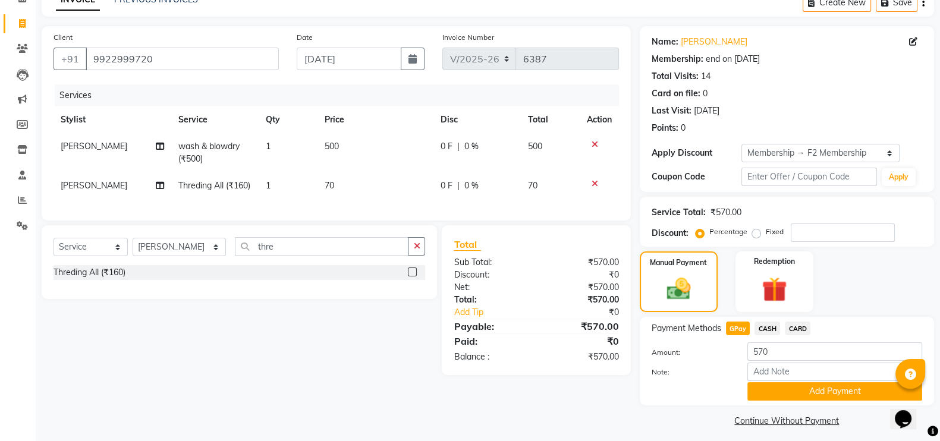
scroll to position [71, 0]
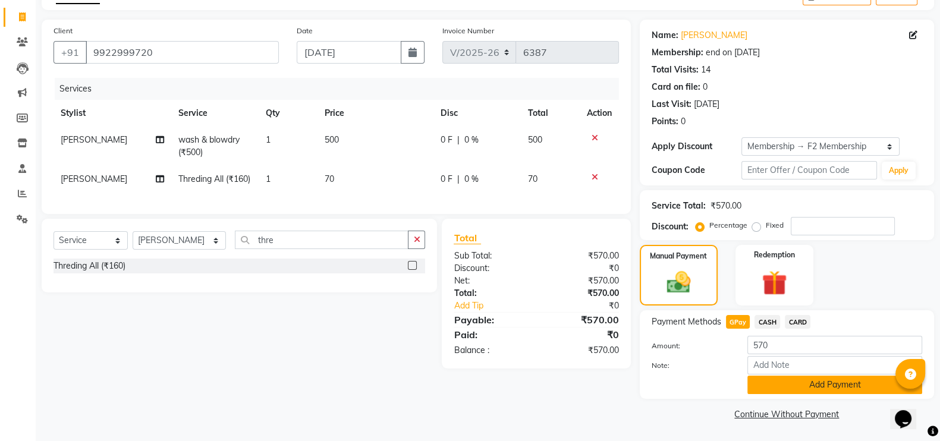
click at [813, 388] on button "Add Payment" at bounding box center [834, 385] width 175 height 18
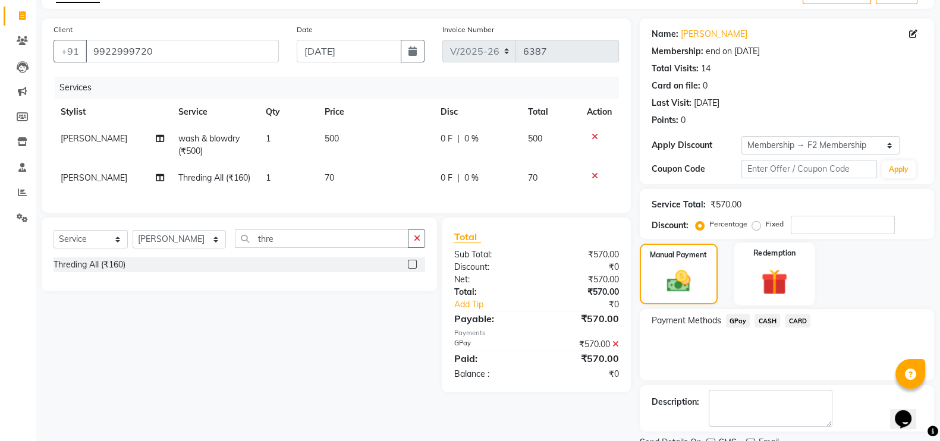
drag, startPoint x: 813, startPoint y: 388, endPoint x: 772, endPoint y: 243, distance: 150.8
drag, startPoint x: 772, startPoint y: 243, endPoint x: 870, endPoint y: 275, distance: 102.7
click at [870, 275] on div "Manual Payment Redemption" at bounding box center [787, 274] width 312 height 61
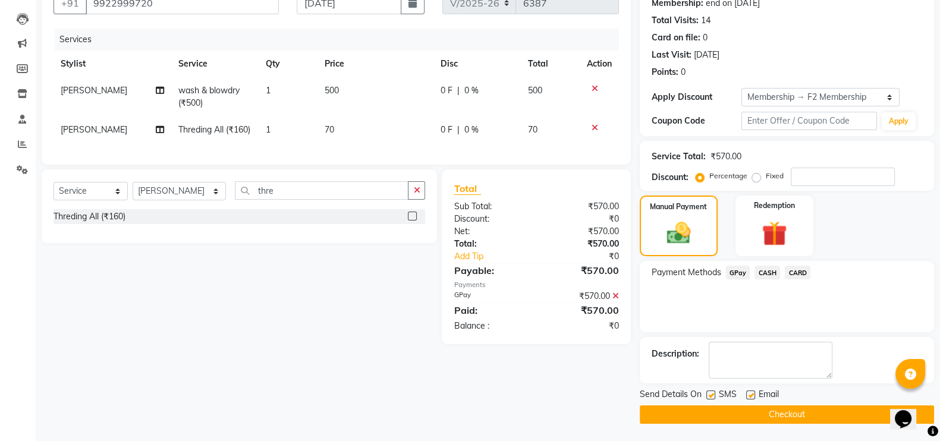
click at [713, 391] on label at bounding box center [710, 395] width 9 height 9
click at [713, 392] on input "checkbox" at bounding box center [710, 396] width 8 height 8
checkbox input "false"
click at [720, 411] on button "Checkout" at bounding box center [787, 414] width 294 height 18
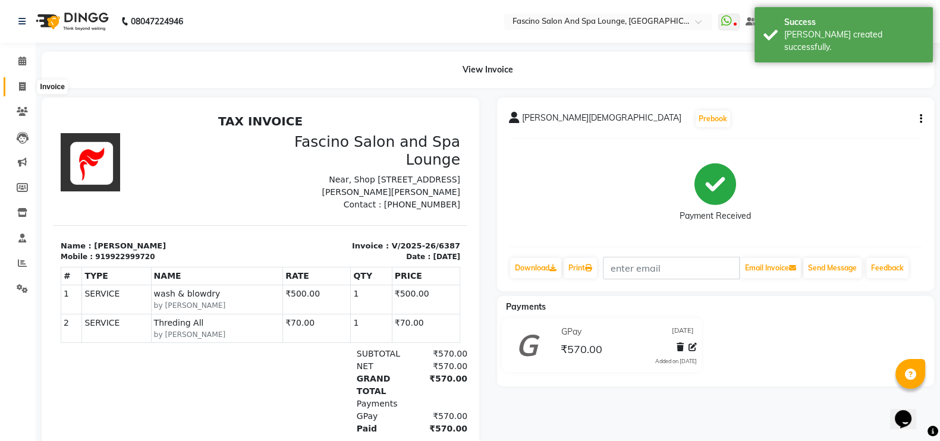
click at [20, 84] on icon at bounding box center [22, 86] width 7 height 9
select select "service"
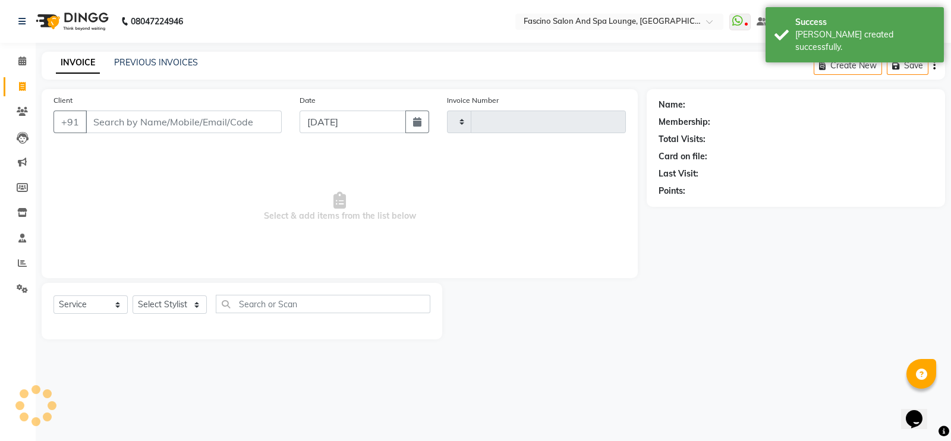
type input "6388"
select select "129"
click at [114, 120] on input "Client" at bounding box center [184, 122] width 196 height 23
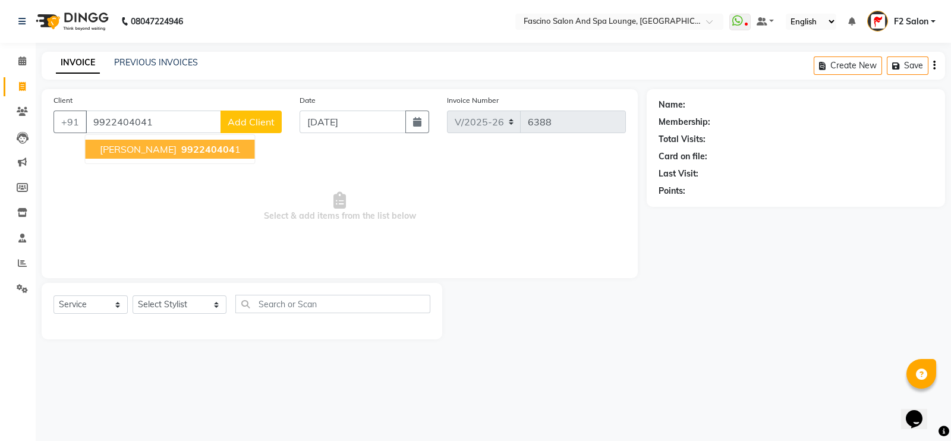
type input "9922404041"
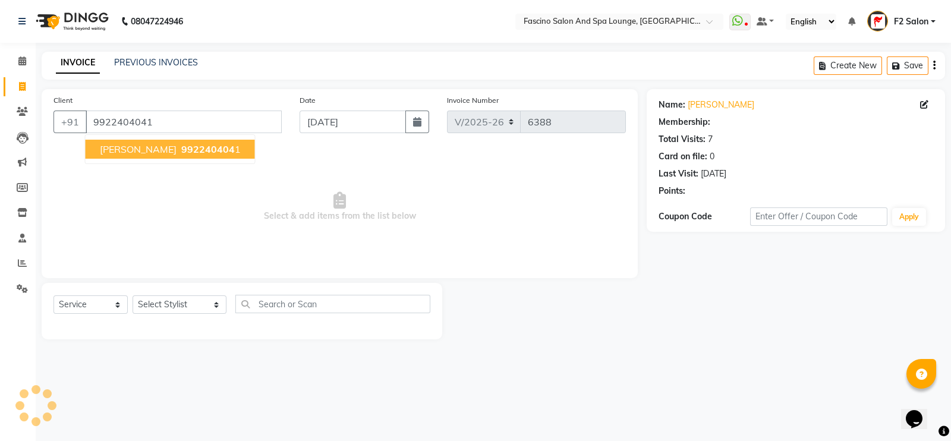
select select "1: Object"
click at [122, 153] on span "sachin malhotra" at bounding box center [138, 149] width 77 height 12
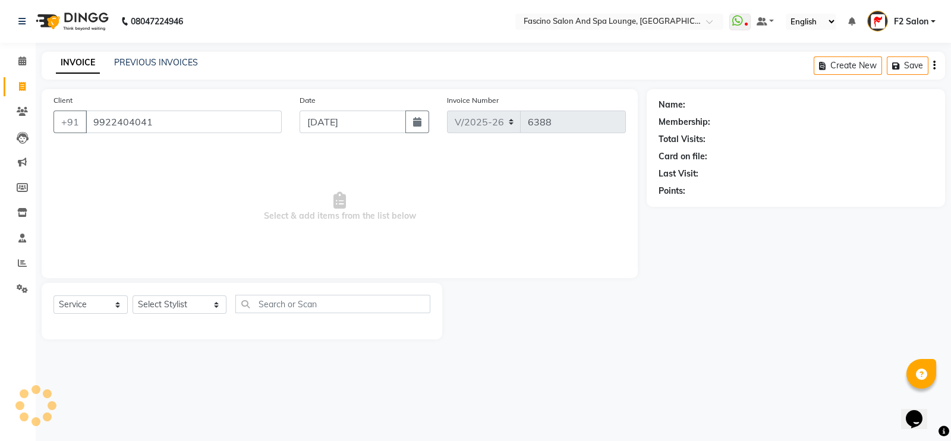
select select "1: Object"
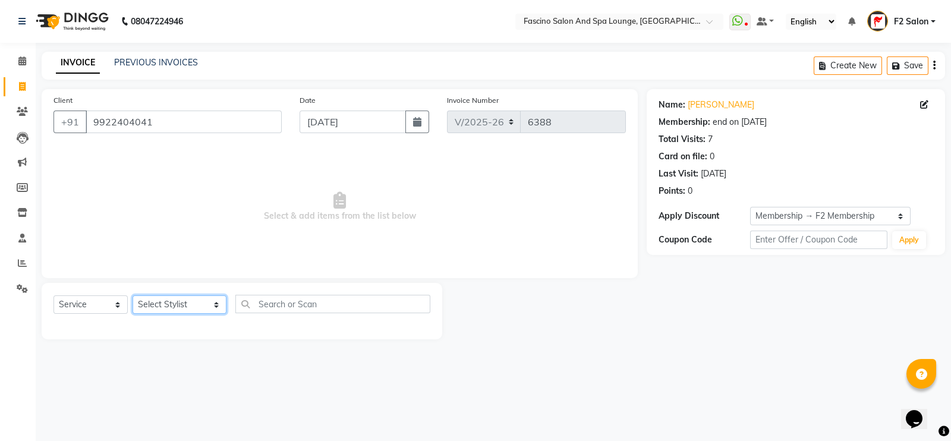
drag, startPoint x: 165, startPoint y: 310, endPoint x: 156, endPoint y: 308, distance: 9.2
click at [156, 308] on select "Select Stylist akash F3 [PERSON_NAME] [PERSON_NAME] Bhushan [PERSON_NAME] Mam […" at bounding box center [180, 304] width 94 height 18
select select "25247"
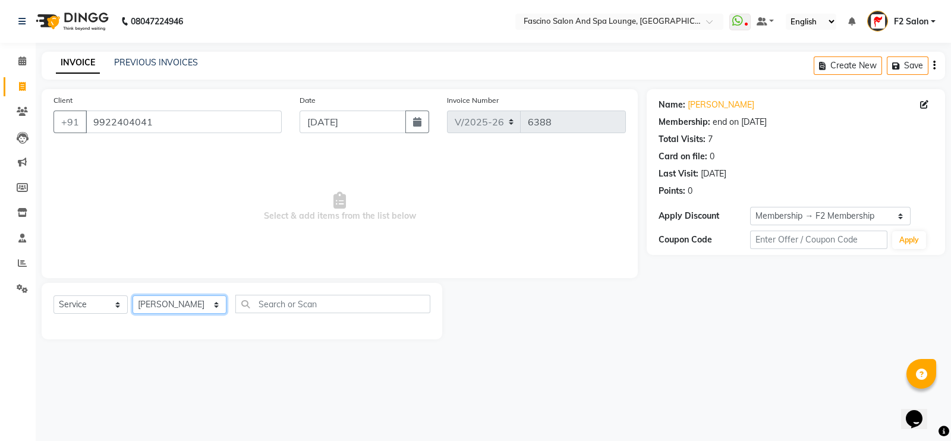
click at [133, 296] on select "Select Stylist akash F3 [PERSON_NAME] [PERSON_NAME] Bhushan [PERSON_NAME] Mam […" at bounding box center [180, 304] width 94 height 18
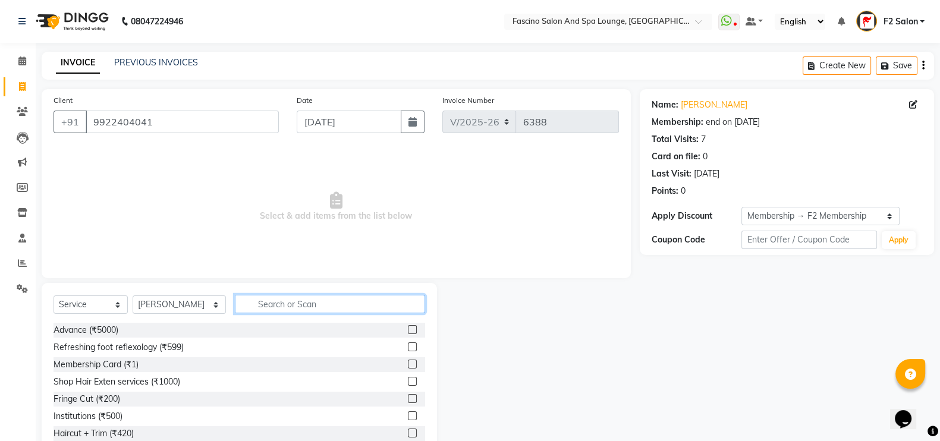
click at [248, 308] on input "text" at bounding box center [330, 304] width 191 height 18
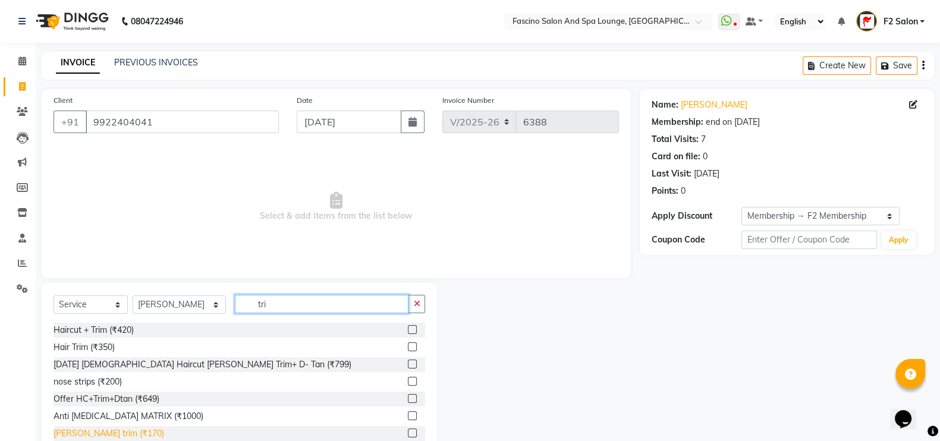
type input "tri"
click at [106, 430] on div "[PERSON_NAME] trim (₹170)" at bounding box center [109, 433] width 111 height 12
checkbox input "false"
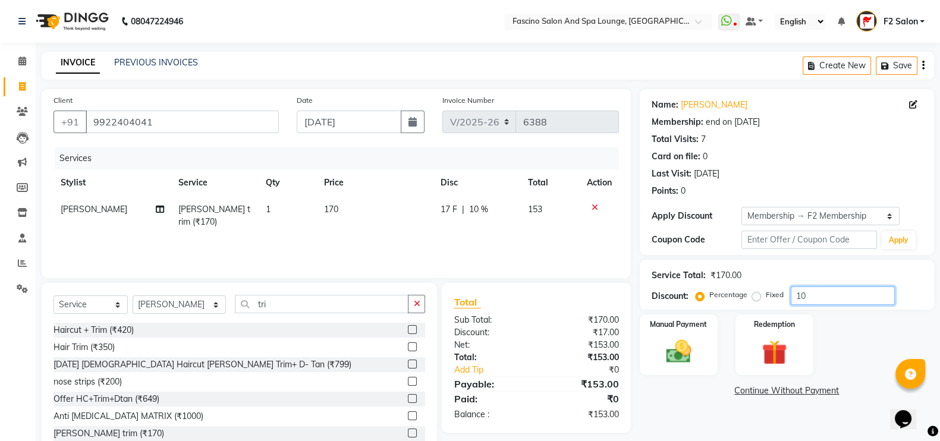
click at [817, 298] on input "10" at bounding box center [843, 296] width 104 height 18
click at [818, 299] on input "10" at bounding box center [843, 296] width 104 height 18
type input "1"
click at [681, 351] on img at bounding box center [679, 352] width 42 height 30
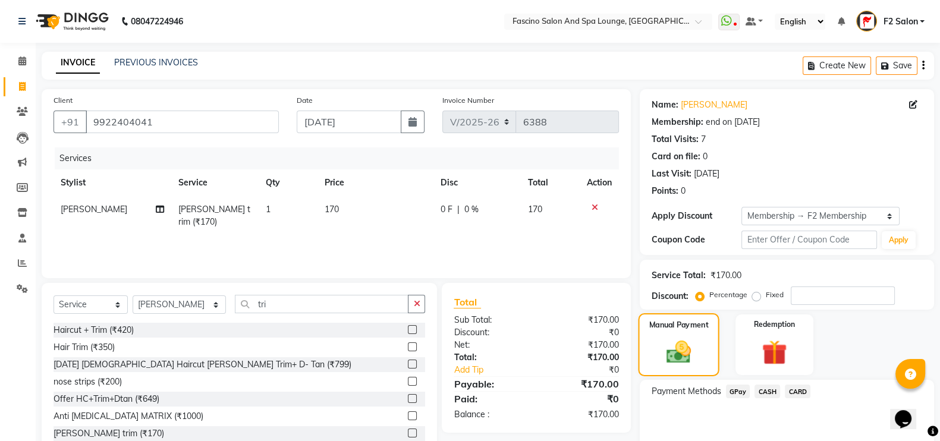
click at [681, 351] on img at bounding box center [678, 352] width 40 height 29
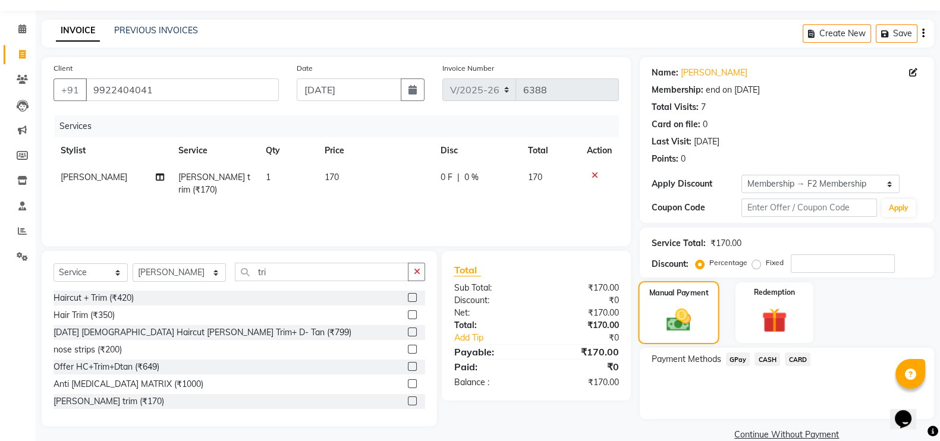
scroll to position [52, 0]
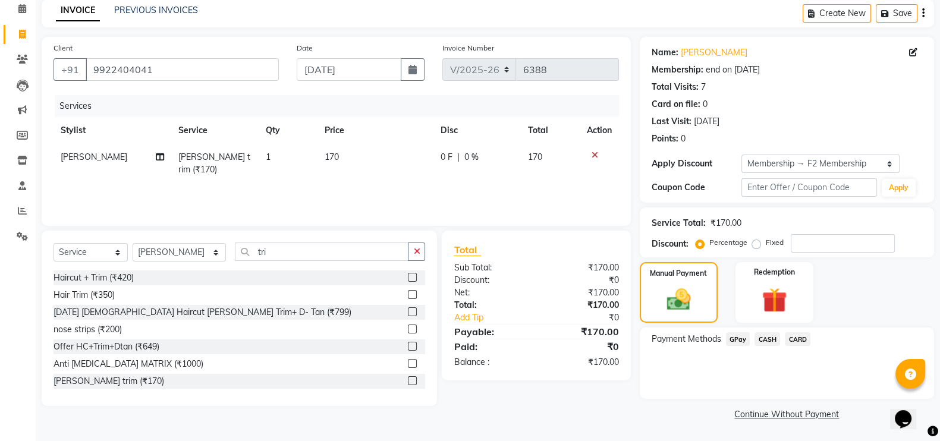
click at [737, 341] on span "GPay" at bounding box center [738, 339] width 24 height 14
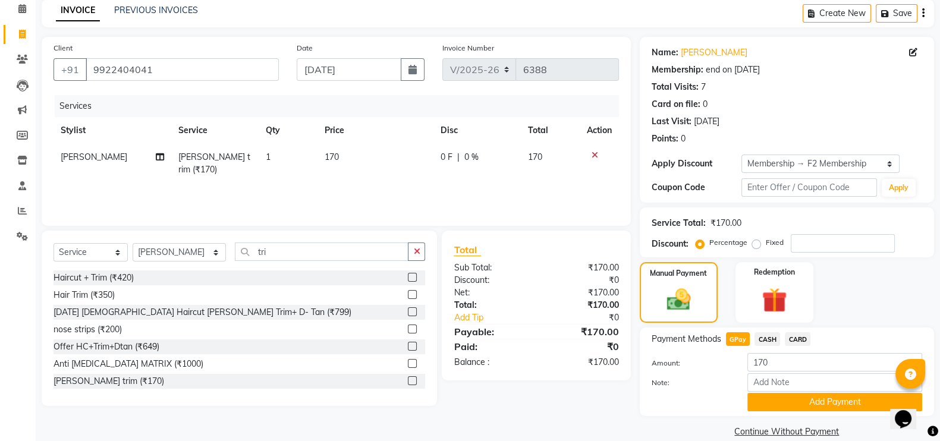
scroll to position [71, 0]
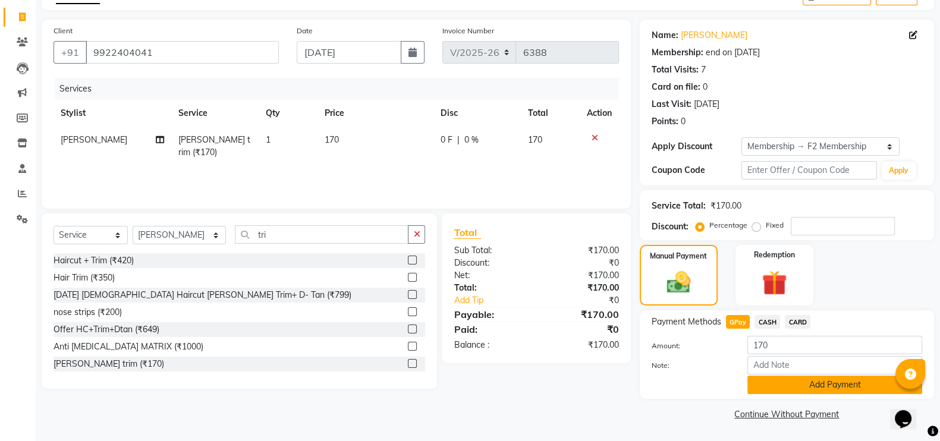
click at [786, 383] on button "Add Payment" at bounding box center [834, 385] width 175 height 18
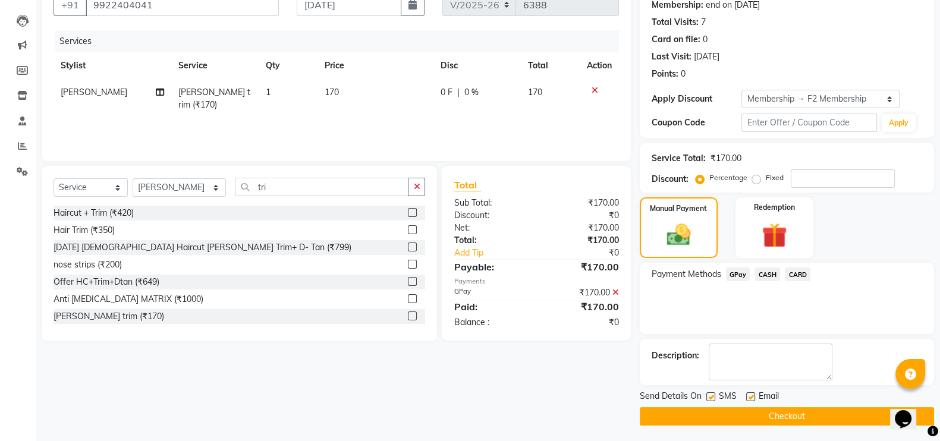
scroll to position [119, 0]
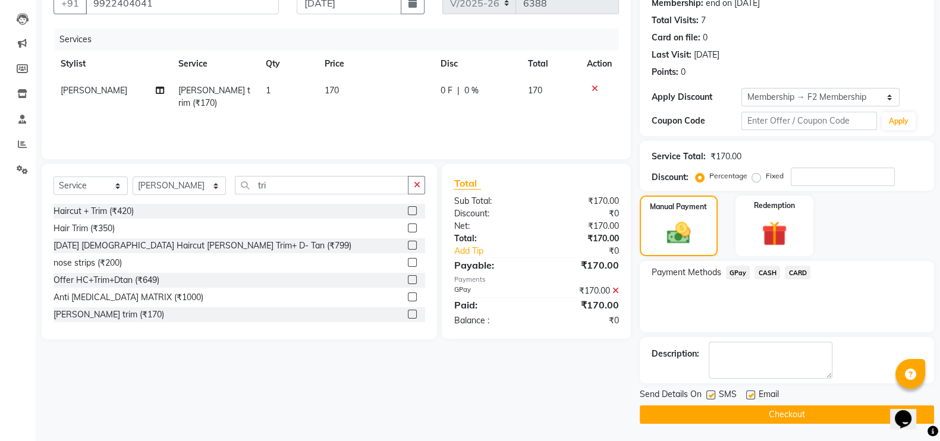
click at [711, 397] on label at bounding box center [710, 395] width 9 height 9
click at [711, 397] on input "checkbox" at bounding box center [710, 396] width 8 height 8
checkbox input "false"
click at [713, 412] on button "Checkout" at bounding box center [787, 414] width 294 height 18
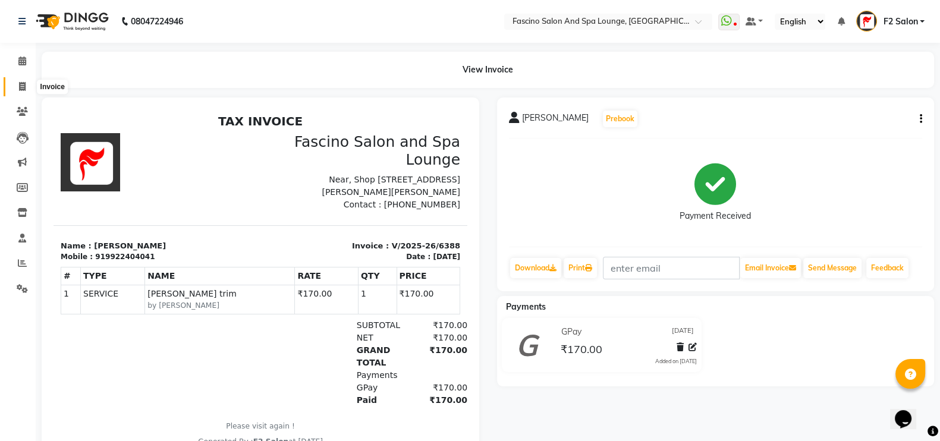
click at [14, 89] on span at bounding box center [22, 87] width 21 height 14
select select "service"
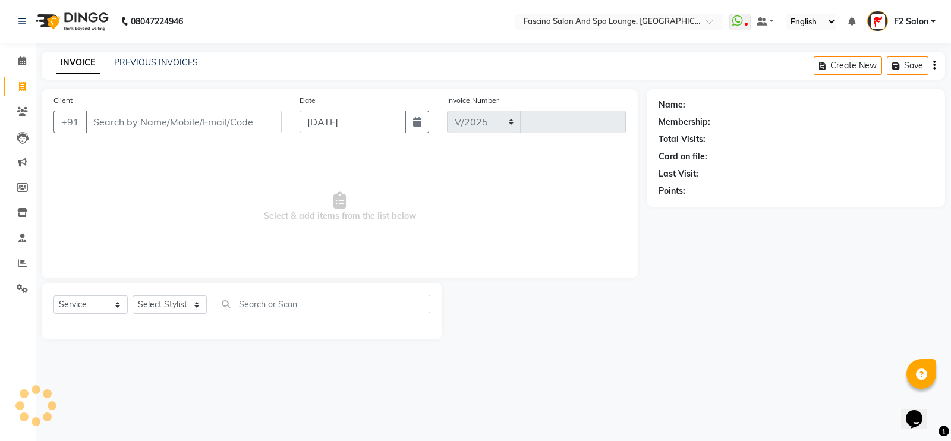
select select "129"
type input "6389"
type input "8329486541"
click at [256, 117] on span "Add Client" at bounding box center [251, 122] width 47 height 12
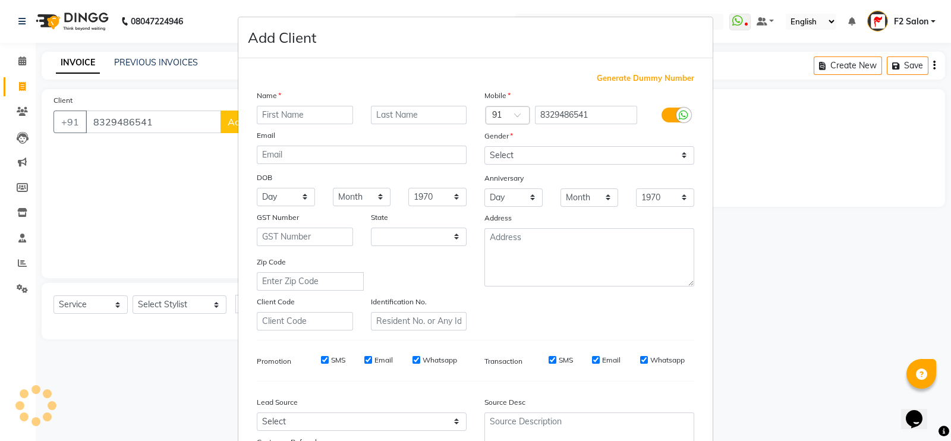
select select "22"
type input "Shishir"
click at [394, 113] on input "text" at bounding box center [419, 115] width 96 height 18
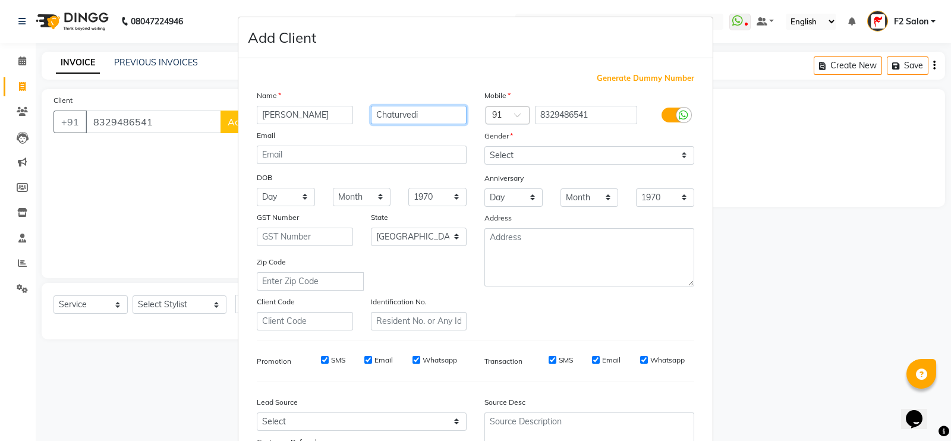
type input "Chaturvedi"
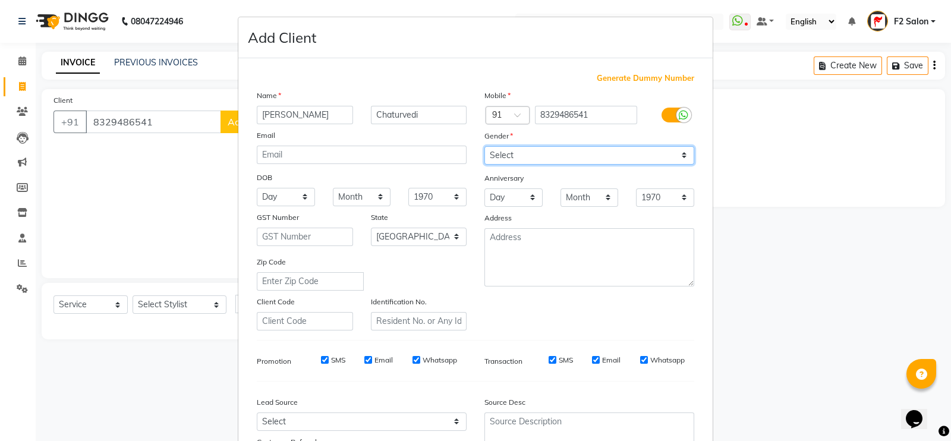
click at [517, 156] on select "Select Male Female Other Prefer Not To Say" at bounding box center [590, 155] width 210 height 18
select select "male"
click at [485, 147] on select "Select Male Female Other Prefer Not To Say" at bounding box center [590, 155] width 210 height 18
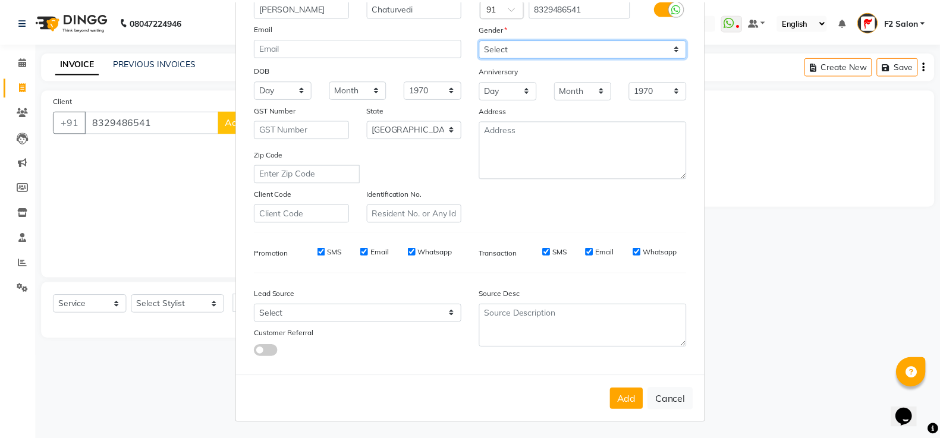
scroll to position [114, 0]
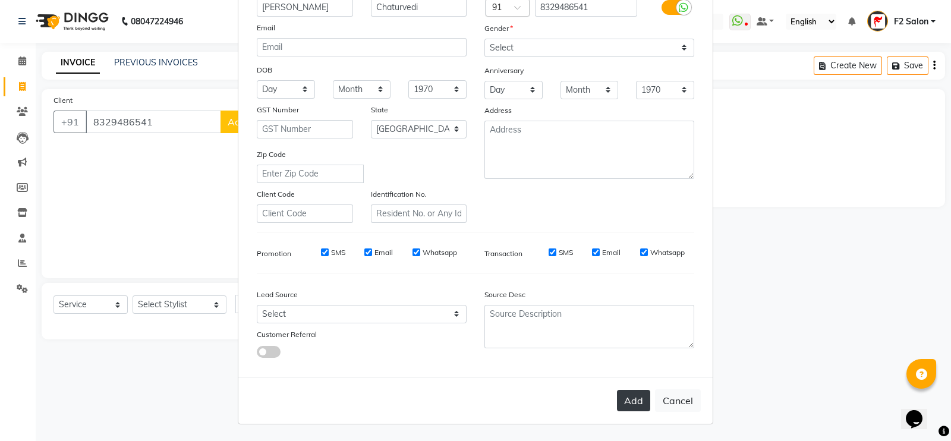
click at [634, 405] on button "Add" at bounding box center [633, 400] width 33 height 21
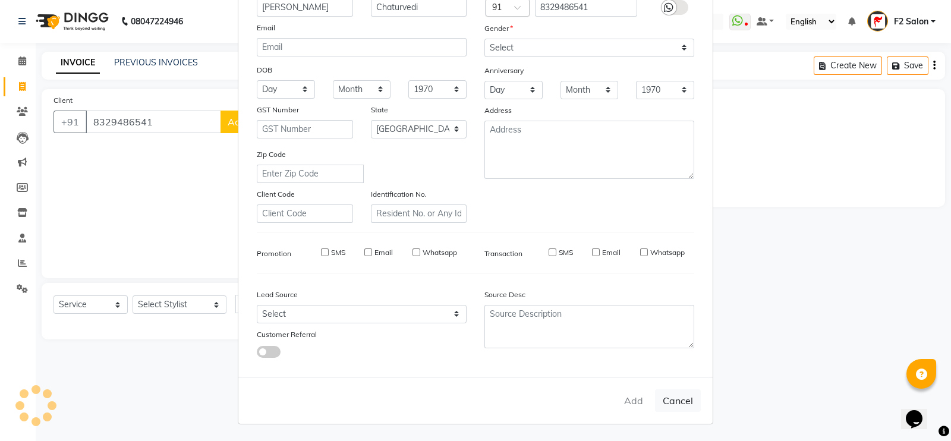
select select
select select "null"
select select
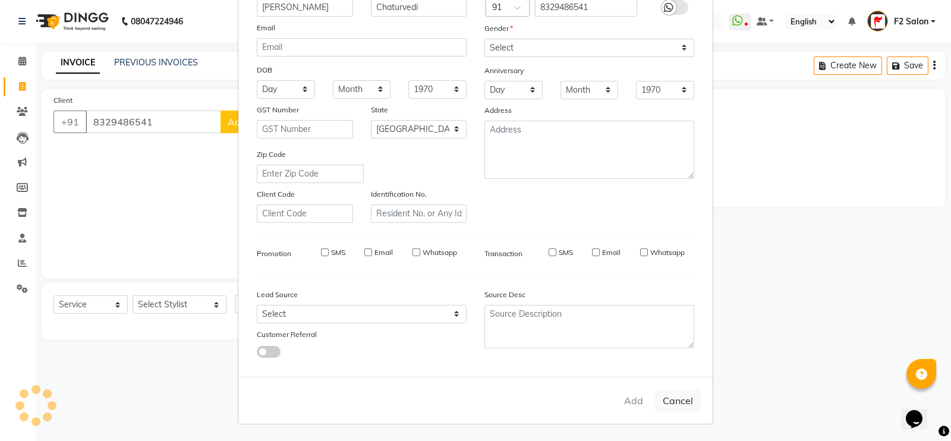
select select
checkbox input "false"
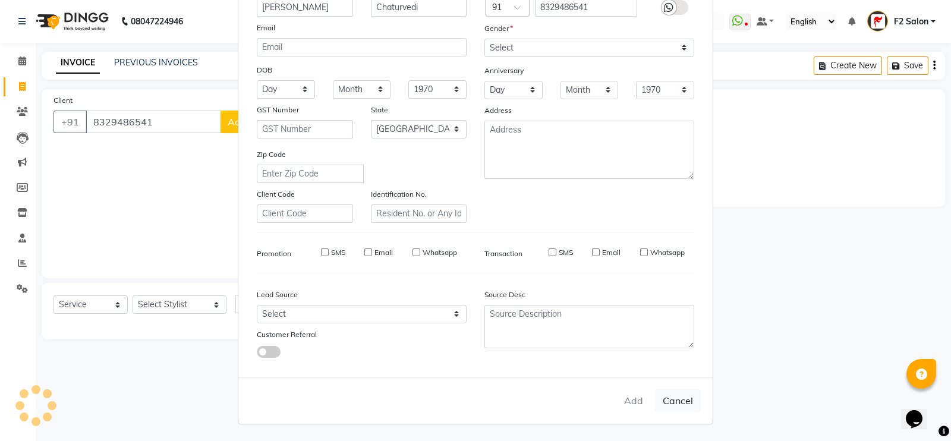
checkbox input "false"
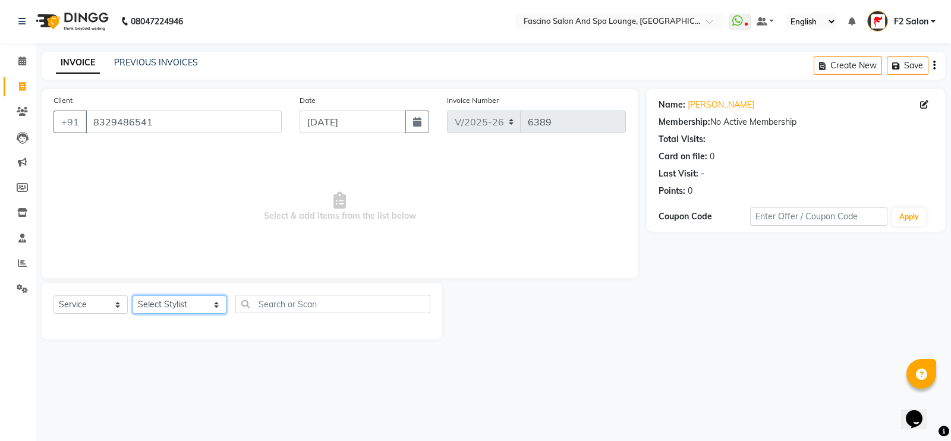
click at [177, 307] on select "Select Stylist akash F3 [PERSON_NAME] [PERSON_NAME] Bhushan [PERSON_NAME] Mam […" at bounding box center [180, 304] width 94 height 18
select select "74326"
click at [133, 296] on select "Select Stylist akash F3 [PERSON_NAME] [PERSON_NAME] Bhushan [PERSON_NAME] Mam […" at bounding box center [180, 304] width 94 height 18
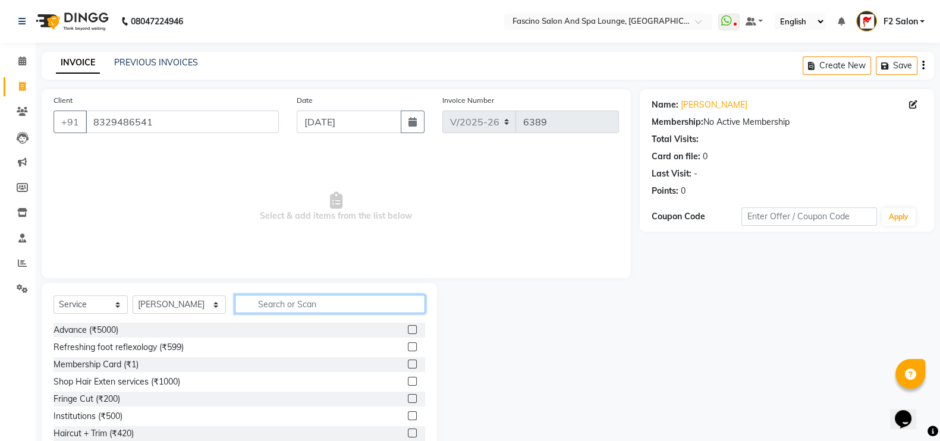
click at [252, 307] on input "text" at bounding box center [330, 304] width 191 height 18
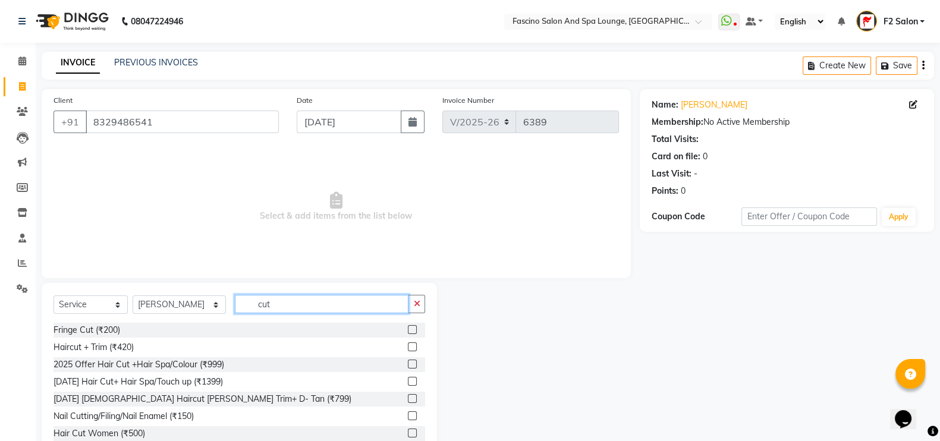
scroll to position [70, 0]
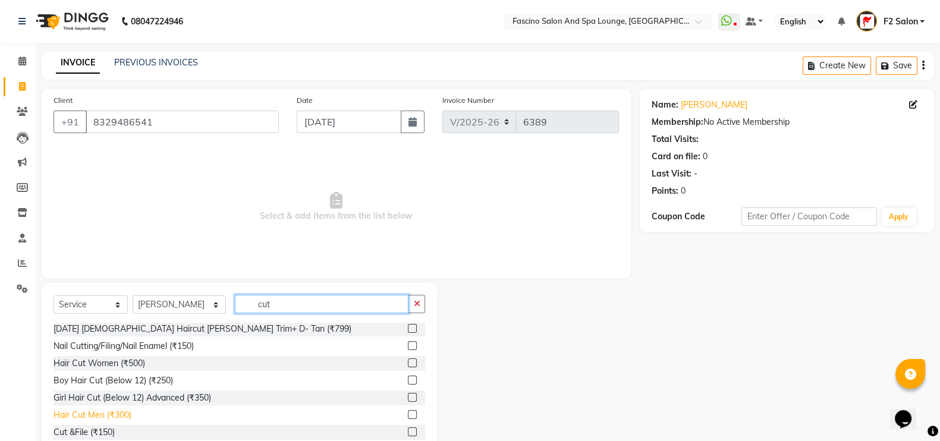
type input "cut"
click at [118, 414] on div "Hair Cut Men (₹300)" at bounding box center [93, 415] width 78 height 12
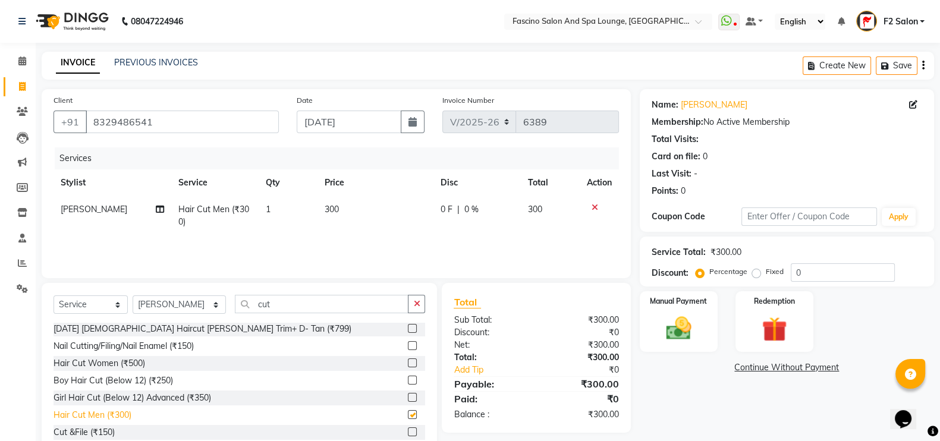
checkbox input "false"
click at [678, 328] on img at bounding box center [679, 328] width 42 height 30
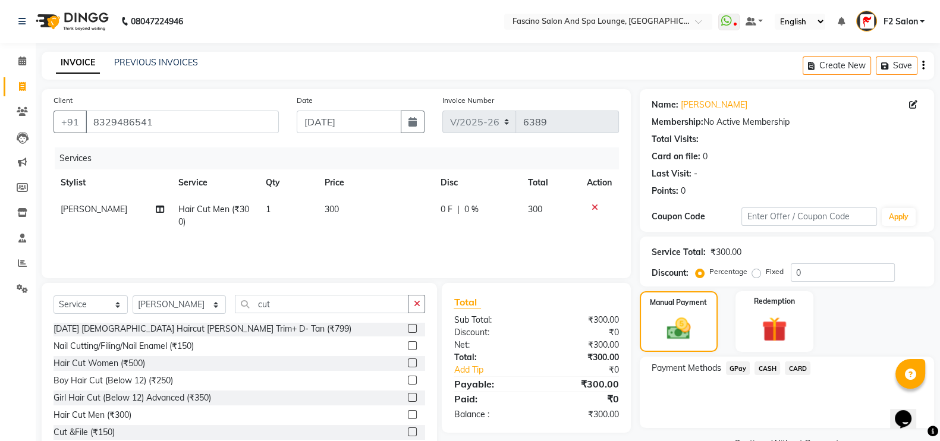
click at [743, 367] on span "GPay" at bounding box center [738, 368] width 24 height 14
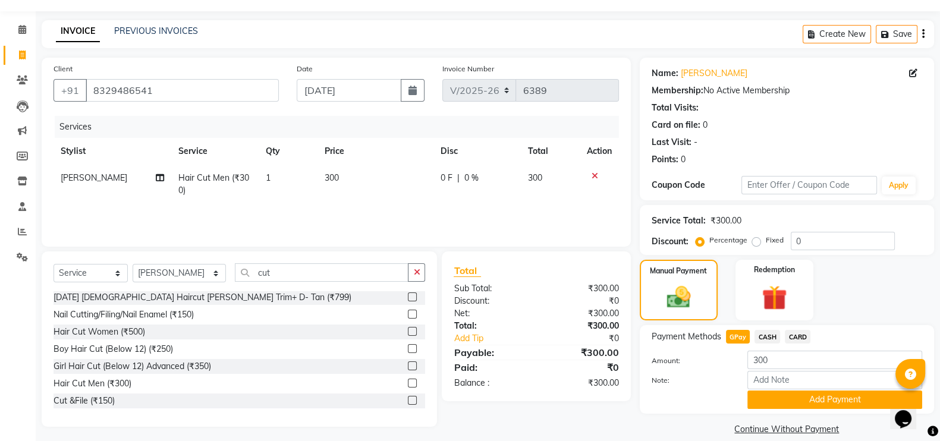
scroll to position [48, 0]
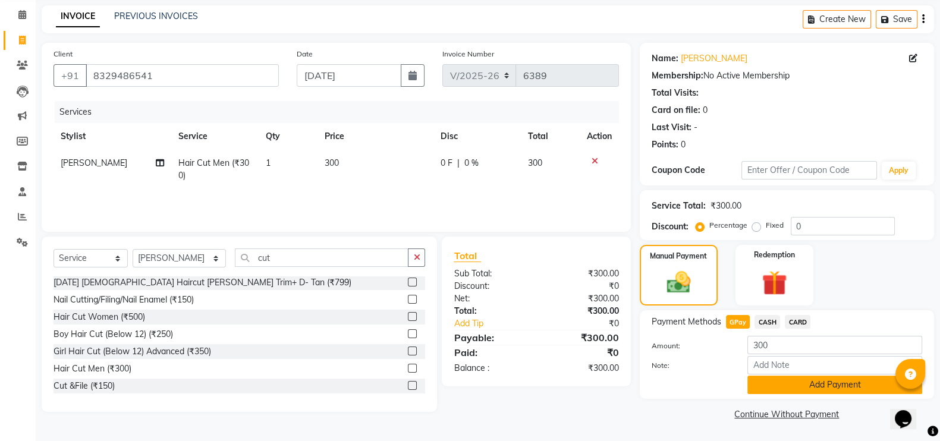
click at [788, 388] on button "Add Payment" at bounding box center [834, 385] width 175 height 18
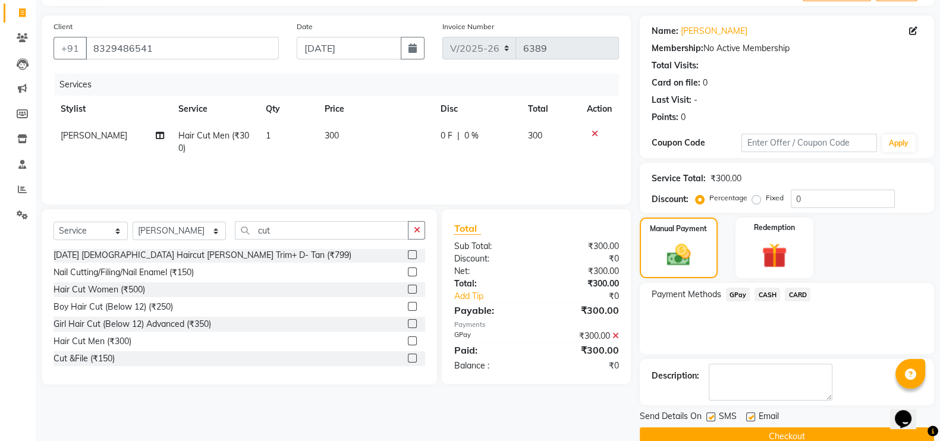
scroll to position [96, 0]
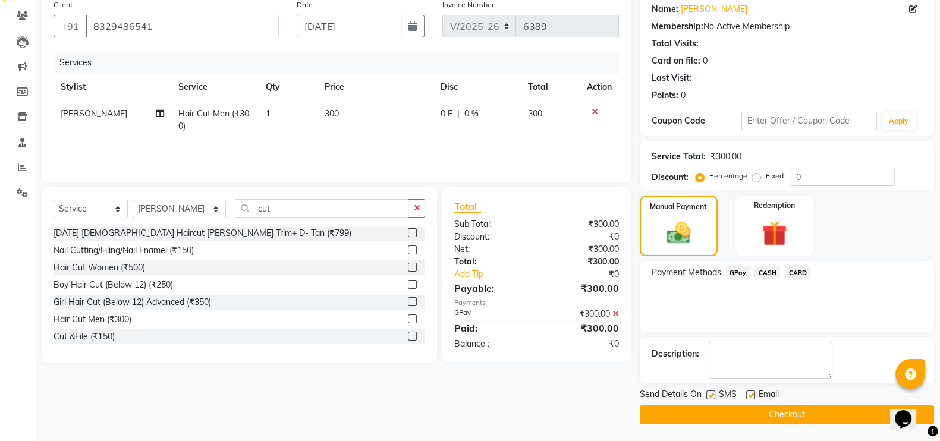
click at [776, 411] on button "Checkout" at bounding box center [787, 414] width 294 height 18
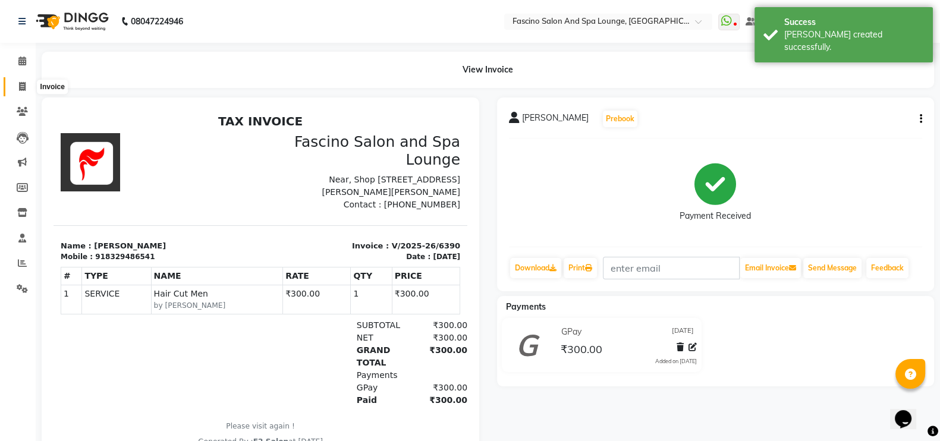
click at [25, 80] on span at bounding box center [22, 87] width 21 height 14
select select "service"
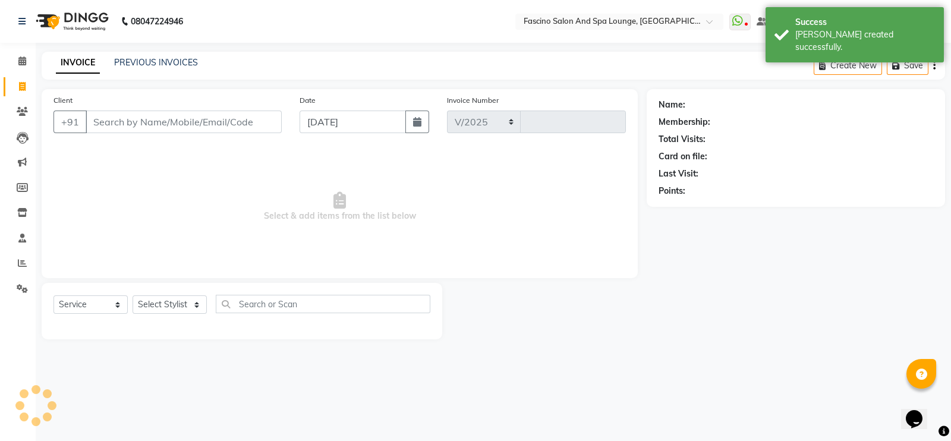
select select "129"
type input "6391"
click at [140, 126] on input "Client" at bounding box center [184, 122] width 196 height 23
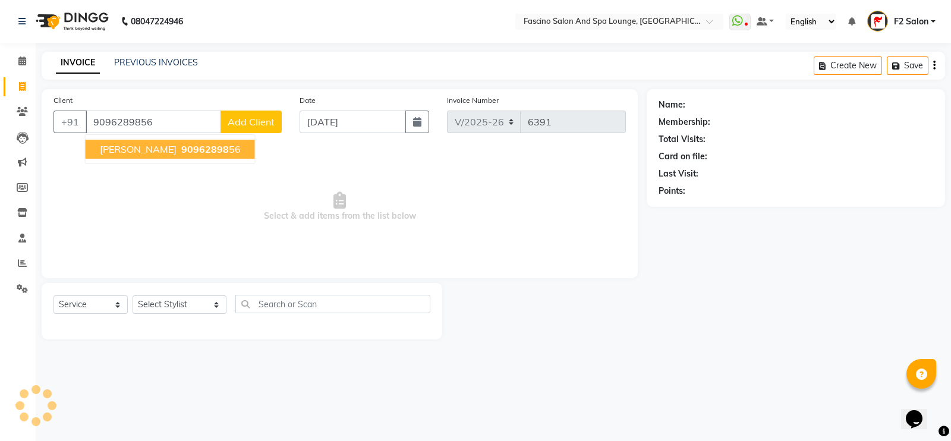
type input "9096289856"
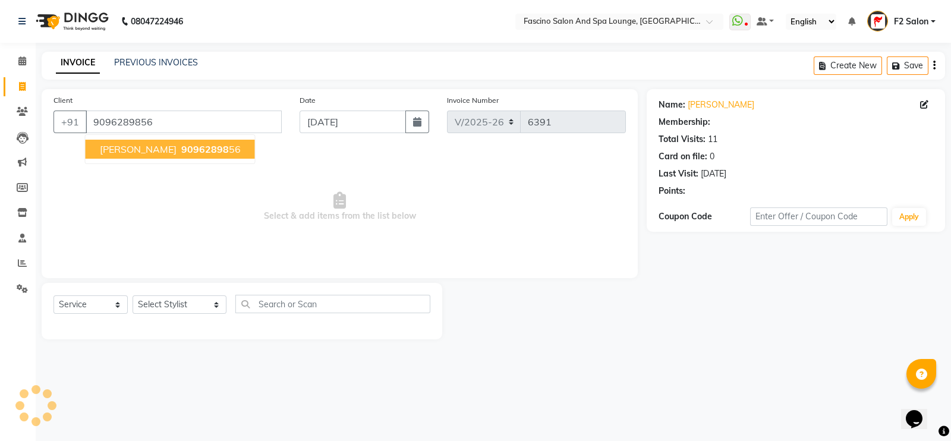
select select "1: Object"
click at [146, 146] on span "YOGESH SURWASE" at bounding box center [138, 149] width 77 height 12
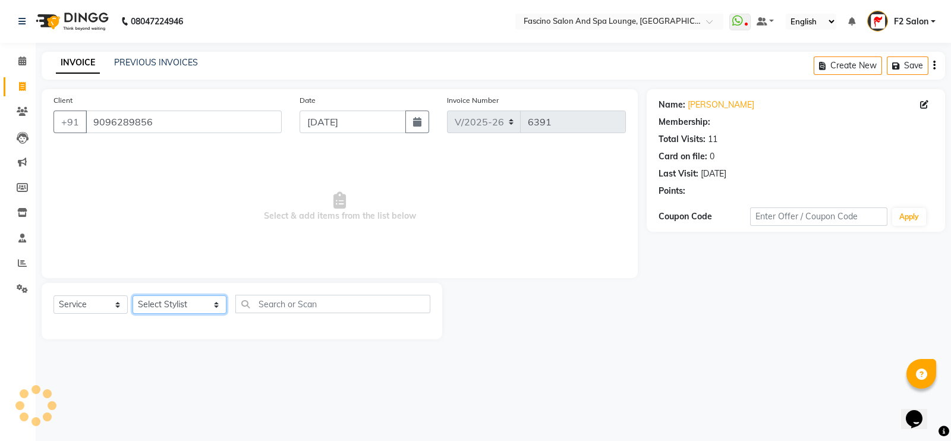
click at [161, 306] on select "Select Stylist akash F3 [PERSON_NAME] [PERSON_NAME] Bhushan [PERSON_NAME] Mam […" at bounding box center [180, 304] width 94 height 18
select select "1: Object"
select select "74515"
click at [133, 296] on select "Select Stylist akash F3 [PERSON_NAME] [PERSON_NAME] Bhushan [PERSON_NAME] Mam […" at bounding box center [180, 304] width 94 height 18
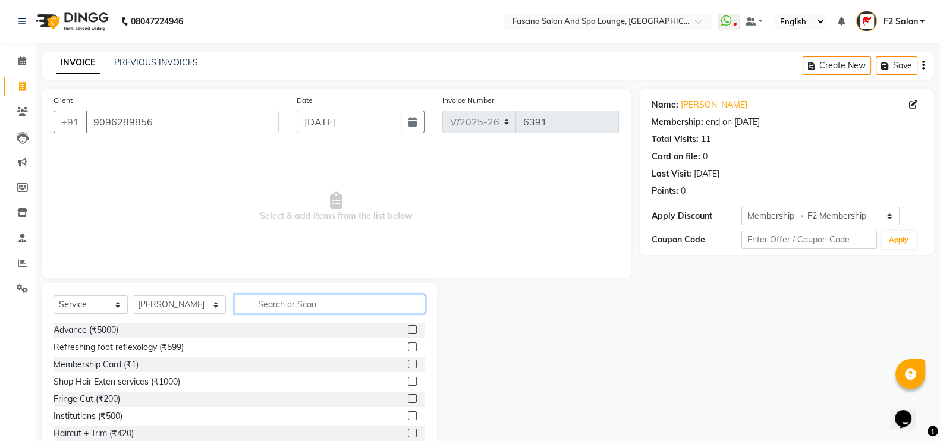
click at [249, 301] on input "text" at bounding box center [330, 304] width 191 height 18
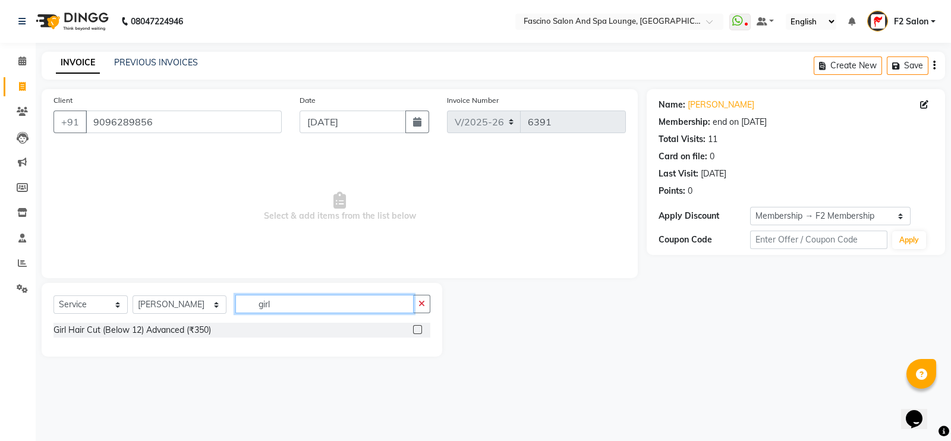
type input "girl"
click at [129, 338] on div "Girl Hair Cut (Below 12) Advanced (₹350)" at bounding box center [242, 330] width 377 height 15
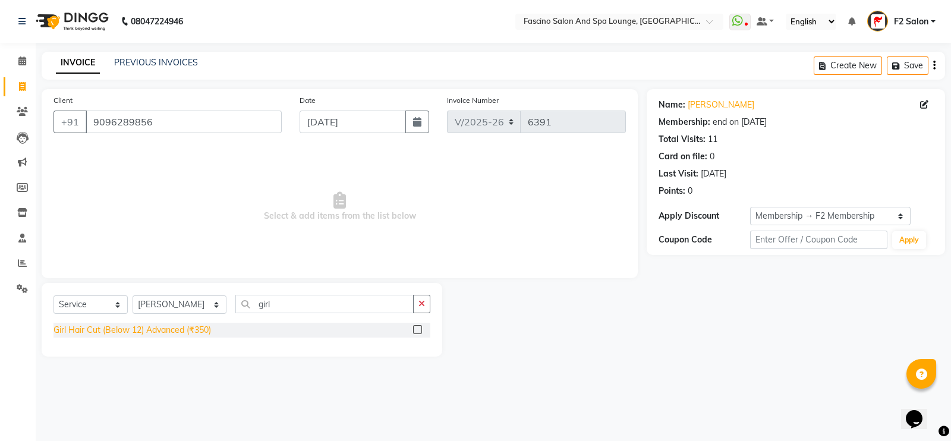
click at [128, 330] on div "Girl Hair Cut (Below 12) Advanced (₹350)" at bounding box center [133, 330] width 158 height 12
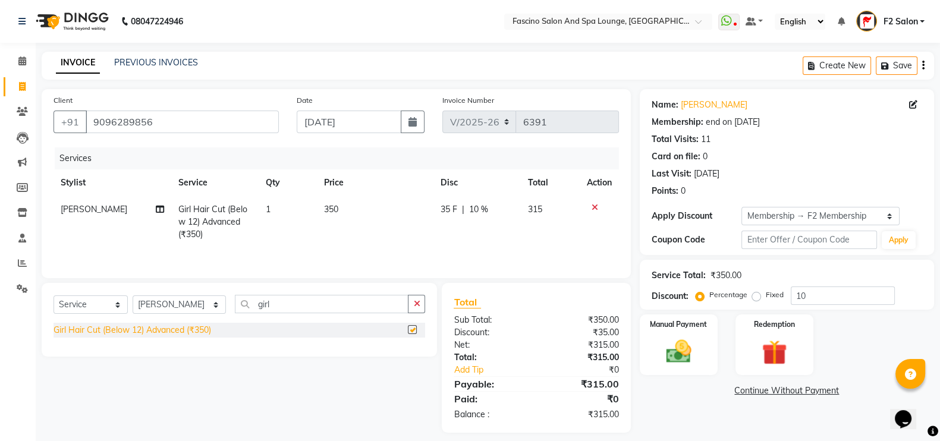
checkbox input "false"
click at [805, 295] on input "10" at bounding box center [843, 296] width 104 height 18
type input "1"
click at [669, 348] on img at bounding box center [679, 352] width 42 height 30
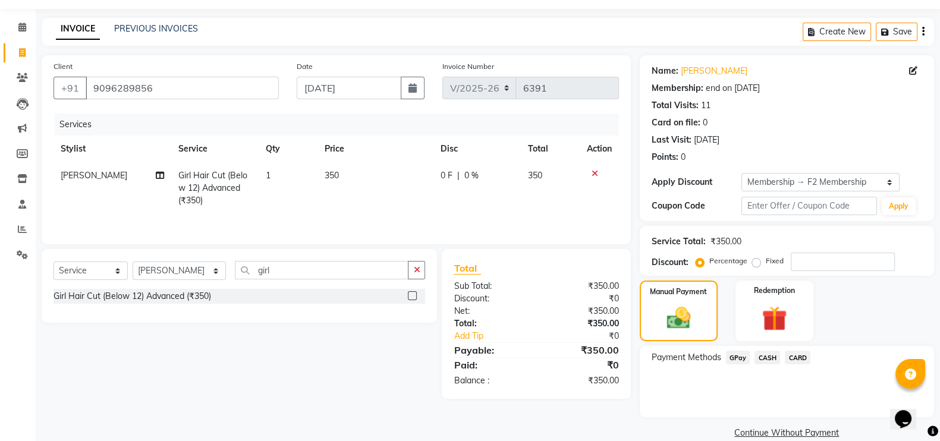
scroll to position [52, 0]
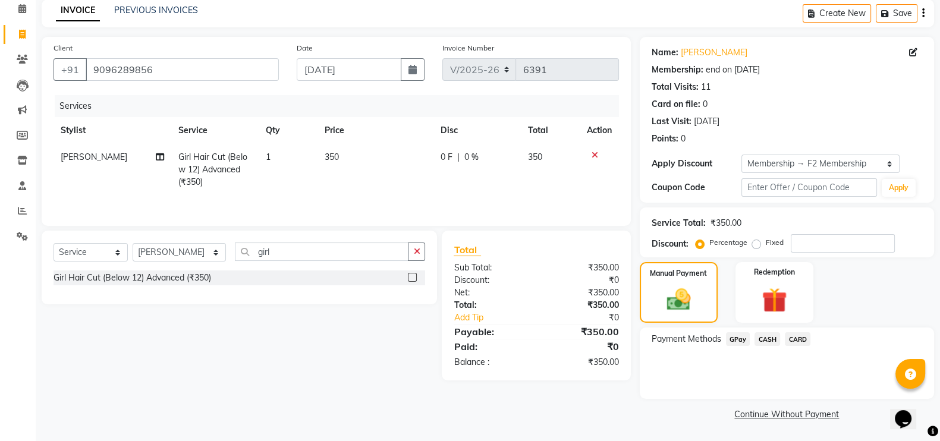
click at [740, 343] on span "GPay" at bounding box center [738, 339] width 24 height 14
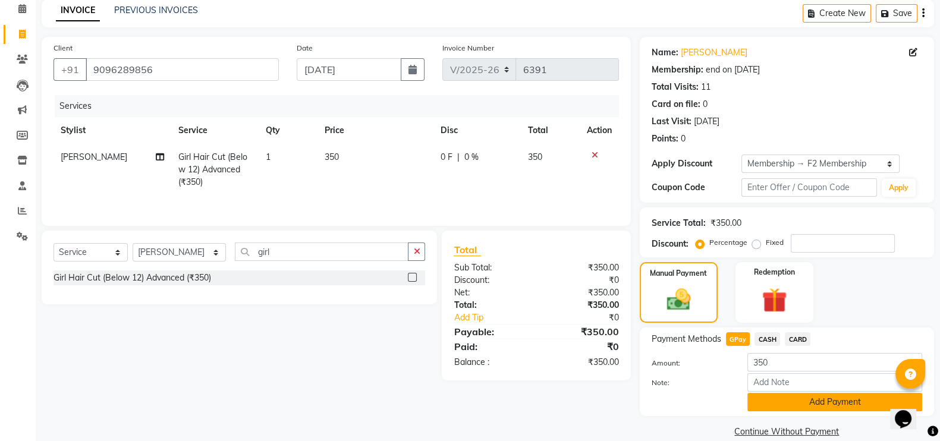
click at [813, 408] on button "Add Payment" at bounding box center [834, 402] width 175 height 18
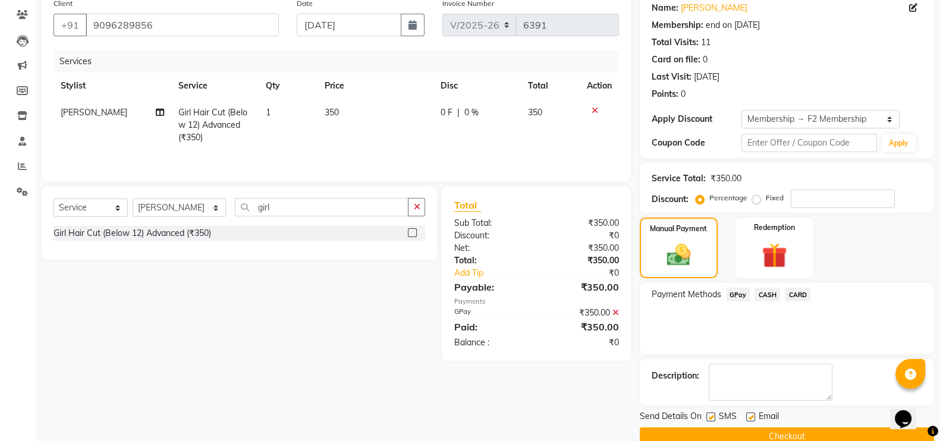
scroll to position [119, 0]
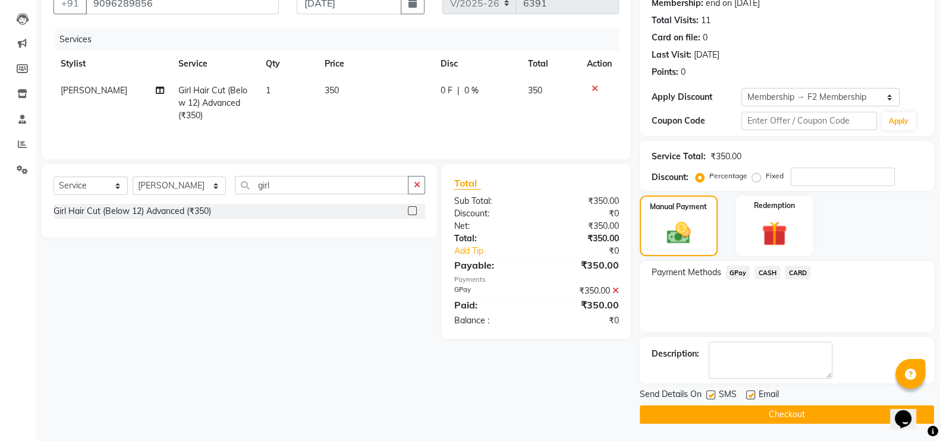
click at [778, 417] on button "Checkout" at bounding box center [787, 414] width 294 height 18
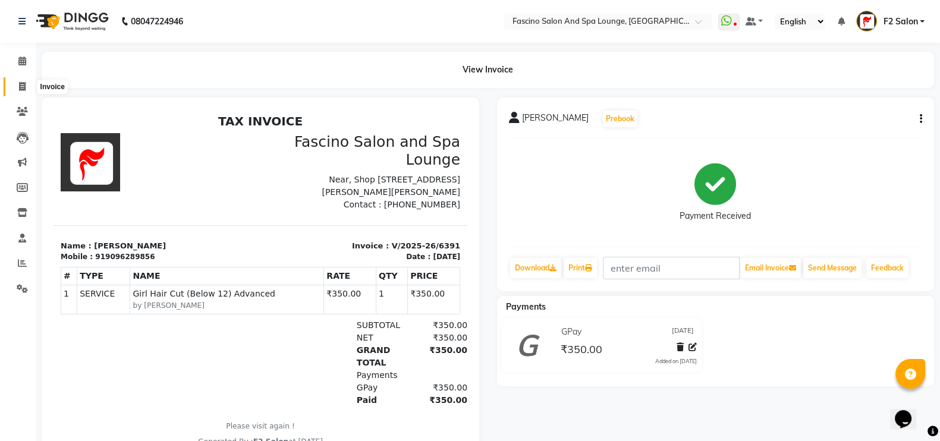
click at [24, 81] on span at bounding box center [22, 87] width 21 height 14
select select "service"
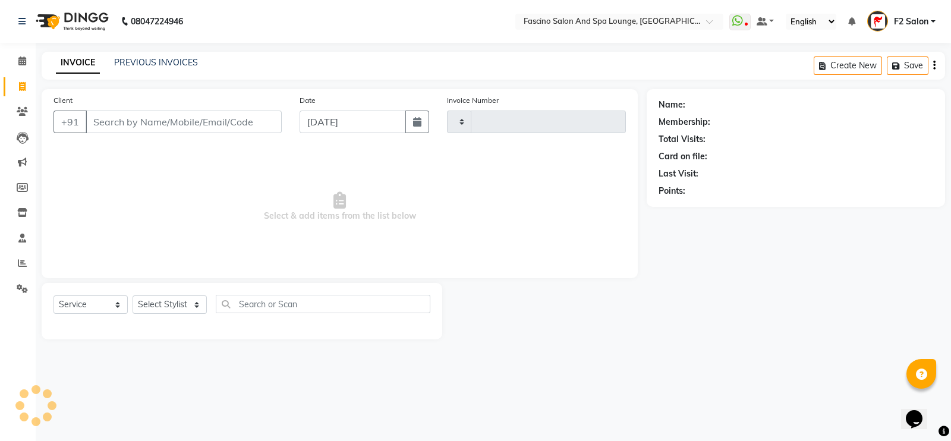
type input "6392"
select select "129"
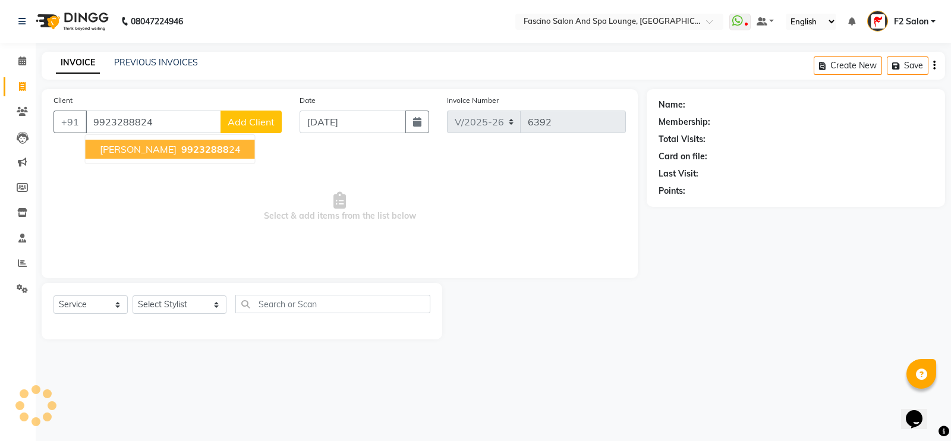
type input "9923288824"
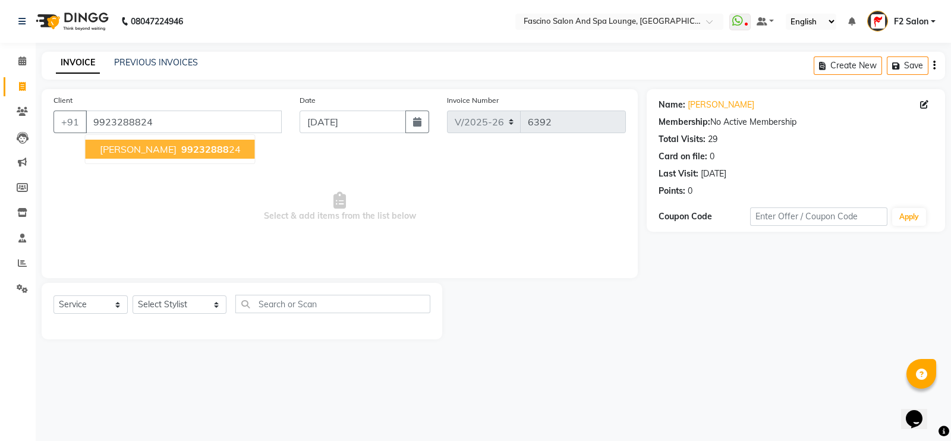
click at [120, 146] on span "SACHIN SURYAVANSHI" at bounding box center [138, 149] width 77 height 12
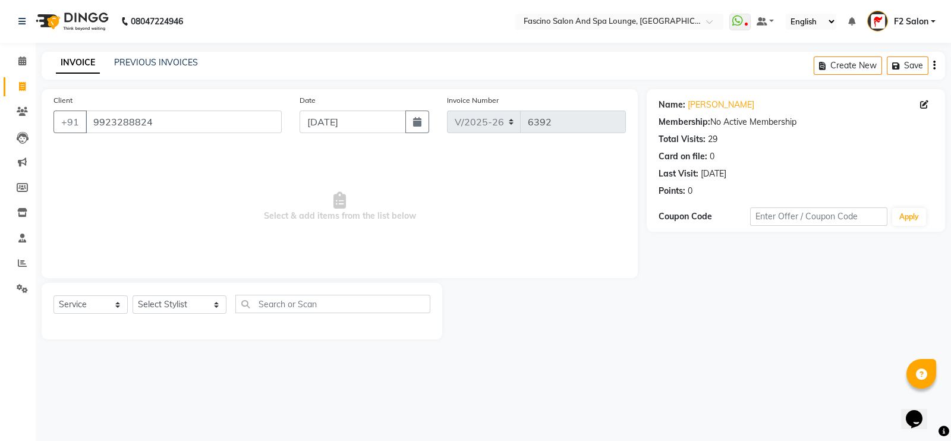
click at [212, 185] on span "Select & add items from the list below" at bounding box center [340, 206] width 573 height 119
click at [162, 303] on select "Select Stylist akash F3 [PERSON_NAME] [PERSON_NAME] Bhushan [PERSON_NAME] Mam […" at bounding box center [180, 304] width 94 height 18
click at [294, 168] on span "Select & add items from the list below" at bounding box center [340, 206] width 573 height 119
click at [112, 121] on input "9923288824" at bounding box center [184, 122] width 196 height 23
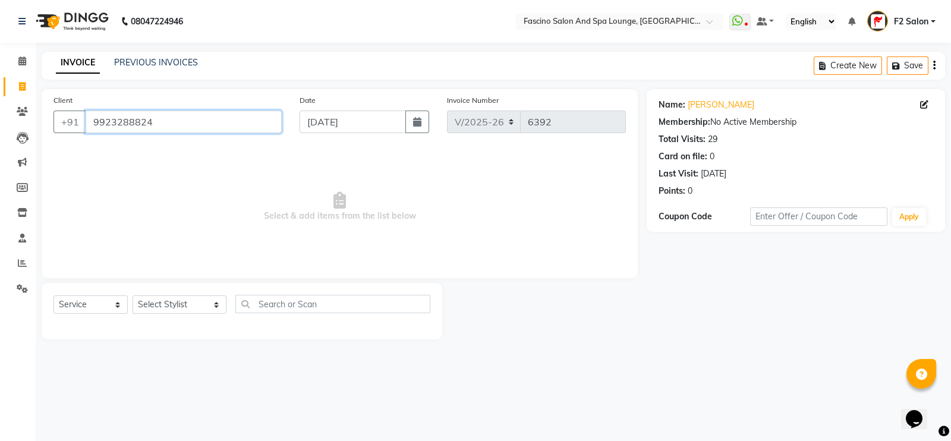
click at [190, 123] on input "9923288824" at bounding box center [184, 122] width 196 height 23
click at [164, 308] on select "Select Stylist akash F3 [PERSON_NAME] [PERSON_NAME] Bhushan [PERSON_NAME] Mam […" at bounding box center [180, 304] width 94 height 18
select select "74326"
click at [133, 296] on select "Select Stylist akash F3 [PERSON_NAME] [PERSON_NAME] Bhushan [PERSON_NAME] Mam […" at bounding box center [180, 304] width 94 height 18
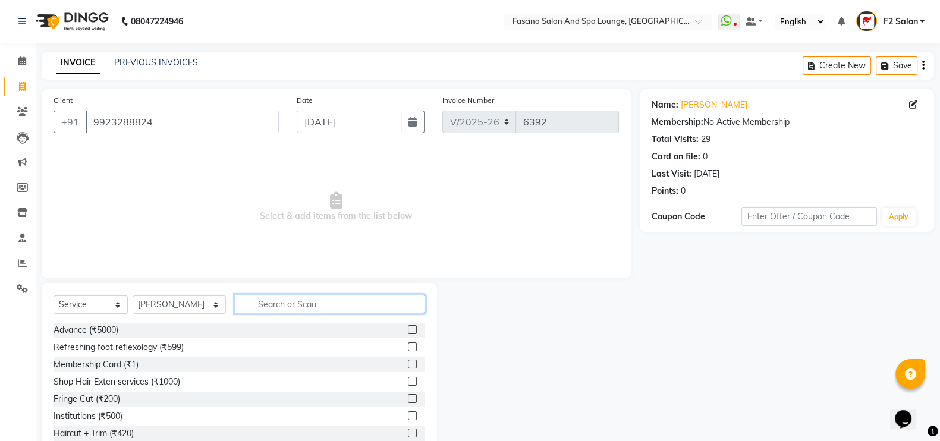
click at [282, 306] on input "text" at bounding box center [330, 304] width 191 height 18
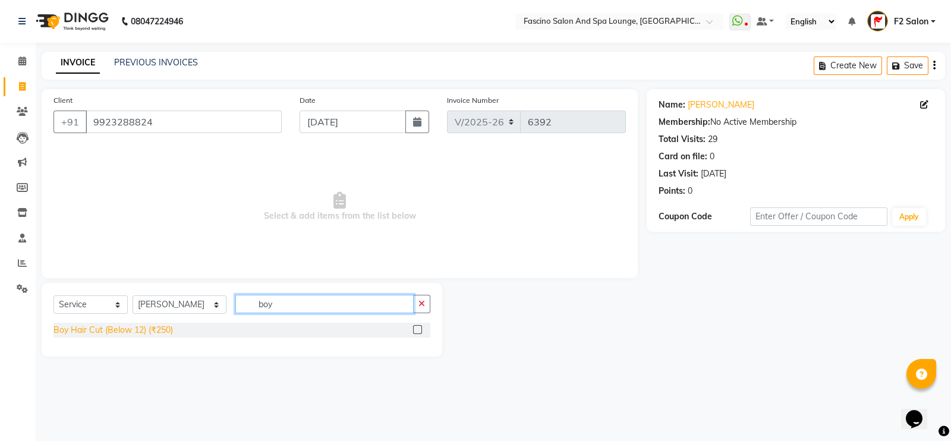
type input "boy"
click at [128, 327] on div "Boy Hair Cut (Below 12) (₹250)" at bounding box center [114, 330] width 120 height 12
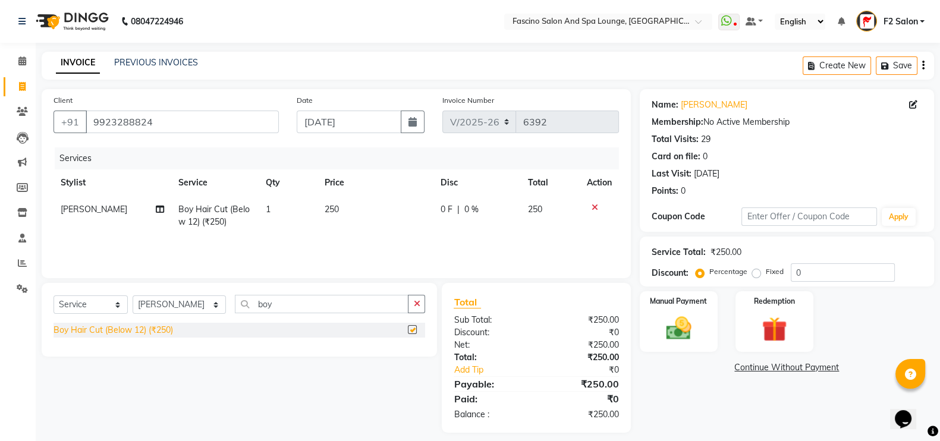
checkbox input "false"
click at [687, 318] on img at bounding box center [679, 328] width 42 height 30
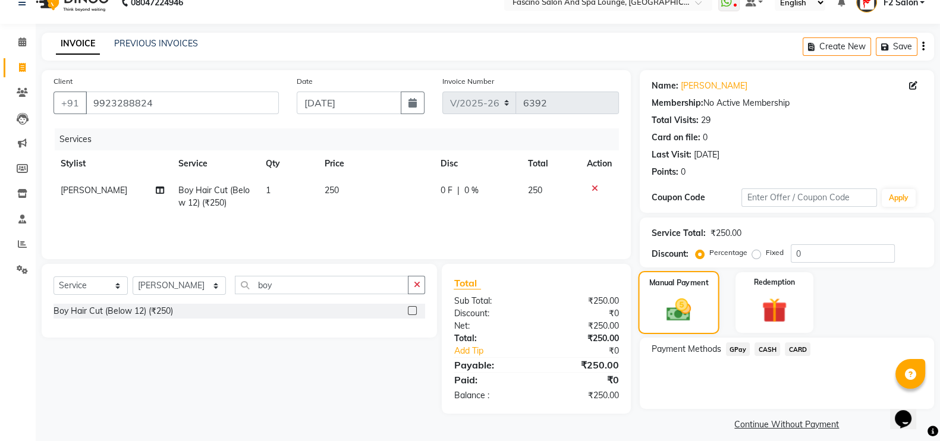
scroll to position [29, 0]
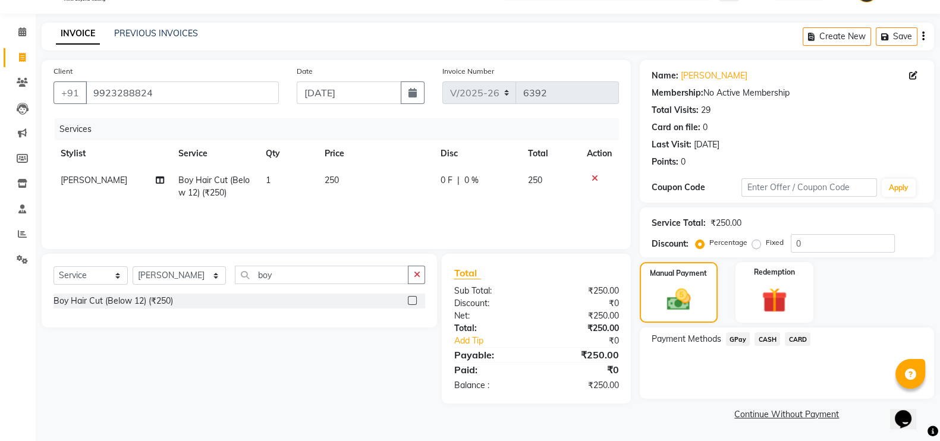
click at [731, 335] on span "GPay" at bounding box center [738, 339] width 24 height 14
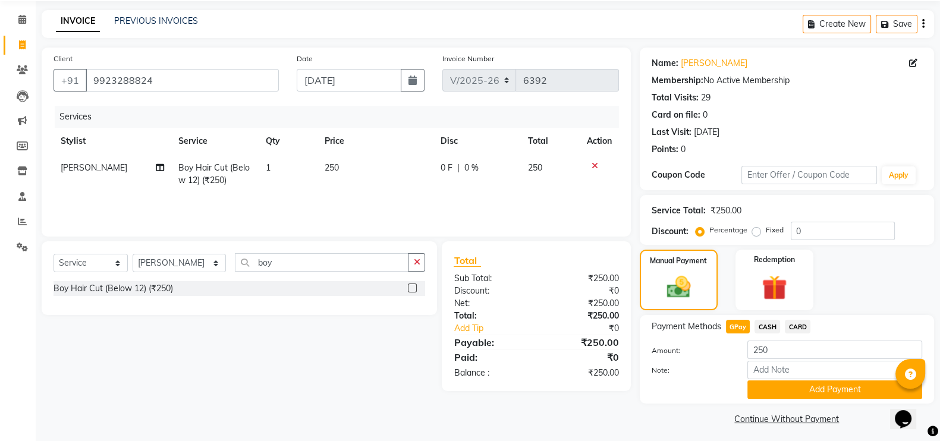
scroll to position [48, 0]
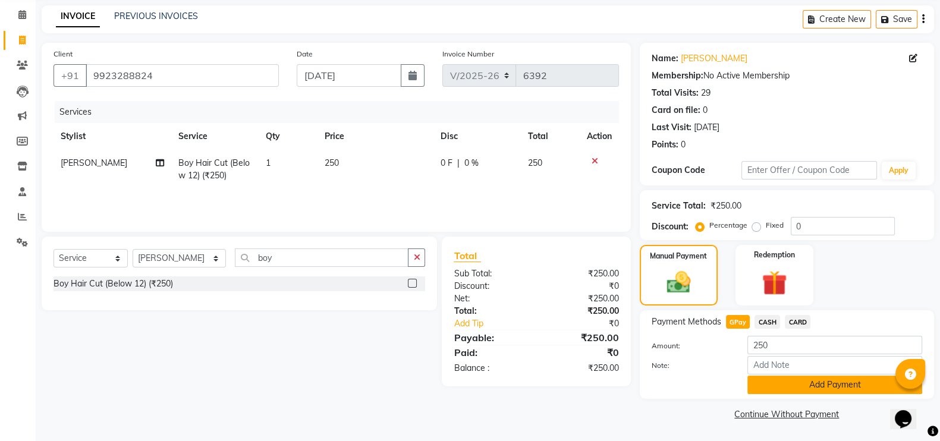
click at [800, 381] on button "Add Payment" at bounding box center [834, 385] width 175 height 18
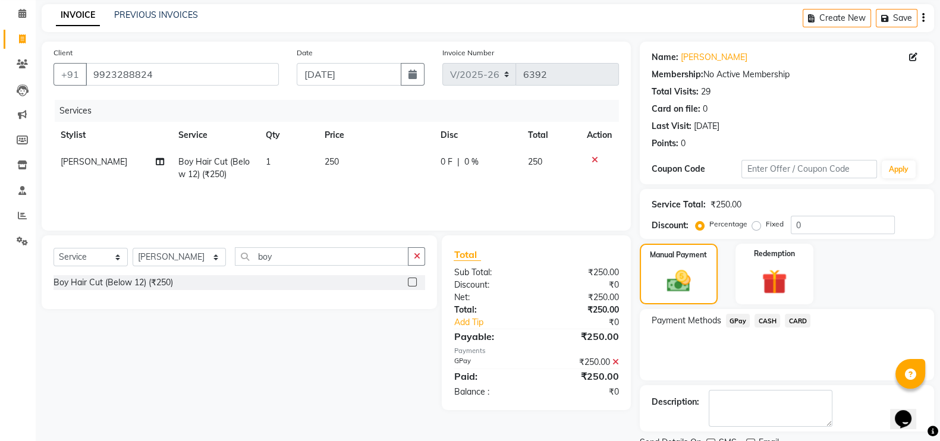
scroll to position [96, 0]
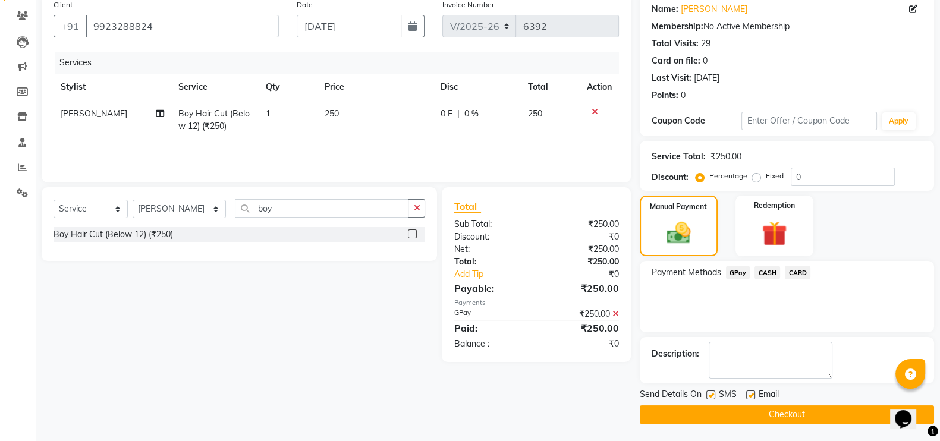
click at [712, 394] on label at bounding box center [710, 395] width 9 height 9
click at [712, 394] on input "checkbox" at bounding box center [710, 396] width 8 height 8
checkbox input "false"
click at [721, 414] on button "Checkout" at bounding box center [787, 414] width 294 height 18
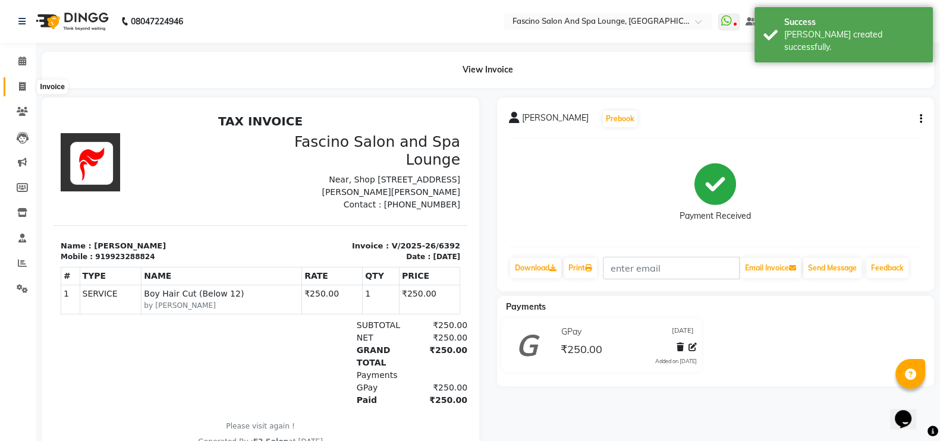
click at [20, 92] on span at bounding box center [22, 87] width 21 height 14
select select "service"
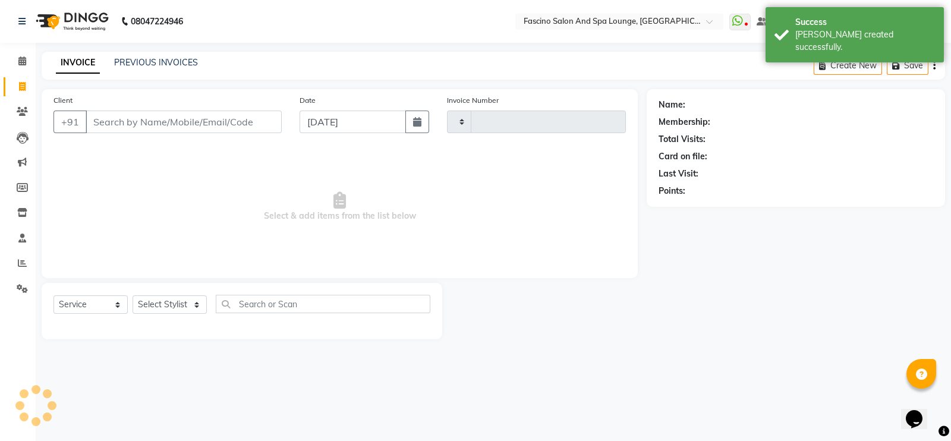
type input "6393"
select select "129"
click at [172, 61] on link "PREVIOUS INVOICES" at bounding box center [156, 62] width 84 height 11
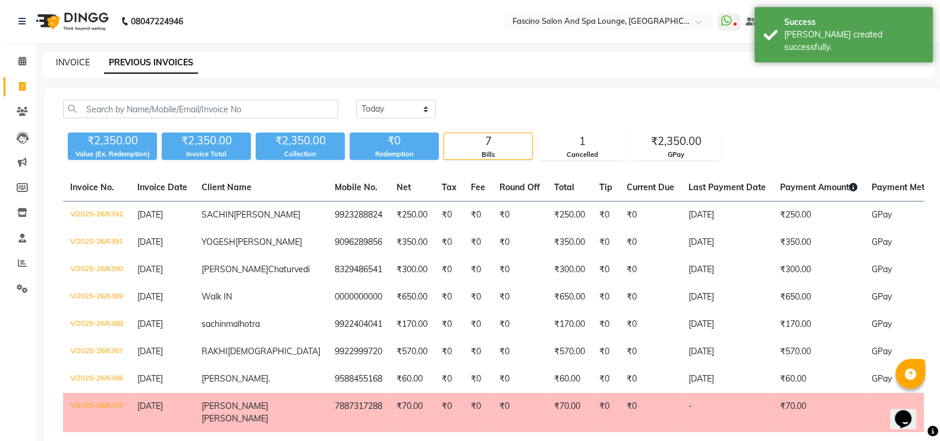
click at [83, 62] on link "INVOICE" at bounding box center [73, 62] width 34 height 11
select select "service"
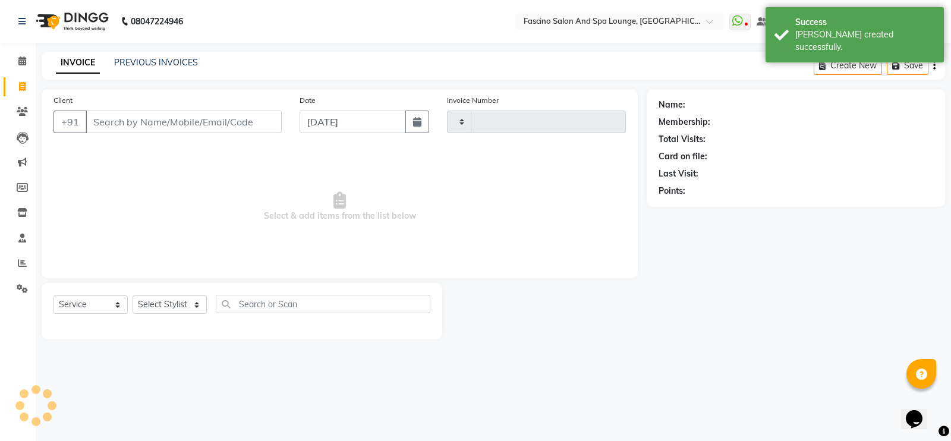
type input "6393"
select select "129"
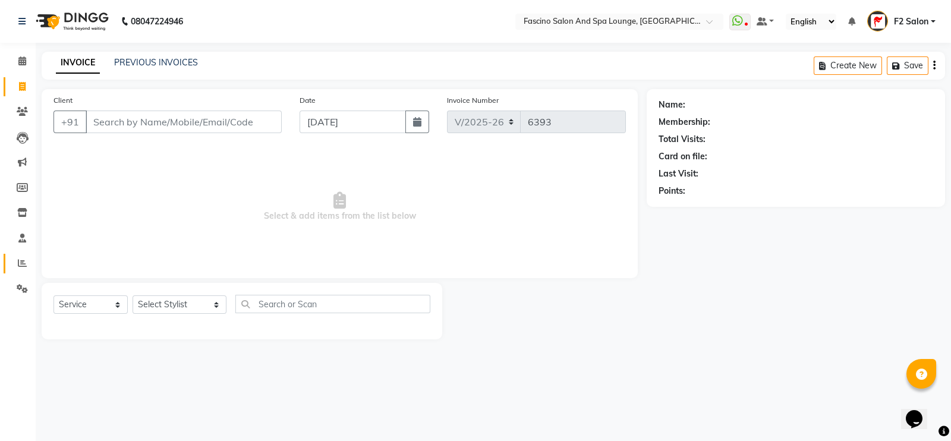
click at [21, 272] on link "Reports" at bounding box center [18, 264] width 29 height 20
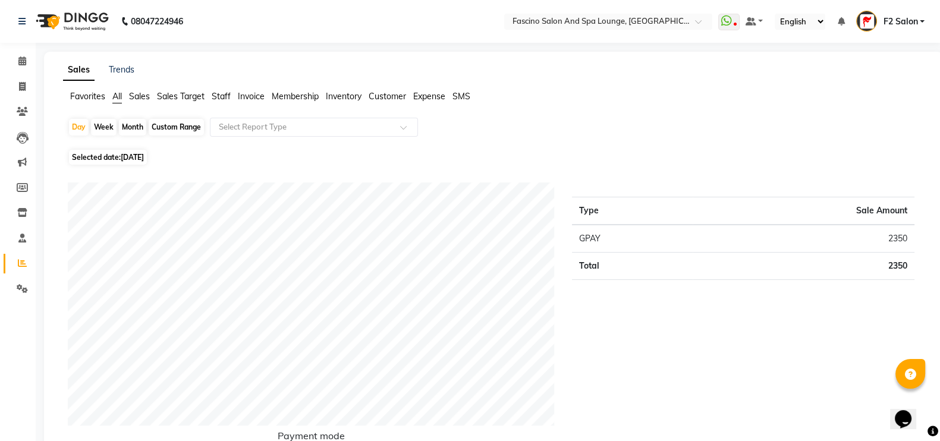
click at [101, 155] on span "Selected date: 02-09-2025" at bounding box center [108, 157] width 78 height 15
select select "9"
select select "2025"
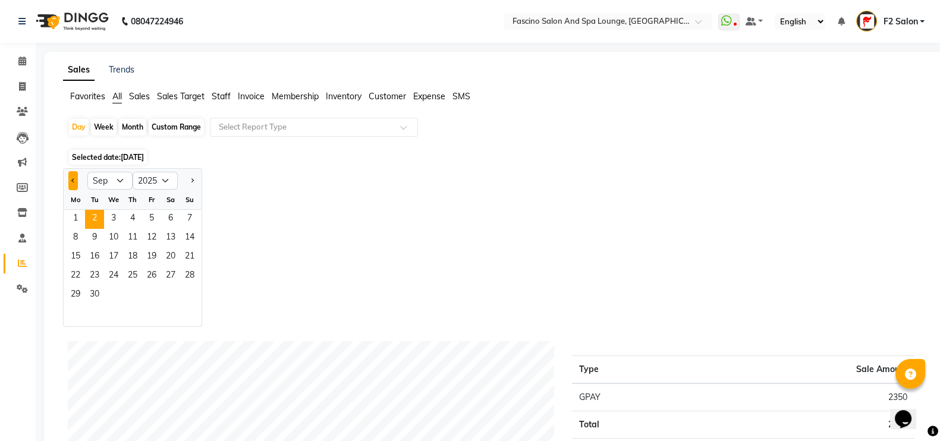
click at [74, 180] on span "Previous month" at bounding box center [73, 180] width 4 height 4
select select "8"
click at [184, 288] on span "31" at bounding box center [189, 295] width 19 height 19
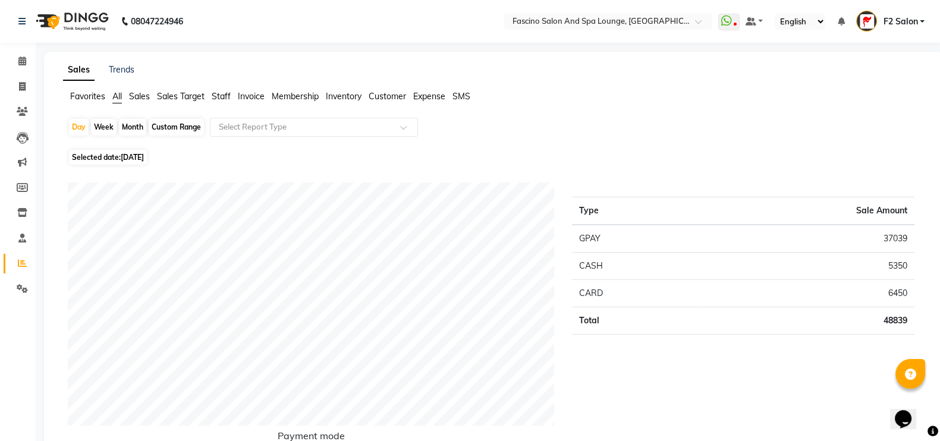
click at [218, 93] on span "Staff" at bounding box center [221, 96] width 19 height 11
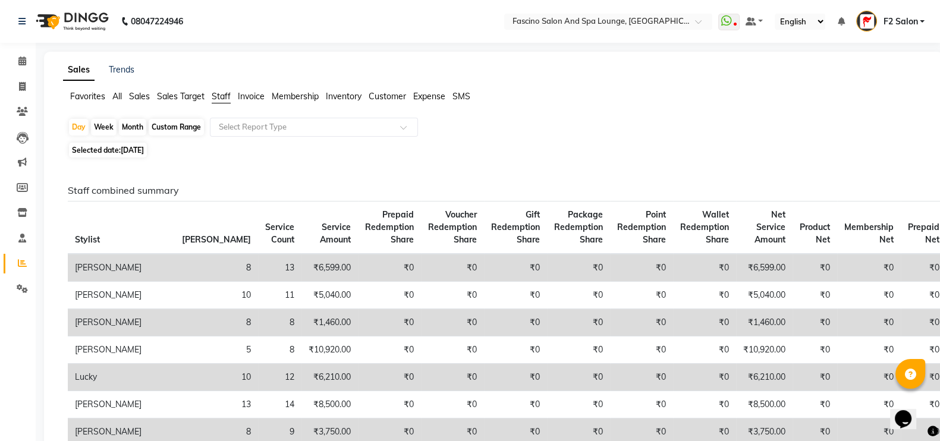
click at [134, 128] on div "Month" at bounding box center [132, 127] width 27 height 17
select select "8"
select select "2025"
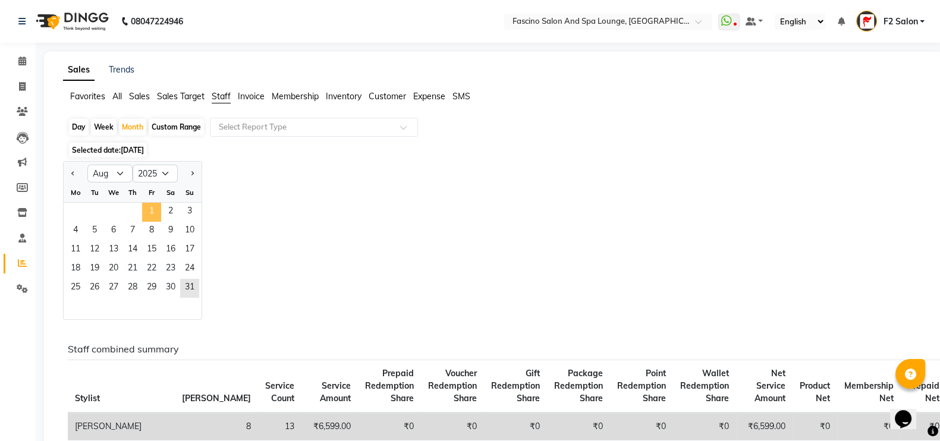
click at [160, 215] on span "1" at bounding box center [151, 212] width 19 height 19
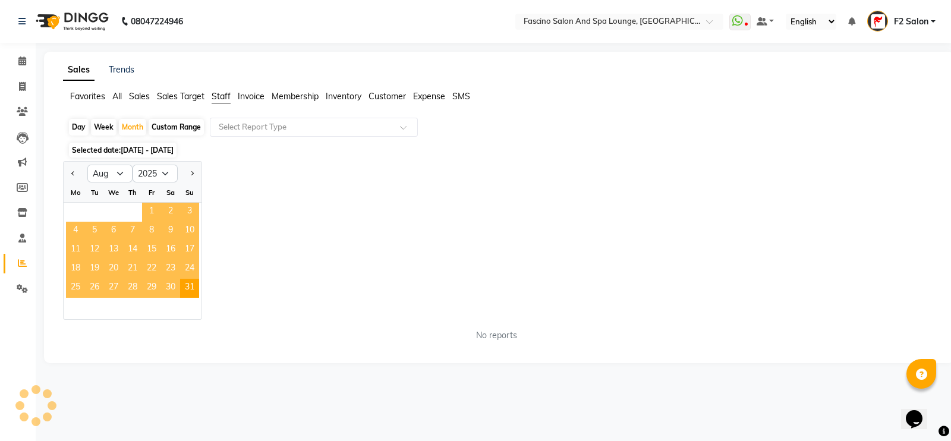
click at [160, 215] on span "1" at bounding box center [151, 212] width 19 height 19
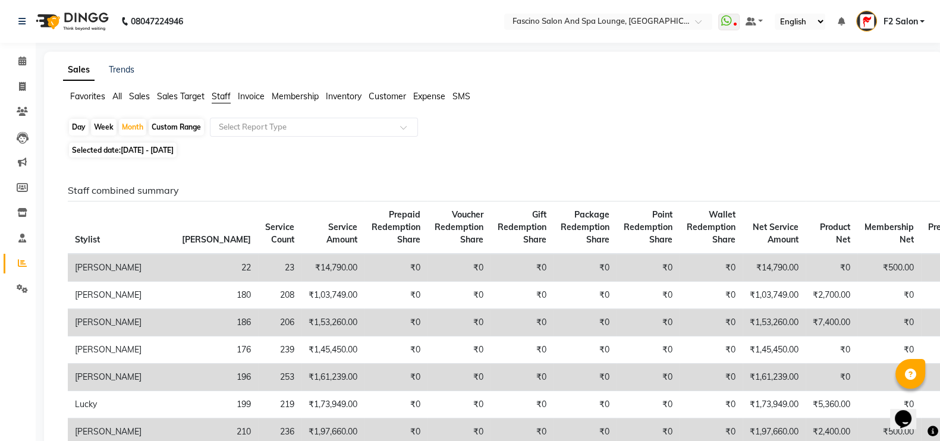
click at [122, 98] on ul "Favorites All Sales Sales Target Staff Invoice Membership Inventory Customer Ex…" at bounding box center [493, 96] width 861 height 13
click at [119, 96] on span "All" at bounding box center [117, 96] width 10 height 11
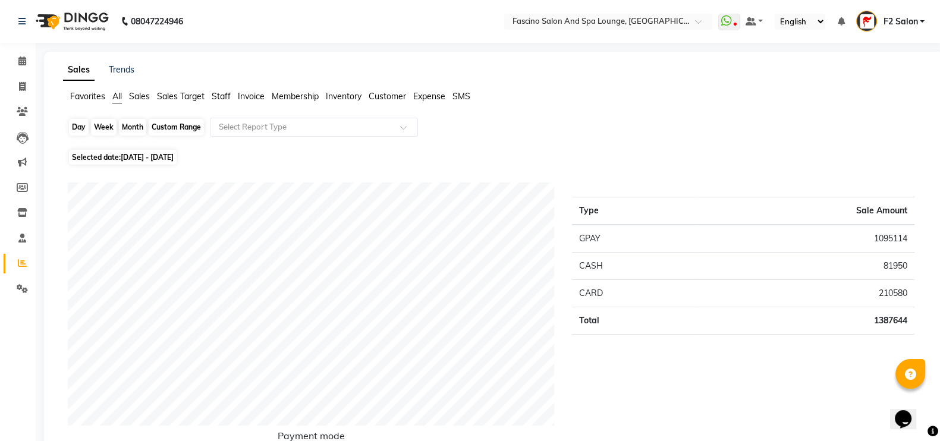
click at [130, 127] on div "Month" at bounding box center [132, 127] width 27 height 17
select select "8"
select select "2025"
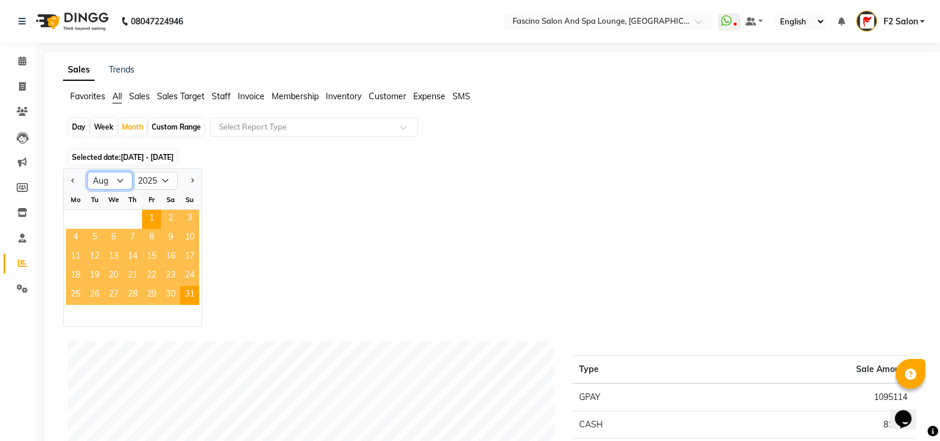
click at [118, 179] on select "Jan Feb Mar Apr May Jun Jul Aug Sep Oct Nov Dec" at bounding box center [109, 181] width 45 height 18
select select "9"
click at [87, 172] on select "Jan Feb Mar Apr May Jun Jul Aug Sep Oct Nov Dec" at bounding box center [109, 181] width 45 height 18
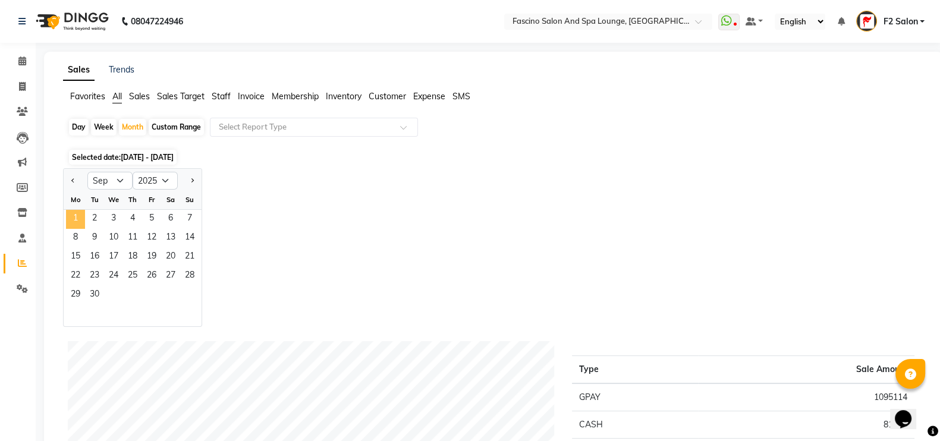
click at [73, 218] on span "1" at bounding box center [75, 219] width 19 height 19
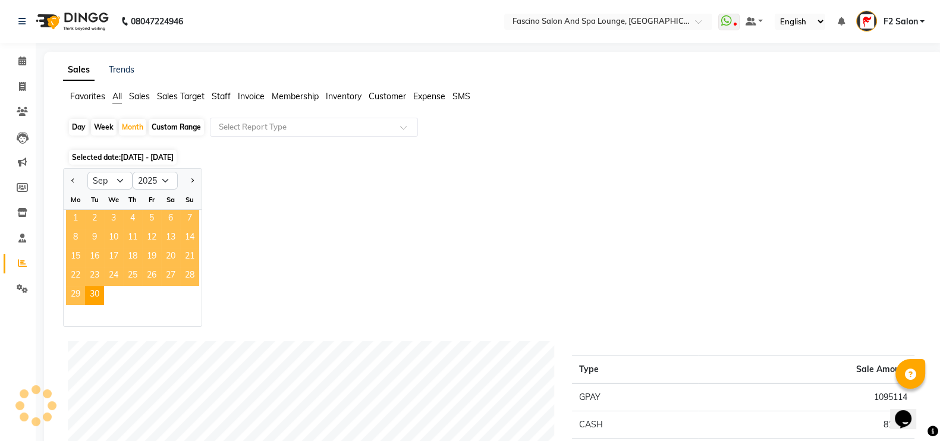
click at [73, 218] on span "1" at bounding box center [75, 219] width 19 height 19
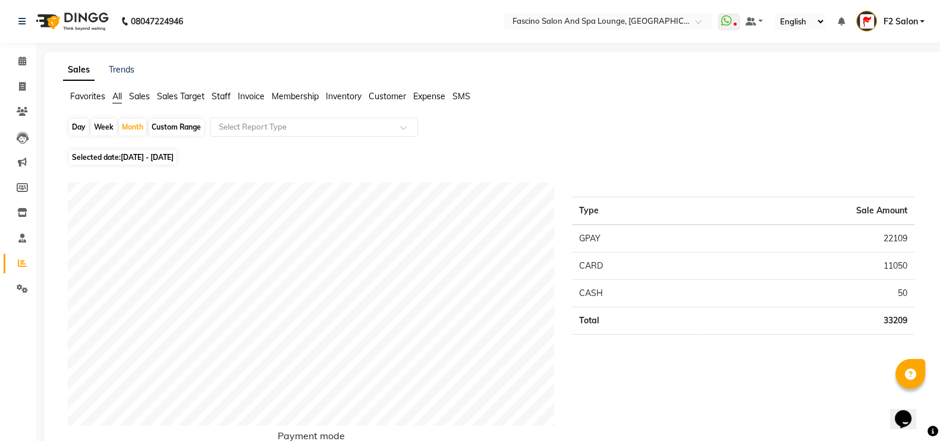
click at [86, 95] on span "Favorites" at bounding box center [87, 96] width 35 height 11
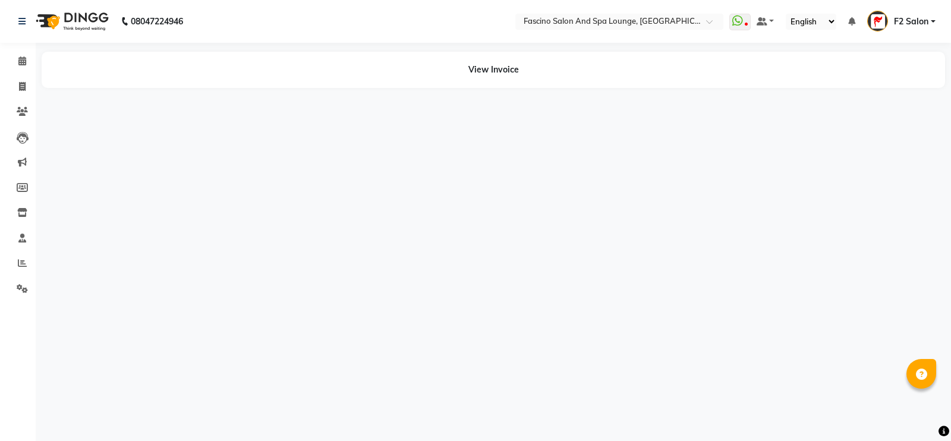
select select "en"
click at [17, 86] on span at bounding box center [22, 87] width 21 height 14
select select "service"
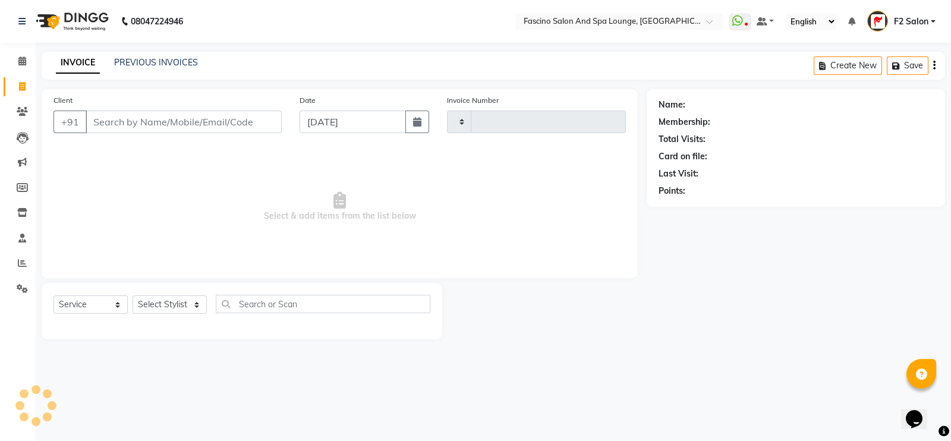
type input "6389"
select select "129"
click at [114, 123] on input "Client" at bounding box center [184, 122] width 196 height 23
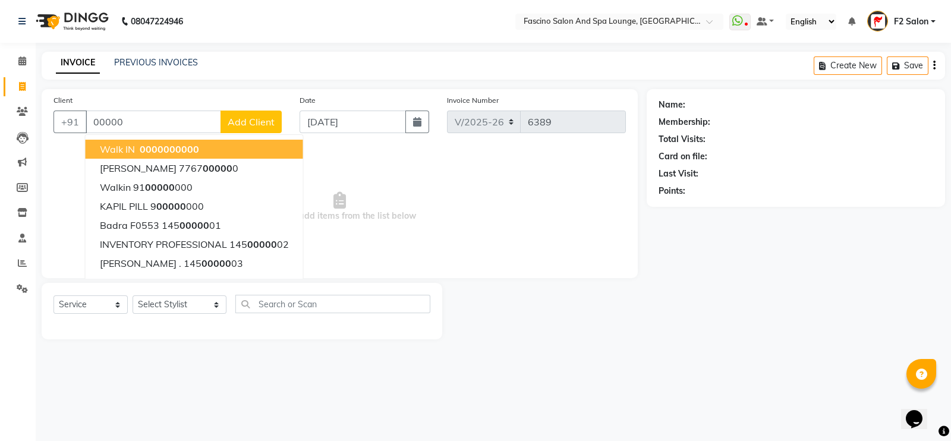
click at [218, 144] on button "Walk IN 00000 00000" at bounding box center [195, 149] width 218 height 19
type input "0000000000"
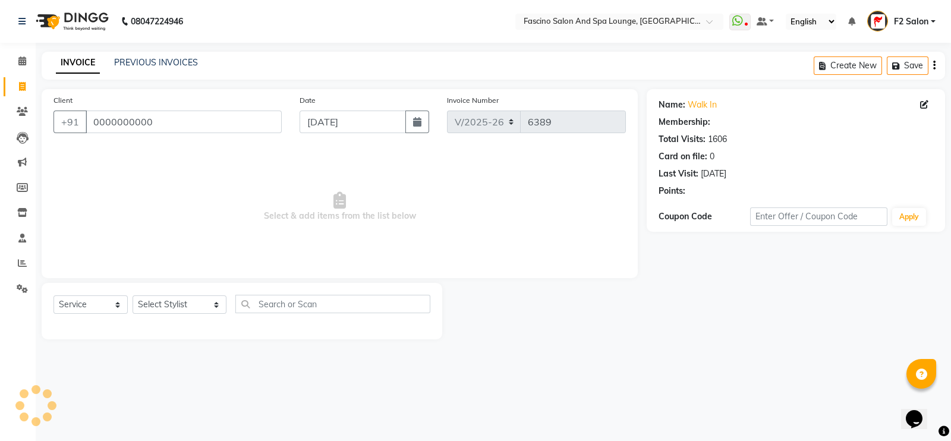
select select "1: Object"
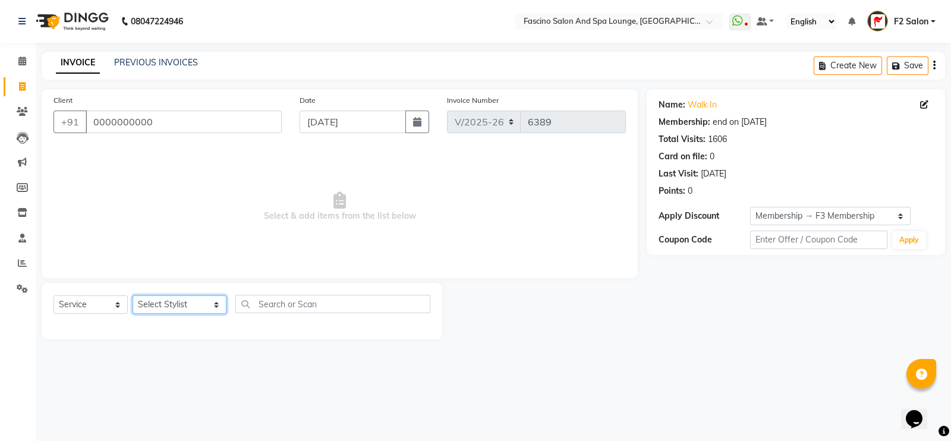
click at [151, 304] on select "Select Stylist akash F3 [PERSON_NAME] [PERSON_NAME] Bhushan [PERSON_NAME] Mam […" at bounding box center [180, 304] width 94 height 18
select select "74515"
click at [133, 296] on select "Select Stylist akash F3 [PERSON_NAME] [PERSON_NAME] Bhushan [PERSON_NAME] Mam […" at bounding box center [180, 304] width 94 height 18
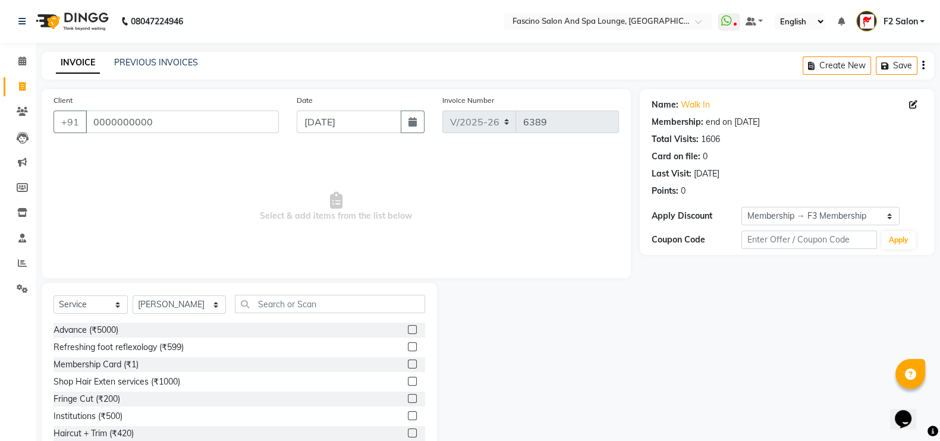
click at [311, 293] on div "Select Service Product Membership Package Voucher Prepaid Gift Card Select Styl…" at bounding box center [239, 370] width 395 height 175
click at [290, 303] on input "text" at bounding box center [330, 304] width 191 height 18
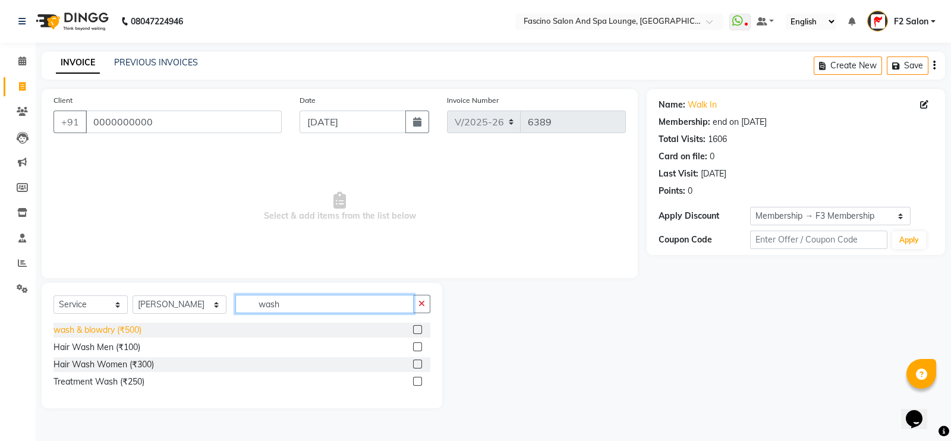
type input "wash"
click at [131, 329] on div "wash & blowdry (₹500)" at bounding box center [98, 330] width 88 height 12
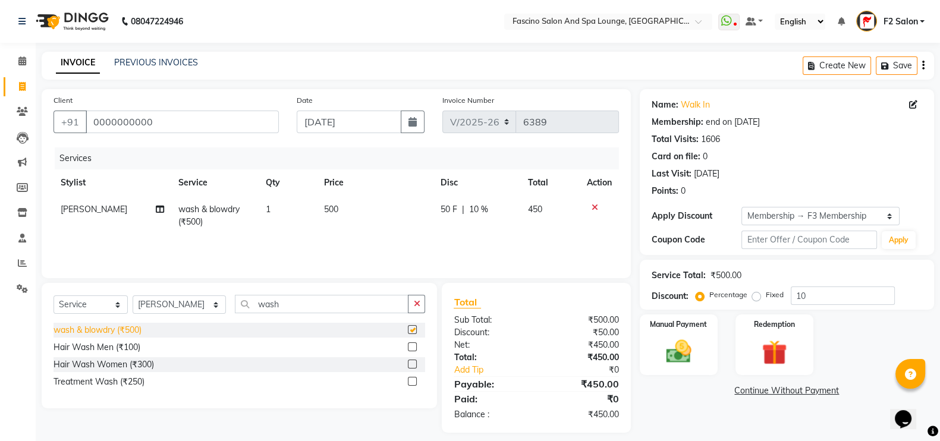
checkbox input "false"
click at [354, 211] on td "500" at bounding box center [375, 215] width 116 height 39
select select "74515"
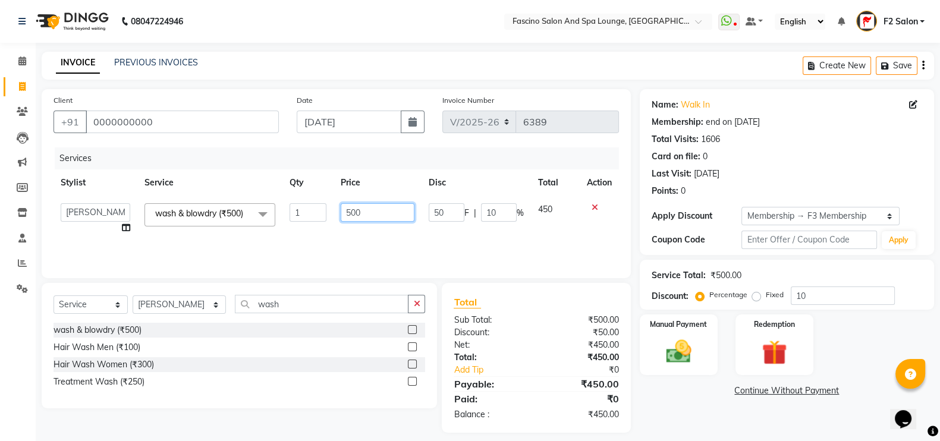
click at [365, 216] on input "500" at bounding box center [378, 212] width 74 height 18
type input "5"
type input "650"
click at [382, 233] on td "650" at bounding box center [378, 218] width 89 height 45
select select "74515"
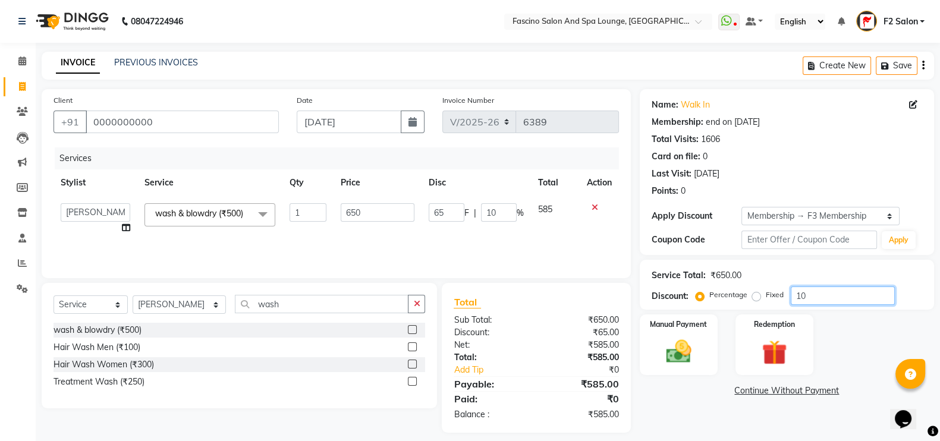
click at [828, 301] on input "10" at bounding box center [843, 296] width 104 height 18
type input "1"
type input "6.5"
type input "1"
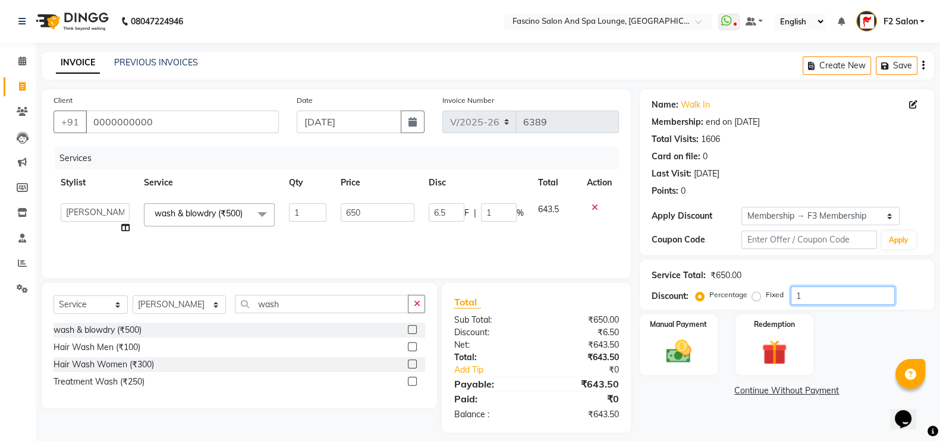
type input "0"
click at [677, 361] on img at bounding box center [679, 352] width 42 height 30
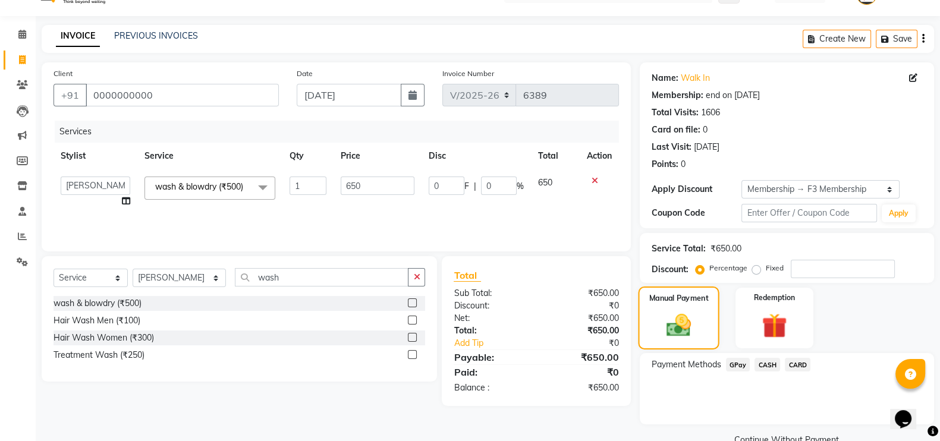
scroll to position [52, 0]
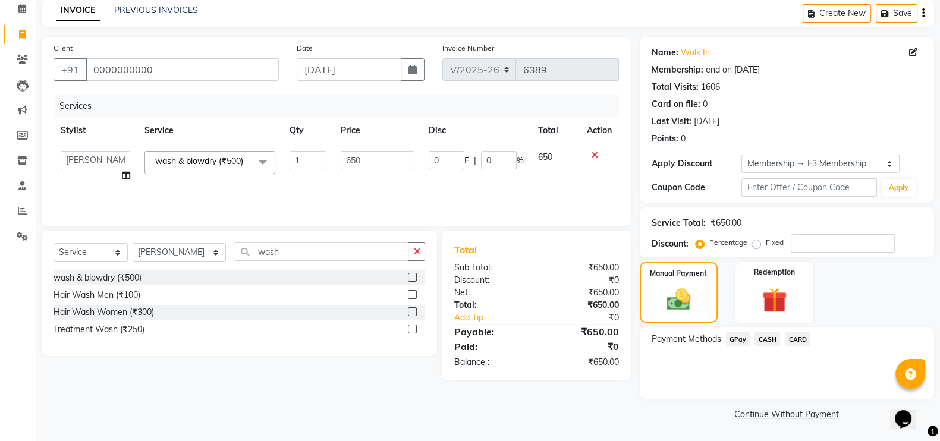
click at [730, 341] on span "GPay" at bounding box center [738, 339] width 24 height 14
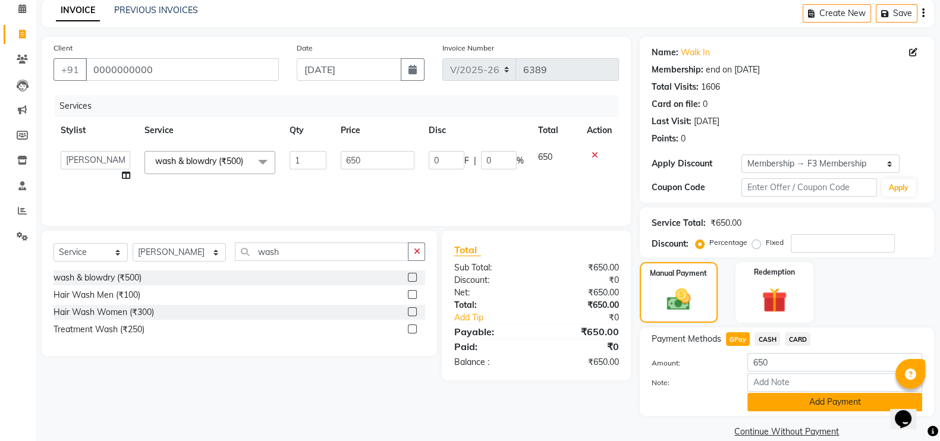
click at [779, 401] on button "Add Payment" at bounding box center [834, 402] width 175 height 18
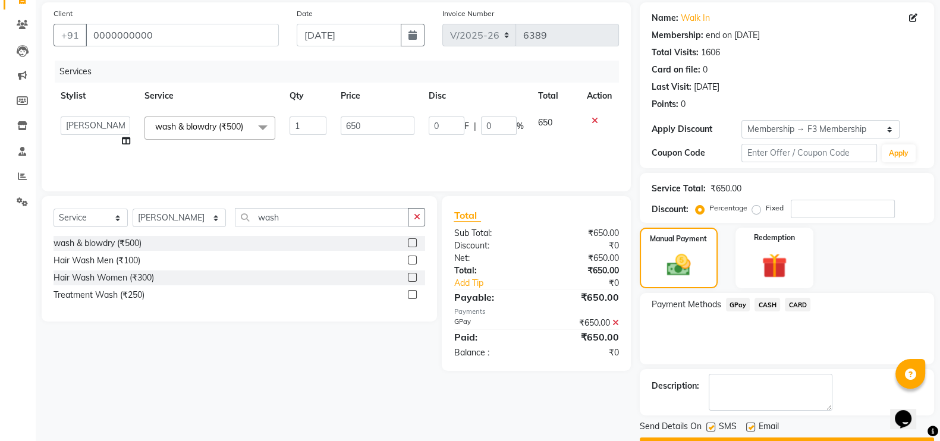
scroll to position [119, 0]
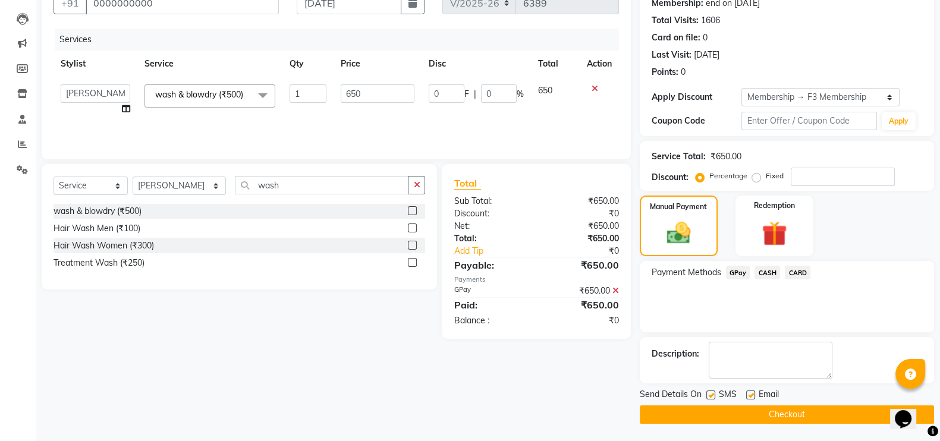
click at [779, 414] on button "Checkout" at bounding box center [787, 414] width 294 height 18
